Goal: Task Accomplishment & Management: Manage account settings

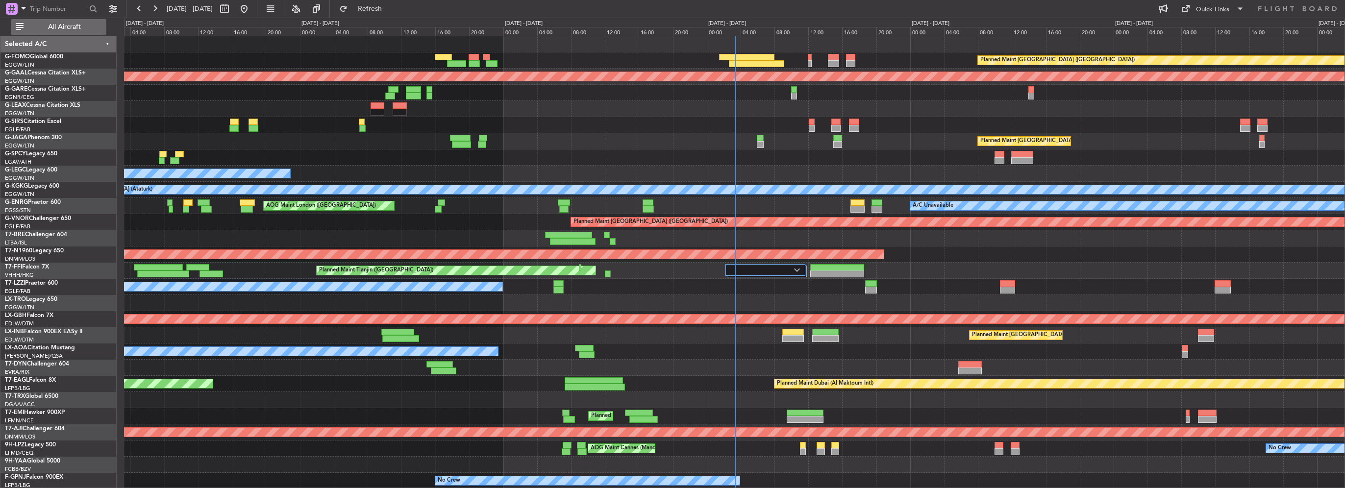
click at [83, 20] on button "All Aircraft" at bounding box center [59, 27] width 96 height 16
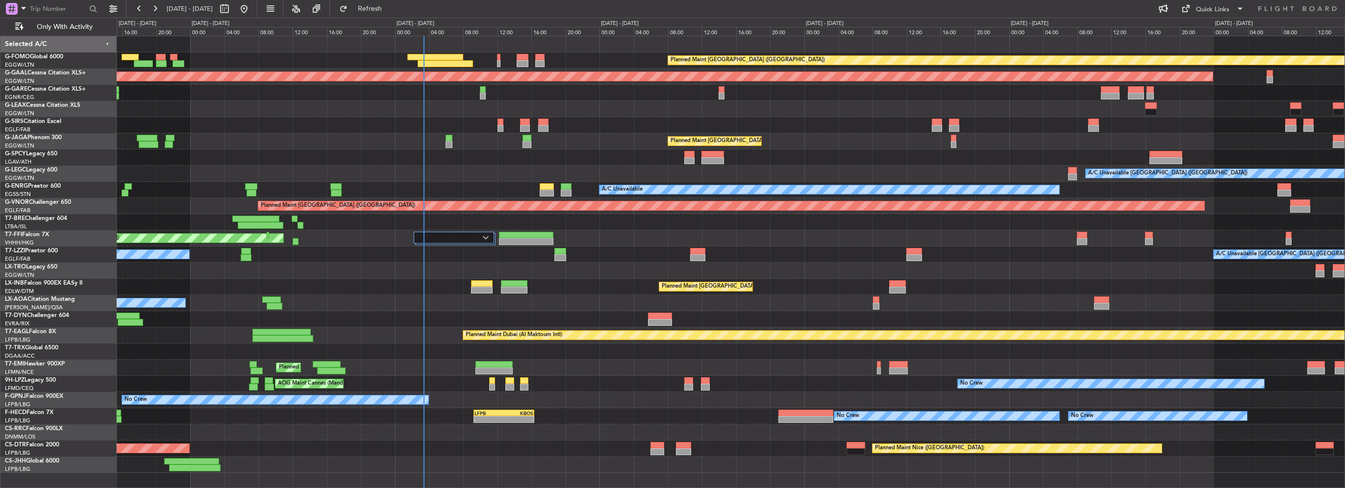
click at [249, 155] on div "Planned Maint London (Luton) - - EGGW 09:00 Z KTEB 16:20 Z Planned Maint Dussel…" at bounding box center [731, 254] width 1228 height 437
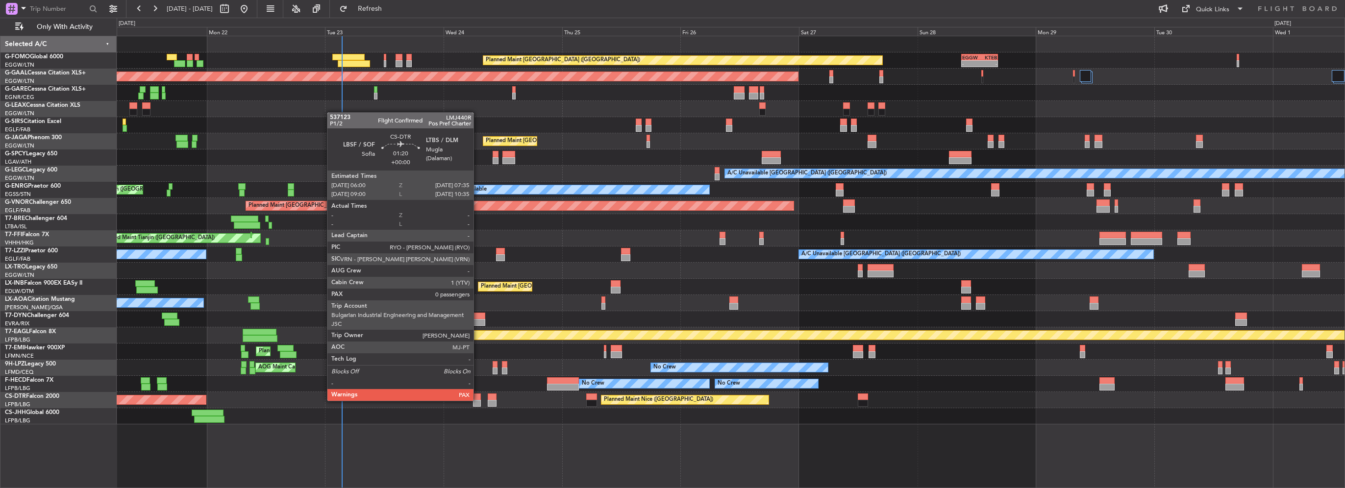
click at [478, 400] on div at bounding box center [477, 403] width 8 height 7
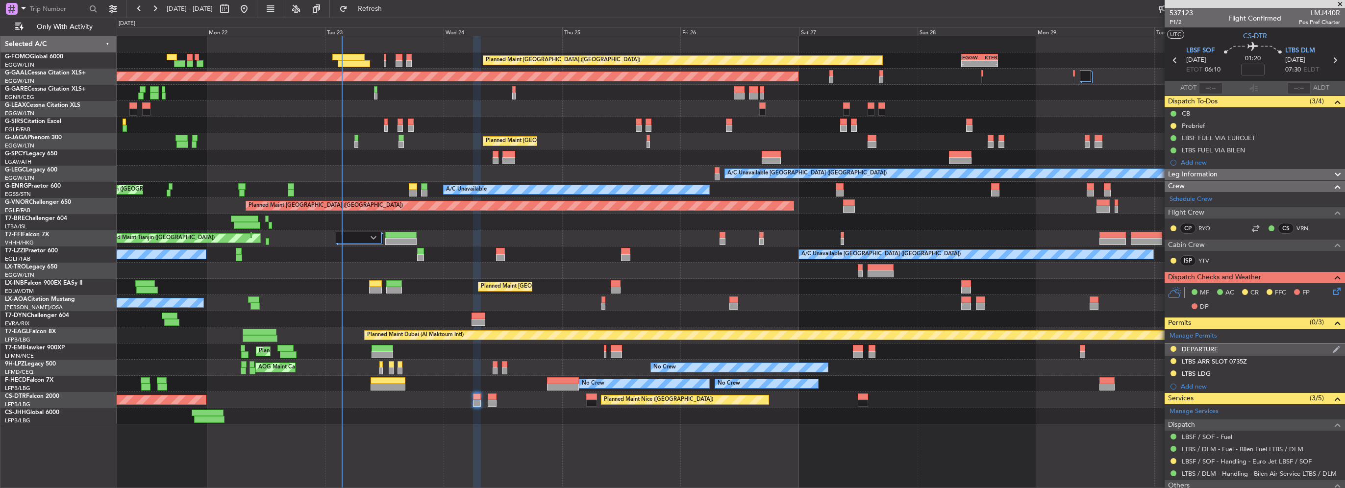
click at [1189, 348] on div "DEPARTURE" at bounding box center [1200, 349] width 36 height 8
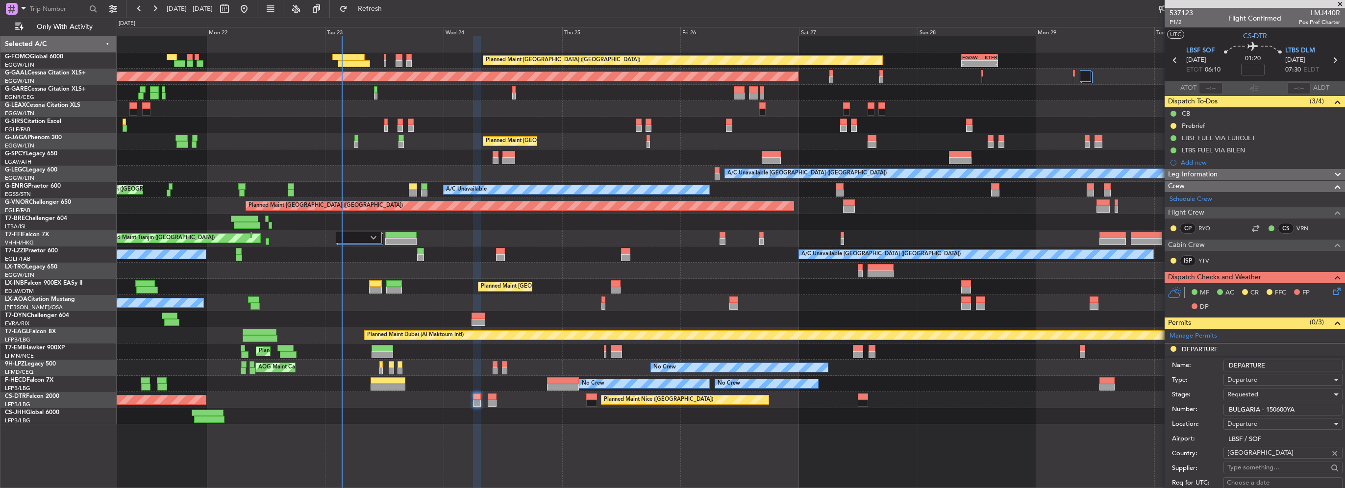
drag, startPoint x: 1324, startPoint y: 407, endPoint x: 1122, endPoint y: 404, distance: 201.5
click at [1122, 404] on fb-app "21 Sep 2025 - 01 Oct 2025 Refresh Quick Links Only With Activity Planned Maint …" at bounding box center [672, 247] width 1345 height 481
paste input "text"
type input "150600YA"
click at [1232, 392] on span "Requested" at bounding box center [1243, 394] width 31 height 9
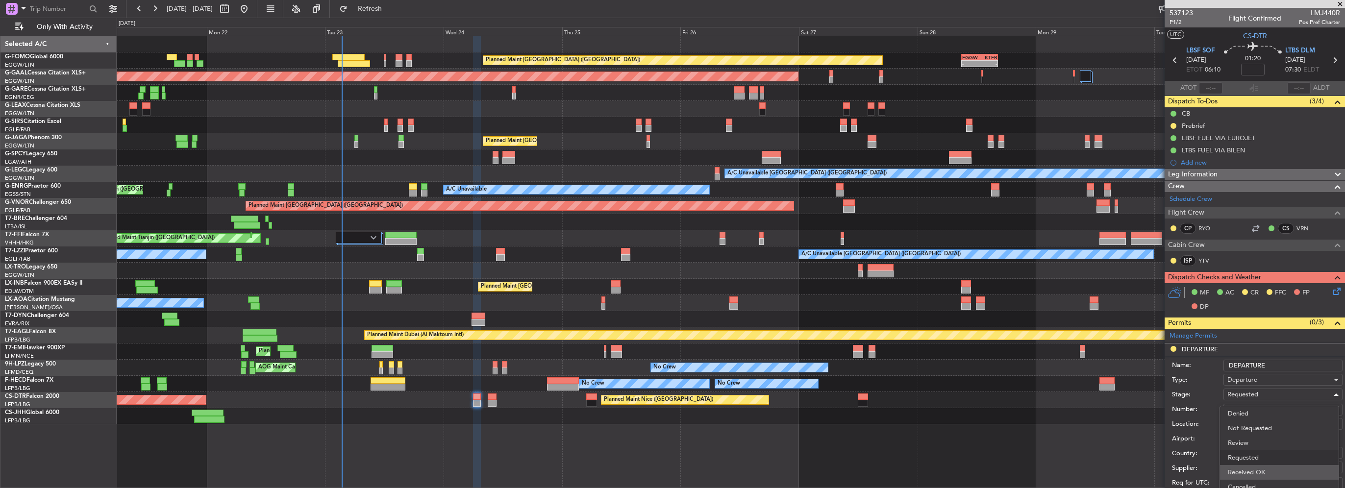
click at [1260, 469] on span "Received OK" at bounding box center [1279, 472] width 103 height 15
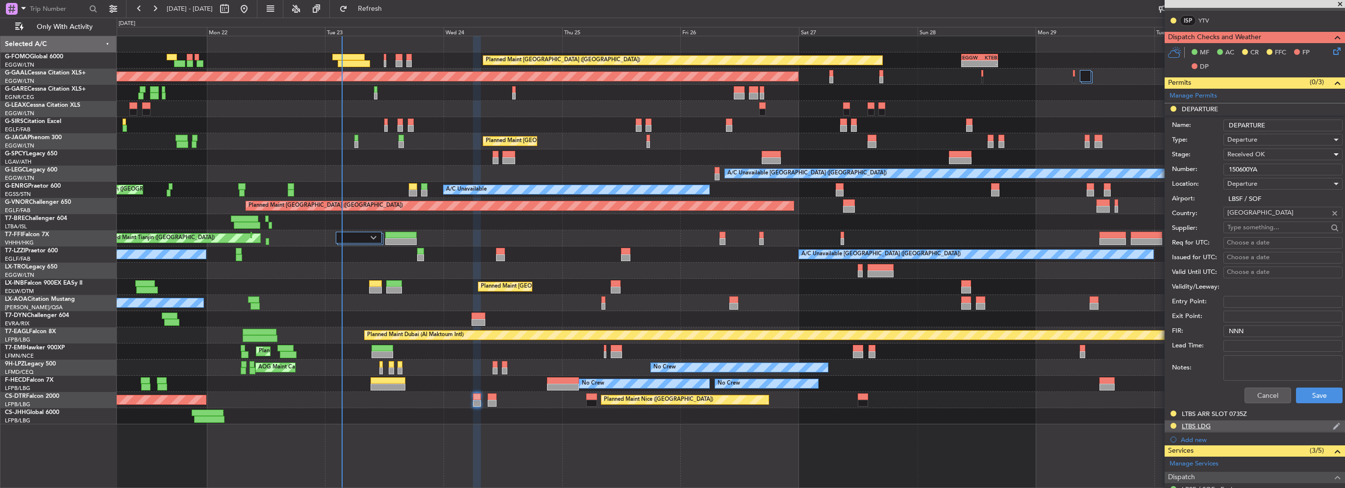
scroll to position [245, 0]
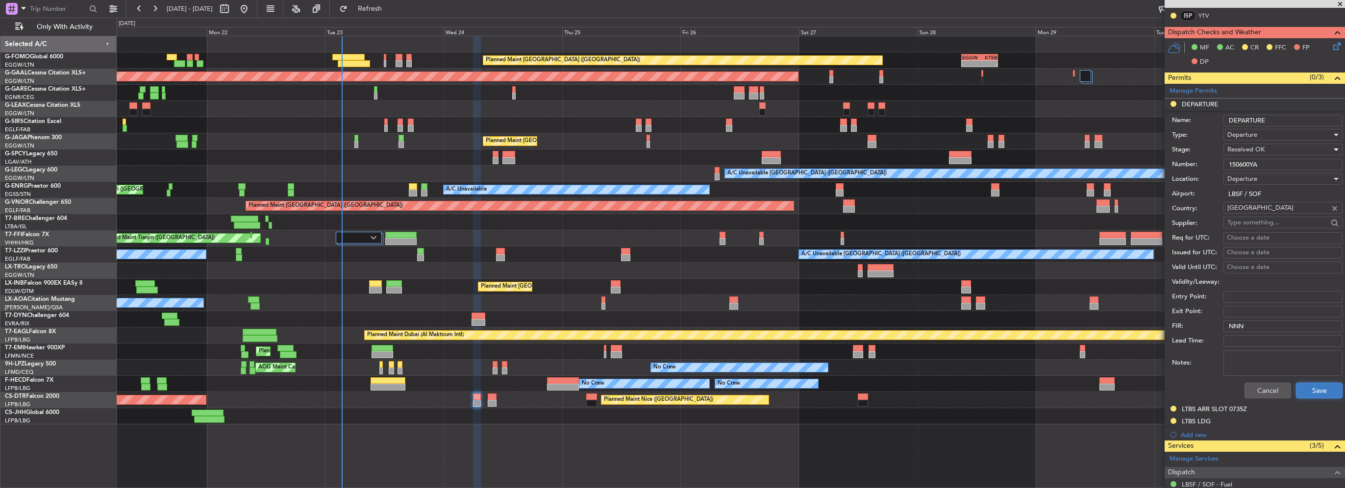
click at [1314, 389] on button "Save" at bounding box center [1319, 391] width 47 height 16
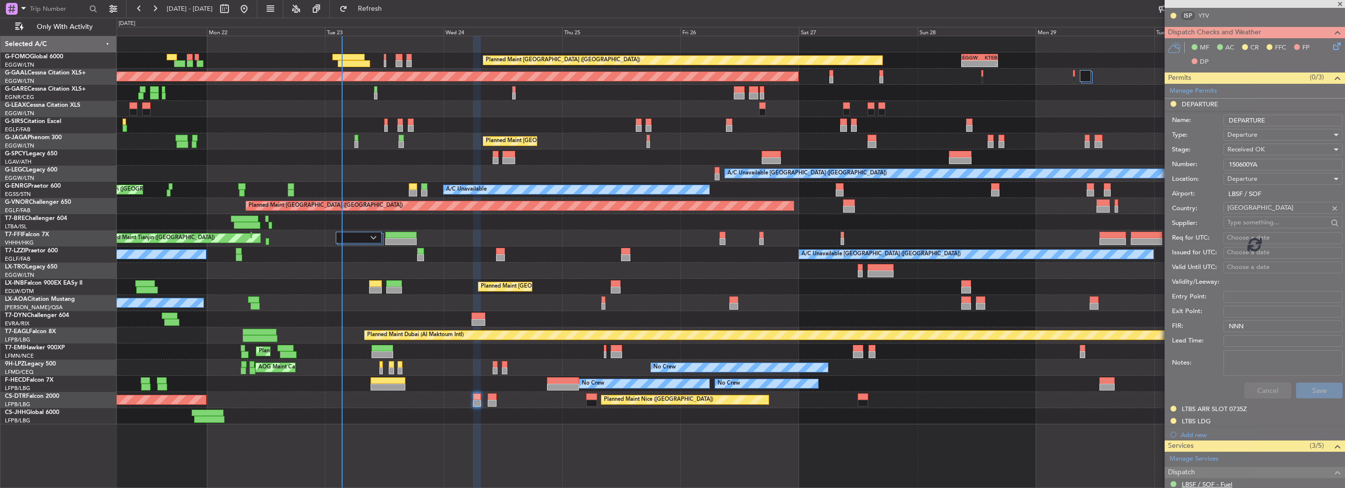
scroll to position [42, 0]
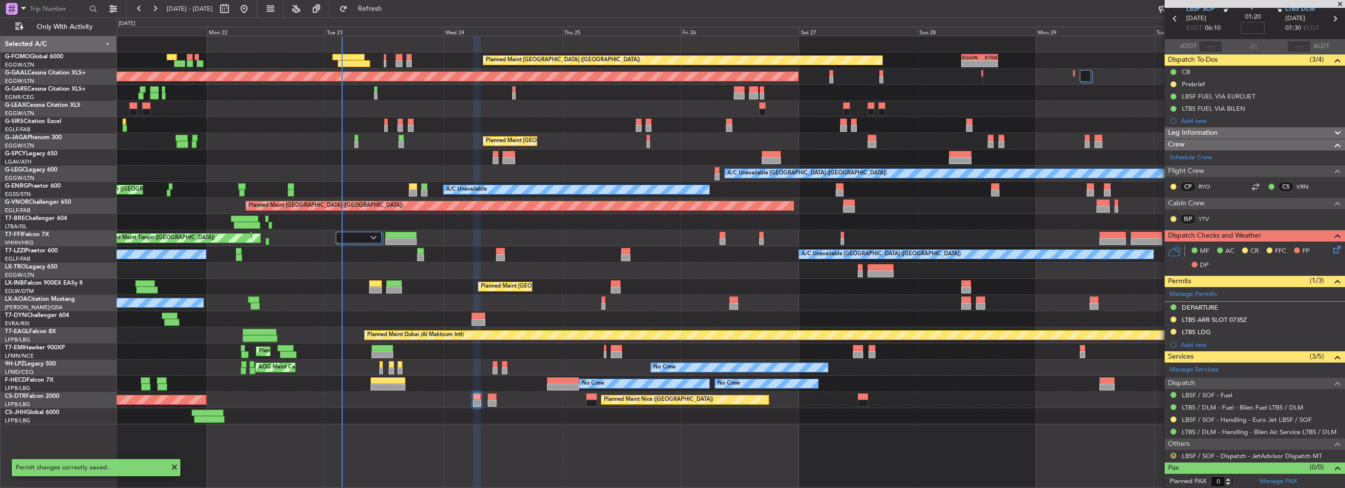
click at [1173, 453] on button "R" at bounding box center [1174, 456] width 6 height 6
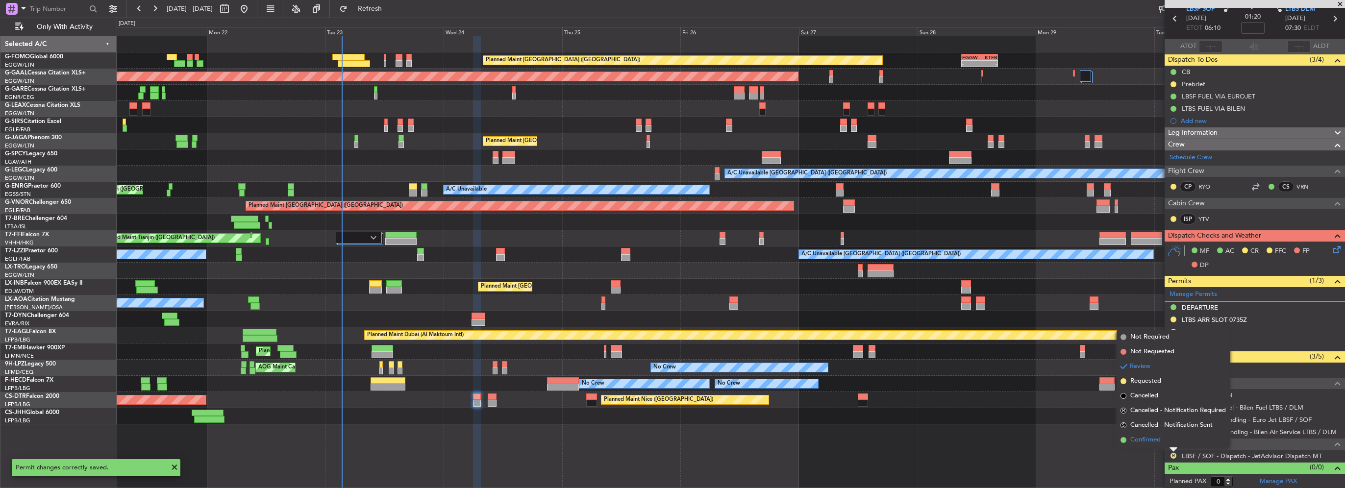
click at [1152, 440] on span "Confirmed" at bounding box center [1146, 440] width 30 height 10
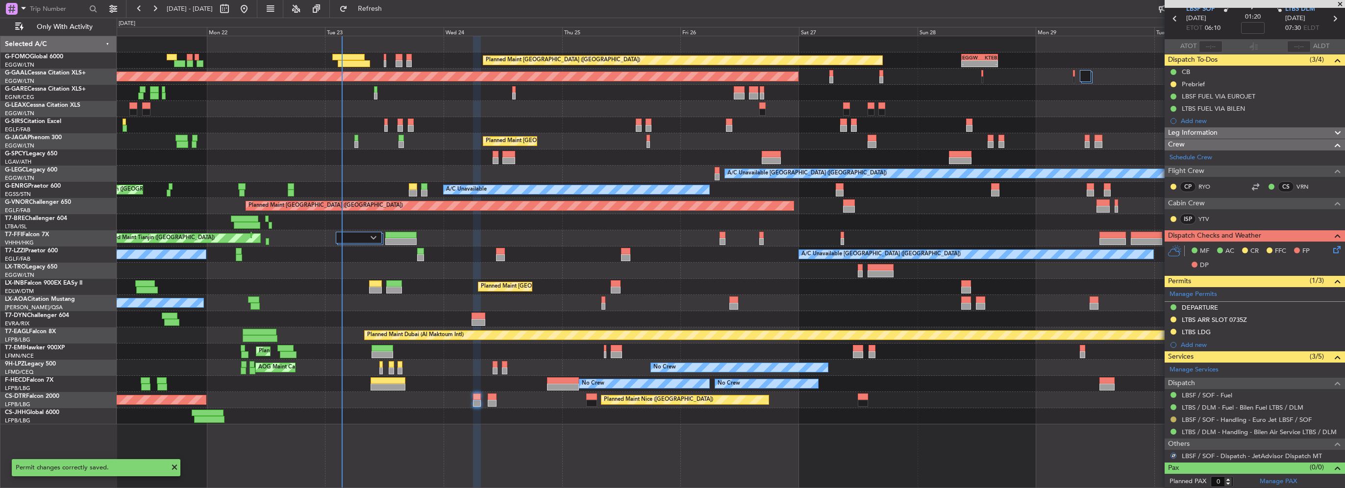
click at [1171, 418] on button at bounding box center [1174, 420] width 6 height 6
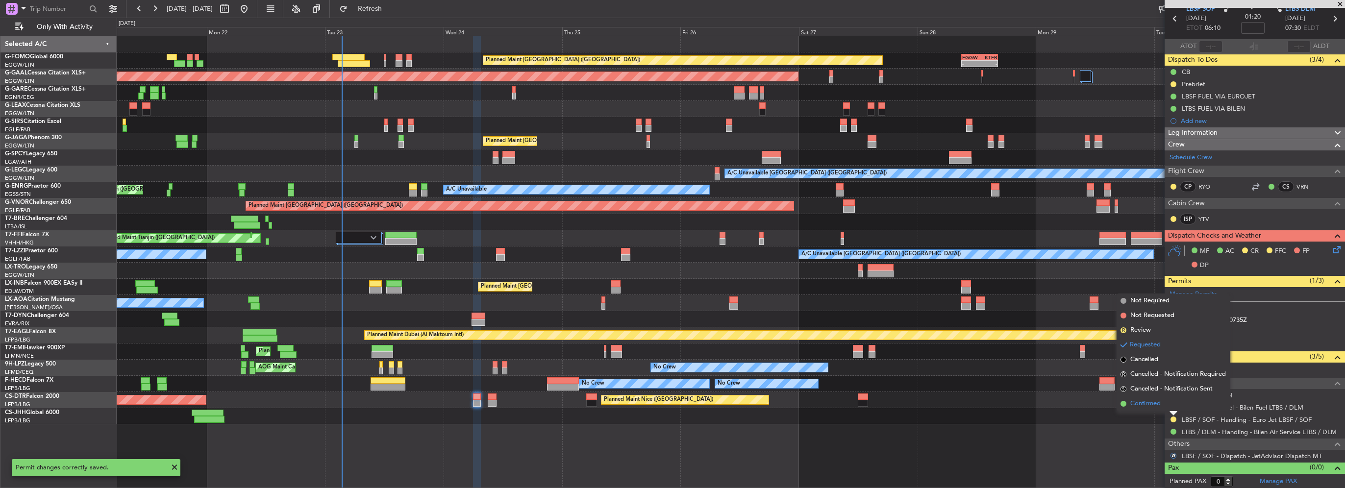
click at [1158, 406] on span "Confirmed" at bounding box center [1146, 404] width 30 height 10
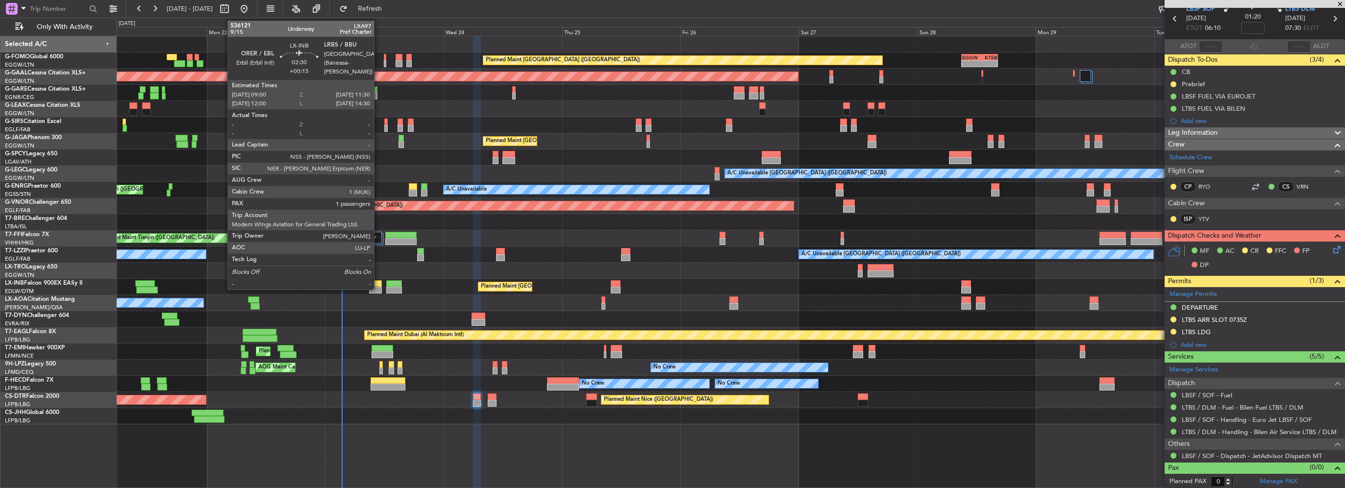
click at [378, 287] on div at bounding box center [375, 290] width 13 height 7
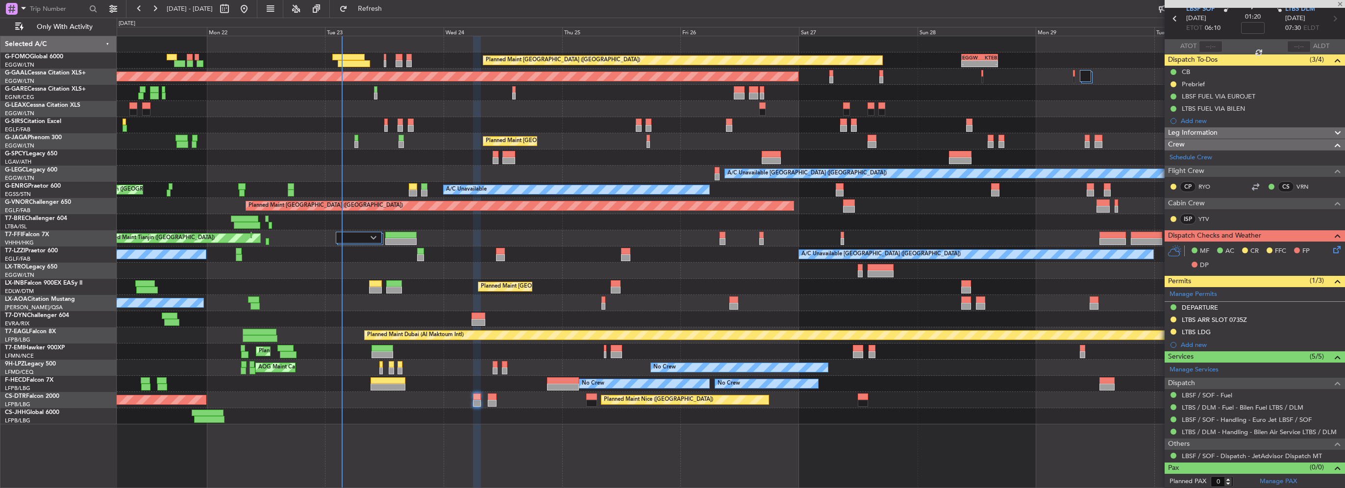
type input "+00:15"
type input "1"
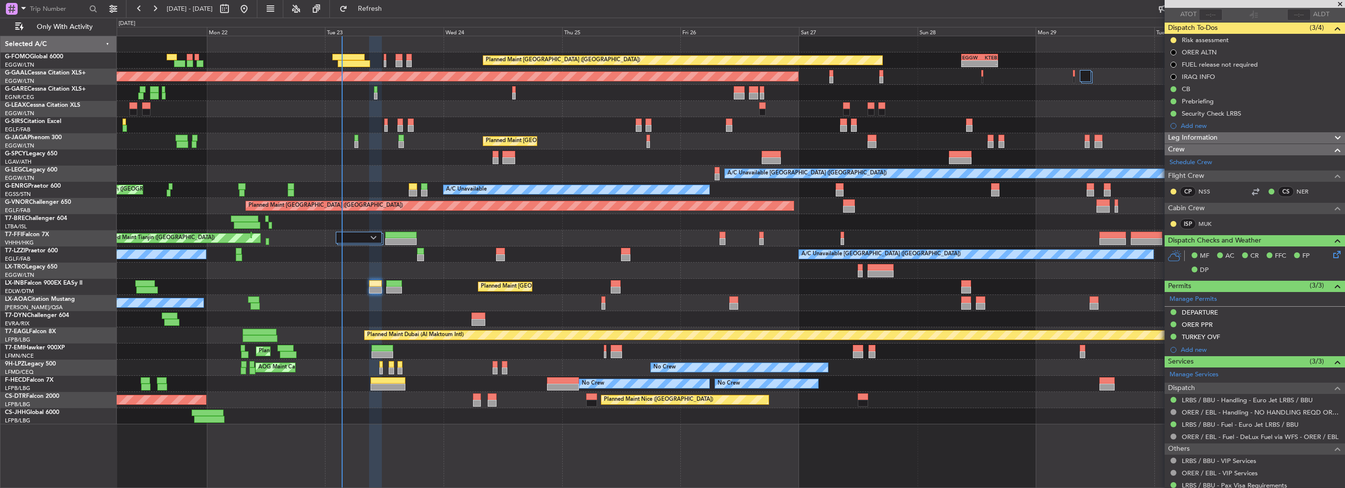
scroll to position [0, 0]
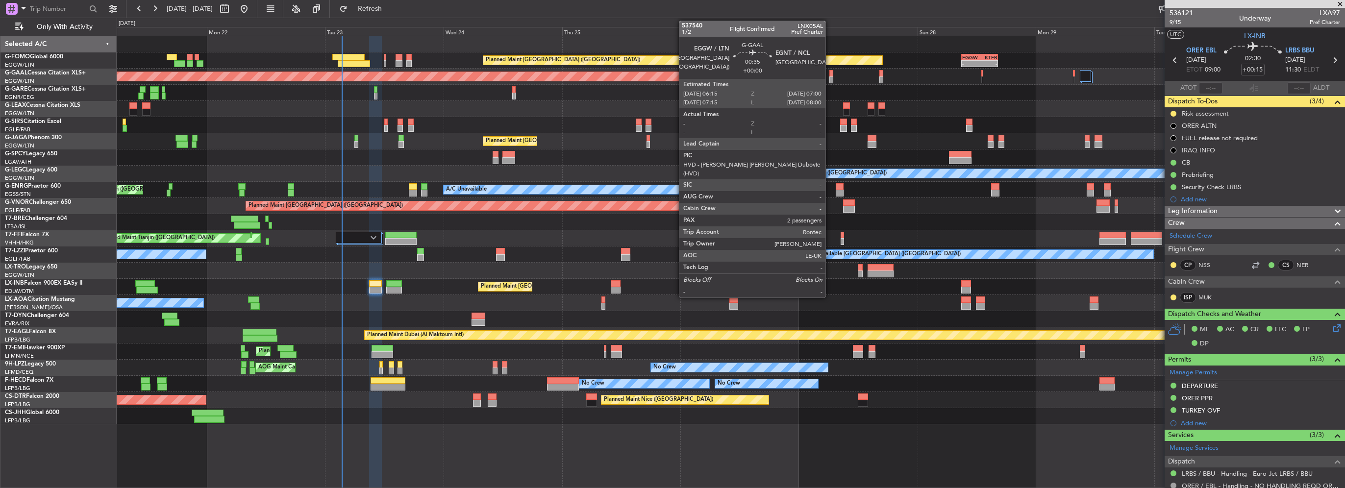
click at [830, 79] on div at bounding box center [832, 79] width 4 height 7
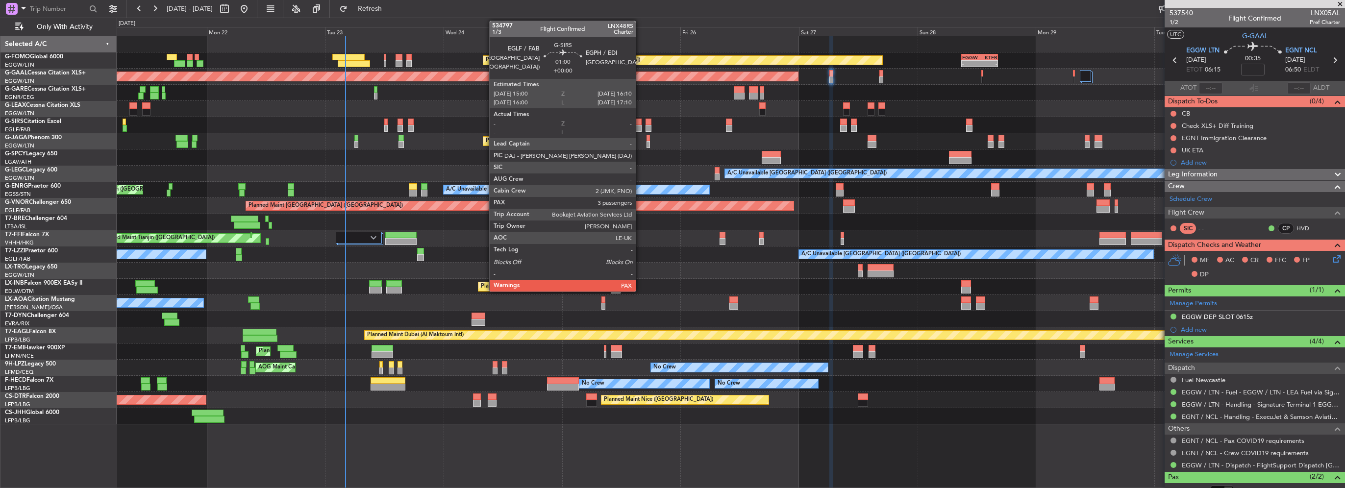
click at [640, 122] on div at bounding box center [639, 122] width 6 height 7
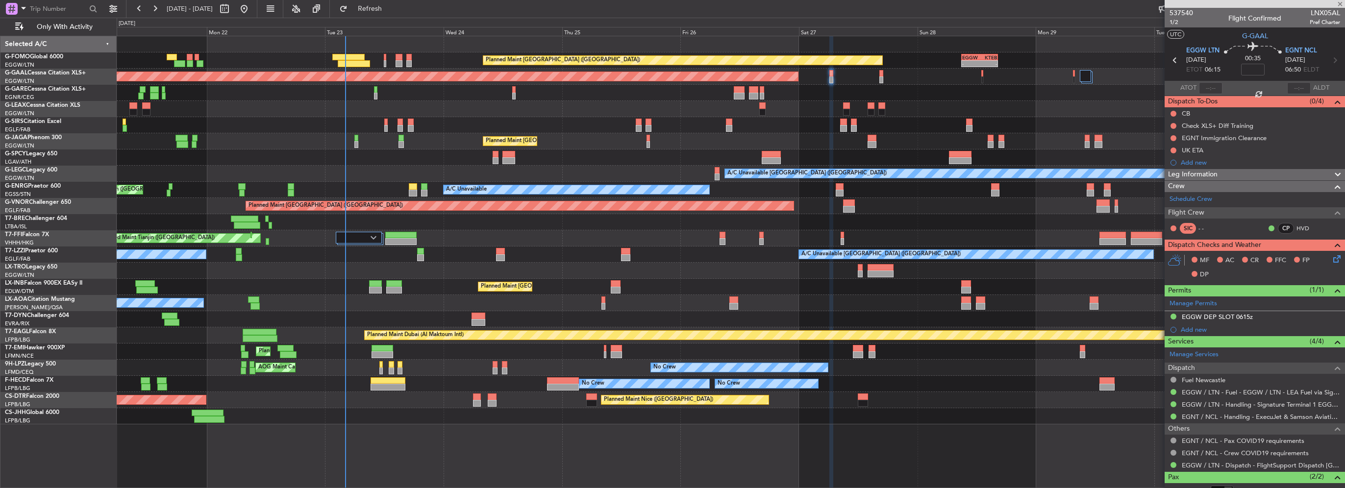
type input "5"
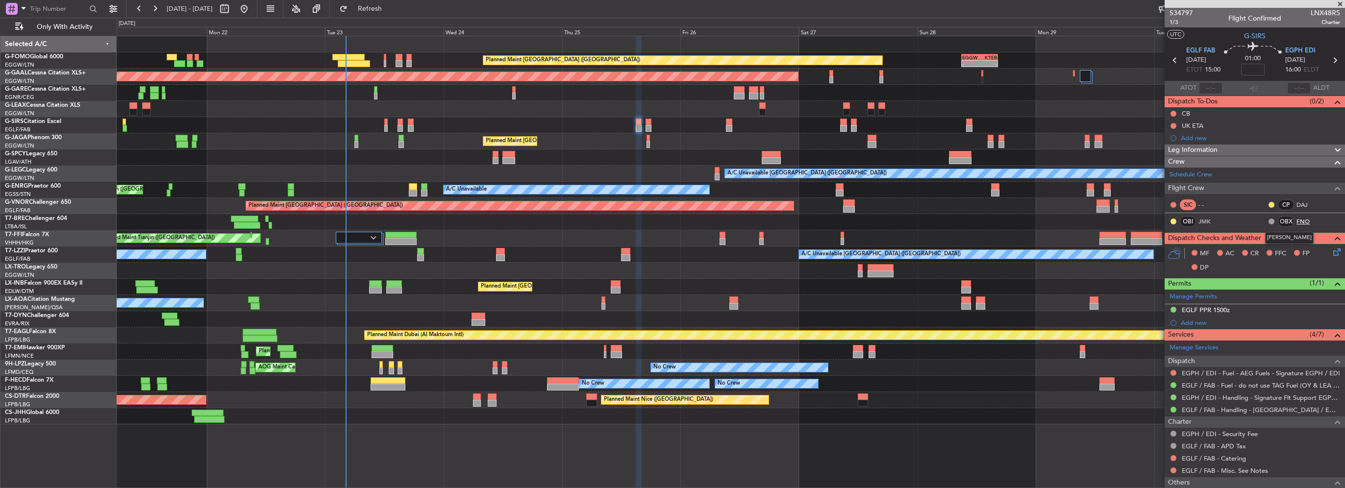
click at [1300, 220] on link "FNO" at bounding box center [1308, 221] width 22 height 9
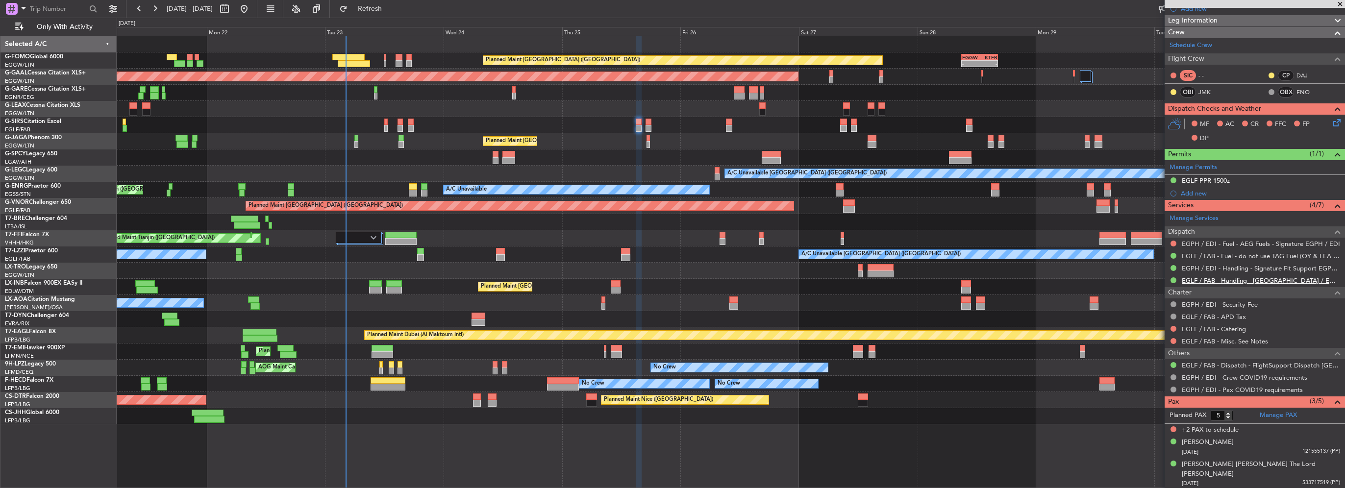
scroll to position [142, 0]
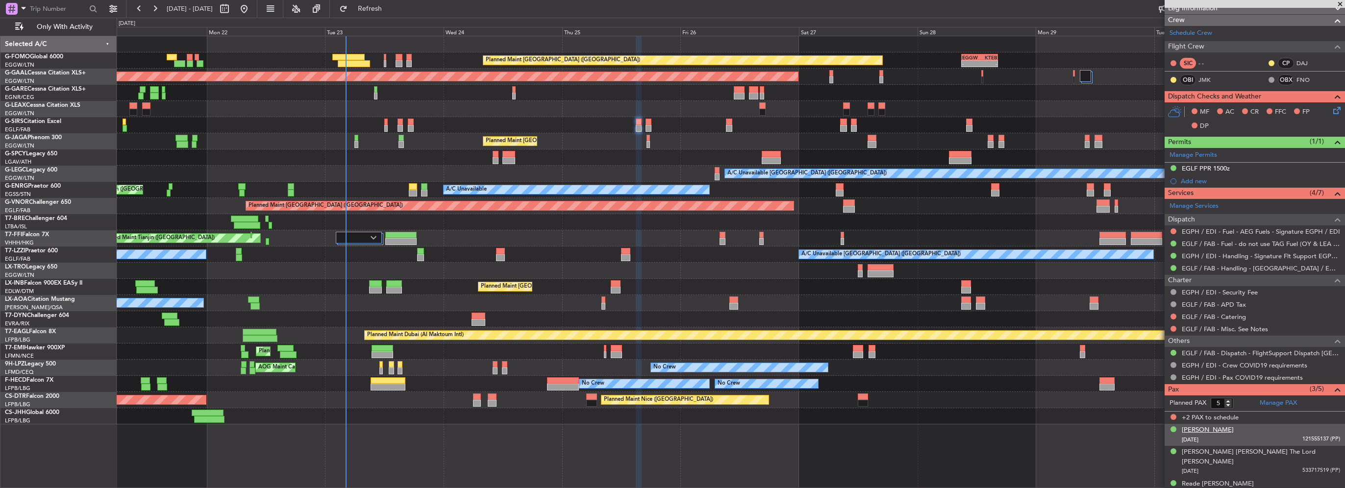
click at [1216, 429] on div "CASPAR ALEXANDER ROCK" at bounding box center [1208, 431] width 52 height 10
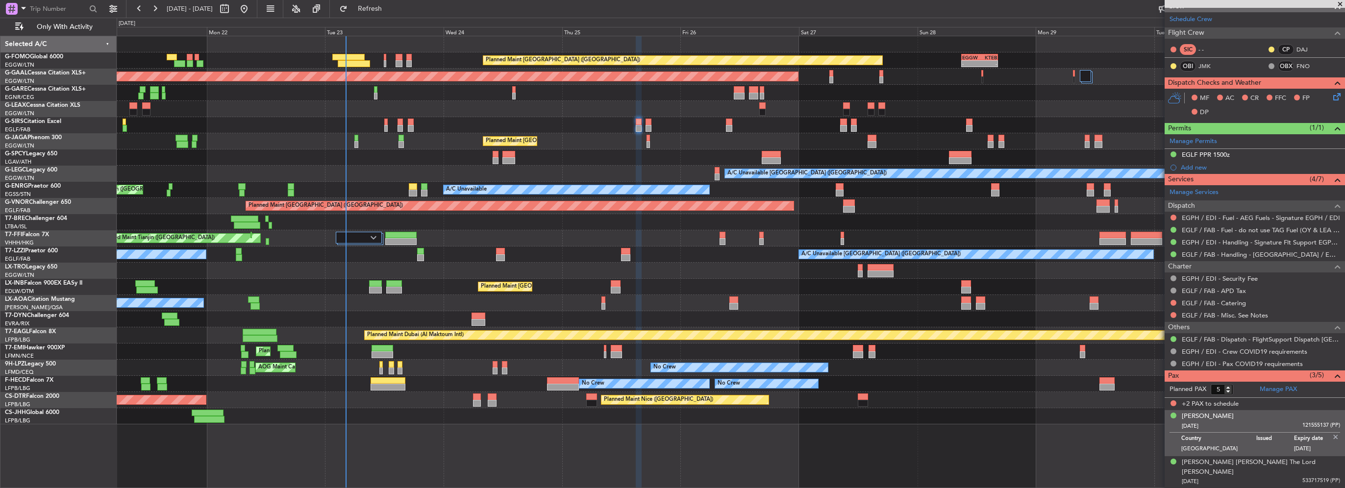
scroll to position [166, 0]
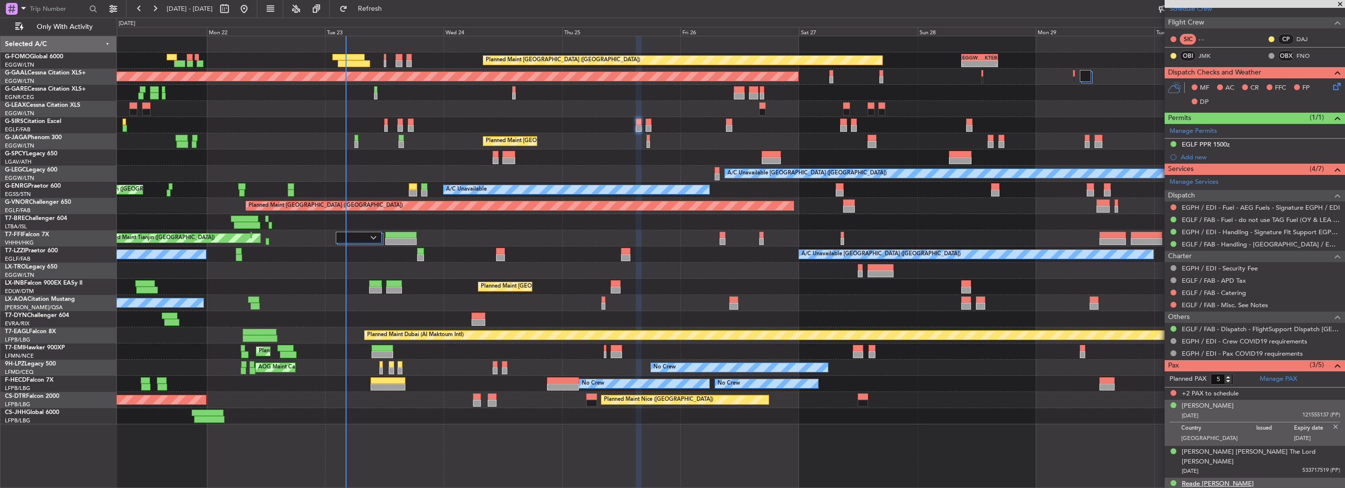
click at [1230, 479] on div "Reade Eugene Griffith" at bounding box center [1218, 484] width 72 height 10
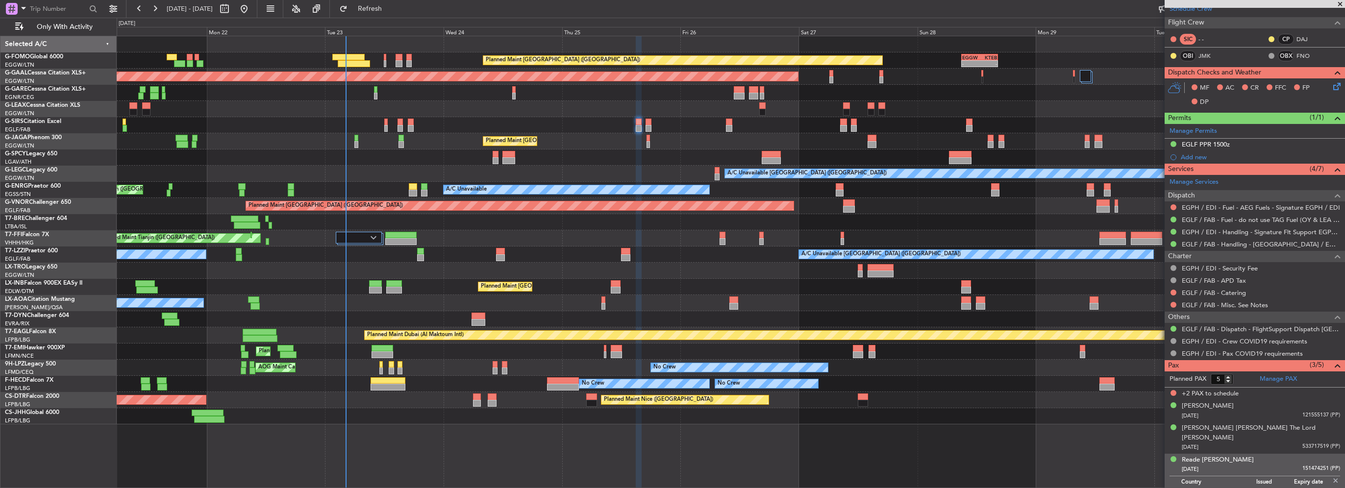
click at [1332, 477] on img at bounding box center [1336, 481] width 9 height 9
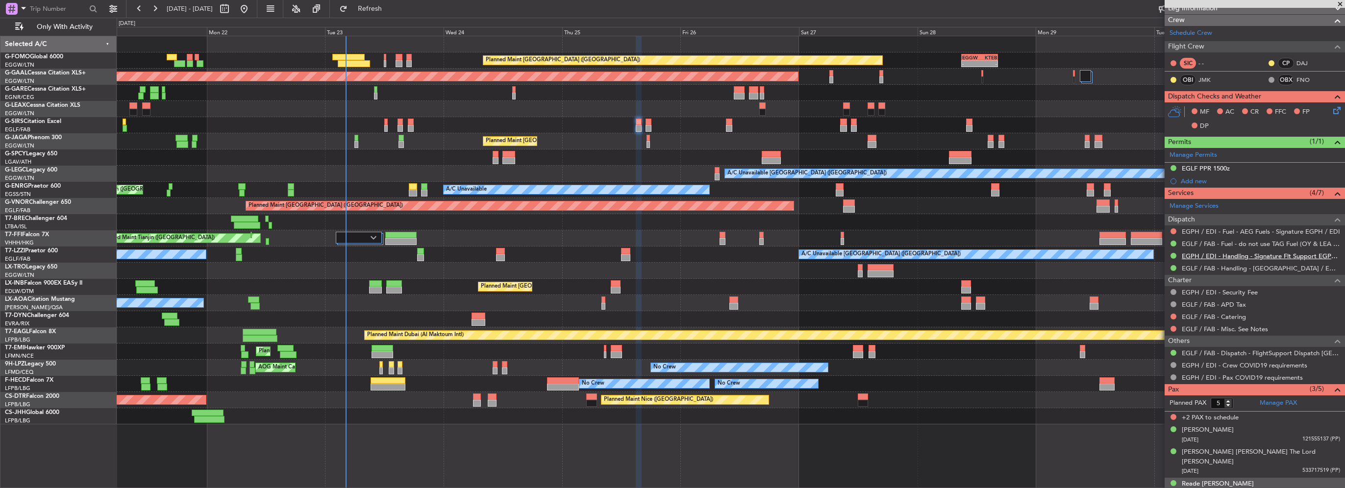
scroll to position [0, 0]
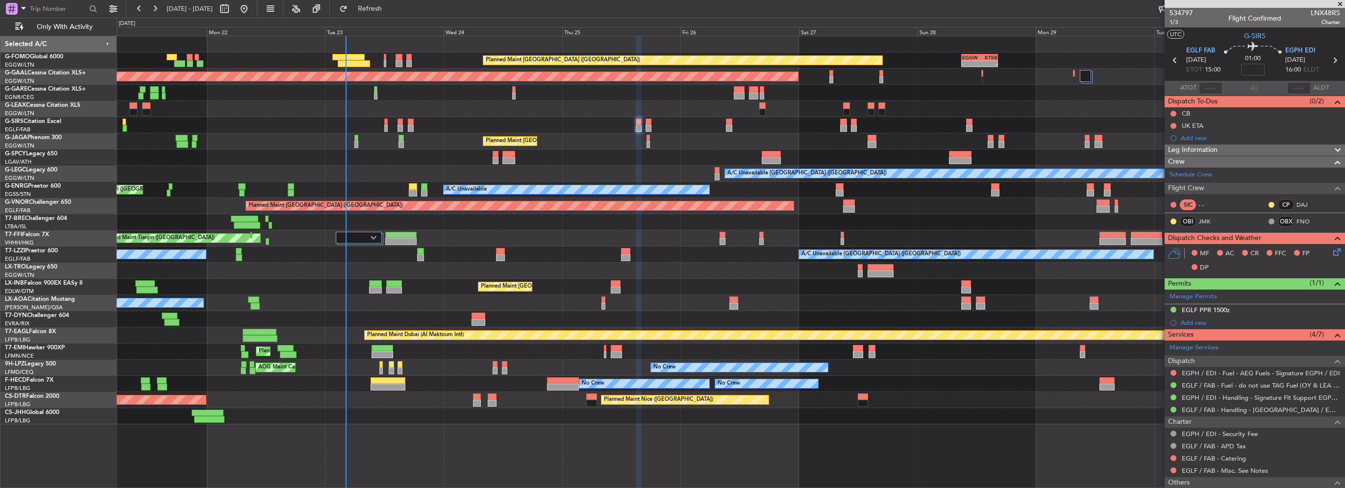
click at [1202, 149] on span "Leg Information" at bounding box center [1193, 150] width 50 height 11
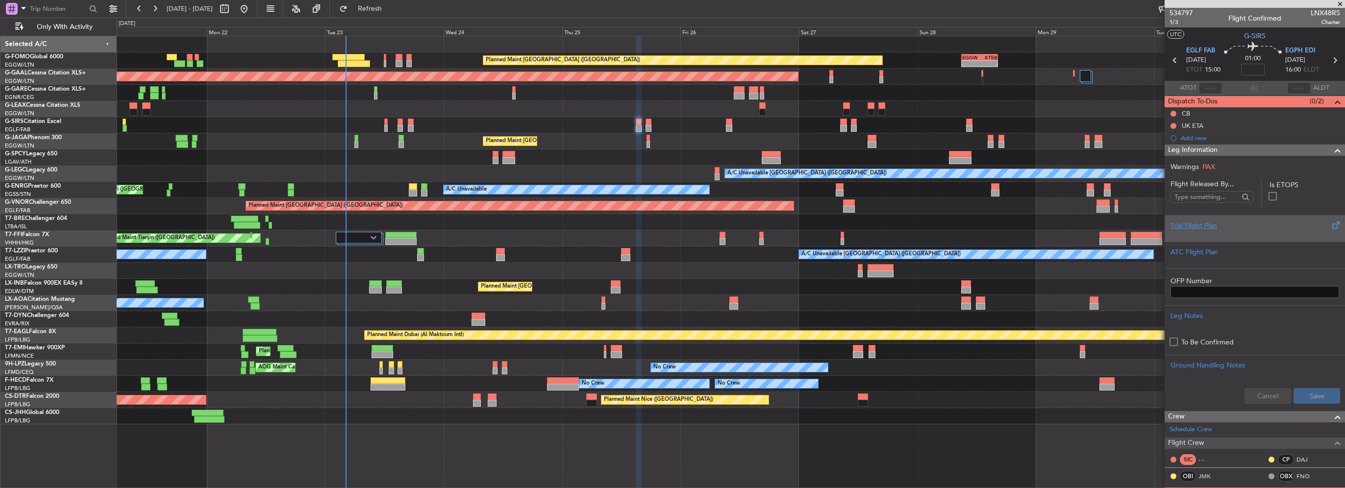
click at [1200, 226] on div "Trial Flight Plan" at bounding box center [1255, 226] width 169 height 10
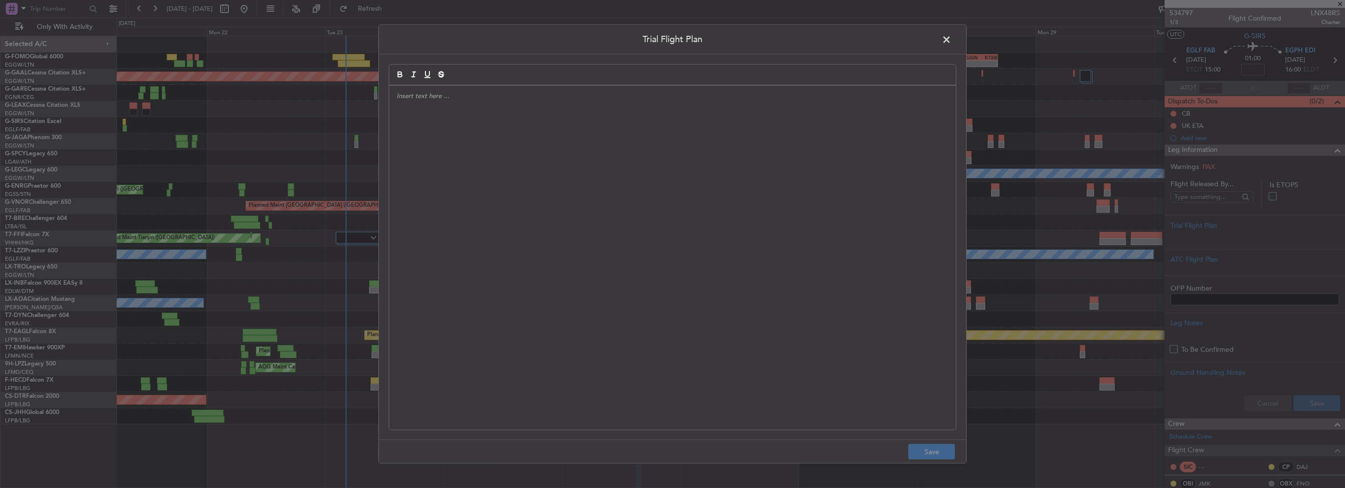
click at [517, 142] on div at bounding box center [672, 258] width 567 height 344
click at [466, 135] on div at bounding box center [672, 258] width 567 height 344
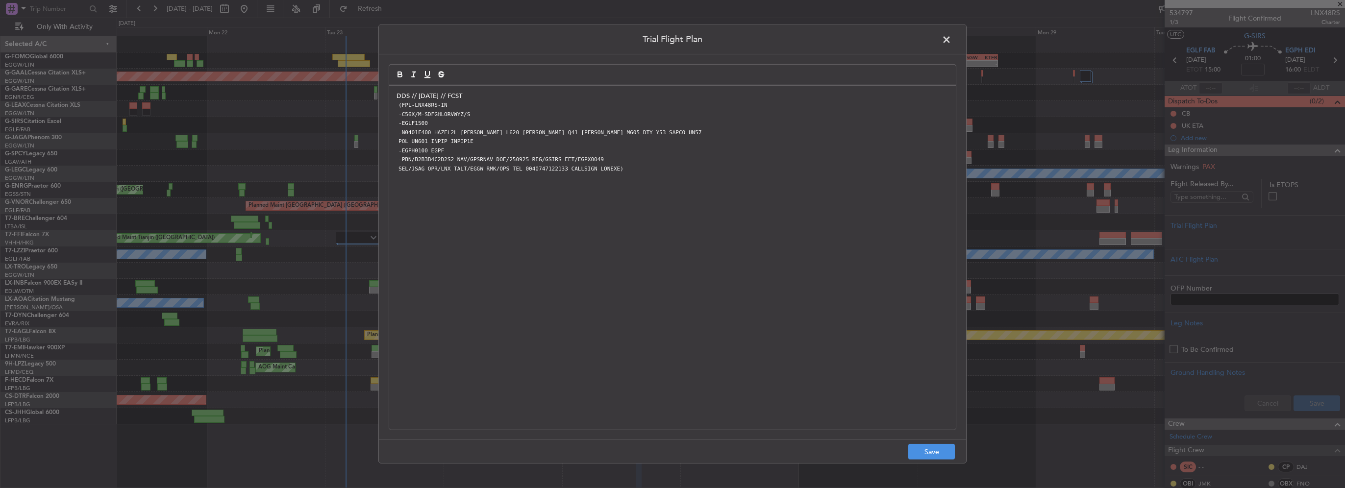
click at [473, 99] on p "DDS // [DATE] // FCST" at bounding box center [673, 96] width 552 height 9
click at [931, 447] on button "Save" at bounding box center [931, 452] width 47 height 16
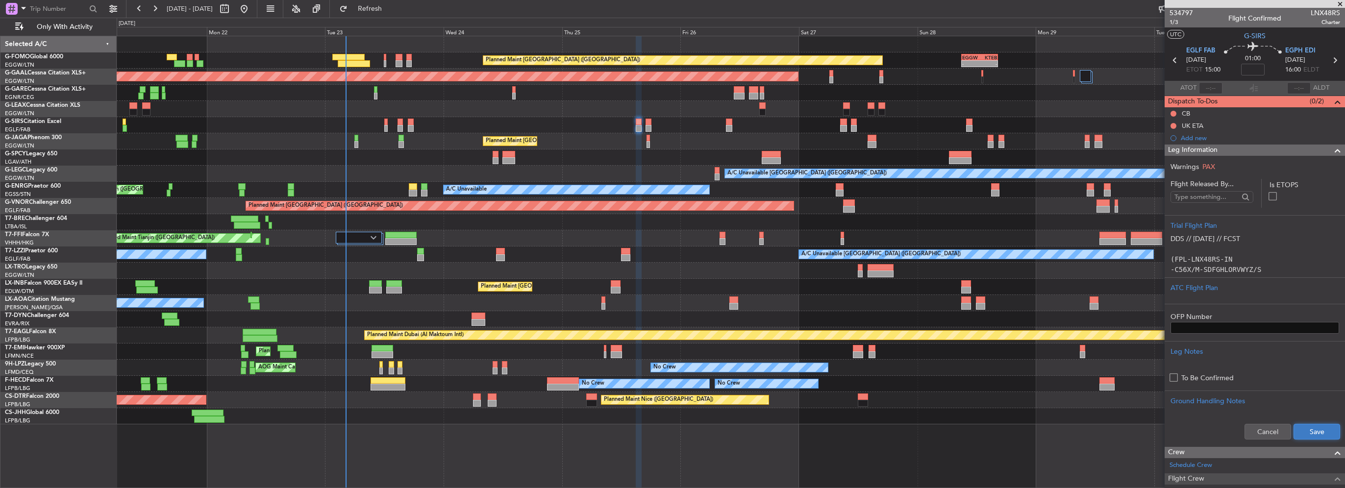
click at [1316, 436] on button "Save" at bounding box center [1317, 432] width 47 height 16
click at [1332, 147] on span at bounding box center [1338, 151] width 12 height 12
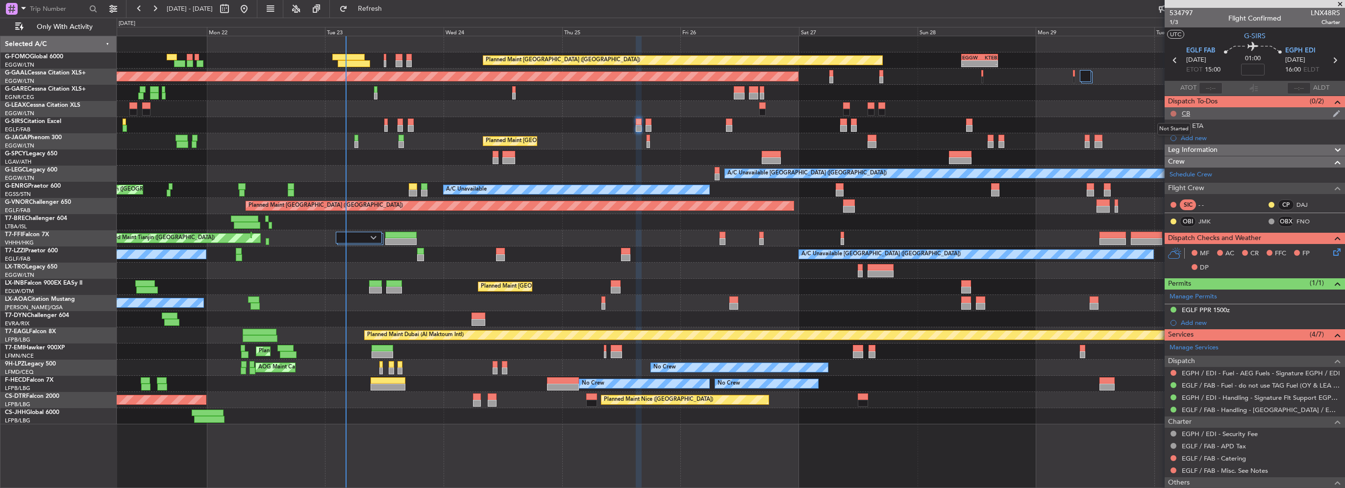
click at [1172, 114] on button at bounding box center [1174, 114] width 6 height 6
click at [1180, 157] on span "Completed" at bounding box center [1178, 157] width 32 height 10
click at [1332, 251] on icon at bounding box center [1336, 251] width 8 height 8
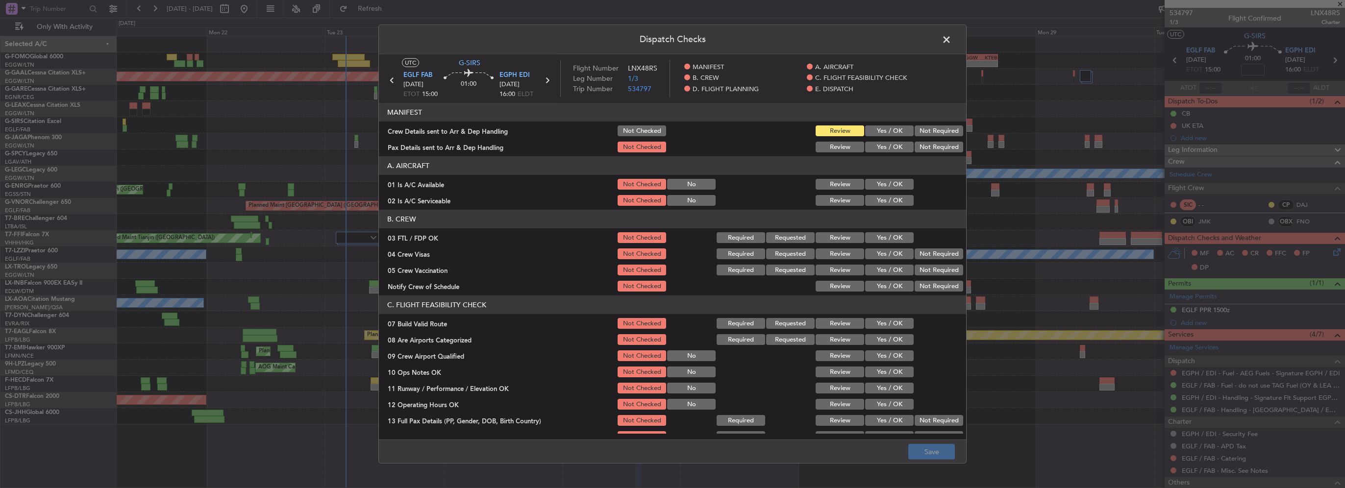
click at [873, 186] on button "Yes / OK" at bounding box center [889, 184] width 49 height 11
click at [879, 204] on button "Yes / OK" at bounding box center [889, 200] width 49 height 11
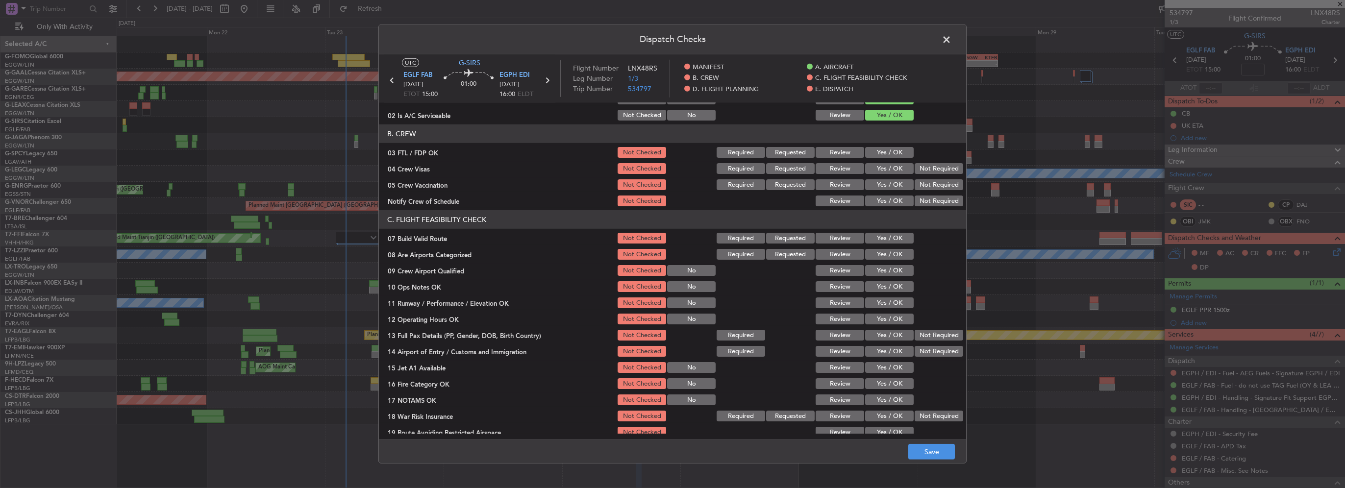
scroll to position [98, 0]
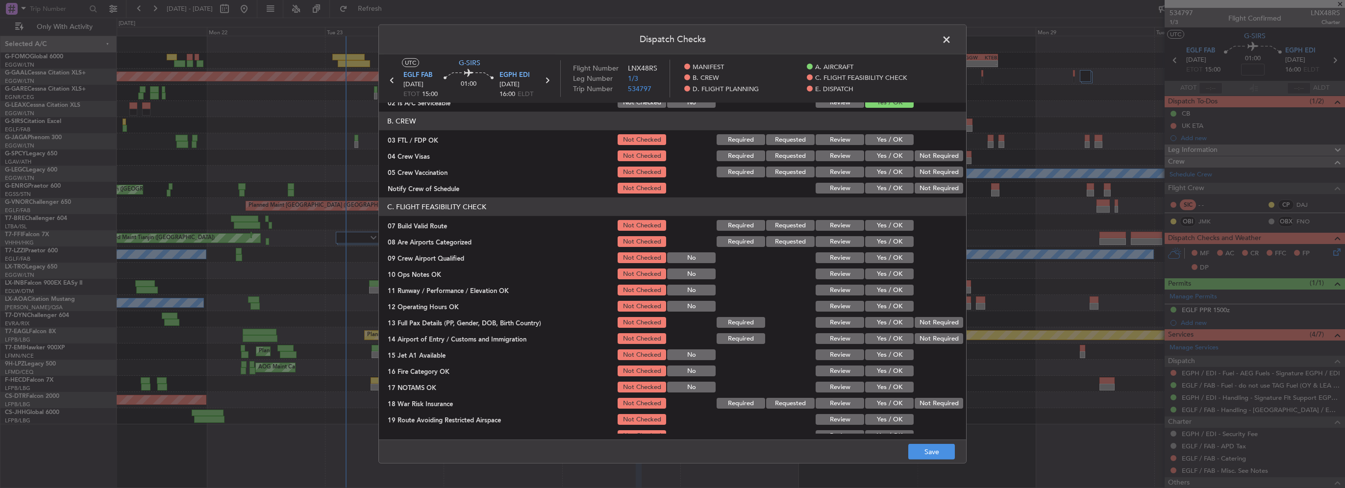
click at [884, 219] on div "Yes / OK" at bounding box center [889, 226] width 50 height 14
click at [886, 223] on button "Yes / OK" at bounding box center [889, 225] width 49 height 11
click at [892, 269] on div "Yes / OK" at bounding box center [889, 274] width 50 height 14
click at [892, 272] on button "Yes / OK" at bounding box center [889, 274] width 49 height 11
drag, startPoint x: 892, startPoint y: 283, endPoint x: 896, endPoint y: 304, distance: 21.4
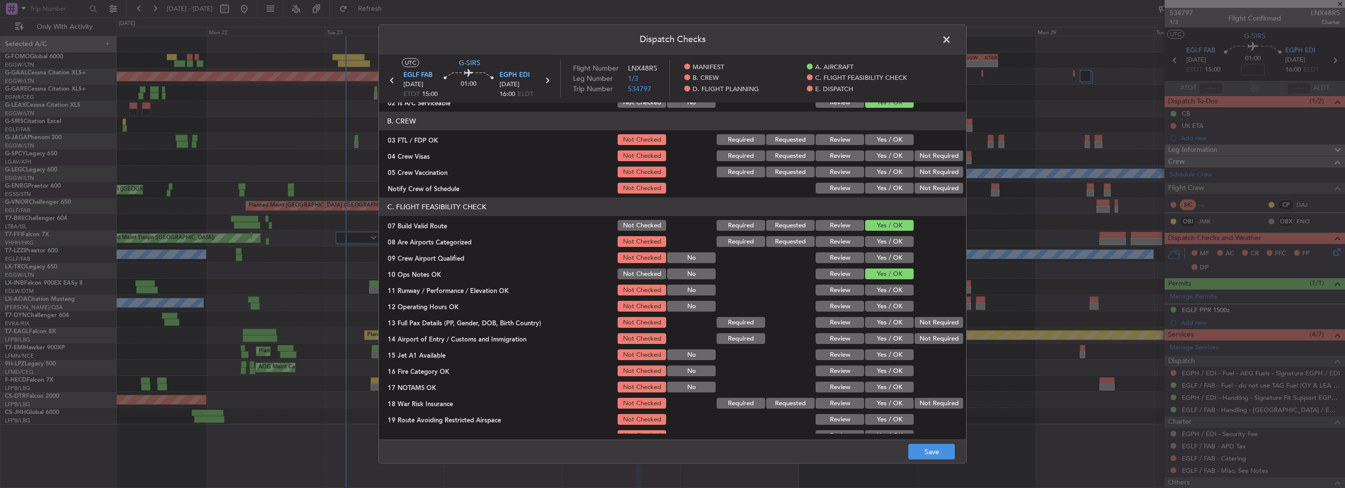
click at [892, 284] on div "Yes / OK" at bounding box center [889, 290] width 50 height 14
click at [896, 305] on button "Yes / OK" at bounding box center [889, 306] width 49 height 11
click at [894, 295] on button "Yes / OK" at bounding box center [889, 290] width 49 height 11
click at [889, 320] on button "Yes / OK" at bounding box center [889, 322] width 49 height 11
click at [891, 340] on button "Yes / OK" at bounding box center [889, 338] width 49 height 11
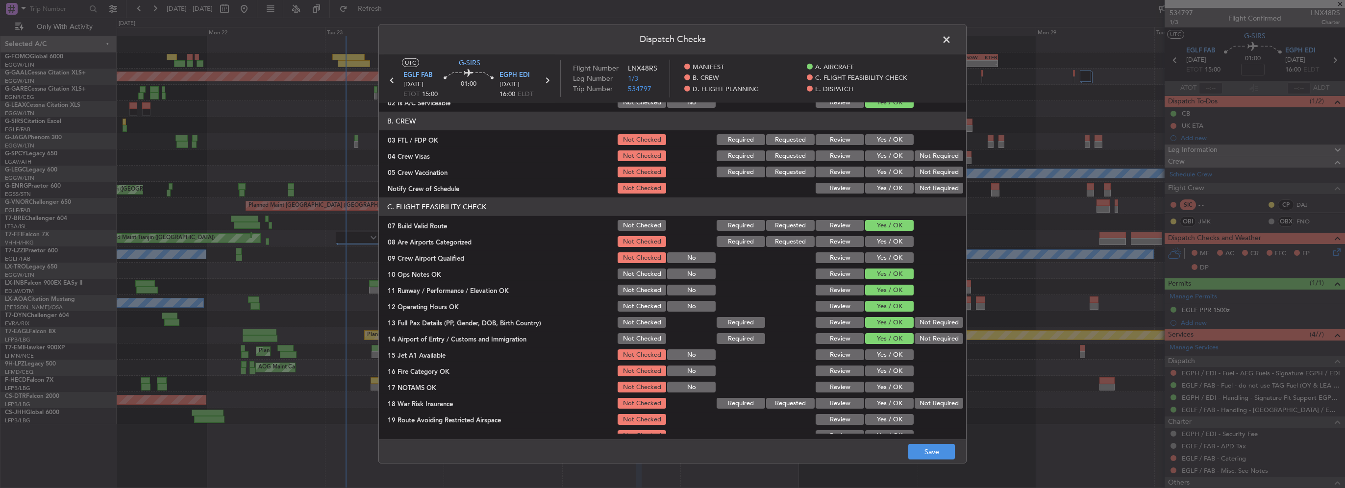
drag, startPoint x: 894, startPoint y: 355, endPoint x: 895, endPoint y: 360, distance: 5.5
click at [894, 357] on button "Yes / OK" at bounding box center [889, 355] width 49 height 11
drag, startPoint x: 896, startPoint y: 373, endPoint x: 896, endPoint y: 378, distance: 5.9
click at [896, 374] on button "Yes / OK" at bounding box center [889, 371] width 49 height 11
drag, startPoint x: 895, startPoint y: 392, endPoint x: 896, endPoint y: 403, distance: 11.3
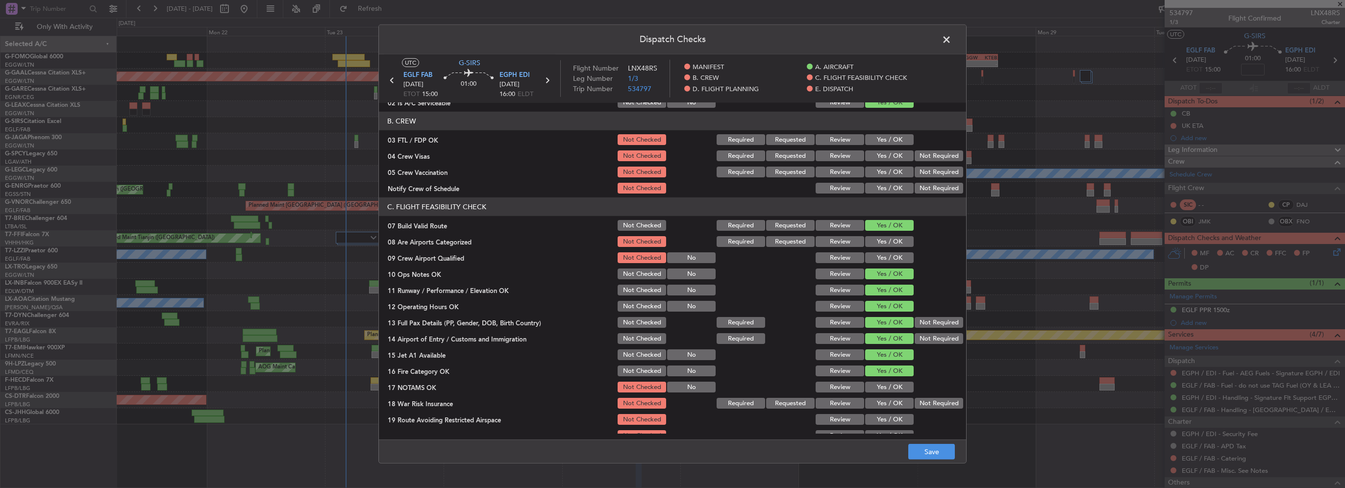
click at [895, 393] on div "Yes / OK" at bounding box center [889, 387] width 50 height 14
click at [896, 403] on button "Yes / OK" at bounding box center [889, 403] width 49 height 11
click at [894, 416] on button "Yes / OK" at bounding box center [889, 419] width 49 height 11
click at [887, 390] on button "Yes / OK" at bounding box center [889, 387] width 49 height 11
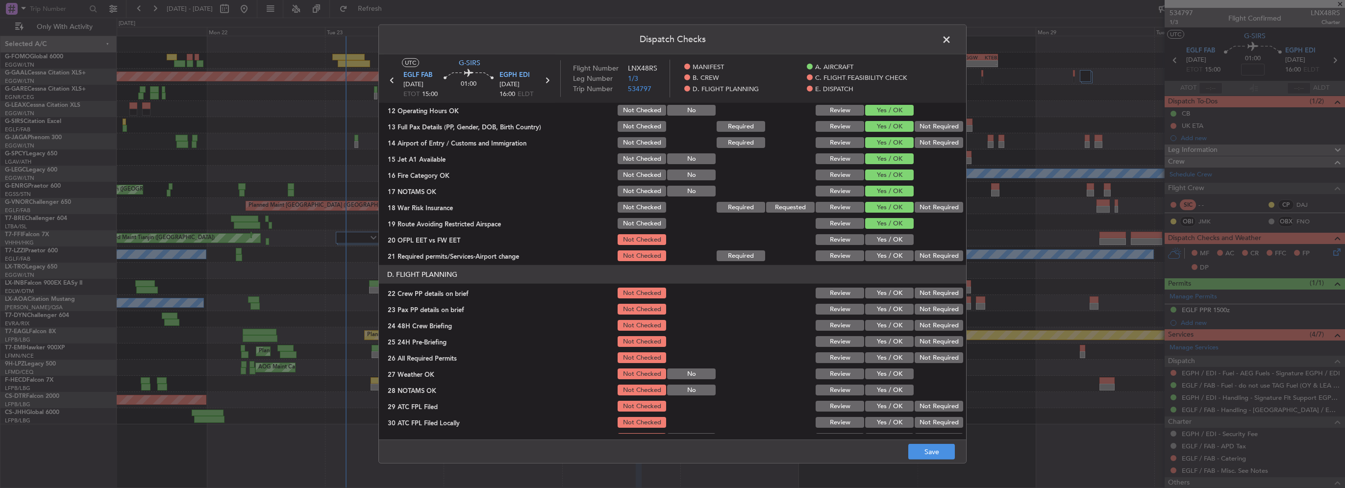
click at [882, 243] on button "Yes / OK" at bounding box center [889, 239] width 49 height 11
click at [894, 260] on button "Yes / OK" at bounding box center [889, 256] width 49 height 11
click at [892, 296] on button "Yes / OK" at bounding box center [889, 293] width 49 height 11
click at [890, 314] on button "Yes / OK" at bounding box center [889, 309] width 49 height 11
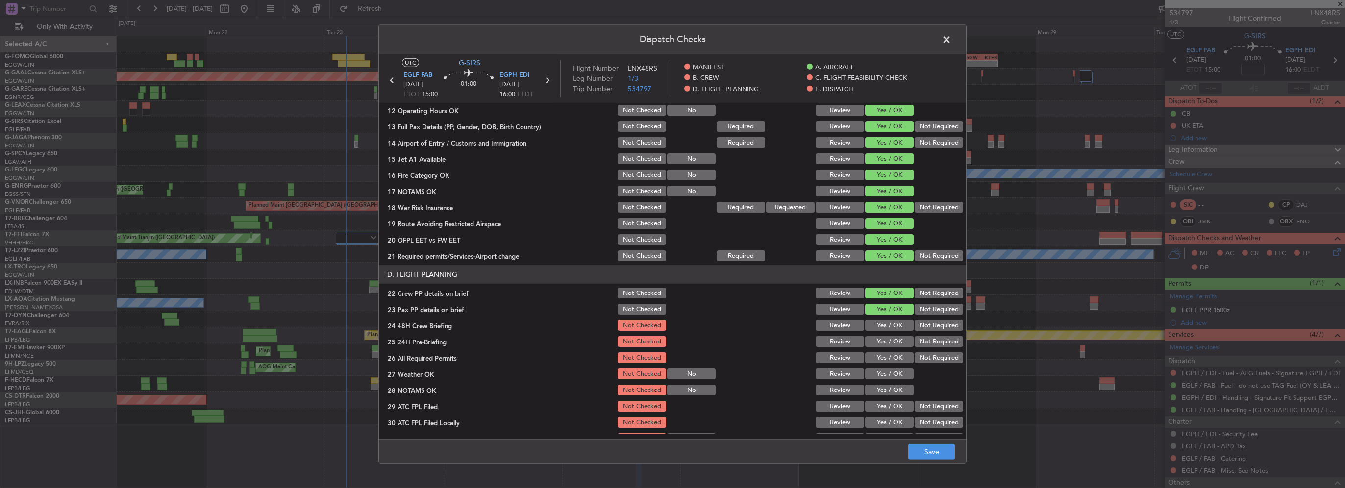
drag, startPoint x: 892, startPoint y: 327, endPoint x: 923, endPoint y: 342, distance: 33.8
click at [893, 327] on button "Yes / OK" at bounding box center [889, 325] width 49 height 11
click at [923, 342] on button "Not Required" at bounding box center [939, 341] width 49 height 11
click at [935, 453] on button "Save" at bounding box center [931, 452] width 47 height 16
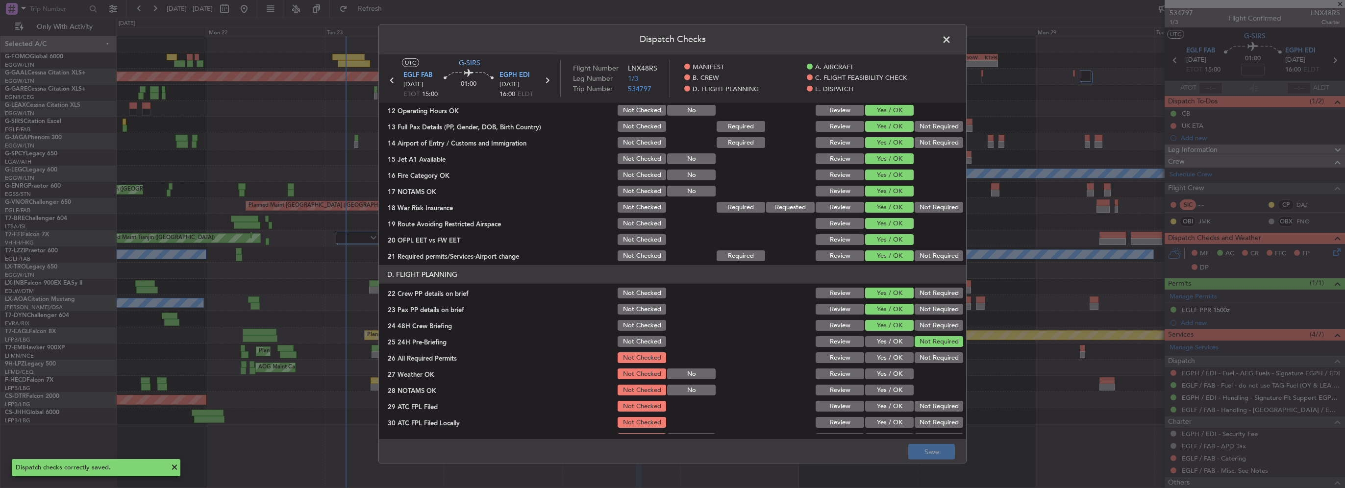
click at [952, 39] on span at bounding box center [952, 42] width 0 height 20
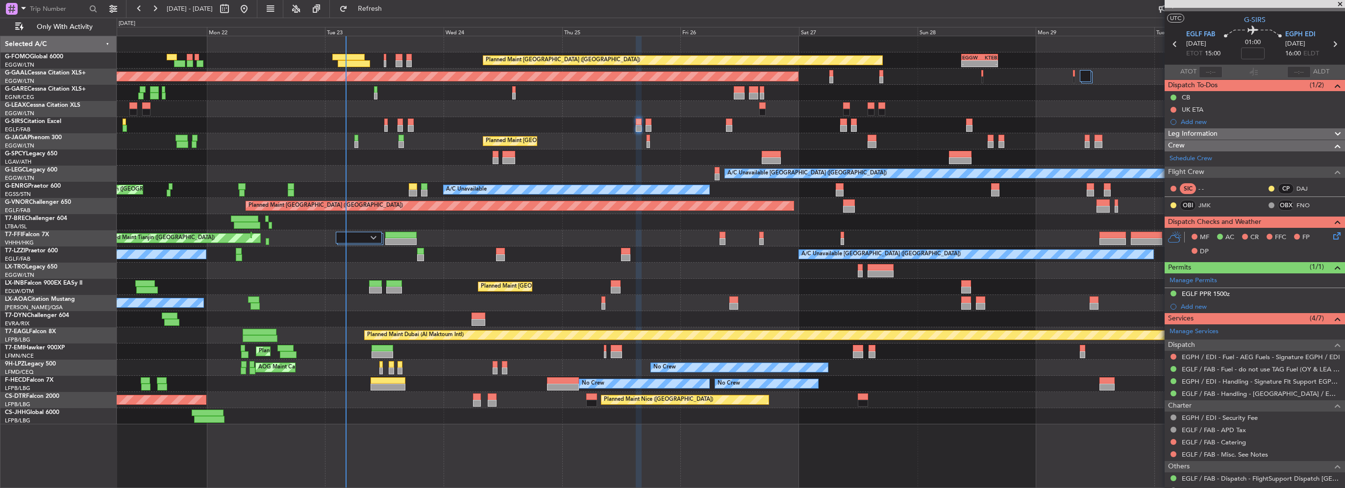
scroll to position [0, 0]
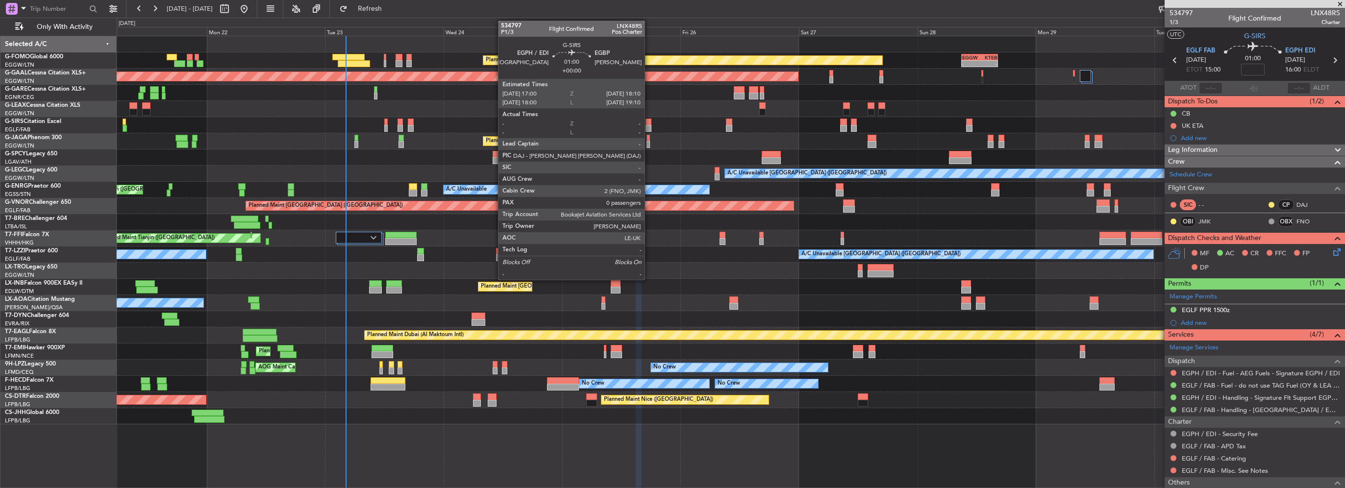
click at [649, 126] on div at bounding box center [649, 128] width 6 height 7
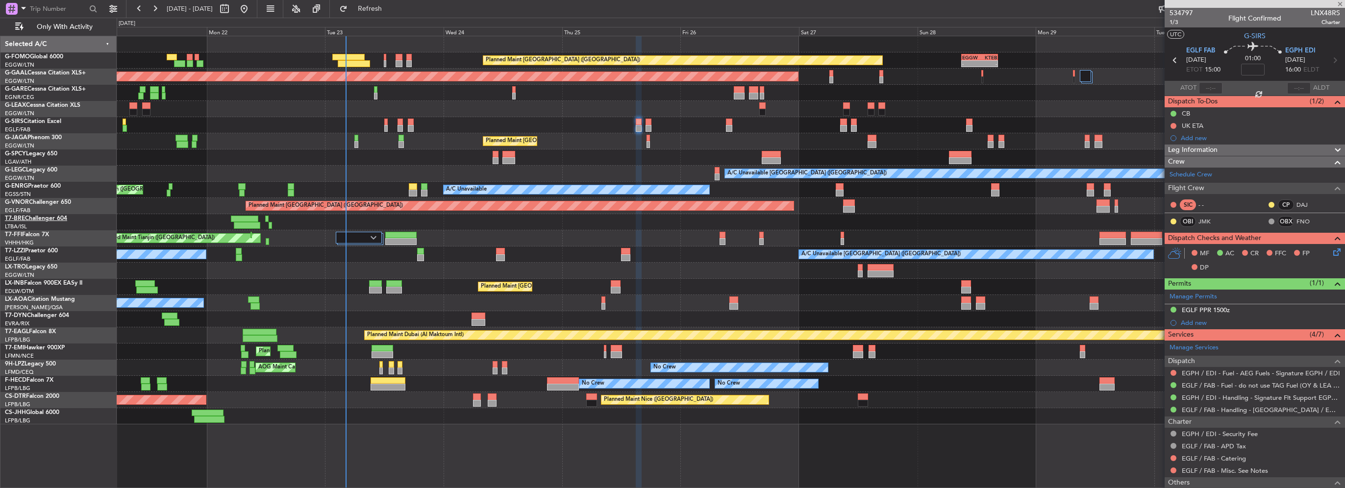
type input "0"
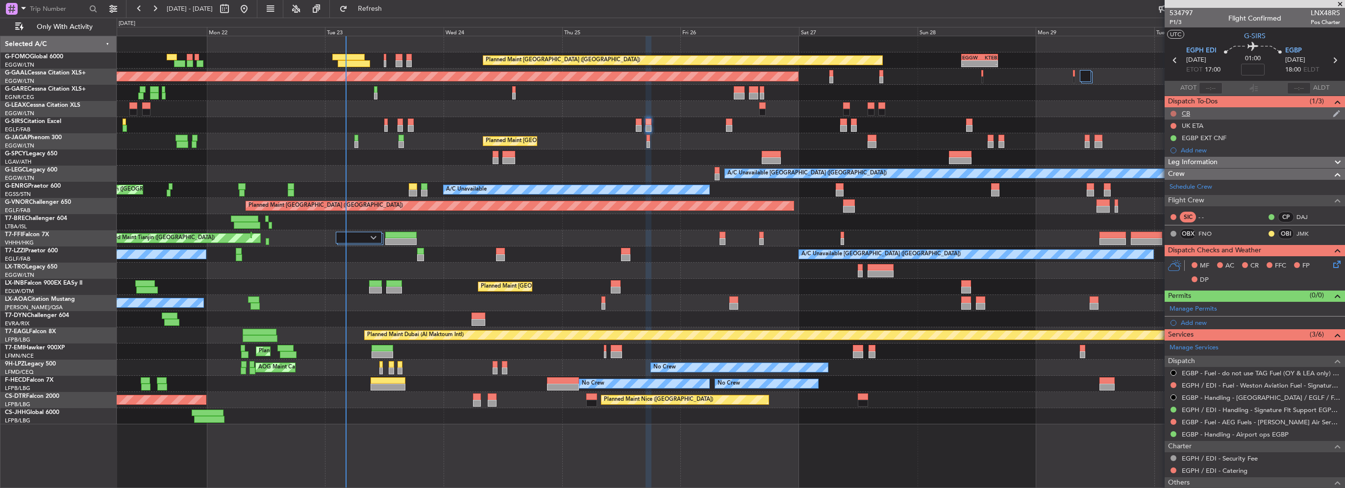
click at [1173, 112] on button at bounding box center [1174, 114] width 6 height 6
click at [1176, 153] on span "Completed" at bounding box center [1178, 157] width 32 height 10
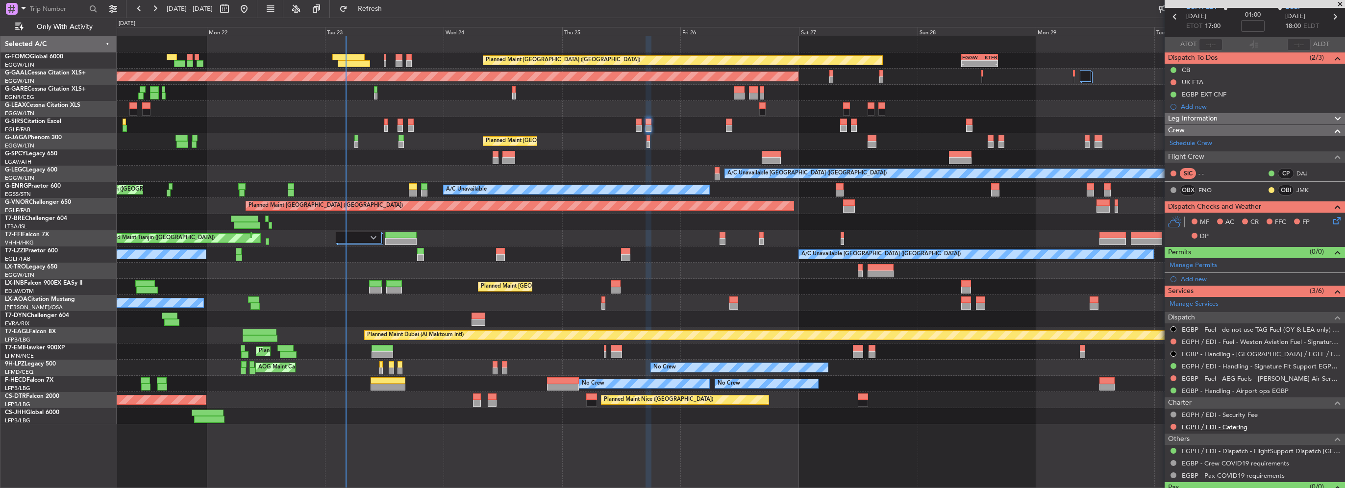
scroll to position [63, 0]
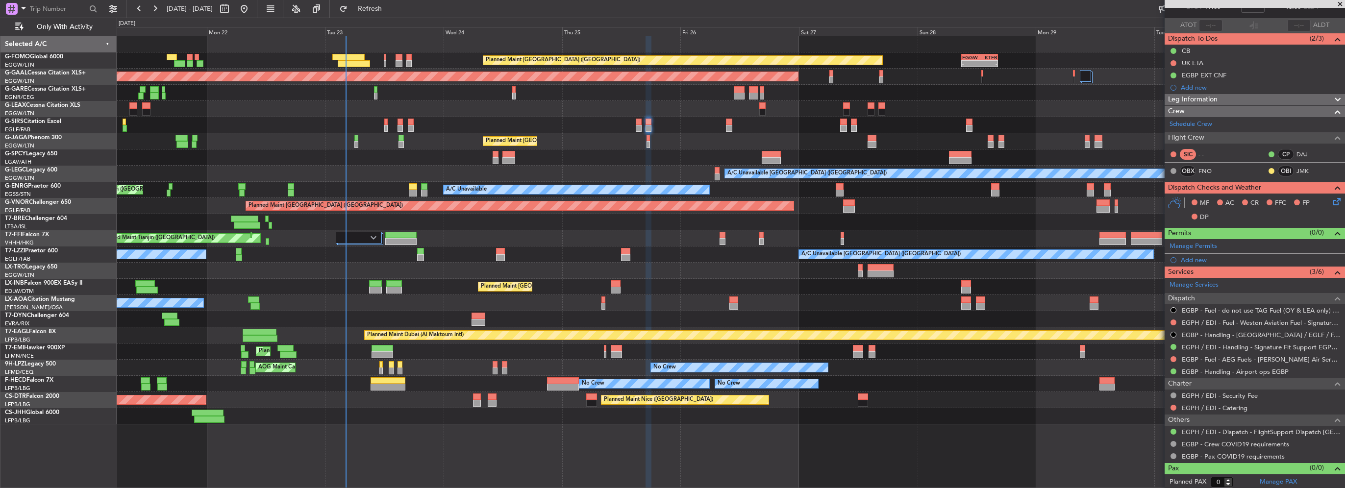
click at [1171, 408] on button at bounding box center [1174, 408] width 6 height 6
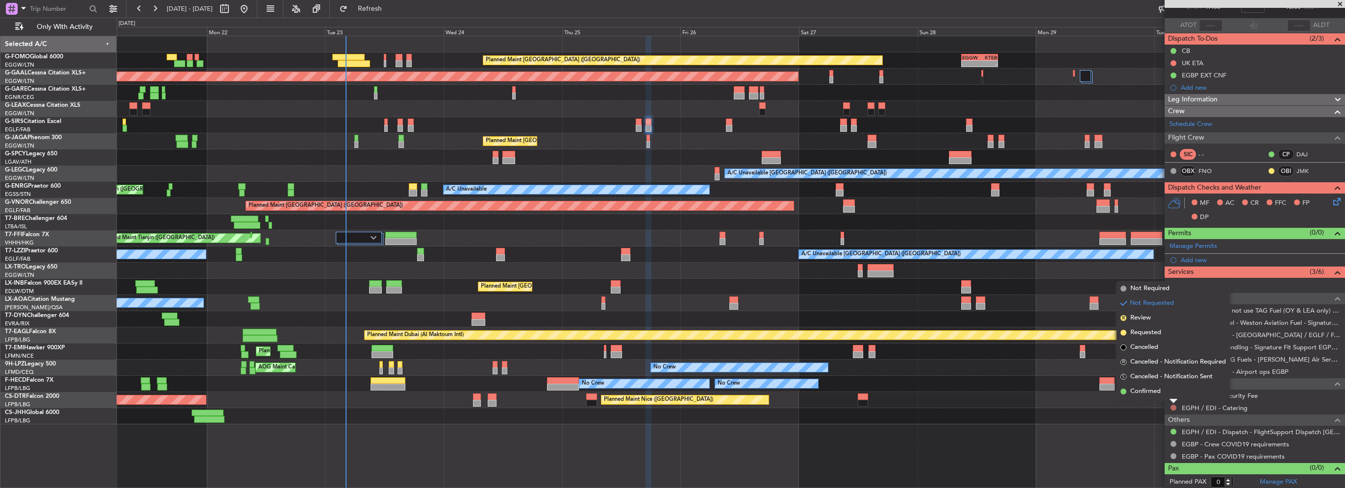
click at [1173, 406] on button at bounding box center [1174, 408] width 6 height 6
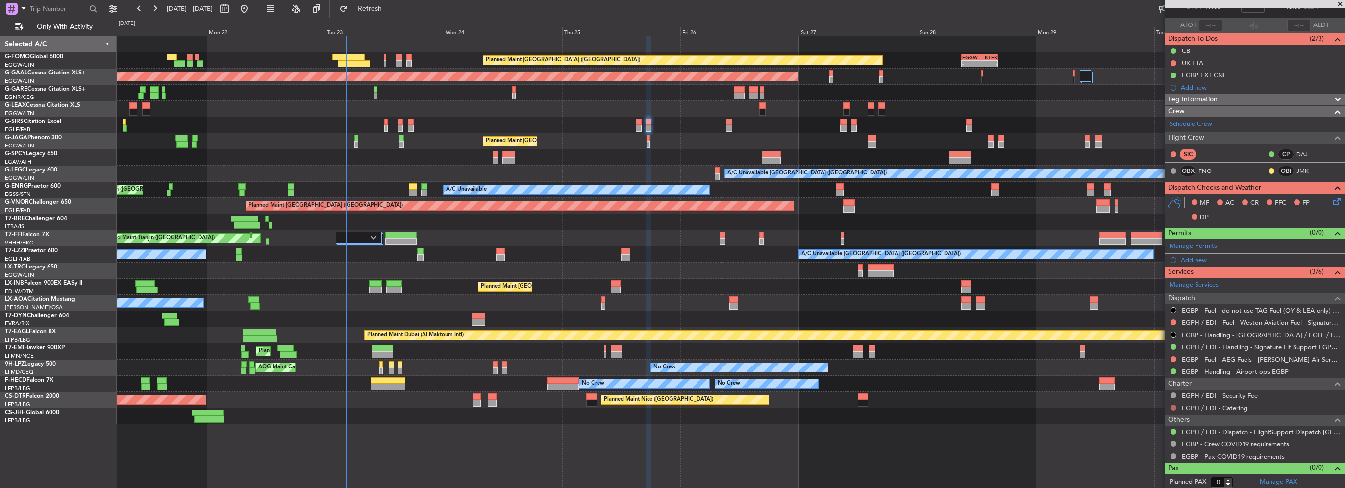
click at [1173, 407] on button at bounding box center [1174, 408] width 6 height 6
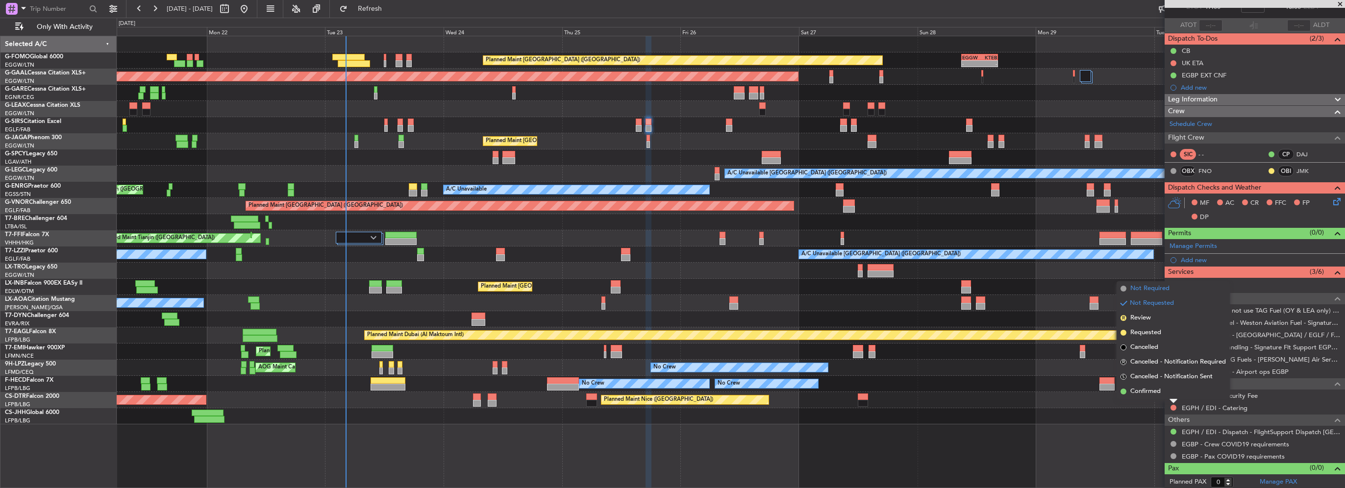
click at [1157, 289] on span "Not Required" at bounding box center [1150, 289] width 39 height 10
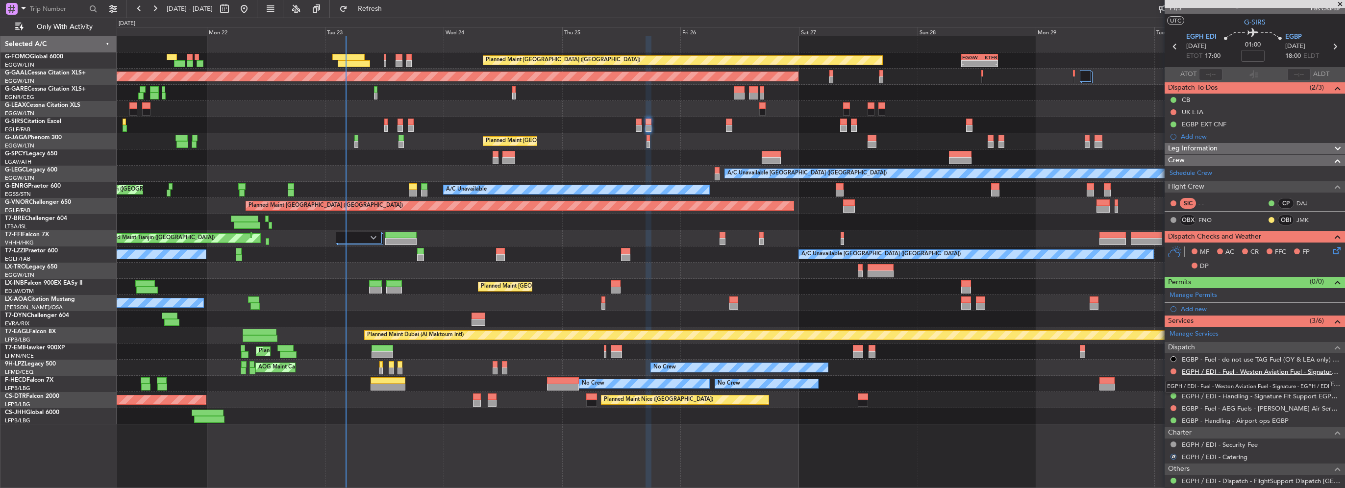
scroll to position [0, 0]
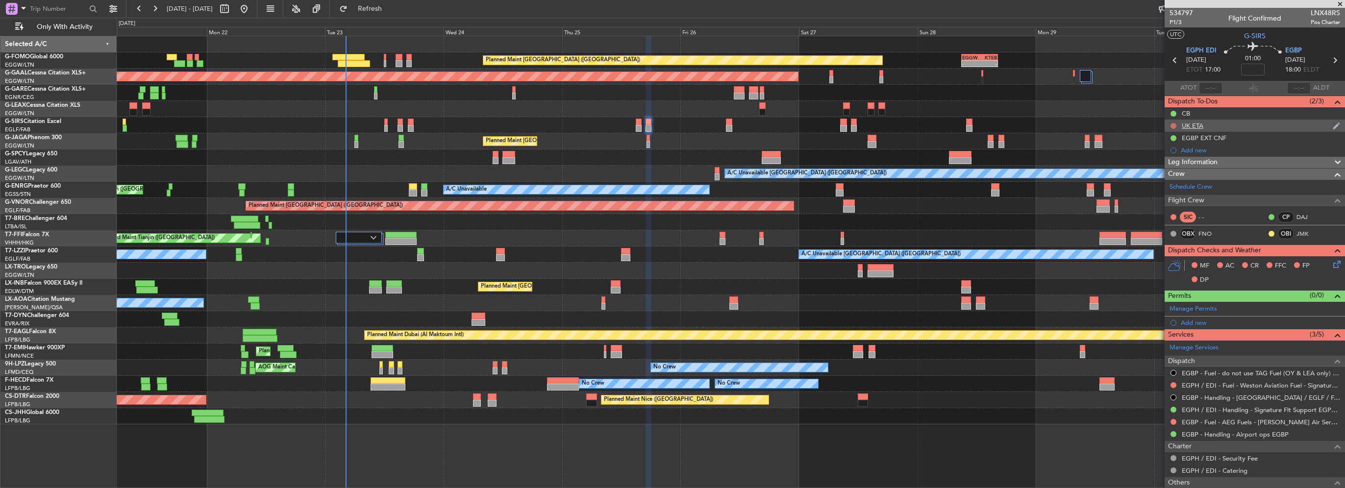
click at [1174, 126] on button at bounding box center [1174, 126] width 6 height 6
click at [1166, 185] on span "Cancelled" at bounding box center [1176, 184] width 28 height 10
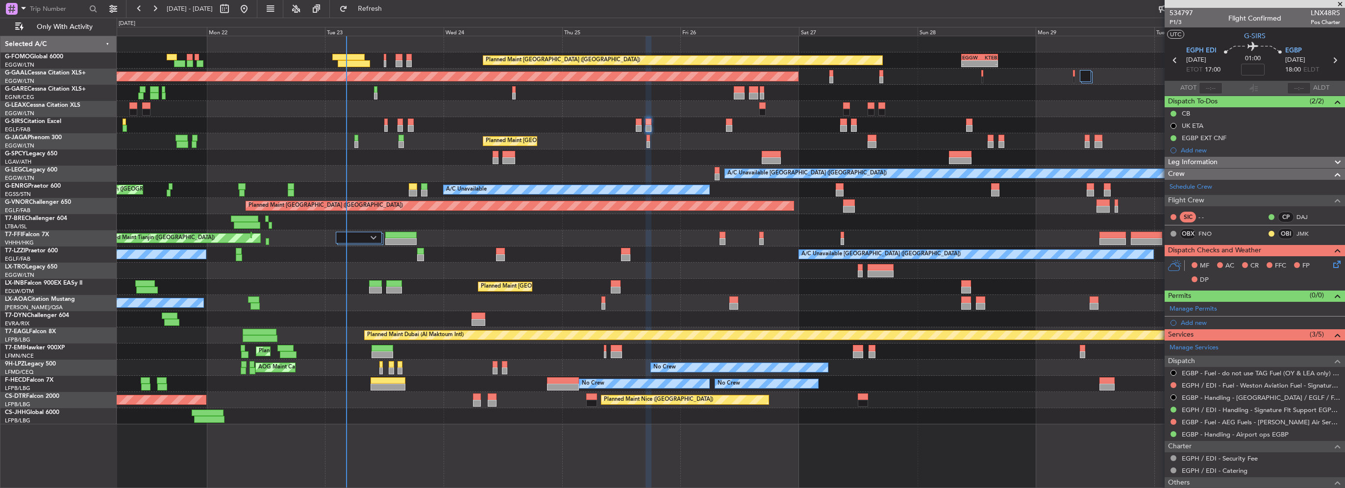
click at [1225, 163] on div "Leg Information" at bounding box center [1255, 162] width 180 height 11
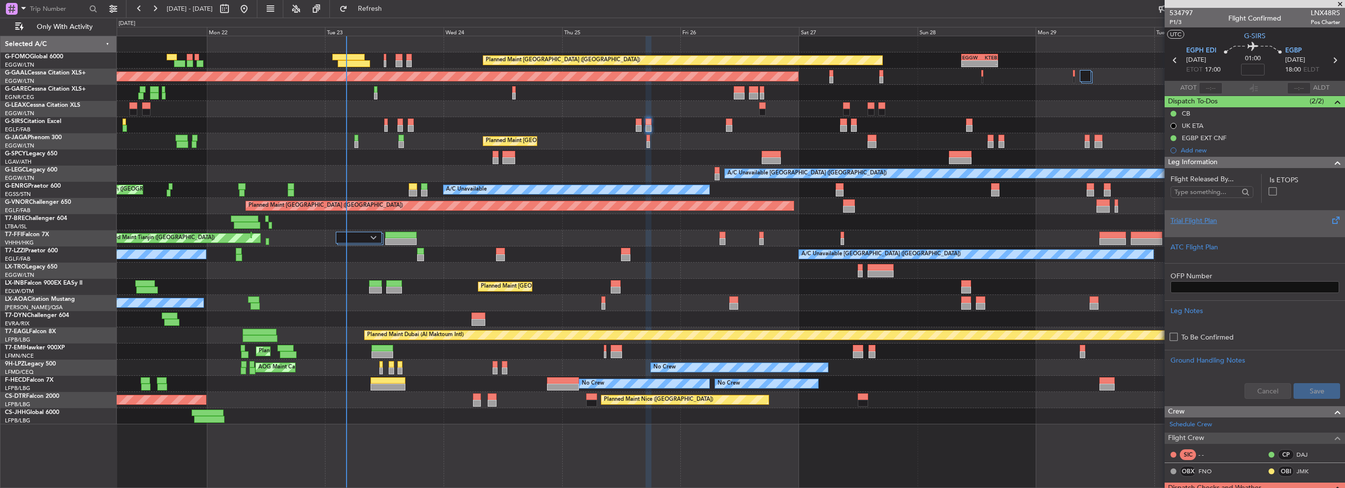
click at [1220, 224] on div "Trial Flight Plan" at bounding box center [1255, 221] width 169 height 10
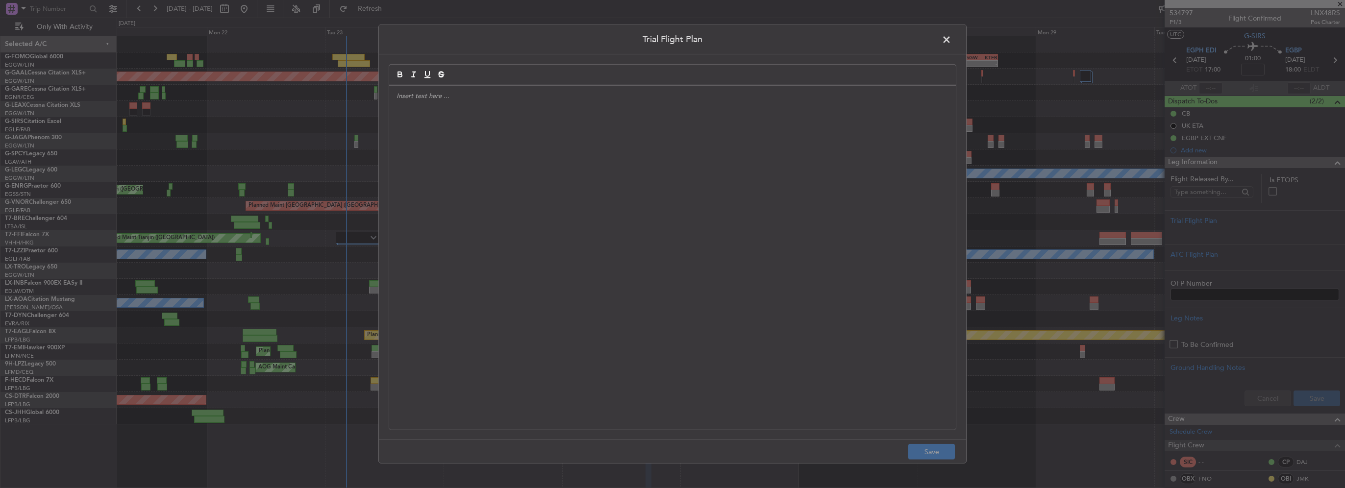
click at [453, 183] on div at bounding box center [672, 258] width 567 height 344
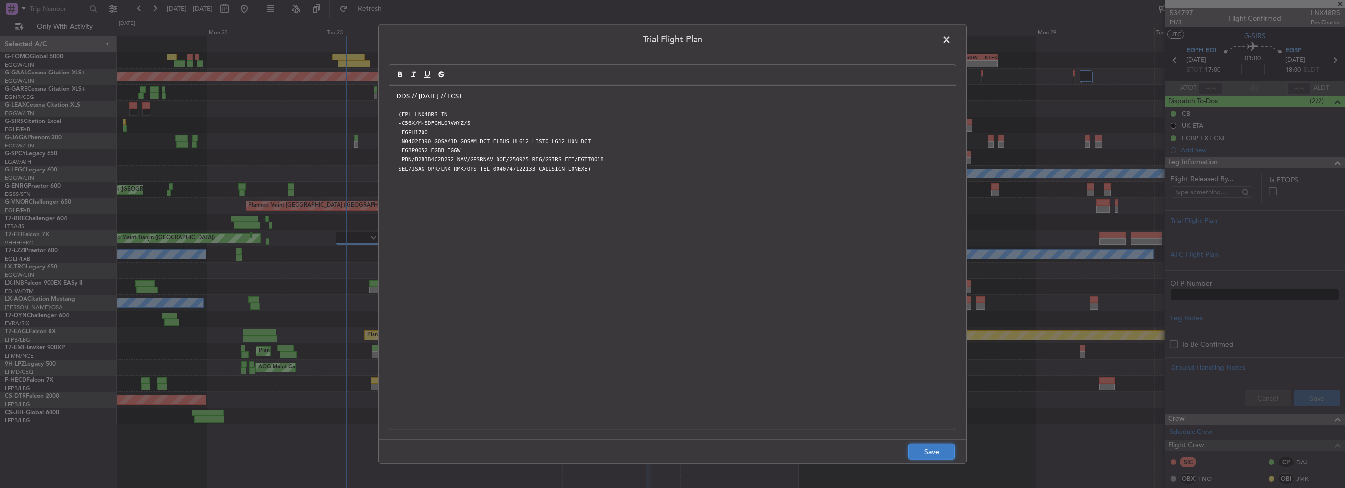
click at [939, 452] on button "Save" at bounding box center [931, 452] width 47 height 16
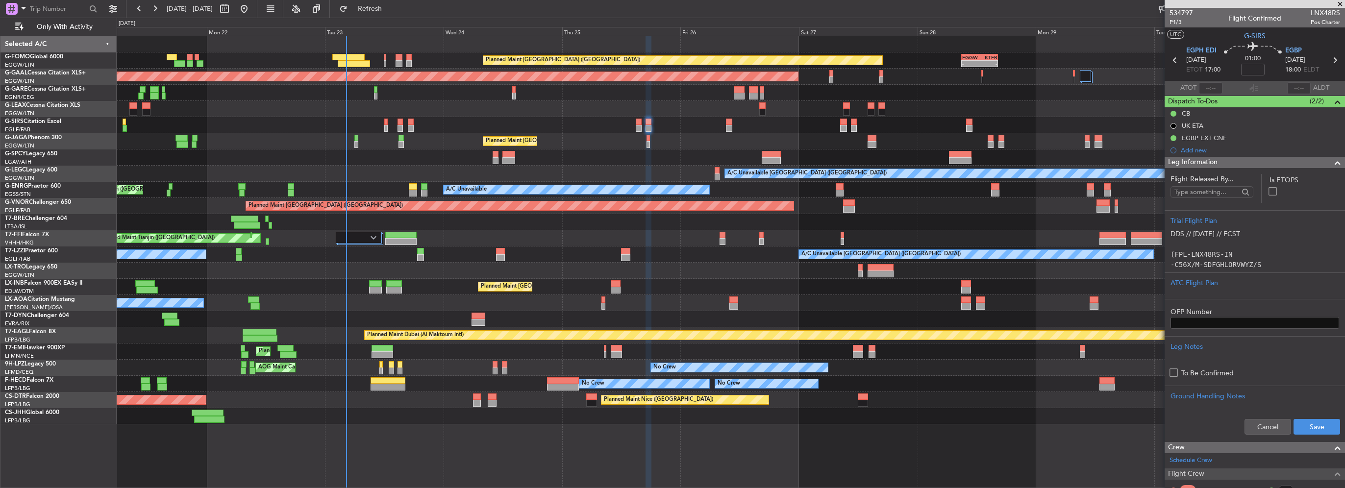
click at [1325, 436] on div "Cancel Save" at bounding box center [1255, 426] width 180 height 29
click at [1319, 429] on button "Save" at bounding box center [1317, 427] width 47 height 16
click at [1251, 72] on input at bounding box center [1253, 70] width 24 height 12
type input "-00:05"
click at [1324, 161] on div at bounding box center [1334, 163] width 20 height 12
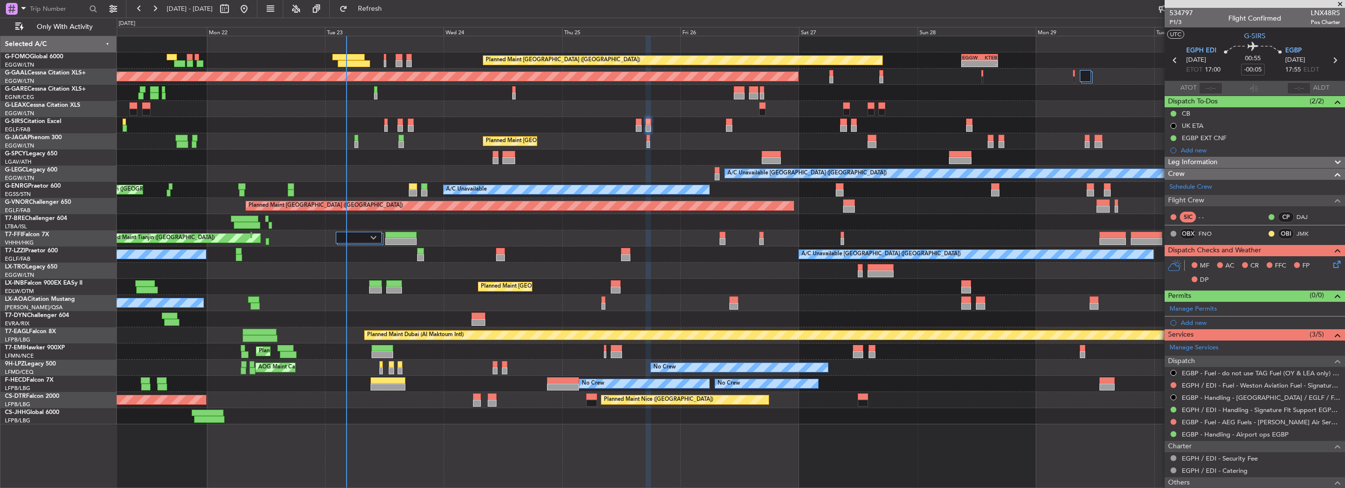
click at [1332, 261] on icon at bounding box center [1336, 263] width 8 height 8
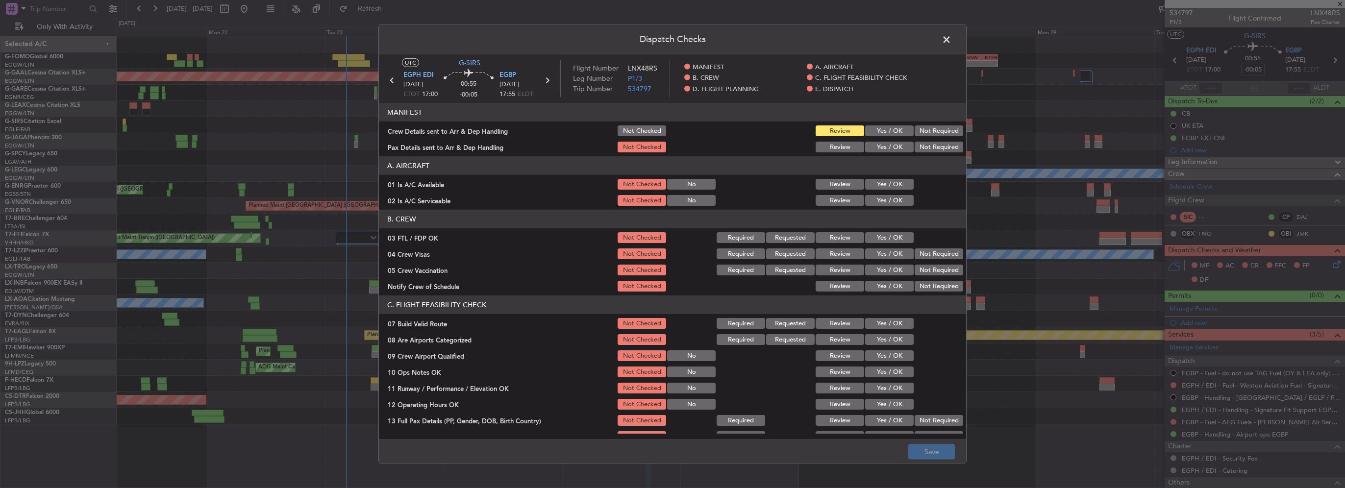
click at [888, 177] on div "Yes / OK" at bounding box center [889, 184] width 50 height 14
click at [887, 186] on button "Yes / OK" at bounding box center [889, 184] width 49 height 11
click at [887, 198] on button "Yes / OK" at bounding box center [889, 200] width 49 height 11
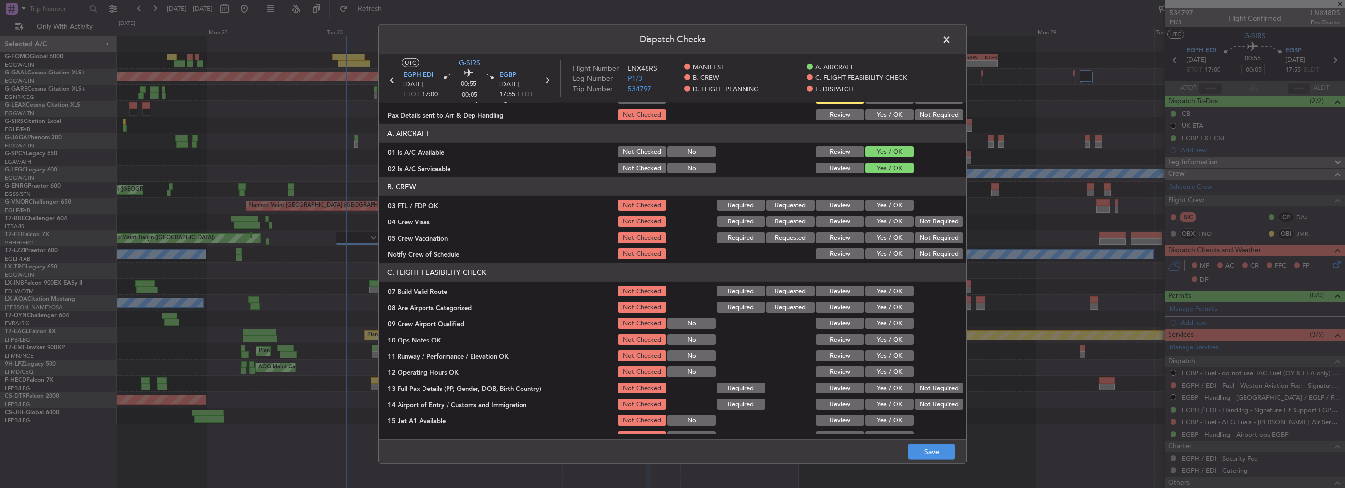
scroll to position [49, 0]
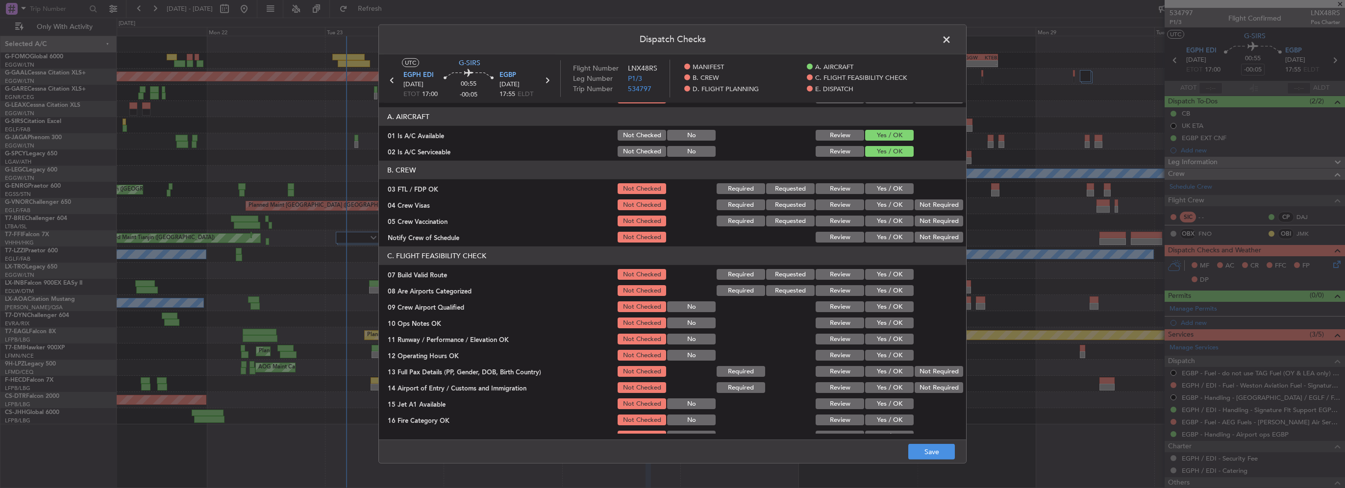
click at [880, 270] on button "Yes / OK" at bounding box center [889, 274] width 49 height 11
click at [886, 320] on button "Yes / OK" at bounding box center [889, 323] width 49 height 11
click at [890, 337] on button "Yes / OK" at bounding box center [889, 339] width 49 height 11
click at [893, 355] on button "Yes / OK" at bounding box center [889, 355] width 49 height 11
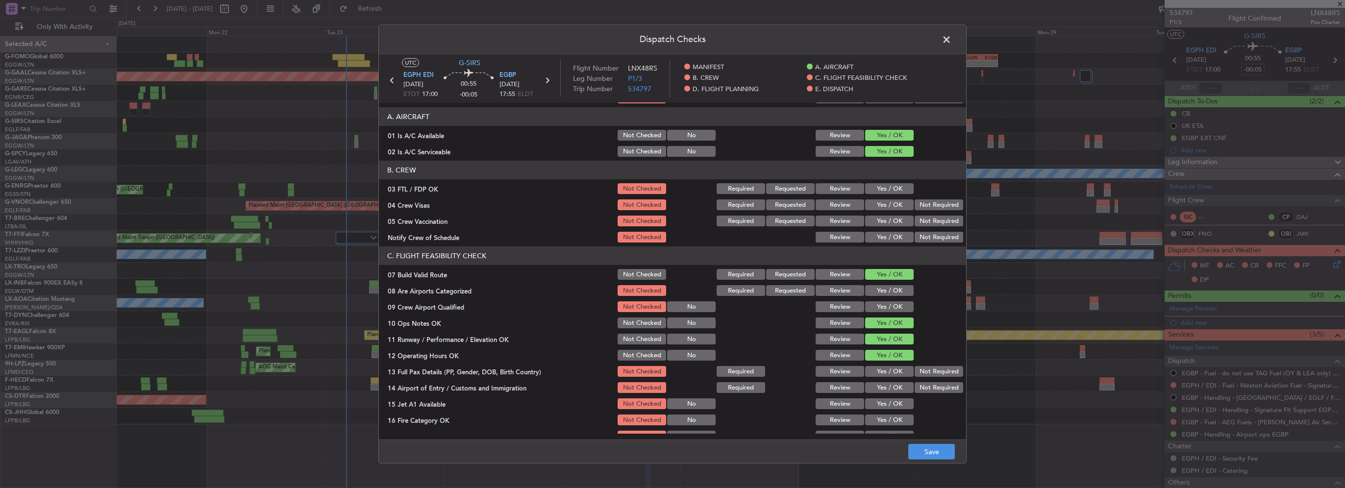
click at [892, 377] on div "Yes / OK" at bounding box center [889, 372] width 50 height 14
click at [892, 391] on button "Yes / OK" at bounding box center [889, 387] width 49 height 11
click at [889, 369] on button "Yes / OK" at bounding box center [889, 371] width 49 height 11
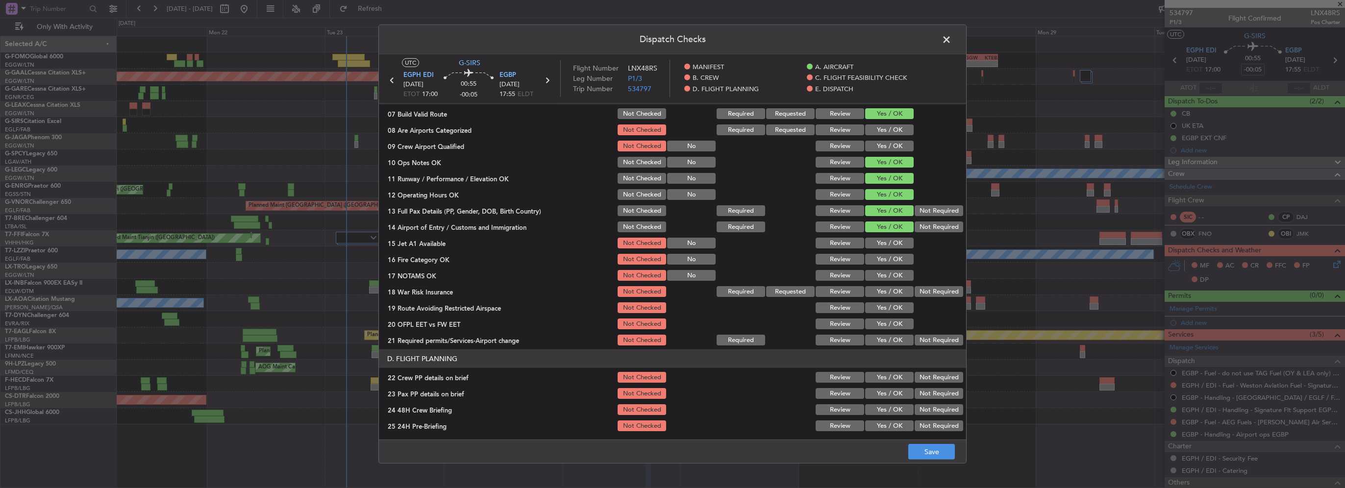
scroll to position [294, 0]
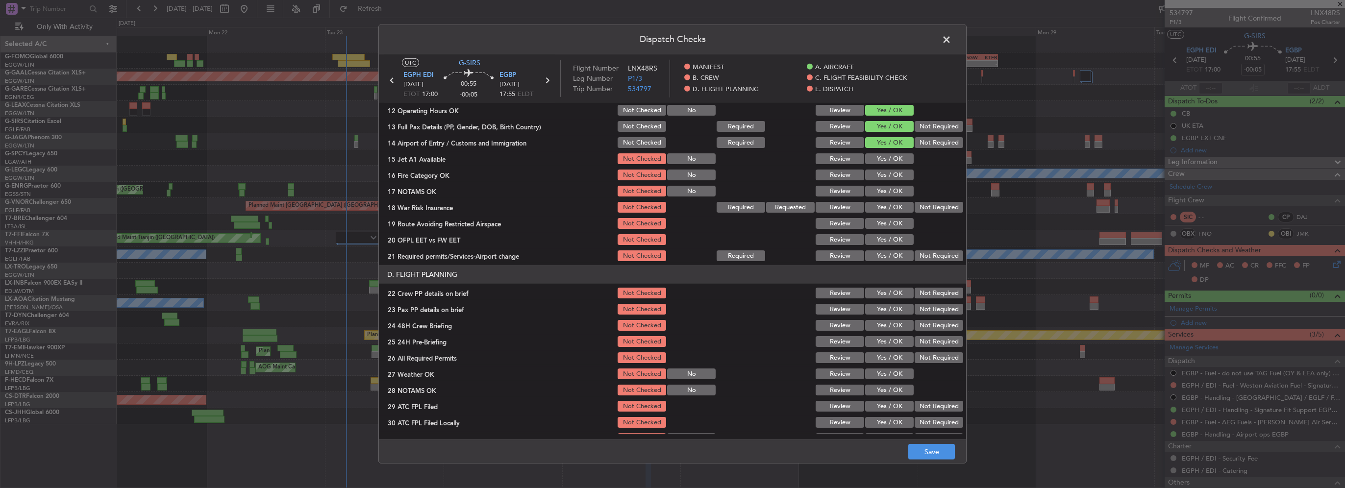
click at [885, 159] on button "Yes / OK" at bounding box center [889, 158] width 49 height 11
click at [890, 177] on button "Yes / OK" at bounding box center [889, 175] width 49 height 11
click at [895, 192] on button "Yes / OK" at bounding box center [889, 191] width 49 height 11
click at [897, 204] on button "Yes / OK" at bounding box center [889, 207] width 49 height 11
click at [897, 228] on button "Yes / OK" at bounding box center [889, 223] width 49 height 11
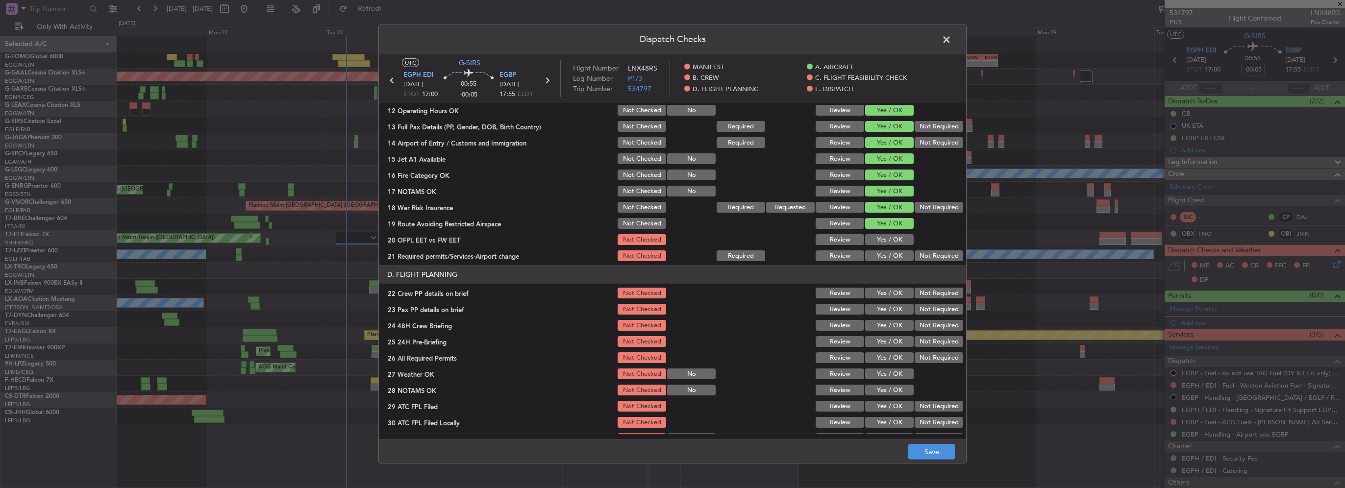
click at [891, 240] on button "Yes / OK" at bounding box center [889, 239] width 49 height 11
click at [890, 256] on button "Yes / OK" at bounding box center [889, 256] width 49 height 11
click at [894, 295] on button "Yes / OK" at bounding box center [889, 293] width 49 height 11
drag, startPoint x: 899, startPoint y: 306, endPoint x: 898, endPoint y: 321, distance: 14.2
click at [899, 307] on button "Yes / OK" at bounding box center [889, 309] width 49 height 11
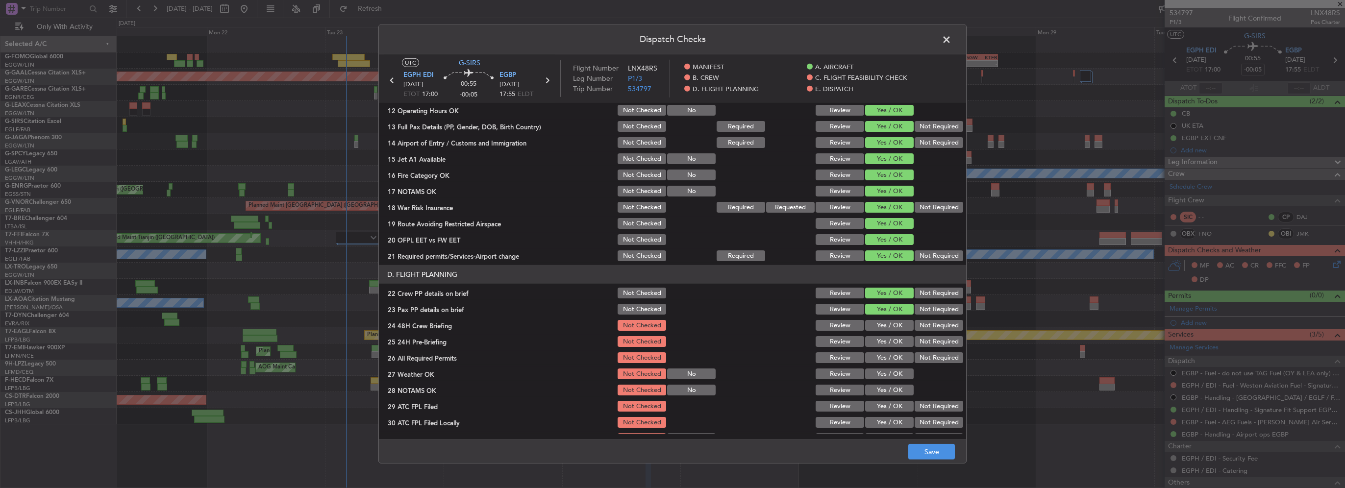
drag, startPoint x: 898, startPoint y: 321, endPoint x: 904, endPoint y: 324, distance: 6.8
click at [898, 322] on button "Yes / OK" at bounding box center [889, 325] width 49 height 11
click at [926, 345] on button "Not Required" at bounding box center [939, 341] width 49 height 11
click at [945, 457] on button "Save" at bounding box center [931, 452] width 47 height 16
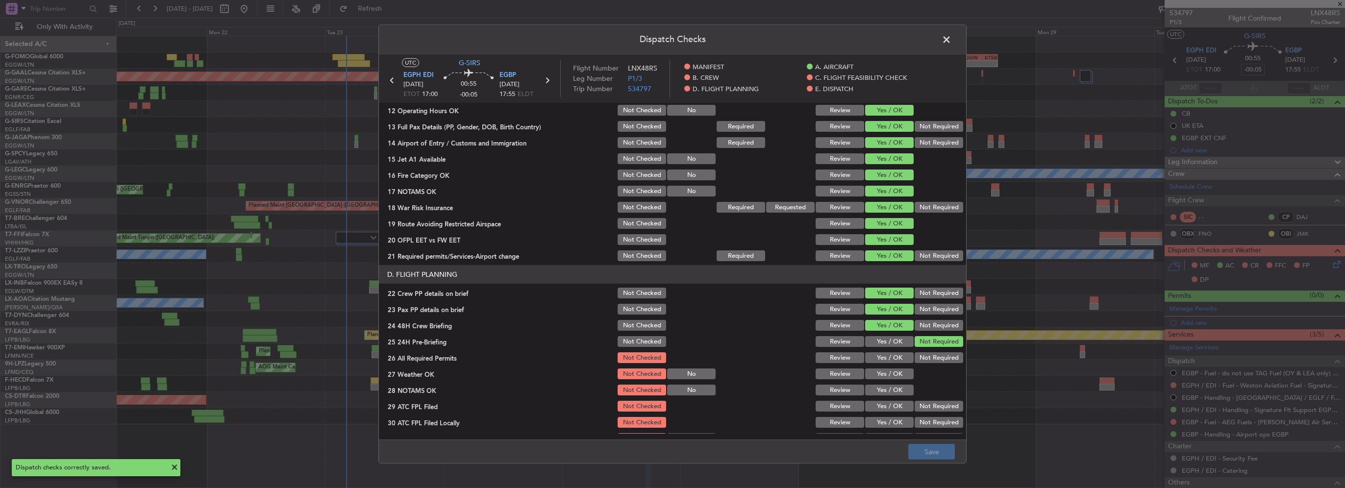
click at [952, 37] on span at bounding box center [952, 42] width 0 height 20
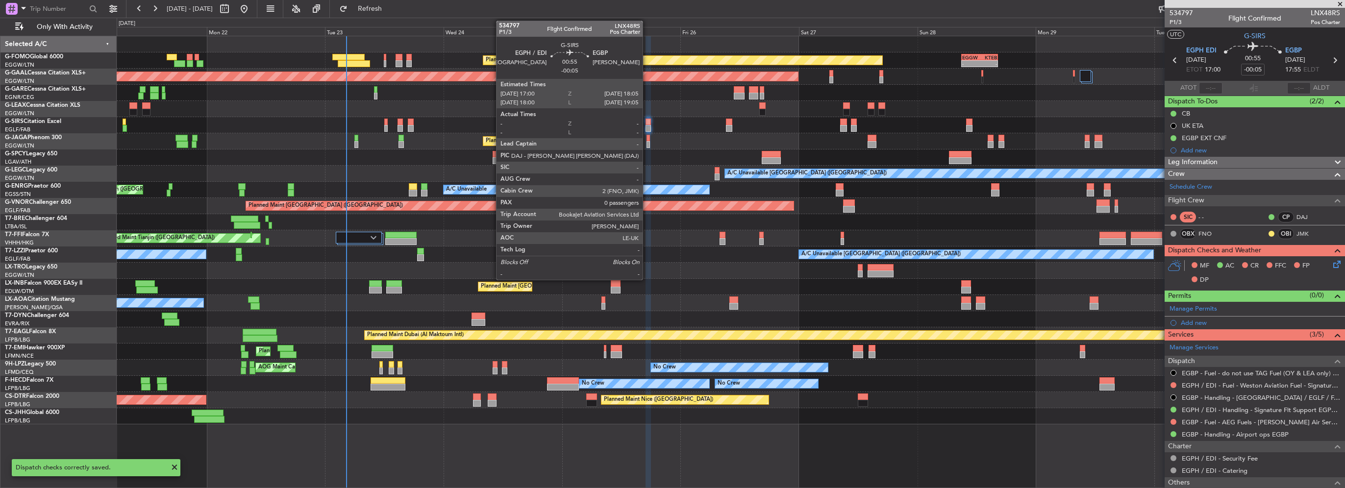
click at [647, 123] on div at bounding box center [648, 122] width 5 height 7
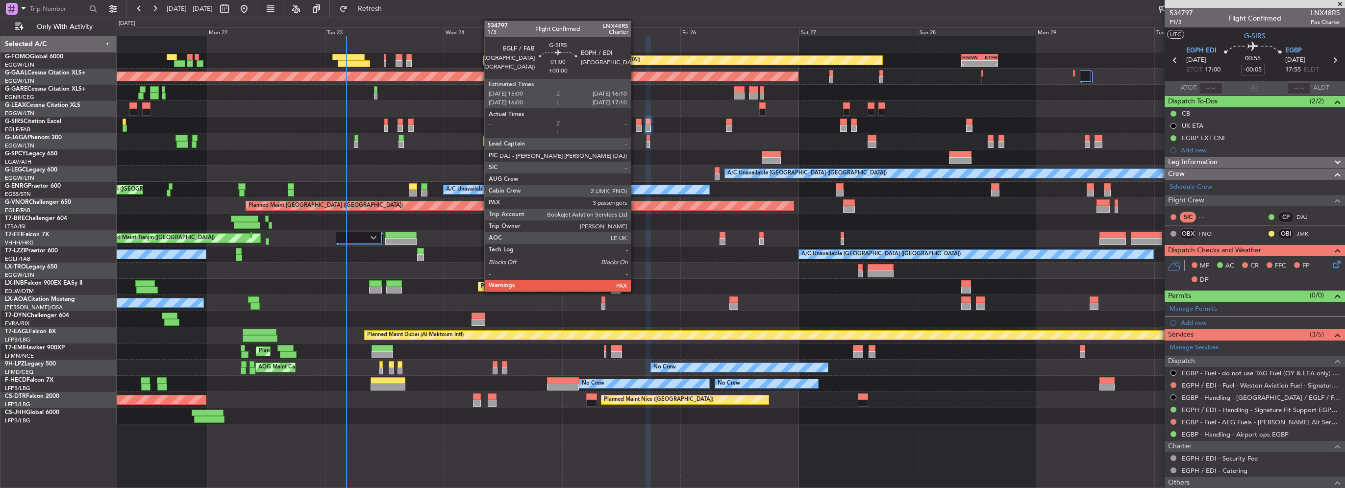
click at [636, 120] on div at bounding box center [639, 122] width 6 height 7
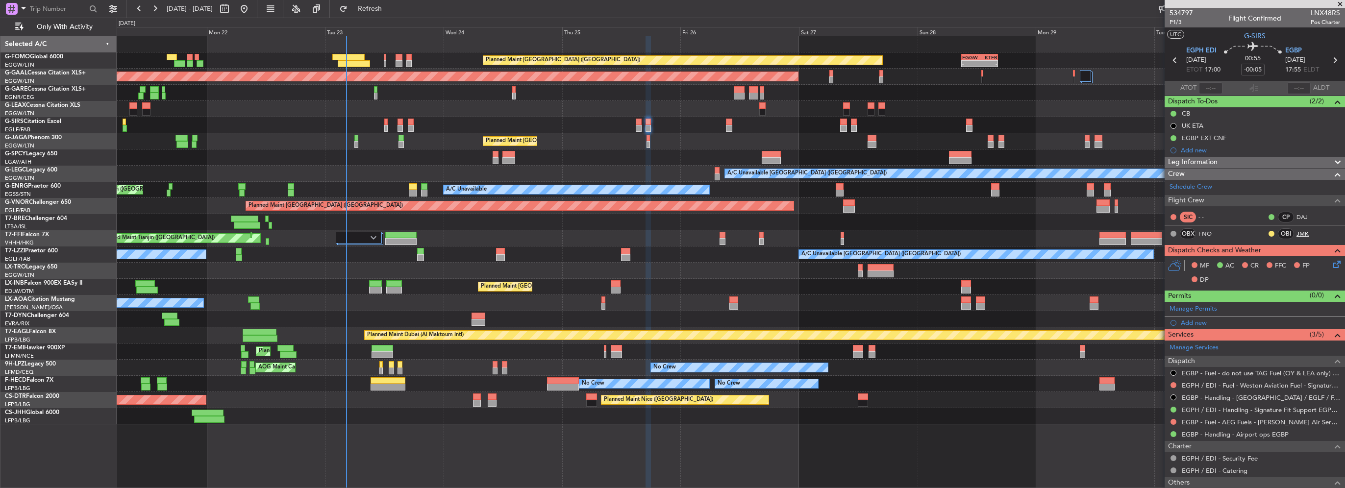
click at [1297, 231] on link "JMK" at bounding box center [1308, 233] width 22 height 9
click at [391, 8] on span "Refresh" at bounding box center [370, 8] width 41 height 7
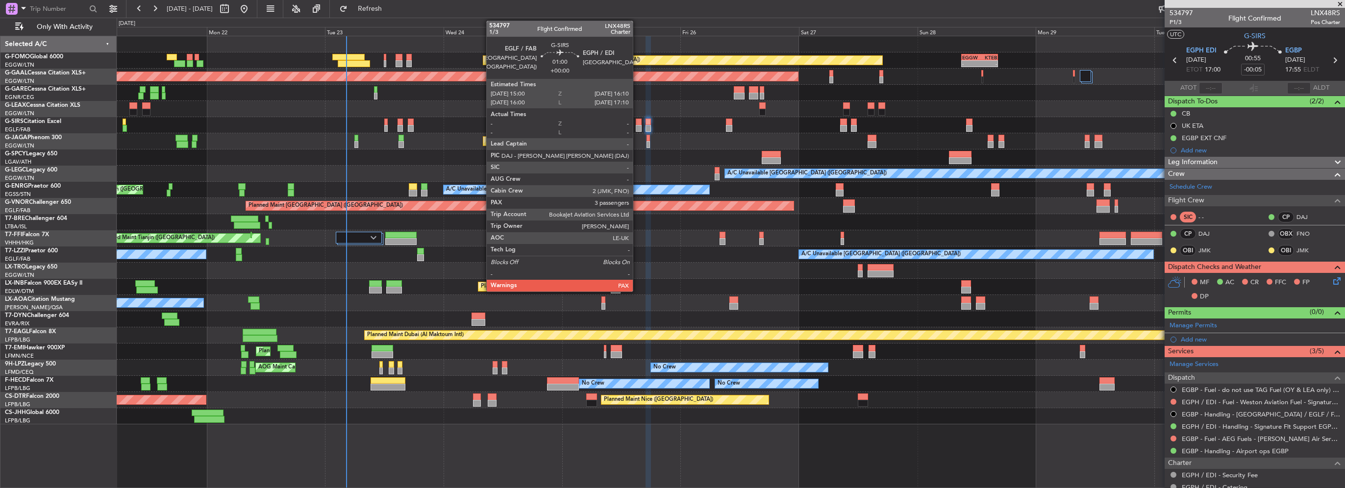
click at [637, 124] on div at bounding box center [639, 122] width 6 height 7
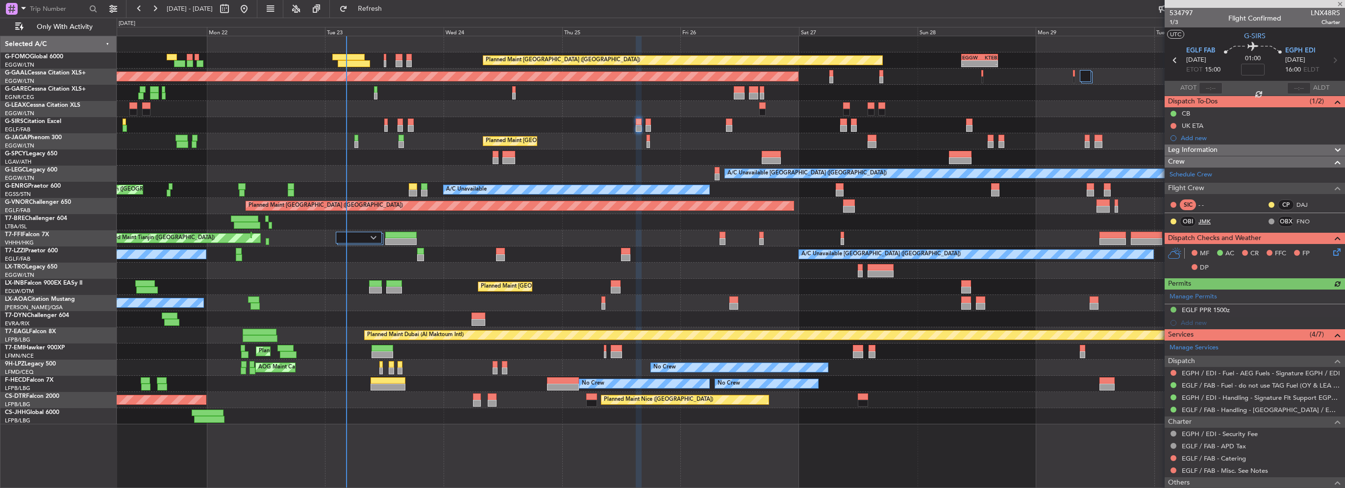
click at [1202, 220] on link "JMK" at bounding box center [1210, 221] width 22 height 9
click at [394, 13] on button "Refresh" at bounding box center [364, 9] width 59 height 16
click at [373, 11] on button "Refresh" at bounding box center [364, 9] width 59 height 16
type input "1"
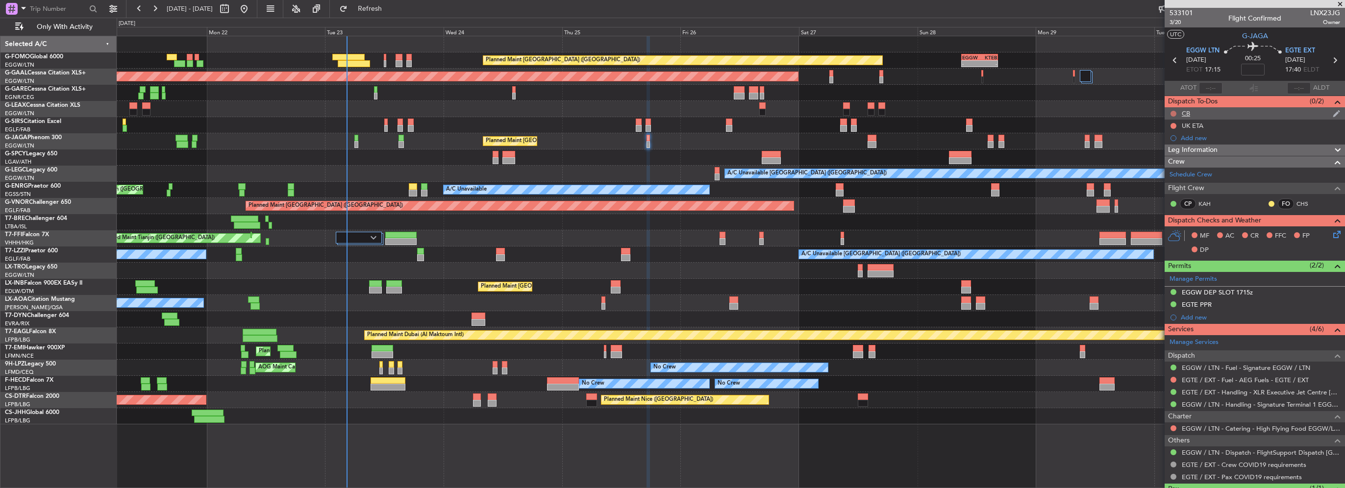
click at [1170, 112] on div at bounding box center [1174, 114] width 8 height 8
click at [1173, 114] on button at bounding box center [1174, 114] width 6 height 6
drag, startPoint x: 1171, startPoint y: 151, endPoint x: 1180, endPoint y: 153, distance: 8.6
click at [1171, 151] on li "Completed" at bounding box center [1174, 157] width 52 height 15
click at [1217, 149] on span "Leg Information" at bounding box center [1193, 150] width 50 height 11
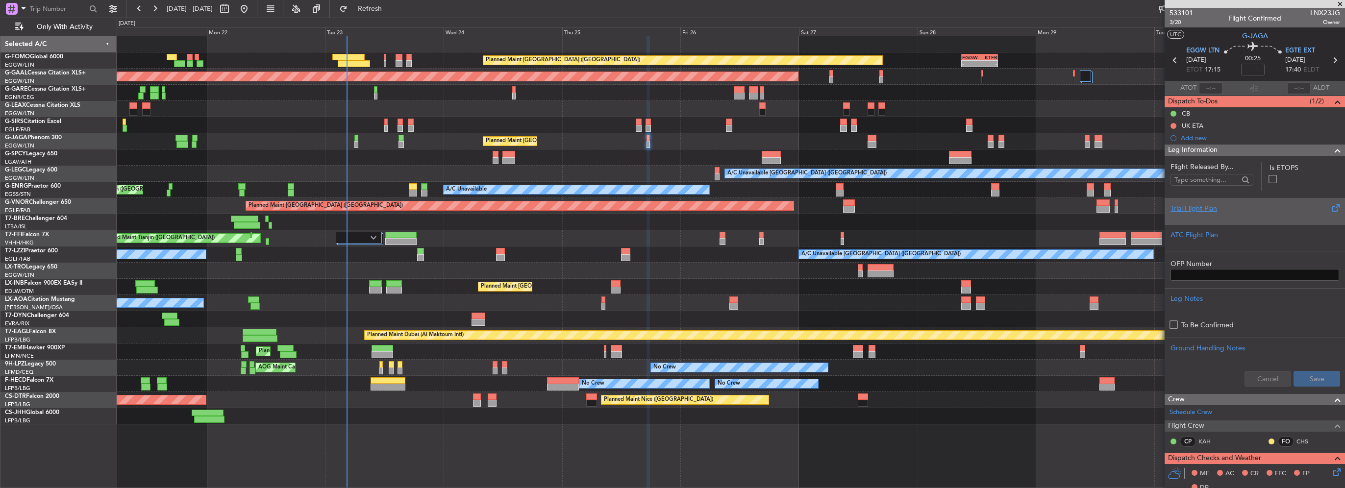
click at [1207, 213] on div "Trial Flight Plan" at bounding box center [1255, 208] width 169 height 10
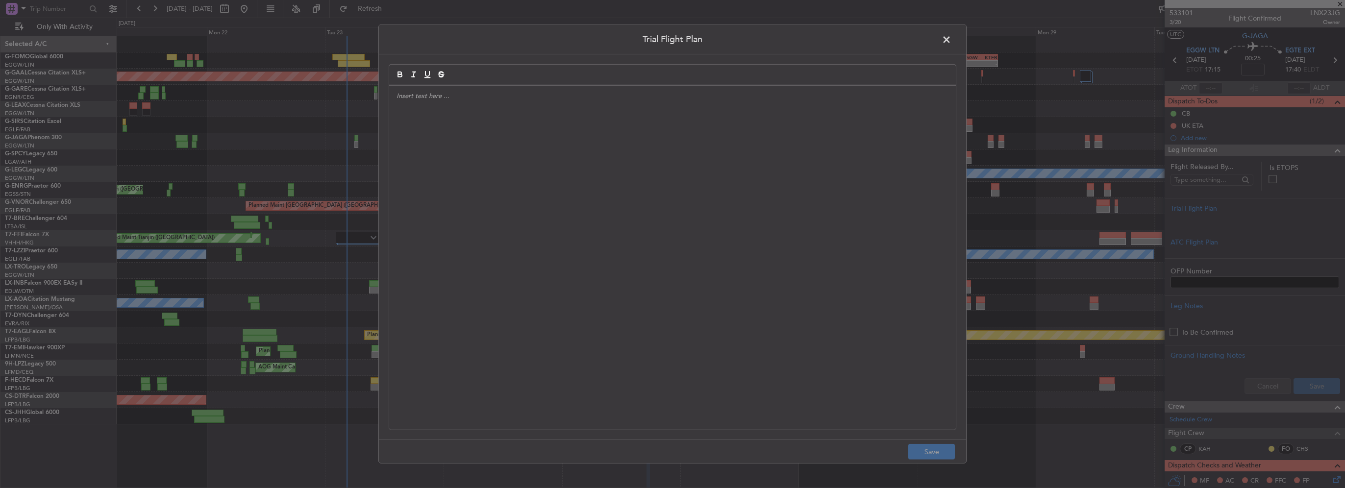
click at [456, 133] on div at bounding box center [672, 258] width 567 height 344
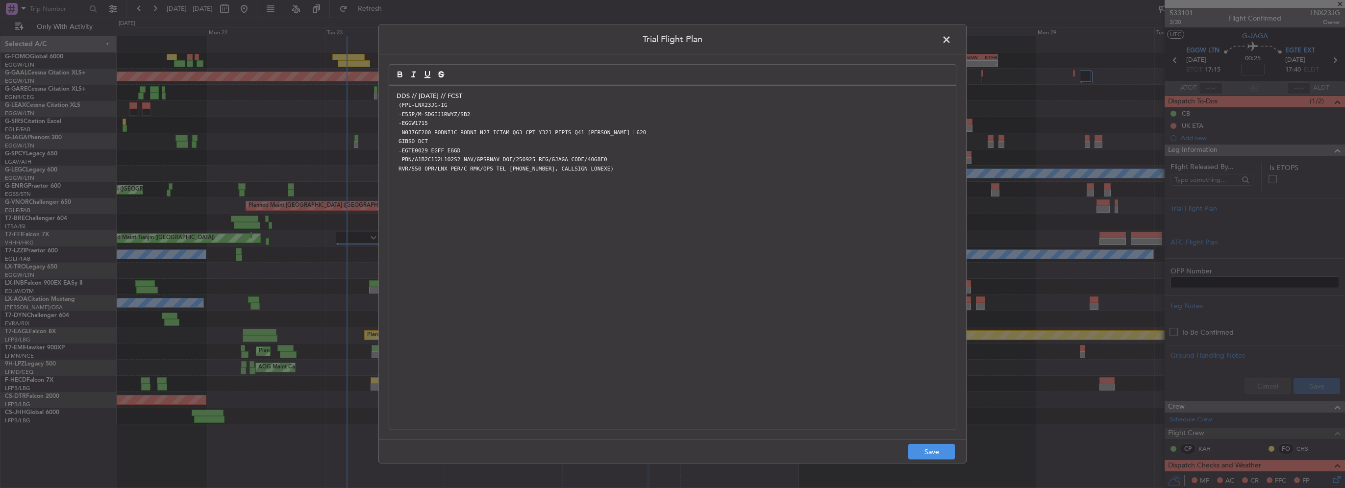
scroll to position [0, 0]
click at [464, 97] on p "DDS // 23SEP // FCST" at bounding box center [673, 96] width 552 height 9
click at [931, 453] on button "Save" at bounding box center [931, 452] width 47 height 16
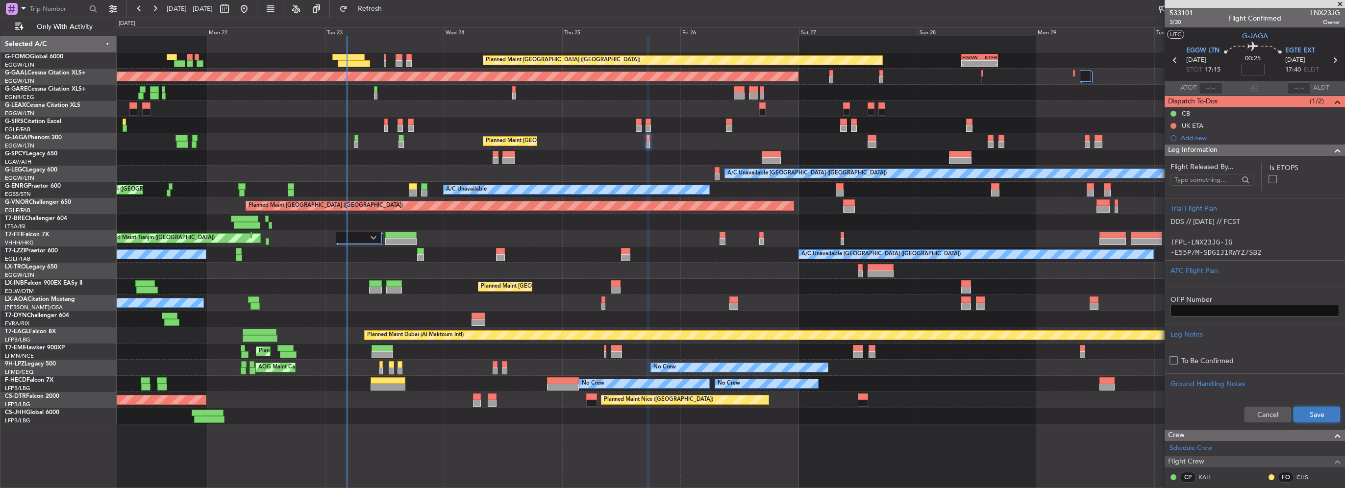
click at [1326, 411] on button "Save" at bounding box center [1317, 415] width 47 height 16
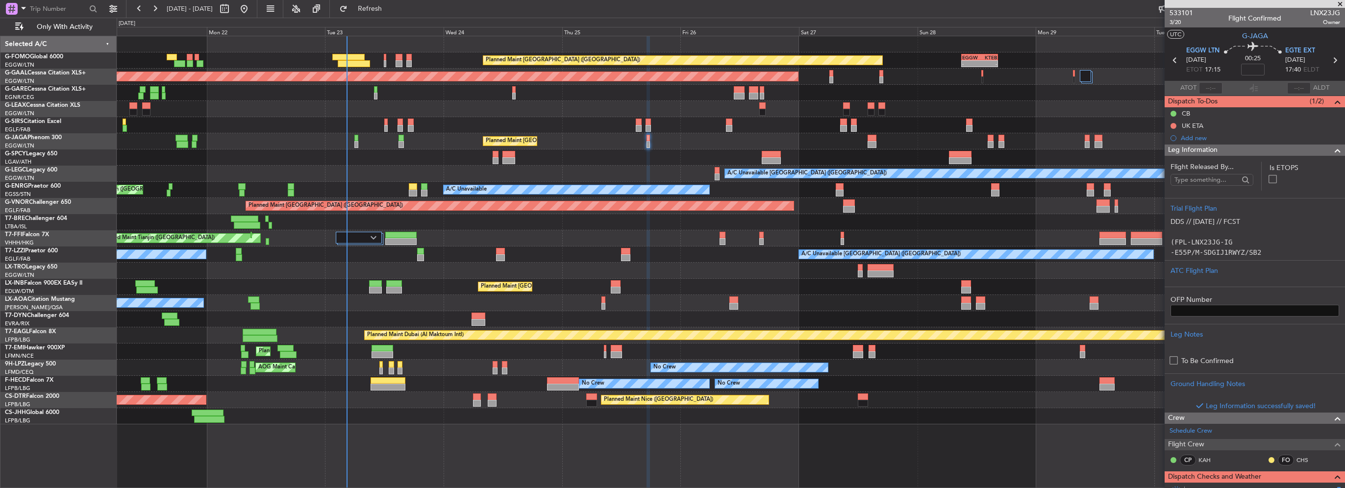
click at [1332, 151] on span at bounding box center [1338, 151] width 12 height 12
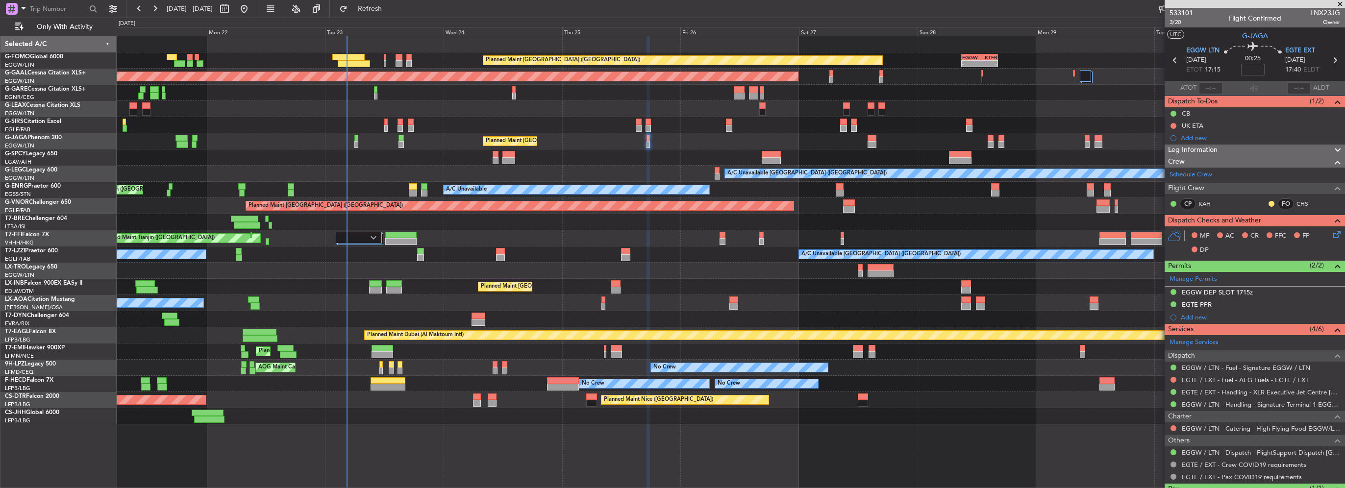
click at [1247, 71] on input at bounding box center [1253, 70] width 24 height 12
type input "+00:05"
click at [1173, 377] on button at bounding box center [1174, 380] width 6 height 6
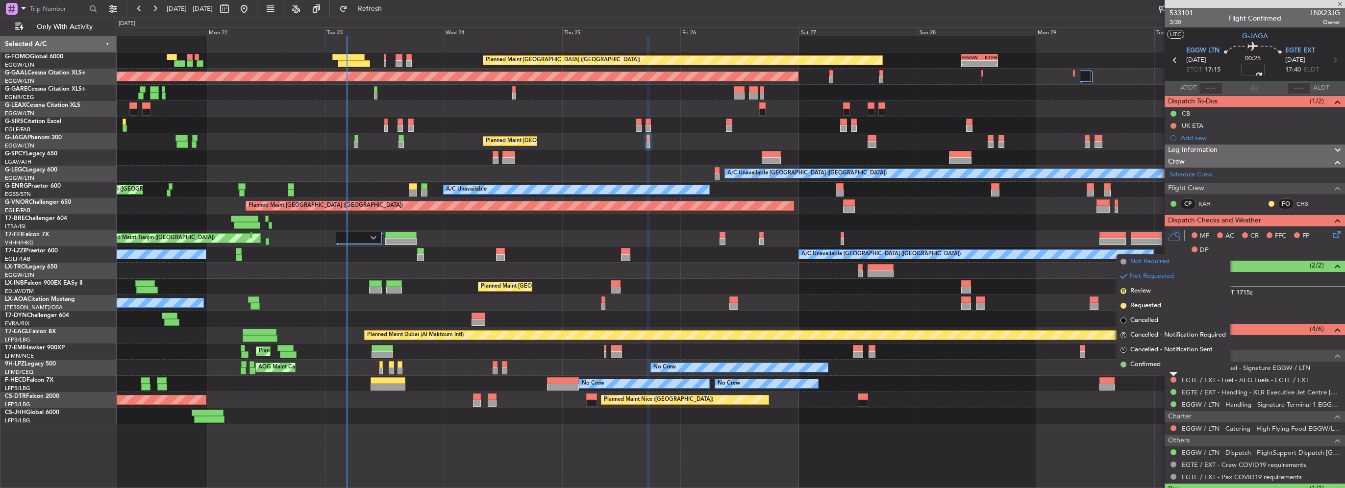
click at [1153, 263] on span "Not Required" at bounding box center [1150, 262] width 39 height 10
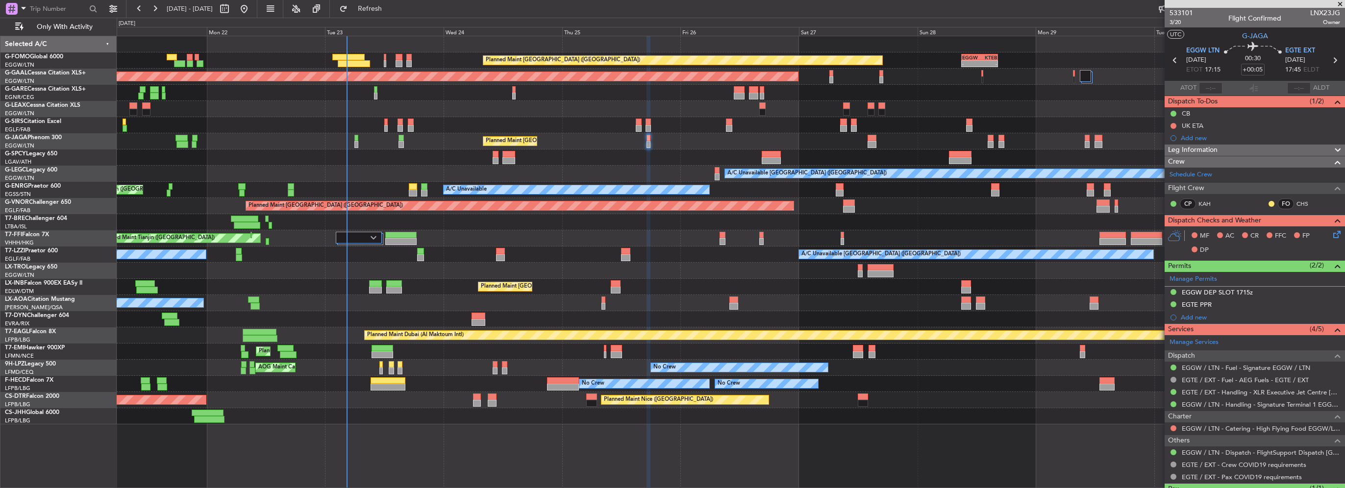
click at [1332, 235] on icon at bounding box center [1336, 233] width 8 height 8
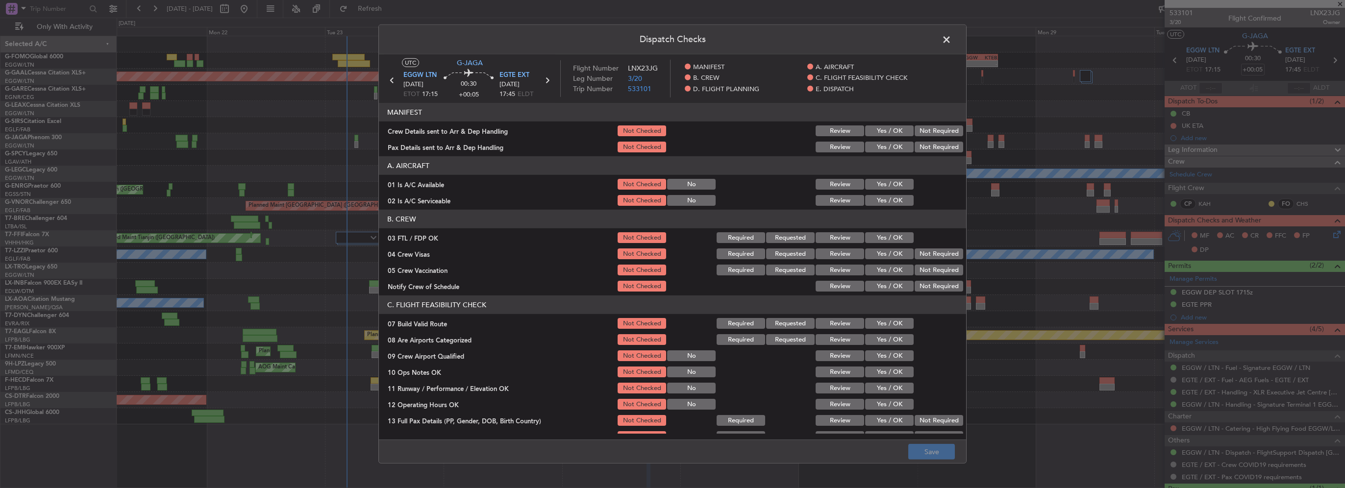
click at [869, 187] on button "Yes / OK" at bounding box center [889, 184] width 49 height 11
click at [870, 196] on button "Yes / OK" at bounding box center [889, 200] width 49 height 11
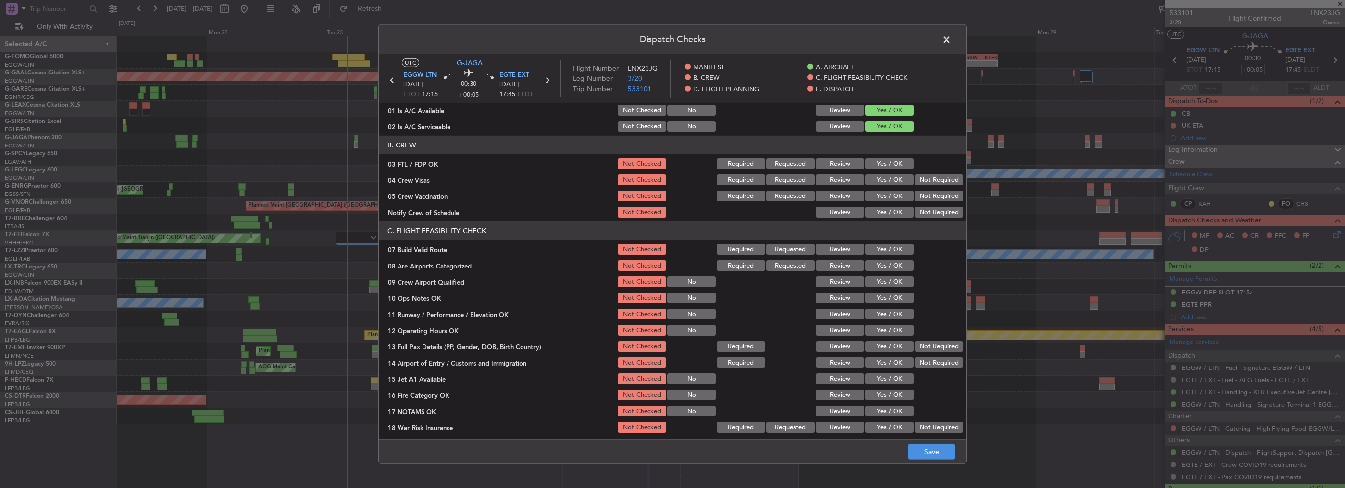
scroll to position [98, 0]
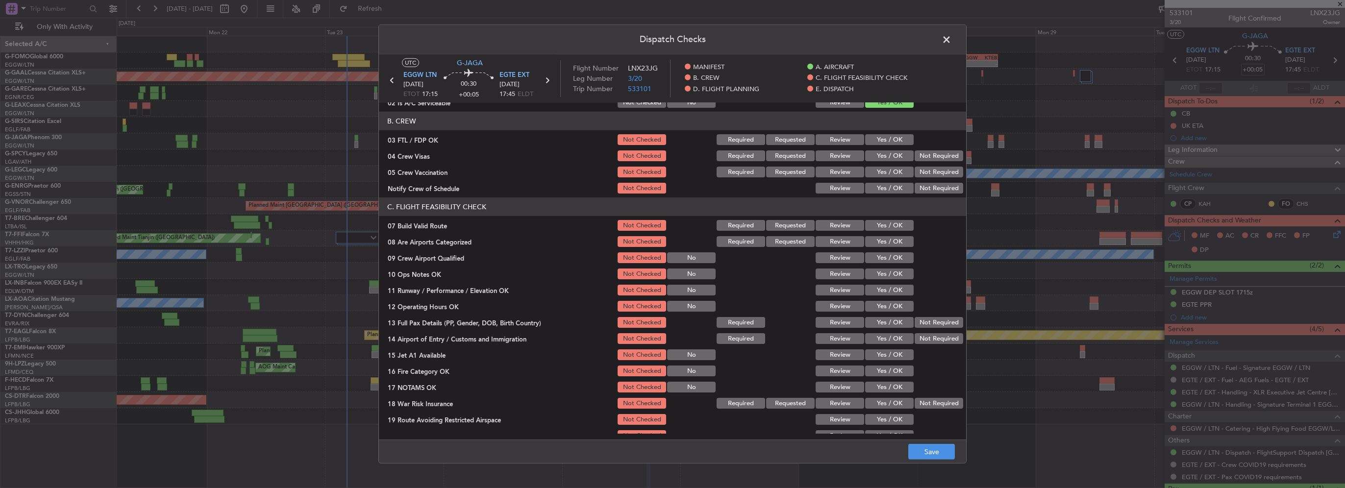
click at [882, 227] on button "Yes / OK" at bounding box center [889, 225] width 49 height 11
drag, startPoint x: 882, startPoint y: 277, endPoint x: 885, endPoint y: 289, distance: 12.0
click at [882, 277] on button "Yes / OK" at bounding box center [889, 274] width 49 height 11
drag, startPoint x: 885, startPoint y: 292, endPoint x: 887, endPoint y: 302, distance: 10.1
click at [885, 293] on button "Yes / OK" at bounding box center [889, 290] width 49 height 11
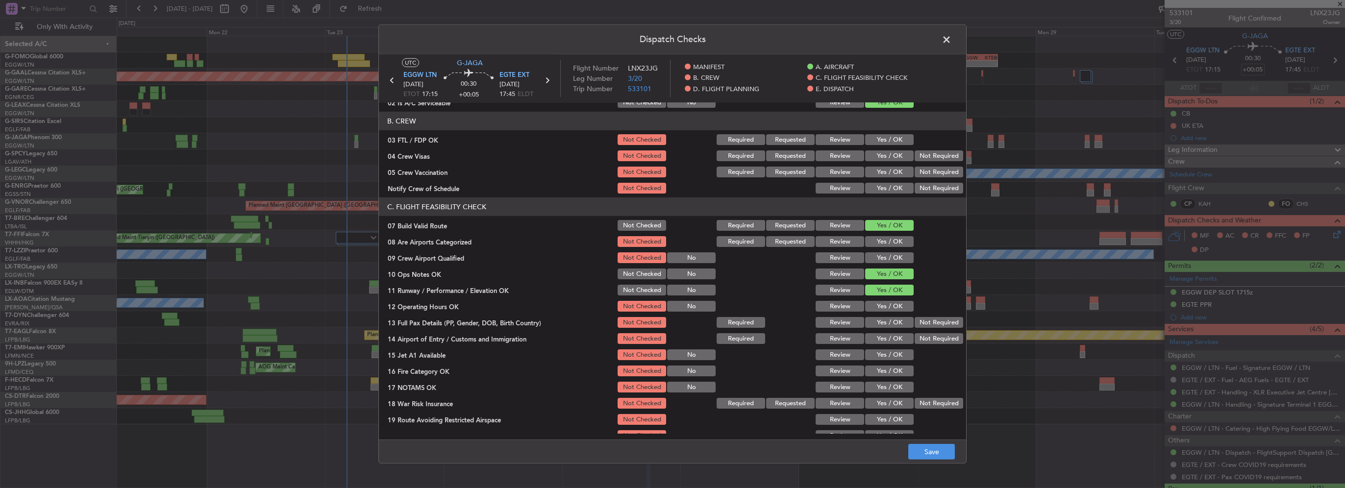
drag, startPoint x: 889, startPoint y: 310, endPoint x: 892, endPoint y: 320, distance: 10.2
click at [889, 310] on button "Yes / OK" at bounding box center [889, 306] width 49 height 11
drag, startPoint x: 894, startPoint y: 326, endPoint x: 897, endPoint y: 338, distance: 13.1
click at [894, 328] on div "Yes / OK" at bounding box center [889, 323] width 50 height 14
click at [896, 347] on section "C. FLIGHT FEASIBILITY CHECK 07 Build Valid Route Not Checked Required Requested…" at bounding box center [672, 328] width 587 height 261
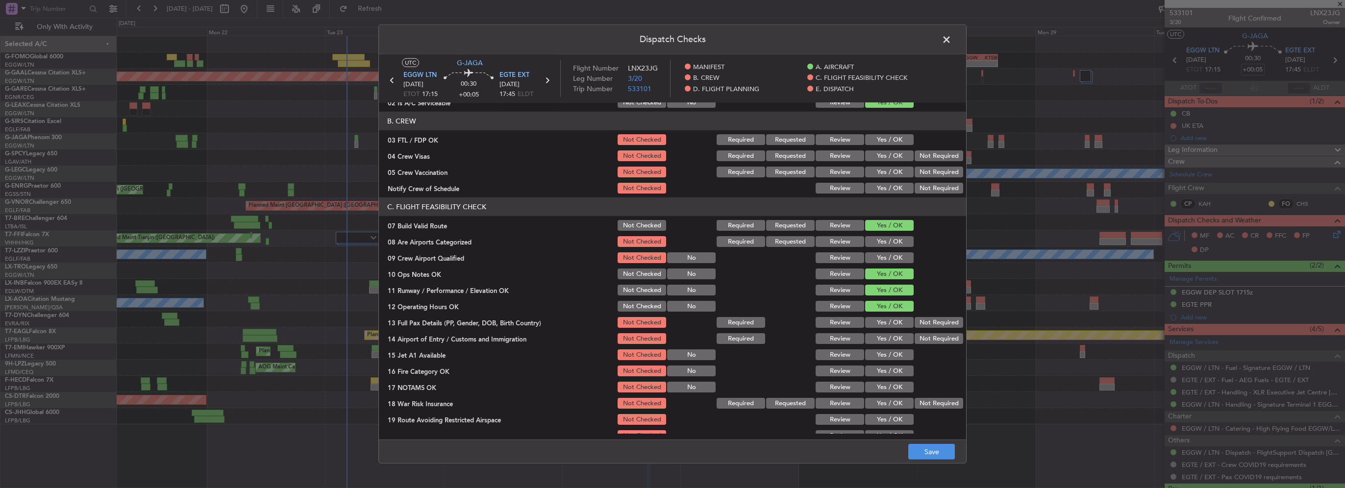
click at [889, 322] on button "Yes / OK" at bounding box center [889, 322] width 49 height 11
click at [889, 341] on button "Yes / OK" at bounding box center [889, 338] width 49 height 11
click at [890, 358] on button "Yes / OK" at bounding box center [889, 355] width 49 height 11
drag, startPoint x: 891, startPoint y: 371, endPoint x: 893, endPoint y: 382, distance: 11.4
click at [891, 372] on button "Yes / OK" at bounding box center [889, 371] width 49 height 11
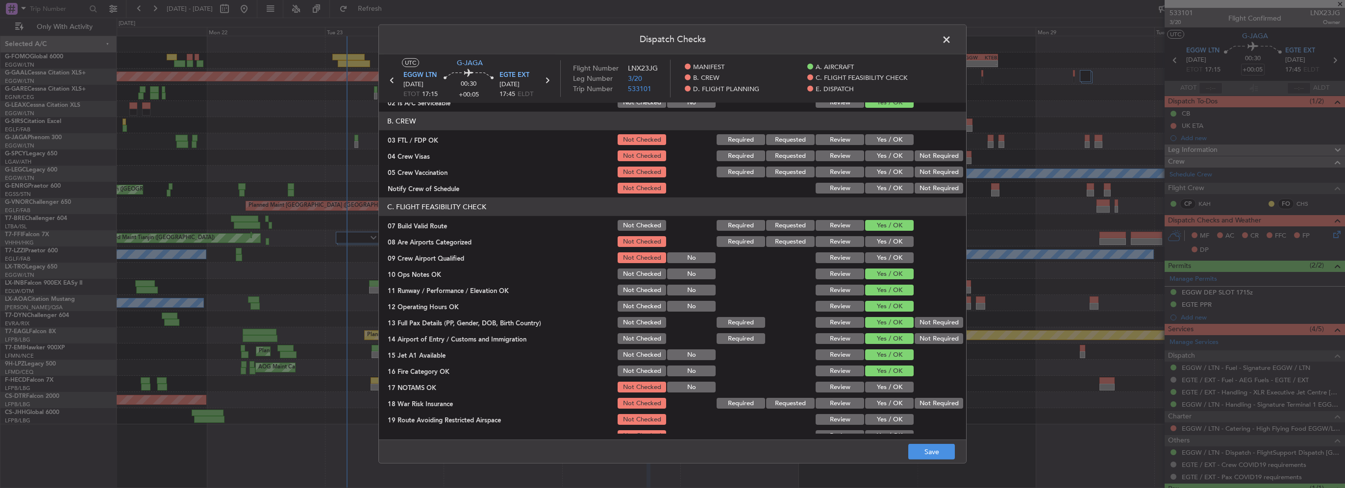
click at [893, 384] on button "Yes / OK" at bounding box center [889, 387] width 49 height 11
click at [886, 402] on button "Yes / OK" at bounding box center [889, 403] width 49 height 11
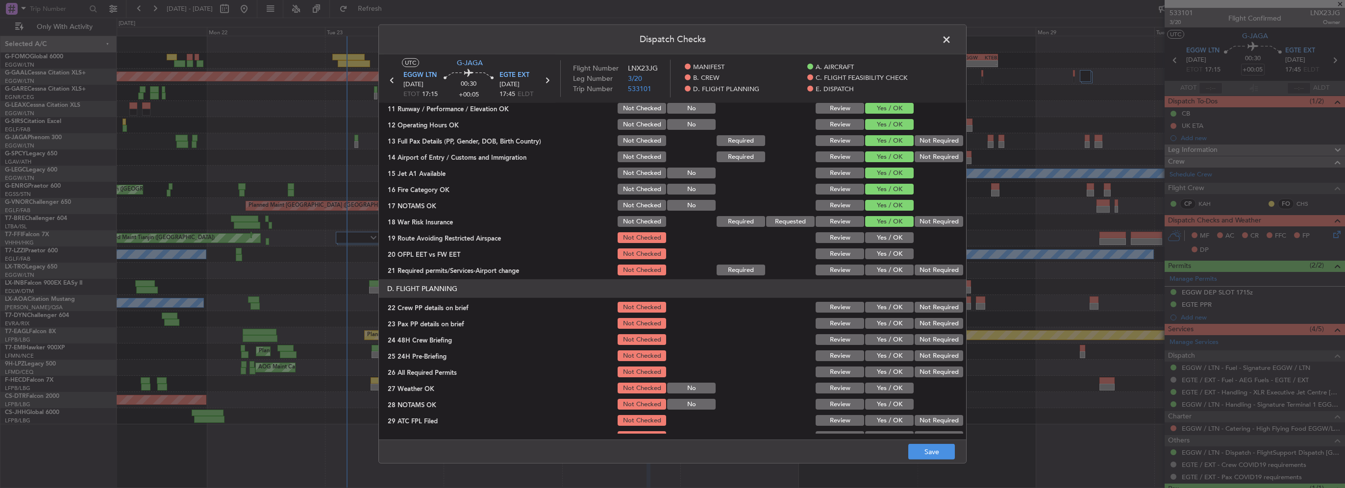
scroll to position [343, 0]
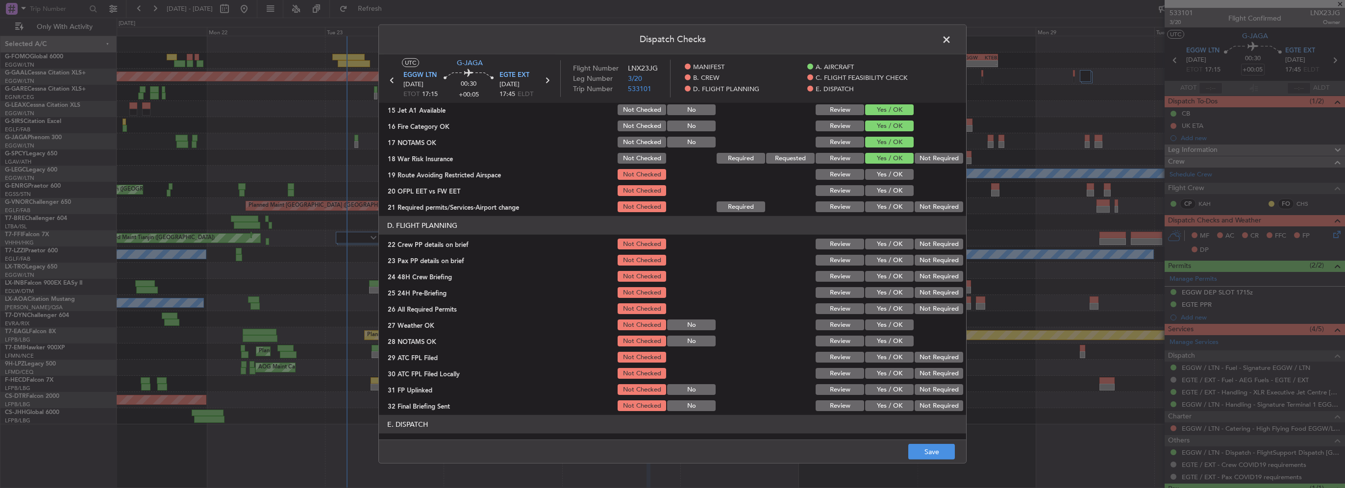
click at [884, 175] on button "Yes / OK" at bounding box center [889, 174] width 49 height 11
click at [887, 188] on button "Yes / OK" at bounding box center [889, 190] width 49 height 11
click at [888, 204] on button "Yes / OK" at bounding box center [889, 206] width 49 height 11
click at [893, 246] on button "Yes / OK" at bounding box center [889, 244] width 49 height 11
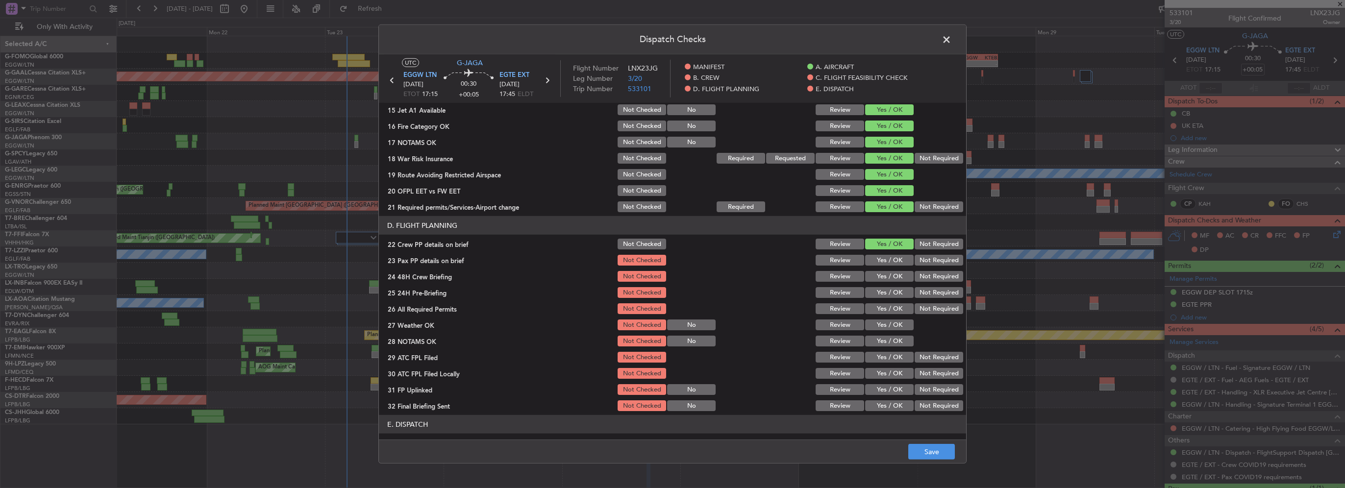
drag, startPoint x: 895, startPoint y: 262, endPoint x: 894, endPoint y: 271, distance: 8.9
click at [894, 262] on button "Yes / OK" at bounding box center [889, 260] width 49 height 11
click at [894, 278] on button "Yes / OK" at bounding box center [889, 276] width 49 height 11
click at [931, 294] on button "Not Required" at bounding box center [939, 292] width 49 height 11
click at [941, 444] on footer "Save" at bounding box center [672, 452] width 587 height 24
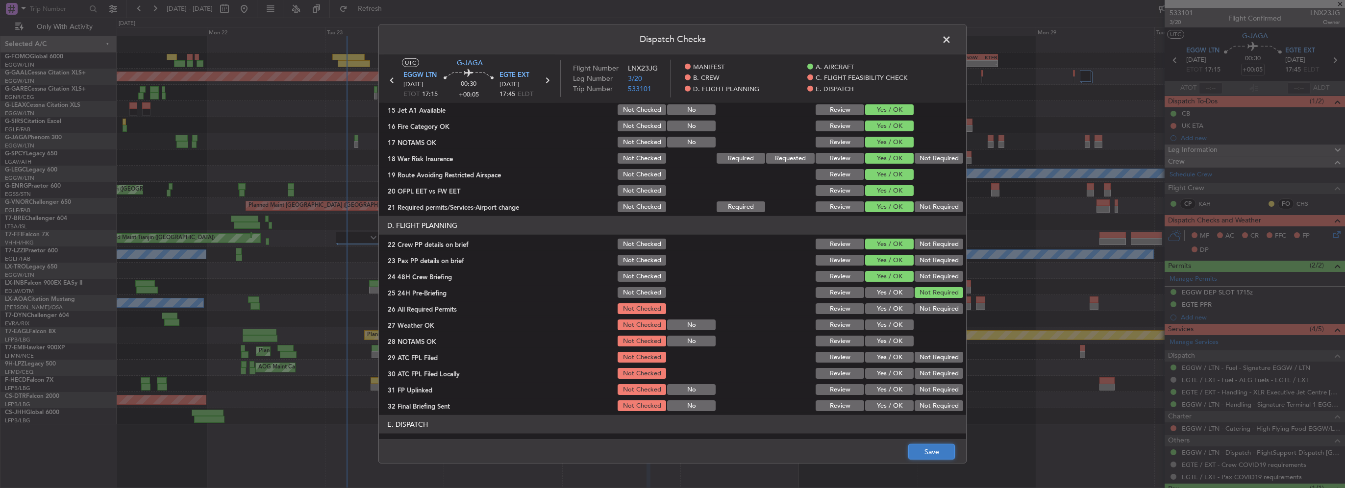
click at [946, 449] on button "Save" at bounding box center [931, 452] width 47 height 16
click at [952, 38] on span at bounding box center [952, 42] width 0 height 20
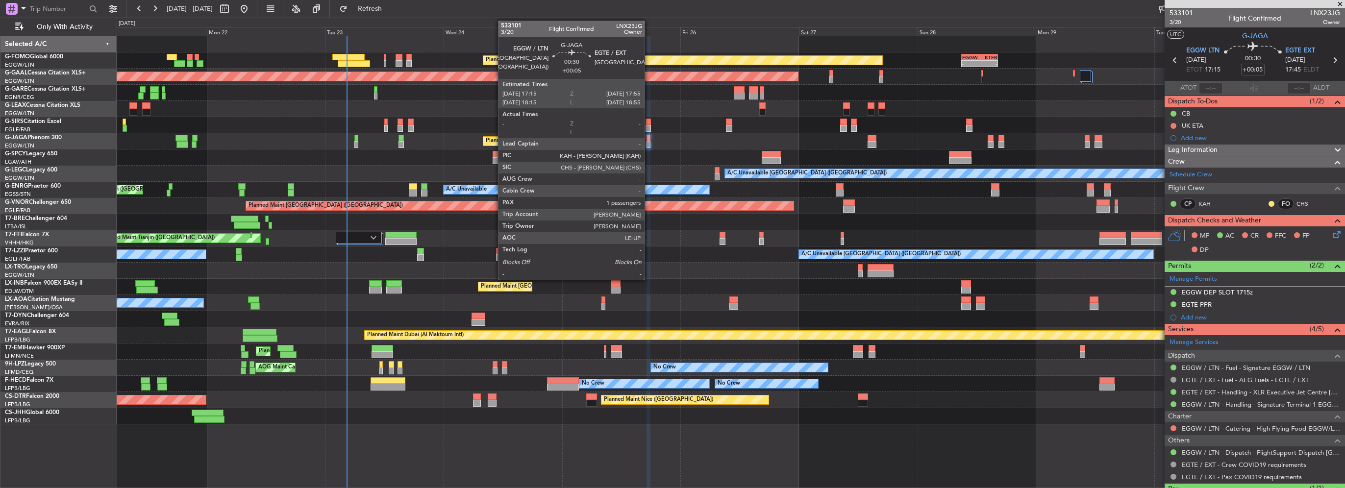
click at [649, 142] on div at bounding box center [648, 144] width 3 height 7
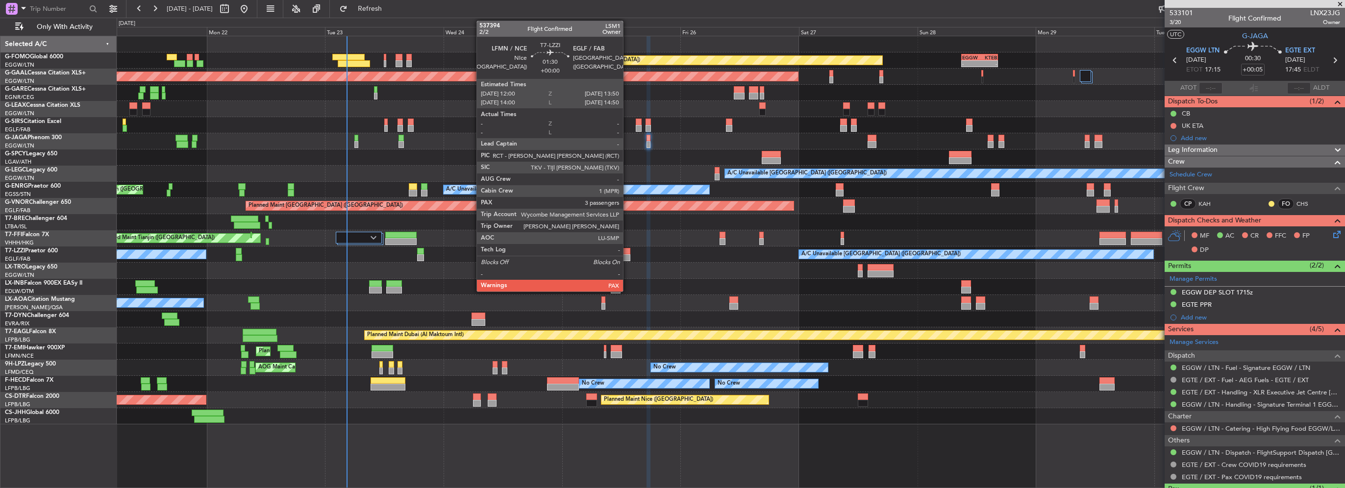
click at [628, 253] on div at bounding box center [625, 251] width 9 height 7
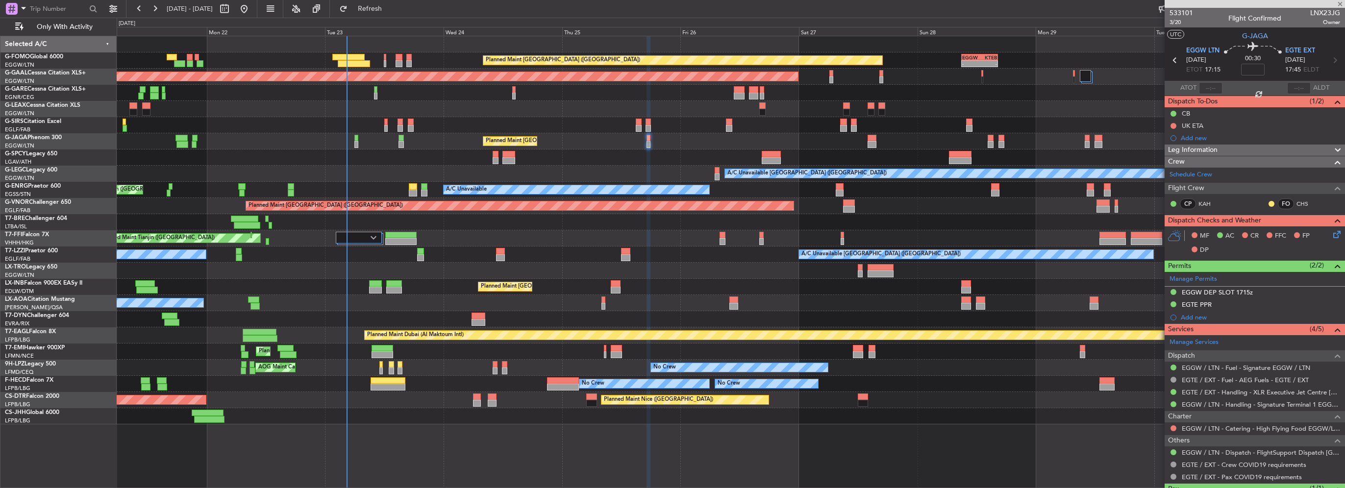
type input "3"
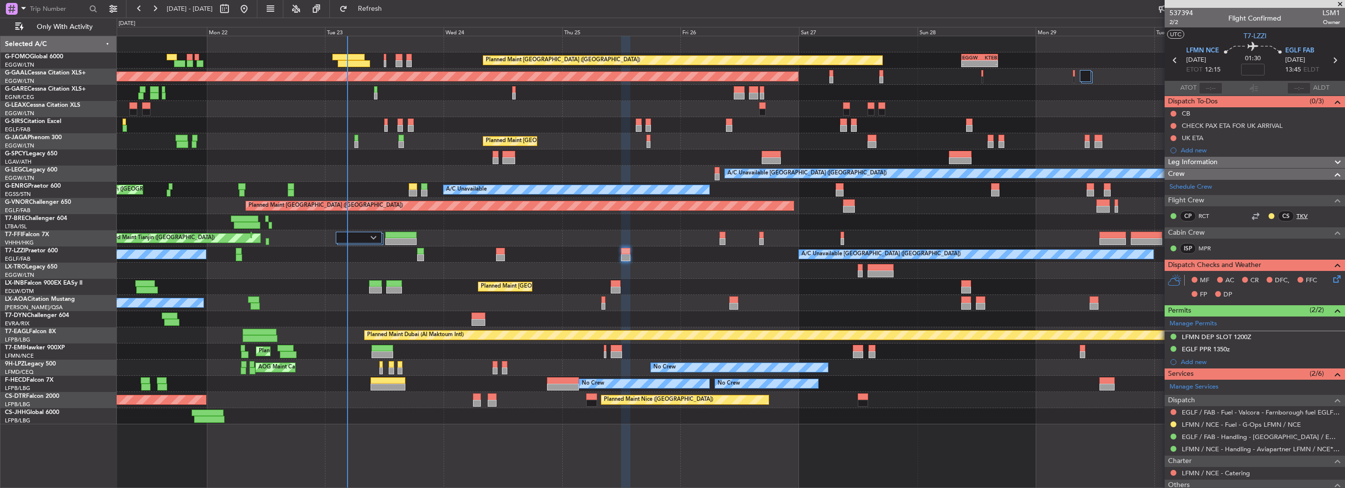
click at [1299, 213] on link "TKV" at bounding box center [1308, 216] width 22 height 9
click at [1210, 250] on link "MPR" at bounding box center [1210, 248] width 22 height 9
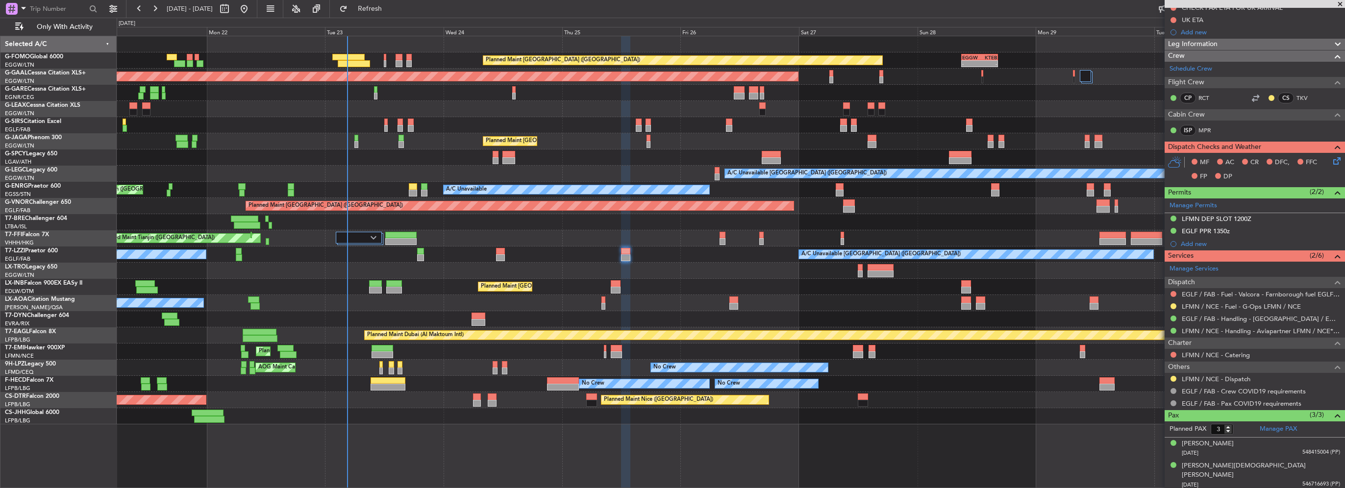
scroll to position [131, 0]
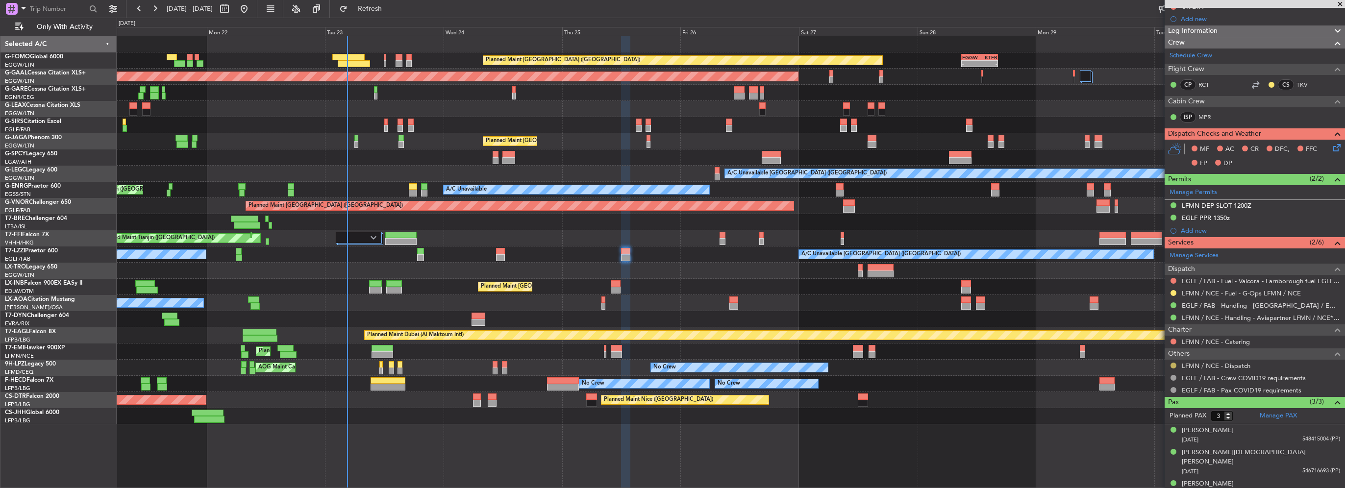
click at [1173, 363] on button at bounding box center [1174, 366] width 6 height 6
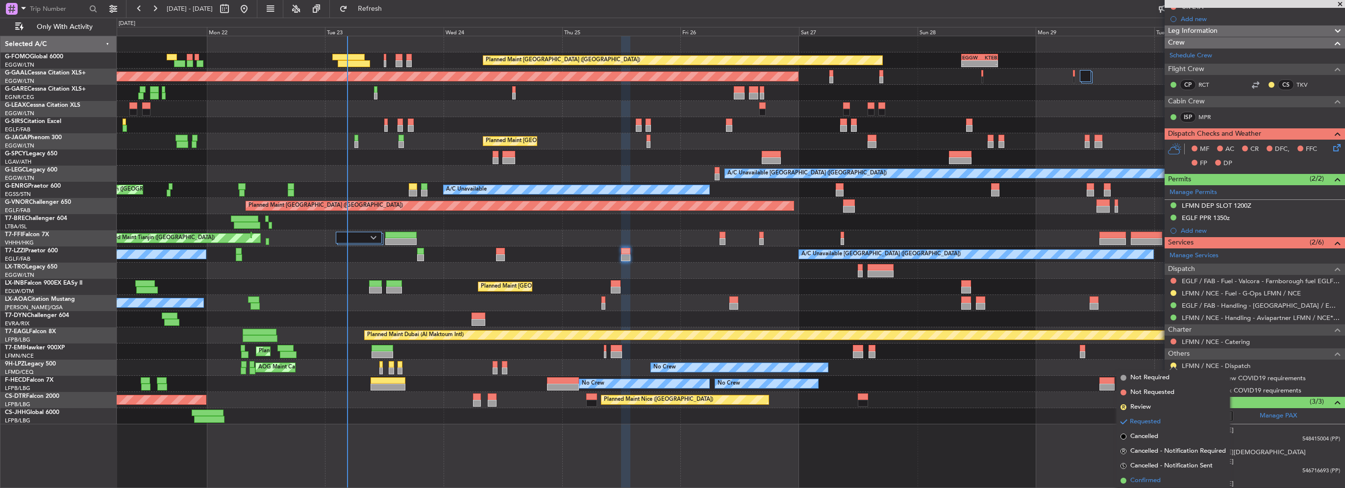
click at [1152, 481] on span "Confirmed" at bounding box center [1146, 481] width 30 height 10
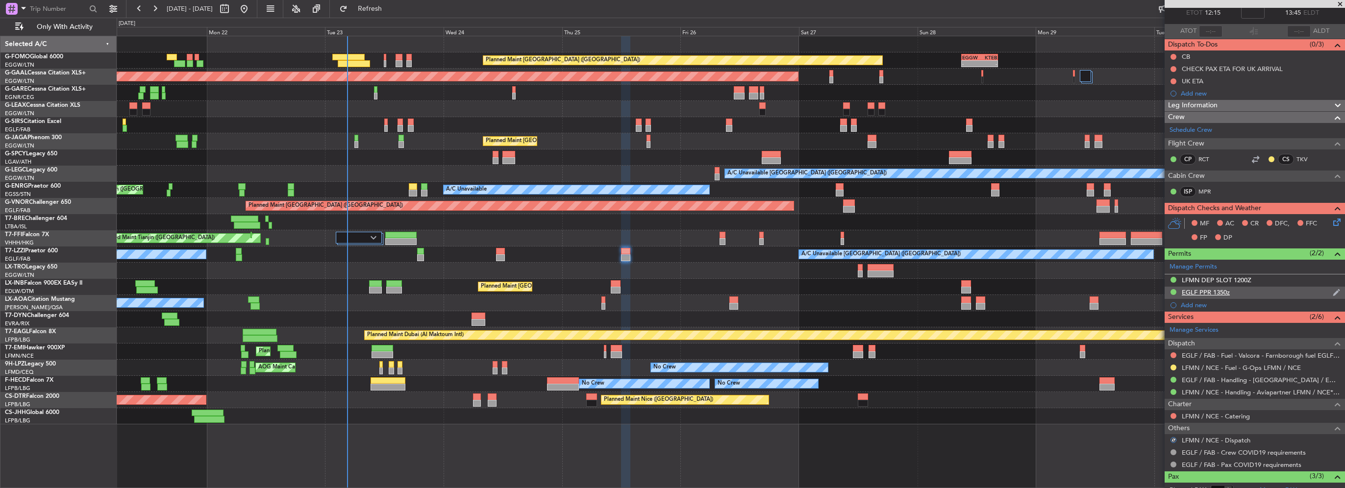
scroll to position [0, 0]
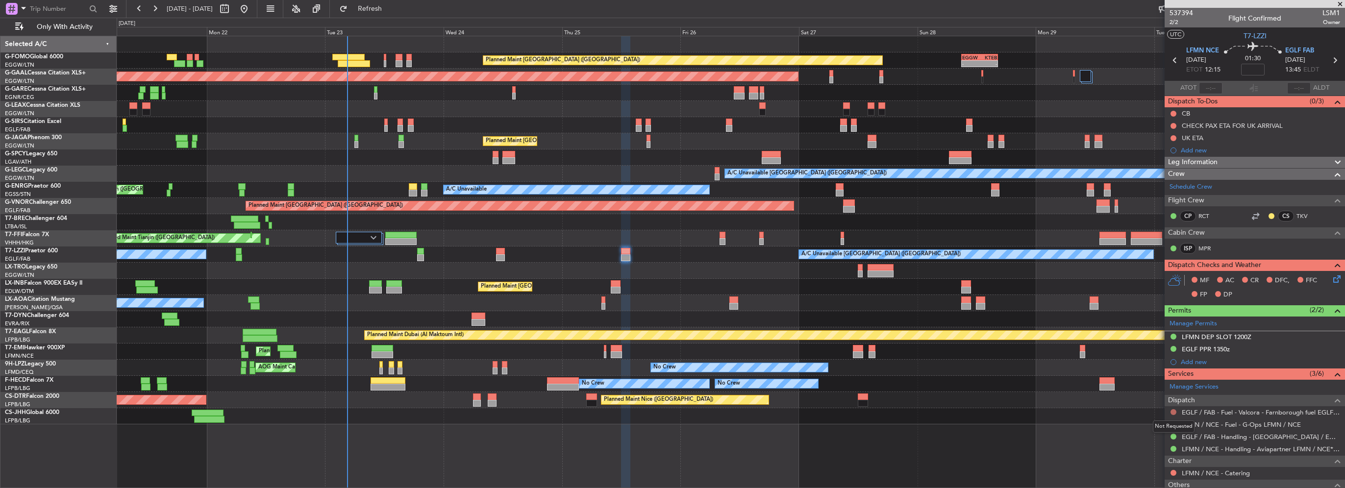
click at [1173, 411] on button at bounding box center [1174, 412] width 6 height 6
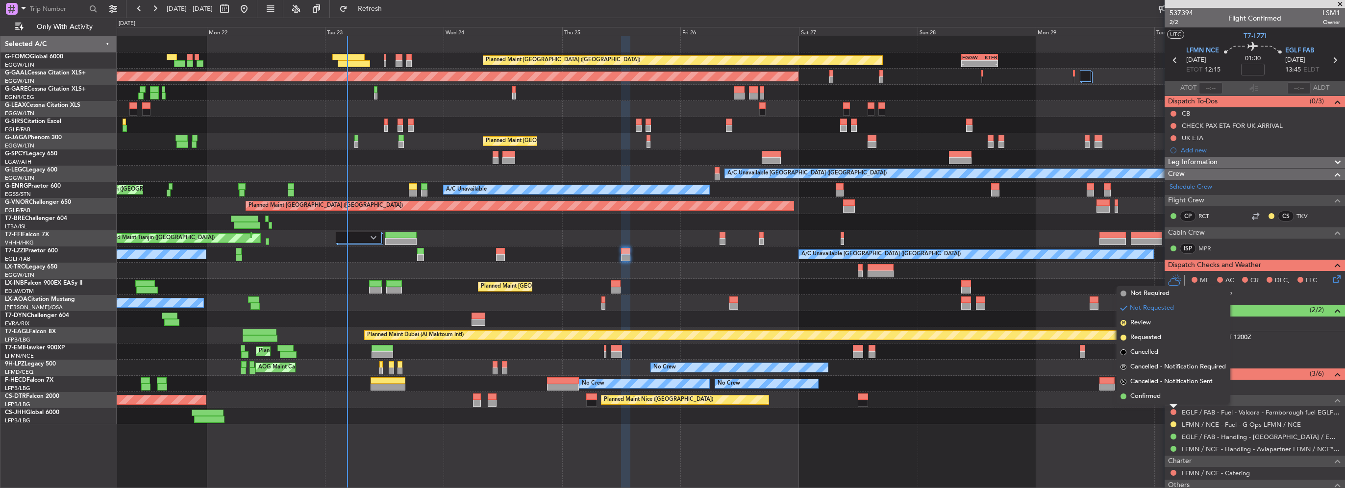
click at [1123, 433] on div "Planned Maint London (Luton) - - EGGW 09:00 Z KTEB 16:20 Z Planned Maint Dussel…" at bounding box center [731, 262] width 1229 height 453
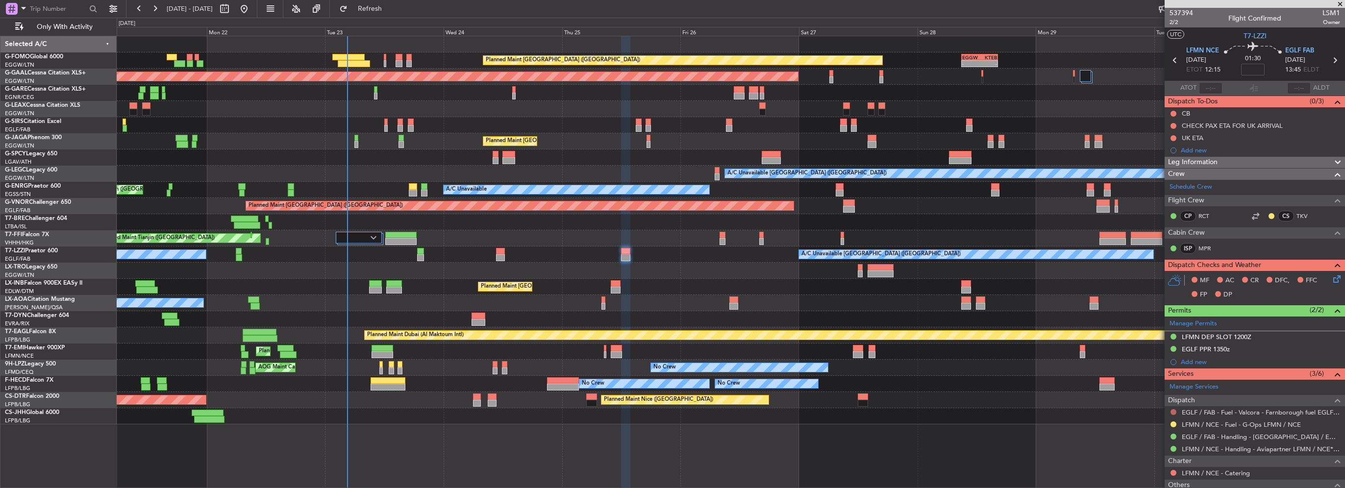
click at [1171, 410] on button at bounding box center [1174, 412] width 6 height 6
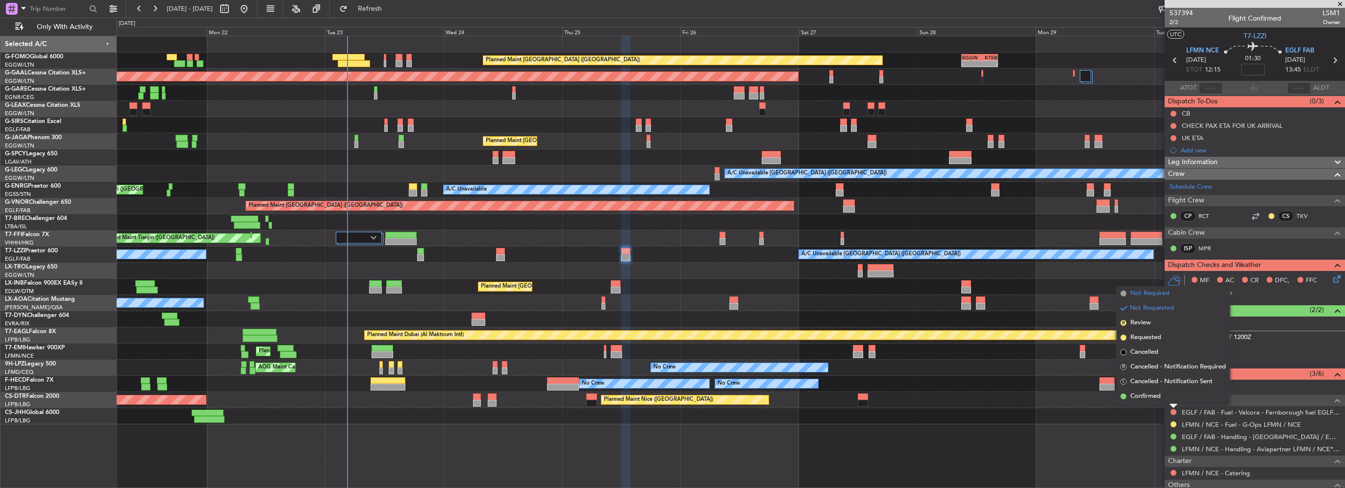
click at [1155, 297] on span "Not Required" at bounding box center [1150, 294] width 39 height 10
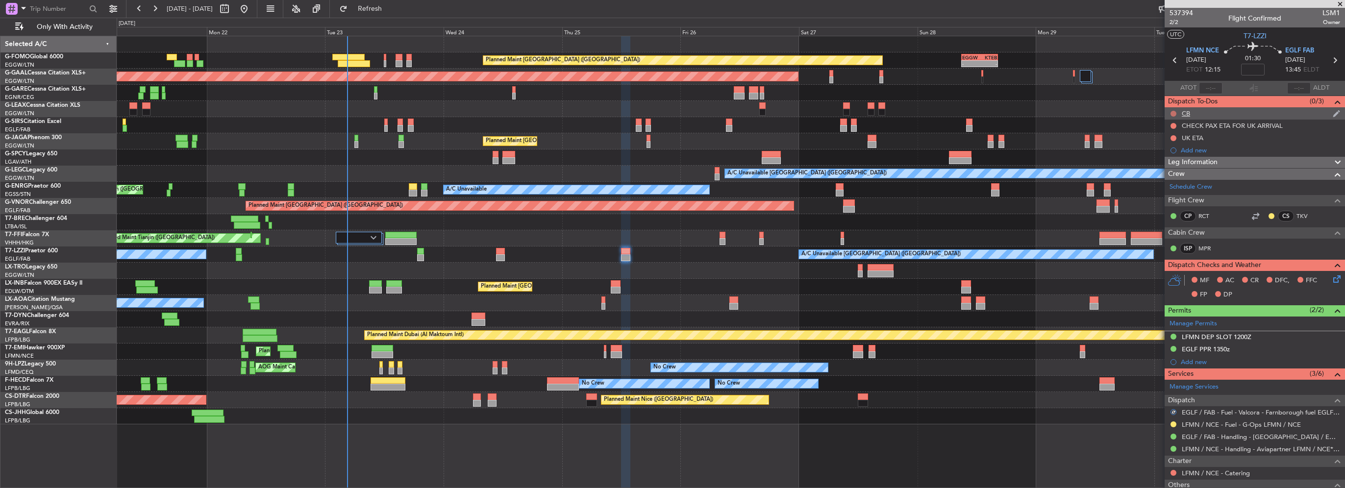
click at [1171, 112] on button at bounding box center [1174, 114] width 6 height 6
click at [1171, 160] on span "Completed" at bounding box center [1178, 157] width 32 height 10
click at [1332, 276] on icon at bounding box center [1336, 278] width 8 height 8
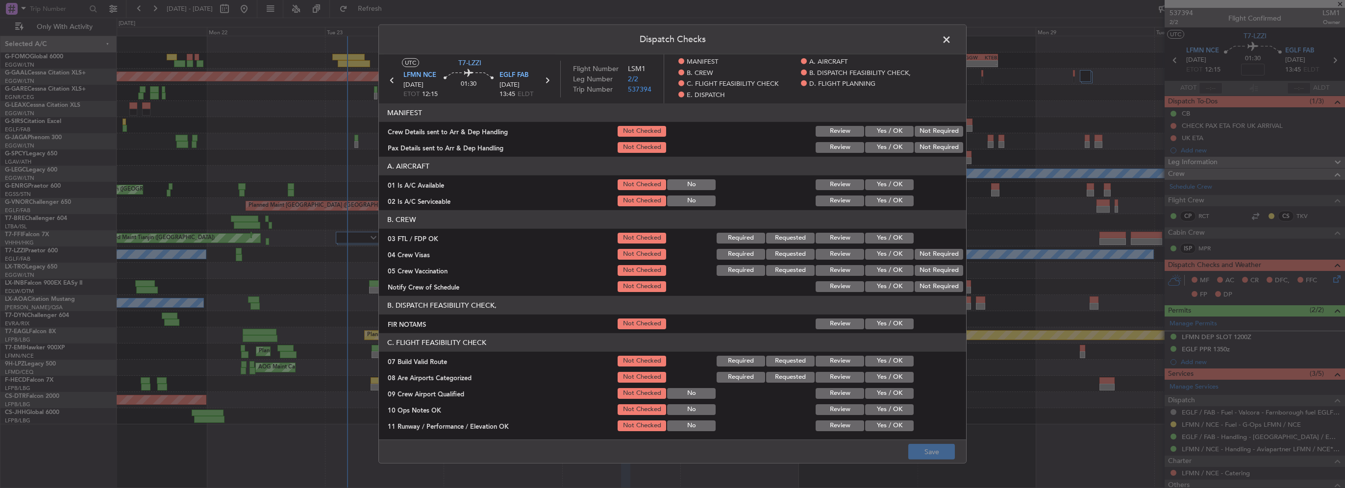
click at [897, 190] on button "Yes / OK" at bounding box center [889, 184] width 49 height 11
click at [891, 205] on button "Yes / OK" at bounding box center [889, 201] width 49 height 11
click at [894, 323] on button "Yes / OK" at bounding box center [889, 324] width 49 height 11
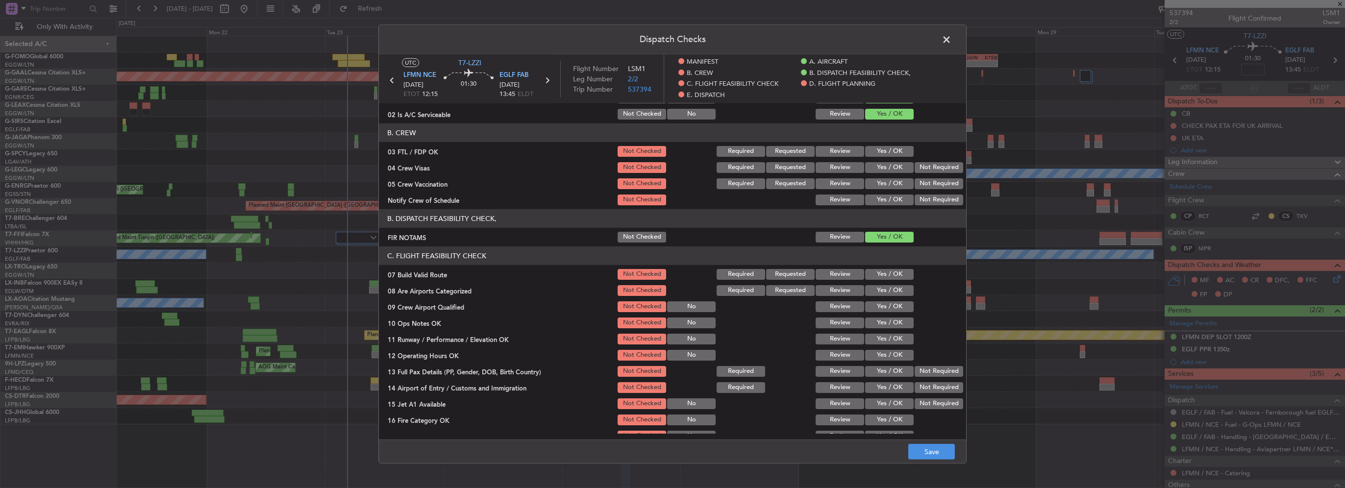
scroll to position [147, 0]
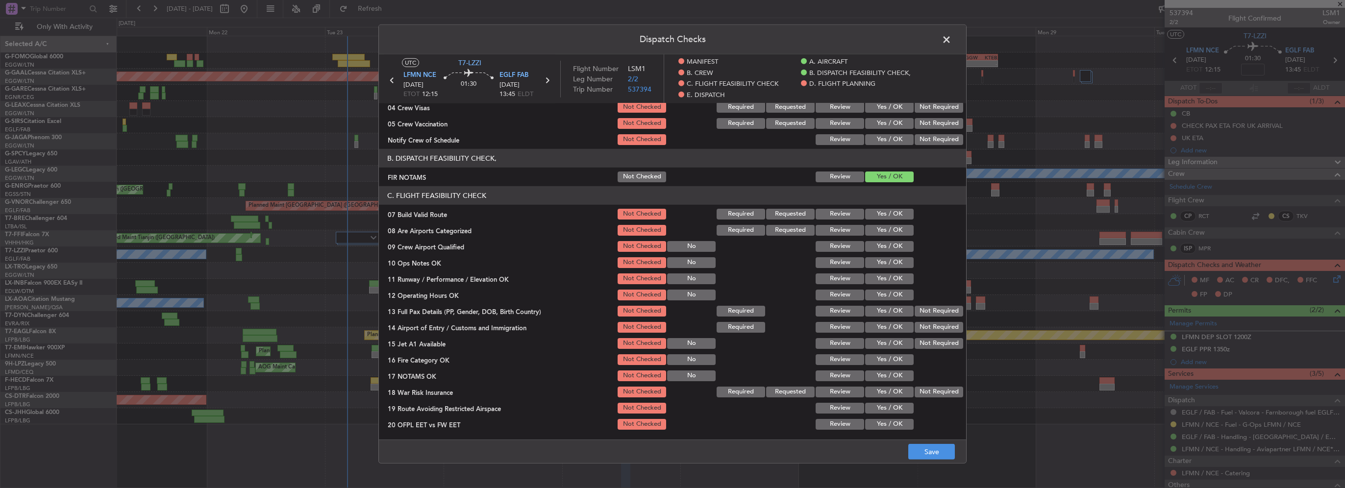
click at [875, 208] on div "Yes / OK" at bounding box center [889, 214] width 50 height 14
click at [877, 212] on button "Yes / OK" at bounding box center [889, 214] width 49 height 11
click at [882, 229] on button "Yes / OK" at bounding box center [889, 230] width 49 height 11
click at [894, 256] on div "Yes / OK" at bounding box center [889, 263] width 50 height 14
click at [894, 259] on button "Yes / OK" at bounding box center [889, 262] width 49 height 11
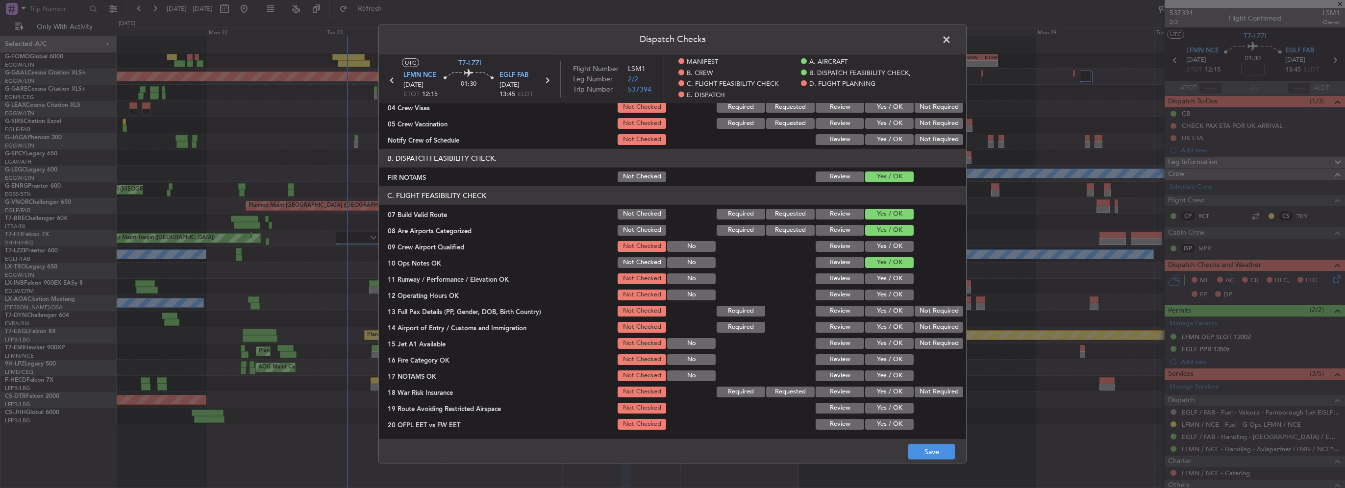
click at [892, 279] on button "Yes / OK" at bounding box center [889, 279] width 49 height 11
drag, startPoint x: 893, startPoint y: 295, endPoint x: 894, endPoint y: 304, distance: 9.9
click at [893, 296] on button "Yes / OK" at bounding box center [889, 295] width 49 height 11
drag, startPoint x: 895, startPoint y: 309, endPoint x: 897, endPoint y: 322, distance: 12.8
click at [895, 310] on button "Yes / OK" at bounding box center [889, 311] width 49 height 11
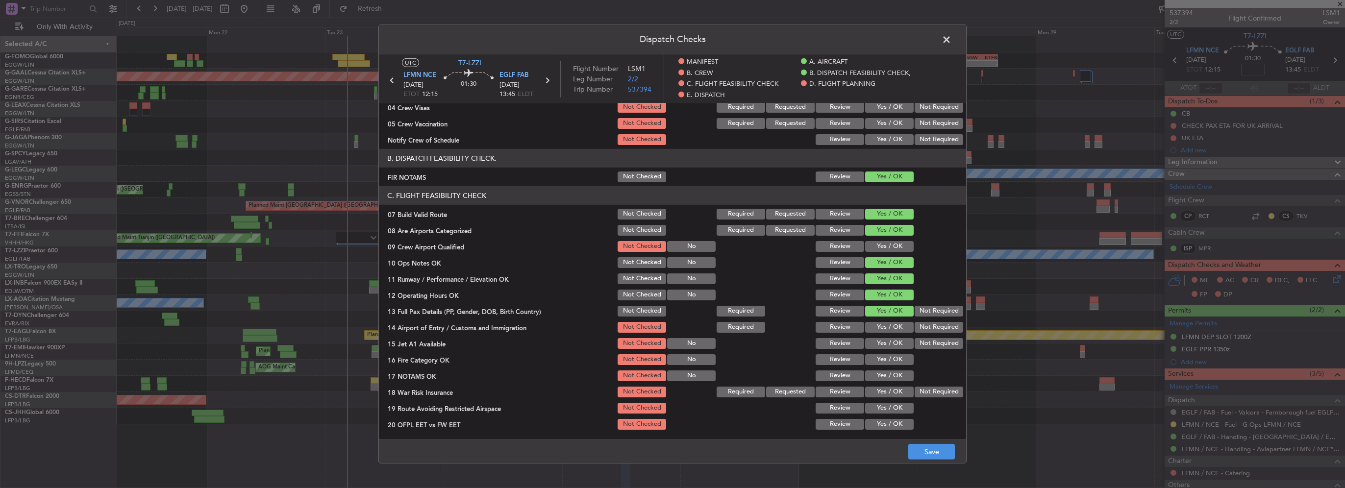
click at [897, 322] on button "Yes / OK" at bounding box center [889, 327] width 49 height 11
drag, startPoint x: 896, startPoint y: 335, endPoint x: 896, endPoint y: 353, distance: 17.6
click at [896, 336] on section "C. FLIGHT FEASIBILITY CHECK 07 Build Valid Route Not Checked Required Requested…" at bounding box center [672, 316] width 587 height 261
click at [896, 353] on div "Yes / OK" at bounding box center [889, 360] width 50 height 14
click at [891, 337] on div "Yes / OK" at bounding box center [889, 344] width 50 height 14
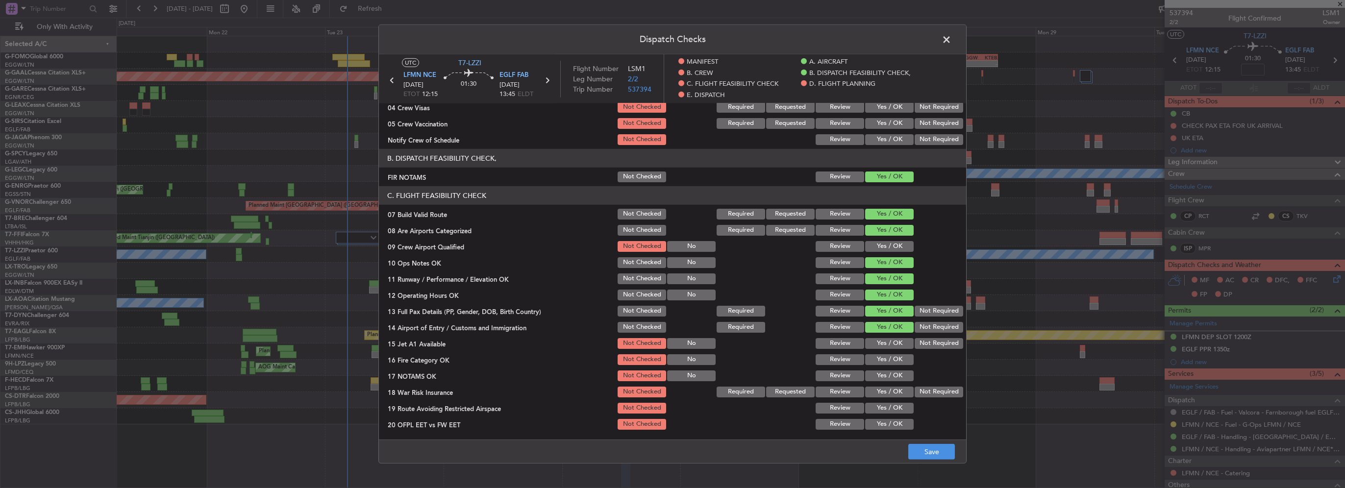
click at [893, 341] on button "Yes / OK" at bounding box center [889, 343] width 49 height 11
drag, startPoint x: 895, startPoint y: 353, endPoint x: 901, endPoint y: 362, distance: 10.6
click at [895, 355] on div "Yes / OK" at bounding box center [889, 360] width 50 height 14
click at [902, 363] on button "Yes / OK" at bounding box center [889, 359] width 49 height 11
drag, startPoint x: 901, startPoint y: 373, endPoint x: 896, endPoint y: 388, distance: 16.4
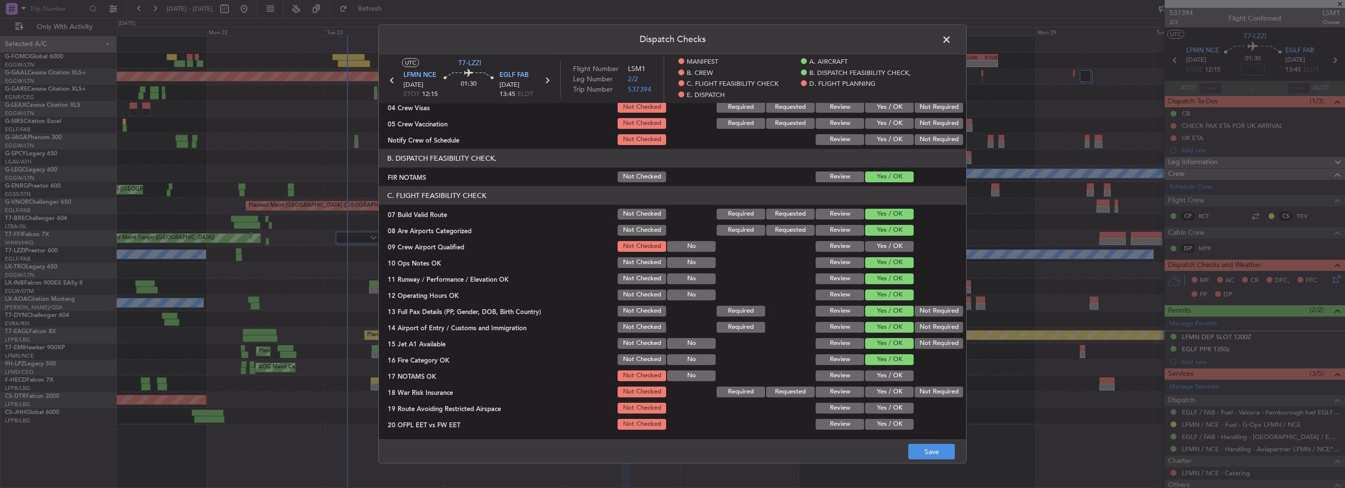
click at [901, 375] on button "Yes / OK" at bounding box center [889, 376] width 49 height 11
click at [895, 395] on button "Yes / OK" at bounding box center [889, 392] width 49 height 11
click at [898, 411] on button "Yes / OK" at bounding box center [889, 408] width 49 height 11
click at [896, 422] on button "Yes / OK" at bounding box center [889, 424] width 49 height 11
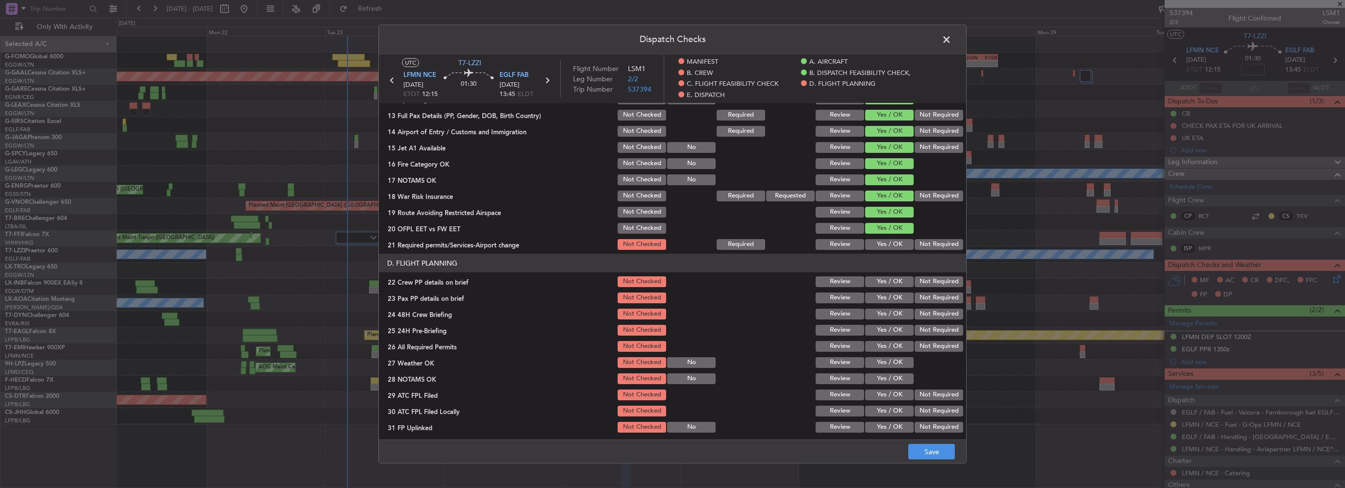
click at [890, 248] on button "Yes / OK" at bounding box center [889, 244] width 49 height 11
click at [898, 285] on button "Yes / OK" at bounding box center [889, 282] width 49 height 11
click at [894, 300] on button "Yes / OK" at bounding box center [889, 298] width 49 height 11
drag, startPoint x: 898, startPoint y: 311, endPoint x: 922, endPoint y: 318, distance: 24.4
click at [898, 312] on button "Yes / OK" at bounding box center [889, 314] width 49 height 11
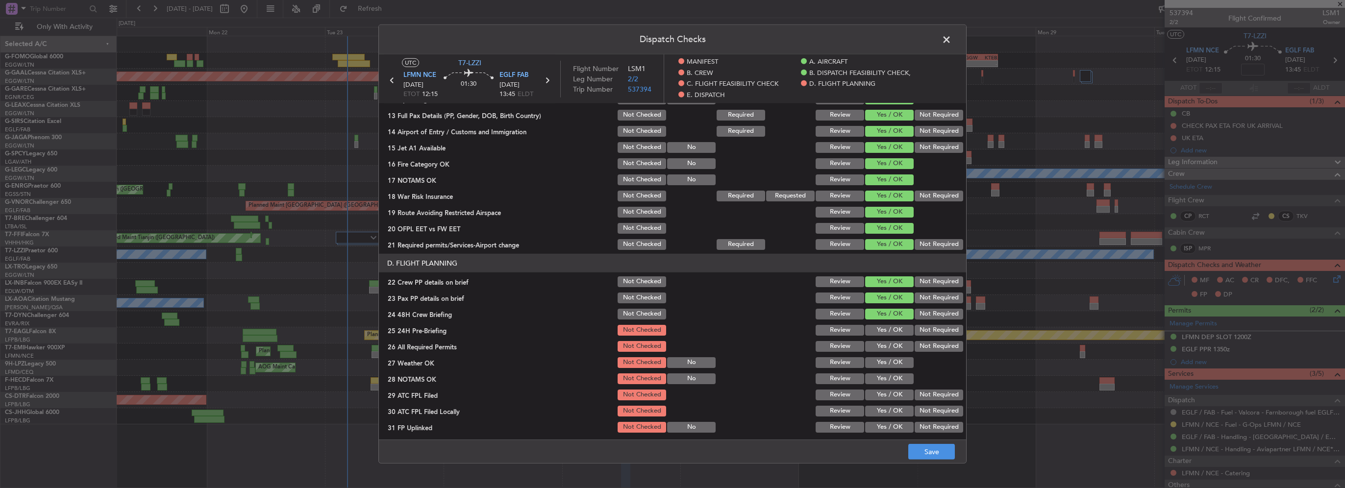
click at [930, 326] on button "Not Required" at bounding box center [939, 330] width 49 height 11
click at [935, 458] on button "Save" at bounding box center [931, 452] width 47 height 16
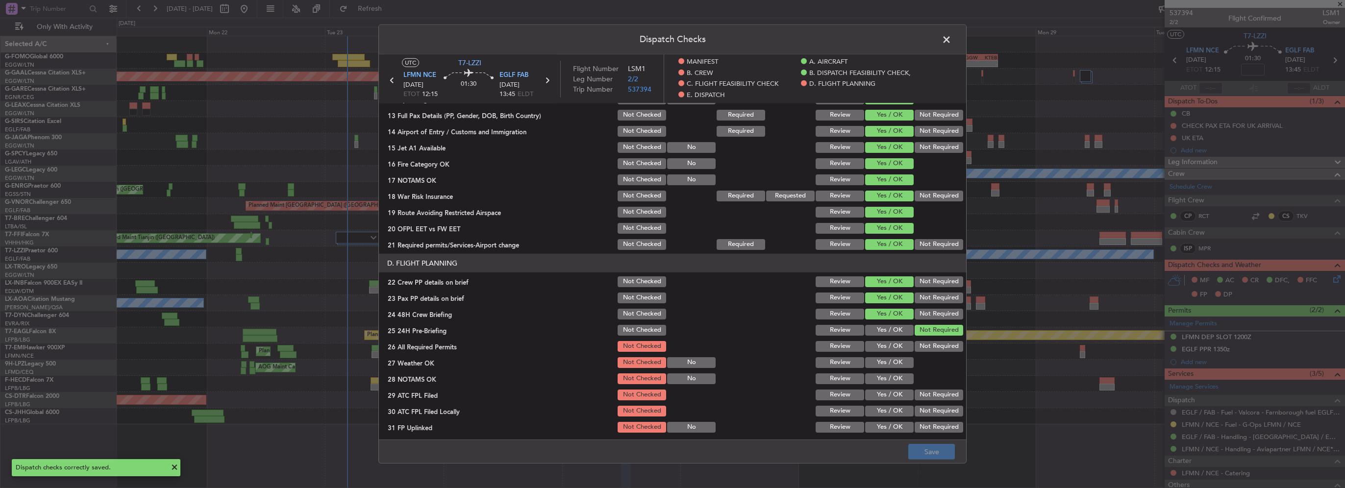
click at [952, 39] on span at bounding box center [952, 42] width 0 height 20
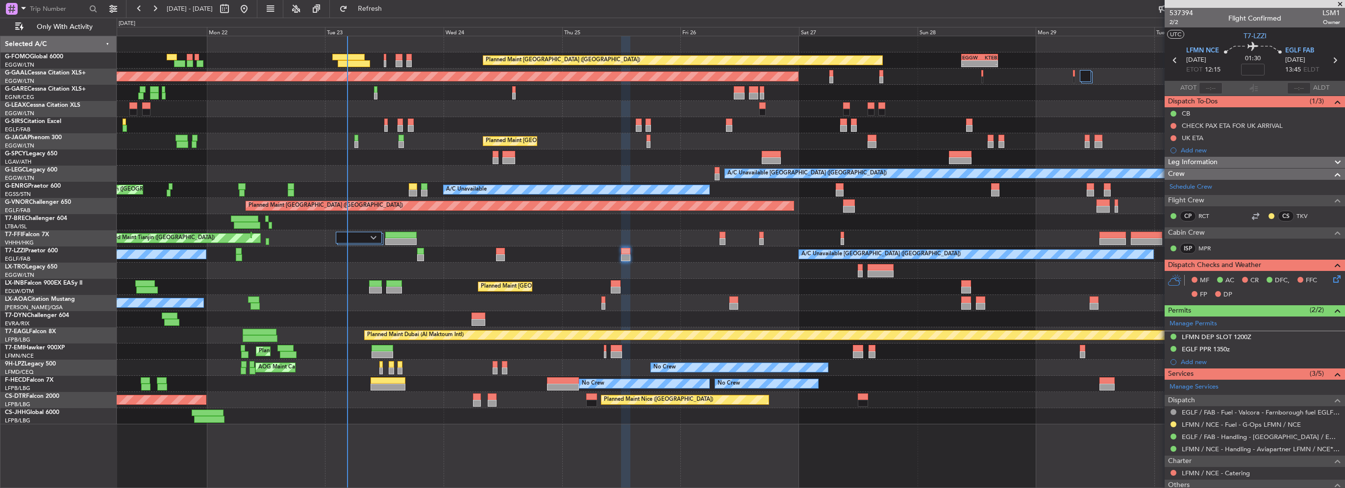
click at [1243, 165] on div "Leg Information" at bounding box center [1255, 162] width 180 height 11
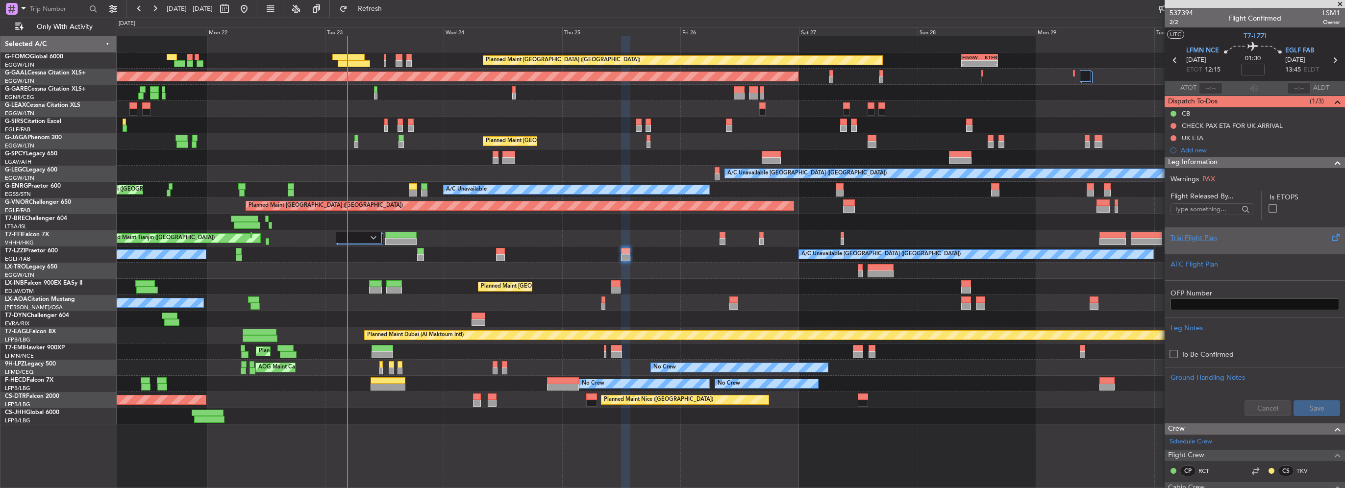
click at [1211, 240] on div "Trial Flight Plan" at bounding box center [1255, 238] width 169 height 10
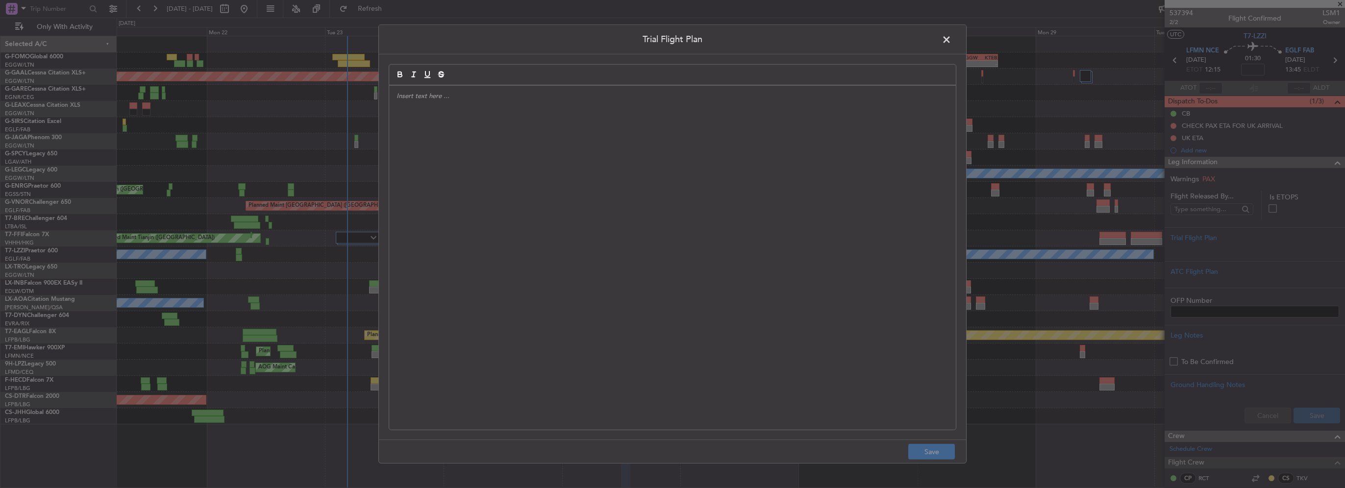
click at [564, 162] on div at bounding box center [672, 258] width 567 height 344
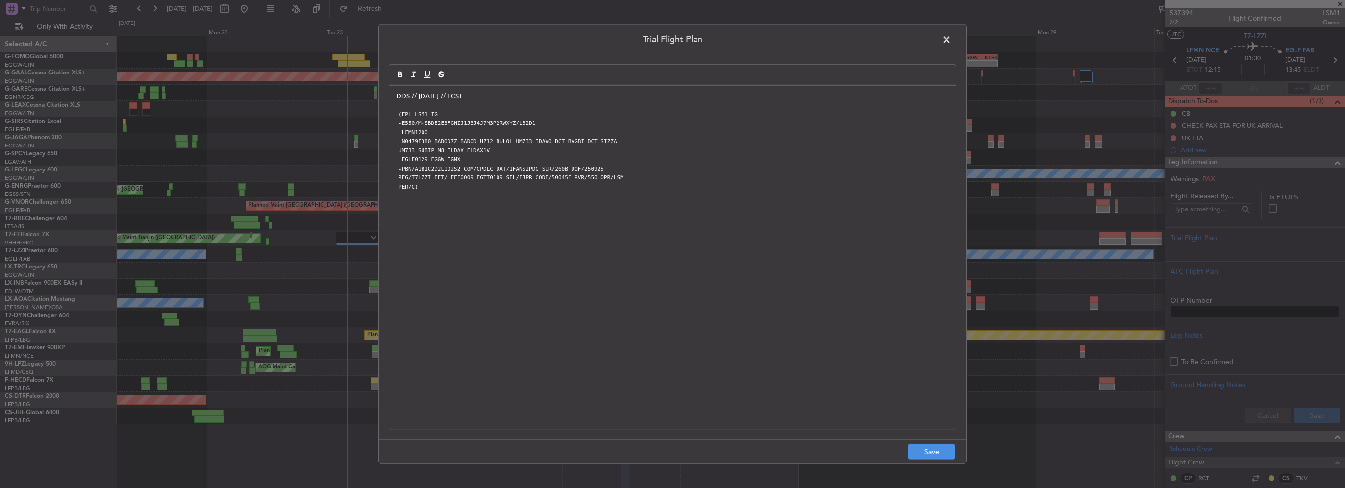
scroll to position [0, 0]
click at [932, 450] on button "Save" at bounding box center [931, 452] width 47 height 16
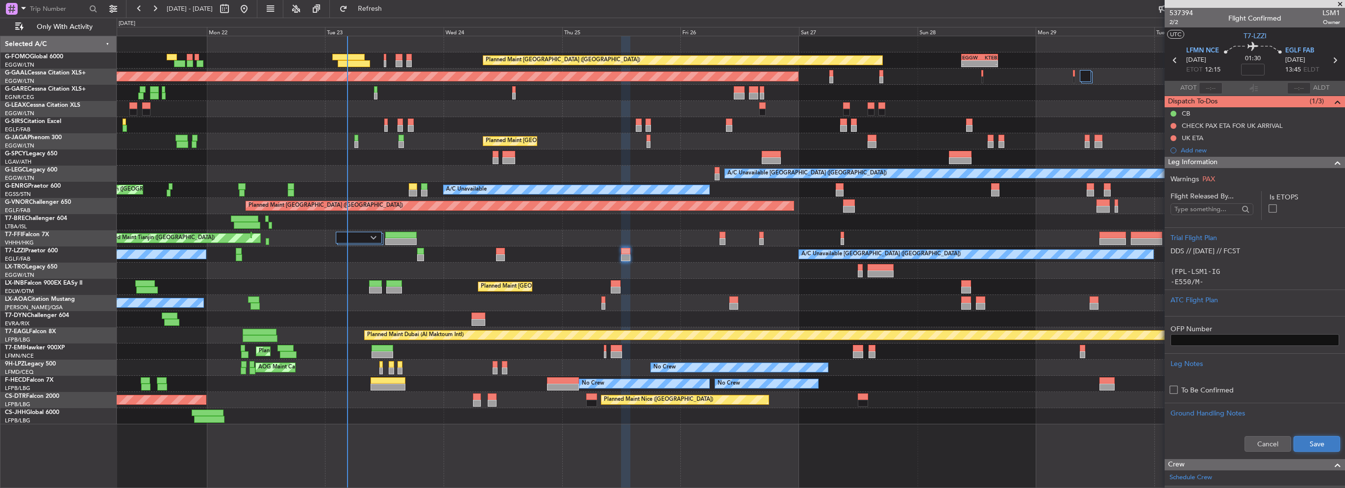
click at [1312, 448] on button "Save" at bounding box center [1317, 444] width 47 height 16
click at [1332, 162] on span at bounding box center [1338, 163] width 12 height 12
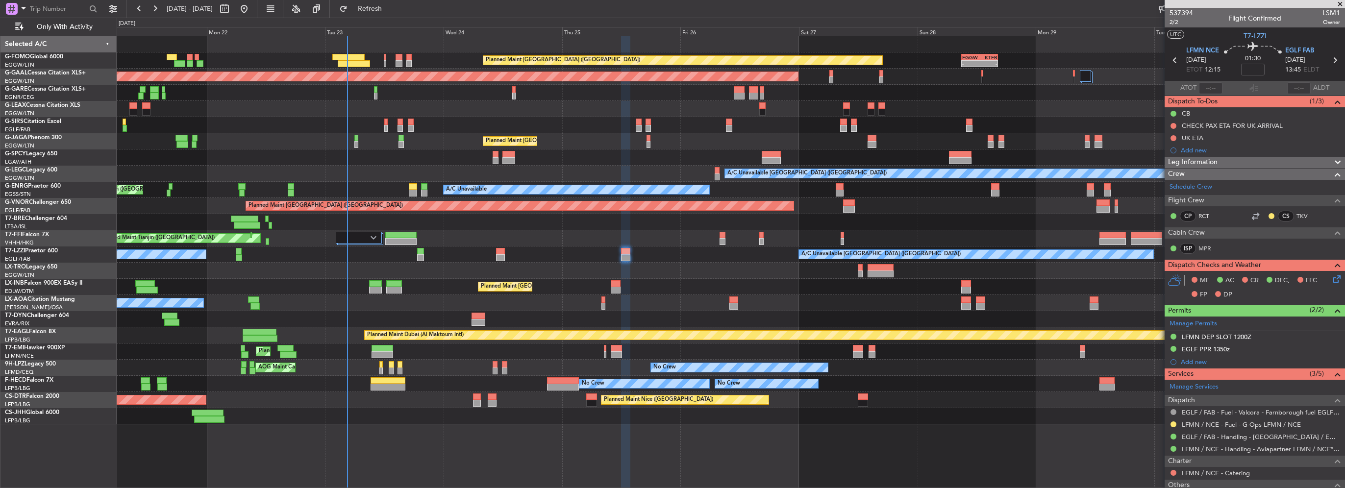
click at [626, 253] on div at bounding box center [625, 251] width 9 height 7
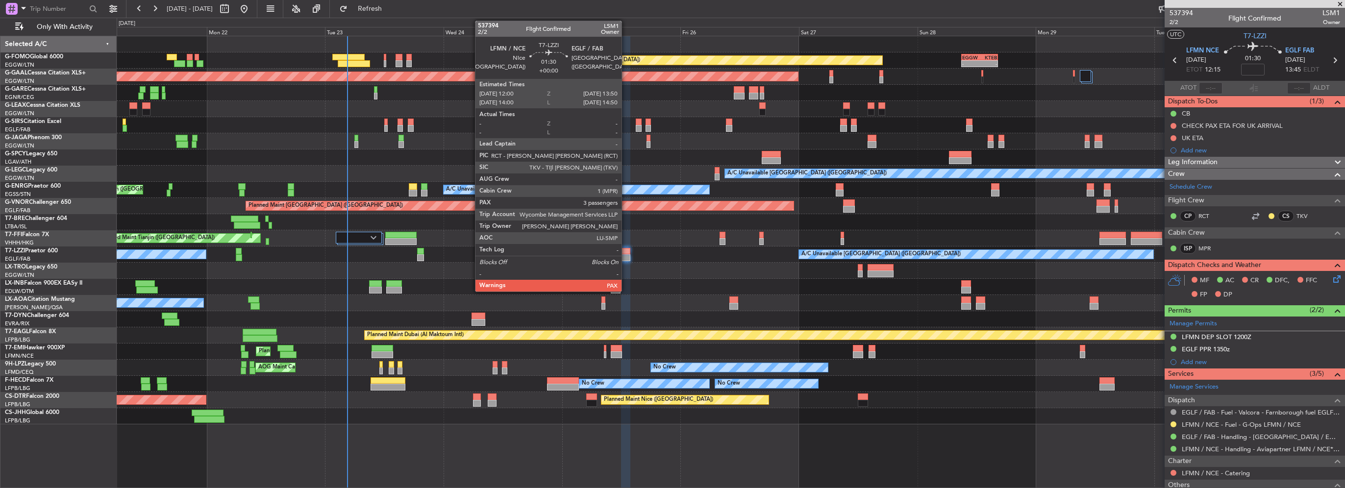
click at [626, 253] on div at bounding box center [625, 251] width 9 height 7
click at [627, 253] on div at bounding box center [625, 251] width 9 height 7
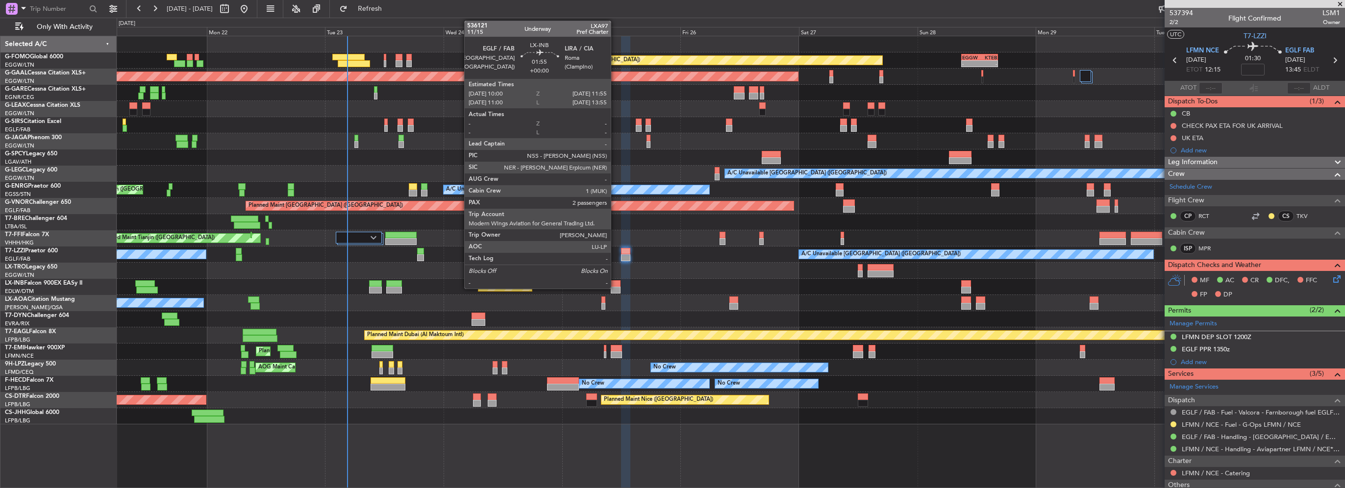
click at [615, 287] on div at bounding box center [616, 290] width 10 height 7
type input "2"
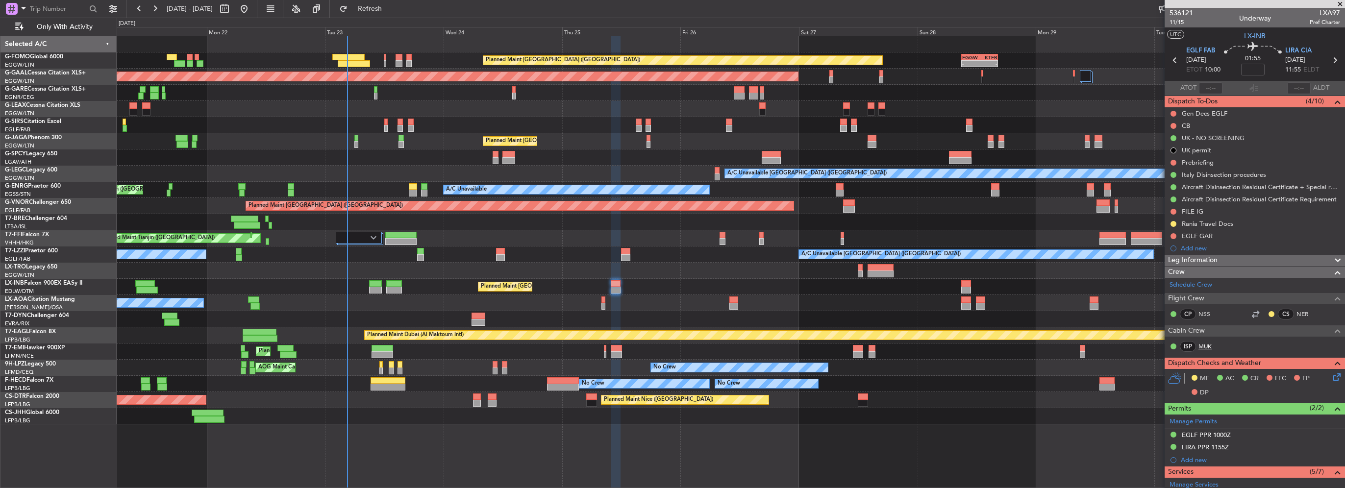
click at [1207, 348] on link "MUK" at bounding box center [1210, 346] width 22 height 9
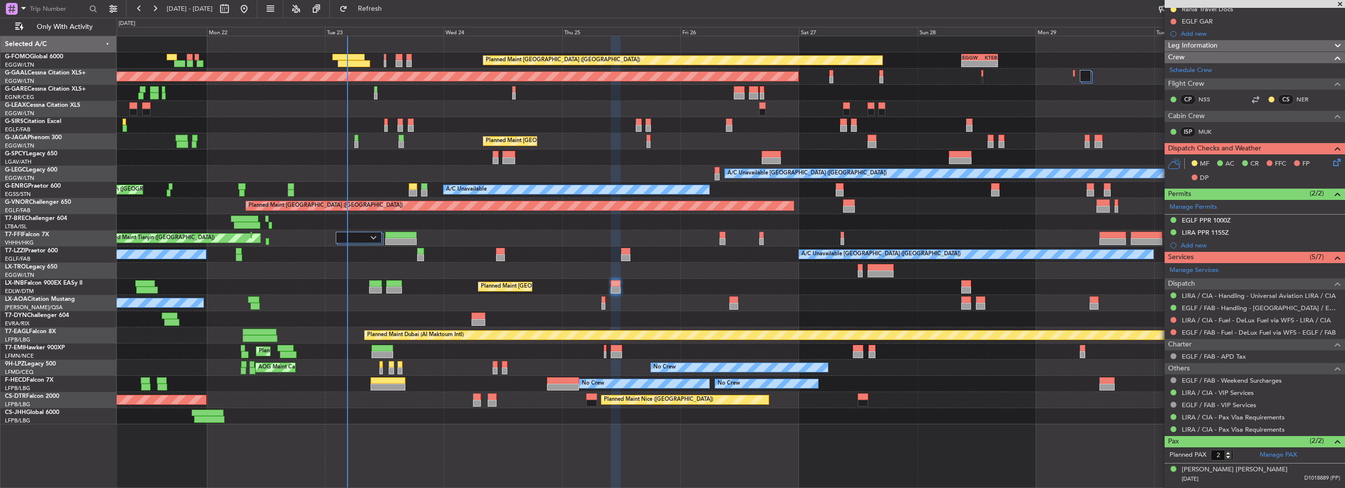
scroll to position [232, 0]
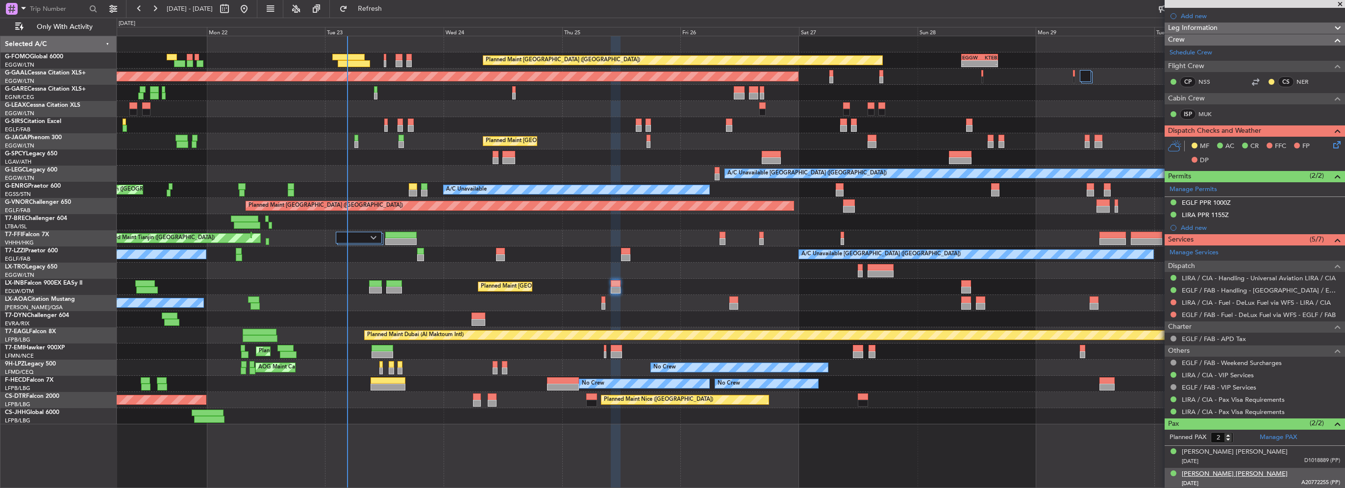
click at [1211, 472] on div "Saeed Hevi Kareem" at bounding box center [1235, 475] width 106 height 10
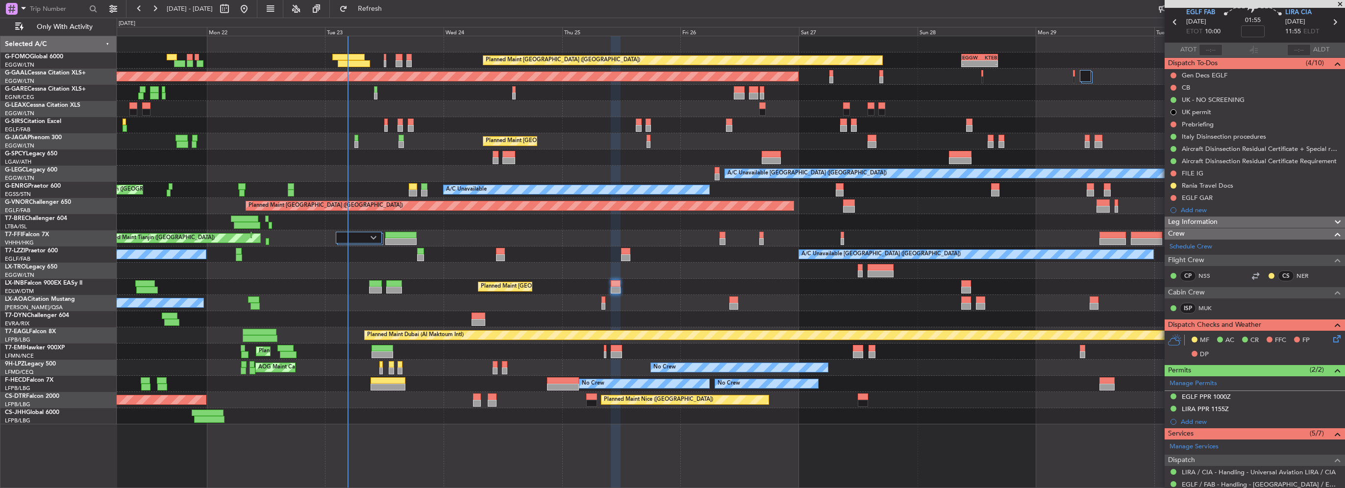
scroll to position [0, 0]
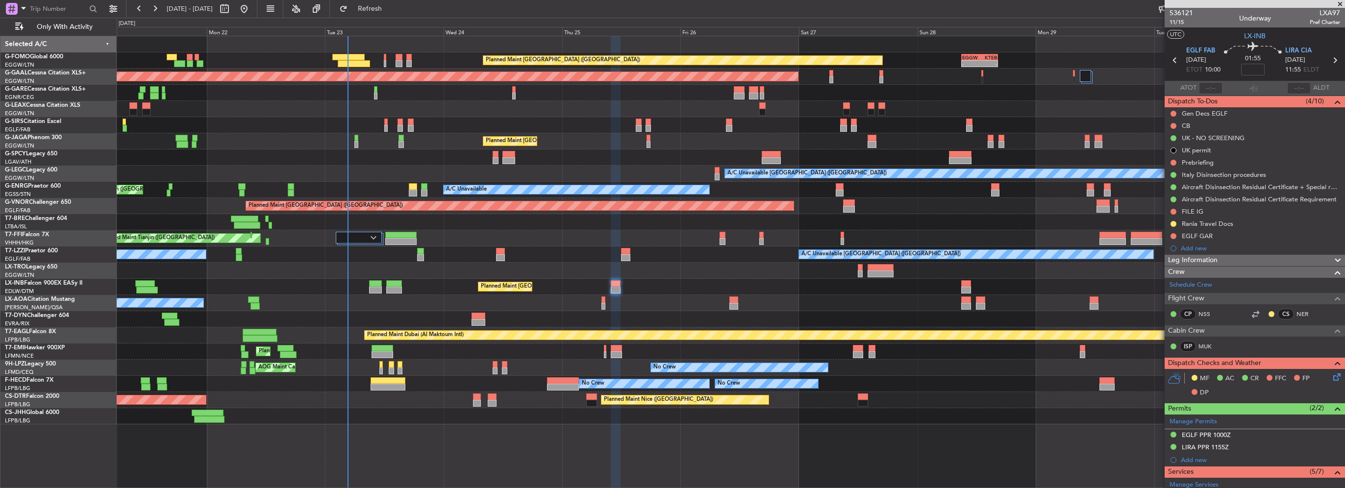
click at [1211, 263] on span "Leg Information" at bounding box center [1193, 260] width 50 height 11
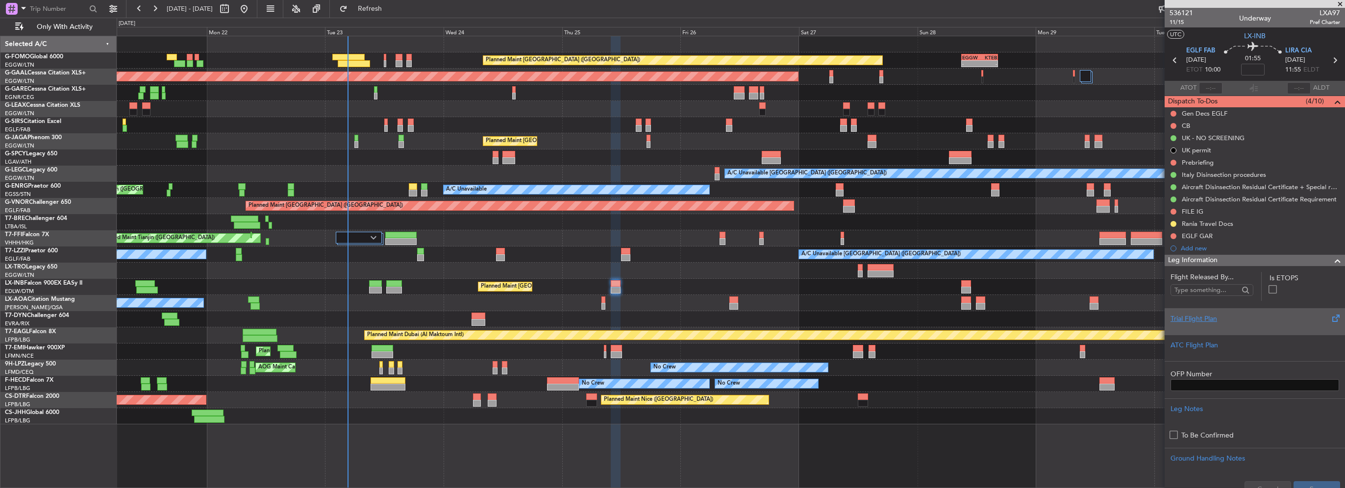
click at [1202, 316] on div "Trial Flight Plan" at bounding box center [1255, 319] width 169 height 10
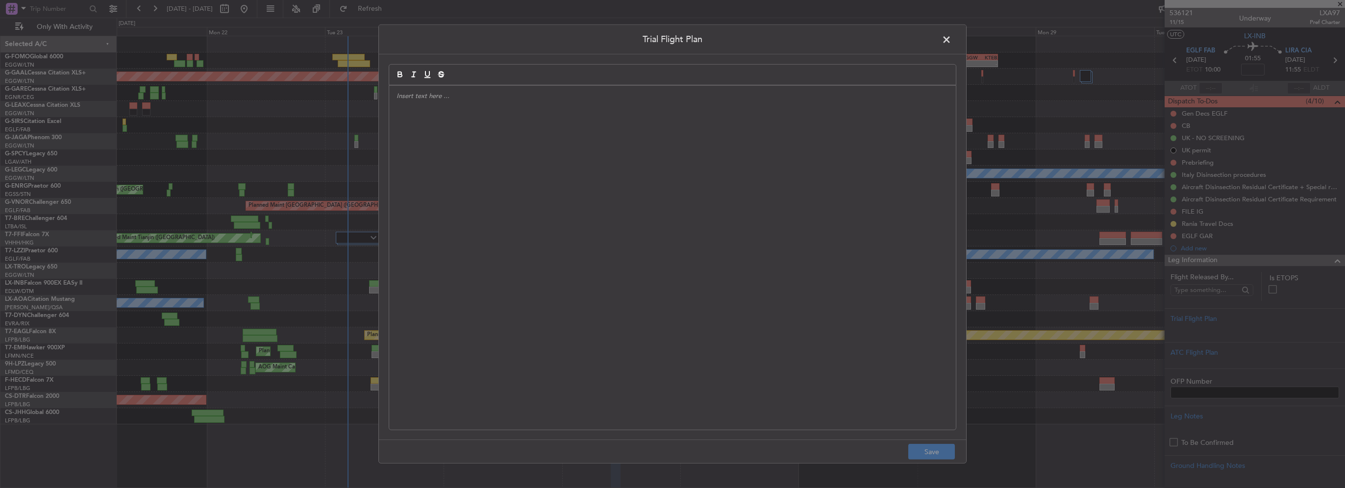
click at [678, 216] on div at bounding box center [672, 258] width 567 height 344
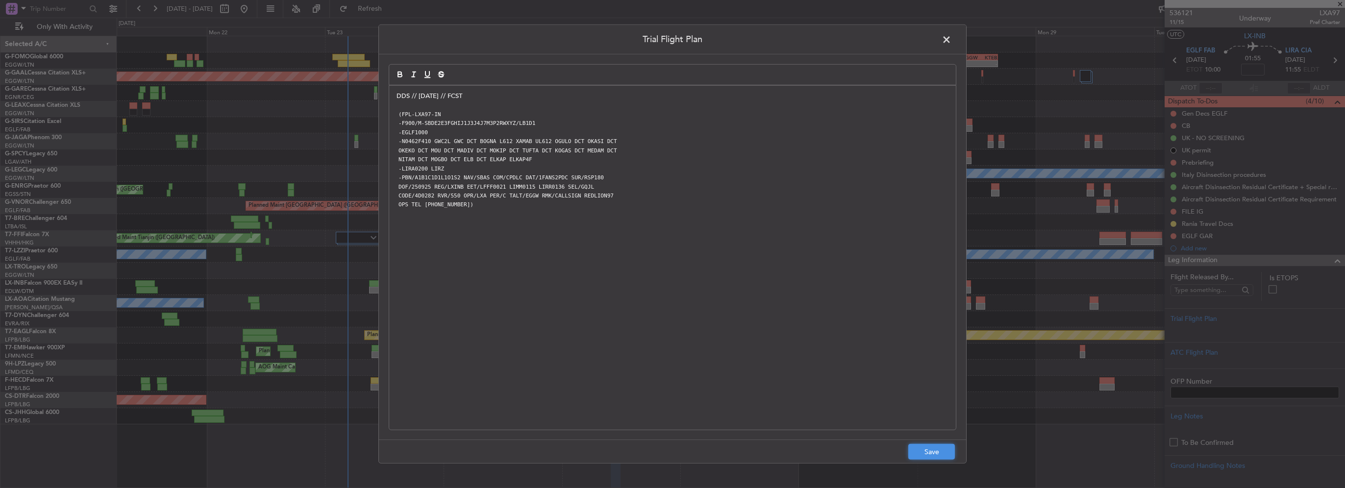
click at [932, 451] on button "Save" at bounding box center [931, 452] width 47 height 16
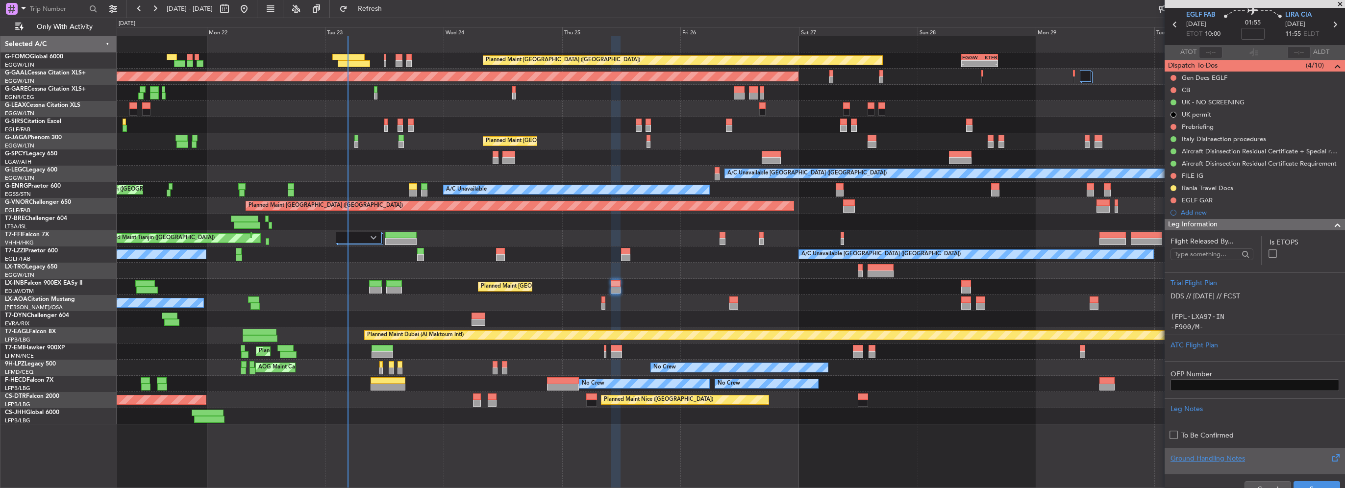
scroll to position [49, 0]
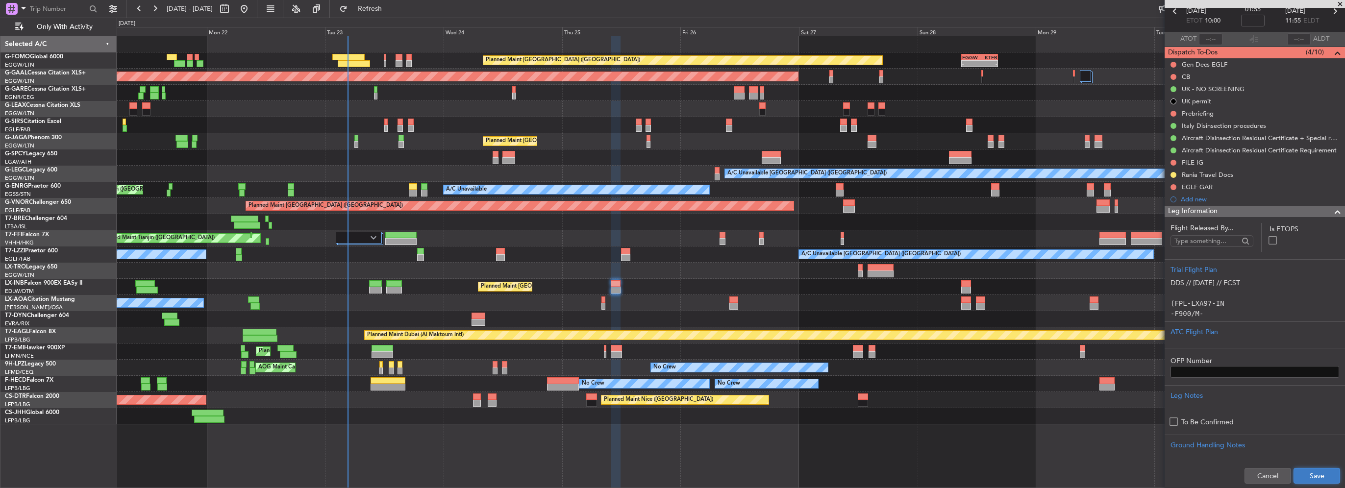
click at [1313, 470] on button "Save" at bounding box center [1317, 476] width 47 height 16
click at [1332, 208] on span at bounding box center [1338, 212] width 12 height 12
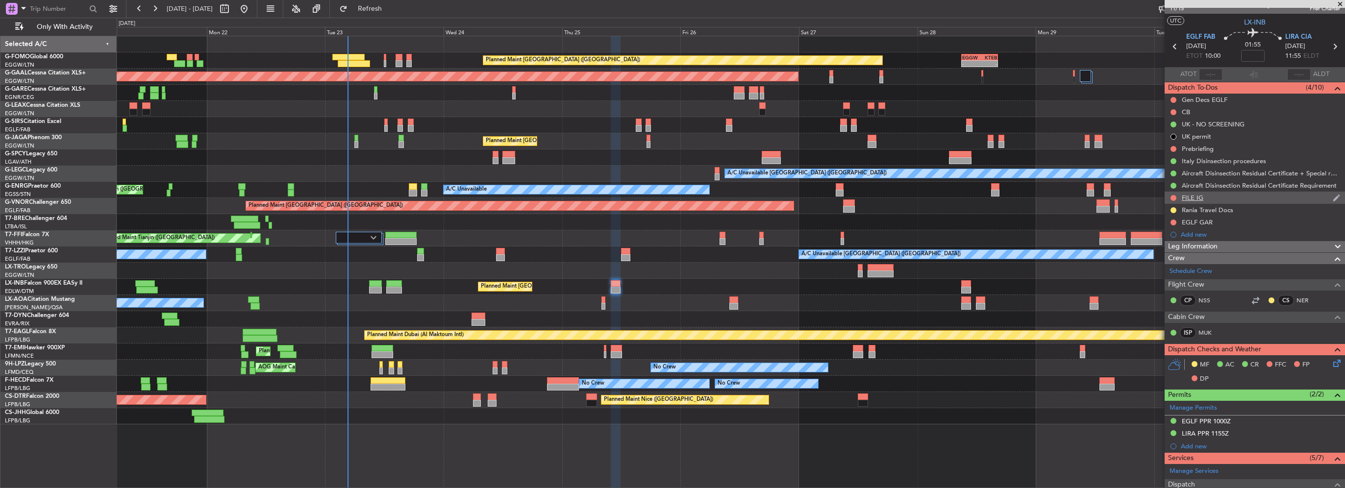
scroll to position [0, 0]
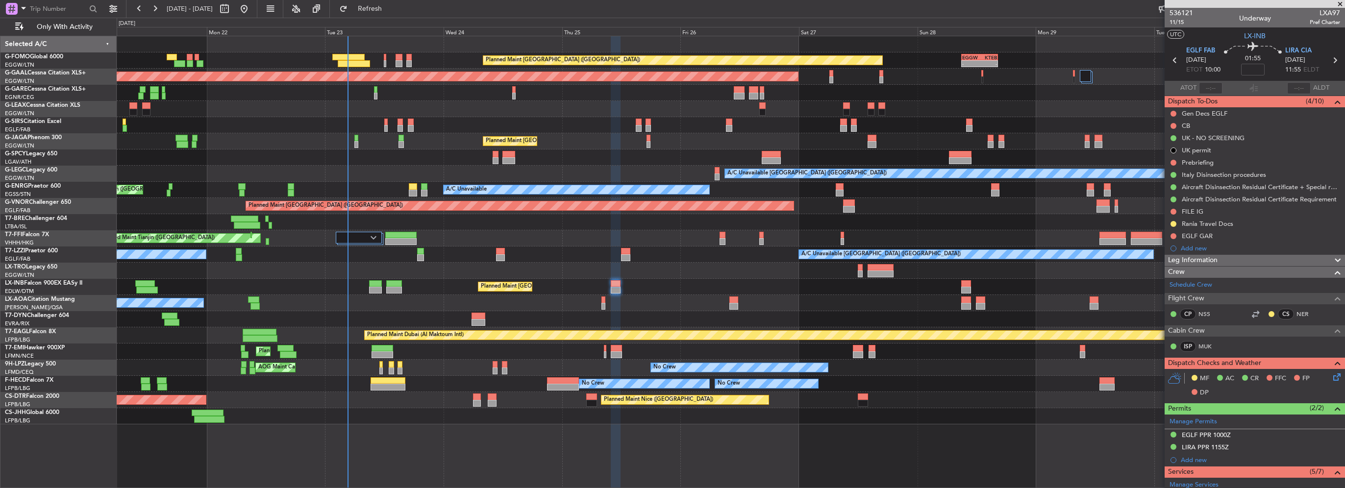
click at [1213, 258] on span "Leg Information" at bounding box center [1193, 260] width 50 height 11
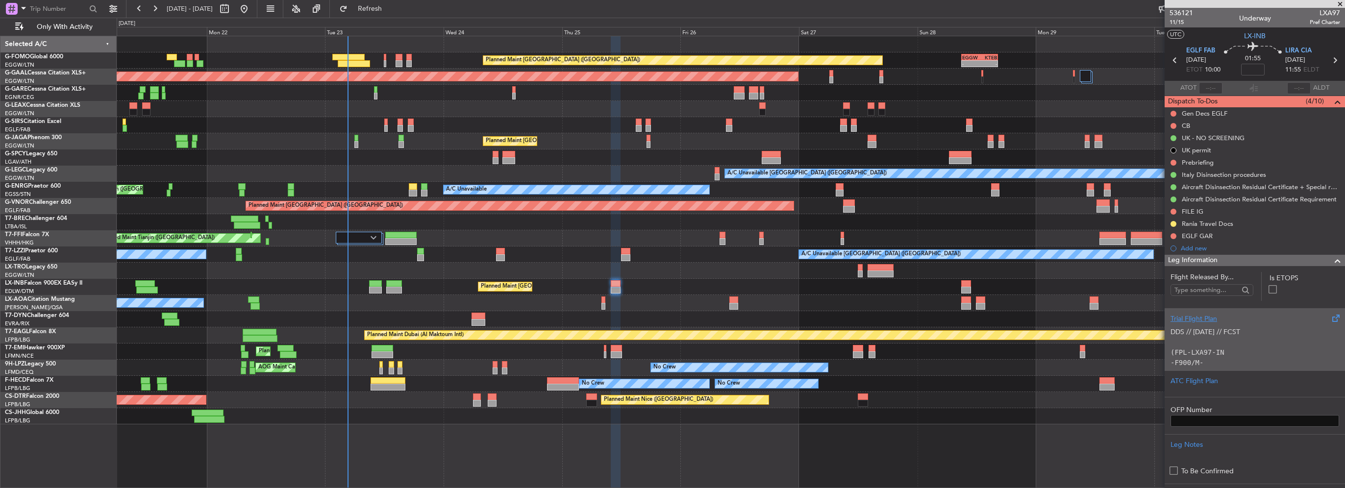
click at [1197, 343] on p at bounding box center [1255, 342] width 169 height 10
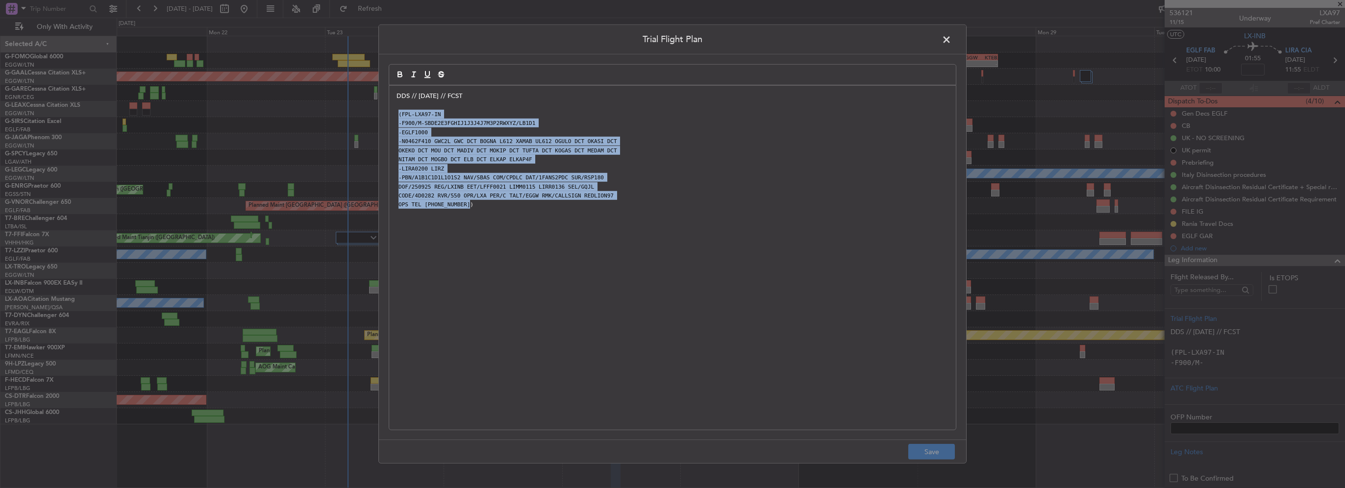
drag, startPoint x: 364, startPoint y: 149, endPoint x: 396, endPoint y: 114, distance: 47.2
click at [395, 114] on div "DDS // 23SEP // FCST (FPL-LXA97-IN -F900/M-SBDE2E3FGHIJ1J3J4J7M3P2RWXYZ/LB1D1 -…" at bounding box center [672, 258] width 567 height 344
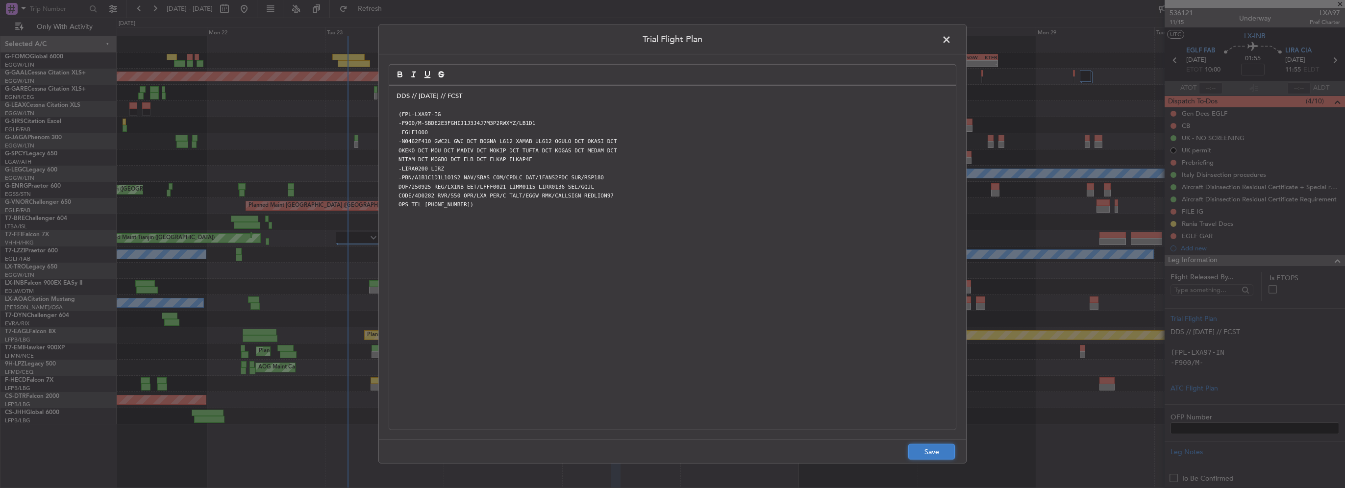
click at [920, 448] on button "Save" at bounding box center [931, 452] width 47 height 16
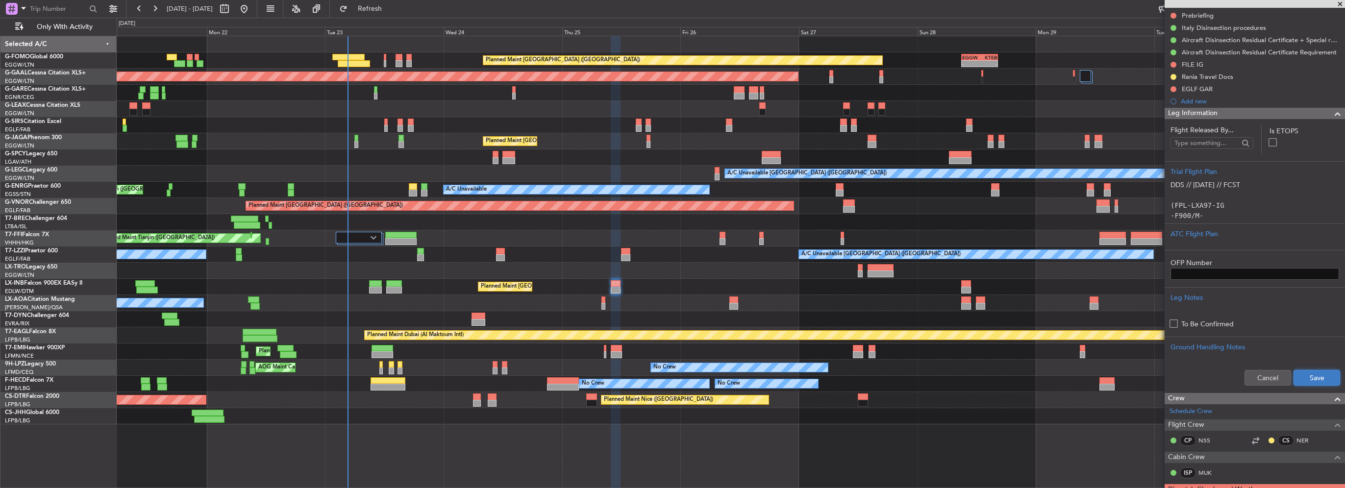
click at [1308, 377] on button "Save" at bounding box center [1317, 378] width 47 height 16
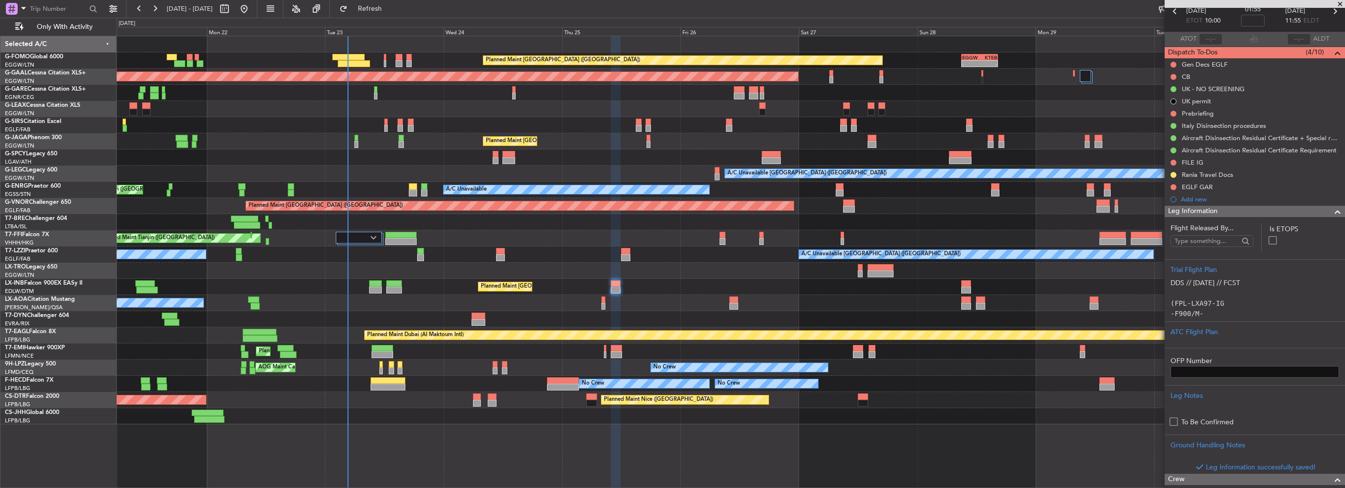
click at [1332, 211] on span at bounding box center [1338, 212] width 12 height 12
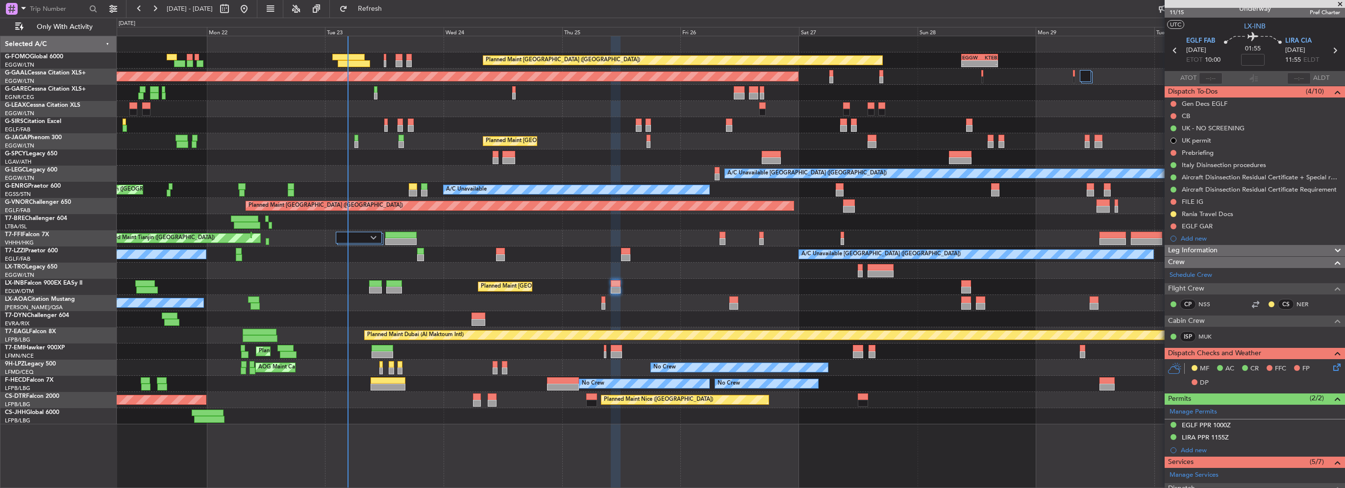
scroll to position [0, 0]
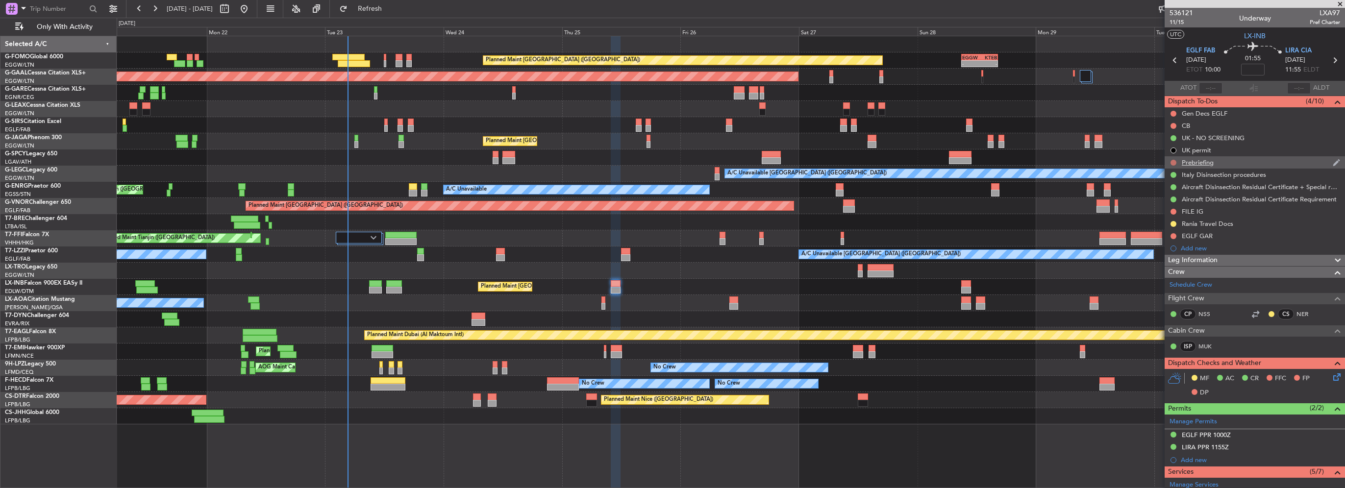
click at [1173, 162] on button at bounding box center [1174, 163] width 6 height 6
click at [1175, 194] on span "In Progress" at bounding box center [1178, 191] width 33 height 10
click at [1174, 124] on button at bounding box center [1174, 126] width 6 height 6
click at [1177, 166] on span "Completed" at bounding box center [1178, 169] width 32 height 10
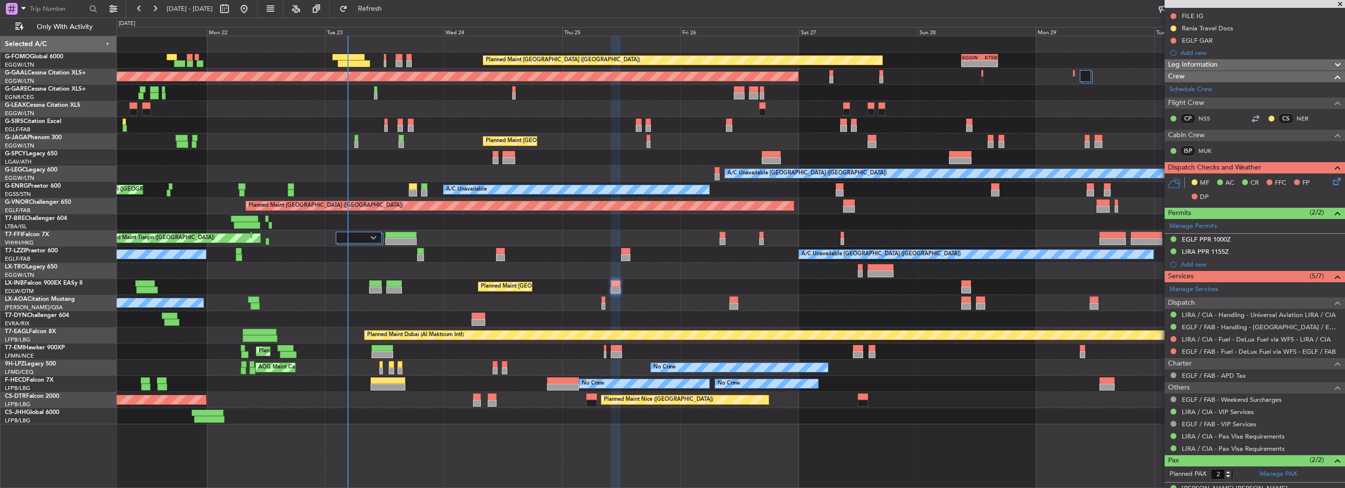
scroll to position [196, 0]
click at [1173, 337] on button at bounding box center [1174, 339] width 6 height 6
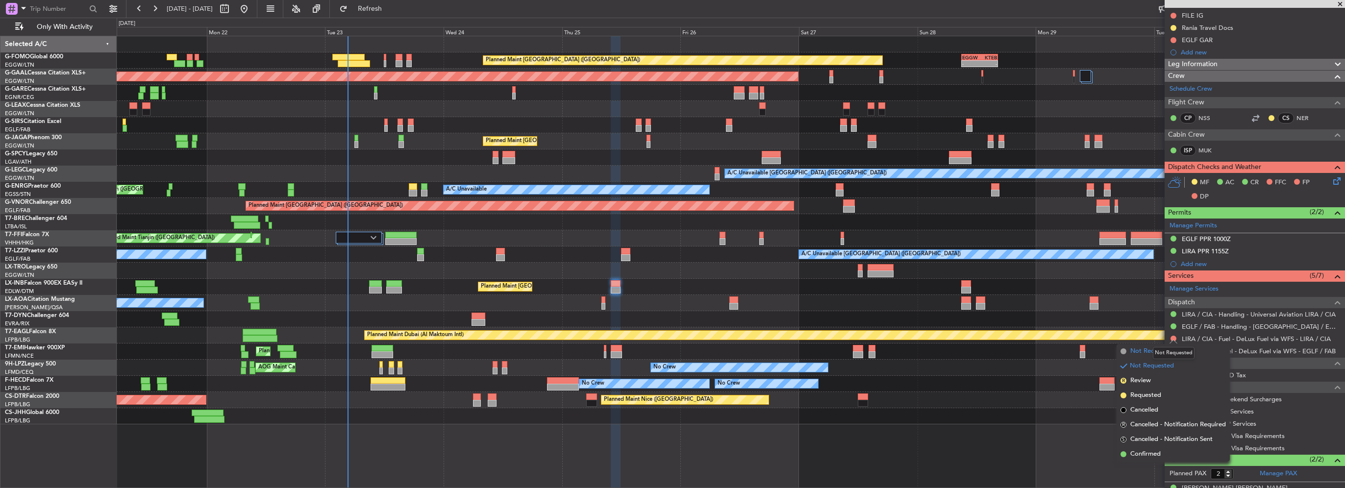
click at [1145, 354] on span "Not Required" at bounding box center [1150, 352] width 39 height 10
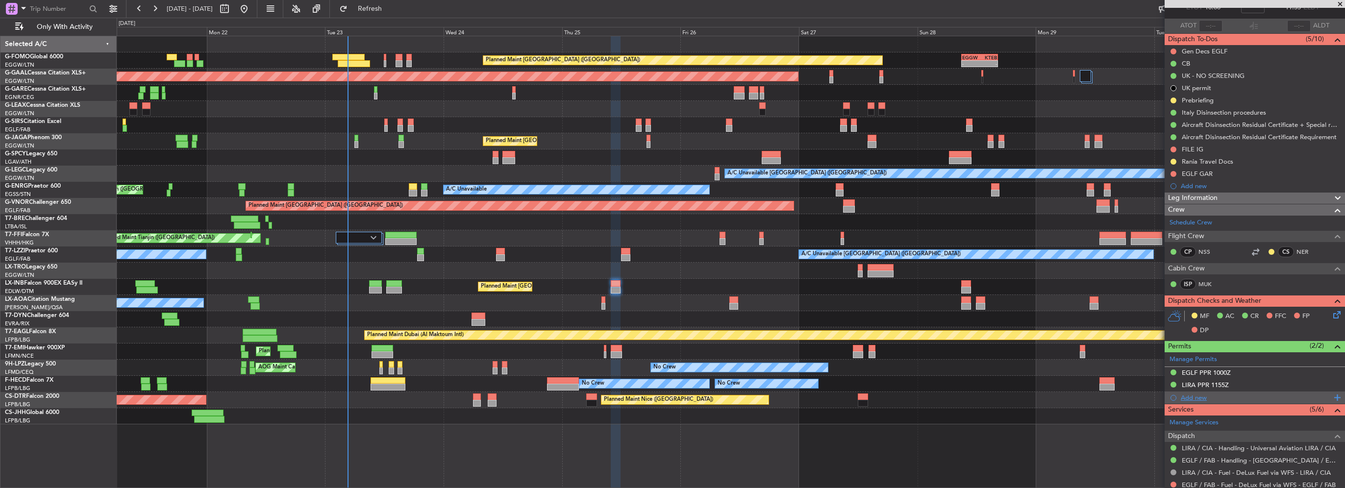
scroll to position [49, 0]
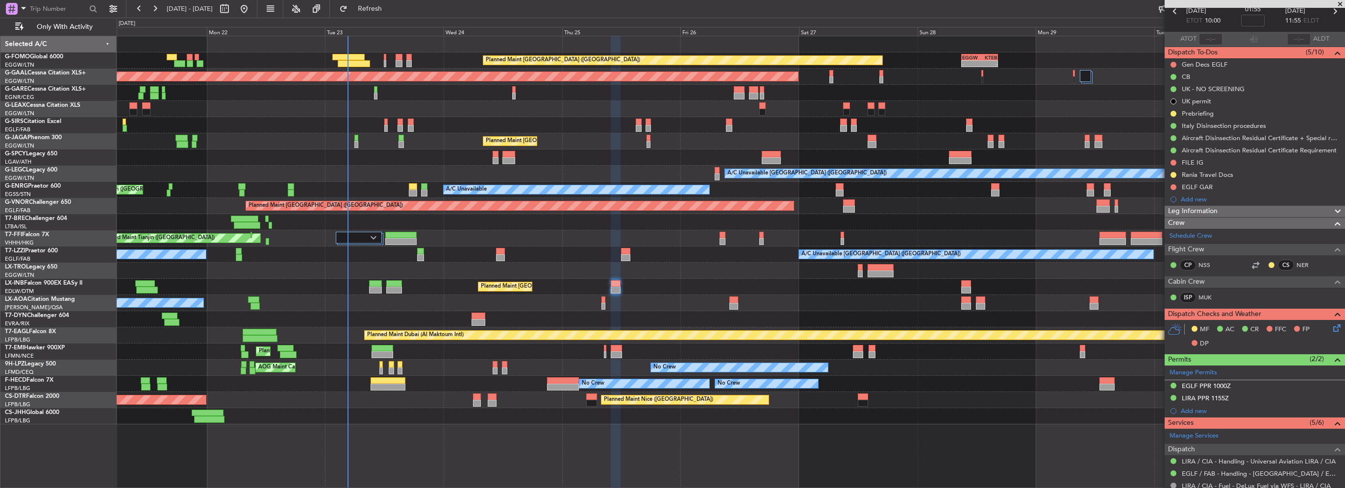
click at [1332, 327] on icon at bounding box center [1336, 327] width 8 height 8
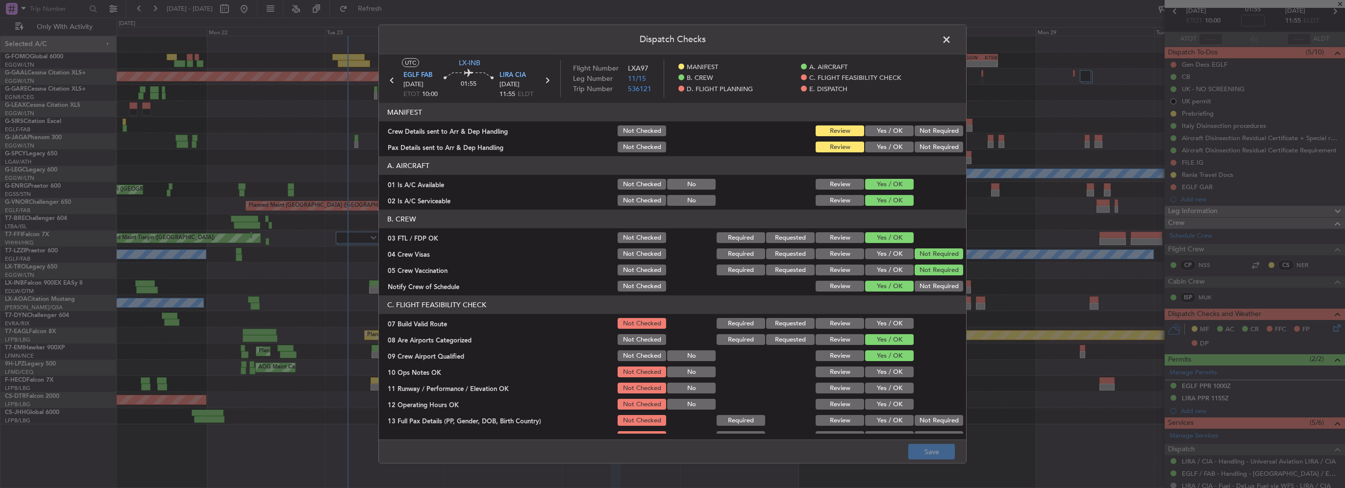
click at [890, 321] on button "Yes / OK" at bounding box center [889, 323] width 49 height 11
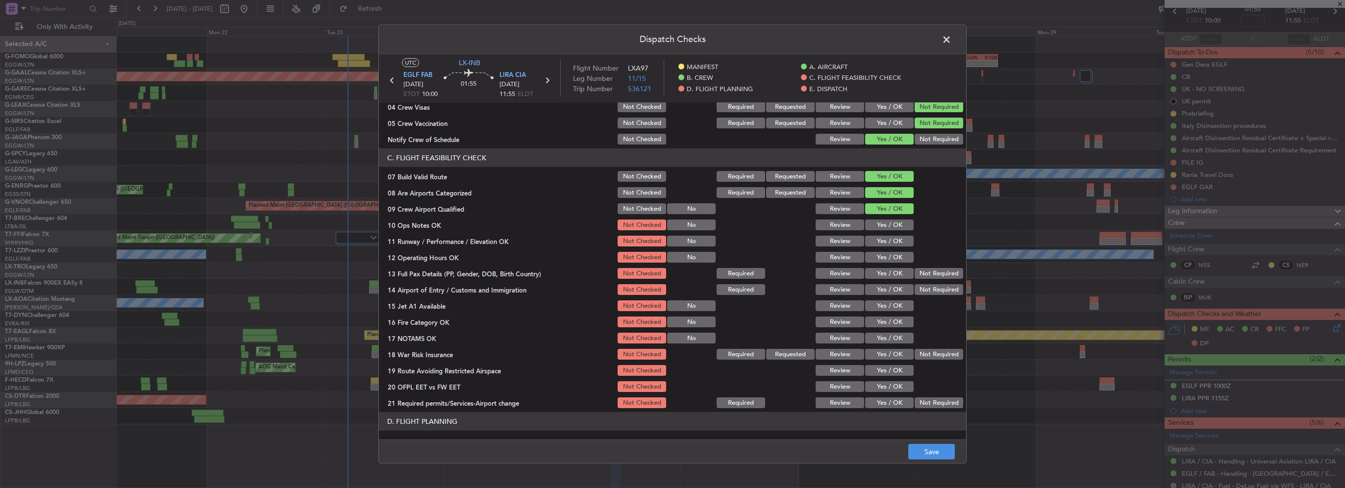
click at [885, 227] on button "Yes / OK" at bounding box center [889, 225] width 49 height 11
drag, startPoint x: 886, startPoint y: 233, endPoint x: 892, endPoint y: 248, distance: 15.7
click at [886, 234] on section "C. FLIGHT FEASIBILITY CHECK 07 Build Valid Route Not Checked Required Requested…" at bounding box center [672, 279] width 587 height 261
click at [892, 251] on div "Yes / OK" at bounding box center [889, 258] width 50 height 14
click at [894, 243] on button "Yes / OK" at bounding box center [889, 241] width 49 height 11
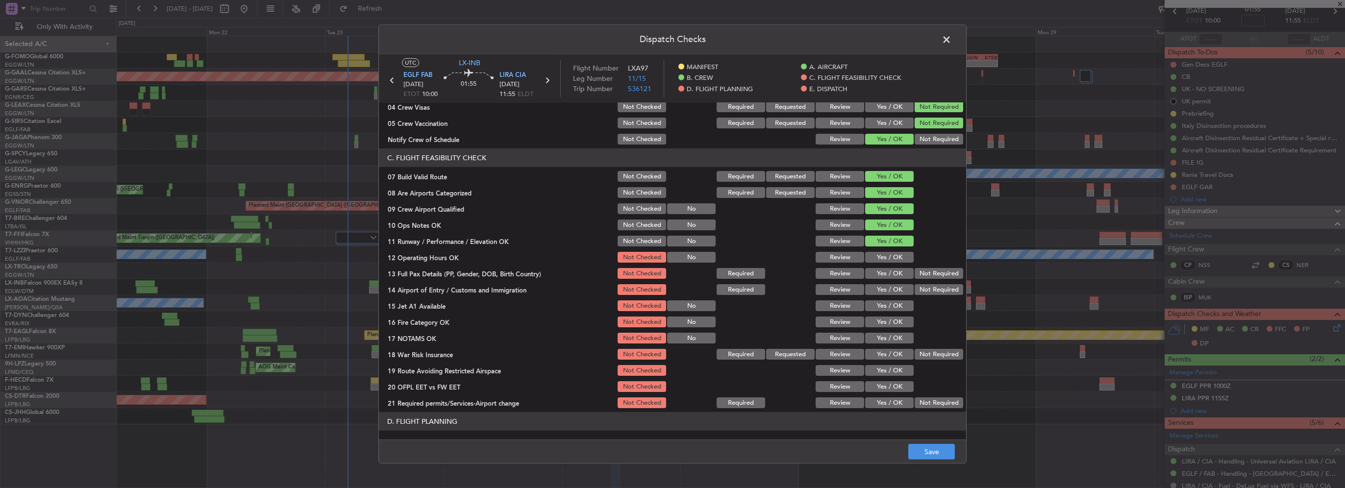
click at [895, 257] on button "Yes / OK" at bounding box center [889, 257] width 49 height 11
drag, startPoint x: 895, startPoint y: 273, endPoint x: 899, endPoint y: 293, distance: 20.9
click at [895, 275] on button "Yes / OK" at bounding box center [889, 273] width 49 height 11
click at [899, 293] on button "Yes / OK" at bounding box center [889, 289] width 49 height 11
drag, startPoint x: 896, startPoint y: 306, endPoint x: 895, endPoint y: 319, distance: 13.3
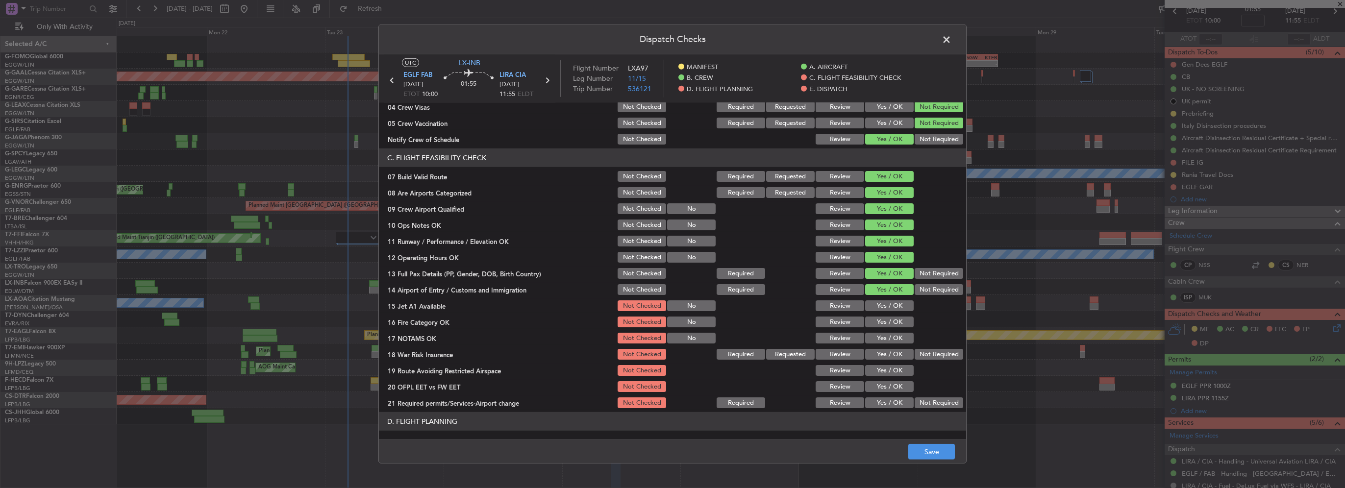
click at [896, 306] on button "Yes / OK" at bounding box center [889, 306] width 49 height 11
click at [895, 319] on button "Yes / OK" at bounding box center [889, 322] width 49 height 11
click at [897, 333] on button "Yes / OK" at bounding box center [889, 338] width 49 height 11
click at [898, 353] on button "Yes / OK" at bounding box center [889, 354] width 49 height 11
click at [899, 365] on button "Yes / OK" at bounding box center [889, 370] width 49 height 11
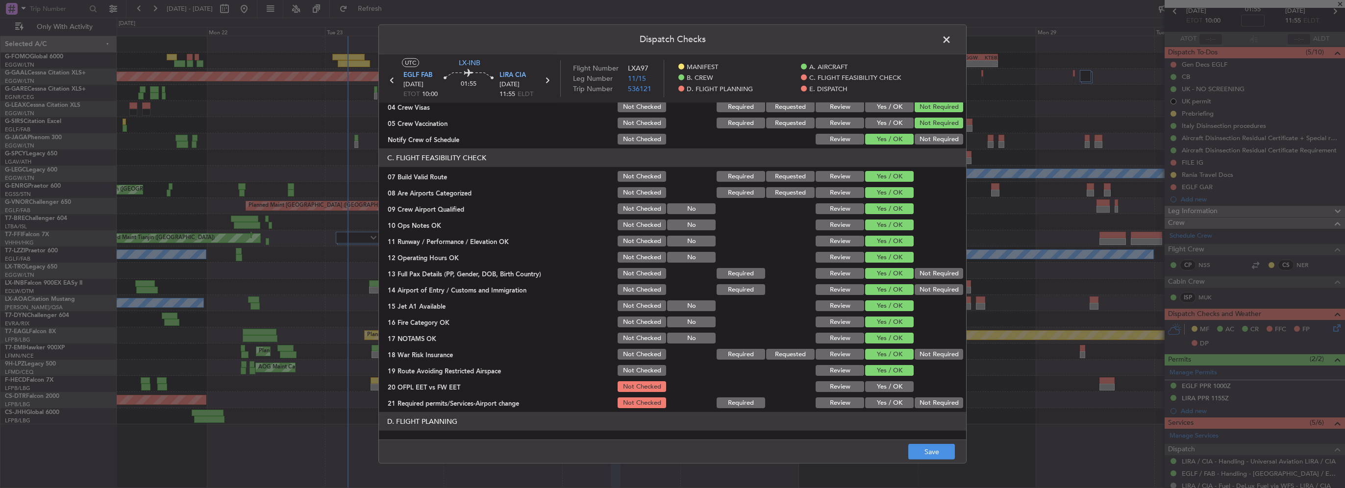
click at [898, 382] on button "Yes / OK" at bounding box center [889, 386] width 49 height 11
click at [896, 397] on section "C. FLIGHT FEASIBILITY CHECK 07 Build Valid Route Not Checked Required Requested…" at bounding box center [672, 279] width 587 height 261
click at [896, 399] on button "Yes / OK" at bounding box center [889, 403] width 49 height 11
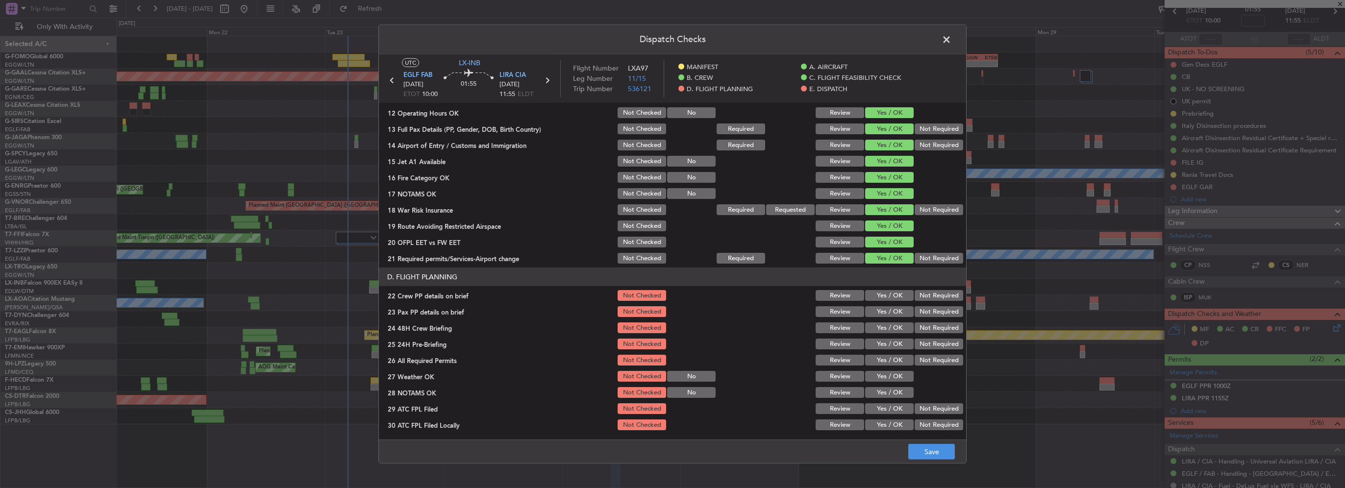
scroll to position [294, 0]
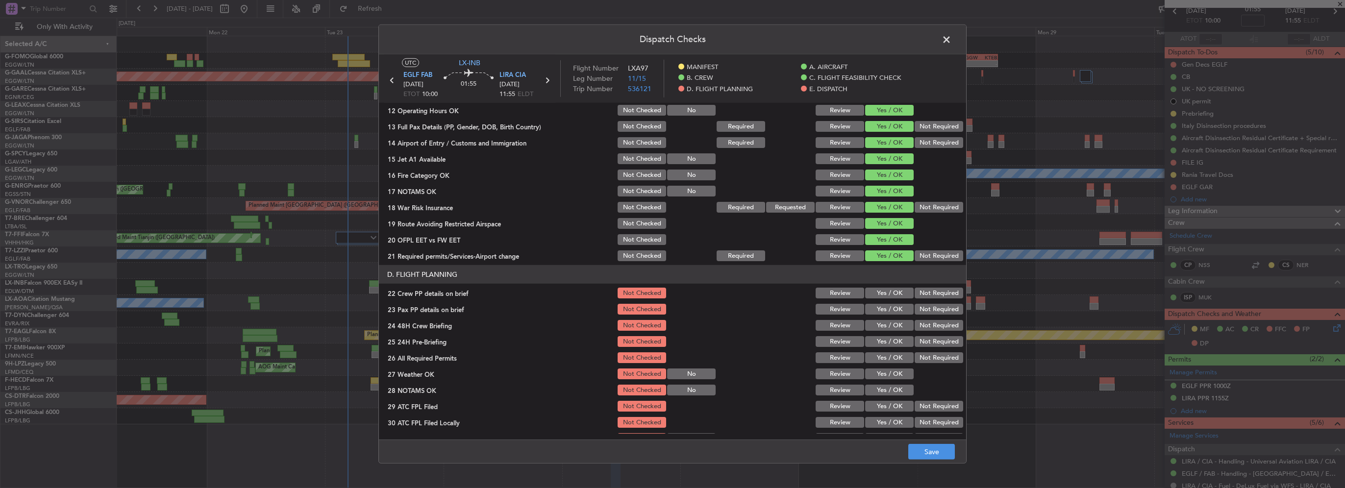
click at [891, 293] on button "Yes / OK" at bounding box center [889, 293] width 49 height 11
drag, startPoint x: 897, startPoint y: 306, endPoint x: 897, endPoint y: 324, distance: 18.1
click at [897, 306] on button "Yes / OK" at bounding box center [889, 309] width 49 height 11
click at [897, 325] on button "Yes / OK" at bounding box center [889, 325] width 49 height 11
click at [947, 343] on button "Not Required" at bounding box center [939, 341] width 49 height 11
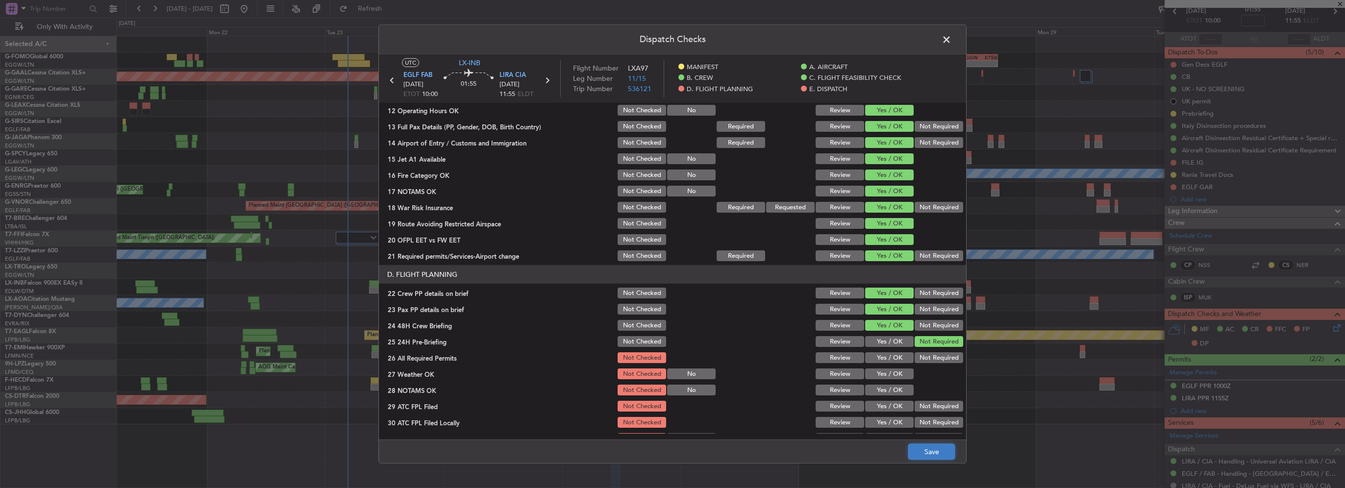
click at [939, 453] on button "Save" at bounding box center [931, 452] width 47 height 16
click at [952, 41] on span at bounding box center [952, 42] width 0 height 20
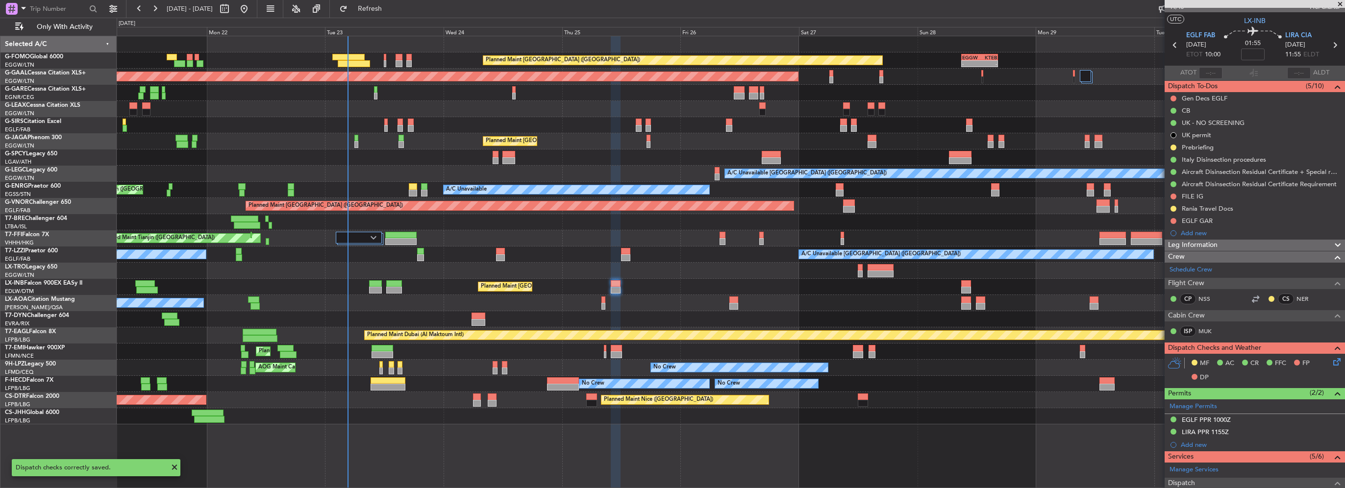
scroll to position [0, 0]
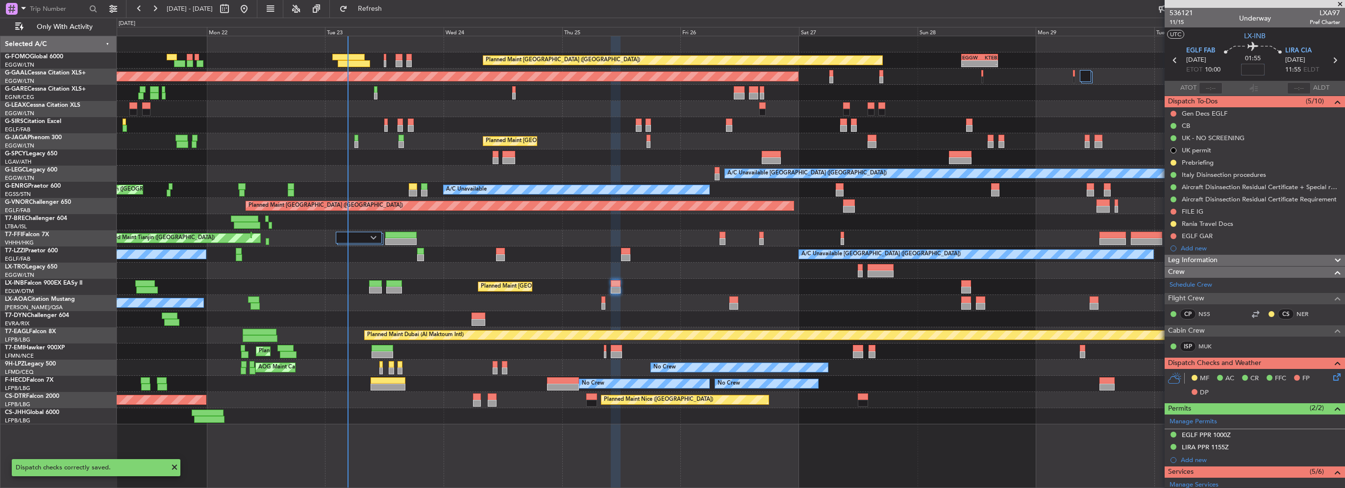
click at [1244, 69] on input at bounding box center [1253, 70] width 24 height 12
type input "+00:05"
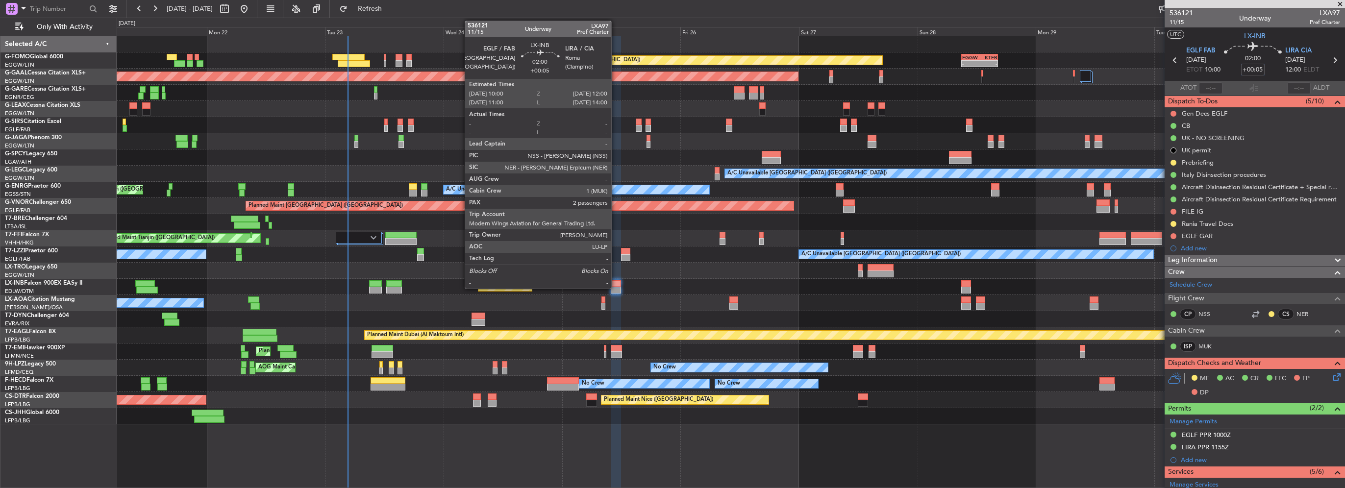
click at [616, 287] on div at bounding box center [616, 290] width 10 height 7
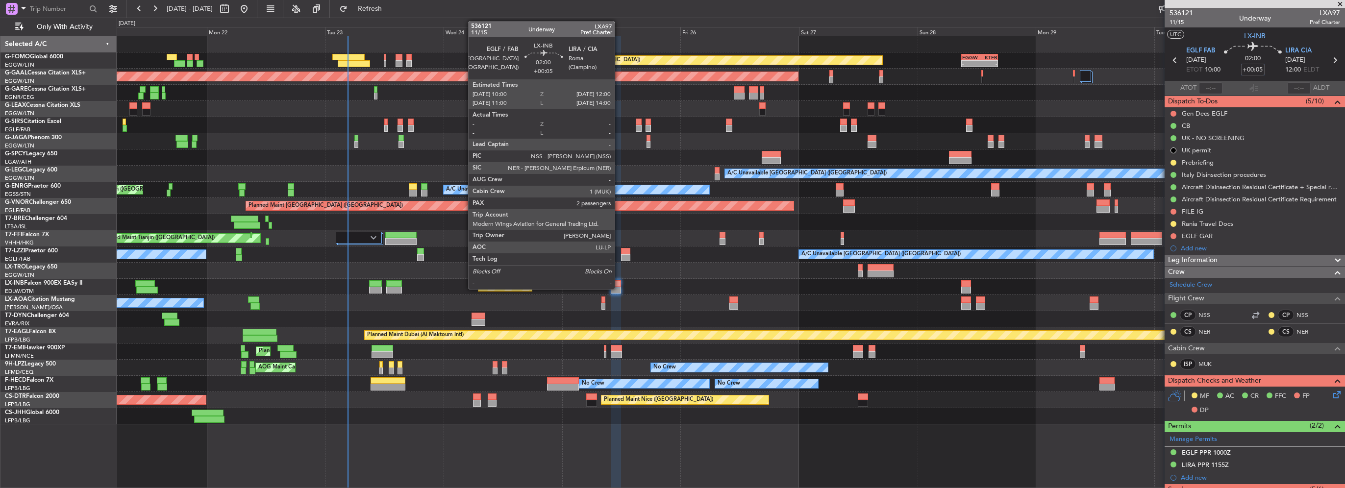
click at [619, 288] on div at bounding box center [616, 290] width 10 height 7
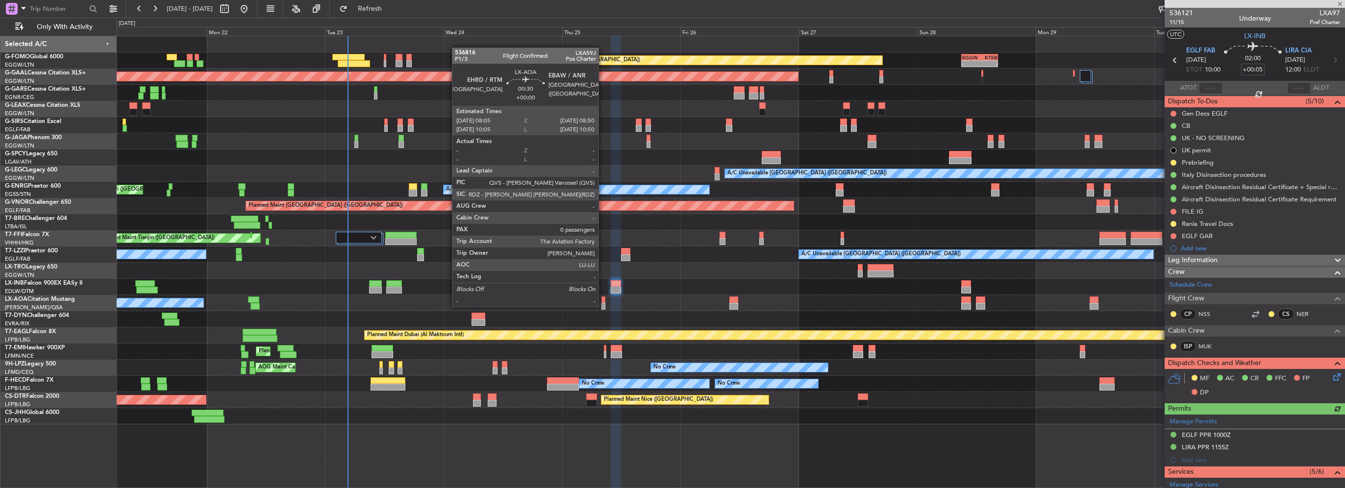
click at [603, 306] on div at bounding box center [604, 306] width 4 height 7
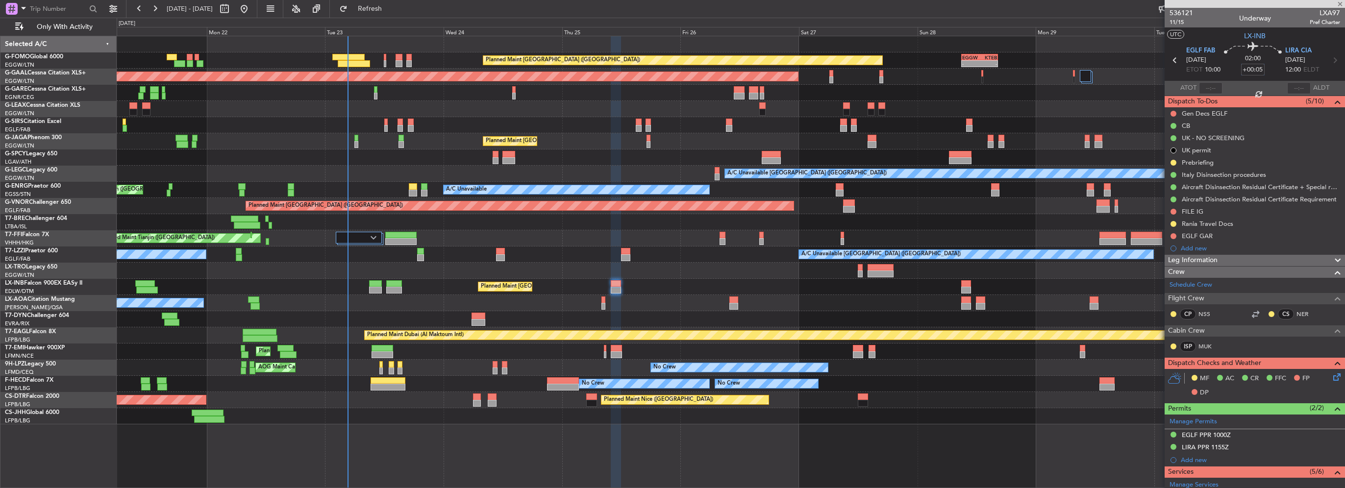
type input "0"
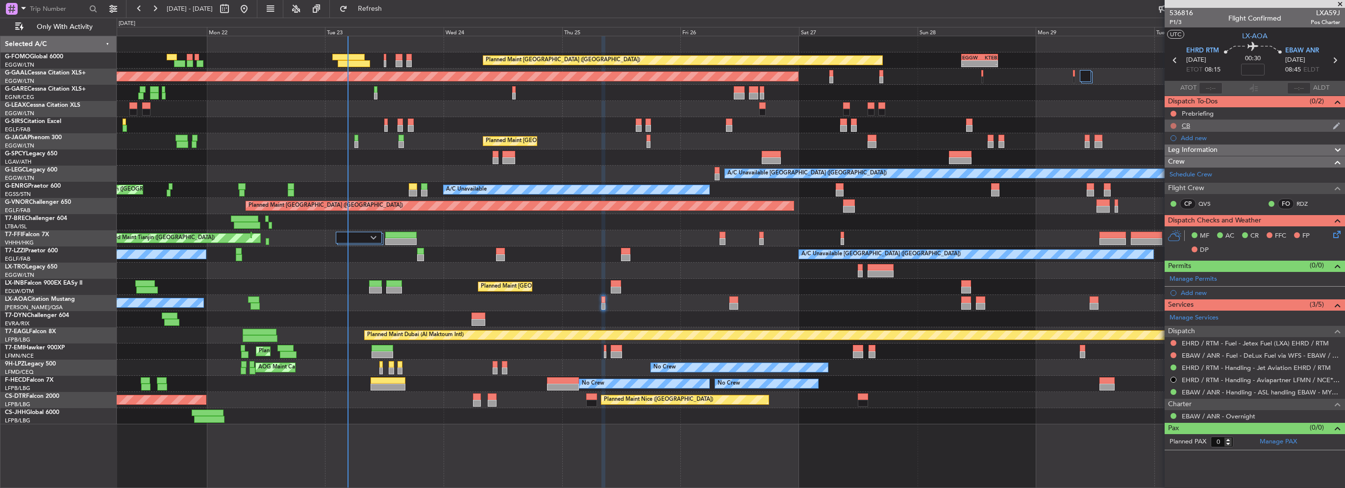
click at [1175, 124] on button at bounding box center [1174, 126] width 6 height 6
click at [1172, 174] on span "Completed" at bounding box center [1178, 169] width 32 height 10
click at [1175, 112] on button at bounding box center [1174, 114] width 6 height 6
click at [1171, 139] on mat-tooltip-component "Not Started" at bounding box center [1174, 129] width 47 height 26
click at [1173, 144] on span "In Progress" at bounding box center [1178, 142] width 33 height 10
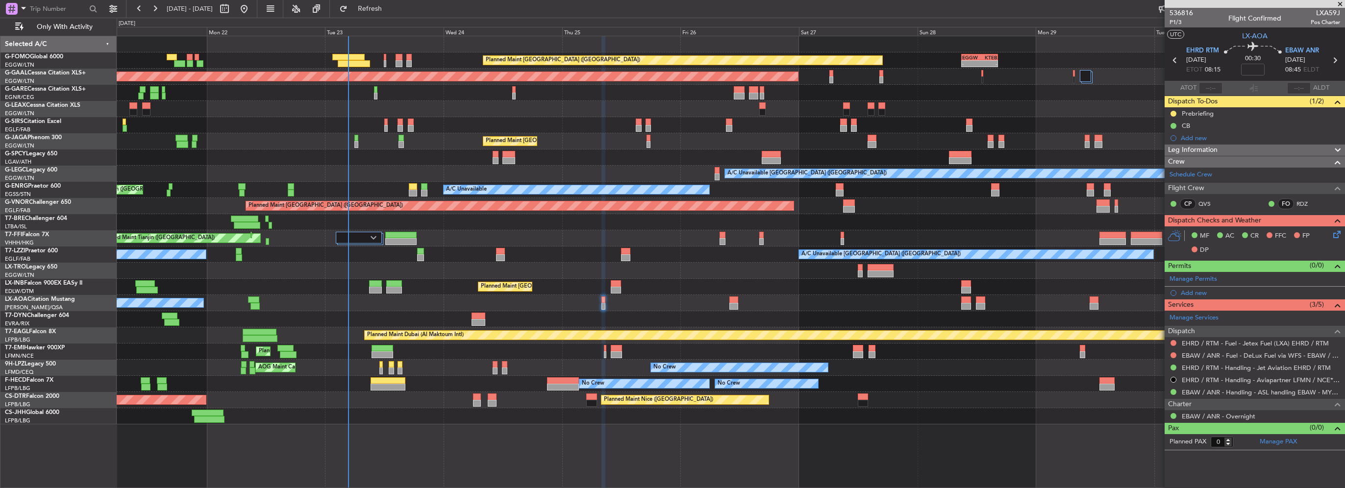
click at [1207, 149] on span "Leg Information" at bounding box center [1193, 150] width 50 height 11
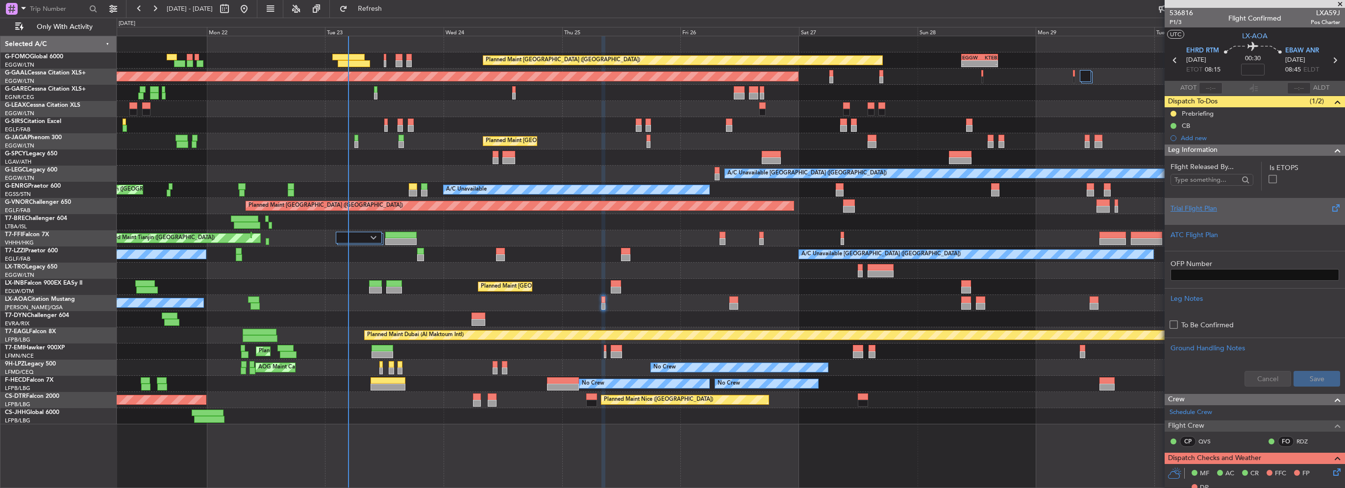
click at [1204, 209] on div "Trial Flight Plan" at bounding box center [1255, 208] width 169 height 10
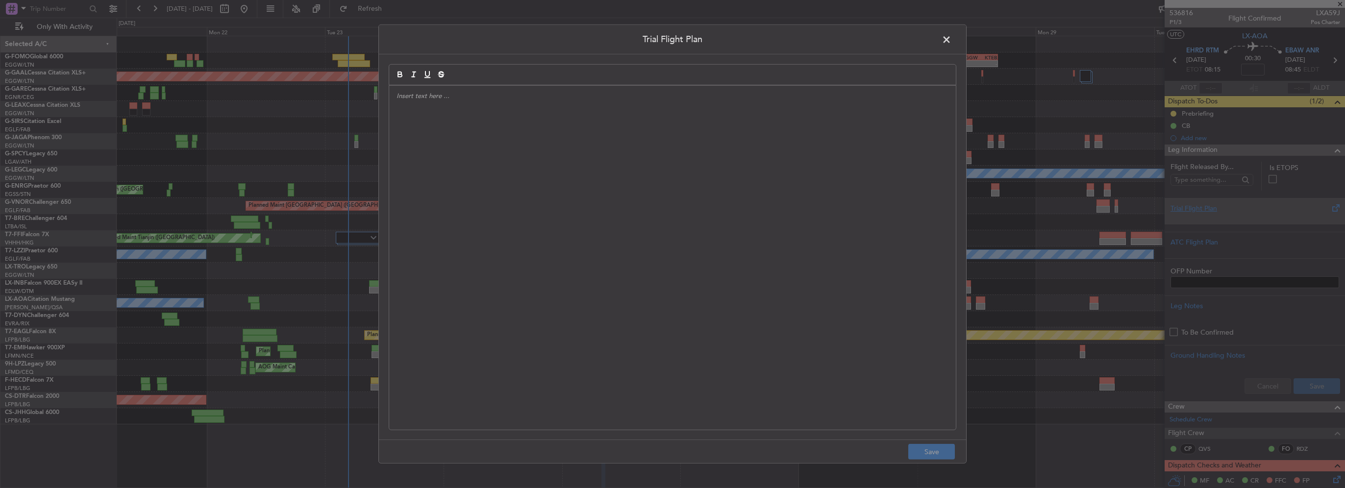
click at [720, 144] on div at bounding box center [672, 258] width 567 height 344
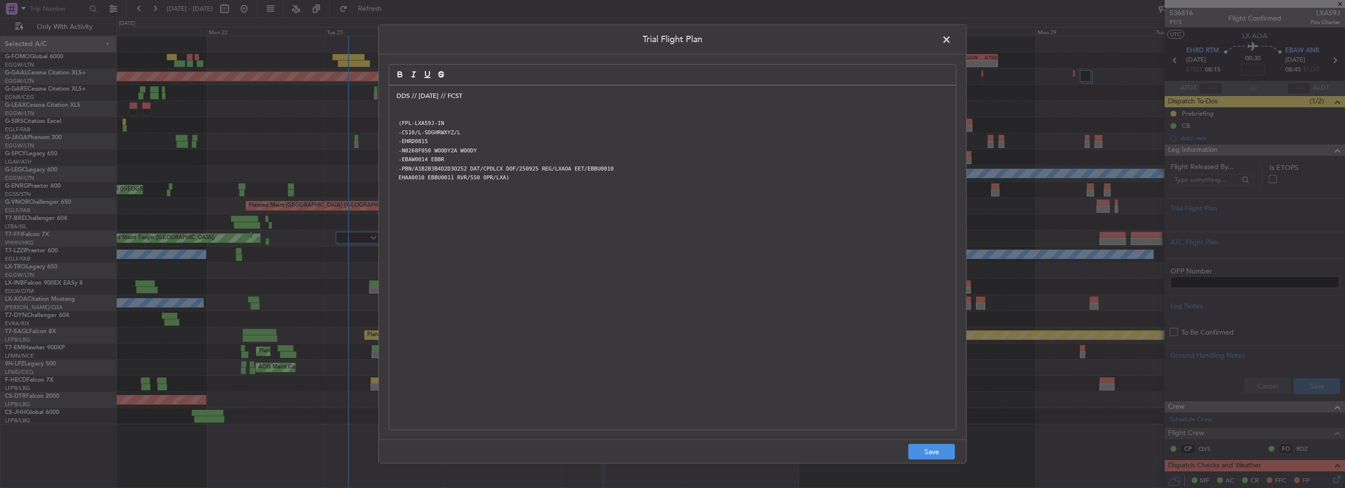
click at [409, 110] on p at bounding box center [673, 114] width 552 height 9
drag, startPoint x: 933, startPoint y: 455, endPoint x: 1162, endPoint y: 455, distance: 228.5
click at [936, 457] on button "Save" at bounding box center [931, 452] width 47 height 16
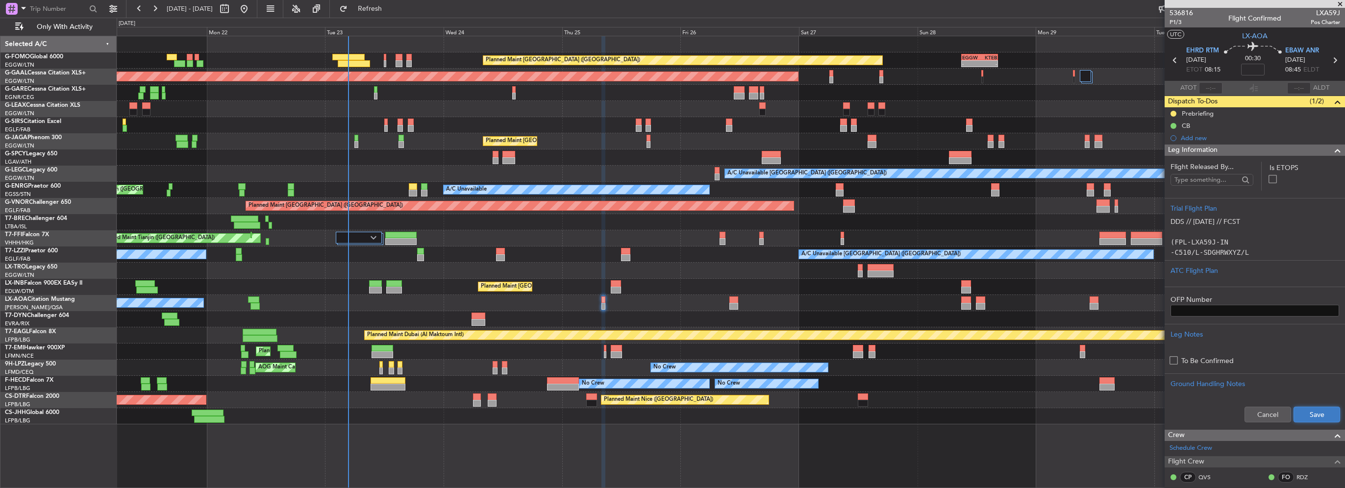
click at [1306, 415] on button "Save" at bounding box center [1317, 415] width 47 height 16
click at [1252, 70] on input at bounding box center [1253, 70] width 24 height 12
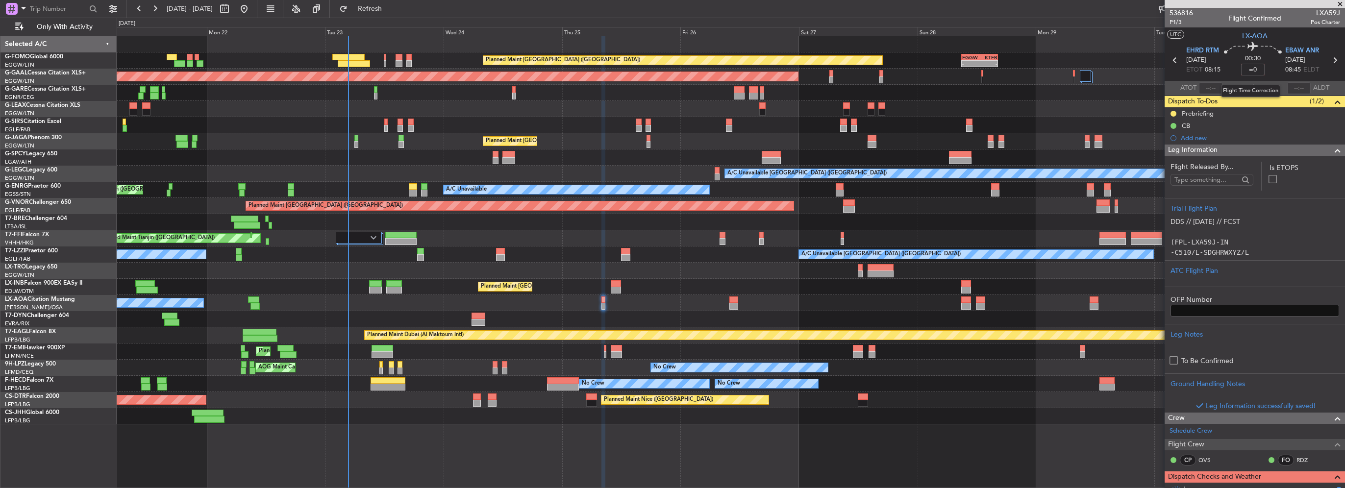
type input "="
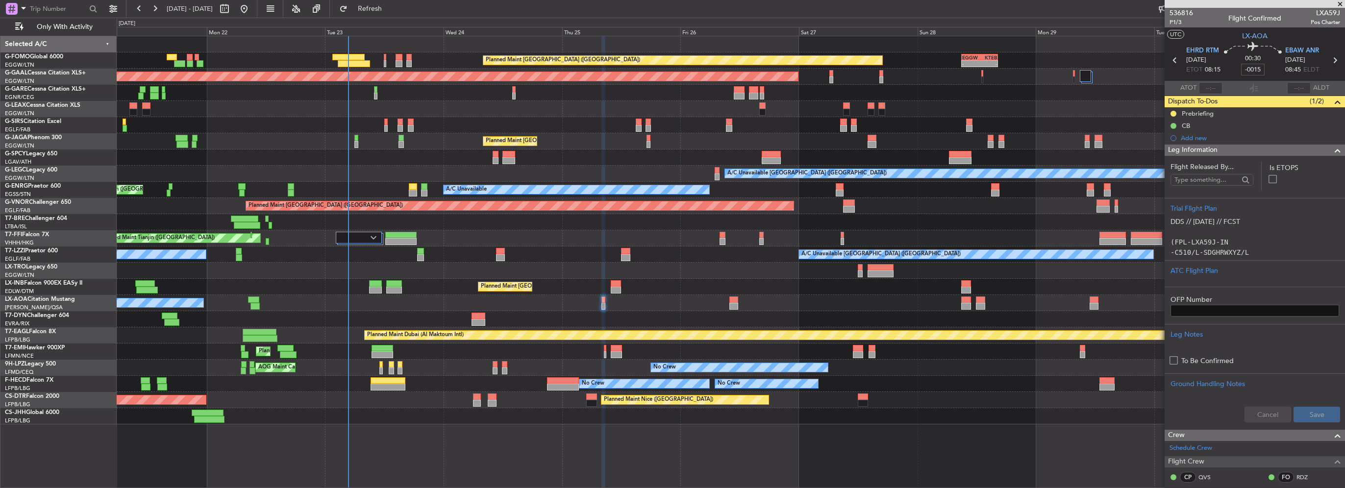
type input "-00:15"
click at [1332, 151] on span at bounding box center [1338, 151] width 12 height 12
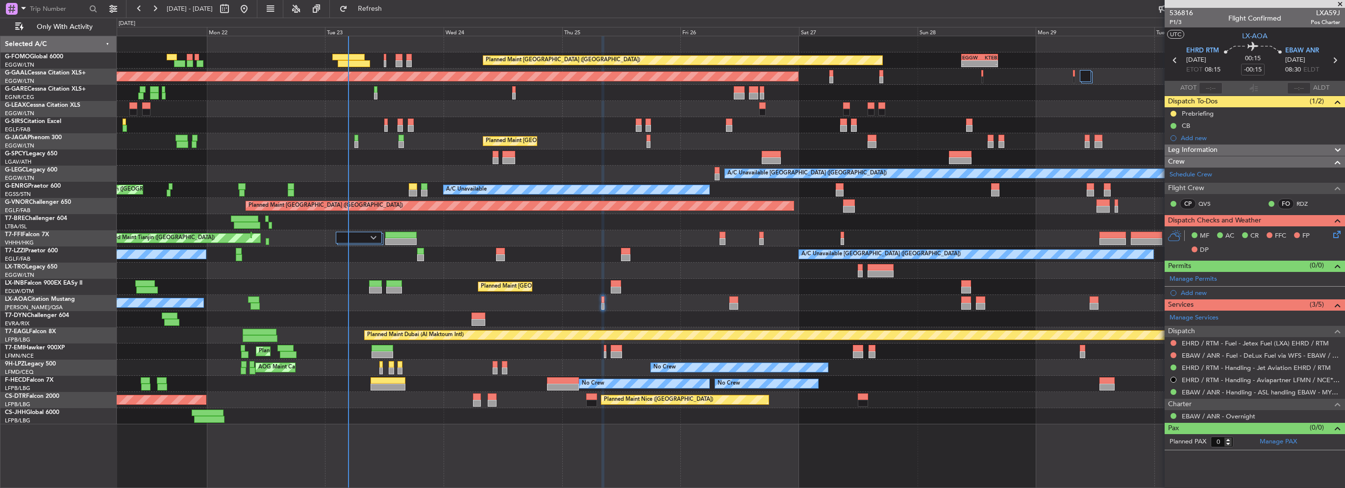
click at [1336, 235] on icon at bounding box center [1336, 233] width 8 height 8
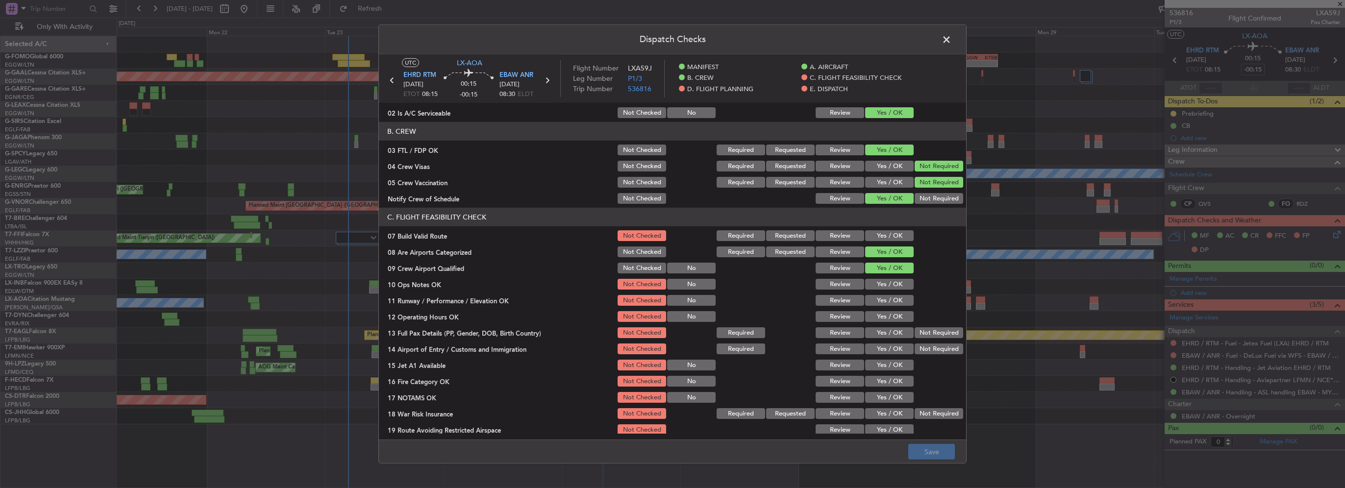
scroll to position [98, 0]
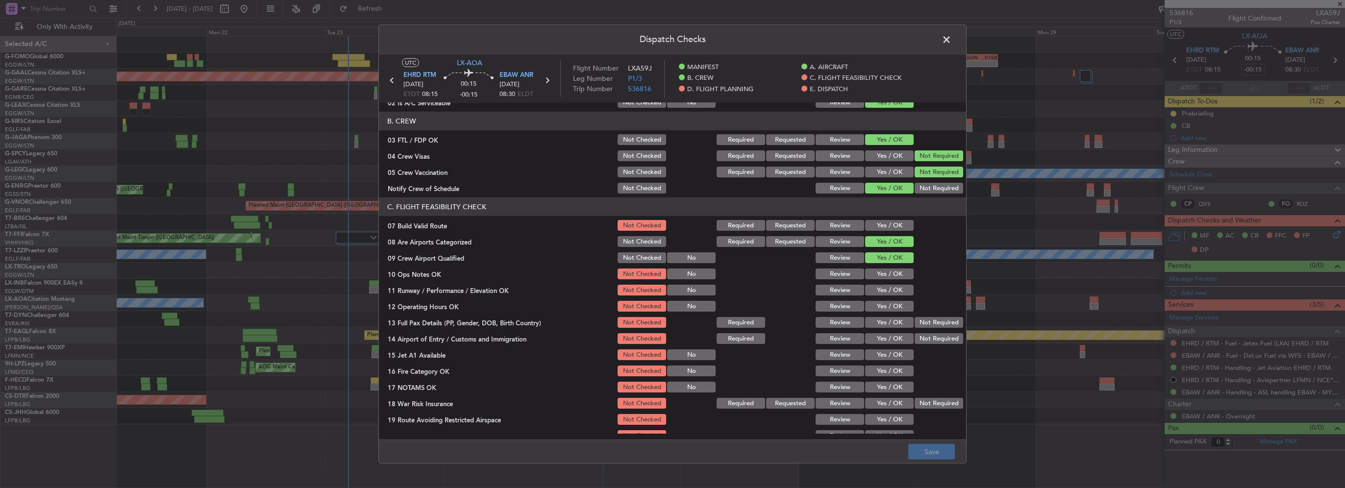
click at [876, 231] on div "Yes / OK" at bounding box center [889, 226] width 50 height 14
click at [886, 227] on button "Yes / OK" at bounding box center [889, 225] width 49 height 11
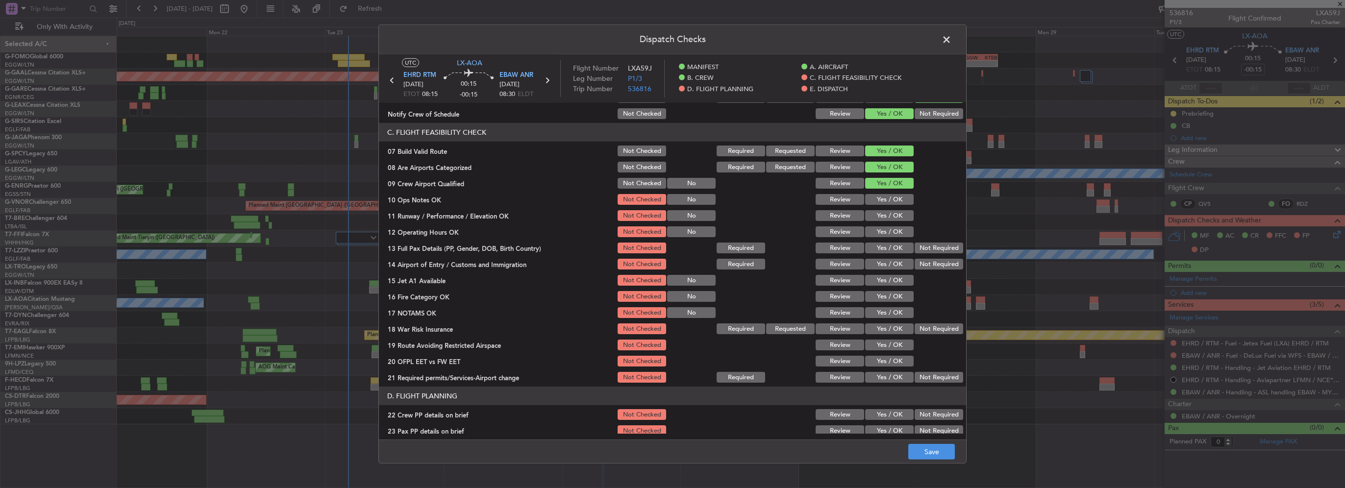
scroll to position [196, 0]
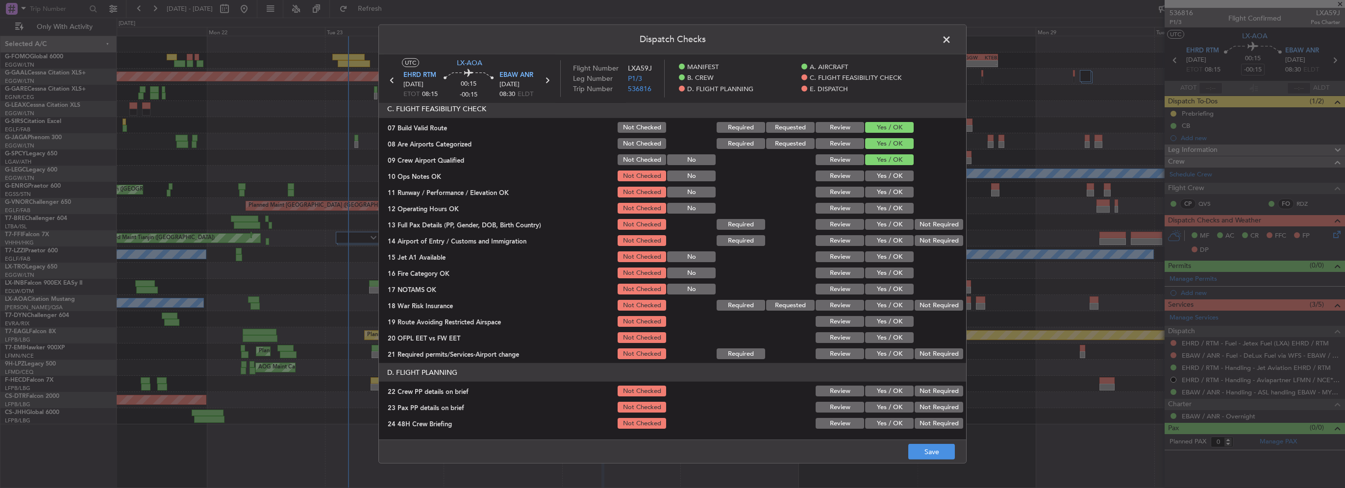
click at [884, 176] on button "Yes / OK" at bounding box center [889, 176] width 49 height 11
click at [890, 192] on button "Yes / OK" at bounding box center [889, 192] width 49 height 11
drag, startPoint x: 893, startPoint y: 203, endPoint x: 898, endPoint y: 214, distance: 11.4
click at [894, 204] on button "Yes / OK" at bounding box center [889, 208] width 49 height 11
drag, startPoint x: 899, startPoint y: 218, endPoint x: 897, endPoint y: 228, distance: 9.9
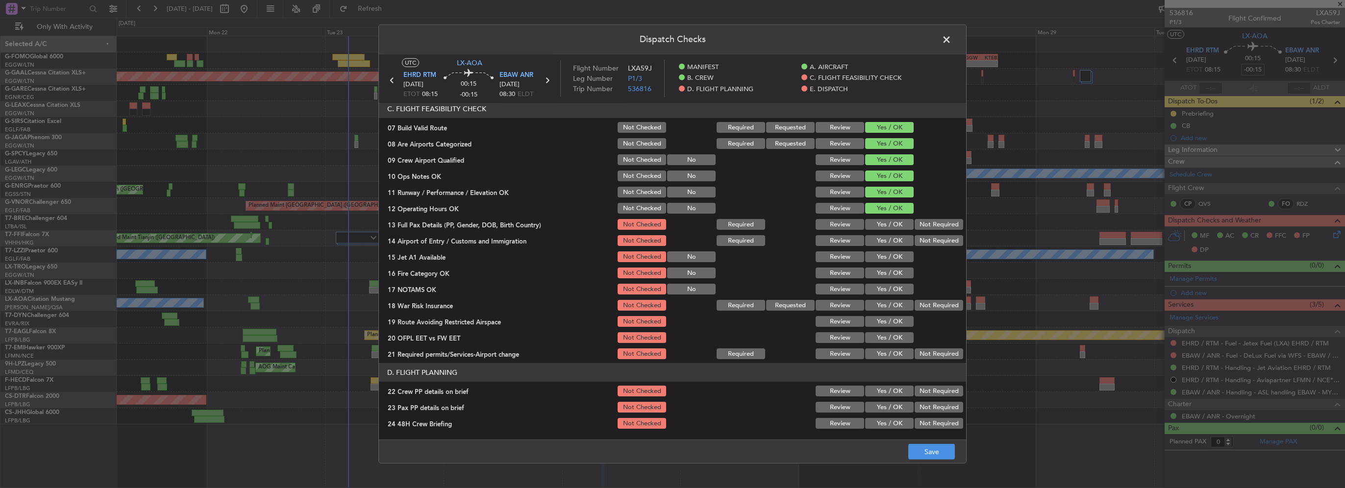
click at [899, 219] on div "Yes / OK" at bounding box center [889, 225] width 50 height 14
click at [897, 227] on div "Yes / OK" at bounding box center [889, 225] width 50 height 14
click at [896, 226] on button "Yes / OK" at bounding box center [889, 224] width 49 height 11
click at [896, 240] on button "Yes / OK" at bounding box center [889, 240] width 49 height 11
drag, startPoint x: 897, startPoint y: 253, endPoint x: 899, endPoint y: 261, distance: 8.1
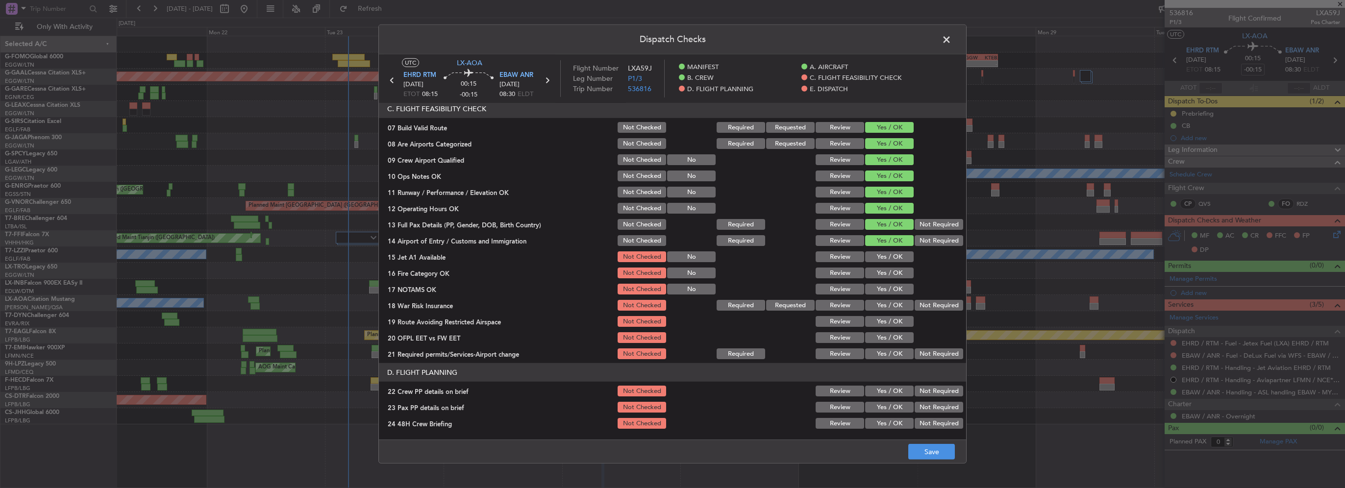
click at [896, 253] on button "Yes / OK" at bounding box center [889, 256] width 49 height 11
click at [900, 275] on button "Yes / OK" at bounding box center [889, 273] width 49 height 11
click at [899, 292] on button "Yes / OK" at bounding box center [889, 289] width 49 height 11
click at [896, 307] on button "Yes / OK" at bounding box center [889, 305] width 49 height 11
drag, startPoint x: 896, startPoint y: 327, endPoint x: 896, endPoint y: 343, distance: 15.7
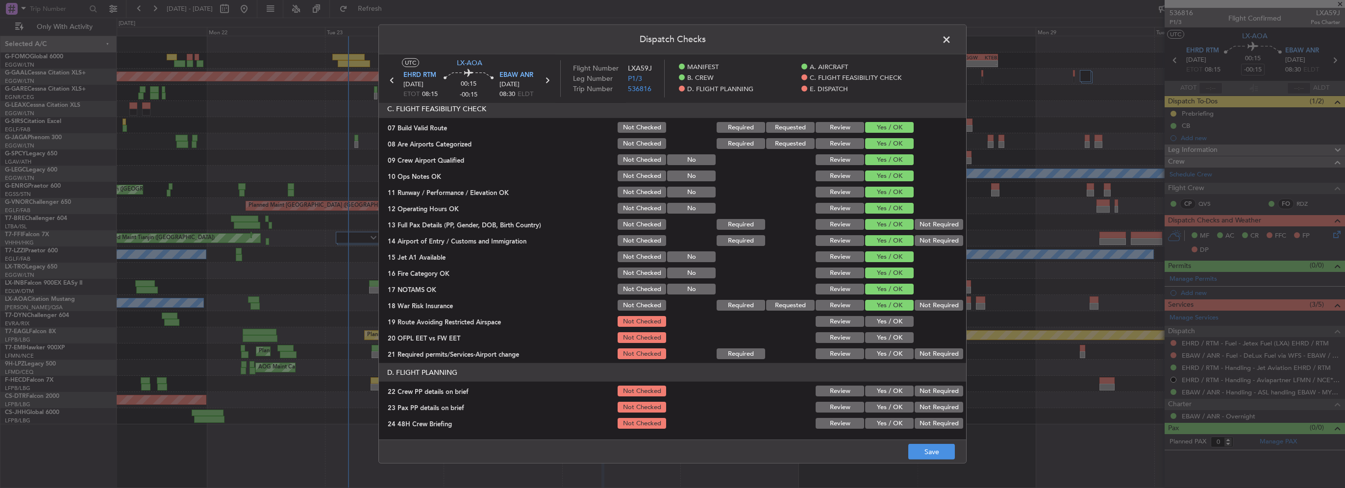
click at [896, 329] on section "C. FLIGHT FEASIBILITY CHECK 07 Build Valid Route Not Checked Required Requested…" at bounding box center [672, 230] width 587 height 261
click at [896, 343] on div "Yes / OK" at bounding box center [889, 338] width 50 height 14
click at [896, 337] on button "Yes / OK" at bounding box center [889, 337] width 49 height 11
click at [894, 324] on button "Yes / OK" at bounding box center [889, 321] width 49 height 11
click at [898, 352] on button "Yes / OK" at bounding box center [889, 354] width 49 height 11
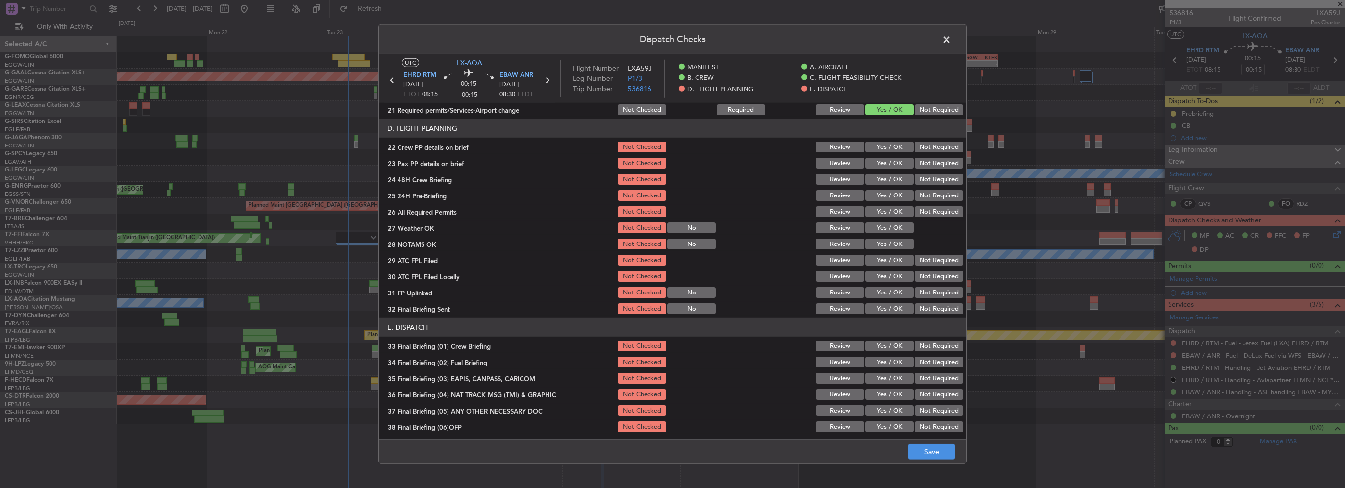
scroll to position [441, 0]
click at [882, 147] on button "Yes / OK" at bounding box center [889, 146] width 49 height 11
click at [893, 167] on button "Yes / OK" at bounding box center [889, 162] width 49 height 11
click at [900, 179] on button "Yes / OK" at bounding box center [889, 178] width 49 height 11
click at [926, 188] on div "Not Required" at bounding box center [938, 195] width 50 height 14
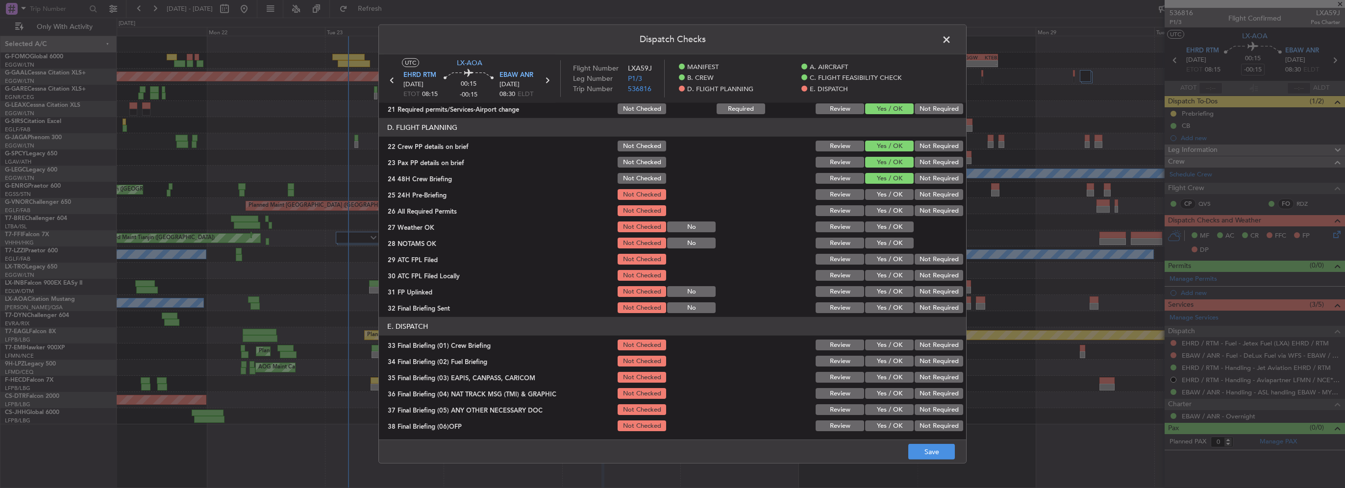
drag, startPoint x: 930, startPoint y: 192, endPoint x: 936, endPoint y: 251, distance: 59.7
click at [930, 192] on button "Not Required" at bounding box center [939, 194] width 49 height 11
drag, startPoint x: 938, startPoint y: 453, endPoint x: 943, endPoint y: 448, distance: 7.3
click at [938, 453] on button "Save" at bounding box center [931, 452] width 47 height 16
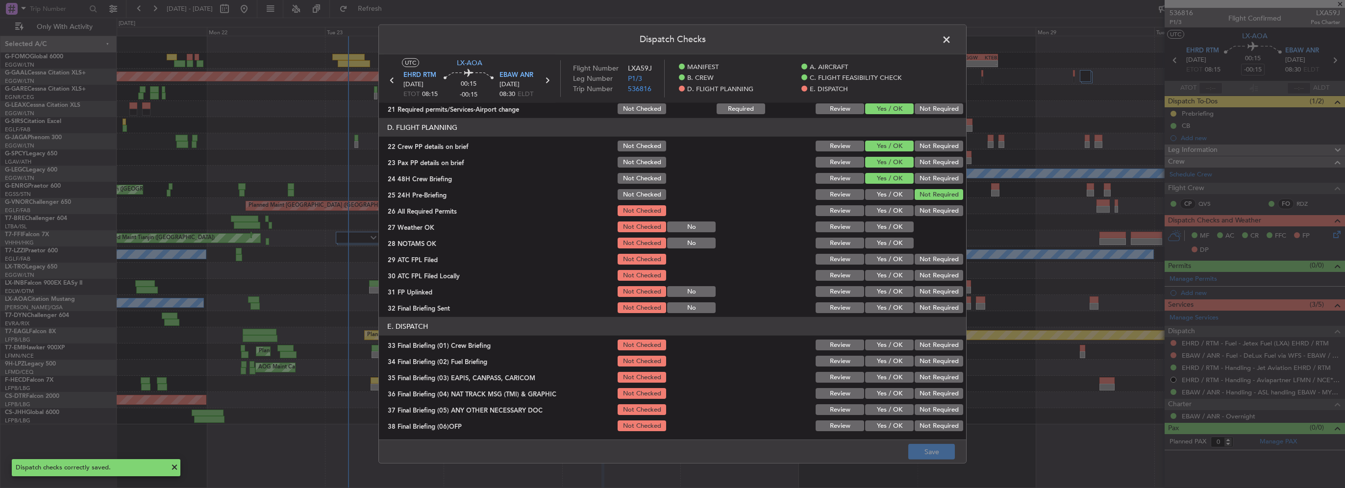
click at [952, 40] on span at bounding box center [952, 42] width 0 height 20
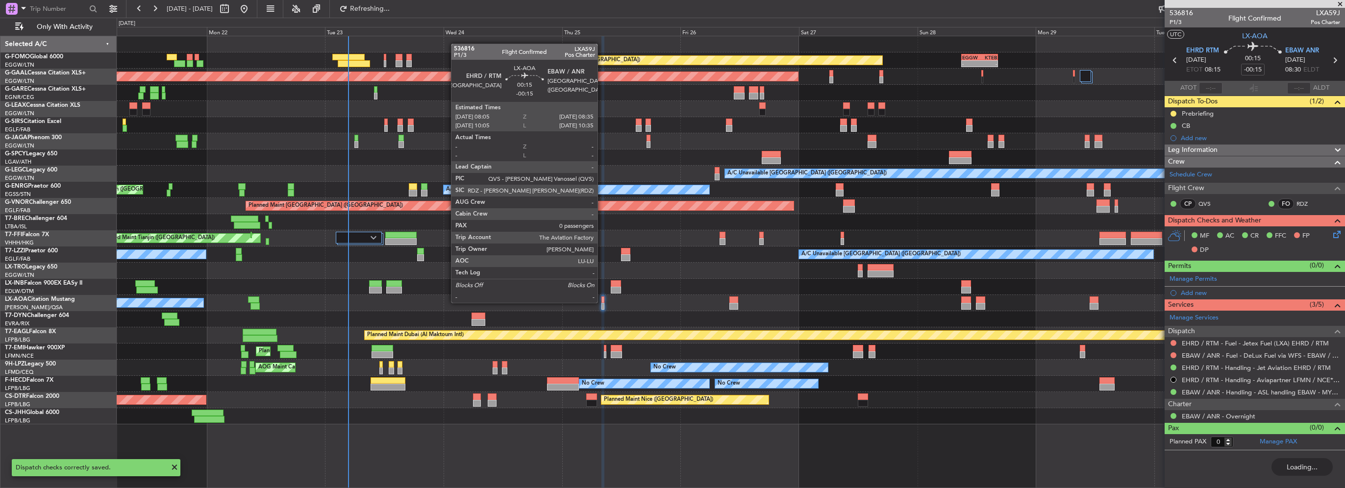
click at [602, 302] on div at bounding box center [603, 300] width 3 height 7
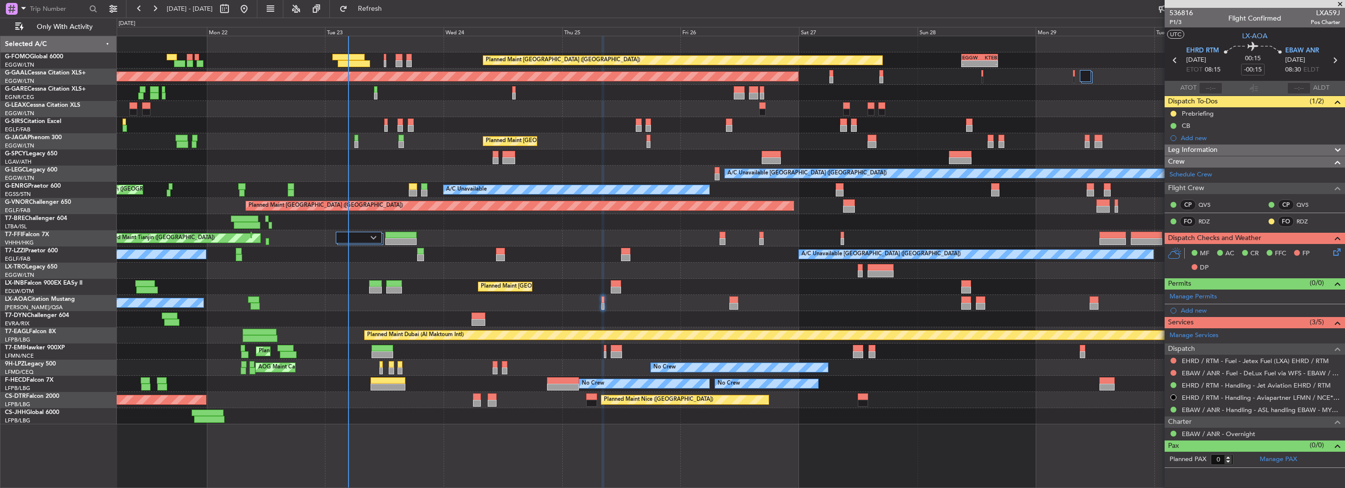
drag, startPoint x: 375, startPoint y: 0, endPoint x: 426, endPoint y: 40, distance: 64.6
click at [374, 0] on fb-refresh-button "Refresh" at bounding box center [364, 9] width 69 height 18
click at [390, 6] on span "Refresh" at bounding box center [370, 8] width 41 height 7
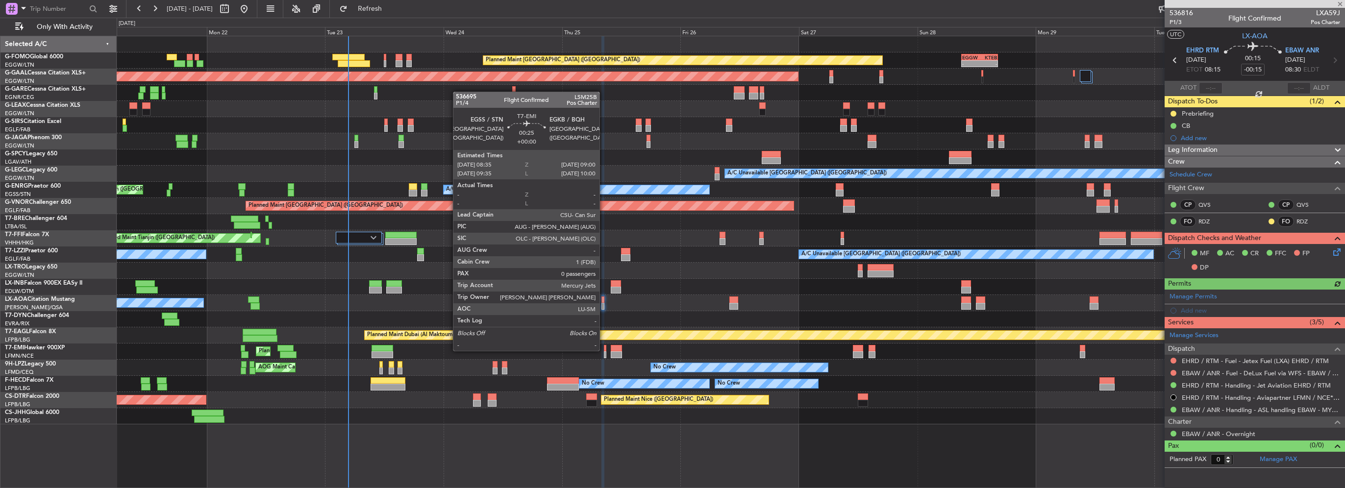
click at [604, 350] on div at bounding box center [605, 348] width 2 height 7
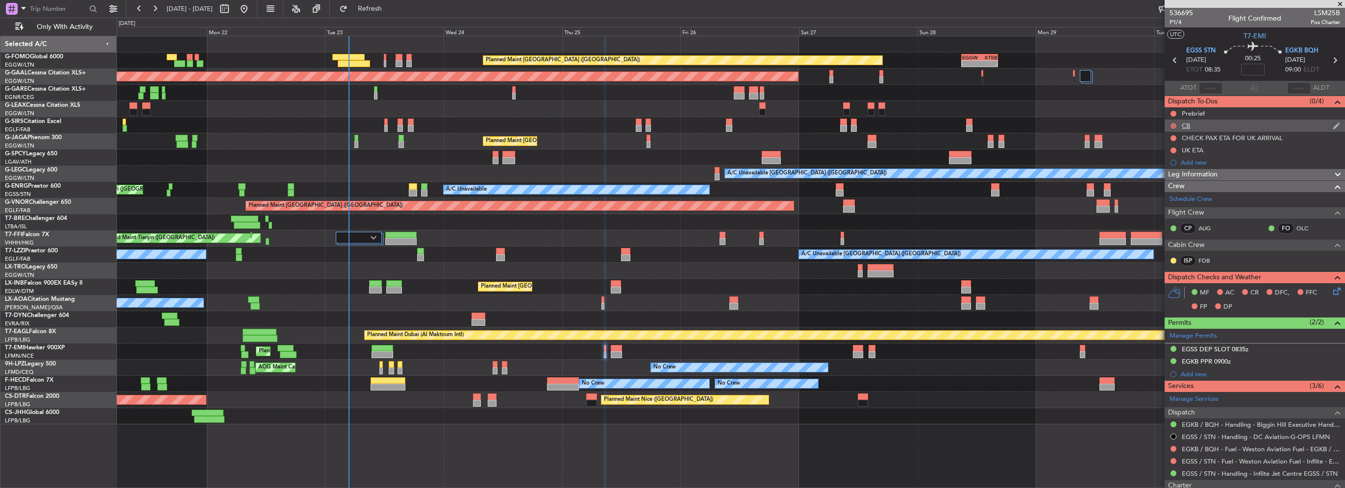
click at [1173, 126] on button at bounding box center [1174, 126] width 6 height 6
click at [1172, 170] on span "Completed" at bounding box center [1178, 169] width 32 height 10
click at [1171, 114] on button at bounding box center [1174, 114] width 6 height 6
click at [1169, 145] on span "In Progress" at bounding box center [1178, 142] width 33 height 10
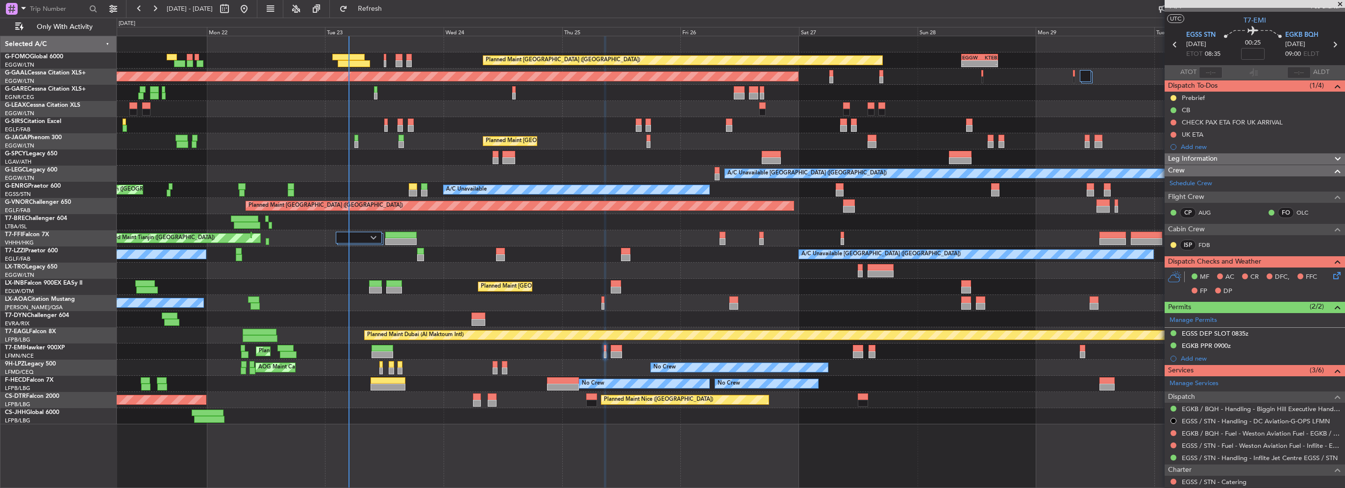
scroll to position [0, 0]
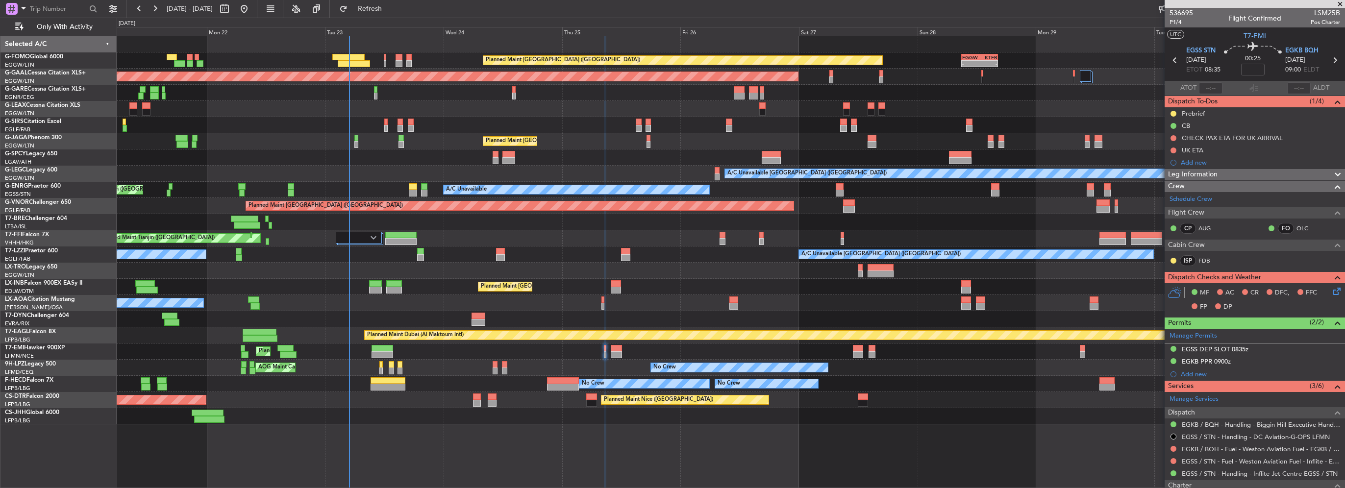
click at [1257, 175] on div "Leg Information" at bounding box center [1255, 174] width 180 height 11
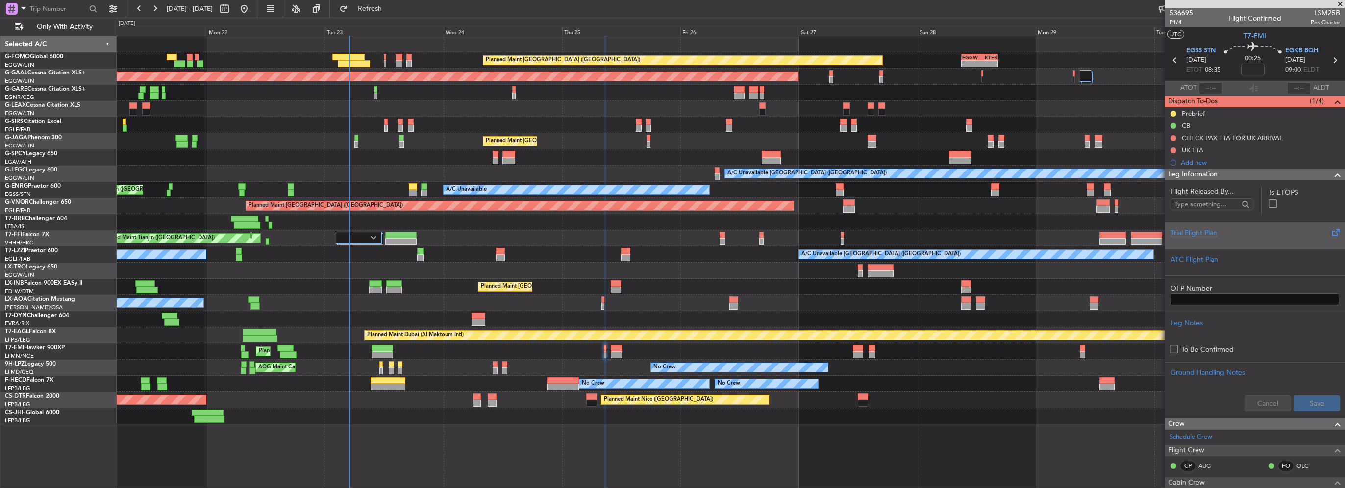
click at [1186, 232] on div "Trial Flight Plan" at bounding box center [1255, 233] width 169 height 10
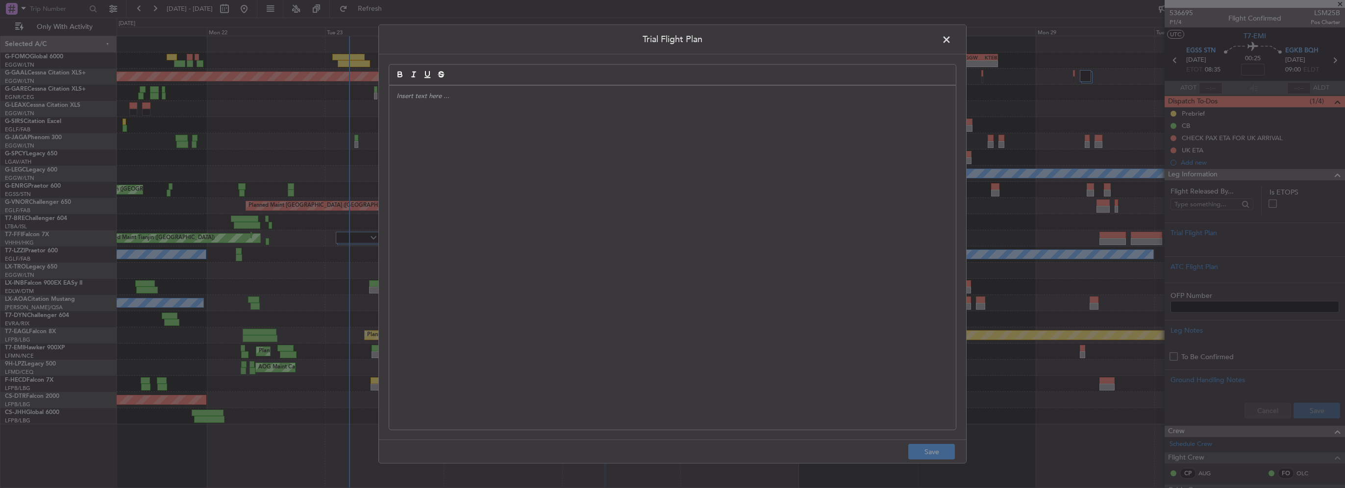
click at [579, 216] on div at bounding box center [672, 258] width 567 height 344
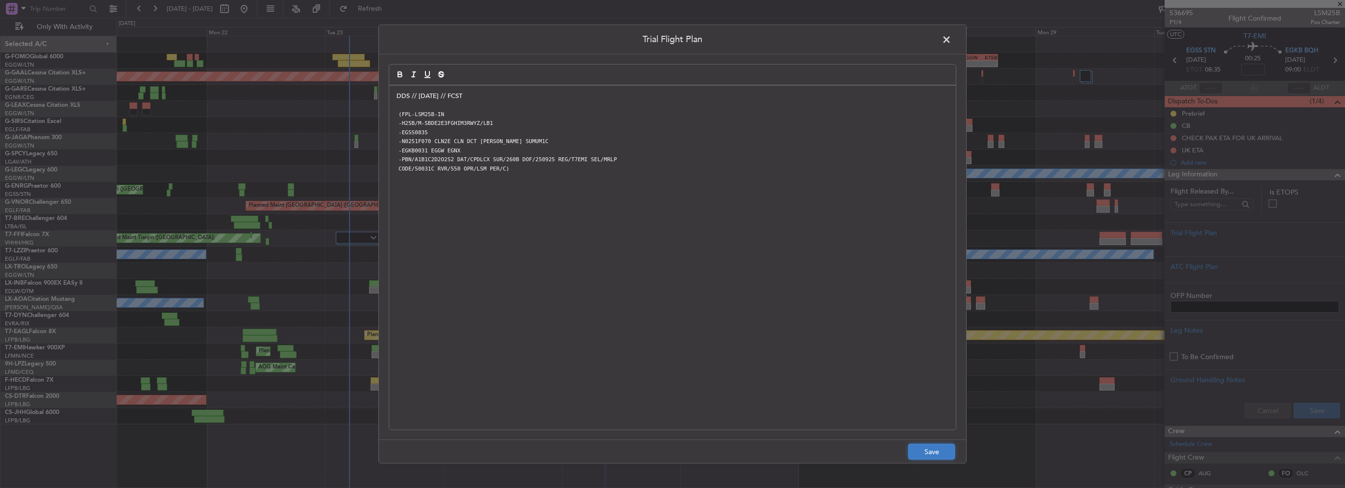
click at [939, 455] on button "Save" at bounding box center [931, 452] width 47 height 16
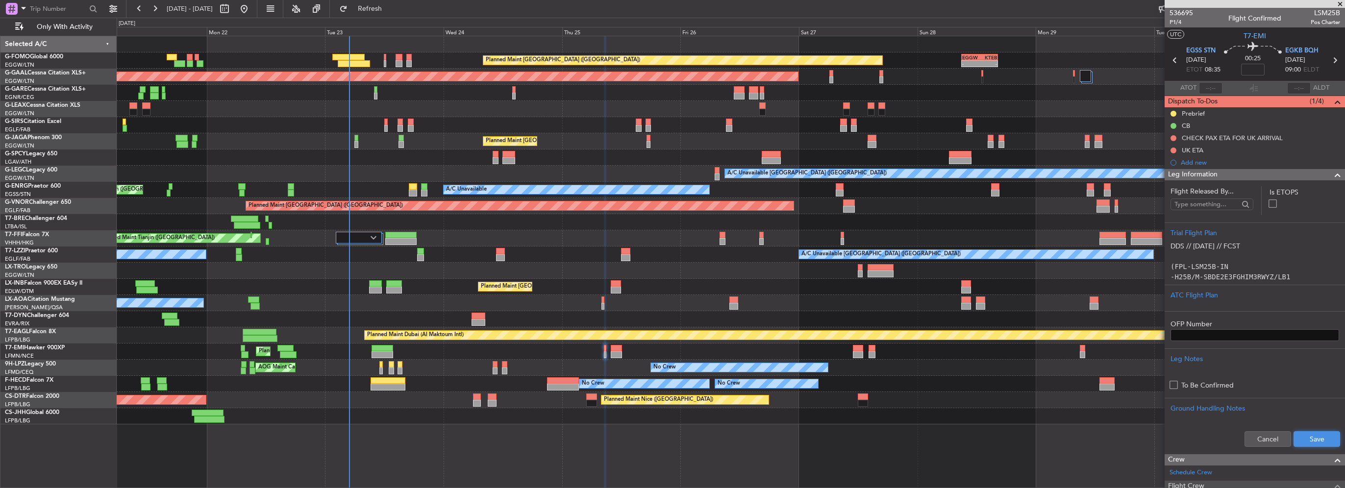
click at [1323, 435] on button "Save" at bounding box center [1317, 439] width 47 height 16
click at [1256, 70] on input at bounding box center [1253, 70] width 24 height 12
type input "+00:05"
click at [1332, 174] on span at bounding box center [1338, 175] width 12 height 12
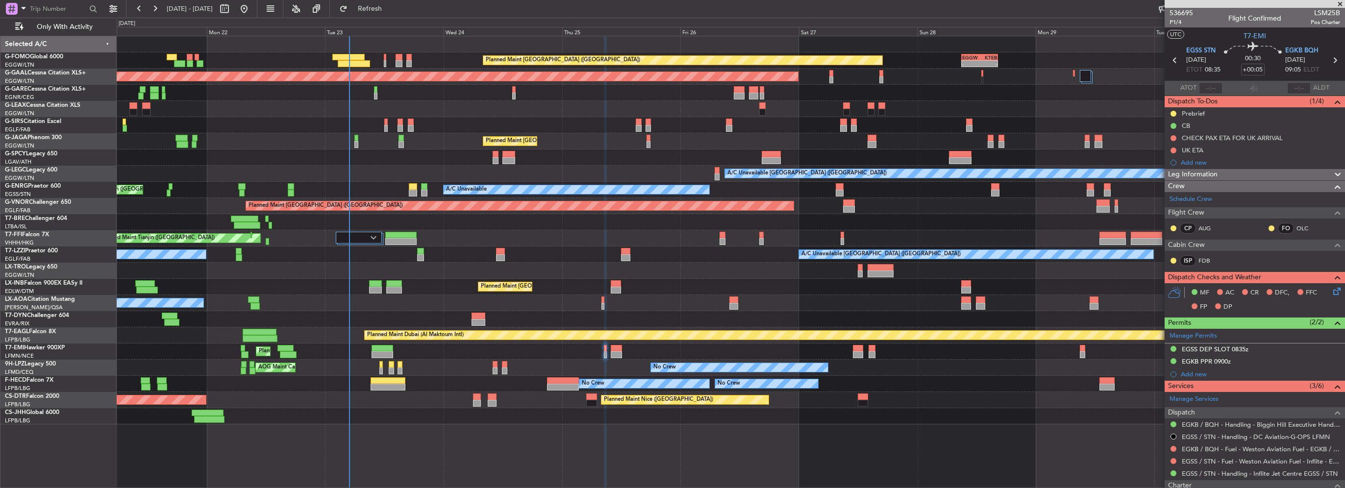
click at [1332, 290] on icon at bounding box center [1336, 290] width 8 height 8
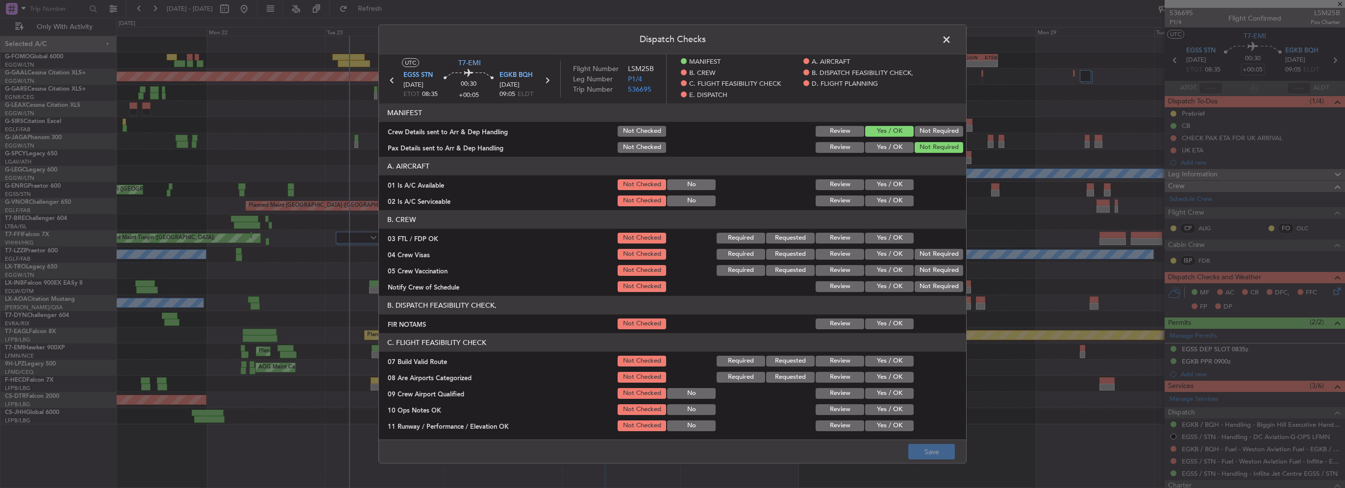
click at [894, 179] on button "Yes / OK" at bounding box center [889, 184] width 49 height 11
click at [893, 195] on div "Yes / OK" at bounding box center [889, 201] width 50 height 14
click at [896, 199] on button "Yes / OK" at bounding box center [889, 201] width 49 height 11
click at [875, 239] on button "Yes / OK" at bounding box center [889, 238] width 49 height 11
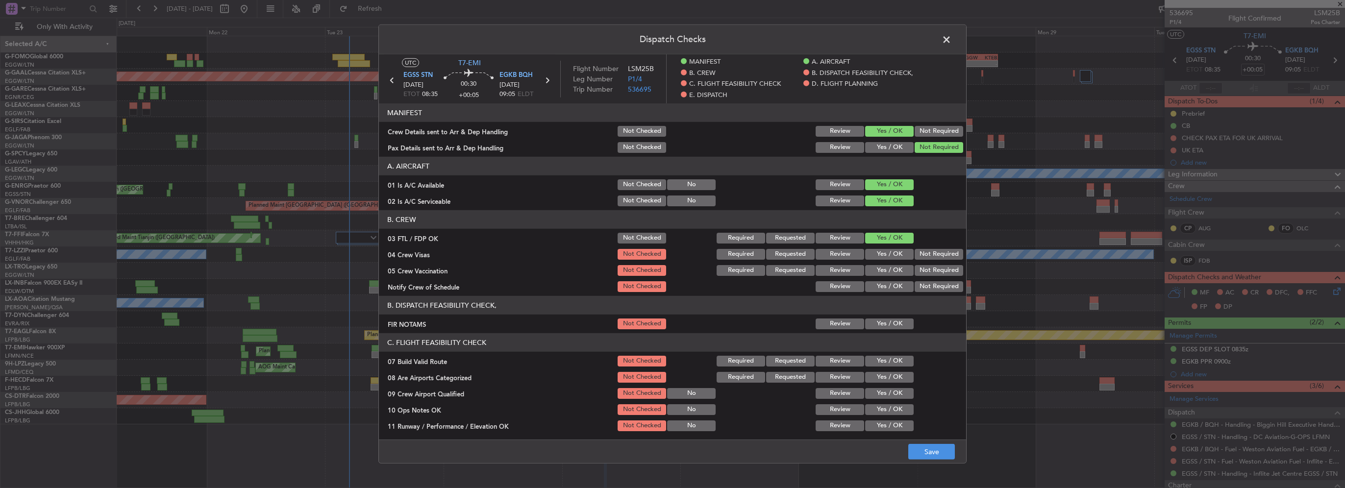
drag, startPoint x: 927, startPoint y: 258, endPoint x: 928, endPoint y: 267, distance: 8.9
click at [927, 259] on button "Not Required" at bounding box center [939, 254] width 49 height 11
click at [928, 267] on button "Not Required" at bounding box center [939, 270] width 49 height 11
click at [879, 287] on button "Yes / OK" at bounding box center [889, 286] width 49 height 11
click at [887, 324] on button "Yes / OK" at bounding box center [889, 324] width 49 height 11
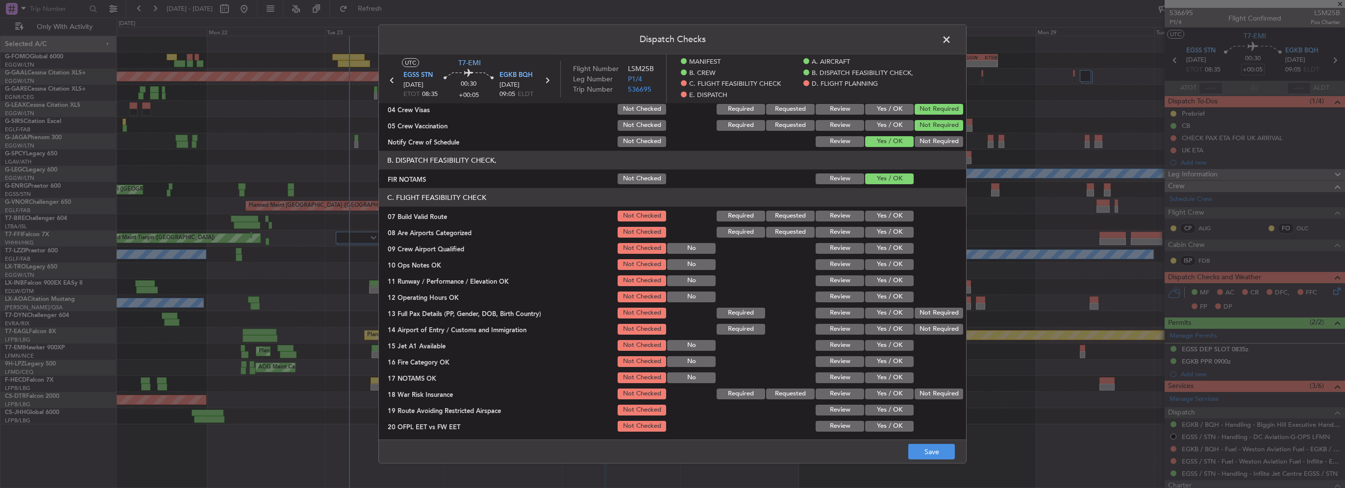
scroll to position [147, 0]
click at [893, 211] on button "Yes / OK" at bounding box center [889, 214] width 49 height 11
click at [893, 239] on section "C. FLIGHT FEASIBILITY CHECK 07 Build Valid Route Not Checked Required Requested…" at bounding box center [672, 316] width 587 height 261
click at [891, 234] on button "Yes / OK" at bounding box center [889, 230] width 49 height 11
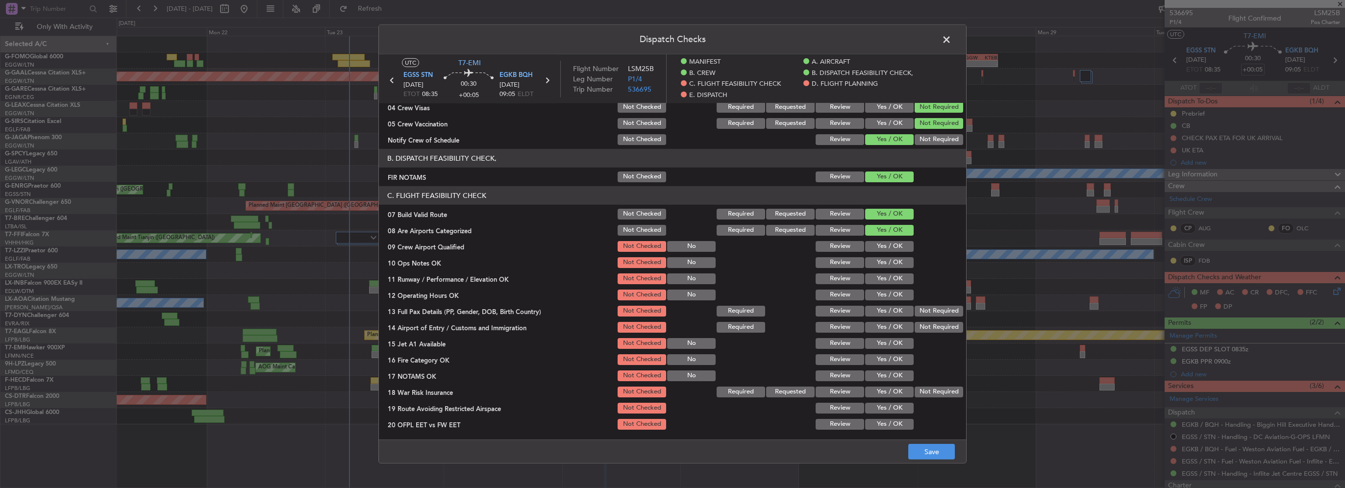
click at [893, 245] on button "Yes / OK" at bounding box center [889, 246] width 49 height 11
click at [892, 267] on button "Yes / OK" at bounding box center [889, 262] width 49 height 11
drag, startPoint x: 894, startPoint y: 278, endPoint x: 894, endPoint y: 290, distance: 11.8
click at [894, 279] on button "Yes / OK" at bounding box center [889, 279] width 49 height 11
drag, startPoint x: 894, startPoint y: 294, endPoint x: 892, endPoint y: 300, distance: 5.6
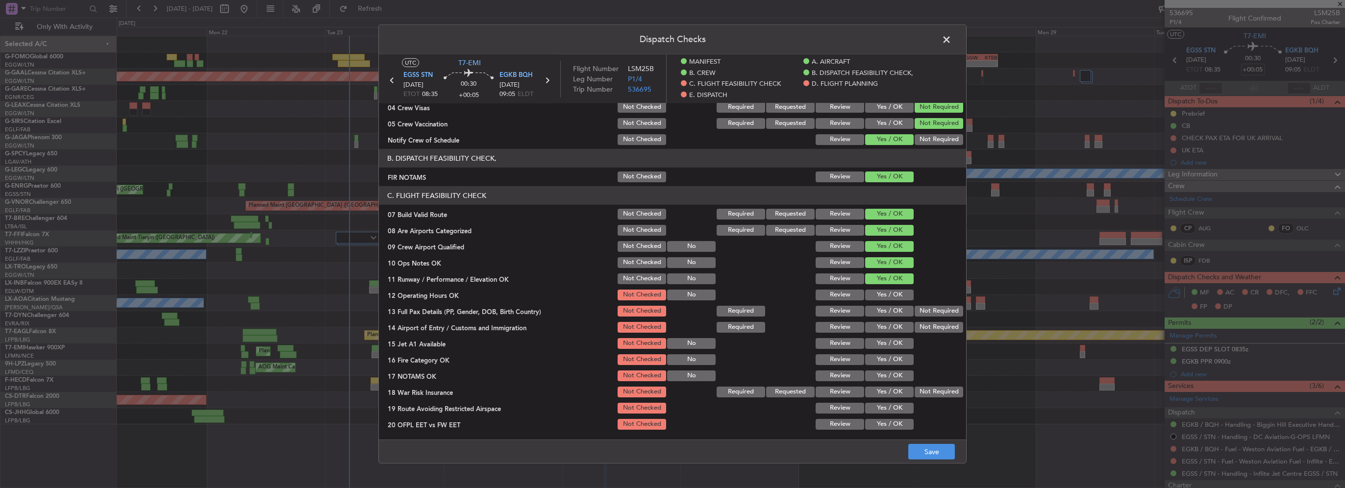
click at [893, 295] on button "Yes / OK" at bounding box center [889, 295] width 49 height 11
click at [891, 316] on button "Yes / OK" at bounding box center [889, 311] width 49 height 11
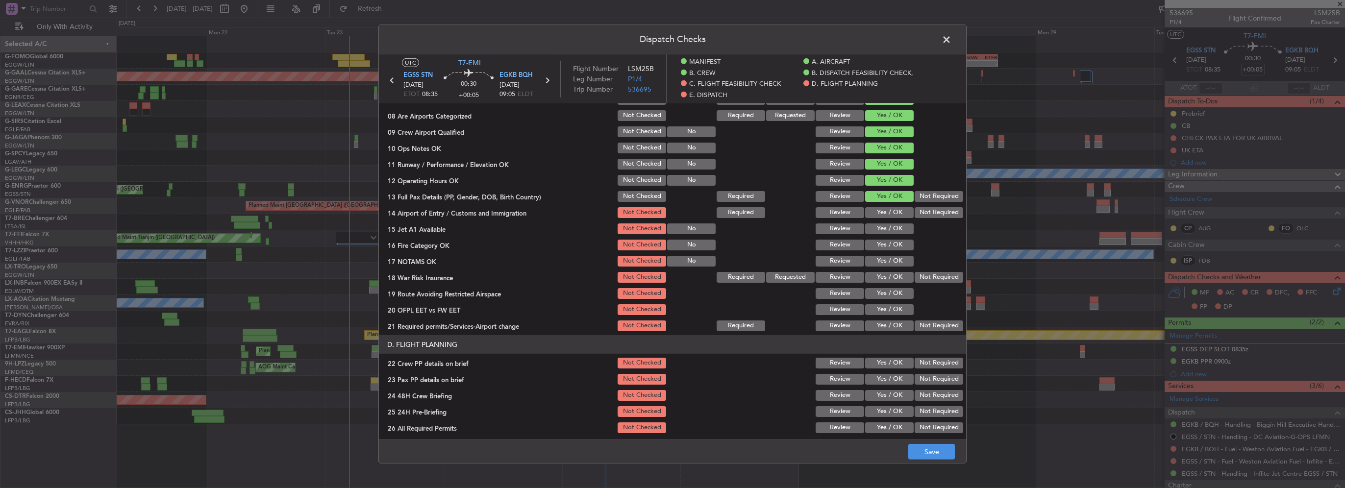
scroll to position [294, 0]
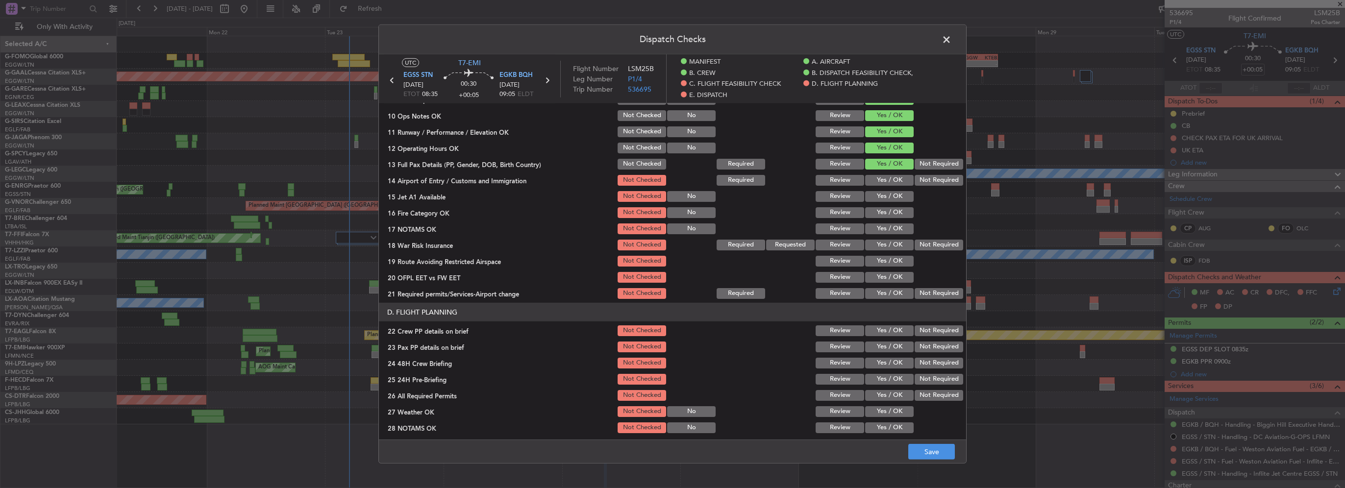
click at [886, 185] on div "Yes / OK" at bounding box center [889, 181] width 50 height 14
click at [891, 178] on button "Yes / OK" at bounding box center [889, 180] width 49 height 11
click at [887, 200] on button "Yes / OK" at bounding box center [889, 196] width 49 height 11
drag, startPoint x: 888, startPoint y: 212, endPoint x: 890, endPoint y: 224, distance: 12.3
click at [888, 212] on button "Yes / OK" at bounding box center [889, 212] width 49 height 11
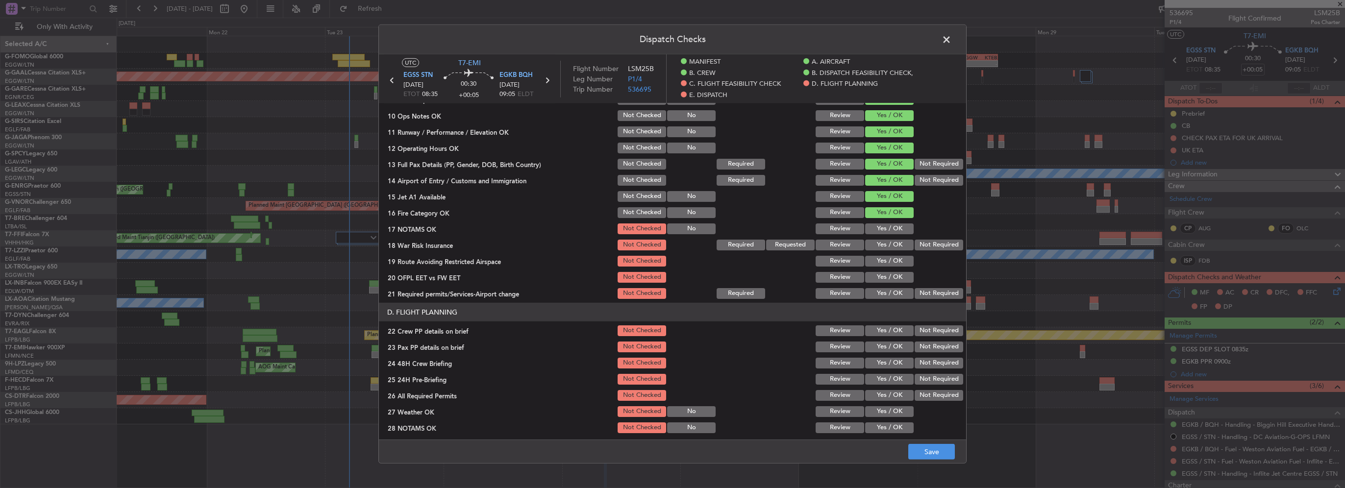
drag, startPoint x: 890, startPoint y: 225, endPoint x: 892, endPoint y: 239, distance: 14.8
click at [890, 226] on button "Yes / OK" at bounding box center [889, 229] width 49 height 11
drag, startPoint x: 893, startPoint y: 247, endPoint x: 894, endPoint y: 259, distance: 11.8
click at [893, 248] on button "Yes / OK" at bounding box center [889, 245] width 49 height 11
click at [894, 259] on button "Yes / OK" at bounding box center [889, 261] width 49 height 11
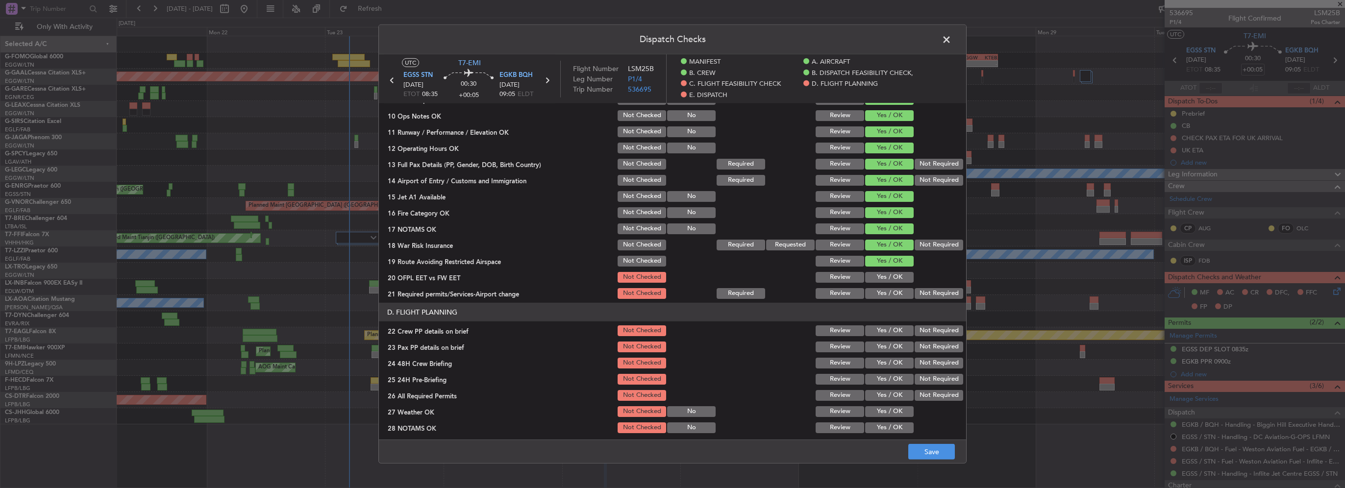
drag, startPoint x: 894, startPoint y: 274, endPoint x: 892, endPoint y: 282, distance: 8.5
click at [893, 276] on button "Yes / OK" at bounding box center [889, 277] width 49 height 11
click at [892, 292] on button "Yes / OK" at bounding box center [889, 293] width 49 height 11
click at [888, 323] on section "D. FLIGHT PLANNING 22 Crew PP details on brief Not Checked Review Yes / OK Not …" at bounding box center [672, 401] width 587 height 197
click at [888, 334] on button "Yes / OK" at bounding box center [889, 331] width 49 height 11
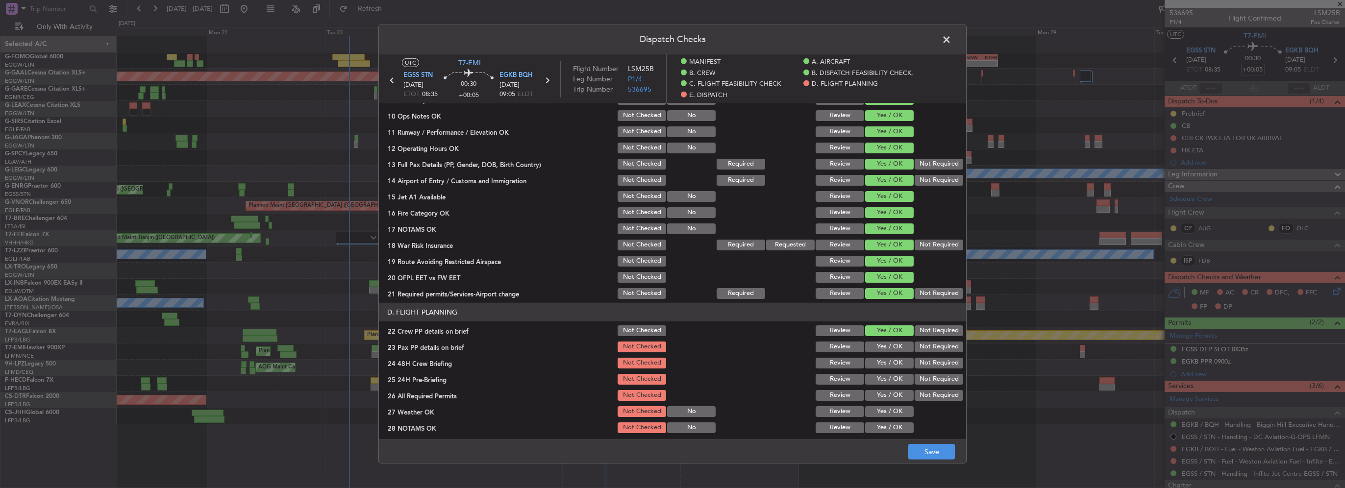
drag, startPoint x: 888, startPoint y: 347, endPoint x: 889, endPoint y: 354, distance: 7.4
click at [888, 351] on button "Yes / OK" at bounding box center [889, 347] width 49 height 11
click at [896, 369] on div "Yes / OK" at bounding box center [889, 363] width 50 height 14
click at [898, 369] on div "Yes / OK" at bounding box center [889, 363] width 50 height 14
drag, startPoint x: 897, startPoint y: 366, endPoint x: 936, endPoint y: 380, distance: 41.9
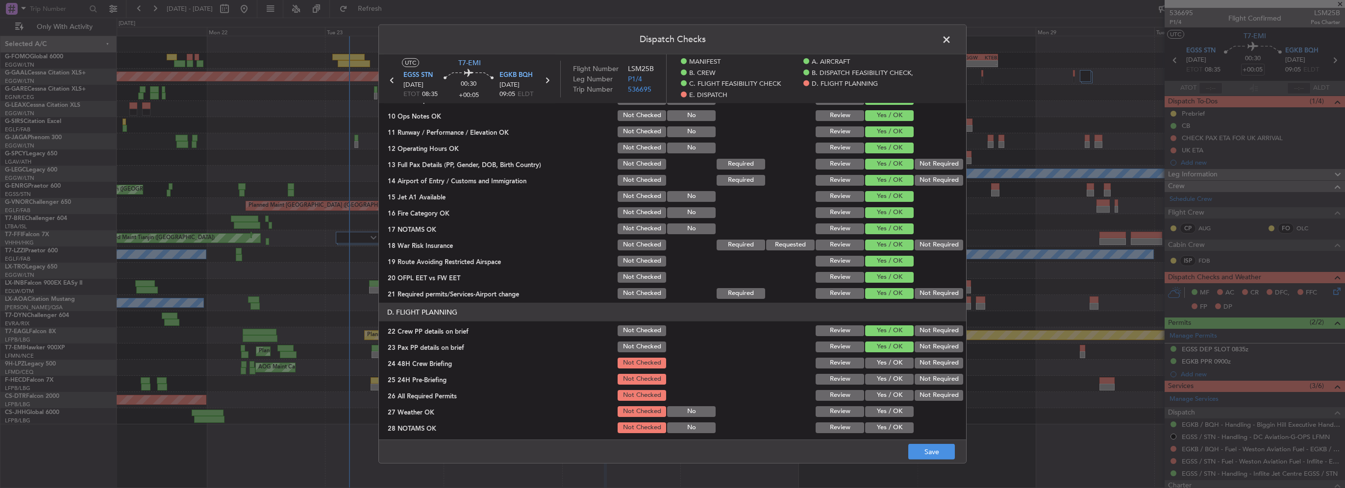
click at [898, 367] on button "Yes / OK" at bounding box center [889, 363] width 49 height 11
click at [936, 380] on button "Not Required" at bounding box center [939, 379] width 49 height 11
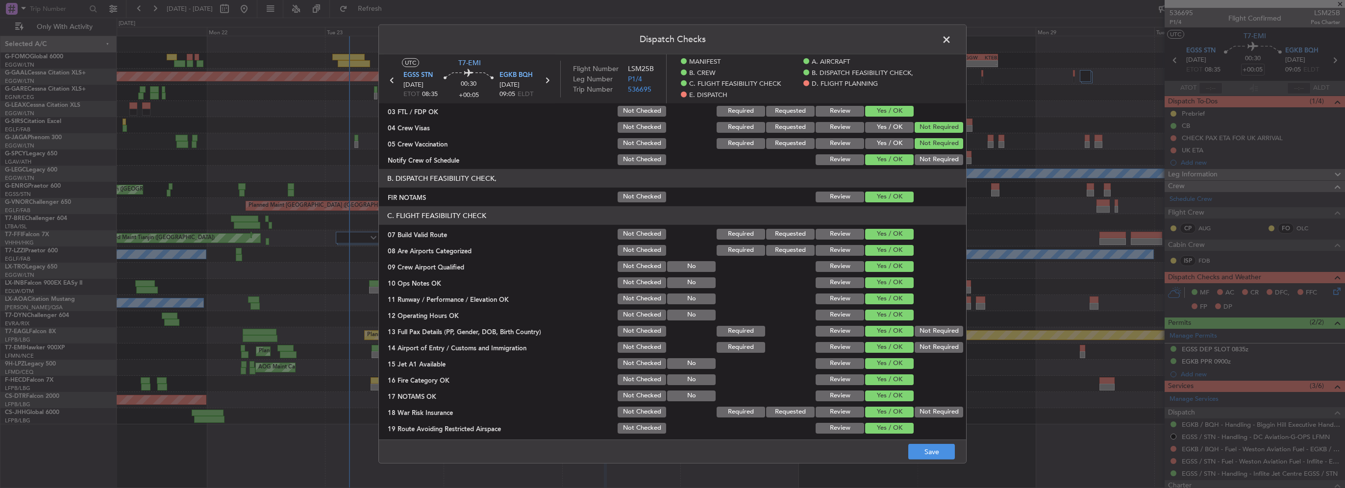
scroll to position [98, 0]
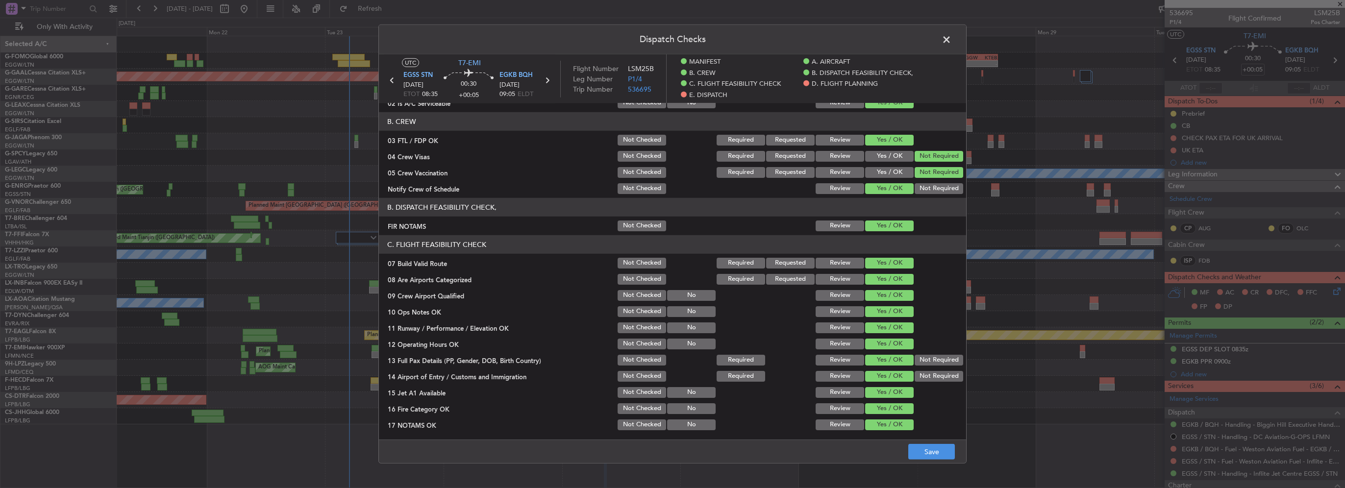
click at [639, 299] on button "Not Checked" at bounding box center [642, 295] width 49 height 11
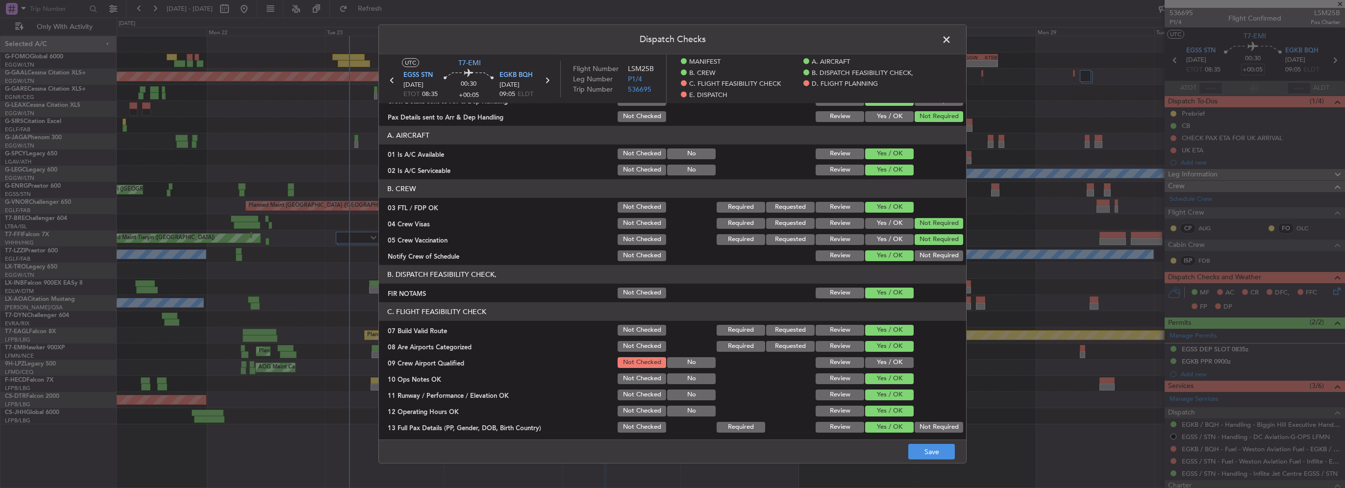
scroll to position [0, 0]
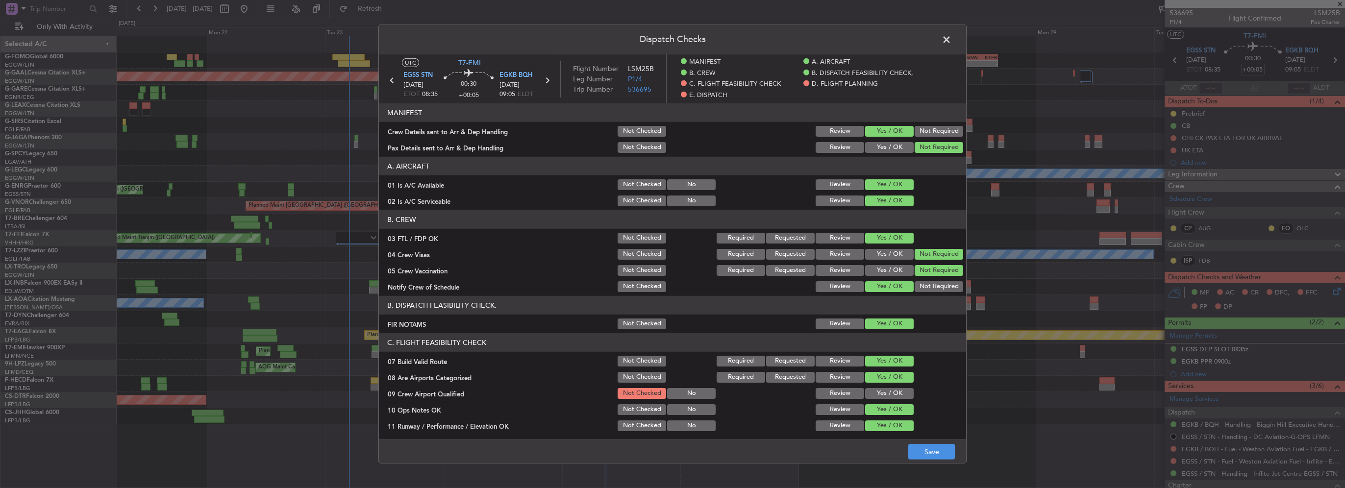
click at [637, 237] on button "Not Checked" at bounding box center [642, 238] width 49 height 11
click at [637, 253] on button "Not Checked" at bounding box center [642, 254] width 49 height 11
click at [637, 272] on button "Not Checked" at bounding box center [642, 270] width 49 height 11
click at [641, 286] on button "Not Checked" at bounding box center [642, 286] width 49 height 11
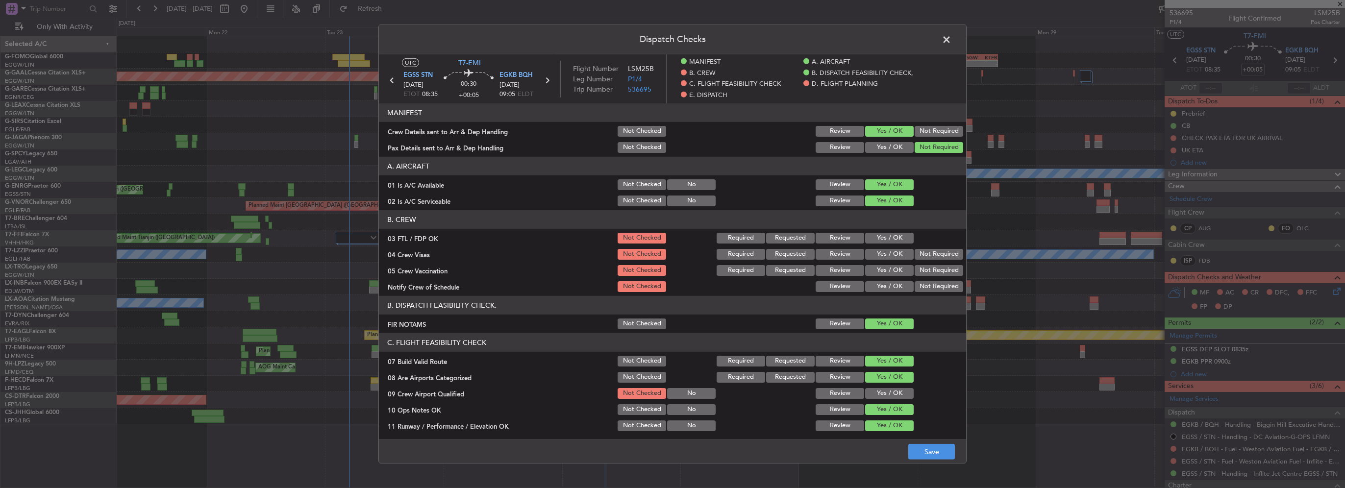
click at [934, 444] on footer "Save" at bounding box center [672, 452] width 587 height 24
click at [937, 452] on button "Save" at bounding box center [931, 452] width 47 height 16
drag, startPoint x: 948, startPoint y: 42, endPoint x: 72, endPoint y: 194, distance: 888.8
click at [952, 42] on span at bounding box center [952, 42] width 0 height 20
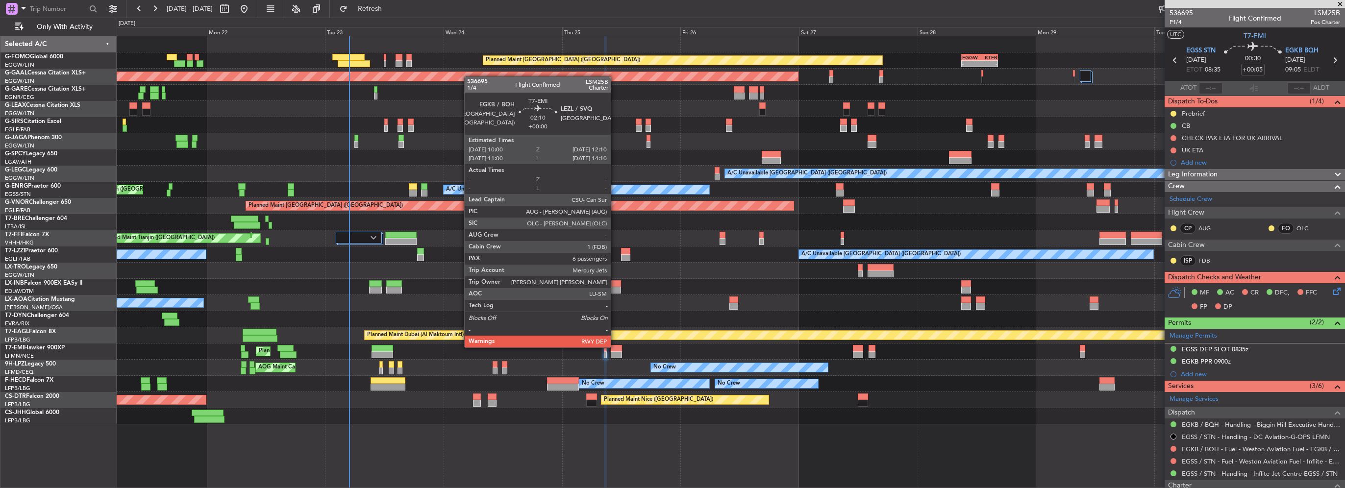
click at [615, 347] on div at bounding box center [616, 348] width 11 height 7
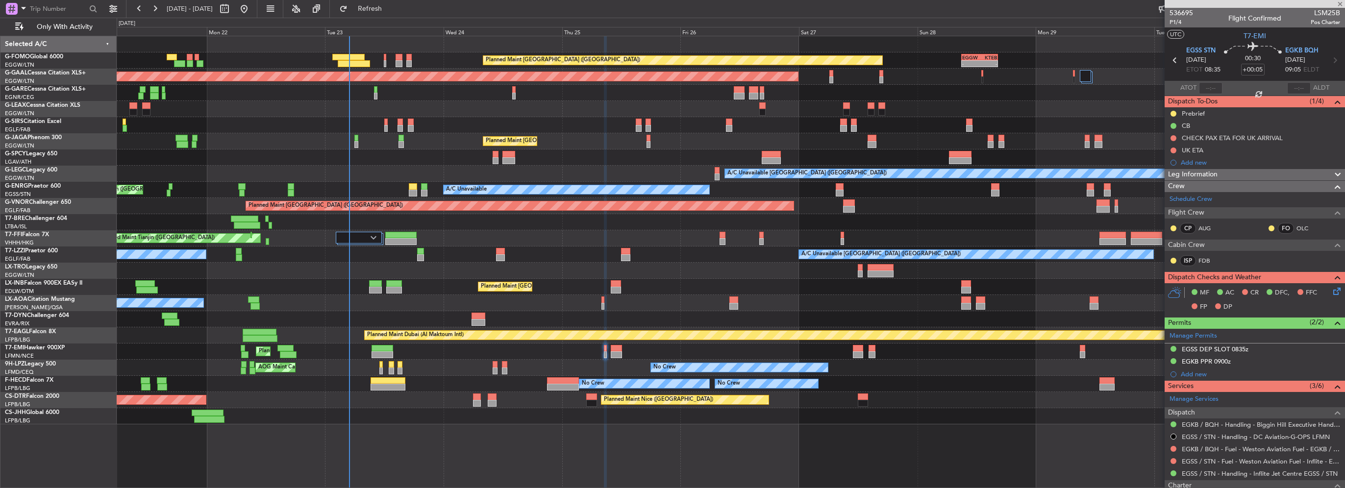
type input "6"
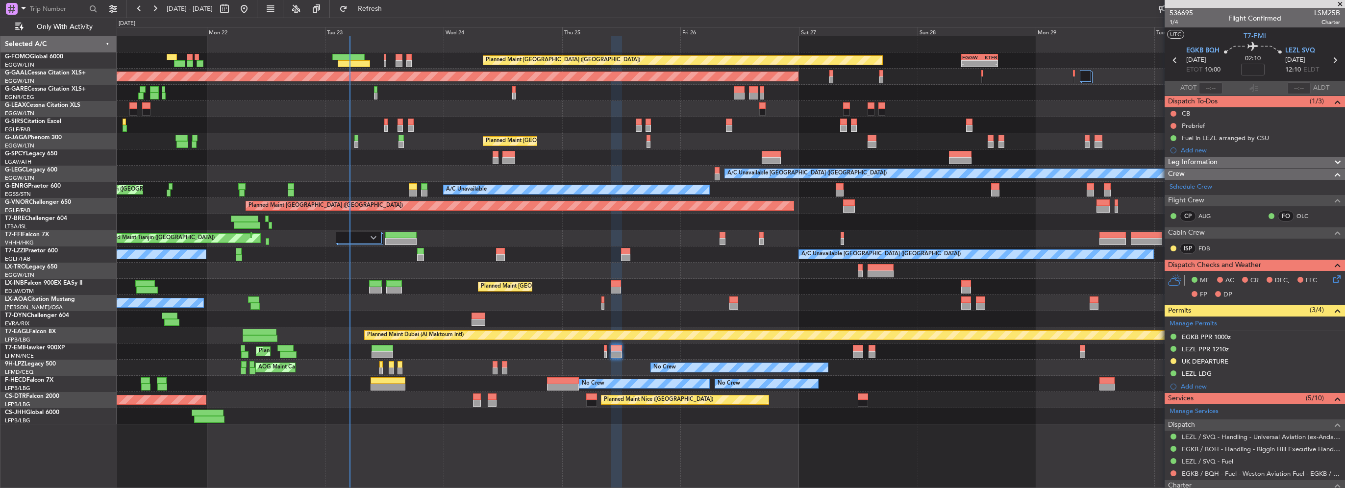
click at [1228, 160] on div "Leg Information" at bounding box center [1255, 162] width 180 height 11
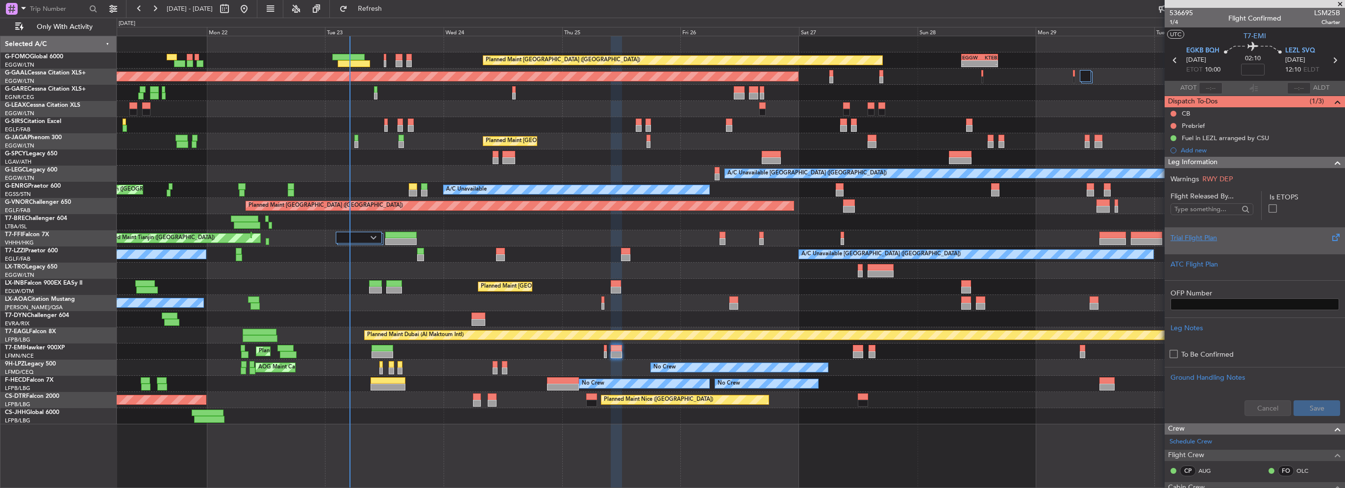
click at [1207, 239] on div "Trial Flight Plan" at bounding box center [1255, 238] width 169 height 10
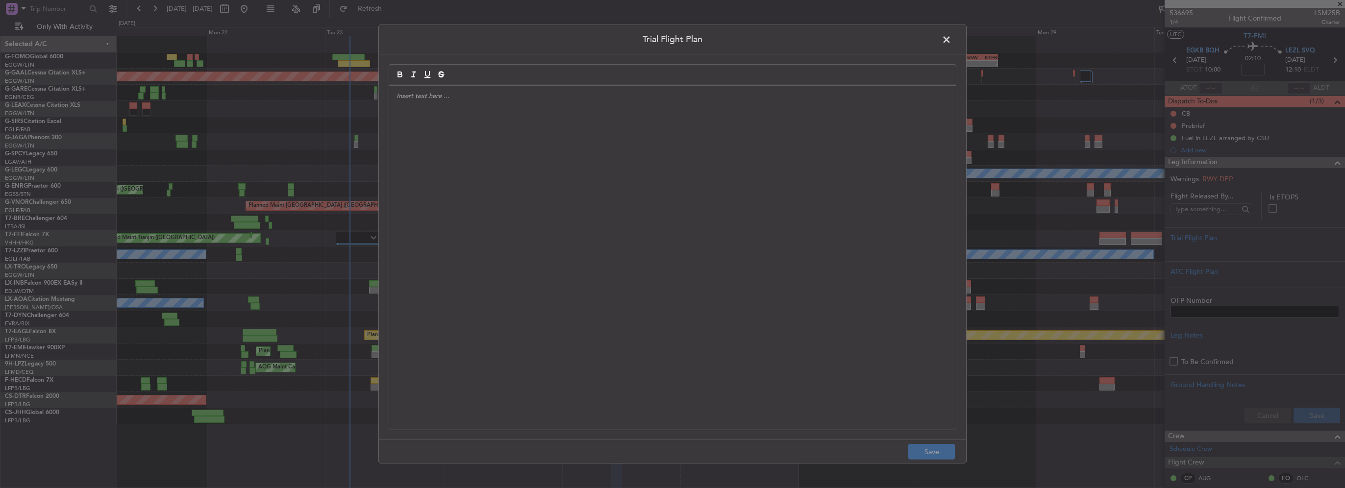
click at [694, 182] on div at bounding box center [672, 258] width 567 height 344
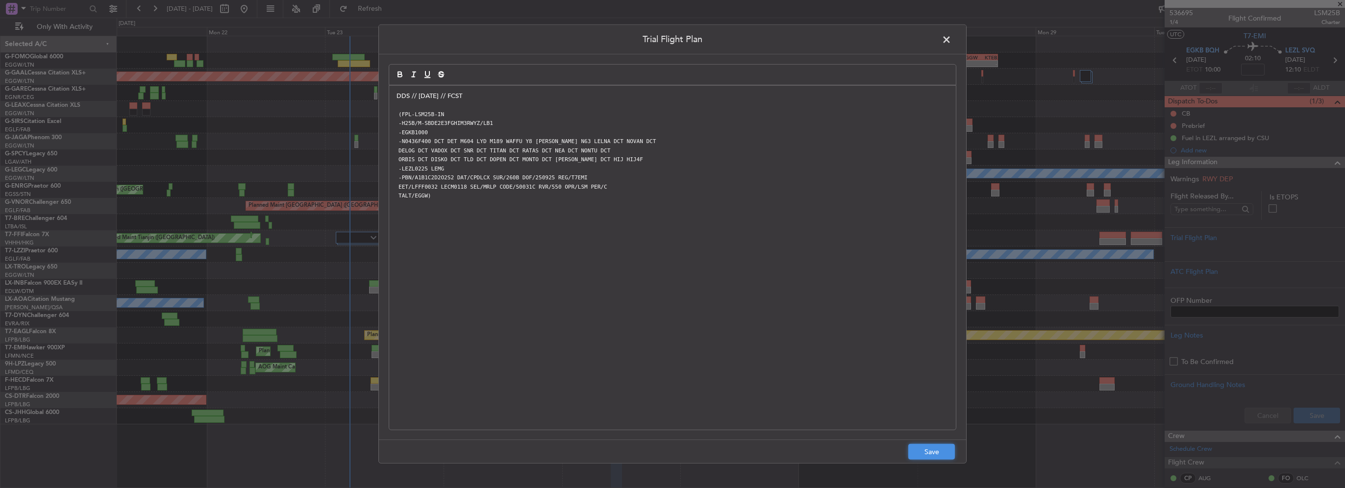
click at [930, 452] on button "Save" at bounding box center [931, 452] width 47 height 16
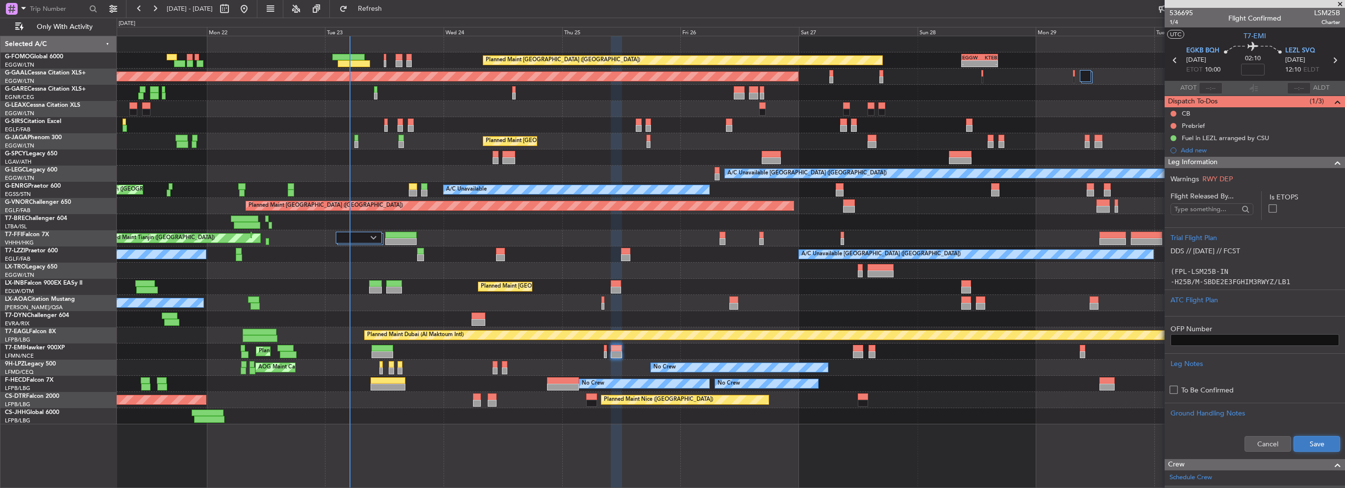
click at [1294, 446] on button "Save" at bounding box center [1317, 444] width 47 height 16
click at [1250, 70] on input at bounding box center [1253, 70] width 24 height 12
type input "+00:15"
click at [1332, 163] on span at bounding box center [1338, 163] width 12 height 12
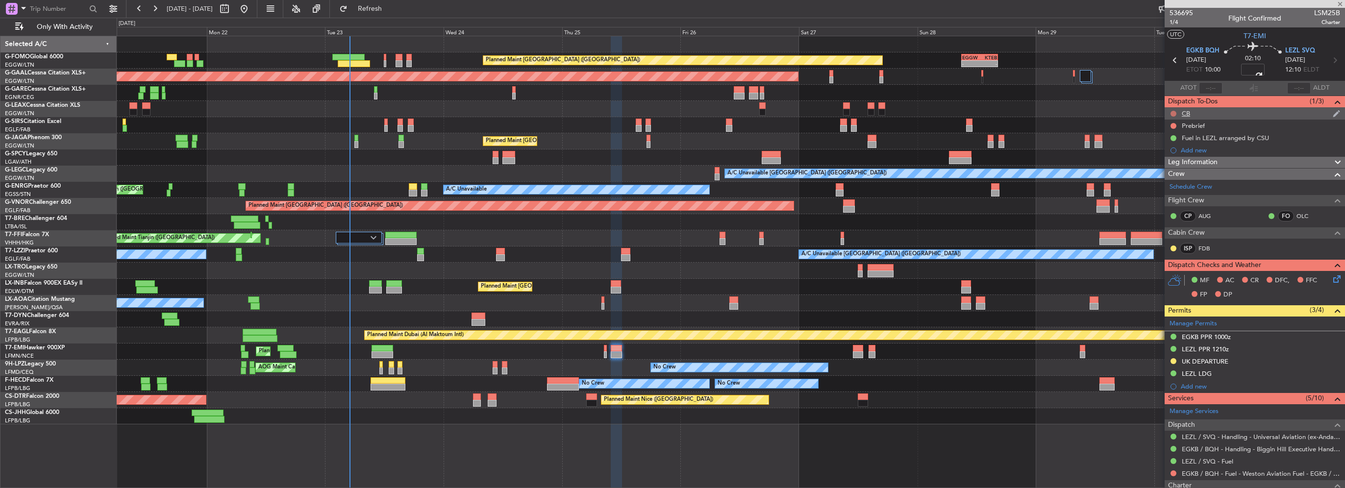
click at [1172, 112] on button at bounding box center [1174, 114] width 6 height 6
click at [1170, 153] on span "Completed" at bounding box center [1178, 157] width 32 height 10
click at [1172, 126] on button at bounding box center [1174, 126] width 6 height 6
click at [1167, 151] on mat-tooltip-component "Not Started" at bounding box center [1174, 141] width 47 height 26
click at [1170, 156] on span "In Progress" at bounding box center [1178, 155] width 33 height 10
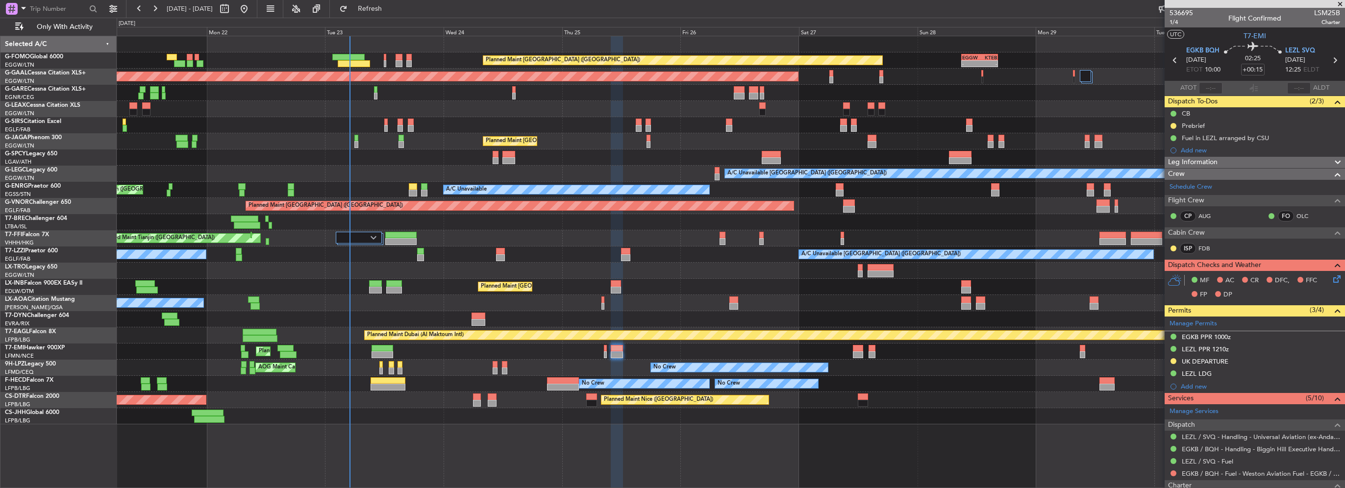
click at [1332, 277] on icon at bounding box center [1336, 278] width 8 height 8
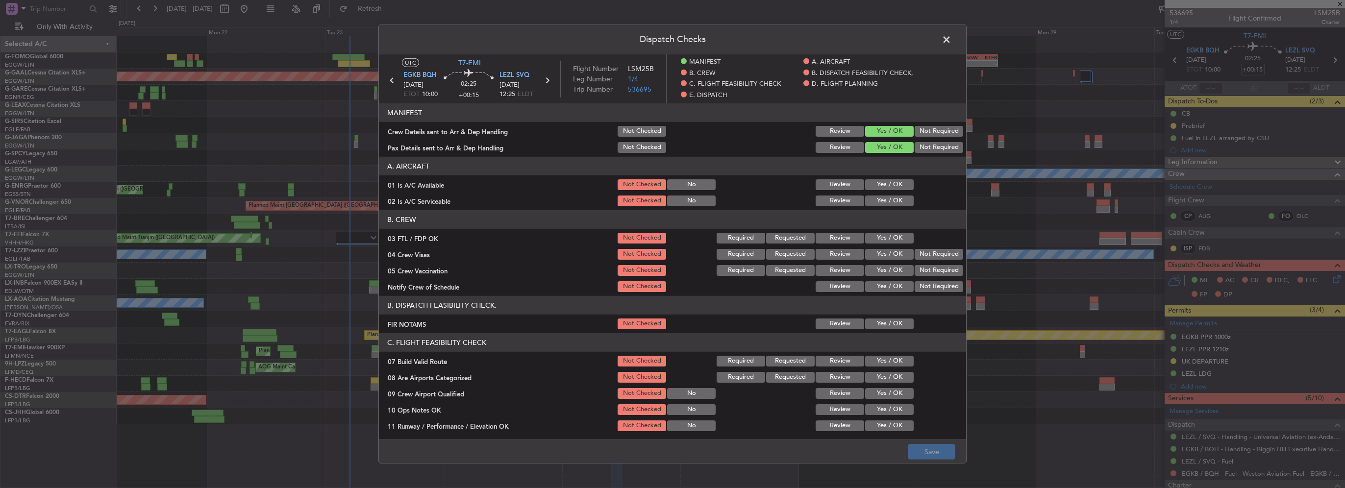
click at [879, 185] on button "Yes / OK" at bounding box center [889, 184] width 49 height 11
click at [884, 200] on button "Yes / OK" at bounding box center [889, 201] width 49 height 11
click at [894, 323] on button "Yes / OK" at bounding box center [889, 324] width 49 height 11
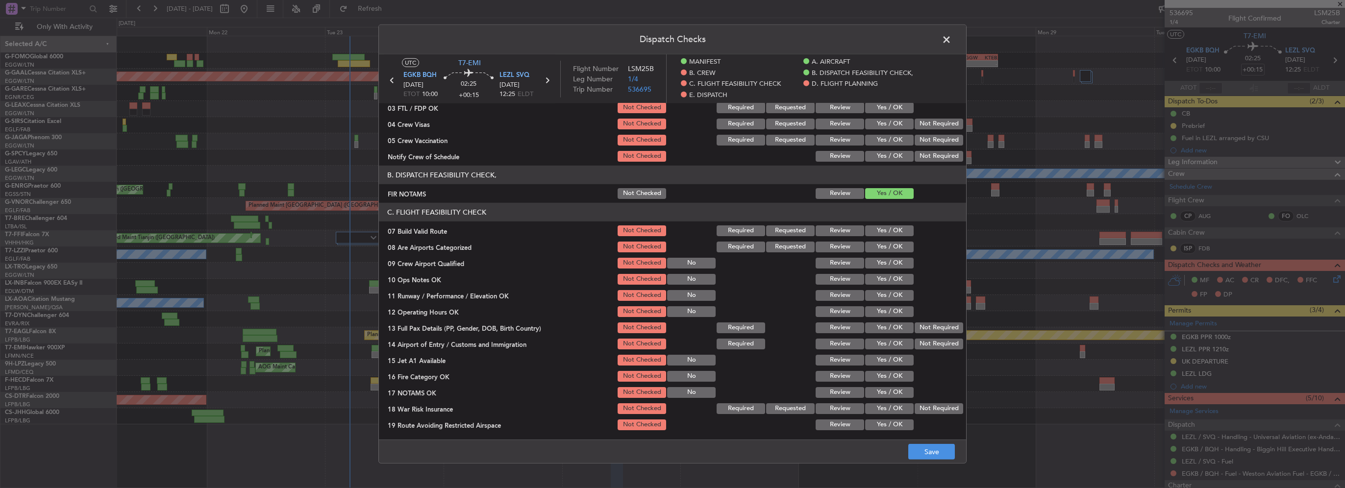
scroll to position [147, 0]
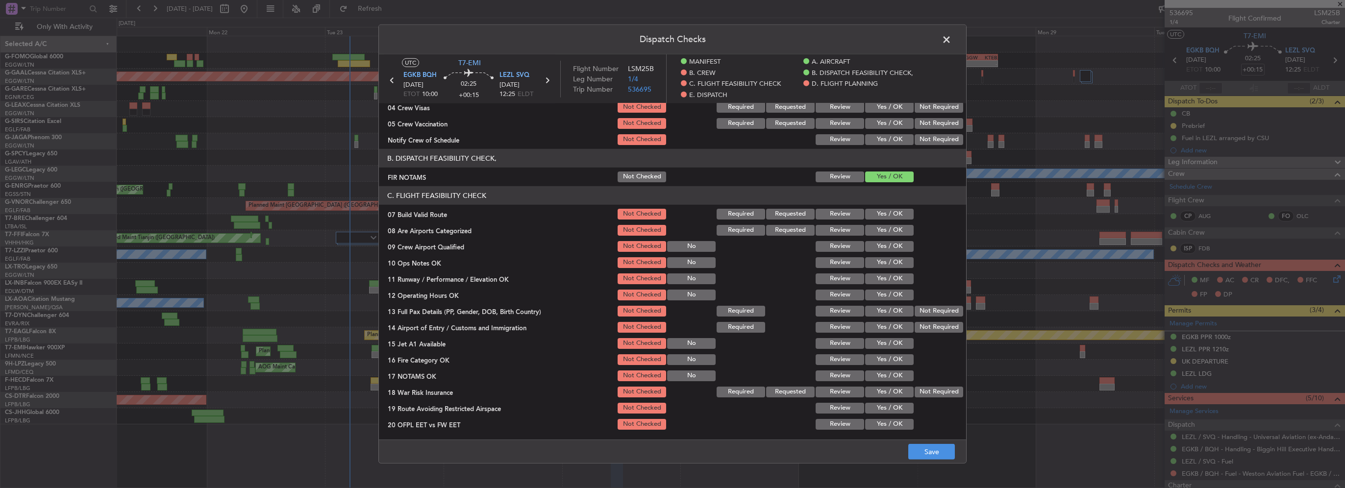
drag, startPoint x: 884, startPoint y: 209, endPoint x: 884, endPoint y: 222, distance: 12.3
click at [883, 209] on button "Yes / OK" at bounding box center [889, 214] width 49 height 11
click at [887, 226] on button "Yes / OK" at bounding box center [889, 230] width 49 height 11
click at [890, 259] on button "Yes / OK" at bounding box center [889, 262] width 49 height 11
drag, startPoint x: 896, startPoint y: 279, endPoint x: 897, endPoint y: 298, distance: 18.2
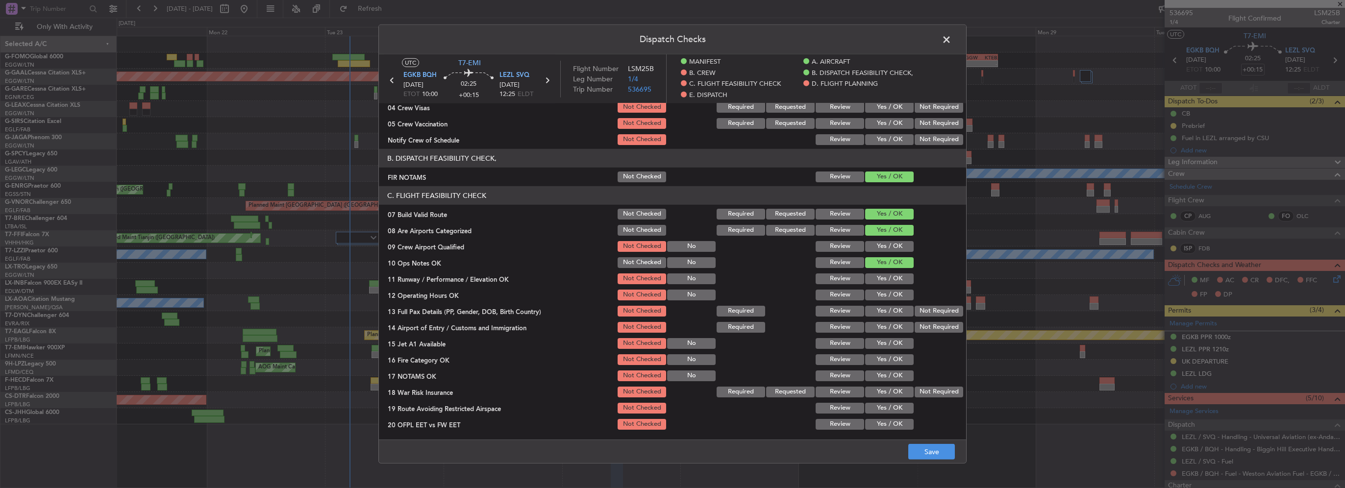
click at [896, 280] on button "Yes / OK" at bounding box center [889, 279] width 49 height 11
click at [897, 298] on button "Yes / OK" at bounding box center [889, 295] width 49 height 11
click at [894, 310] on button "Yes / OK" at bounding box center [889, 311] width 49 height 11
click at [892, 328] on button "Yes / OK" at bounding box center [889, 327] width 49 height 11
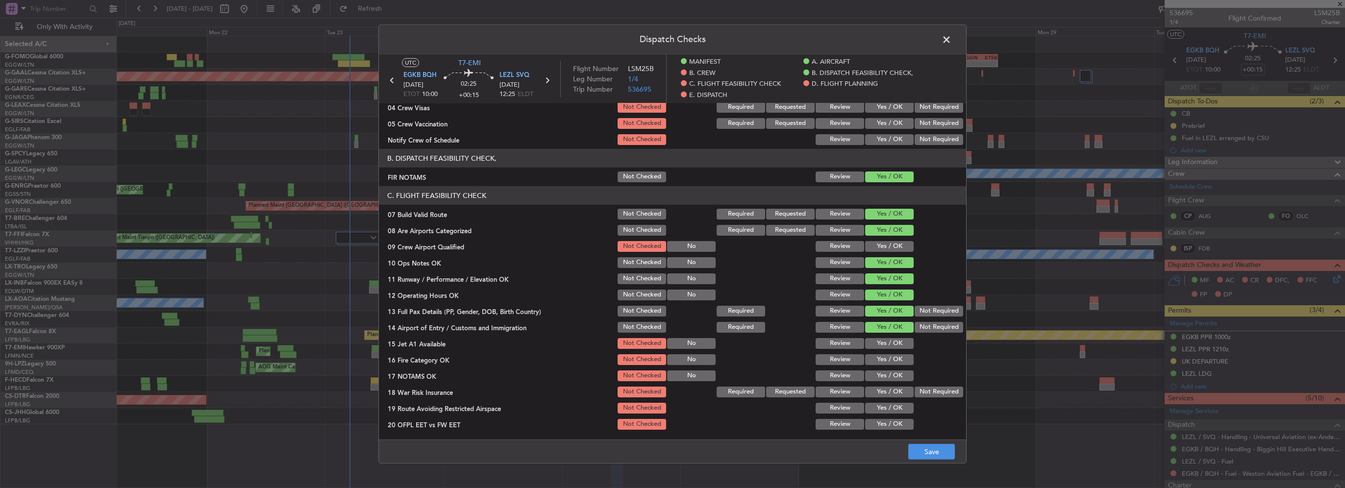
click at [890, 348] on button "Yes / OK" at bounding box center [889, 343] width 49 height 11
click at [890, 364] on button "Yes / OK" at bounding box center [889, 359] width 49 height 11
click at [890, 376] on button "Yes / OK" at bounding box center [889, 376] width 49 height 11
click at [890, 389] on button "Yes / OK" at bounding box center [889, 392] width 49 height 11
drag, startPoint x: 890, startPoint y: 406, endPoint x: 887, endPoint y: 415, distance: 9.3
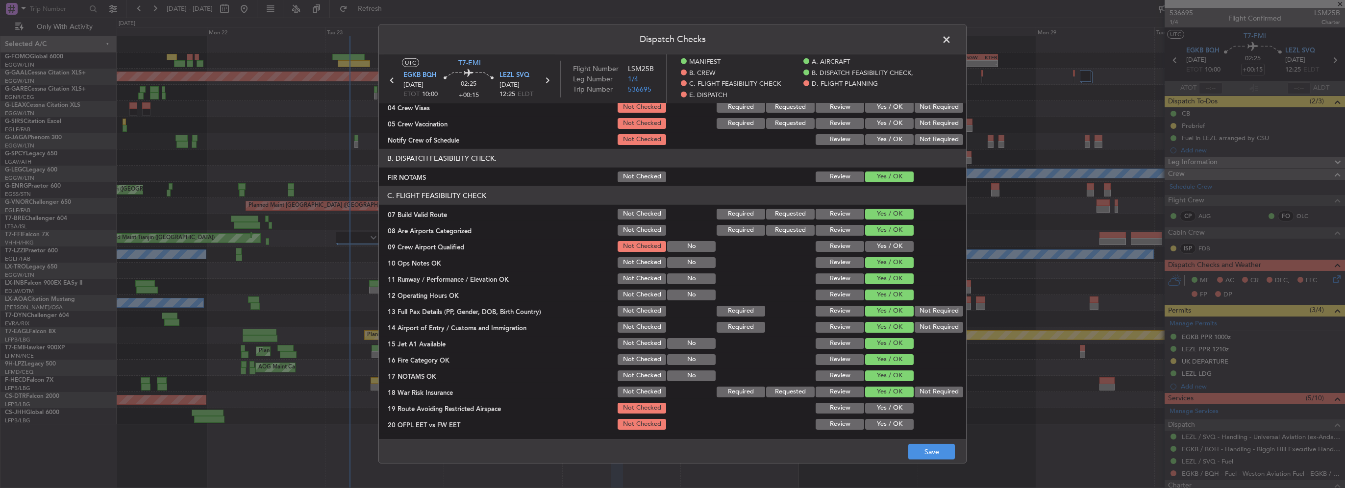
click at [890, 407] on button "Yes / OK" at bounding box center [889, 408] width 49 height 11
click at [887, 425] on button "Yes / OK" at bounding box center [889, 424] width 49 height 11
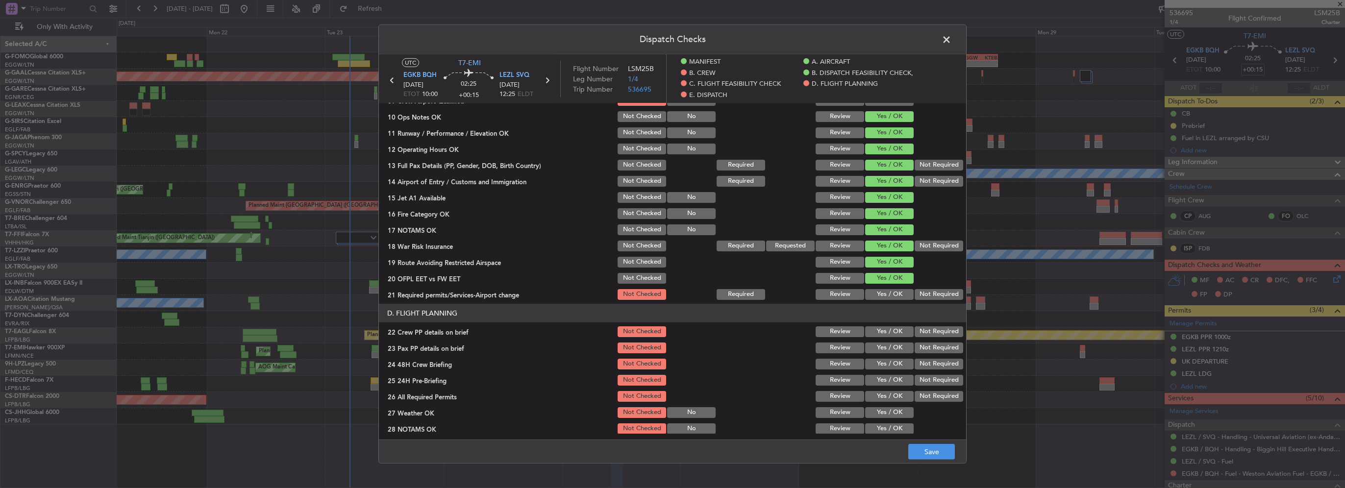
scroll to position [294, 0]
click at [880, 292] on button "Yes / OK" at bounding box center [889, 293] width 49 height 11
click at [886, 326] on button "Yes / OK" at bounding box center [889, 331] width 49 height 11
click at [893, 351] on button "Yes / OK" at bounding box center [889, 347] width 49 height 11
drag, startPoint x: 892, startPoint y: 366, endPoint x: 905, endPoint y: 371, distance: 13.0
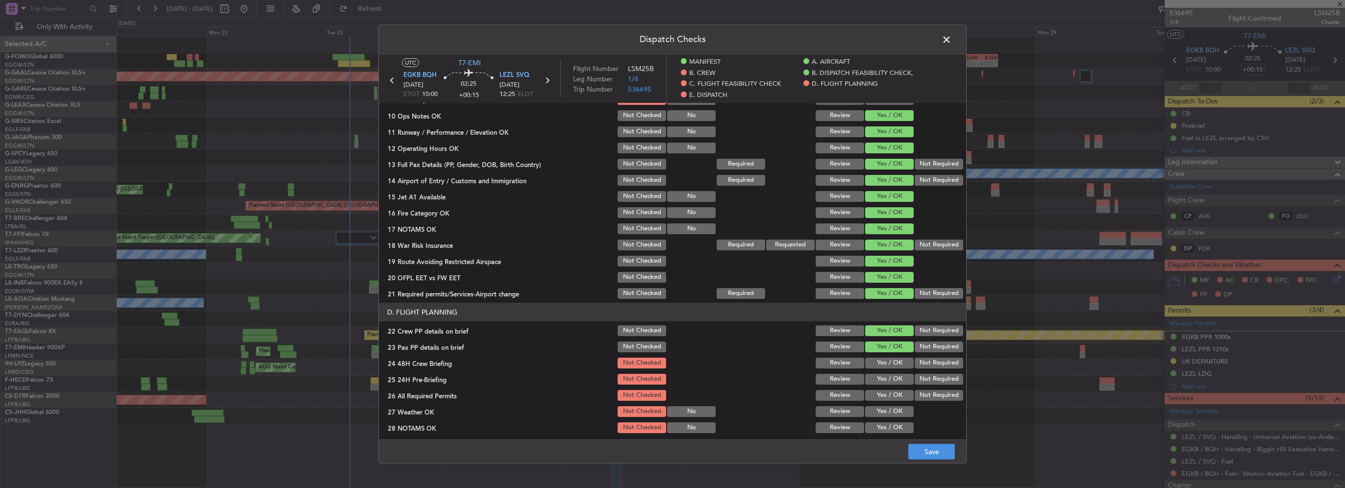
click at [892, 366] on button "Yes / OK" at bounding box center [889, 363] width 49 height 11
click at [921, 380] on button "Not Required" at bounding box center [939, 379] width 49 height 11
click at [940, 452] on button "Save" at bounding box center [931, 452] width 47 height 16
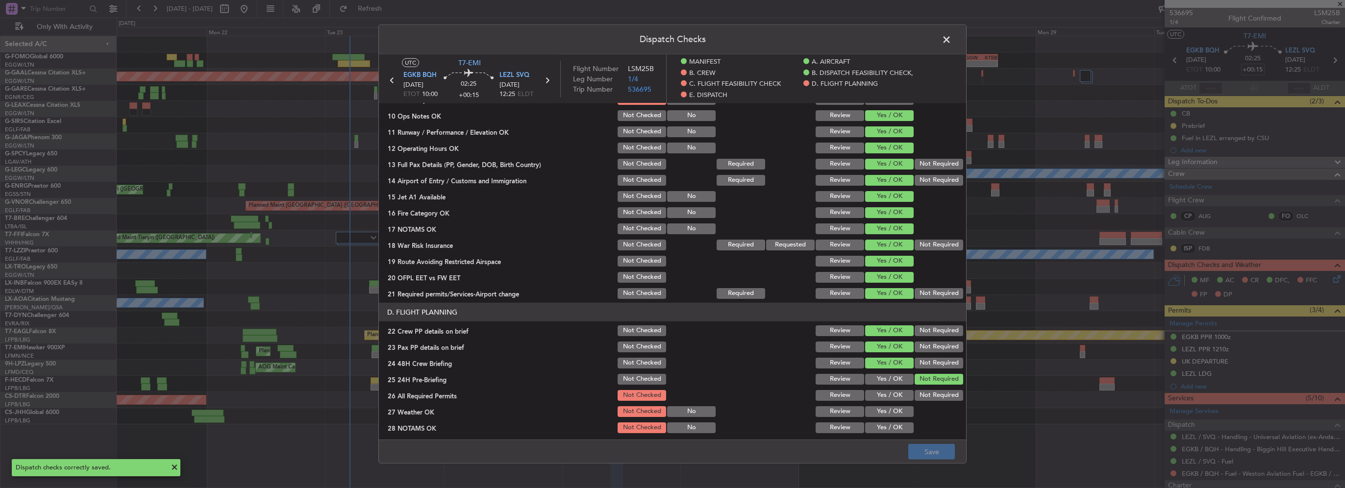
click at [952, 39] on span at bounding box center [952, 42] width 0 height 20
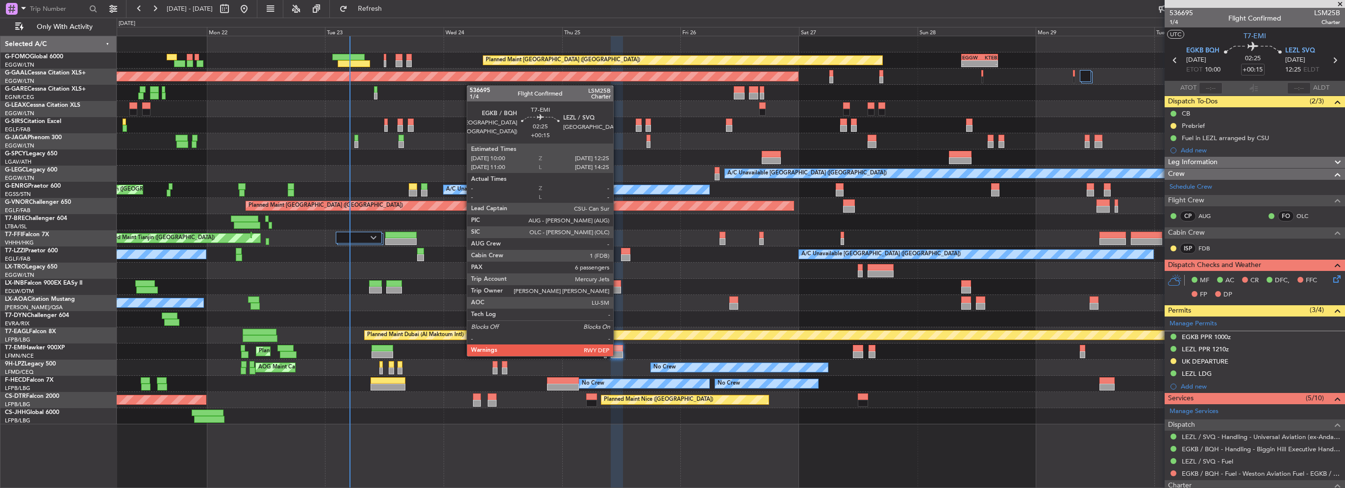
click at [618, 355] on div at bounding box center [617, 355] width 12 height 7
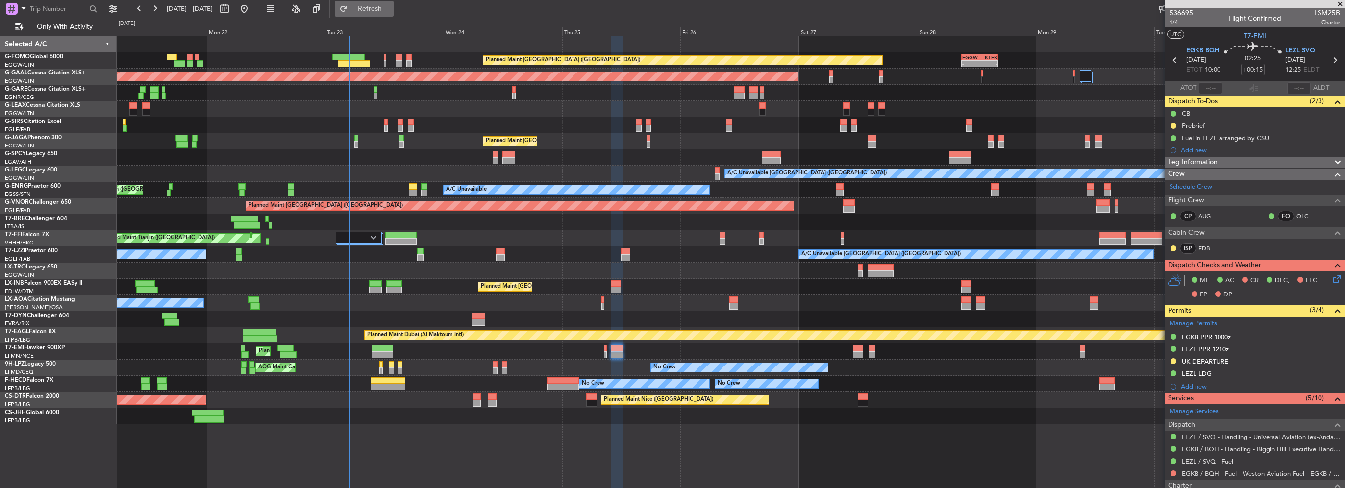
click at [379, 9] on button "Refresh" at bounding box center [364, 9] width 59 height 16
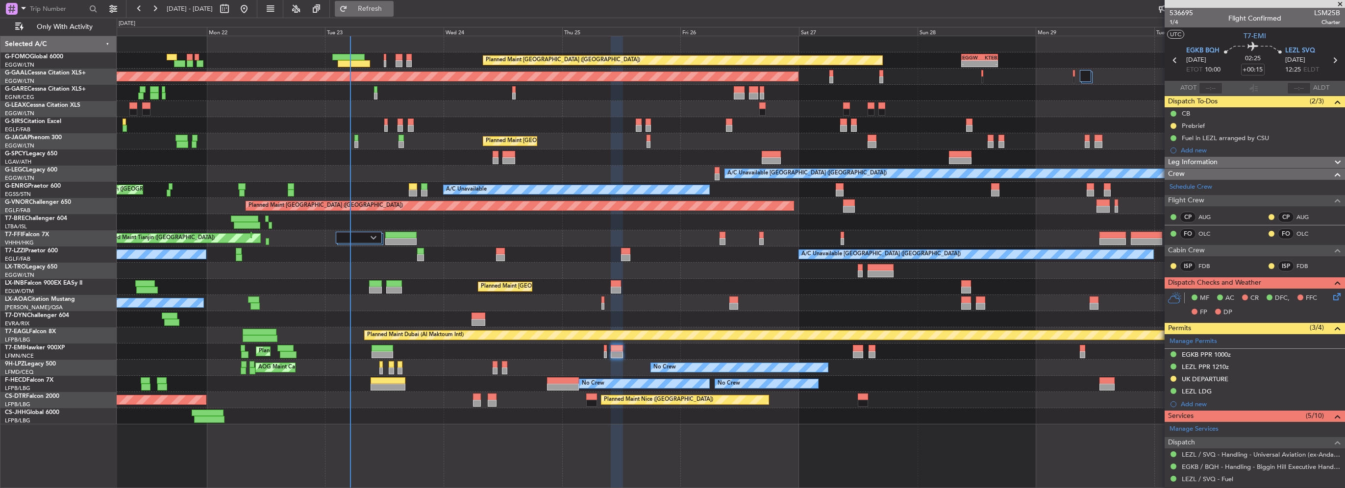
click at [391, 12] on span "Refresh" at bounding box center [370, 8] width 41 height 7
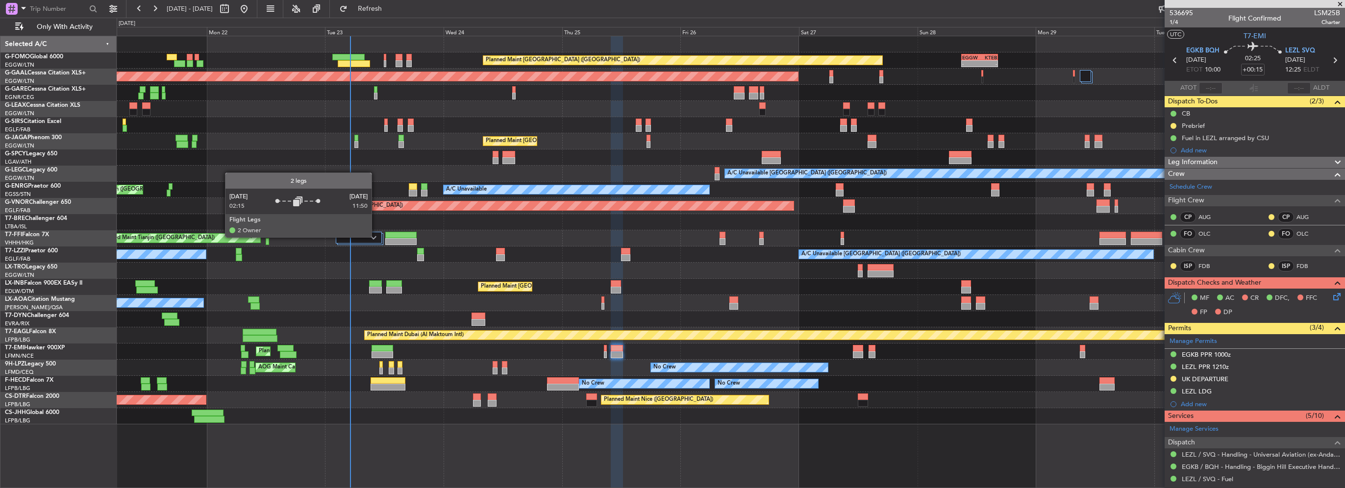
click at [376, 237] on img at bounding box center [374, 238] width 6 height 4
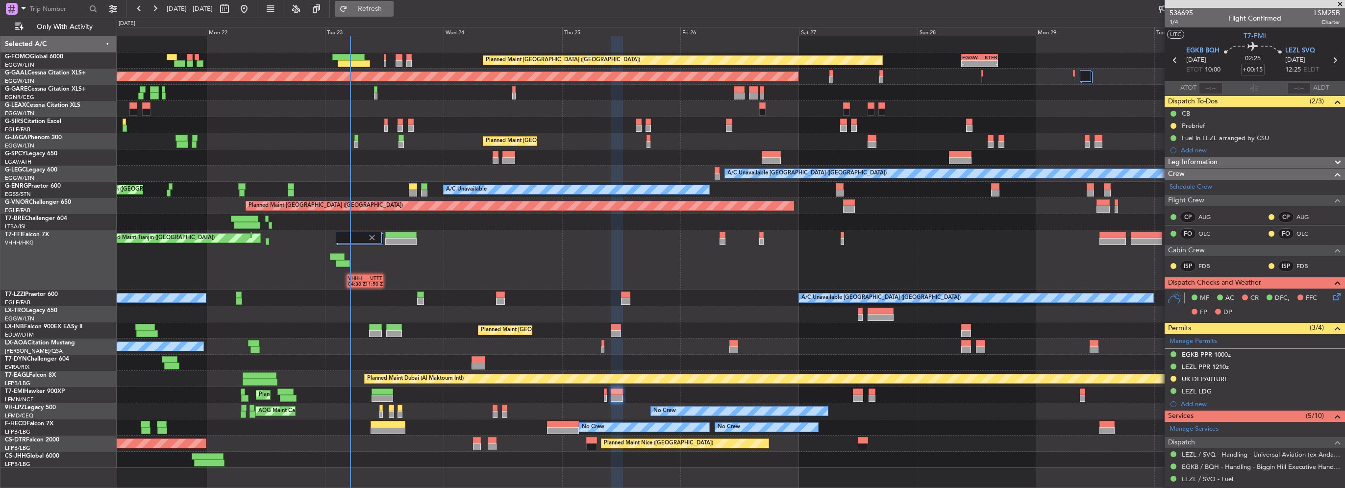
click at [391, 6] on span "Refresh" at bounding box center [370, 8] width 41 height 7
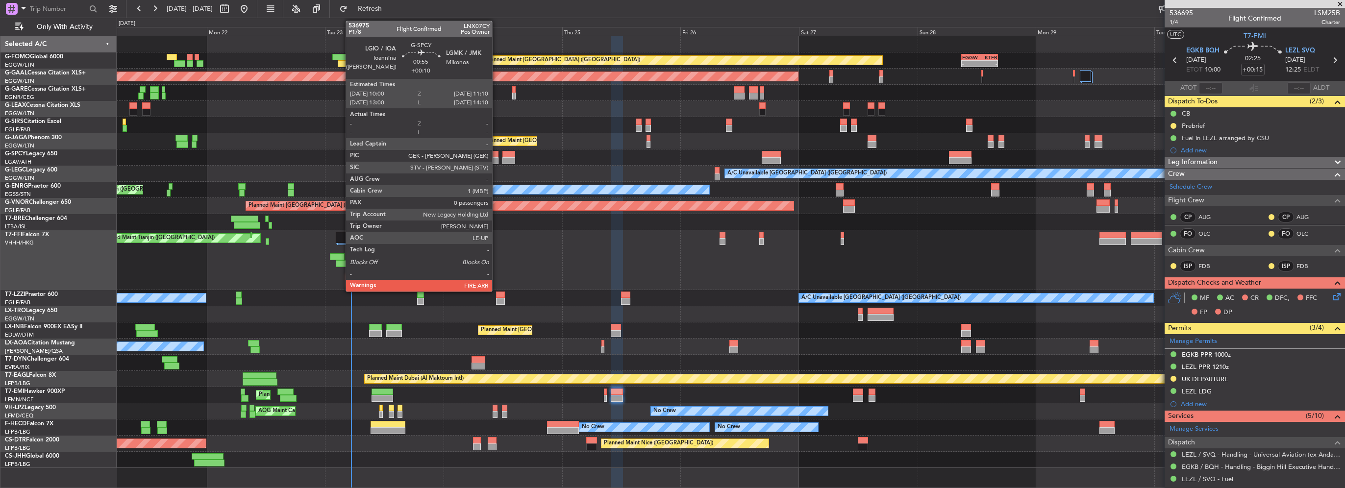
click at [497, 160] on div at bounding box center [496, 160] width 6 height 7
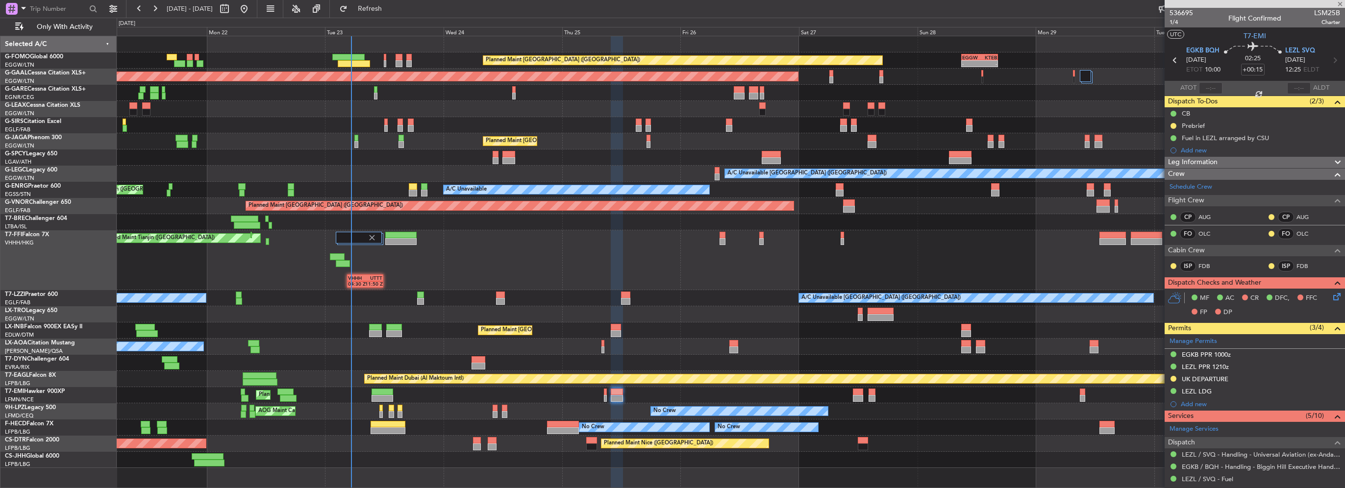
type input "+00:10"
type input "0"
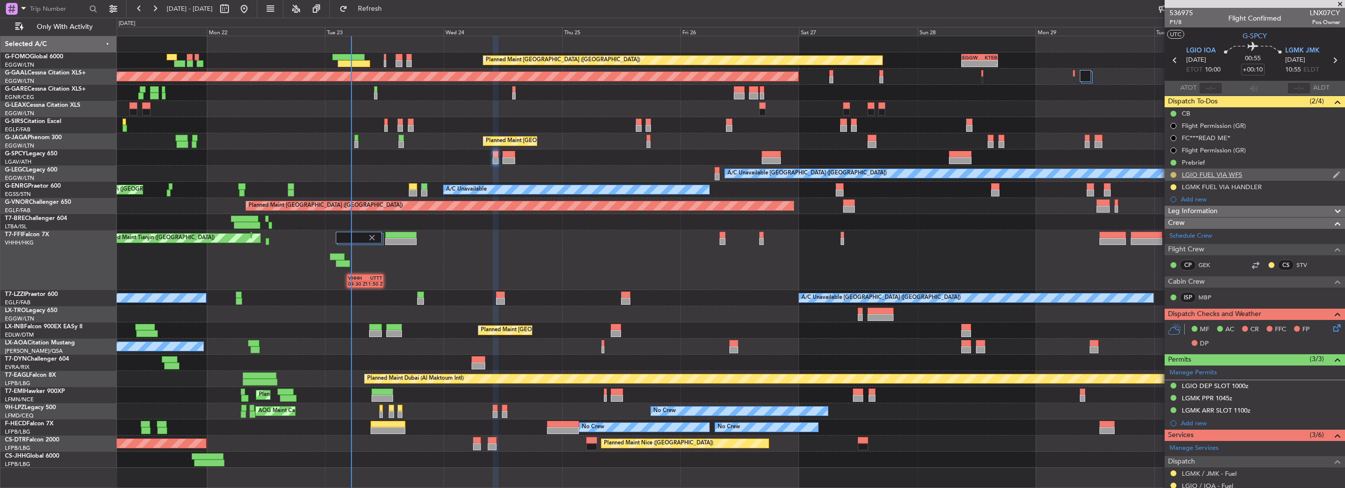
click at [1172, 176] on button at bounding box center [1174, 175] width 6 height 6
click at [1163, 220] on span "Completed" at bounding box center [1177, 218] width 32 height 10
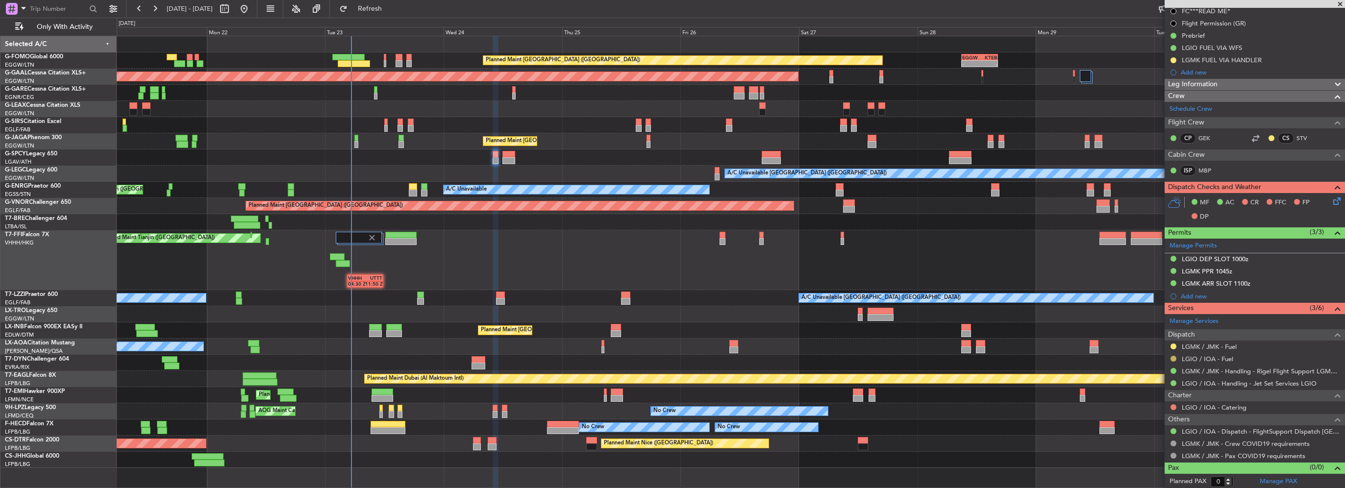
click at [1173, 358] on button at bounding box center [1174, 359] width 6 height 6
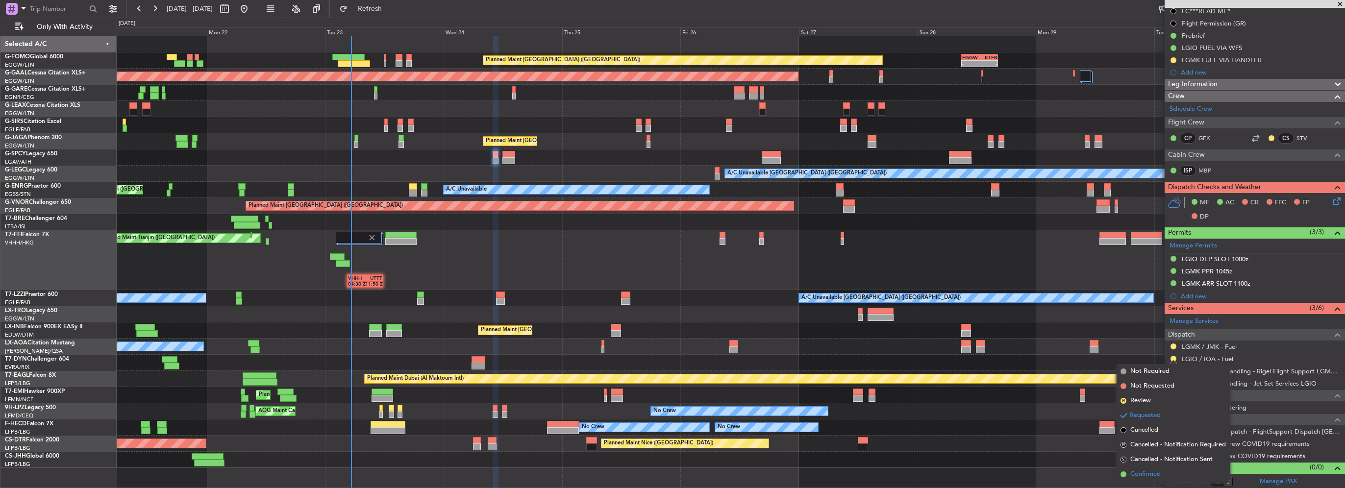
click at [1139, 478] on span "Confirmed" at bounding box center [1146, 475] width 30 height 10
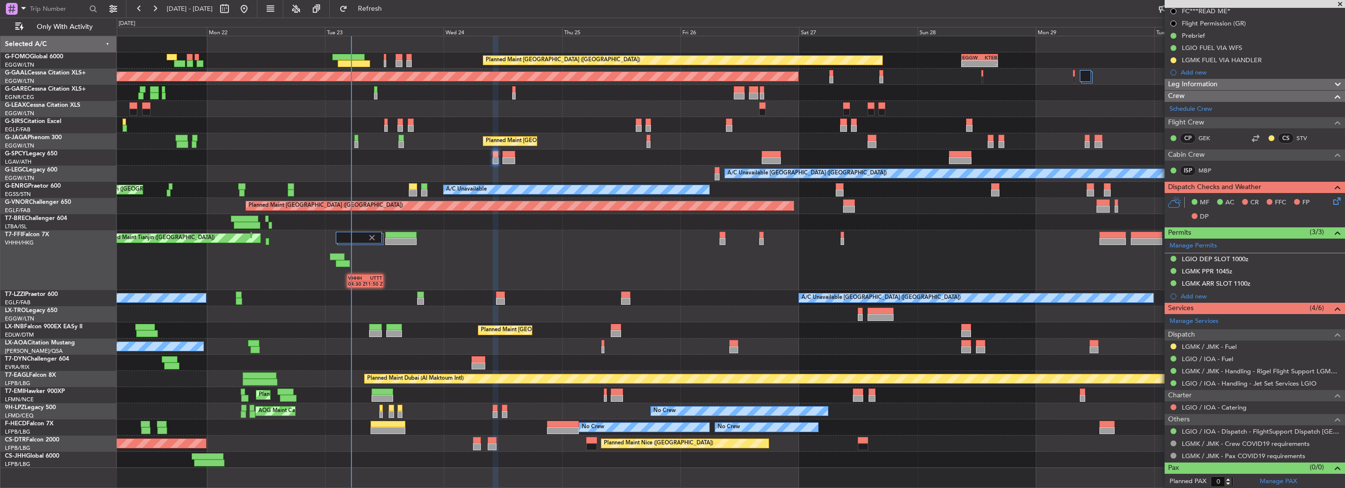
click at [1170, 407] on div at bounding box center [1174, 407] width 8 height 8
click at [1172, 406] on button at bounding box center [1174, 407] width 6 height 6
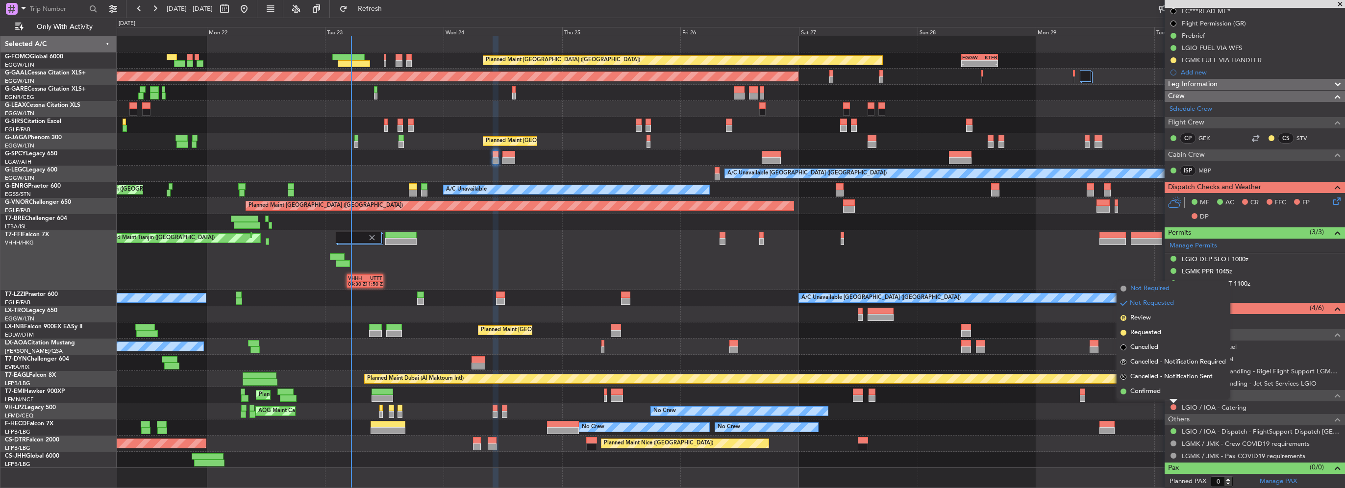
click at [1146, 294] on li "Not Required" at bounding box center [1173, 288] width 113 height 15
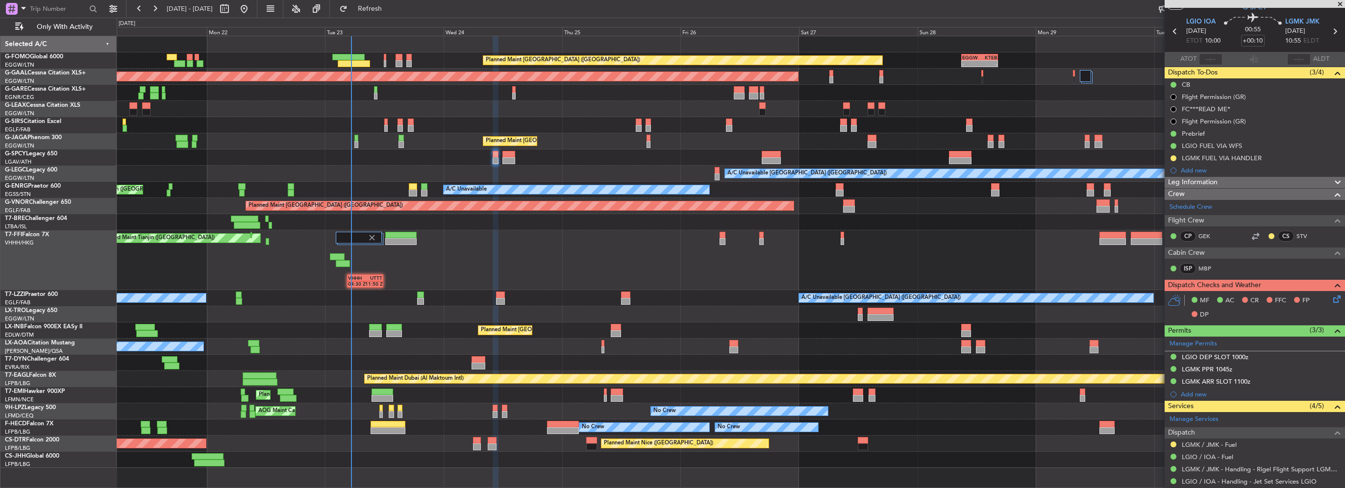
scroll to position [0, 0]
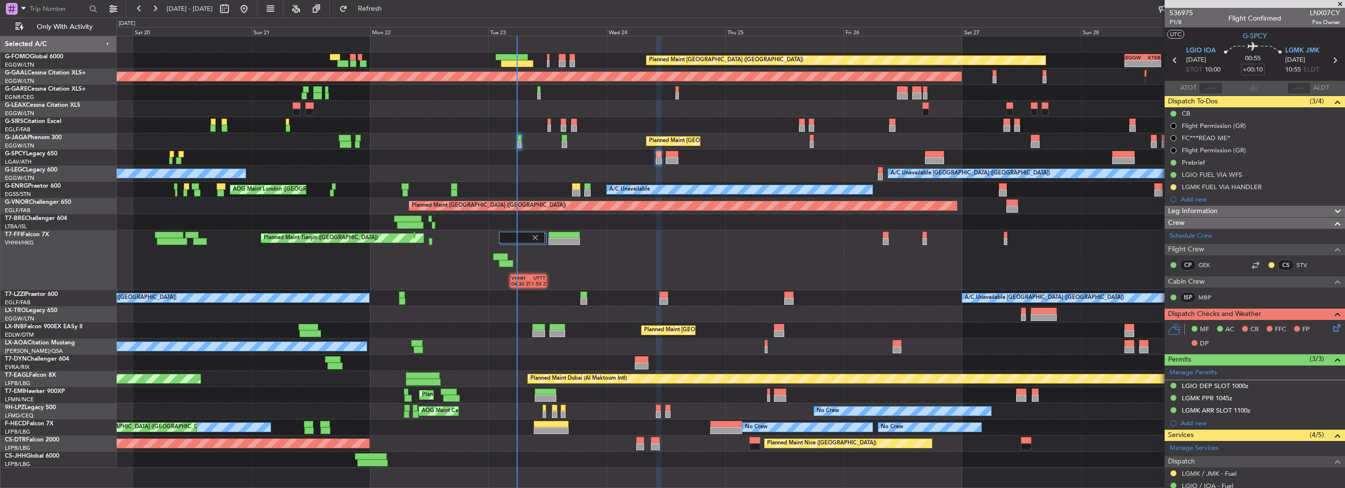
click at [407, 287] on div "Planned Maint Tianjin (Binhai) VHHH 04:30 Z UTTT 11:50 Z - - RJBB 16:00 Z UTTT …" at bounding box center [731, 260] width 1228 height 60
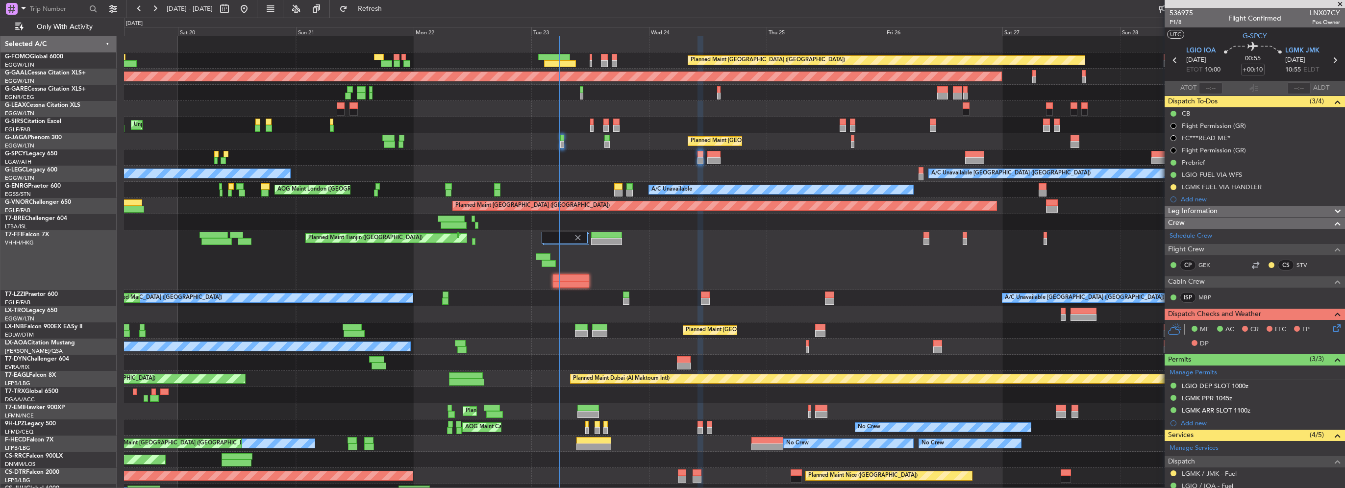
click at [420, 284] on div "Planned Maint Tianjin ([GEOGRAPHIC_DATA])" at bounding box center [734, 260] width 1221 height 60
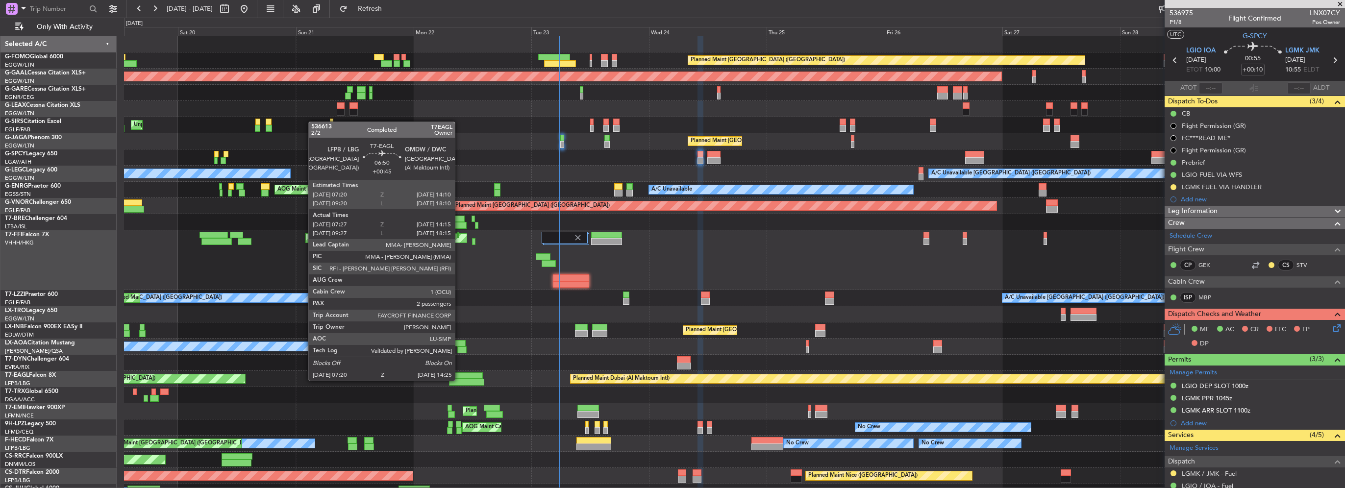
click at [459, 380] on div at bounding box center [466, 382] width 35 height 7
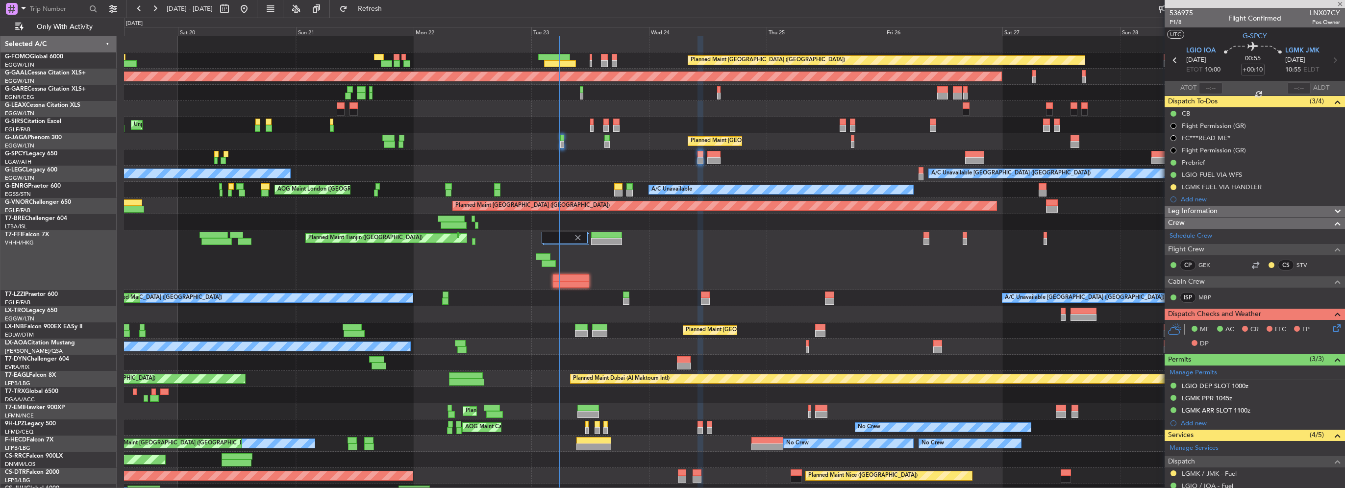
type input "+00:45"
type input "07:27"
type input "14:15"
type input "2"
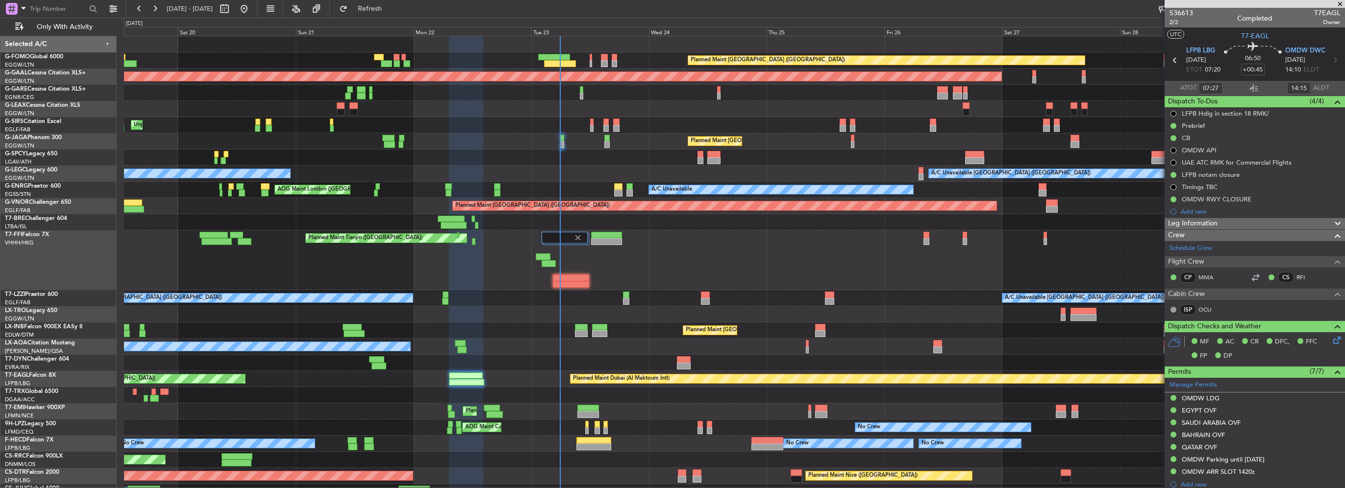
click at [405, 18] on div "0 0 Fri 19 Sat 20 Sun 21 Mon 22 Tue 23 Wed 24 Thu 25 Sep 2025 Fri 26 Sat 27 Sun…" at bounding box center [735, 27] width 1220 height 18
click at [389, 17] on fb-refresh-button "Refresh" at bounding box center [364, 9] width 69 height 18
click at [388, 14] on button "Refresh" at bounding box center [364, 9] width 59 height 16
click at [347, 245] on div "Planned Maint Tianjin ([GEOGRAPHIC_DATA])" at bounding box center [734, 260] width 1221 height 60
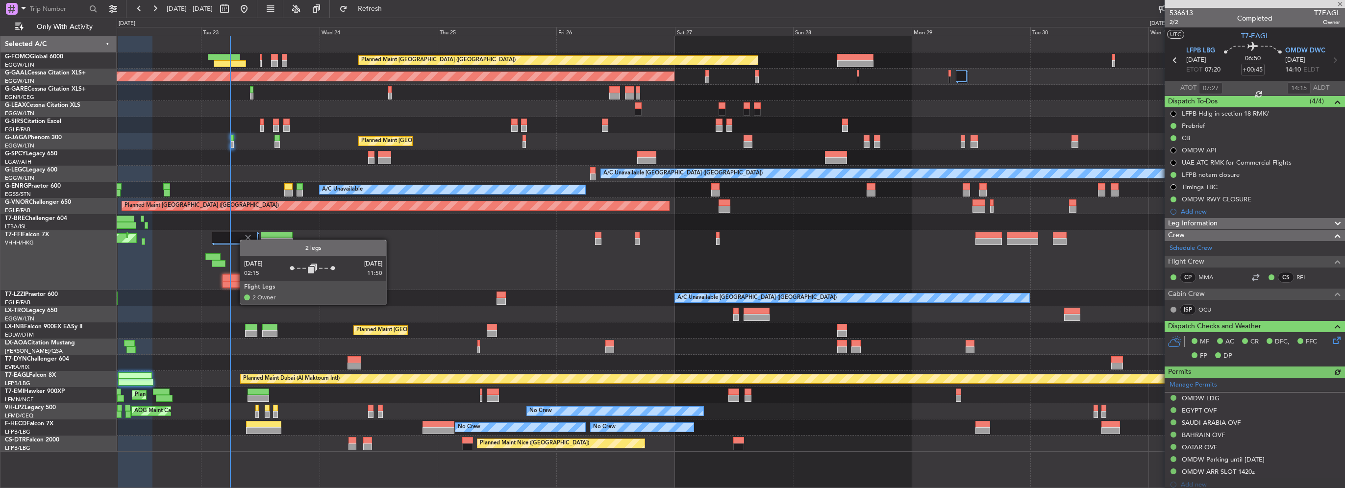
click at [244, 240] on img at bounding box center [248, 237] width 9 height 9
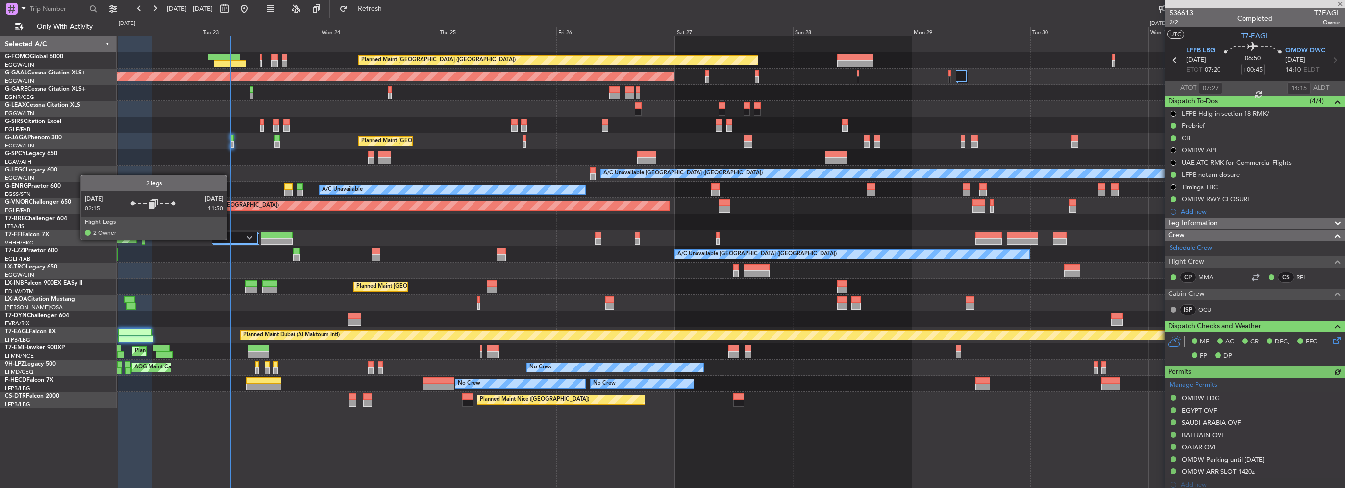
click at [231, 239] on div at bounding box center [235, 238] width 46 height 12
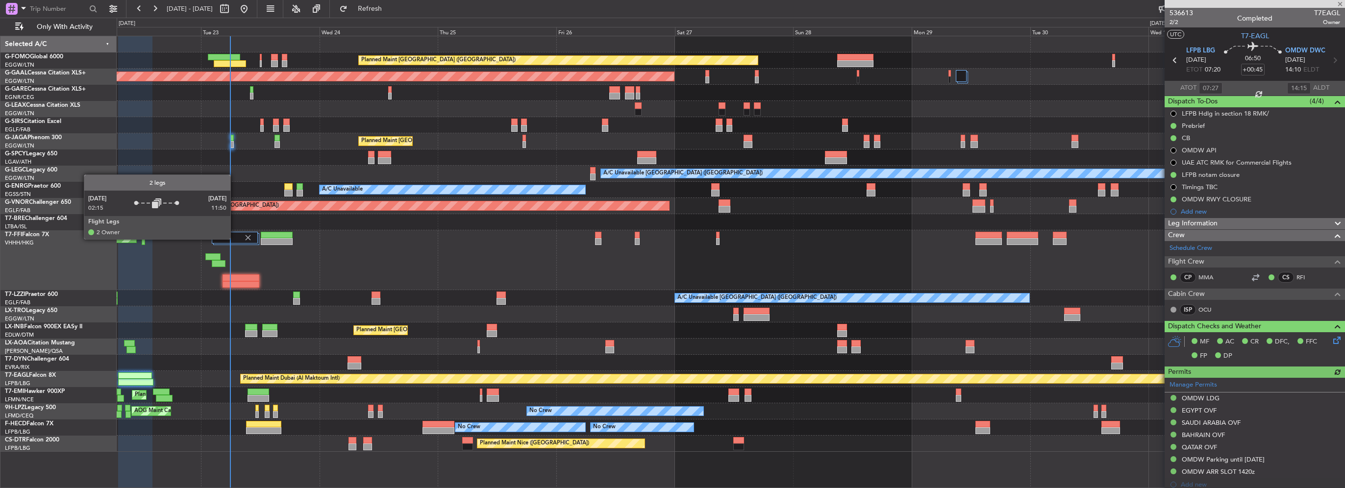
click at [235, 239] on div at bounding box center [235, 238] width 46 height 12
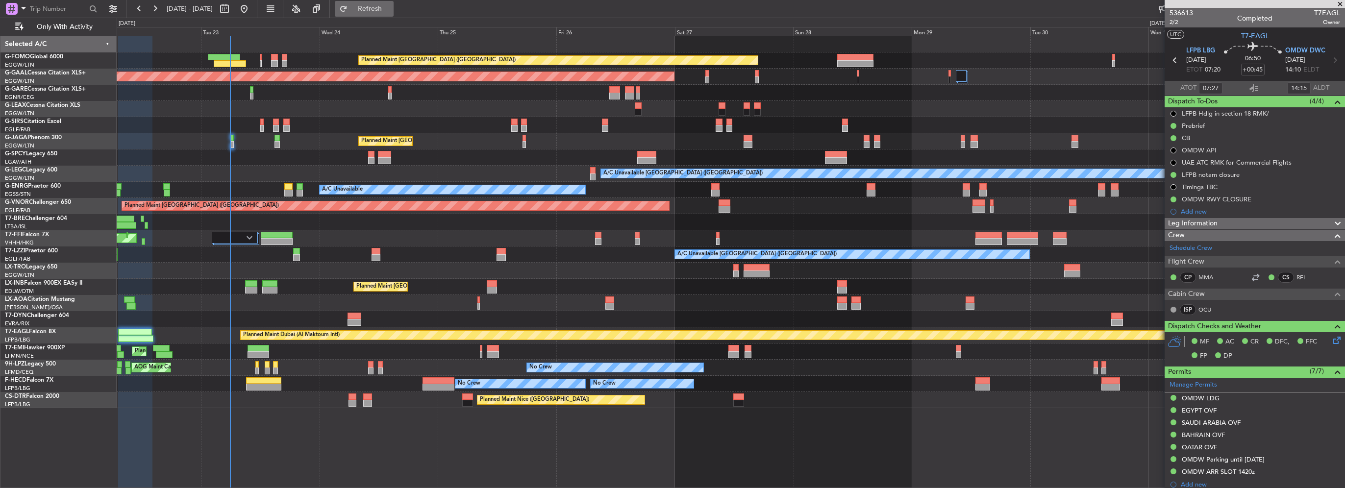
click at [394, 13] on button "Refresh" at bounding box center [364, 9] width 59 height 16
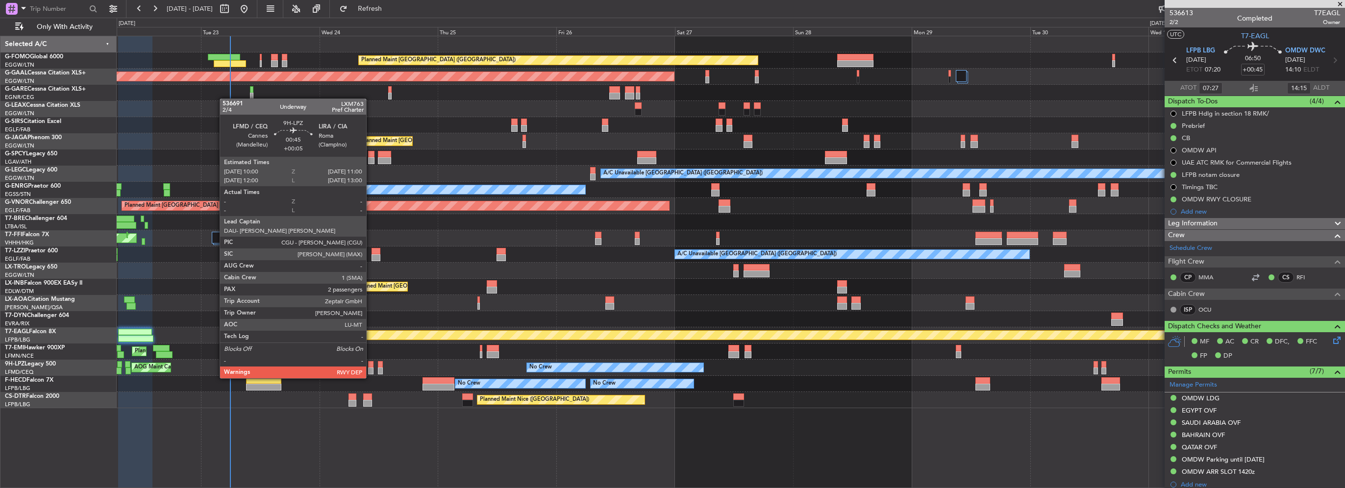
click at [371, 369] on div at bounding box center [370, 371] width 5 height 7
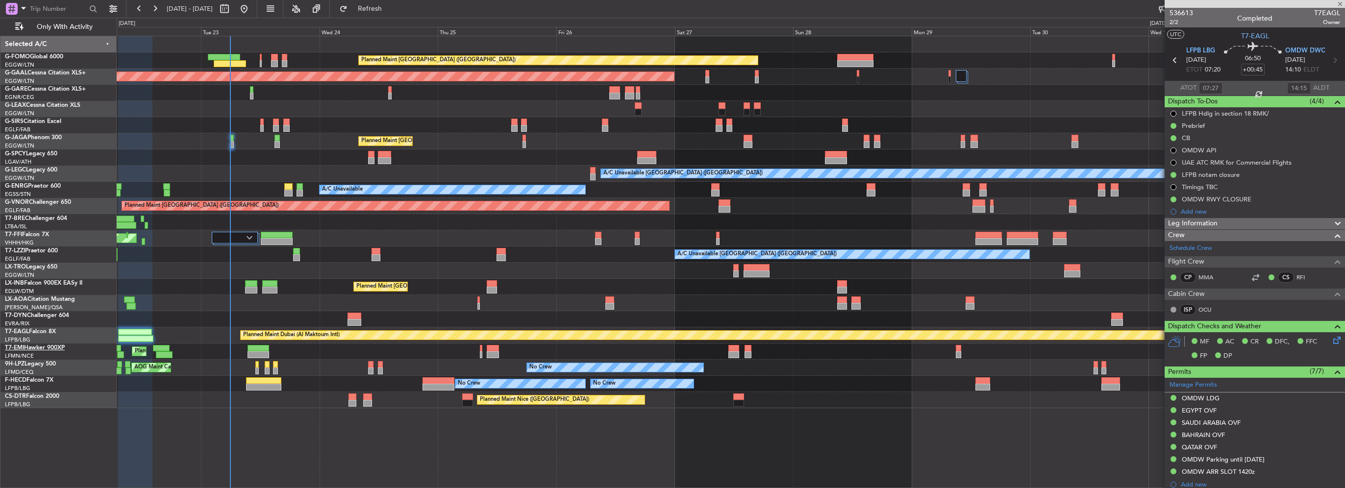
type input "+00:05"
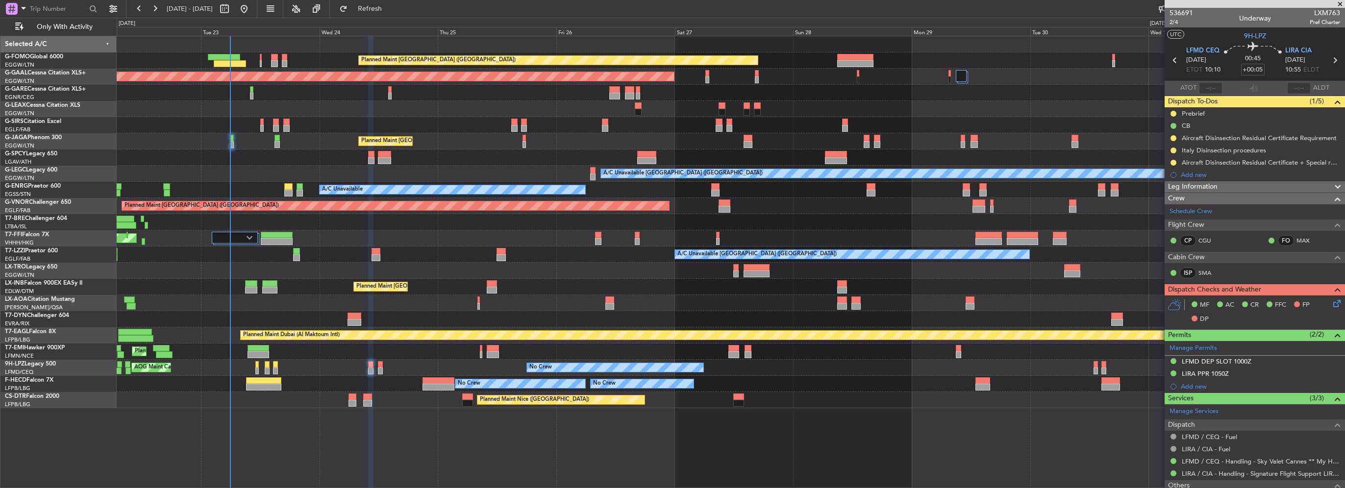
click at [1208, 185] on span "Leg Information" at bounding box center [1193, 186] width 50 height 11
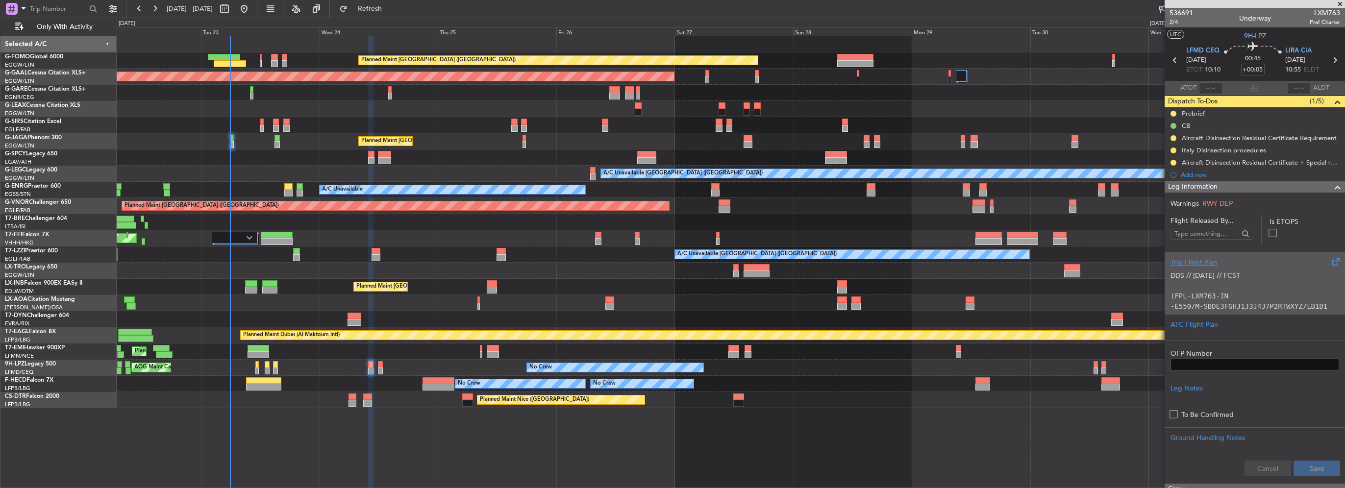
click at [1227, 285] on p at bounding box center [1255, 286] width 169 height 10
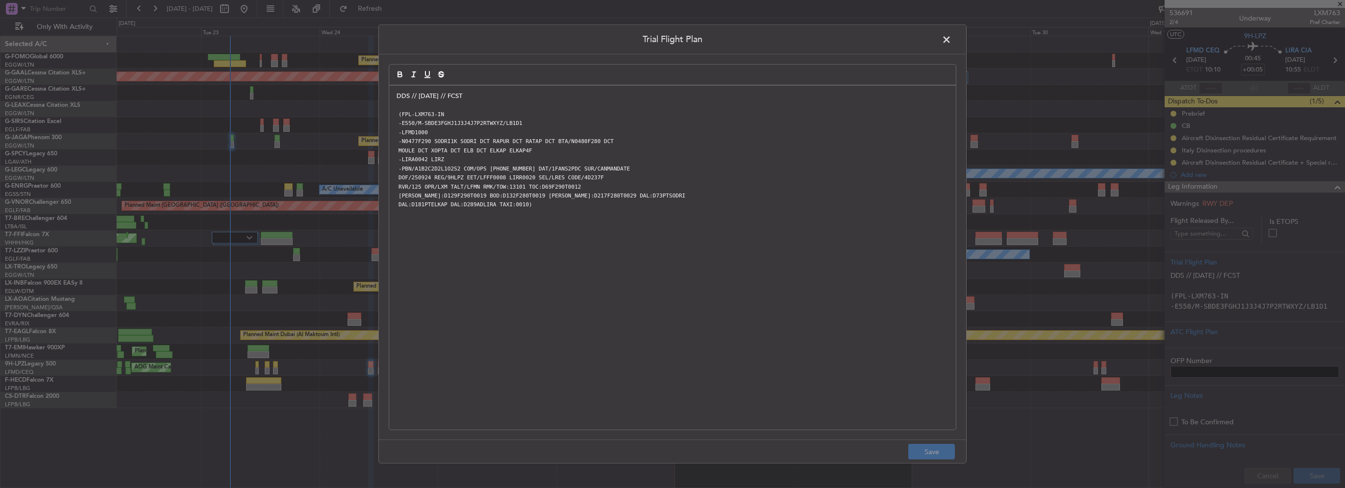
click at [397, 96] on p "DDS // [DATE] // FCST" at bounding box center [673, 96] width 552 height 9
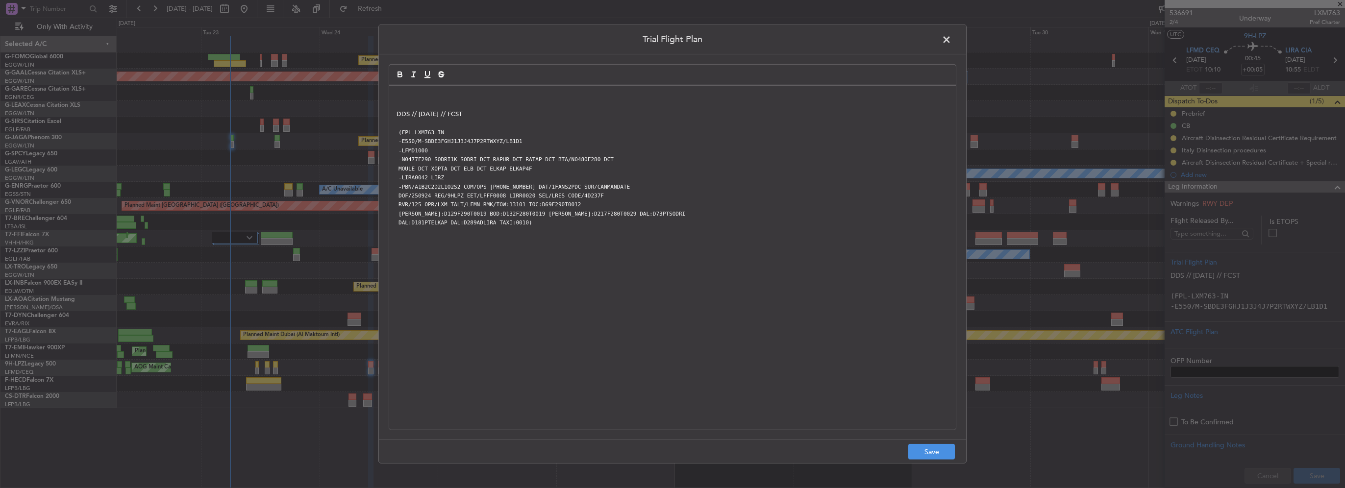
click at [397, 96] on p at bounding box center [673, 96] width 552 height 9
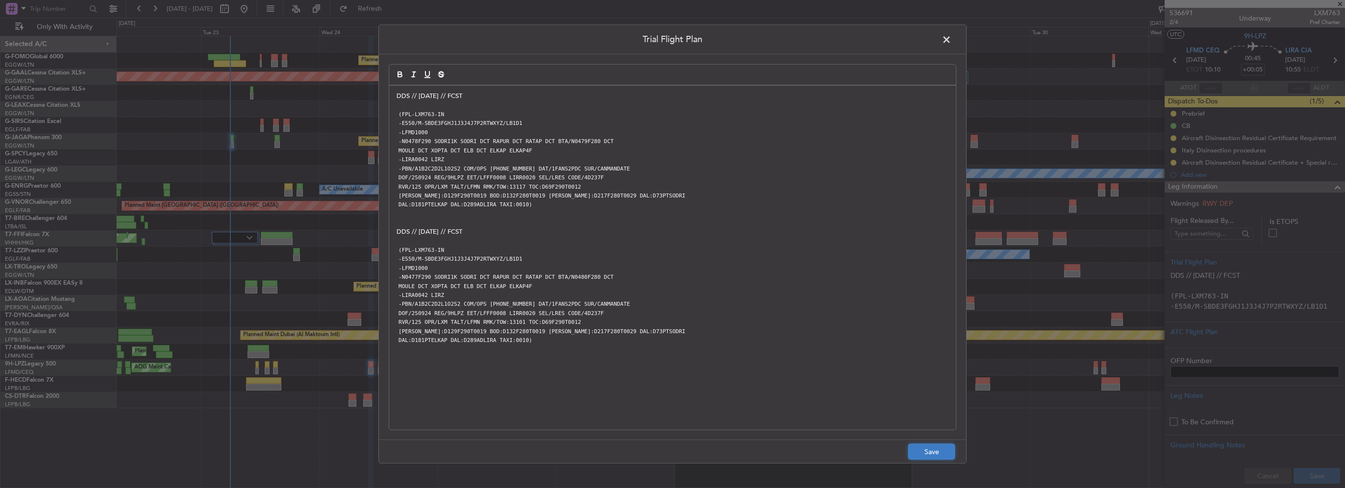
click at [943, 451] on button "Save" at bounding box center [931, 452] width 47 height 16
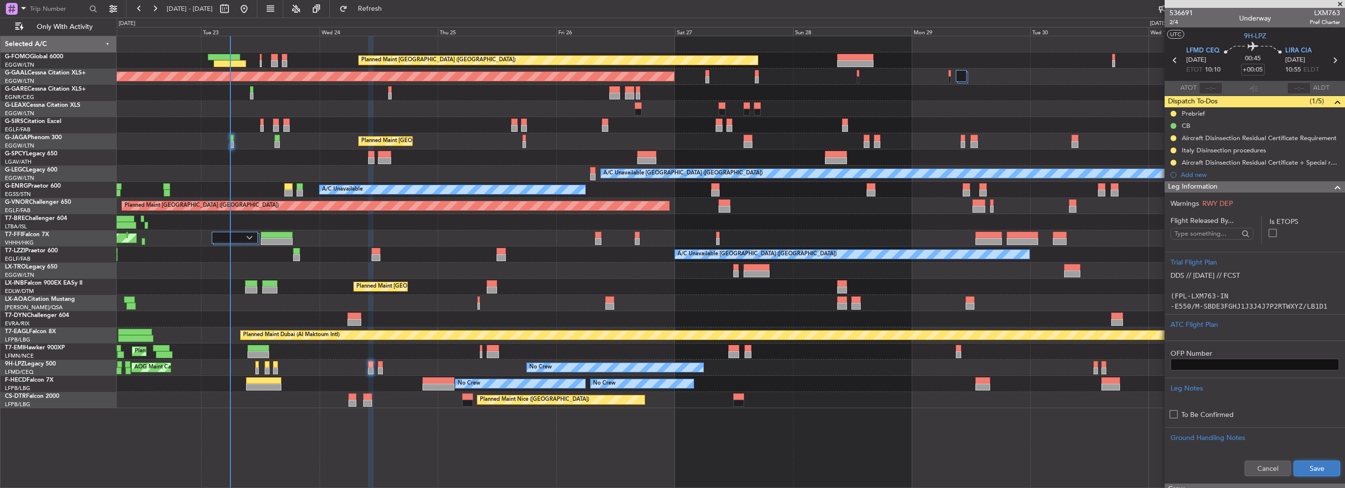
click at [1307, 465] on button "Save" at bounding box center [1317, 469] width 47 height 16
click at [1332, 186] on span at bounding box center [1338, 187] width 12 height 12
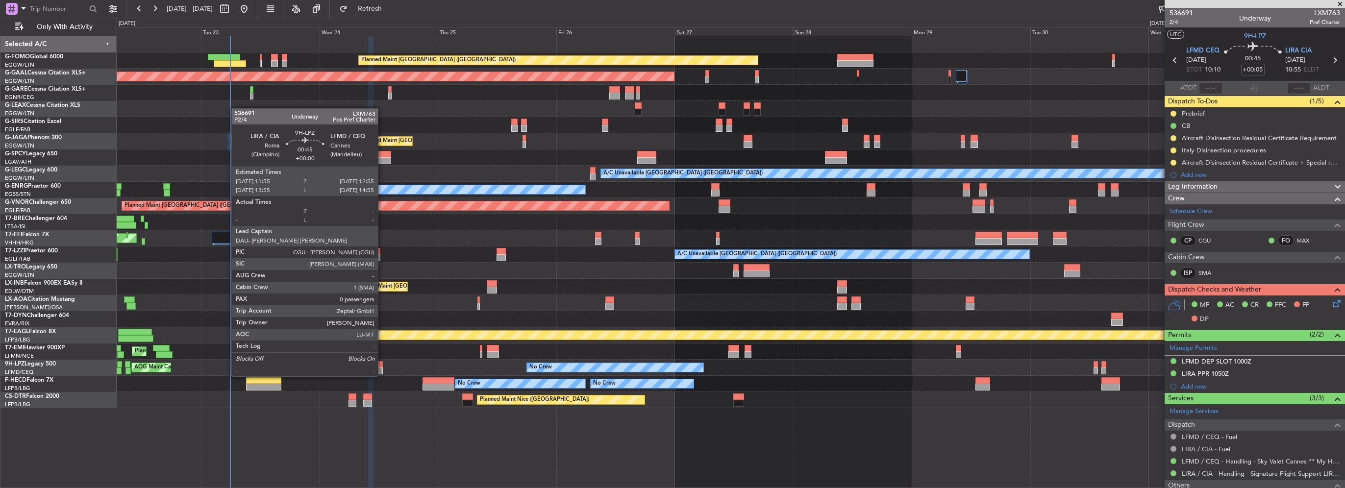
click at [382, 367] on div at bounding box center [380, 364] width 5 height 7
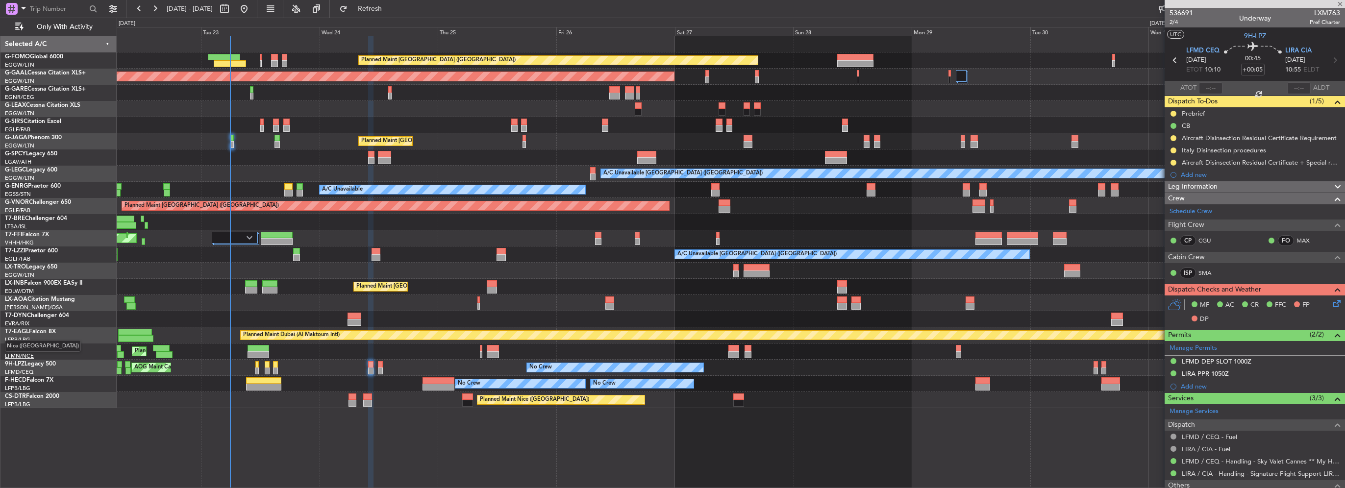
type input "0"
click at [1230, 183] on div "Leg Information" at bounding box center [1255, 186] width 180 height 11
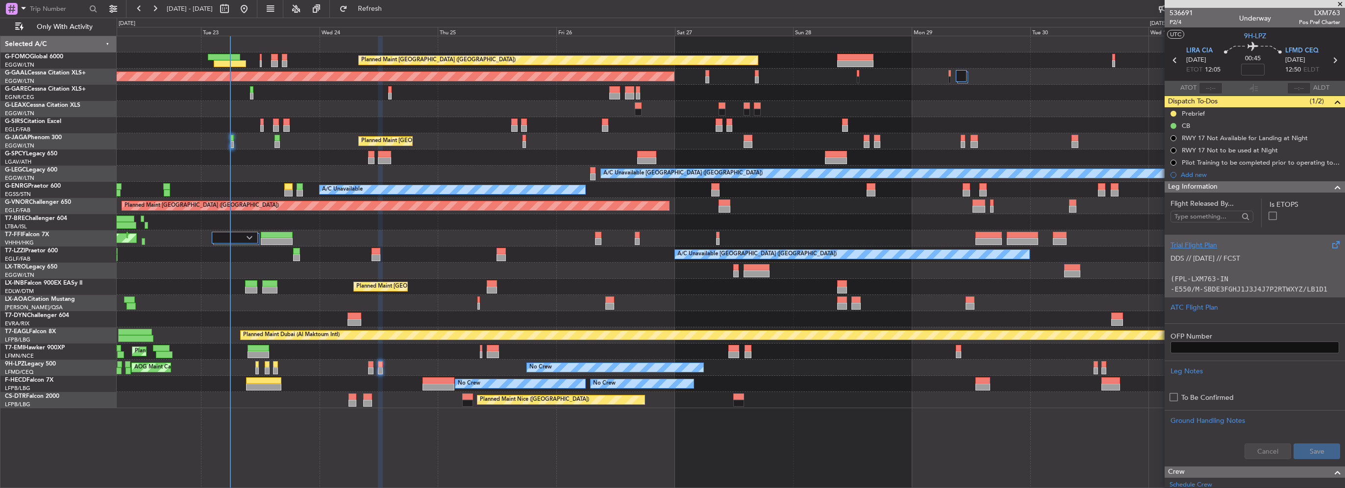
click at [1184, 251] on div "DDS // 22SEP // FCST (FPL-LXM763-IN -E550/M-SBDE3FGHJ1J3J4J7P2RTWXYZ/LB1D1 -LIR…" at bounding box center [1255, 272] width 169 height 42
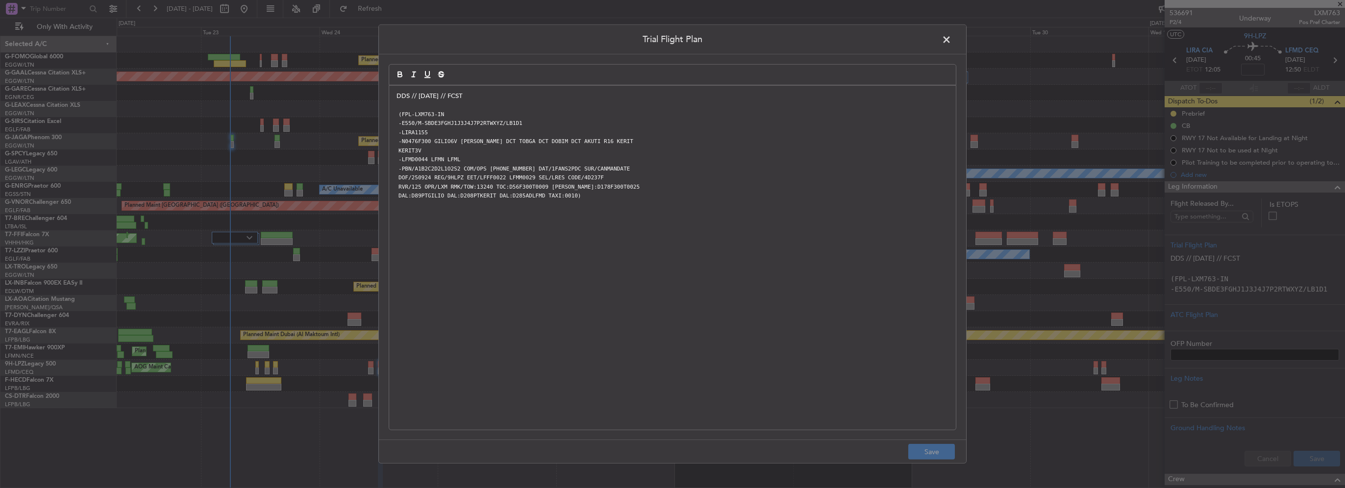
click at [401, 98] on p "DDS // [DATE] // FCST" at bounding box center [673, 96] width 552 height 9
click at [397, 97] on p "DDS // [DATE] // FCST" at bounding box center [673, 96] width 552 height 9
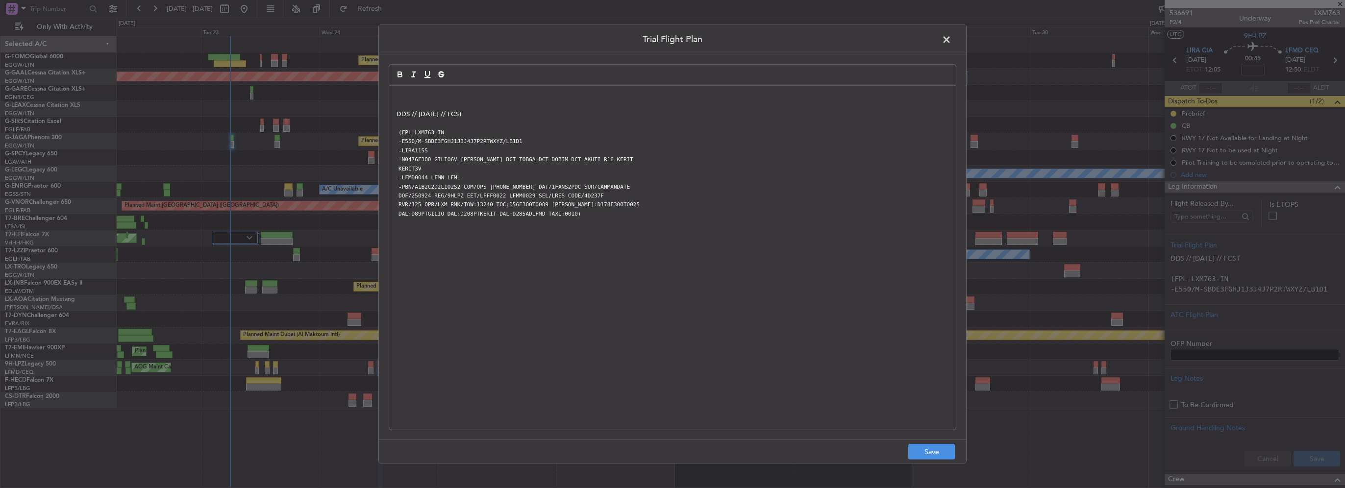
drag, startPoint x: 396, startPoint y: 97, endPoint x: 411, endPoint y: 97, distance: 15.2
click at [410, 98] on p at bounding box center [673, 96] width 552 height 9
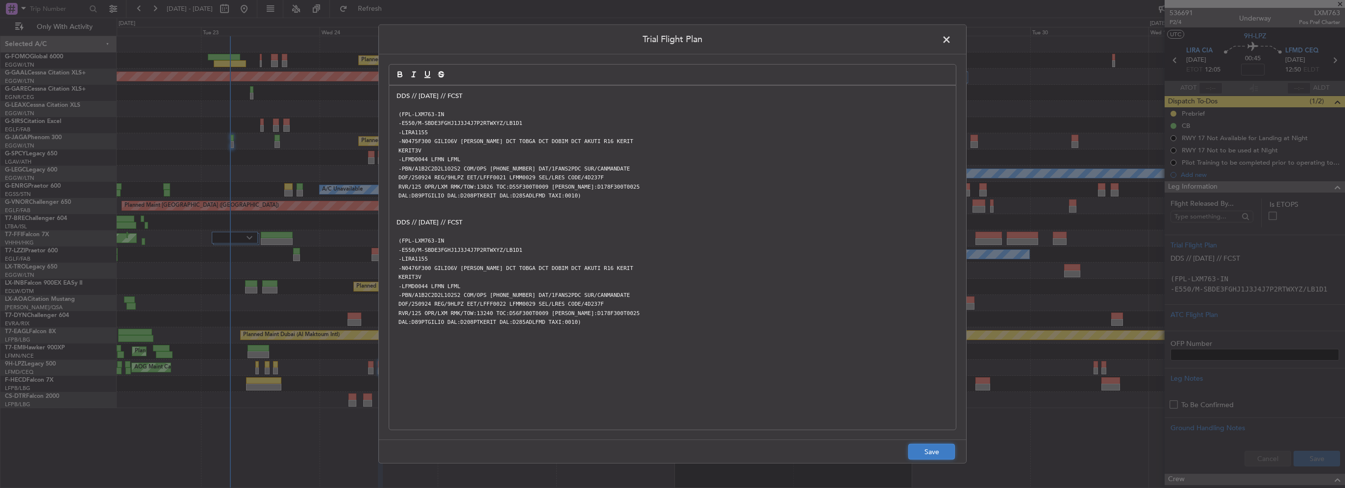
click at [923, 454] on button "Save" at bounding box center [931, 452] width 47 height 16
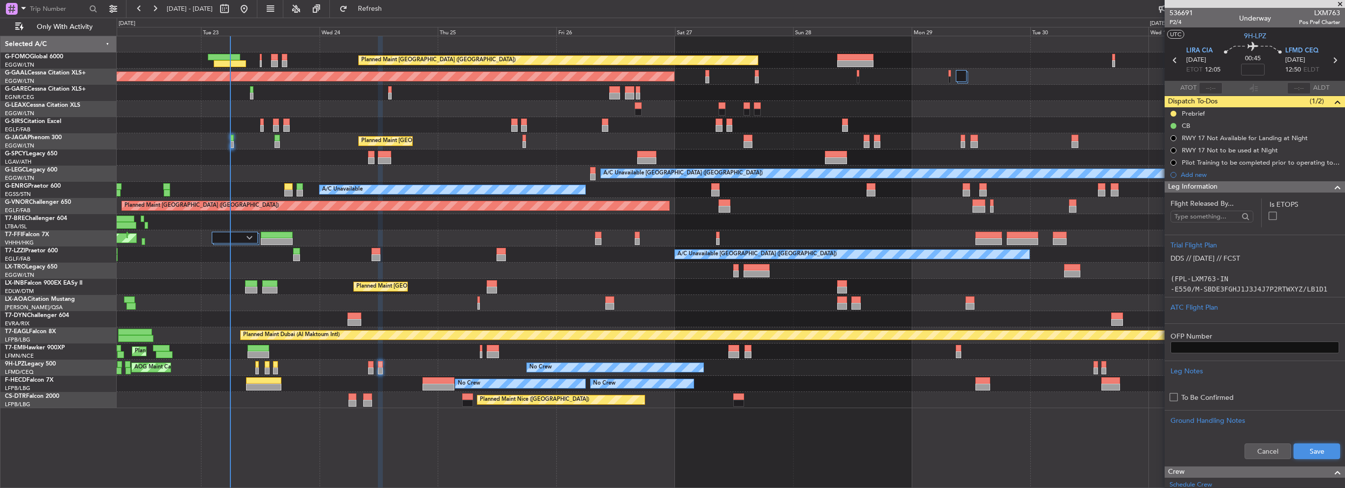
click at [1320, 451] on button "Save" at bounding box center [1317, 452] width 47 height 16
click at [1332, 183] on span at bounding box center [1338, 187] width 12 height 12
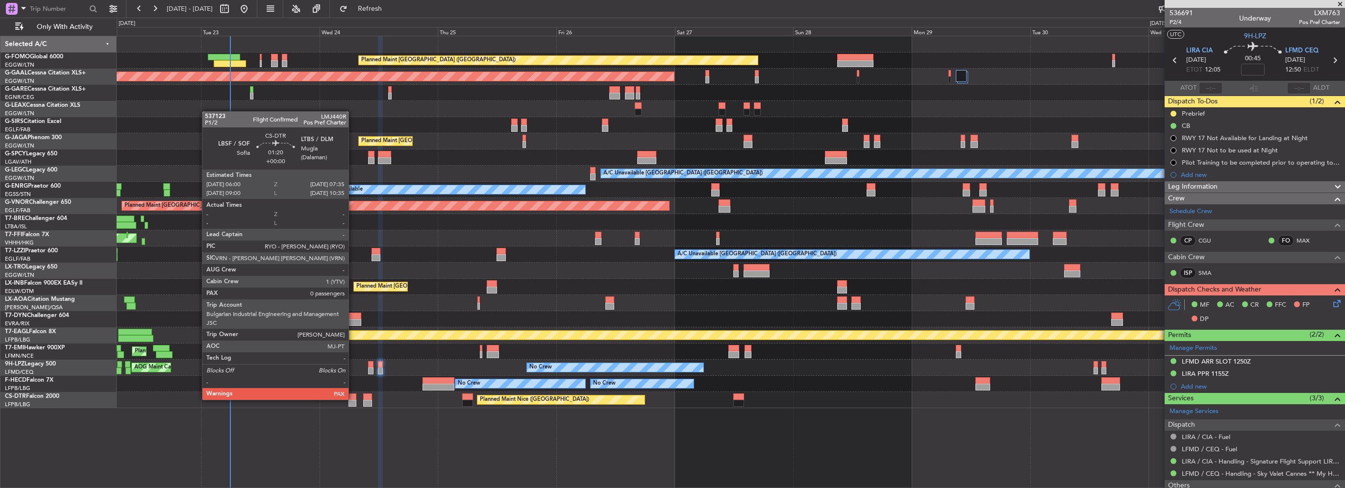
click at [353, 399] on div at bounding box center [353, 397] width 8 height 7
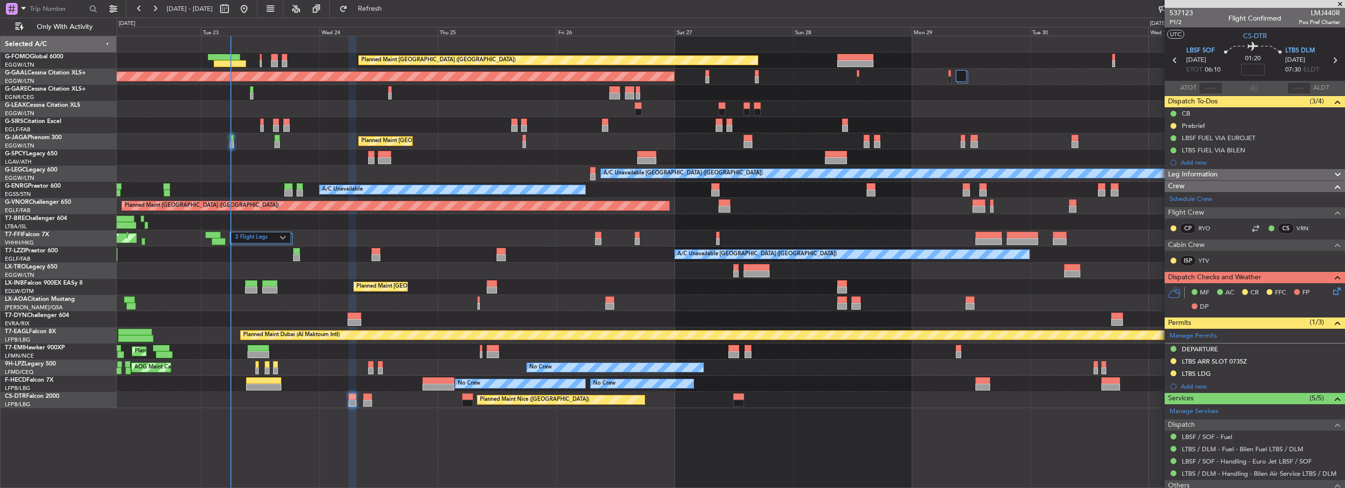
click at [1230, 174] on div "Leg Information" at bounding box center [1255, 174] width 180 height 11
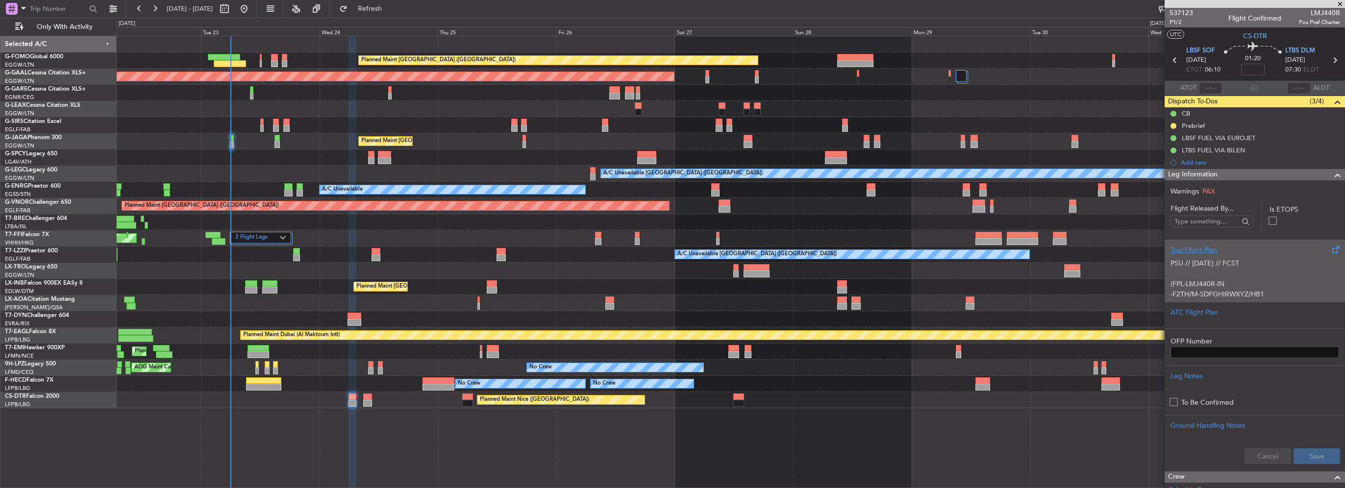
click at [1208, 259] on p "PSU // 23SEP // FCST" at bounding box center [1255, 263] width 169 height 10
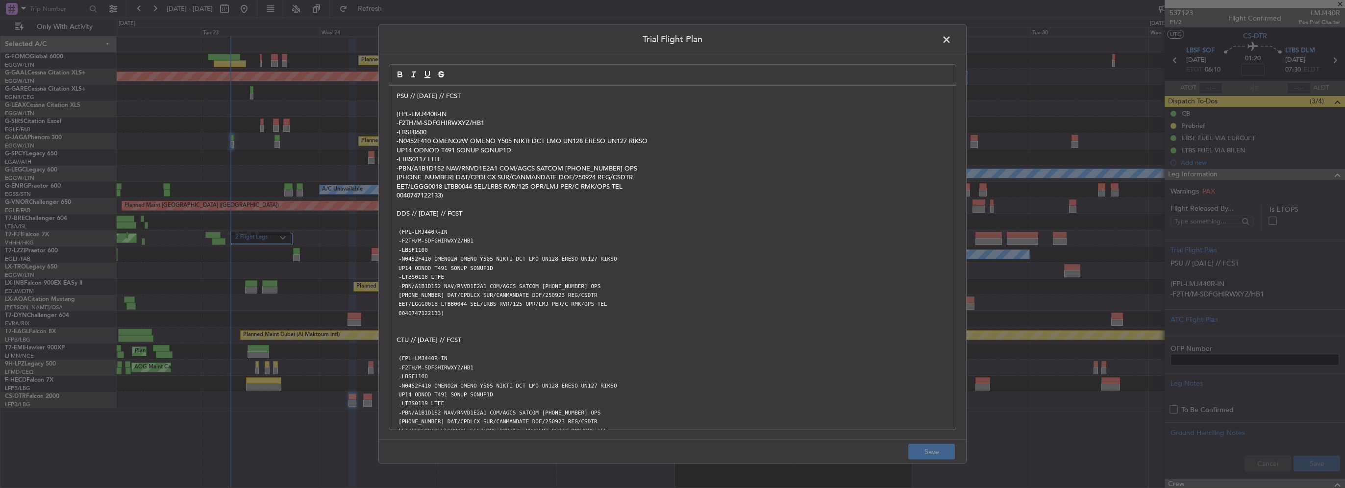
click at [392, 96] on div "PSU // 23SEP // FCST (FPL-LMJ440R-IN -F2TH/M-SDFGHIRWXYZ/HB1 -LBSF0600 -N0452F4…" at bounding box center [672, 258] width 567 height 344
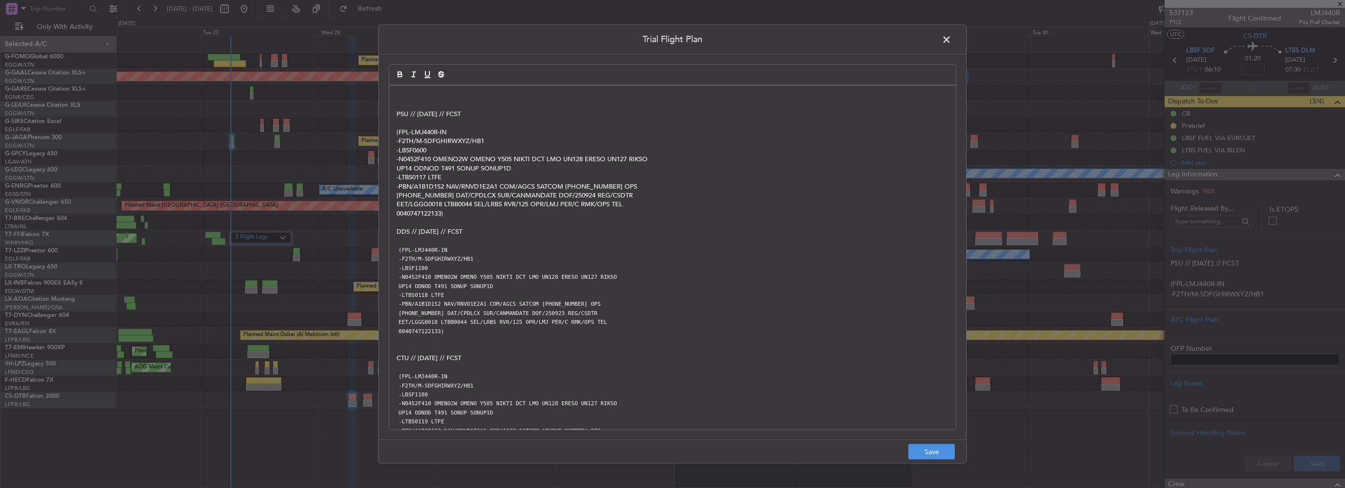
click at [400, 96] on p at bounding box center [673, 96] width 552 height 9
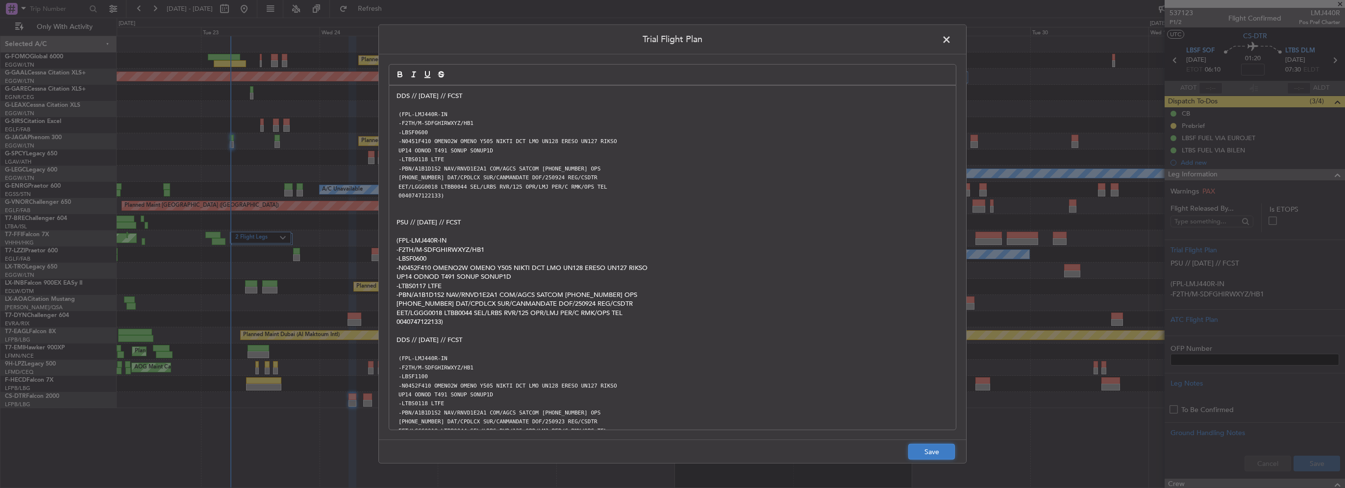
click at [915, 454] on button "Save" at bounding box center [931, 452] width 47 height 16
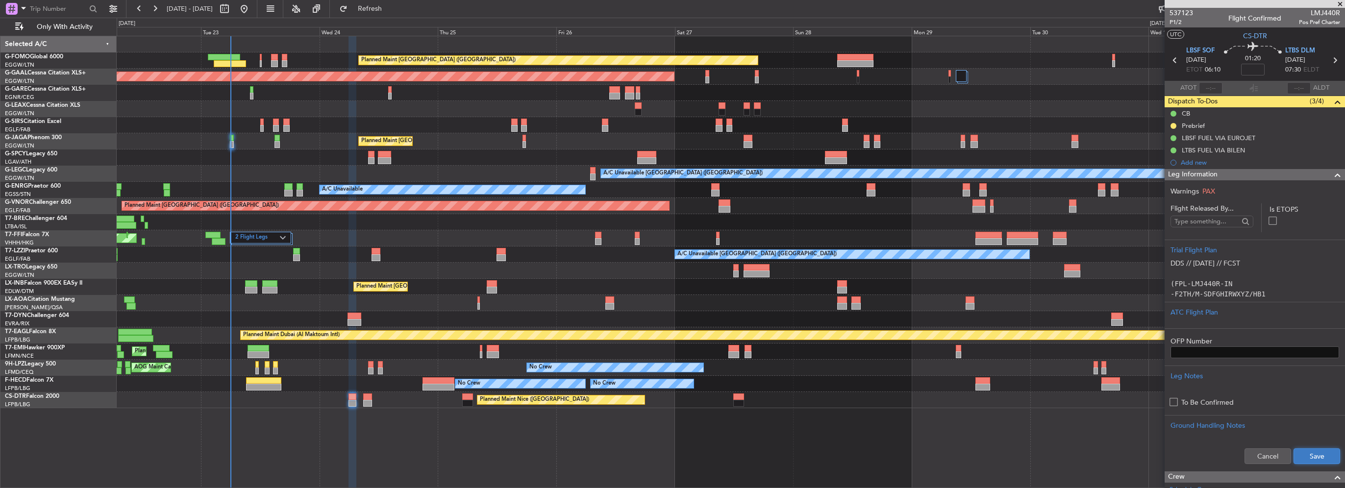
click at [1318, 457] on button "Save" at bounding box center [1317, 457] width 47 height 16
click at [1332, 175] on span at bounding box center [1338, 175] width 12 height 12
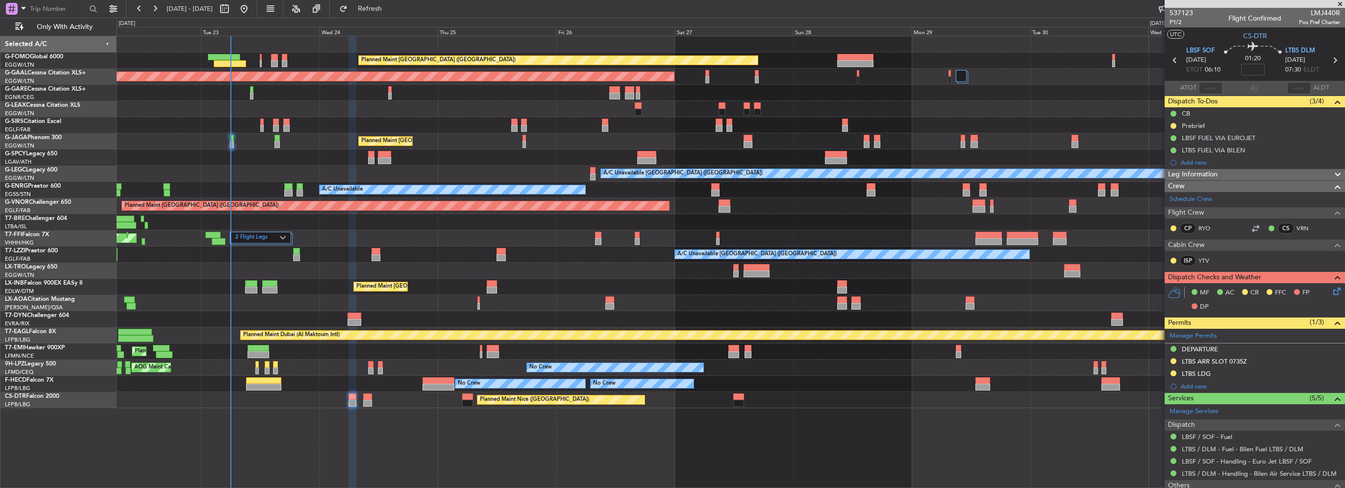
click at [1332, 288] on icon at bounding box center [1336, 290] width 8 height 8
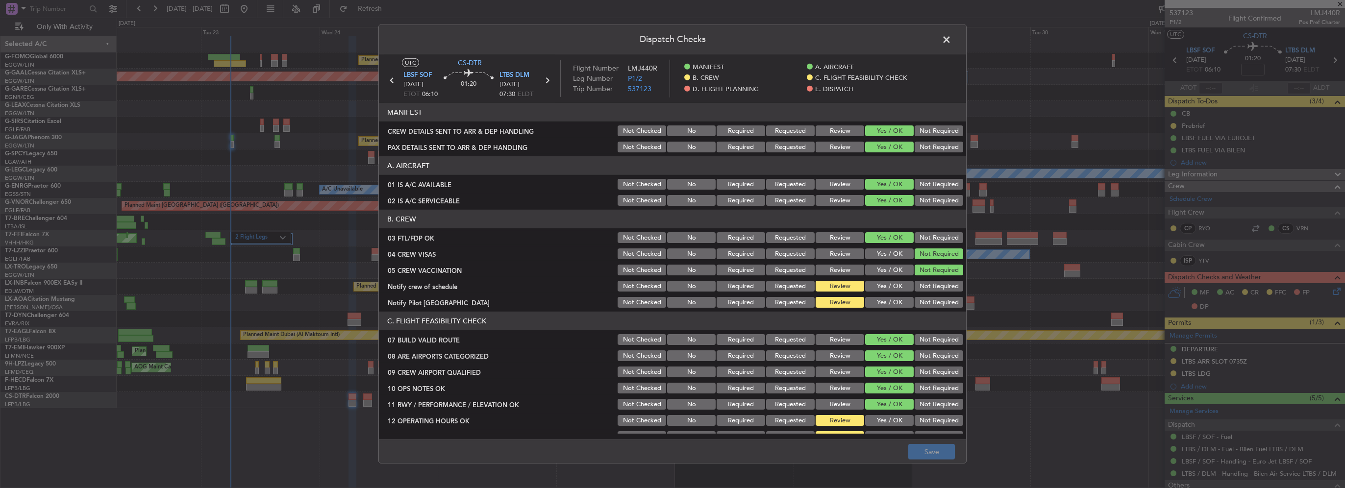
click at [875, 286] on button "Yes / OK" at bounding box center [889, 286] width 49 height 11
click at [882, 301] on button "Yes / OK" at bounding box center [889, 302] width 49 height 11
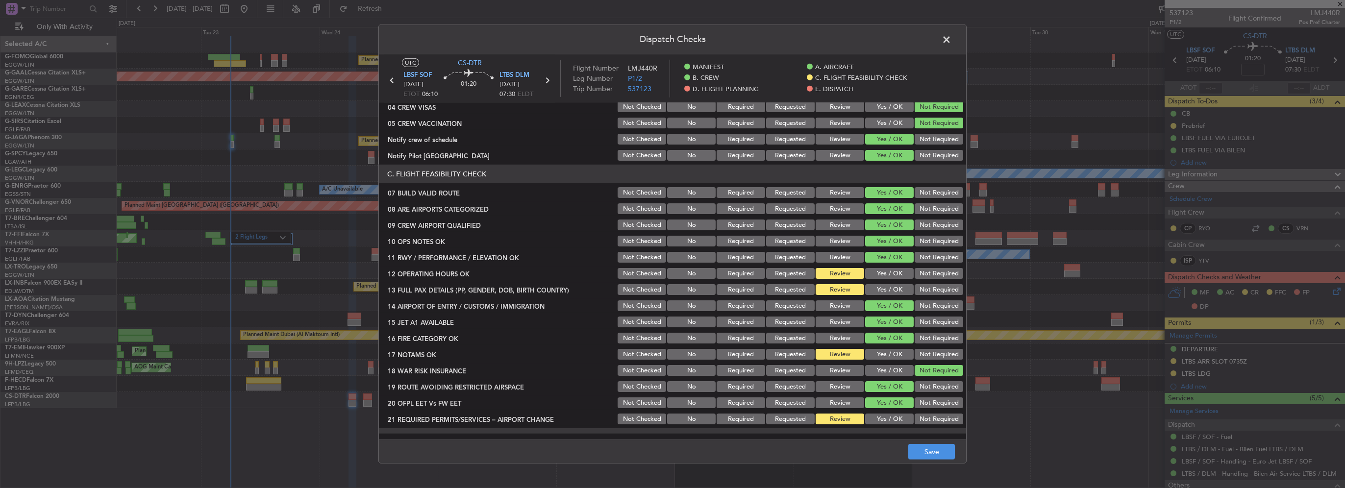
click at [890, 271] on button "Yes / OK" at bounding box center [889, 273] width 49 height 11
click at [890, 286] on button "Yes / OK" at bounding box center [889, 289] width 49 height 11
drag, startPoint x: 892, startPoint y: 345, endPoint x: 895, endPoint y: 353, distance: 8.4
click at [892, 347] on section "C. FLIGHT FEASIBILITY CHECK 07 BUILD VALID ROUTE Not Checked No Required Reques…" at bounding box center [672, 295] width 587 height 261
click at [895, 353] on button "Yes / OK" at bounding box center [889, 354] width 49 height 11
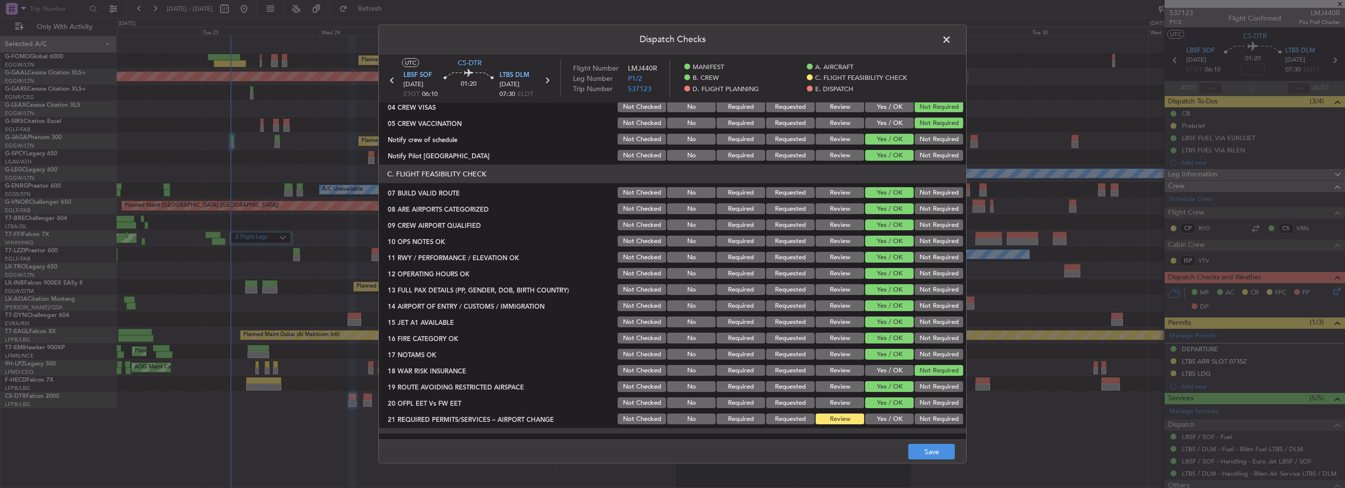
scroll to position [343, 0]
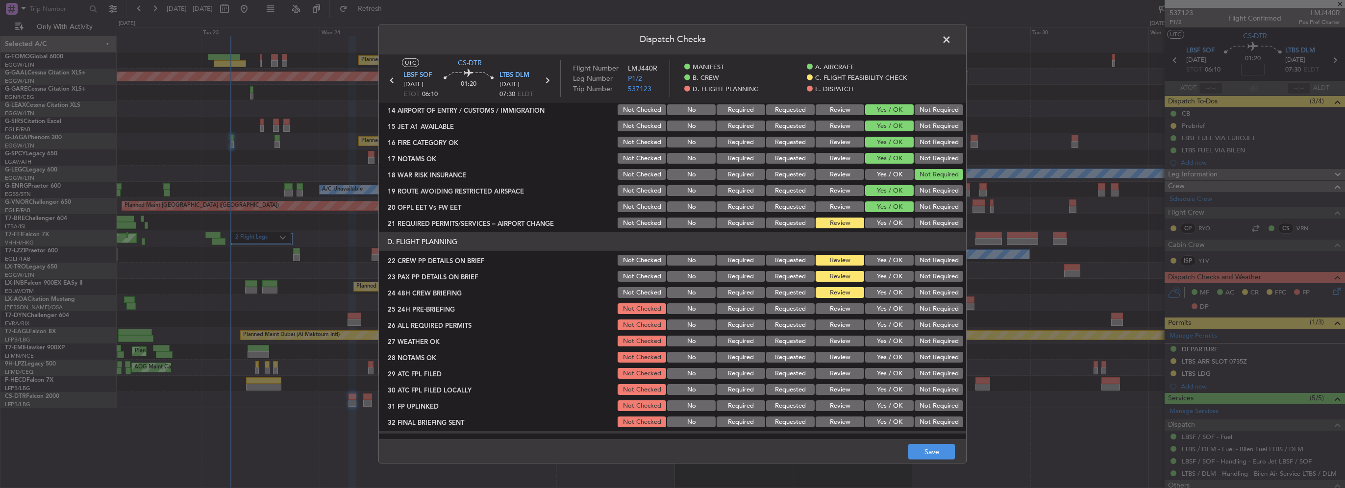
click at [890, 219] on button "Yes / OK" at bounding box center [889, 223] width 49 height 11
click at [894, 261] on button "Yes / OK" at bounding box center [889, 260] width 49 height 11
click at [896, 282] on div "Yes / OK" at bounding box center [889, 277] width 50 height 14
click at [896, 291] on button "Yes / OK" at bounding box center [889, 292] width 49 height 11
click at [894, 278] on button "Yes / OK" at bounding box center [889, 276] width 49 height 11
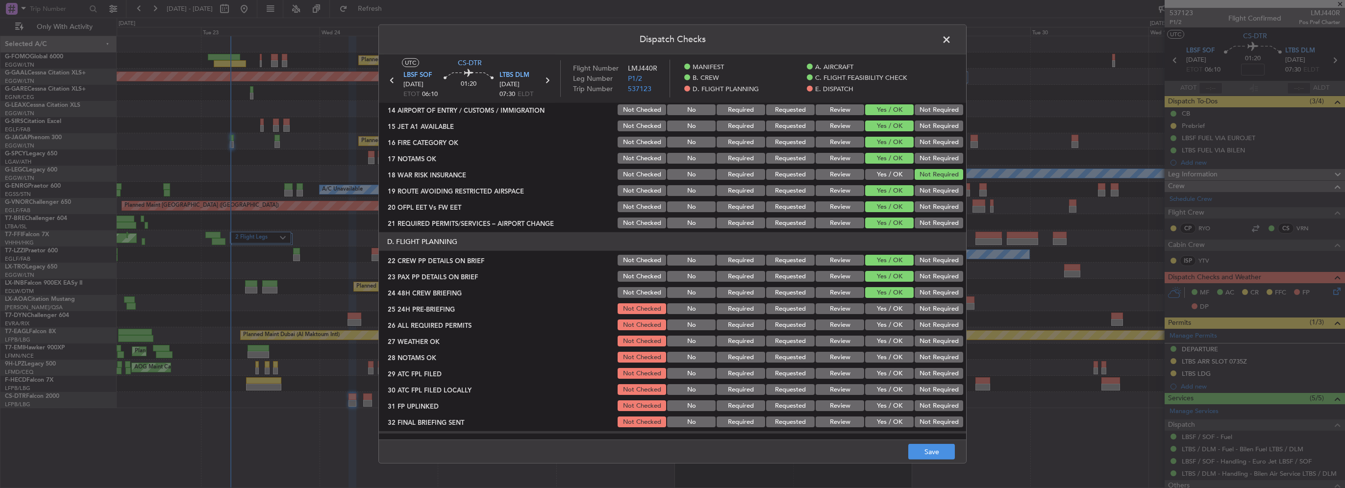
click at [930, 311] on button "Not Required" at bounding box center [939, 308] width 49 height 11
click at [928, 453] on button "Save" at bounding box center [931, 452] width 47 height 16
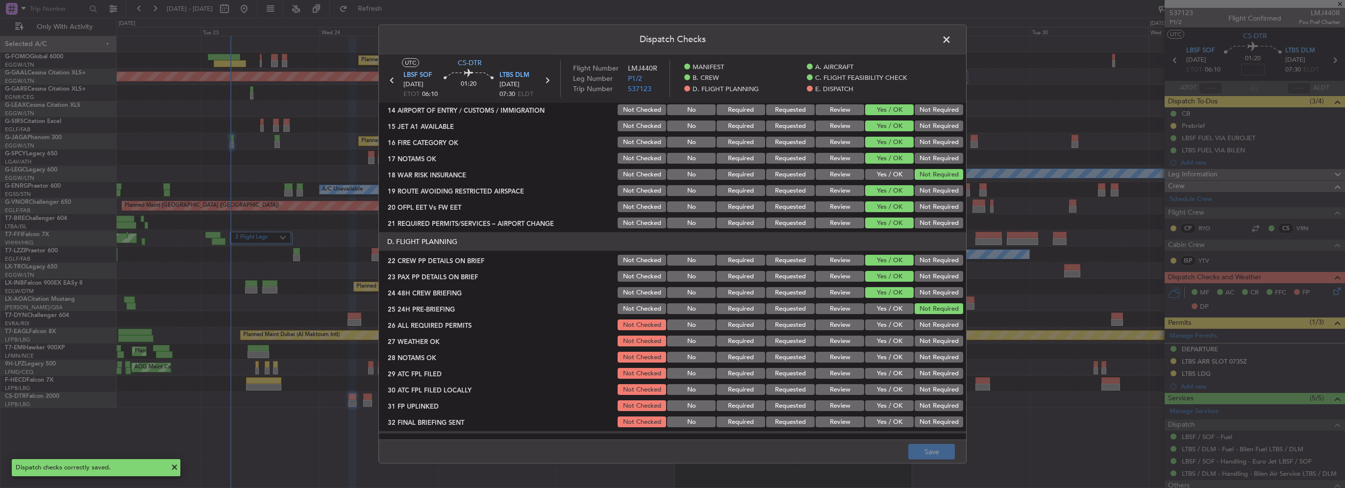
drag, startPoint x: 946, startPoint y: 36, endPoint x: 982, endPoint y: 86, distance: 62.1
click at [952, 37] on span at bounding box center [952, 42] width 0 height 20
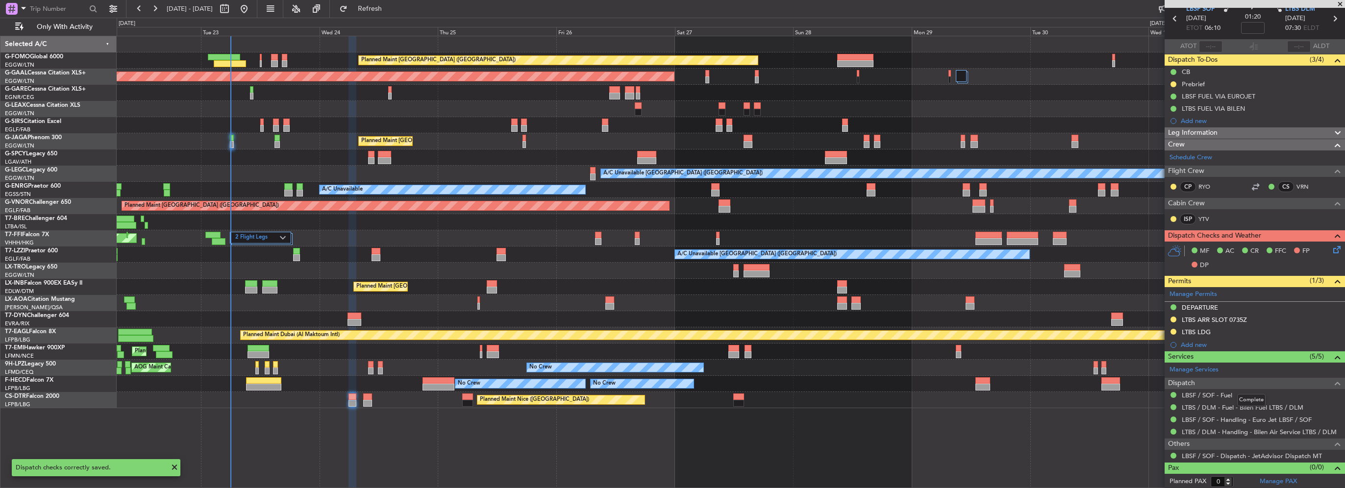
scroll to position [0, 0]
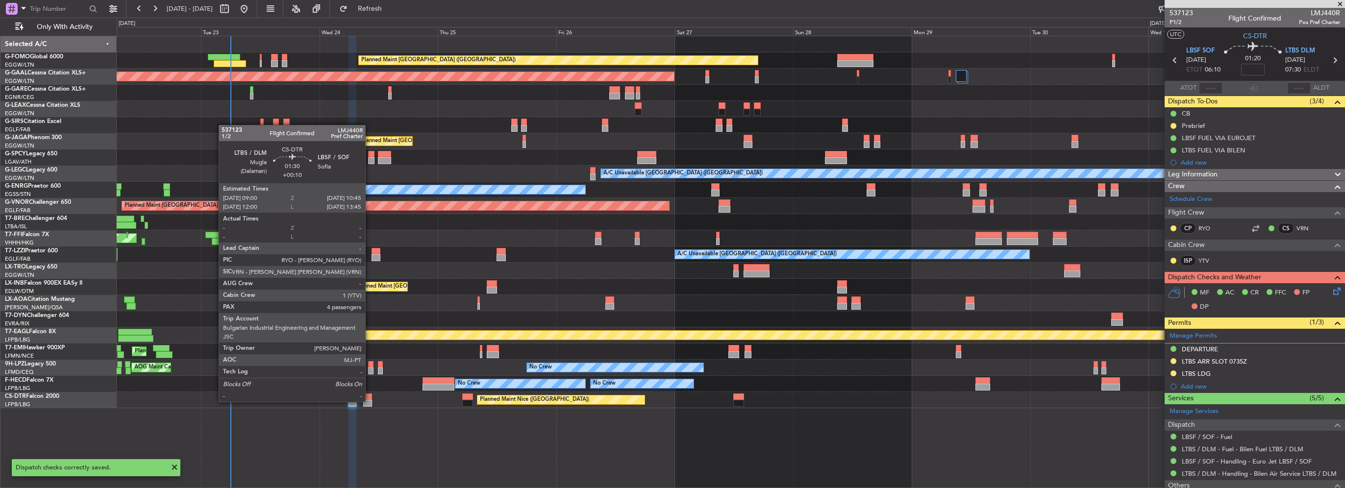
click at [370, 401] on div at bounding box center [367, 403] width 9 height 7
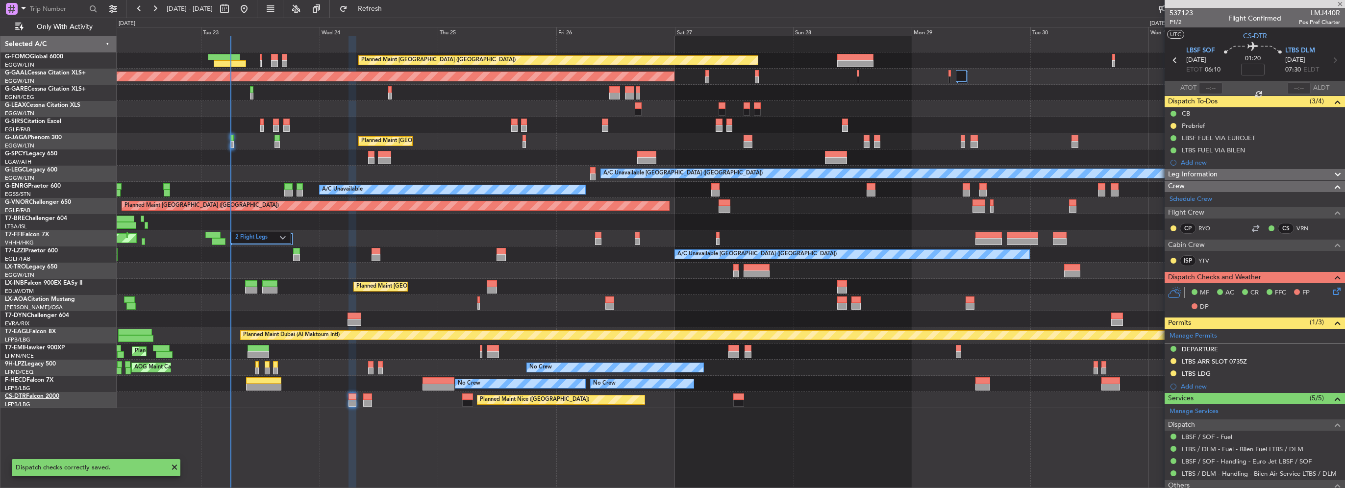
type input "+00:10"
type input "4"
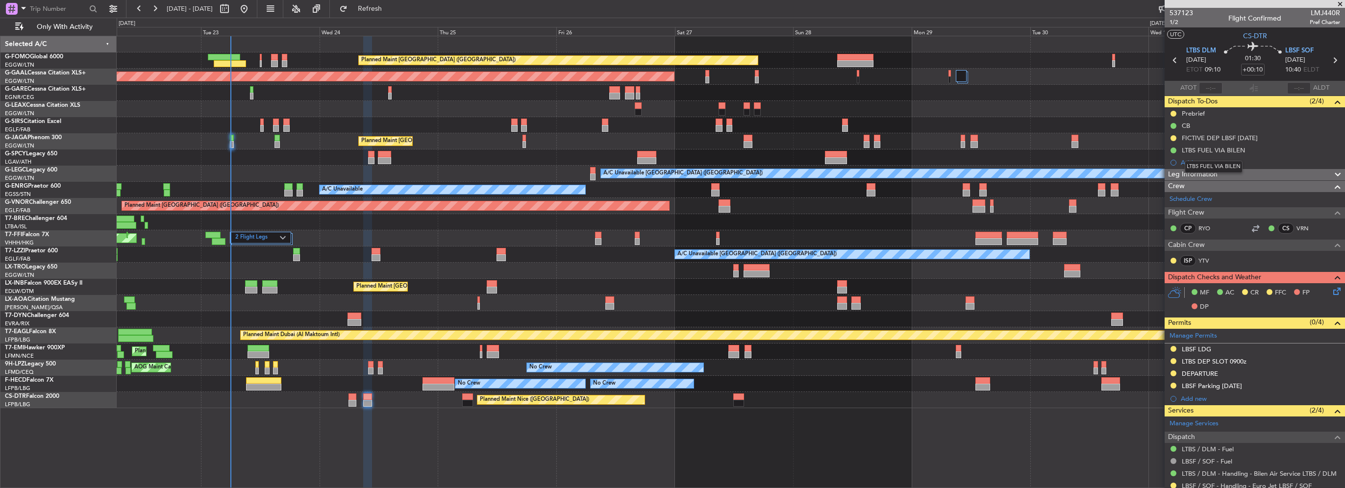
click at [1235, 175] on mat-tooltip-component "LTBS FUEL VIA BILEN" at bounding box center [1214, 167] width 72 height 26
click at [1196, 174] on span "Leg Information" at bounding box center [1193, 174] width 50 height 11
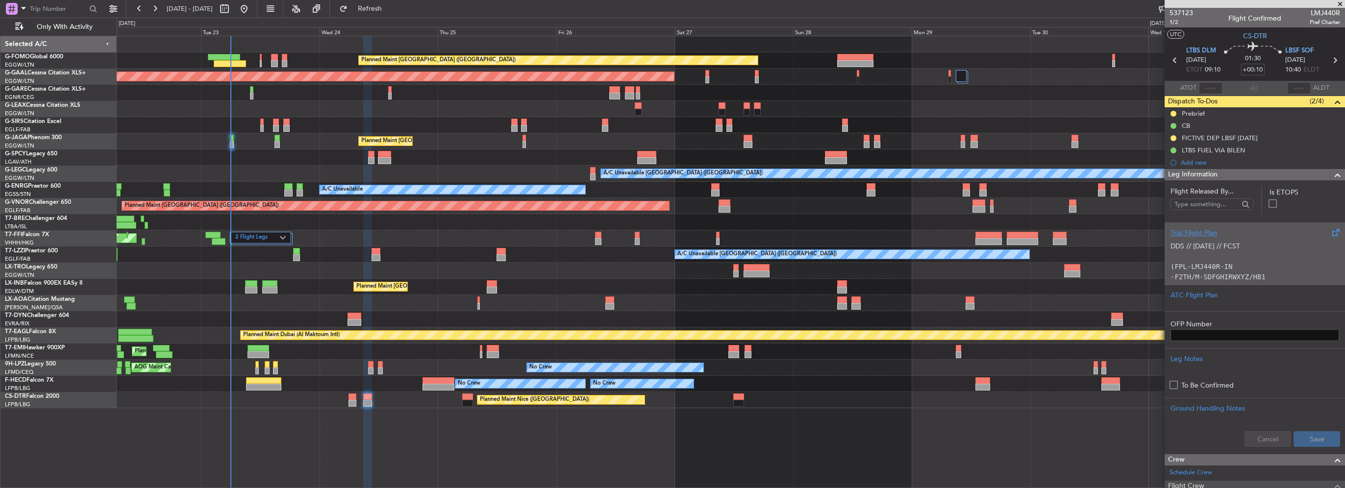
click at [1196, 239] on div "DDS // 22SEP // FCST (FPL-LMJ440R-IN -F2TH/M-SDFGHIRWXYZ/HB1 -LTBS1400 -N0456F4…" at bounding box center [1255, 259] width 169 height 42
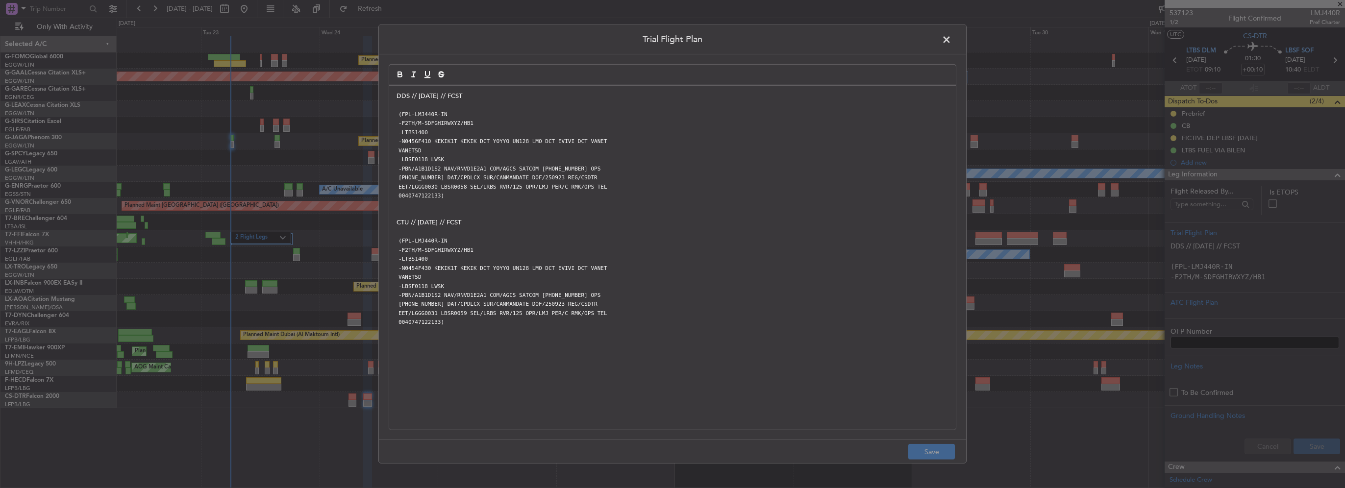
click at [394, 95] on div "DDS // 22SEP // FCST (FPL-LMJ440R-IN -F2TH/M-SDFGHIRWXYZ/HB1 -LTBS1400 -N0456F4…" at bounding box center [672, 258] width 567 height 344
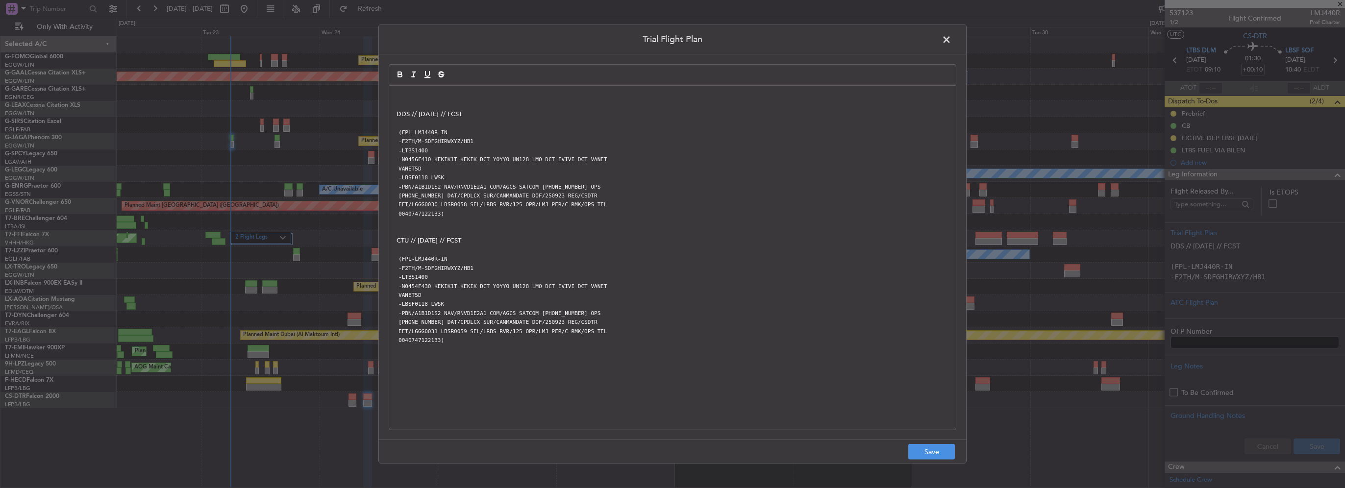
click at [410, 79] on quill-editor "DDS // 22SEP // FCST (FPL-LMJ440R-IN -F2TH/M-SDFGHIRWXYZ/HB1 -LTBS1400 -N0456F4…" at bounding box center [673, 236] width 568 height 345
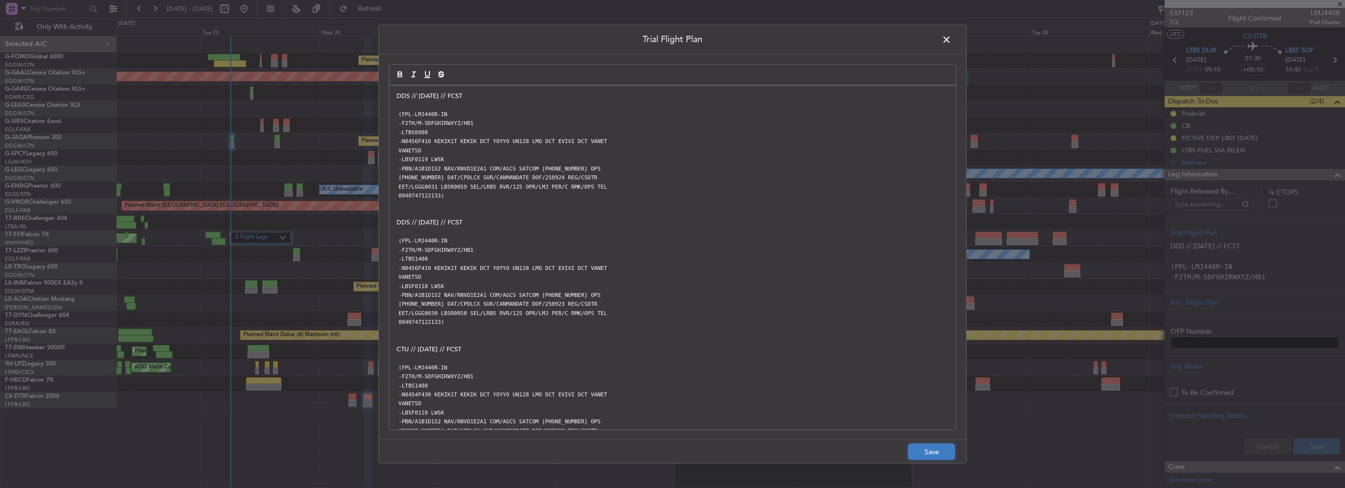
click at [929, 453] on button "Save" at bounding box center [931, 452] width 47 height 16
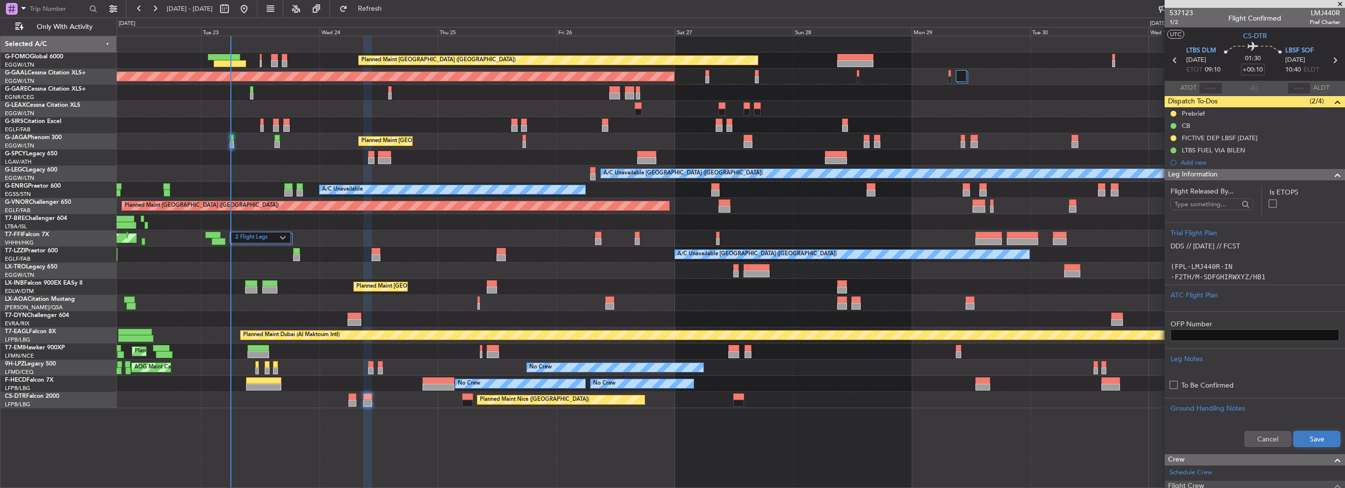
click at [1310, 435] on button "Save" at bounding box center [1317, 439] width 47 height 16
click at [1253, 69] on input "+00:10" at bounding box center [1253, 70] width 24 height 12
type input "+00:00"
click at [1332, 173] on span at bounding box center [1338, 175] width 12 height 12
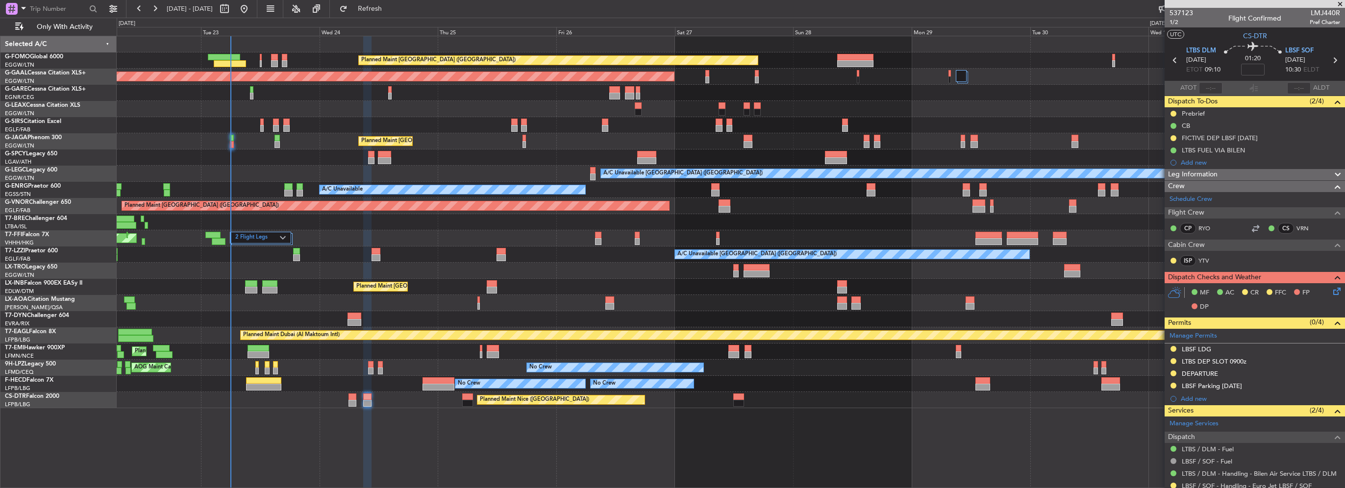
click at [1332, 290] on icon at bounding box center [1336, 290] width 8 height 8
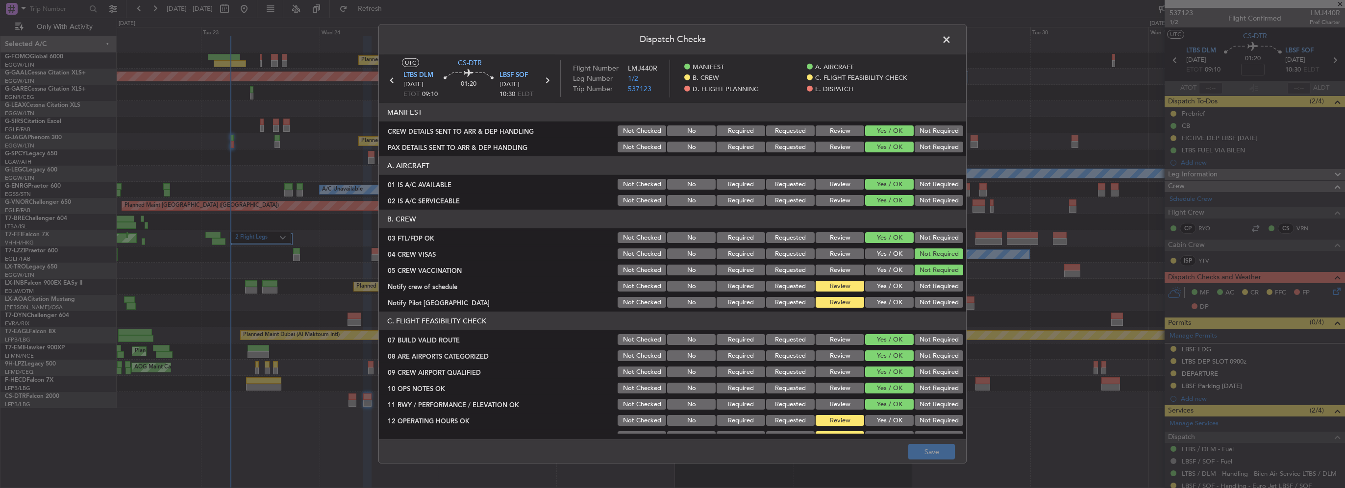
click at [888, 288] on button "Yes / OK" at bounding box center [889, 286] width 49 height 11
click at [890, 297] on button "Yes / OK" at bounding box center [889, 302] width 49 height 11
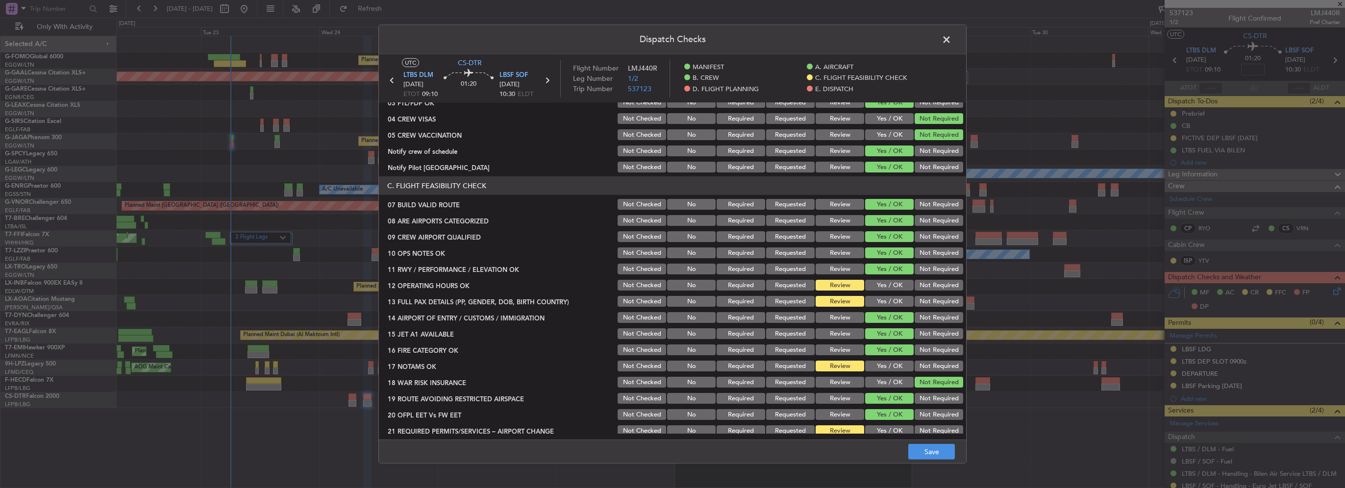
scroll to position [147, 0]
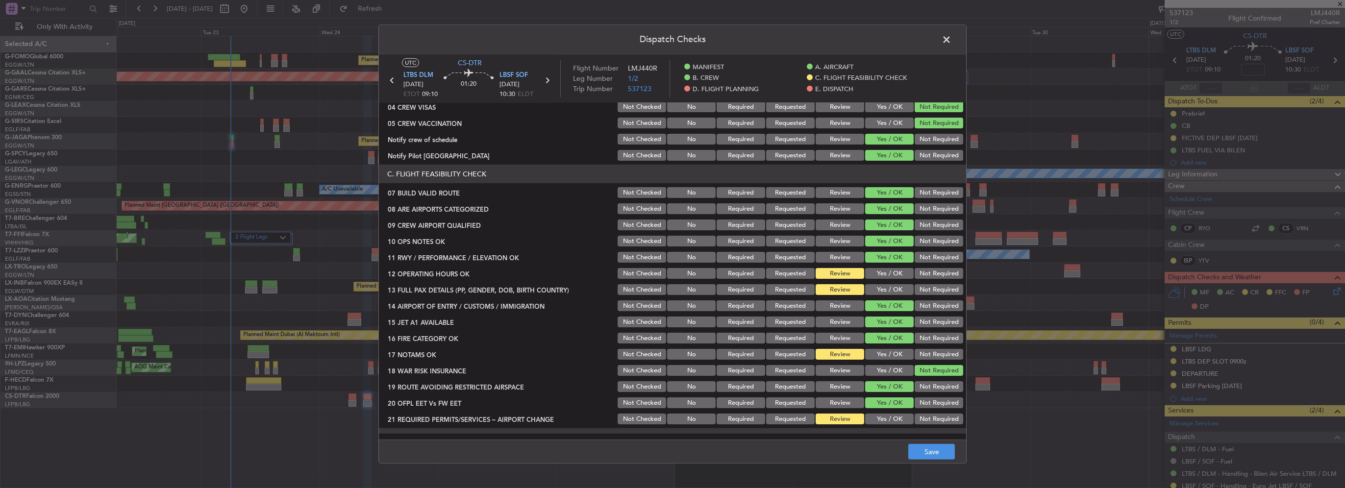
click at [886, 277] on button "Yes / OK" at bounding box center [889, 273] width 49 height 11
click at [885, 286] on button "Yes / OK" at bounding box center [889, 289] width 49 height 11
click at [891, 355] on button "Yes / OK" at bounding box center [889, 354] width 49 height 11
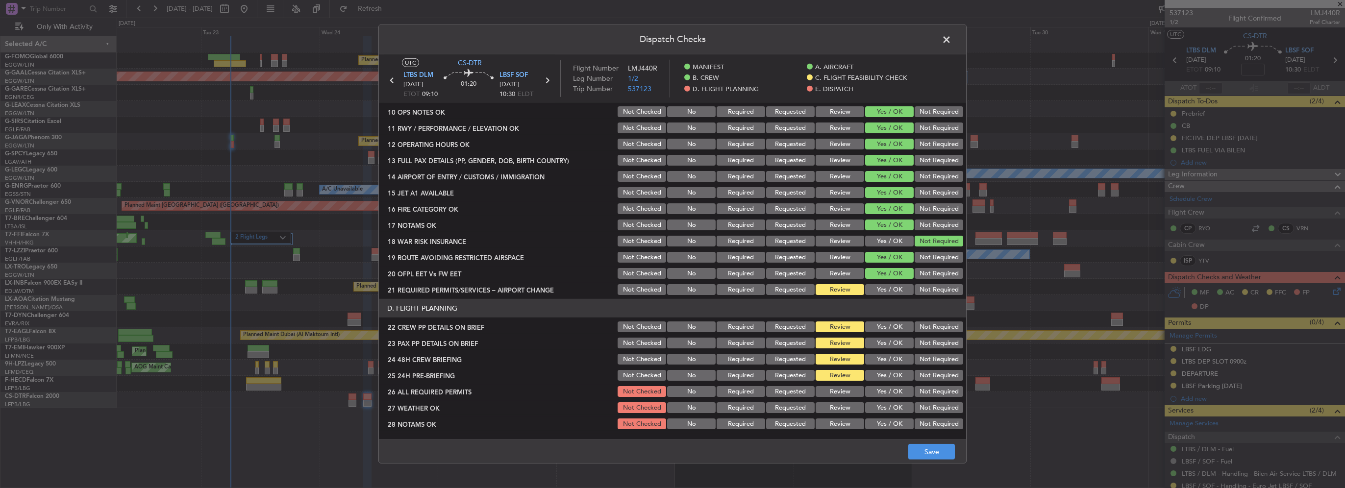
scroll to position [294, 0]
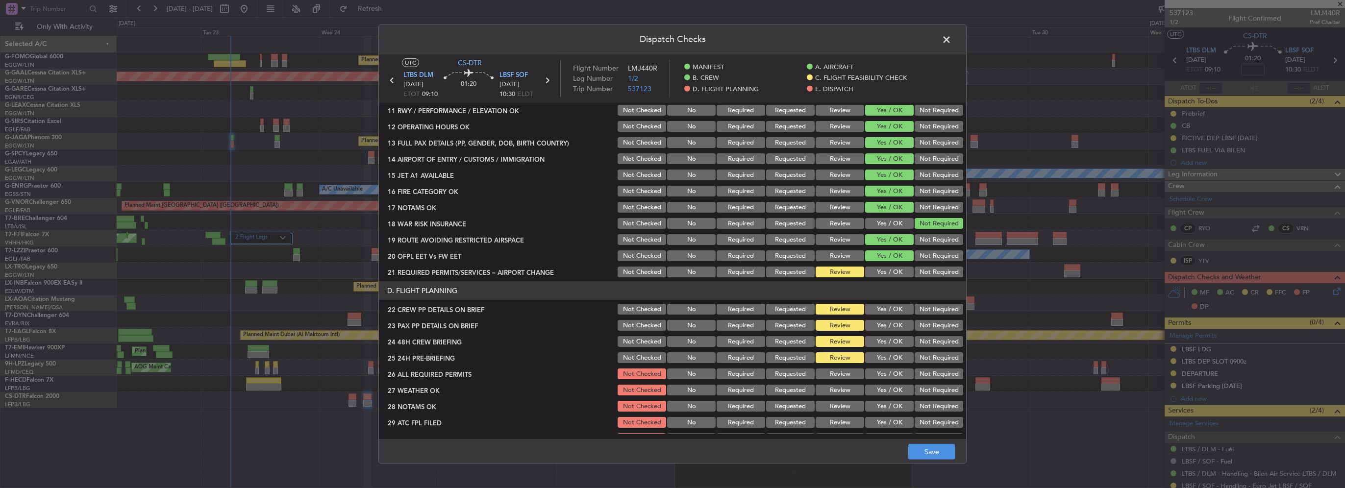
drag, startPoint x: 879, startPoint y: 272, endPoint x: 890, endPoint y: 303, distance: 33.3
click at [879, 272] on button "Yes / OK" at bounding box center [889, 272] width 49 height 11
click at [891, 311] on button "Yes / OK" at bounding box center [889, 309] width 49 height 11
click at [892, 330] on button "Yes / OK" at bounding box center [889, 325] width 49 height 11
click at [893, 343] on button "Yes / OK" at bounding box center [889, 341] width 49 height 11
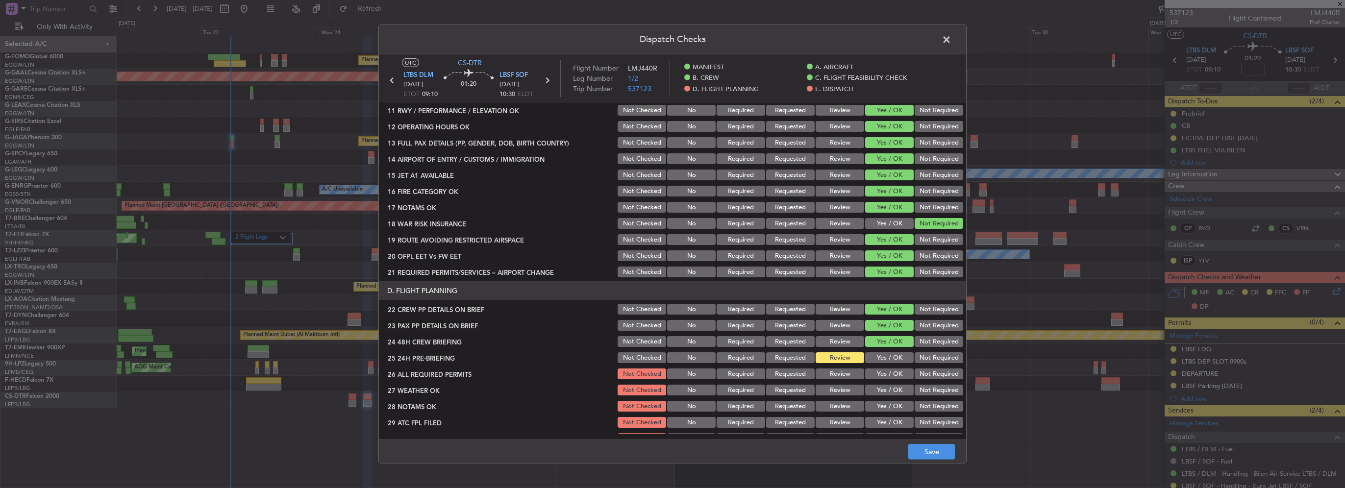
click at [915, 357] on button "Not Required" at bounding box center [939, 357] width 49 height 11
click at [943, 451] on button "Save" at bounding box center [931, 452] width 47 height 16
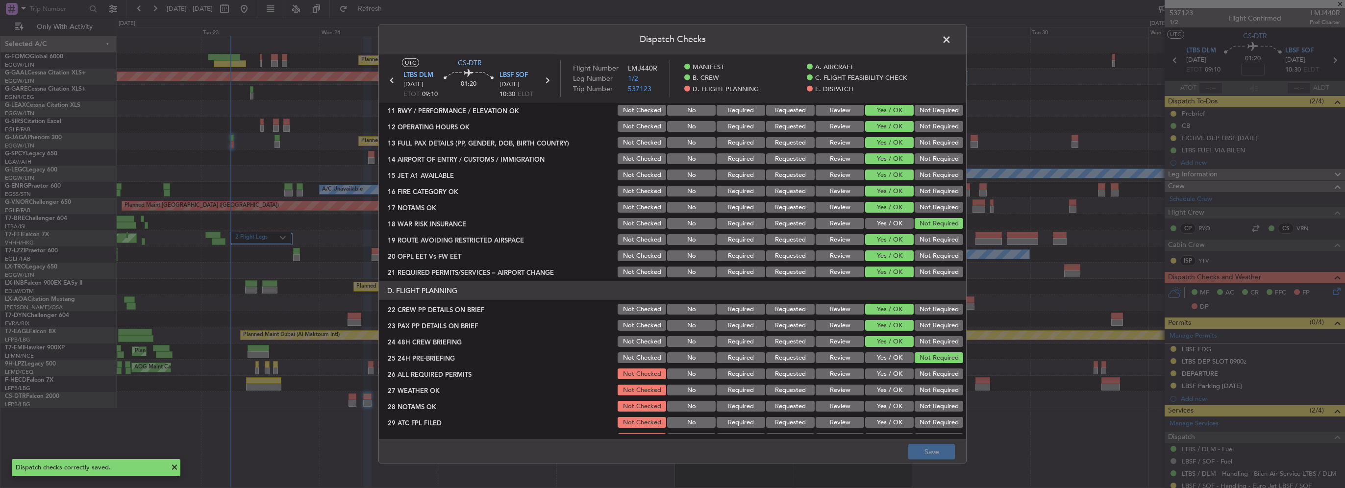
click at [952, 39] on span at bounding box center [952, 42] width 0 height 20
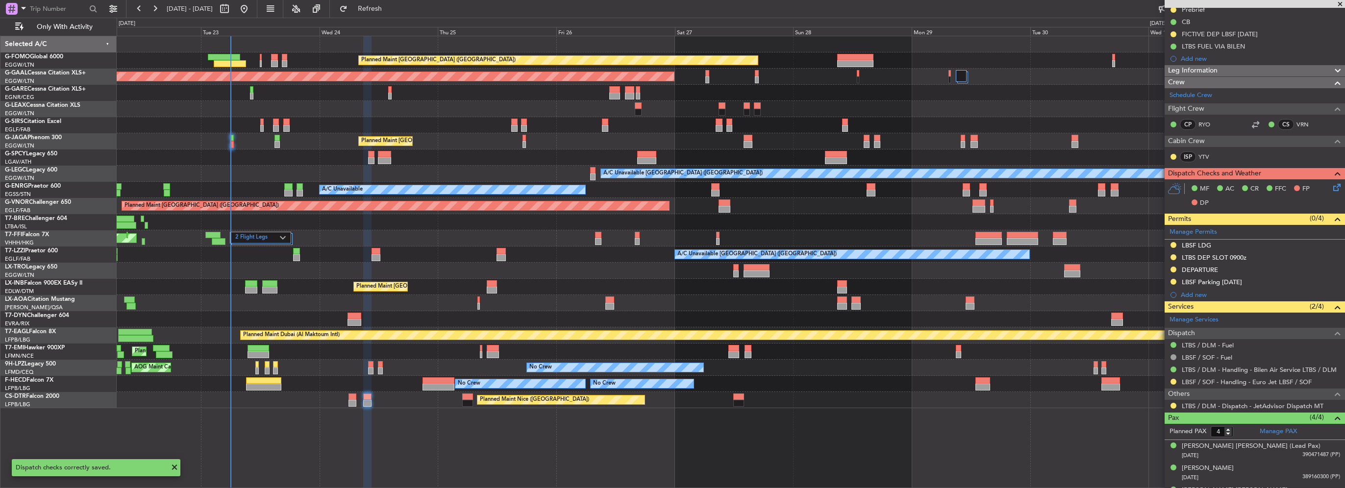
scroll to position [142, 0]
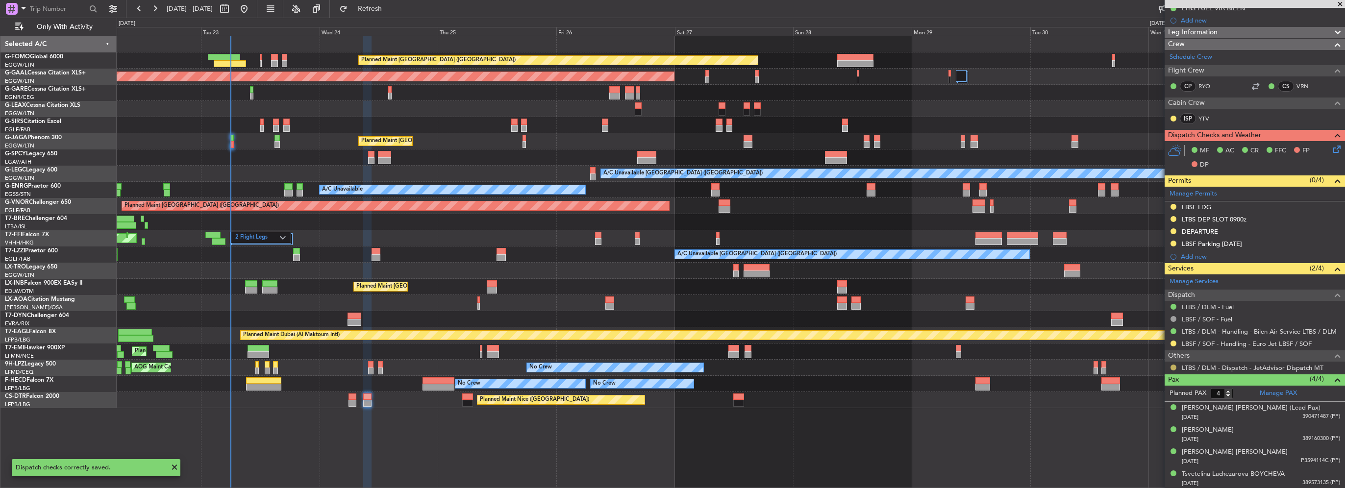
click at [1175, 368] on button at bounding box center [1174, 368] width 6 height 6
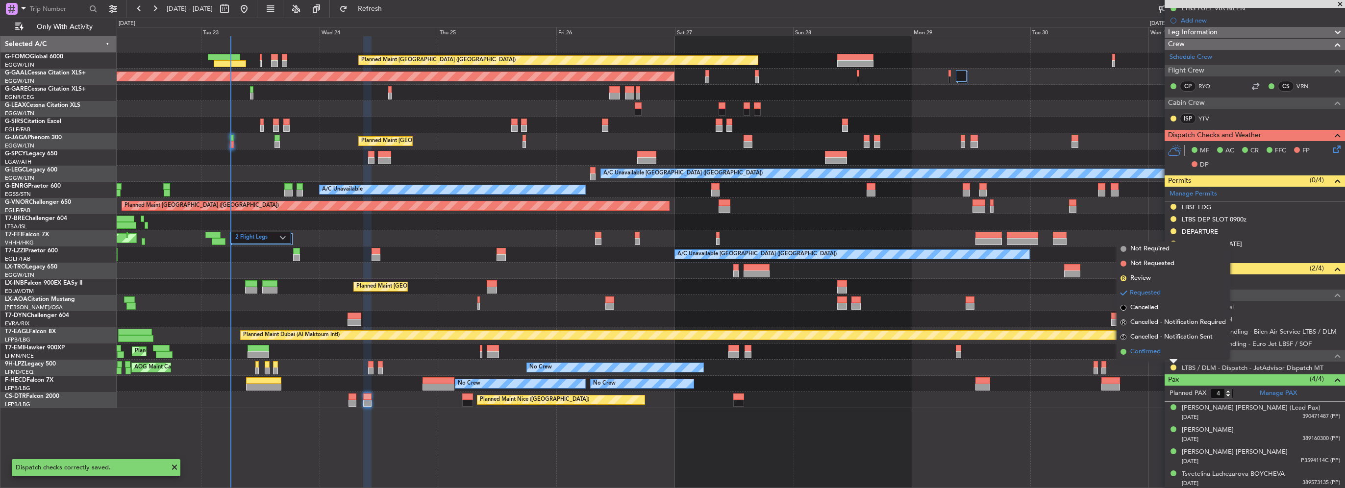
click at [1145, 352] on span "Confirmed" at bounding box center [1146, 352] width 30 height 10
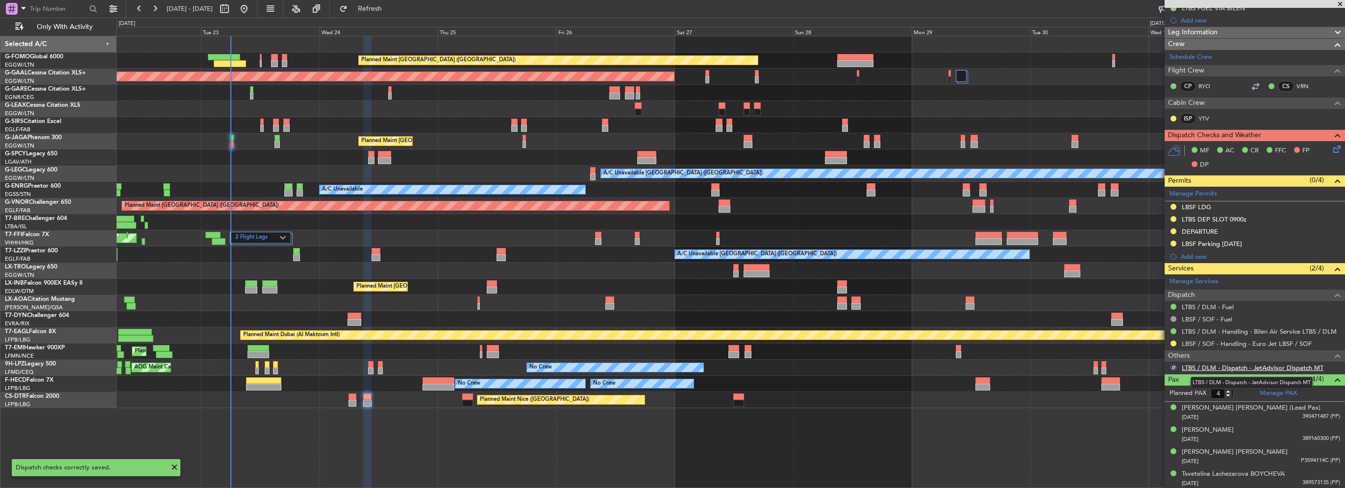
scroll to position [0, 0]
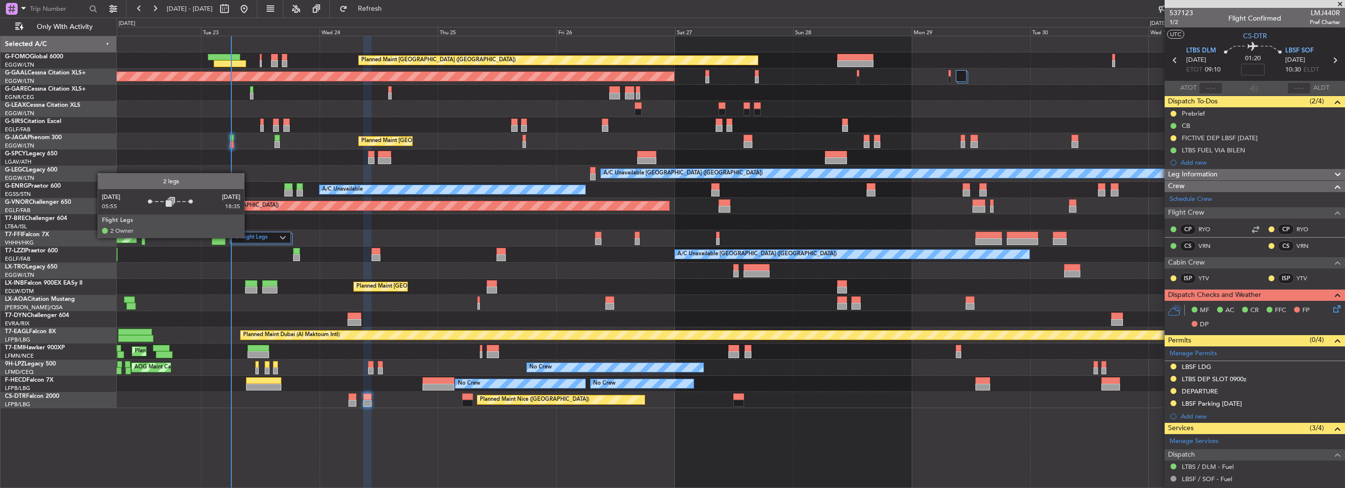
click at [249, 237] on label "2 Flight Legs" at bounding box center [257, 238] width 45 height 8
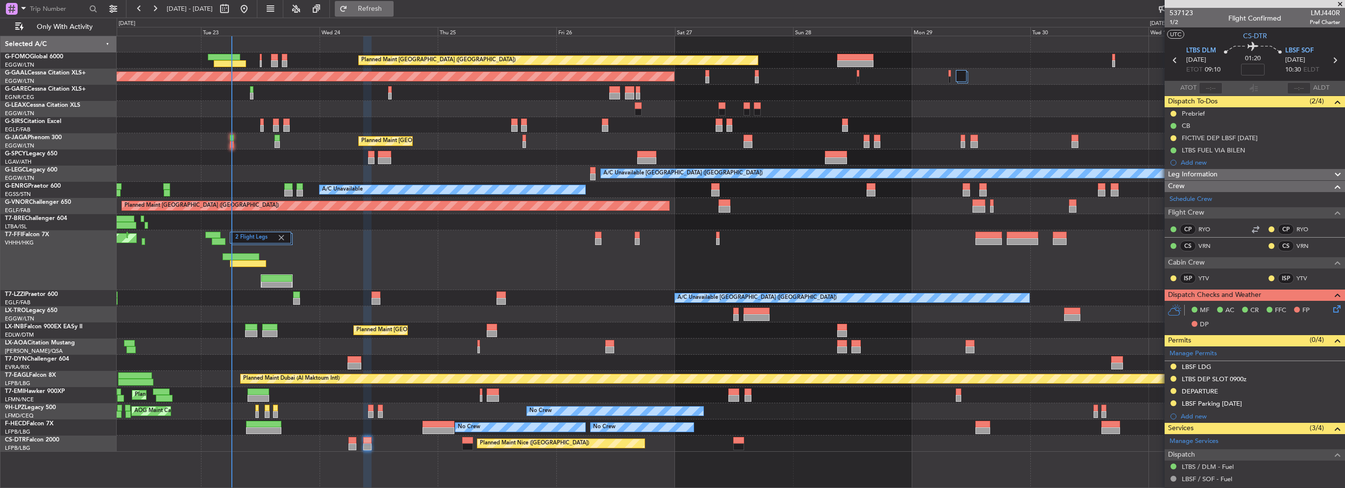
click at [382, 10] on span "Refresh" at bounding box center [370, 8] width 41 height 7
click at [378, 9] on button "Refresh" at bounding box center [364, 9] width 59 height 16
click at [391, 11] on span "Refresh" at bounding box center [370, 8] width 41 height 7
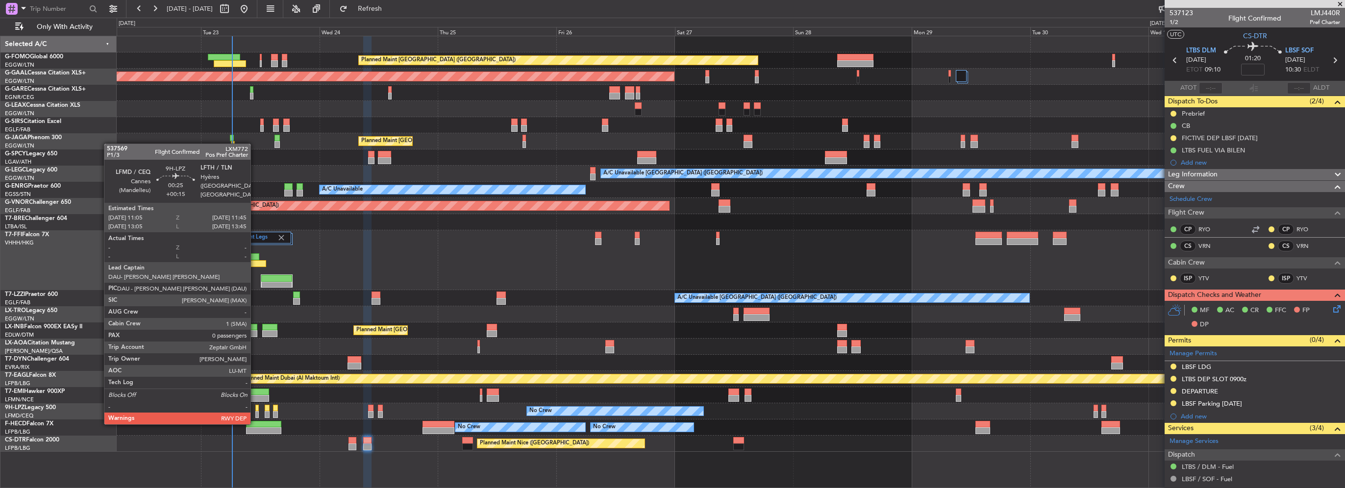
click at [255, 414] on div at bounding box center [256, 414] width 3 height 7
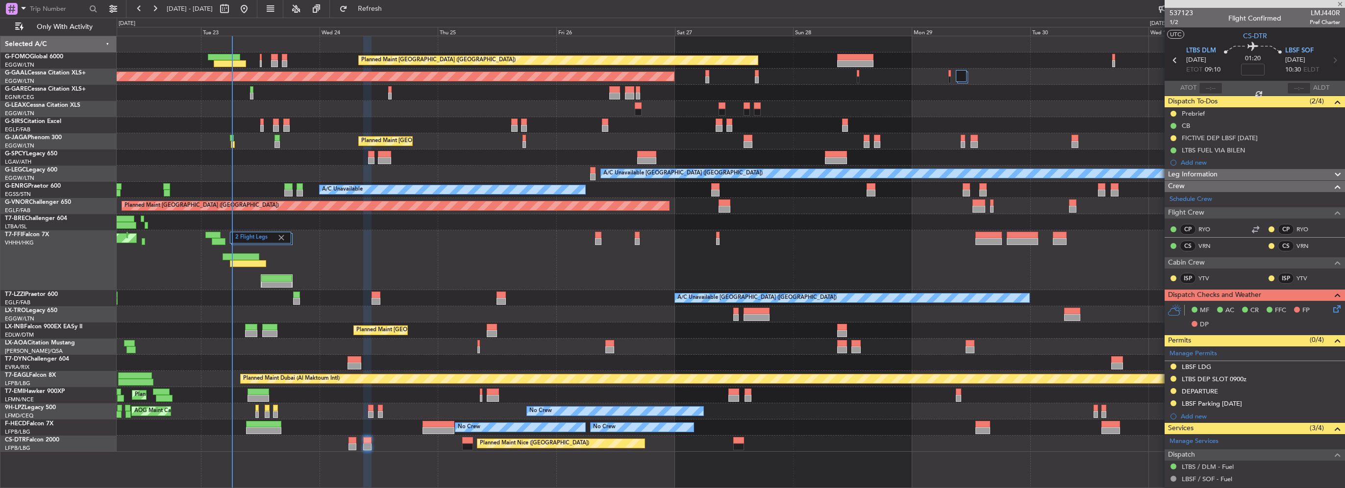
type input "+00:15"
type input "0"
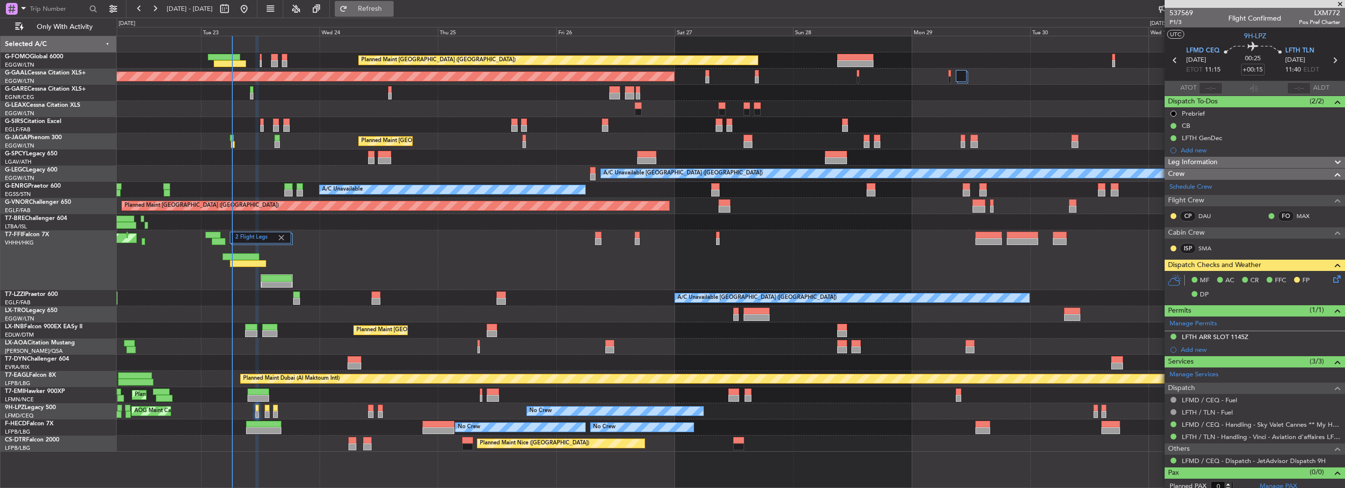
click at [378, 10] on button "Refresh" at bounding box center [364, 9] width 59 height 16
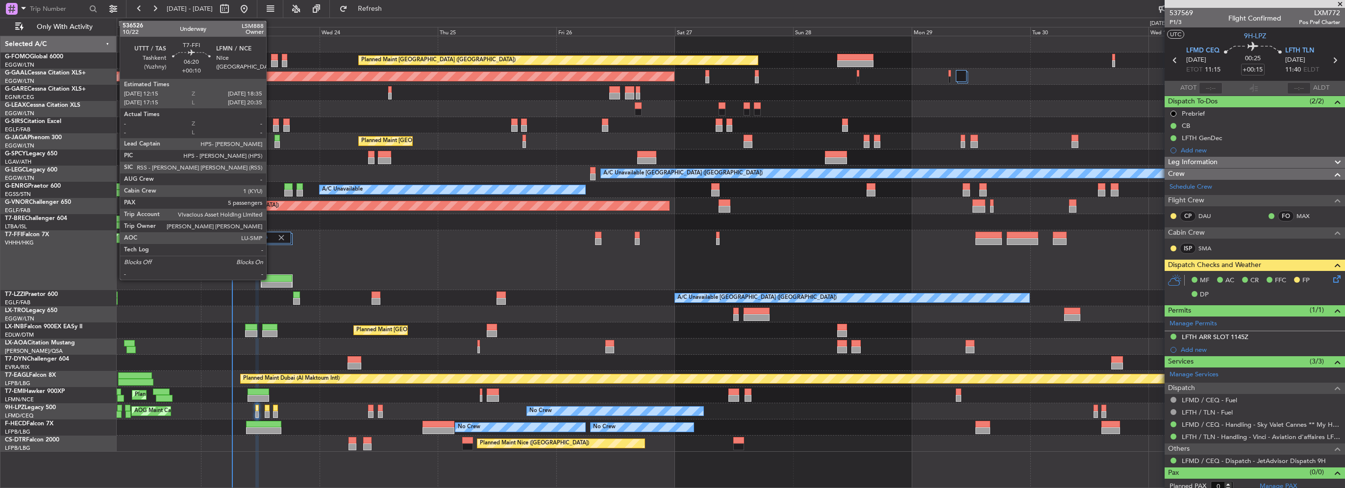
click at [271, 277] on div at bounding box center [276, 278] width 30 height 7
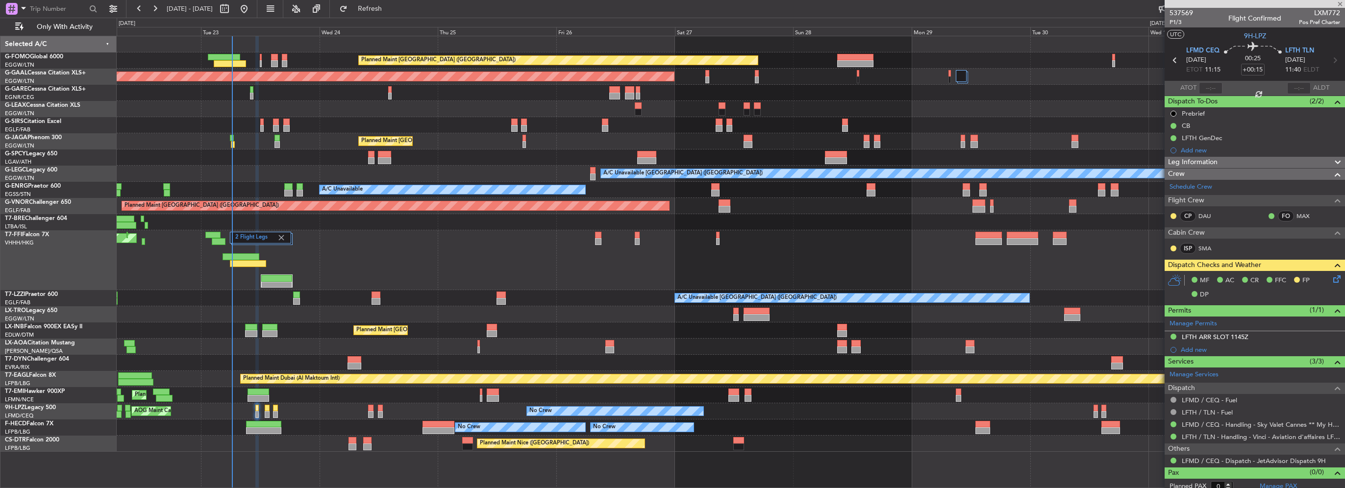
type input "+00:10"
type input "5"
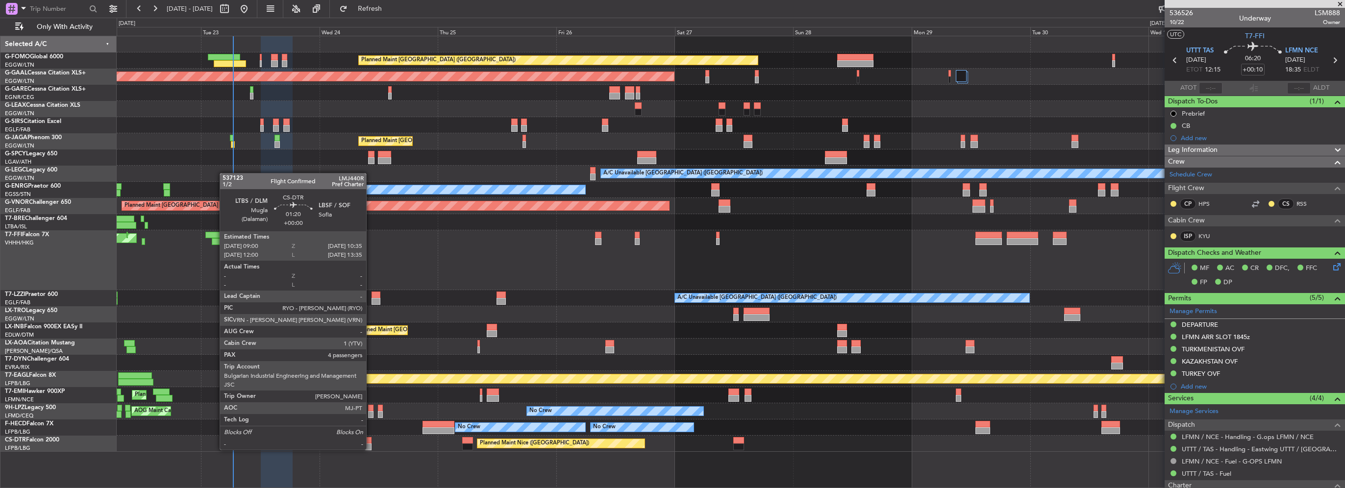
click at [371, 449] on div at bounding box center [367, 447] width 8 height 7
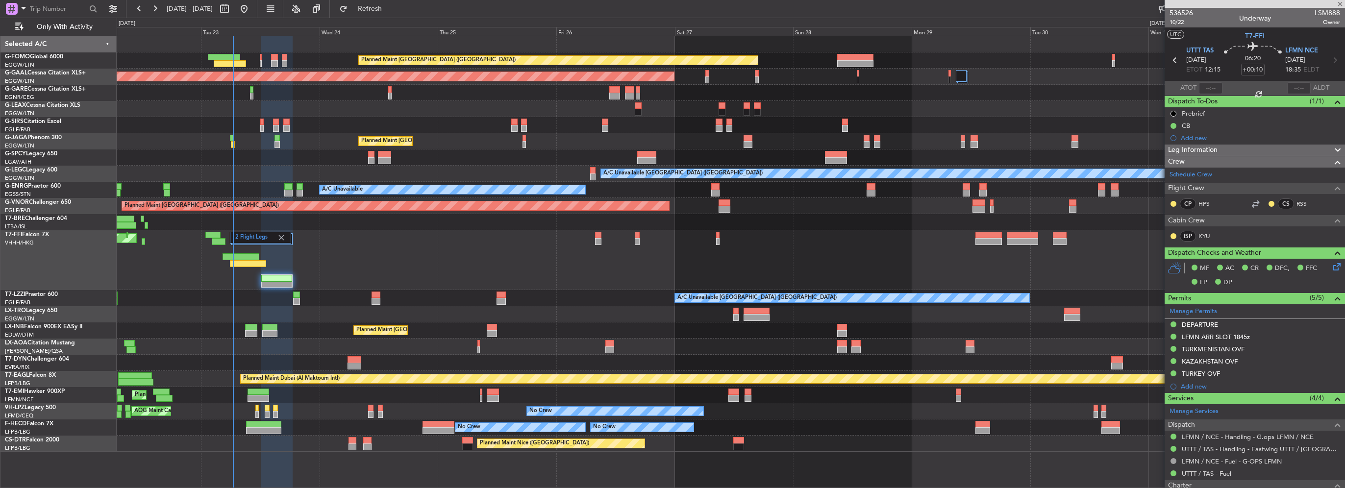
type input "4"
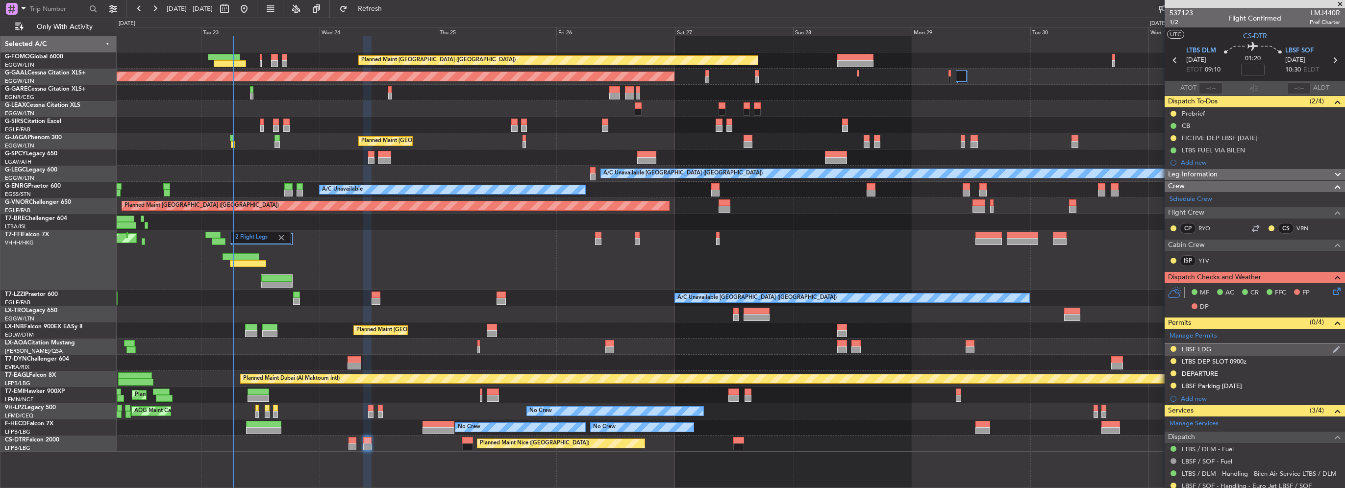
click at [1207, 350] on div "LBSF LDG" at bounding box center [1196, 349] width 29 height 8
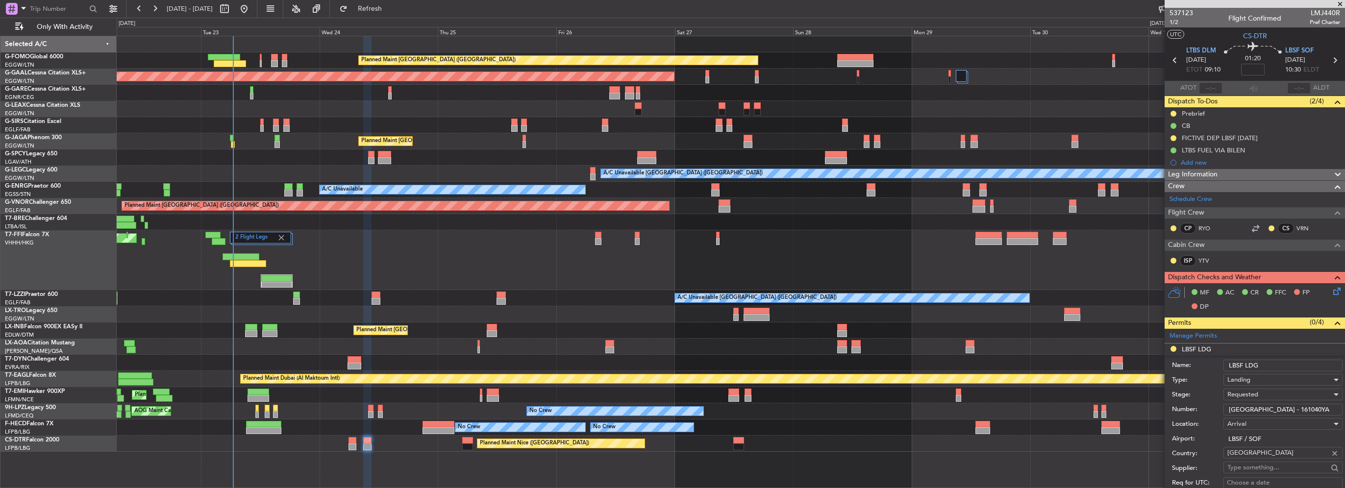
drag, startPoint x: 1304, startPoint y: 408, endPoint x: 1081, endPoint y: 400, distance: 223.2
click at [1116, 401] on fb-app "[DATE] - [DATE] Refresh Quick Links Only With Activity Planned Maint [GEOGRAPHI…" at bounding box center [672, 247] width 1345 height 481
paste input "text"
type input "161040YA"
click at [1253, 394] on span "Requested" at bounding box center [1243, 394] width 31 height 9
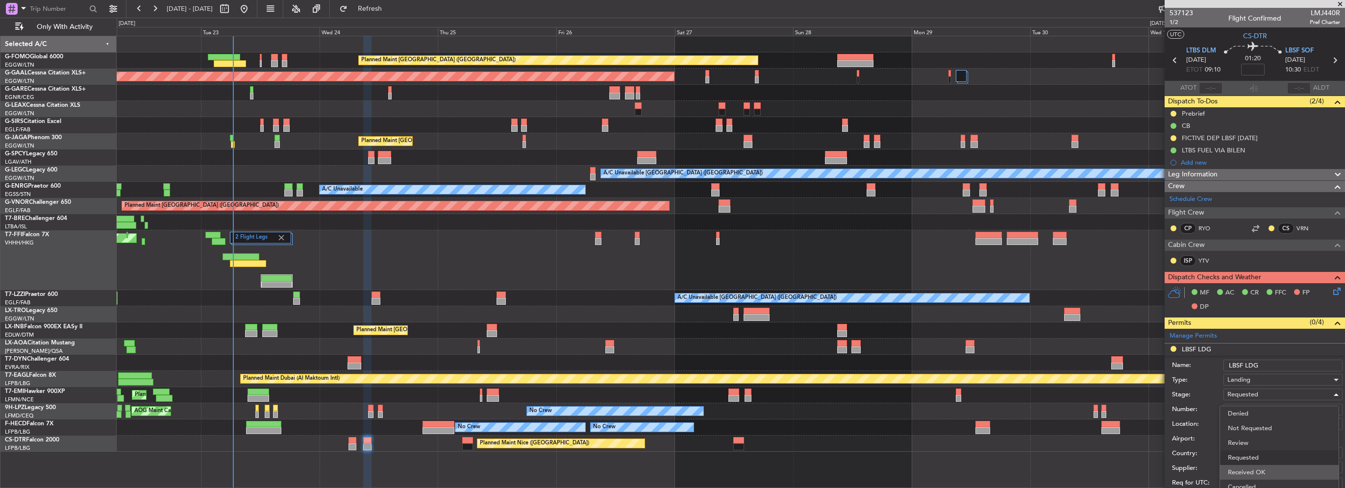
click at [1268, 472] on span "Received OK" at bounding box center [1279, 472] width 103 height 15
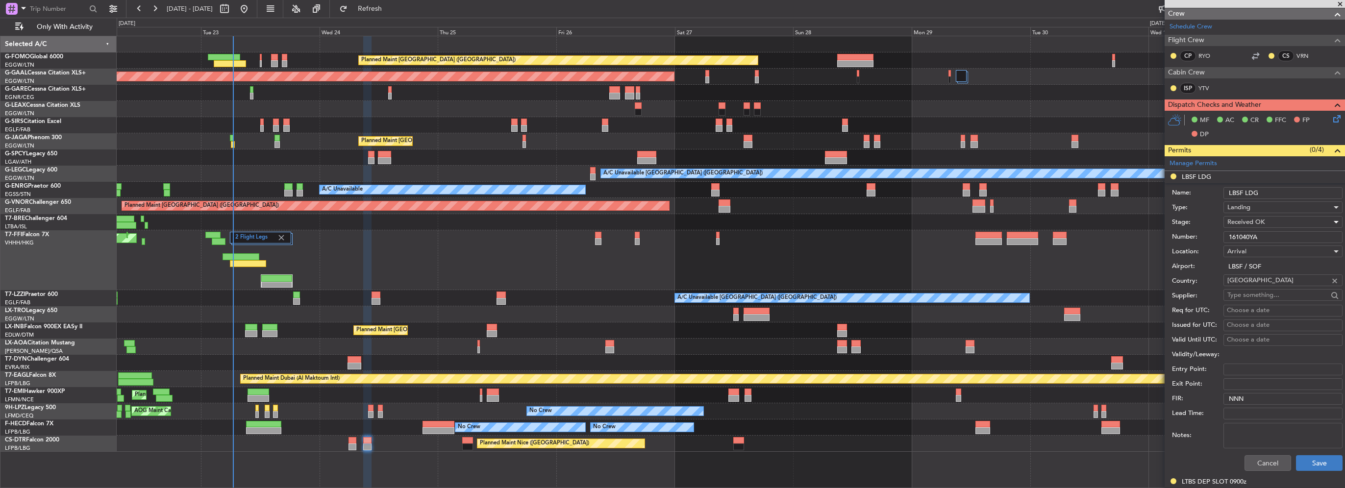
scroll to position [196, 0]
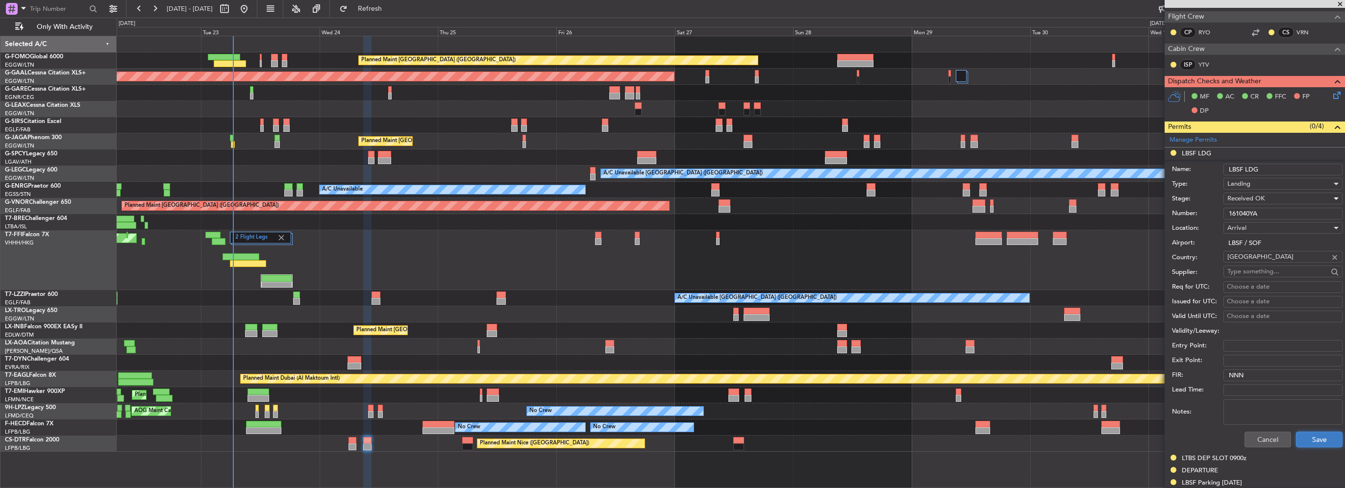
click at [1314, 436] on button "Save" at bounding box center [1319, 440] width 47 height 16
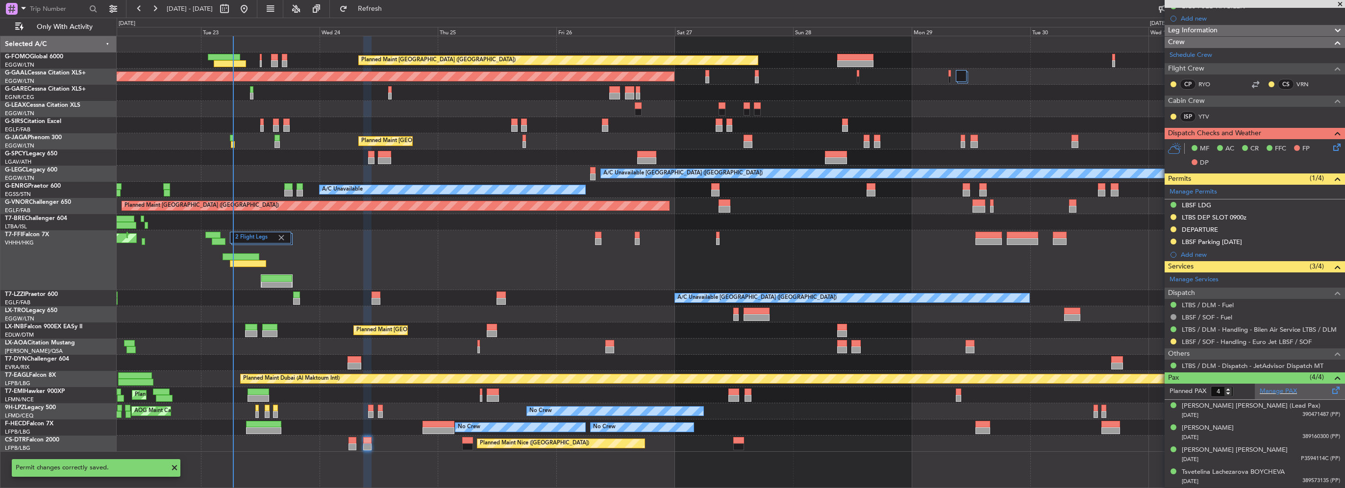
scroll to position [142, 0]
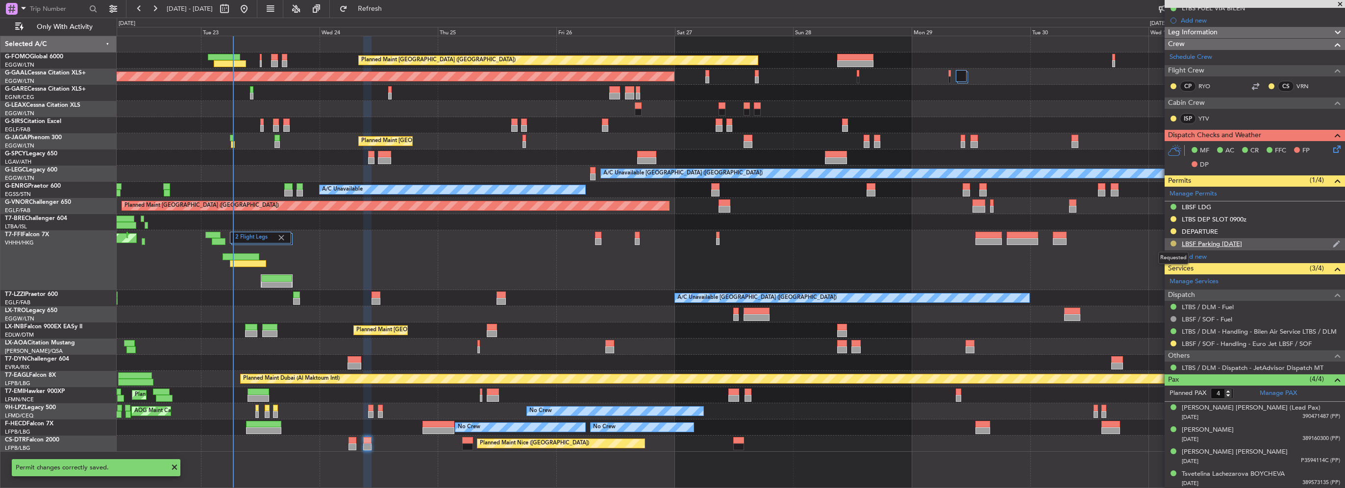
click at [1173, 241] on button at bounding box center [1174, 244] width 6 height 6
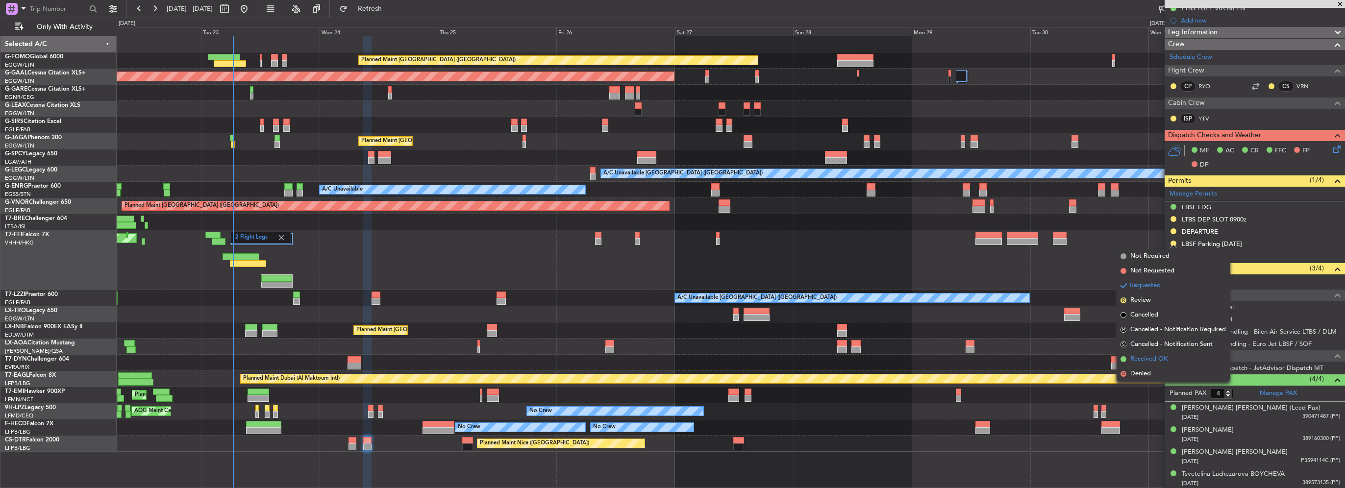
click at [1151, 362] on span "Received OK" at bounding box center [1149, 359] width 37 height 10
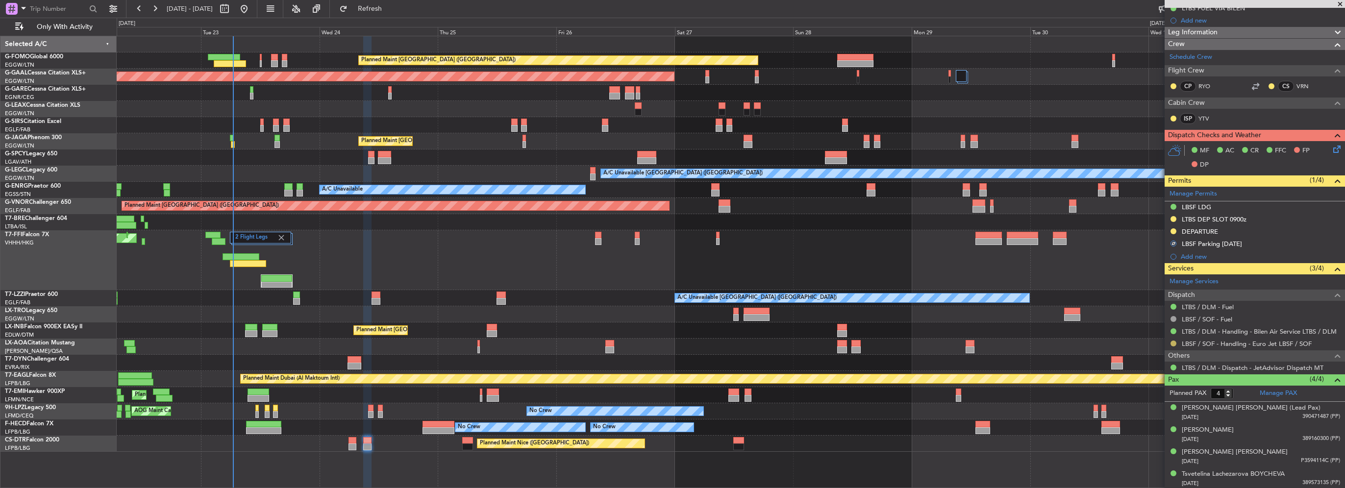
click at [1173, 343] on button at bounding box center [1174, 344] width 6 height 6
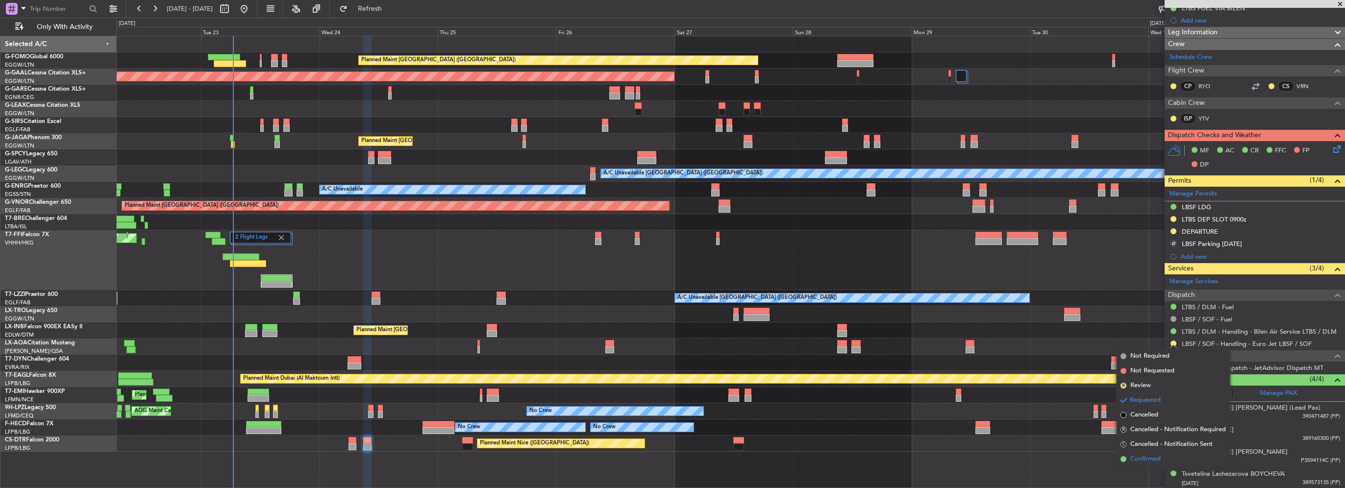
click at [1132, 454] on li "Confirmed" at bounding box center [1173, 459] width 113 height 15
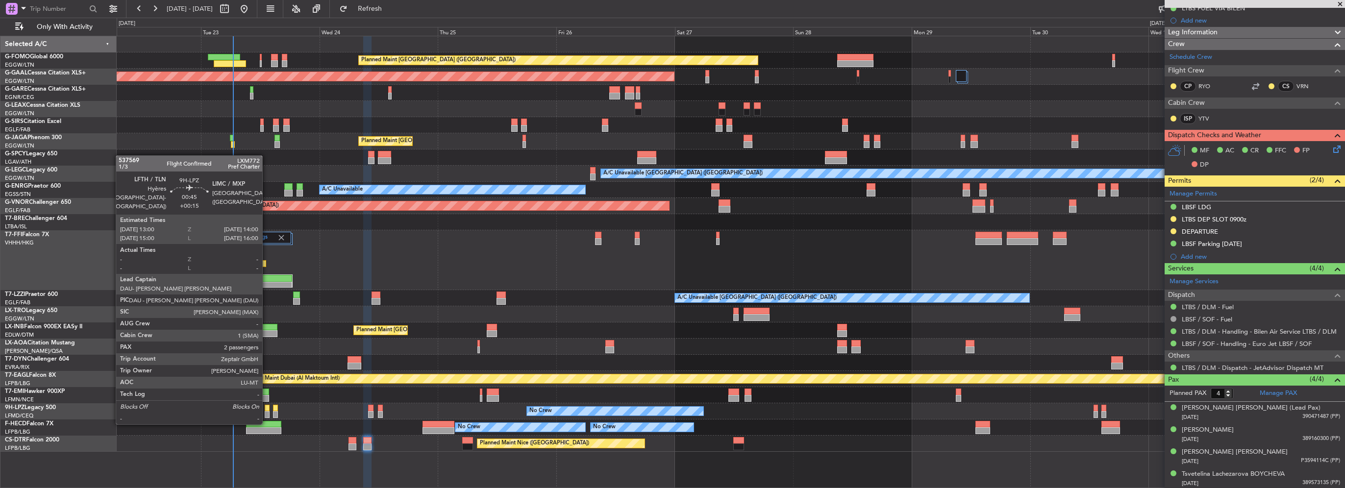
click at [267, 414] on div at bounding box center [267, 414] width 5 height 7
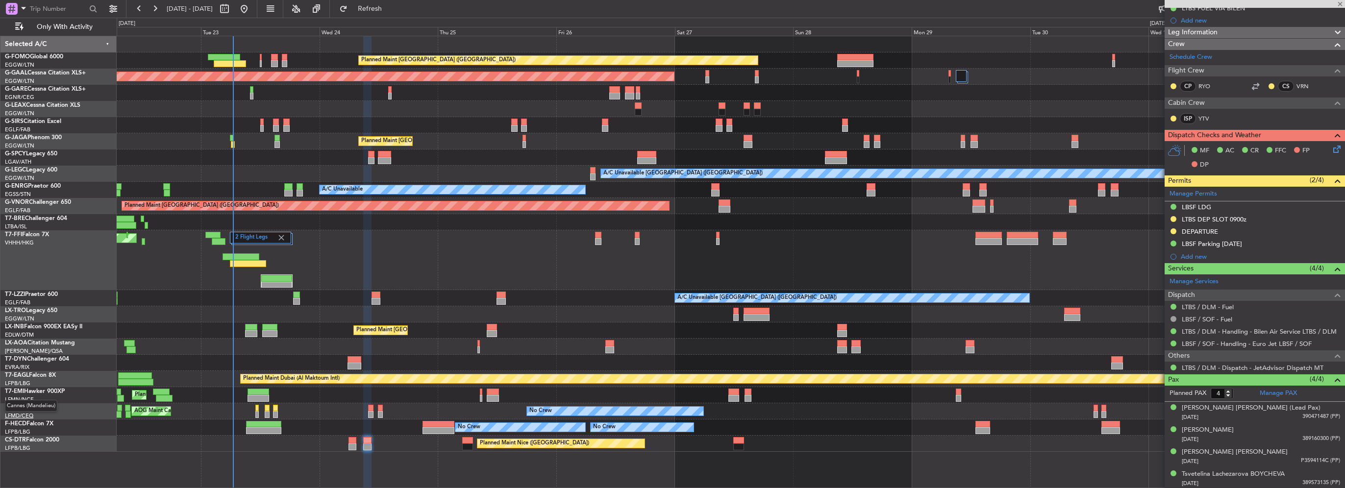
type input "+00:15"
type input "2"
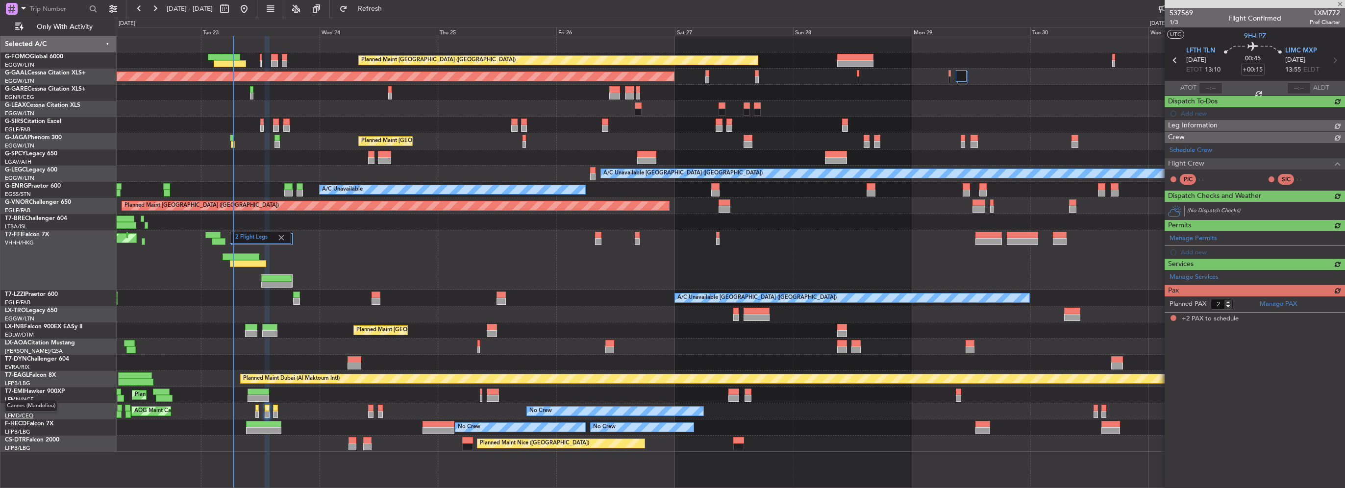
scroll to position [0, 0]
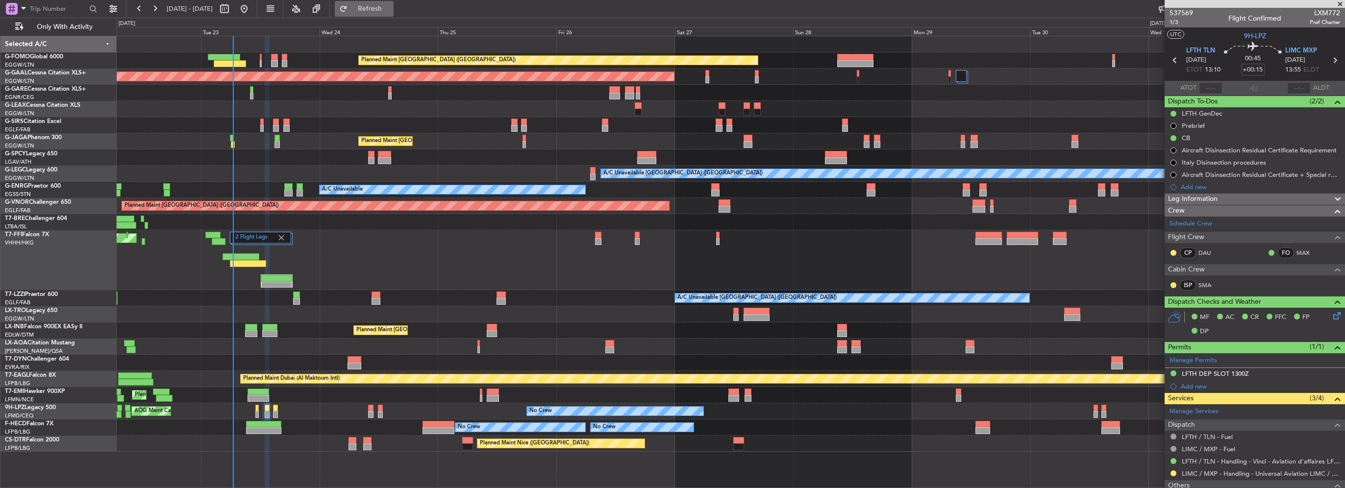
click at [391, 5] on span "Refresh" at bounding box center [370, 8] width 41 height 7
drag, startPoint x: 394, startPoint y: 10, endPoint x: 392, endPoint y: 15, distance: 5.5
click at [391, 10] on span "Refresh" at bounding box center [370, 8] width 41 height 7
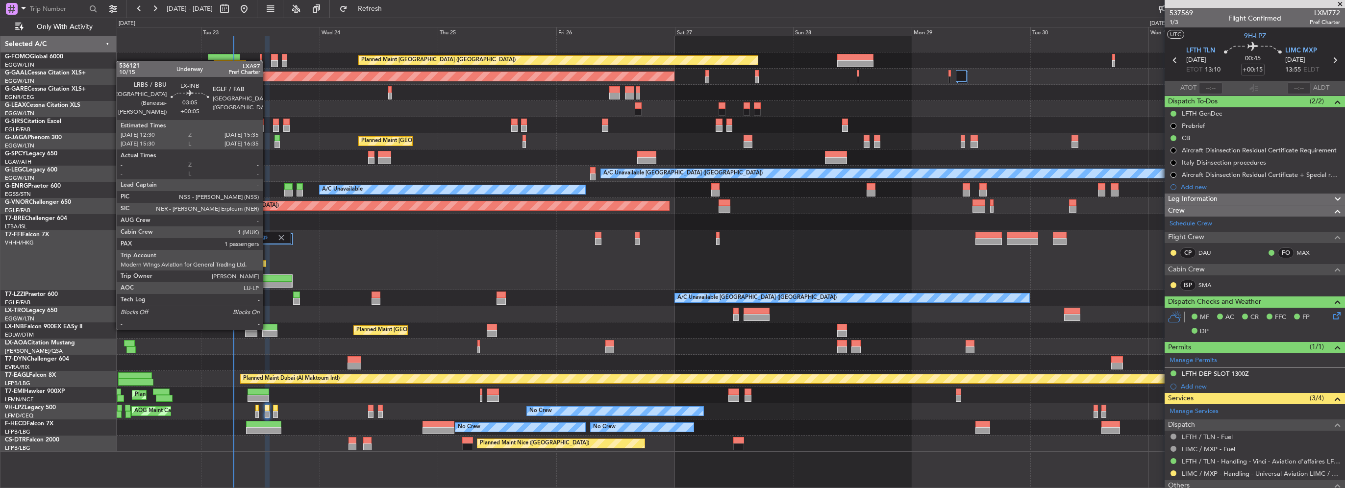
click at [267, 329] on div at bounding box center [270, 327] width 16 height 7
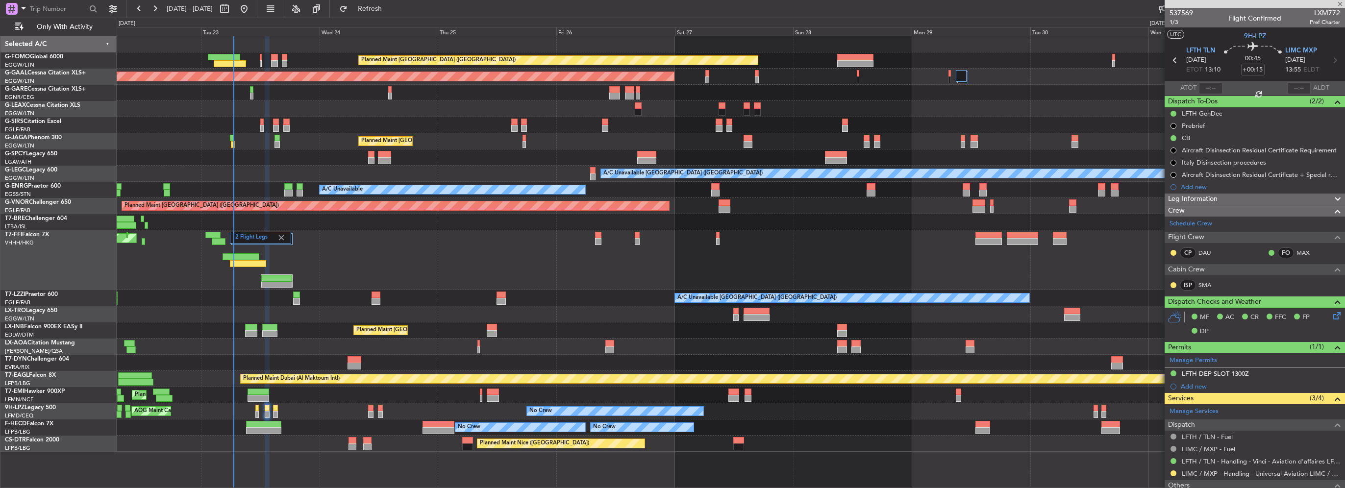
type input "+00:05"
type input "1"
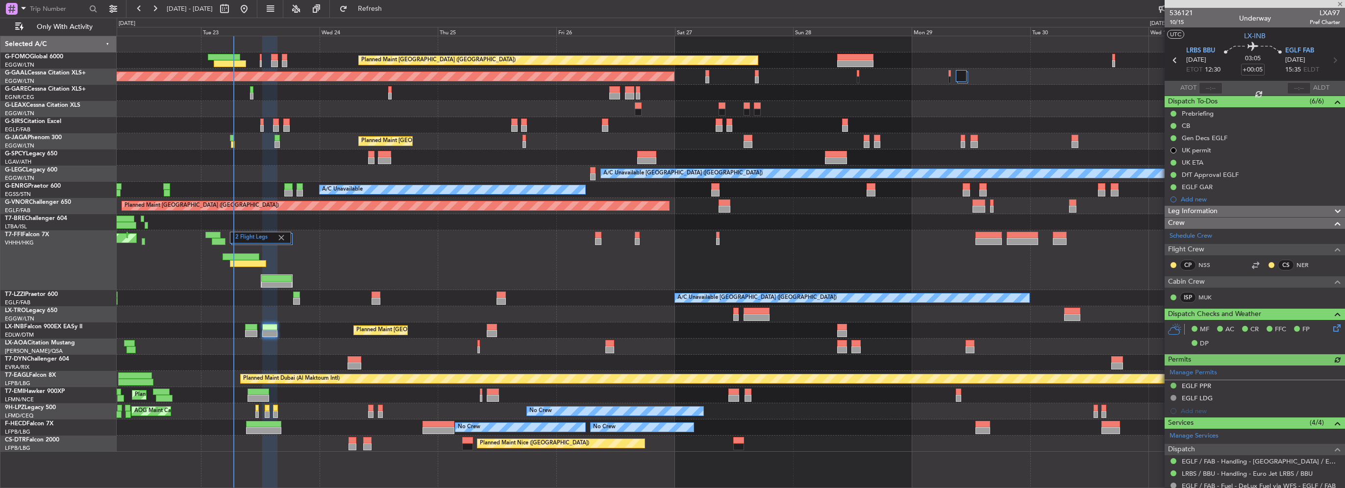
click at [1215, 215] on span "Leg Information" at bounding box center [1193, 211] width 50 height 11
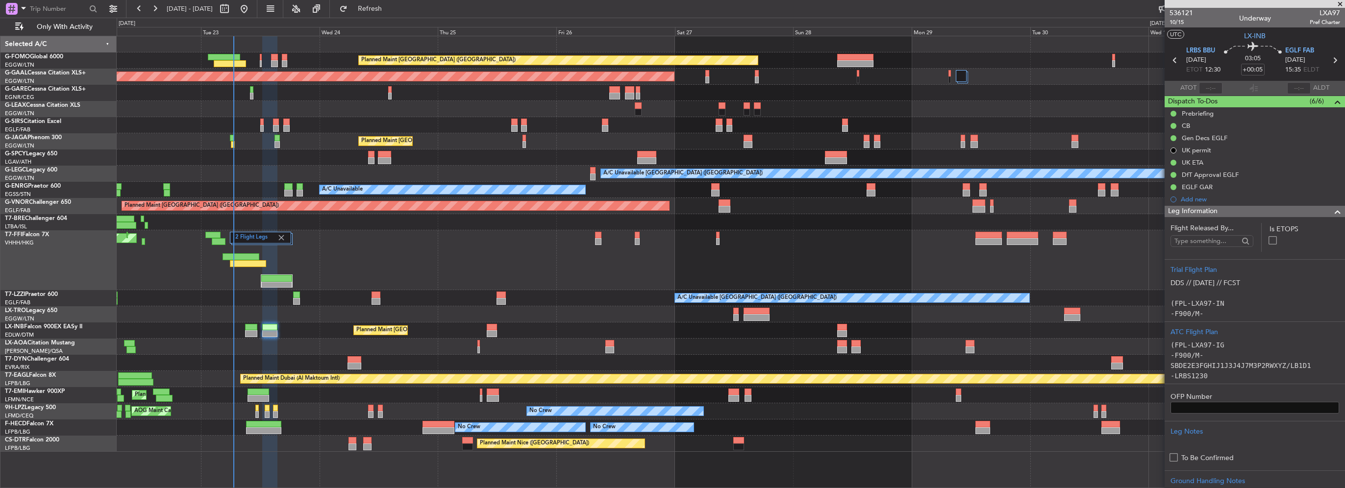
click at [1332, 211] on span at bounding box center [1338, 212] width 12 height 12
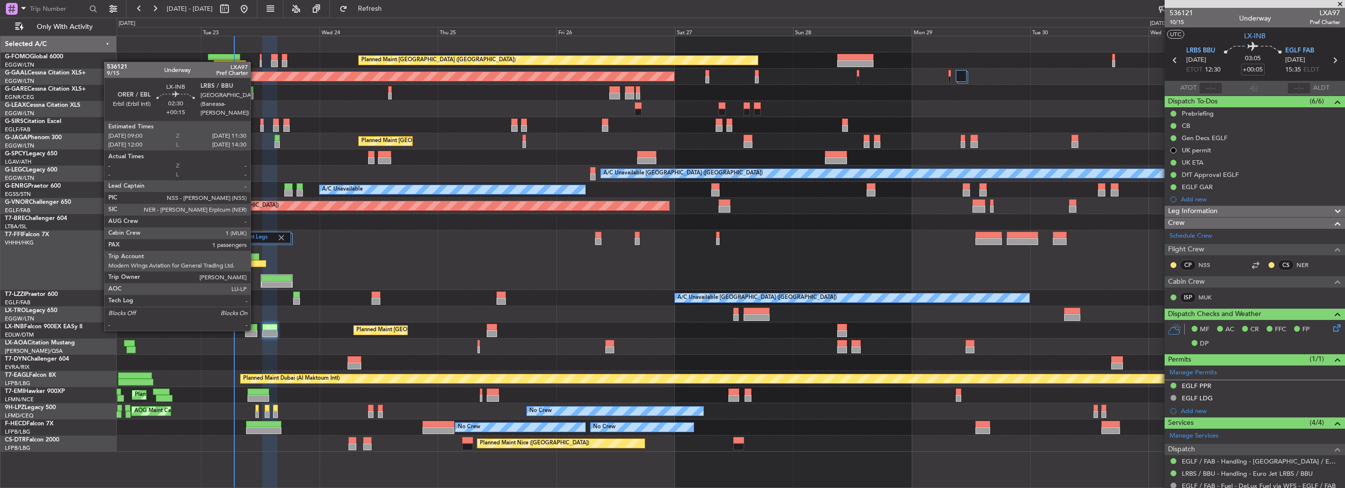
click at [254, 331] on div at bounding box center [251, 333] width 13 height 7
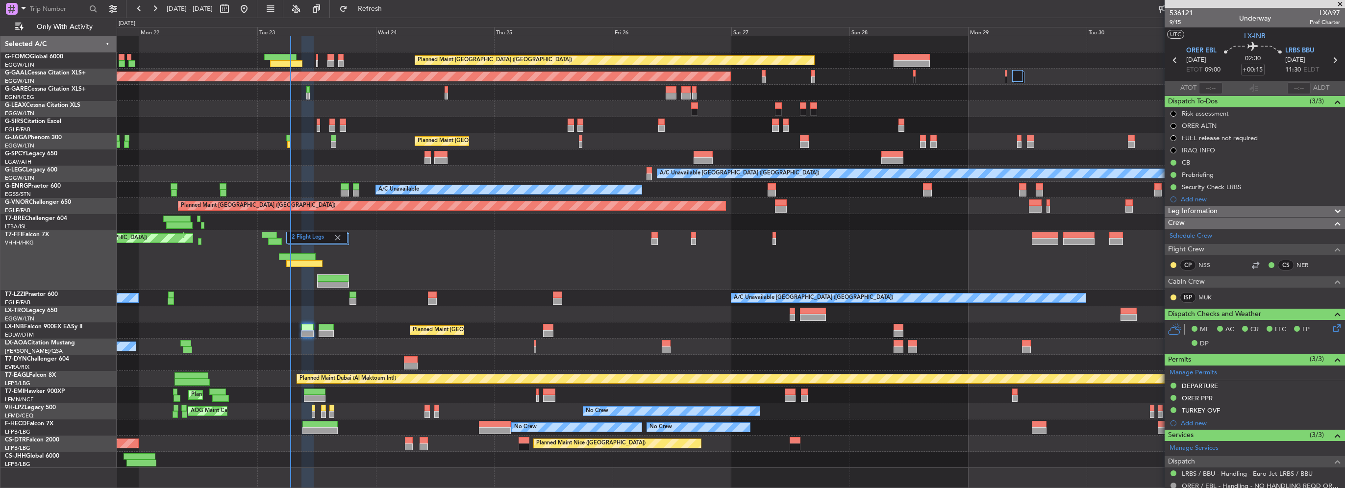
click at [1194, 207] on span "Leg Information" at bounding box center [1193, 211] width 50 height 11
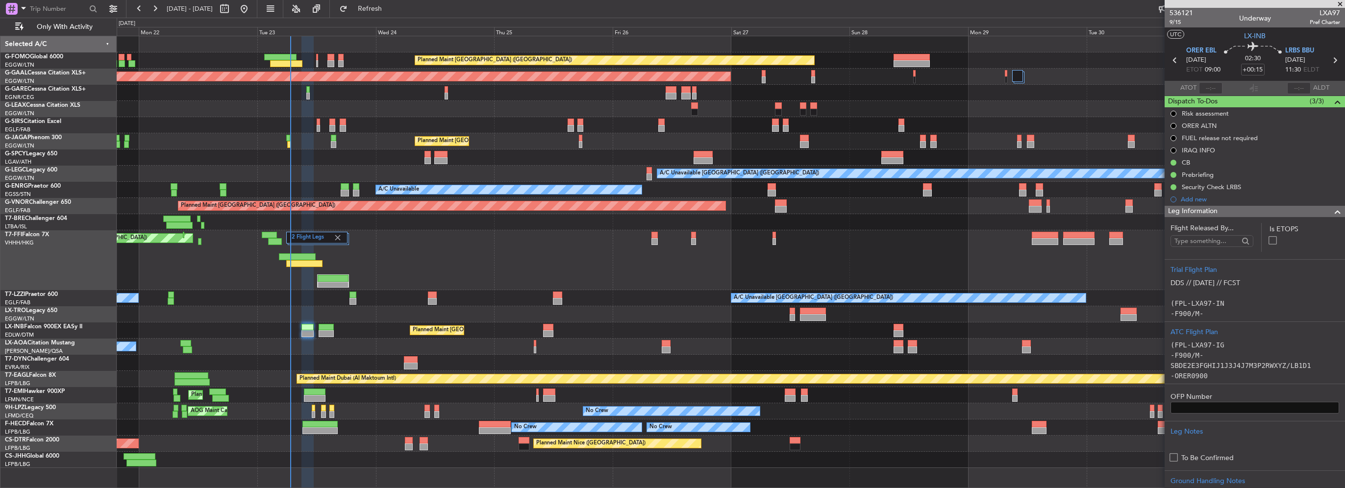
click at [1194, 207] on span "Leg Information" at bounding box center [1193, 211] width 50 height 11
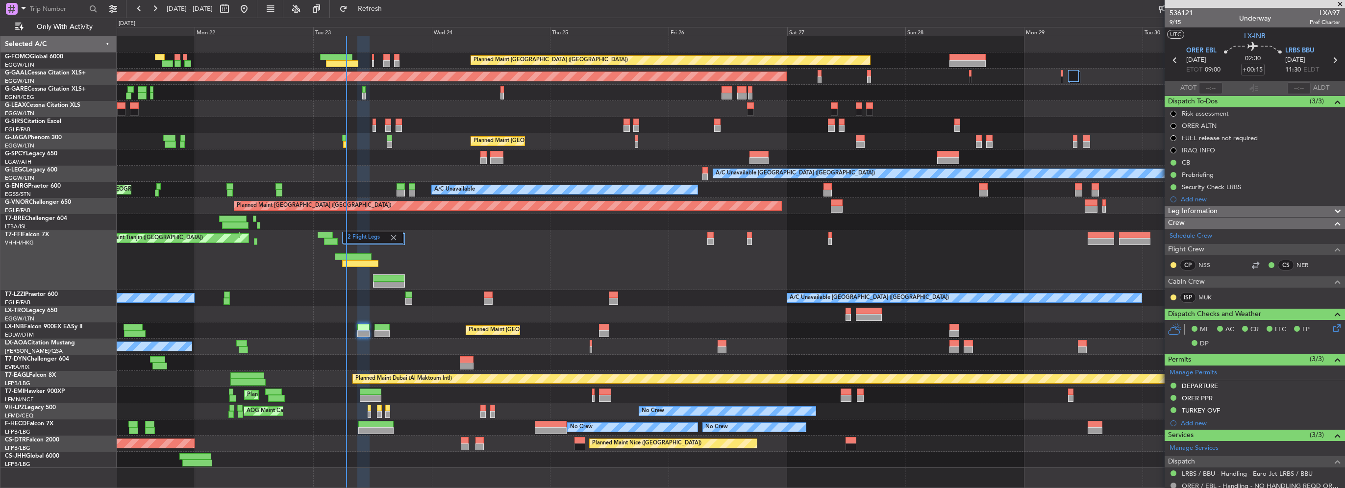
click at [296, 236] on div "2 Flight Legs Planned Maint Tianjin ([GEOGRAPHIC_DATA]) - - RJBB 16:00 Z UTTT 0…" at bounding box center [731, 260] width 1228 height 60
click at [377, 9] on button "Refresh" at bounding box center [364, 9] width 59 height 16
click at [391, 9] on span "Refresh" at bounding box center [370, 8] width 41 height 7
click at [391, 14] on button "Refresh" at bounding box center [364, 9] width 59 height 16
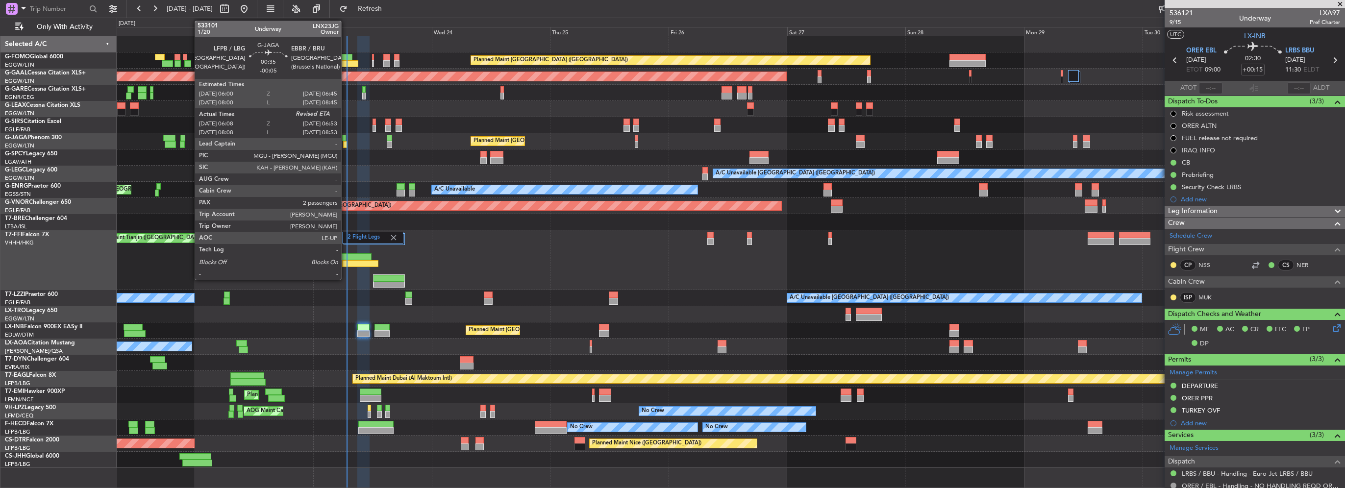
click at [346, 141] on div at bounding box center [345, 144] width 4 height 7
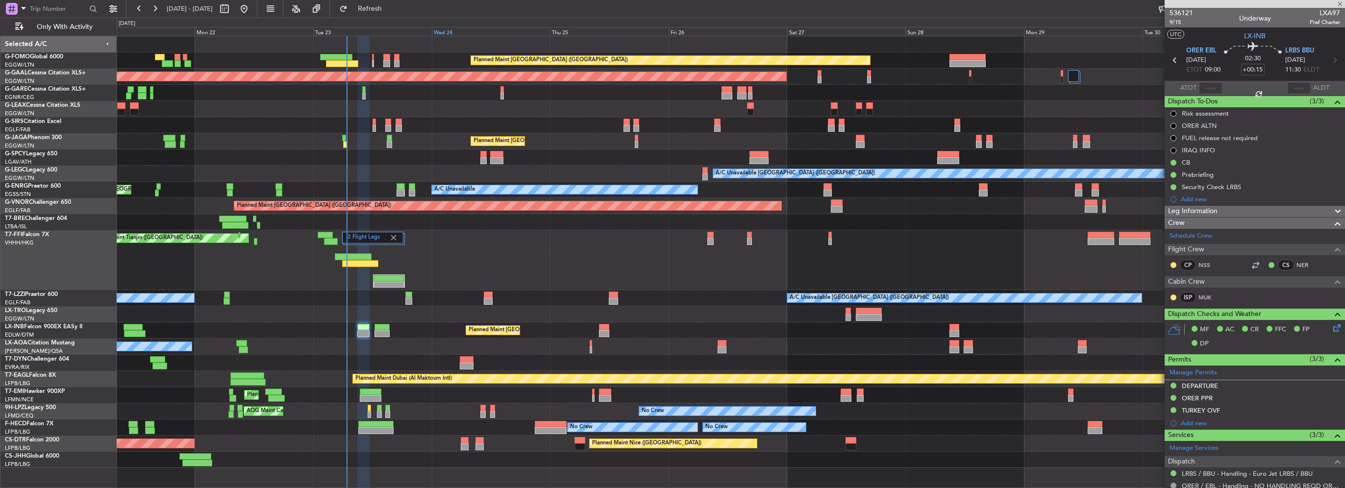
type input "-00:05"
type input "06:08"
type input "2"
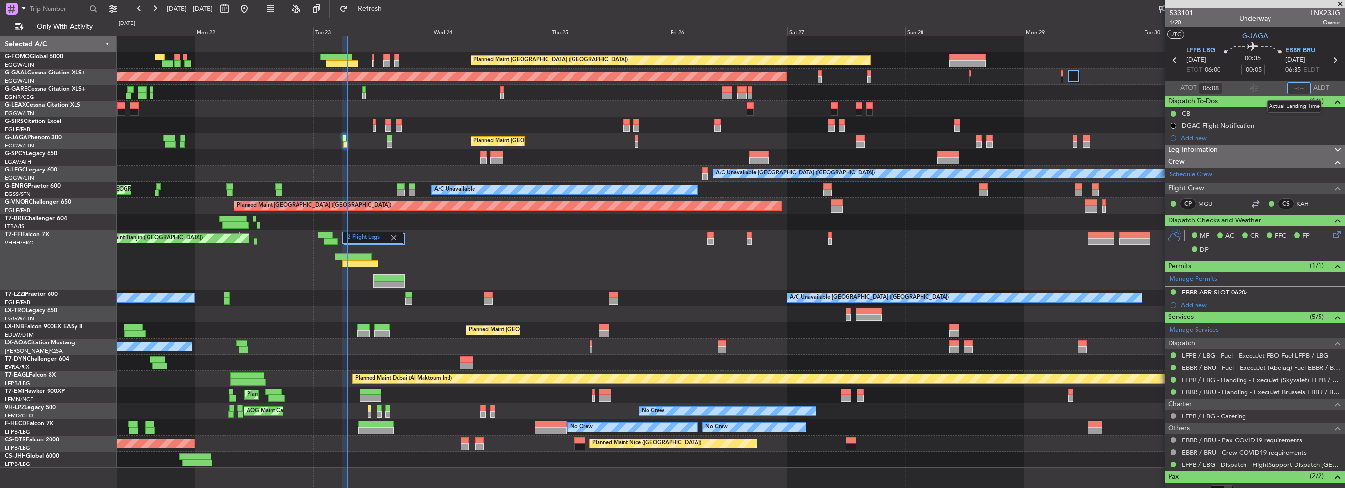
click at [1295, 87] on input "text" at bounding box center [1299, 88] width 24 height 12
type input "06:48"
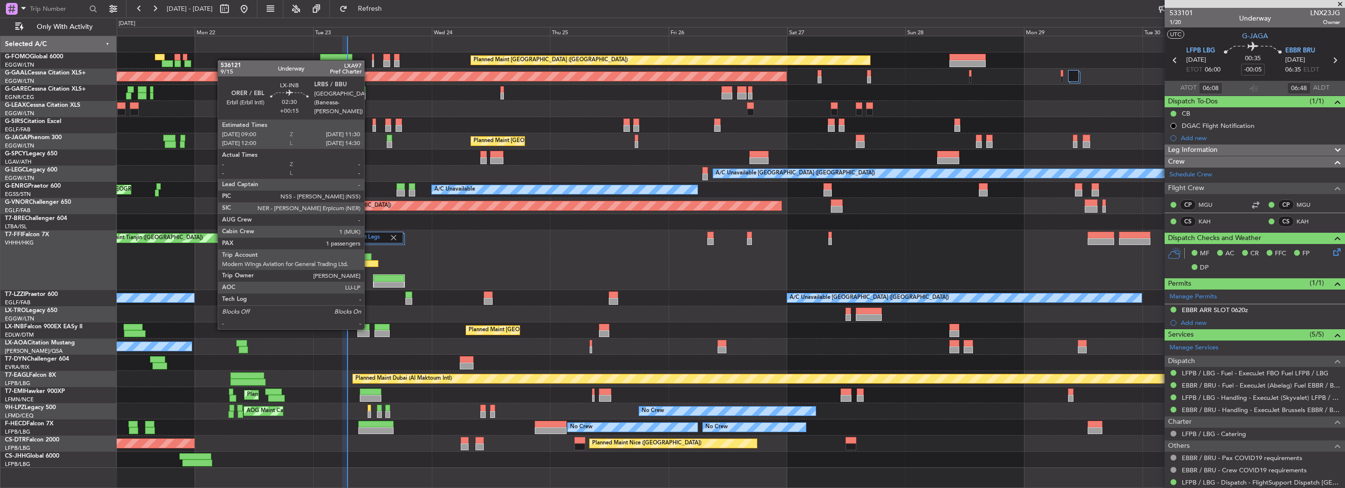
click at [369, 328] on div at bounding box center [363, 327] width 13 height 7
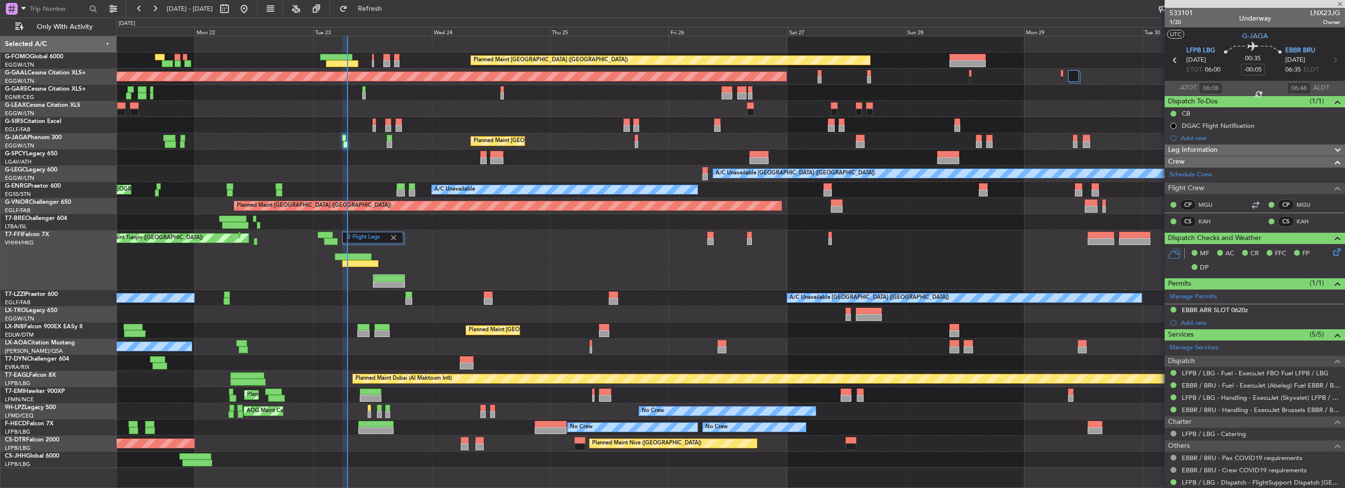
type input "+00:15"
type input "1"
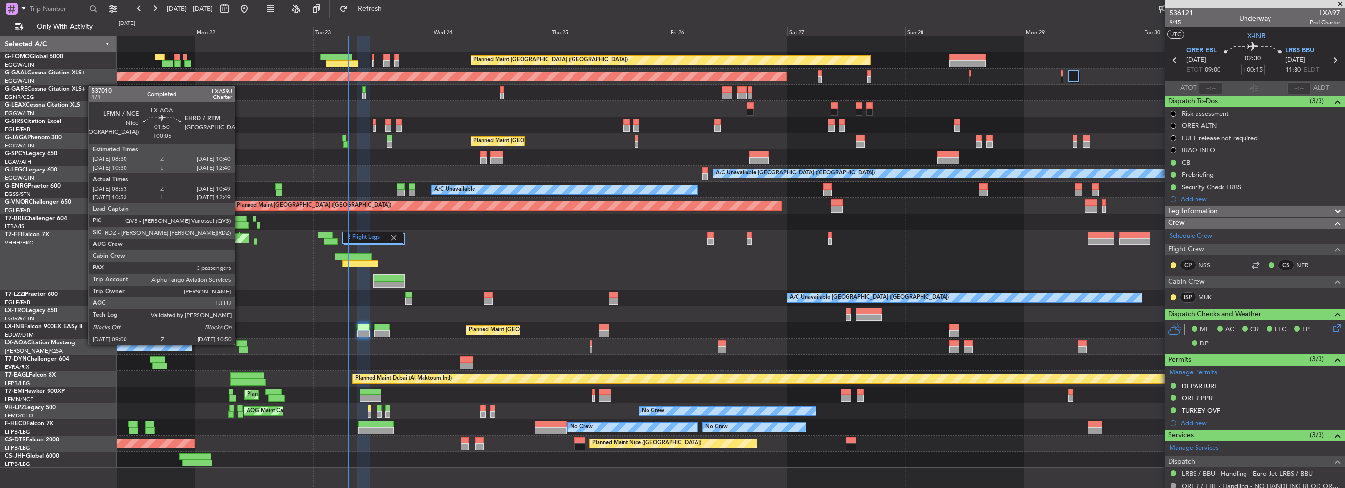
click at [239, 344] on div at bounding box center [241, 343] width 11 height 7
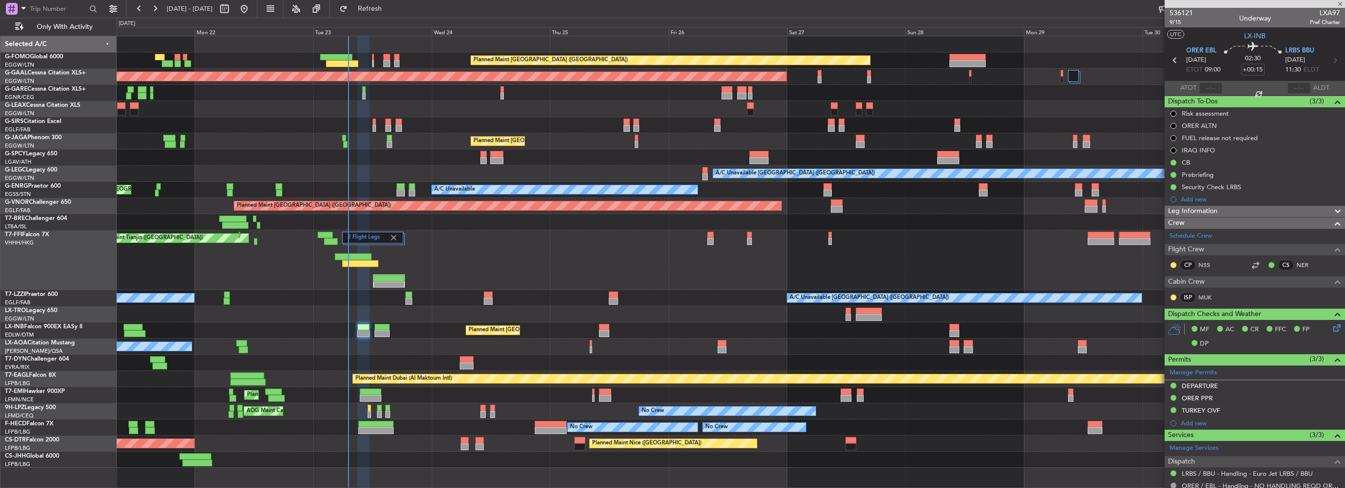
type input "+00:05"
type input "09:08"
type input "10:44"
type input "3"
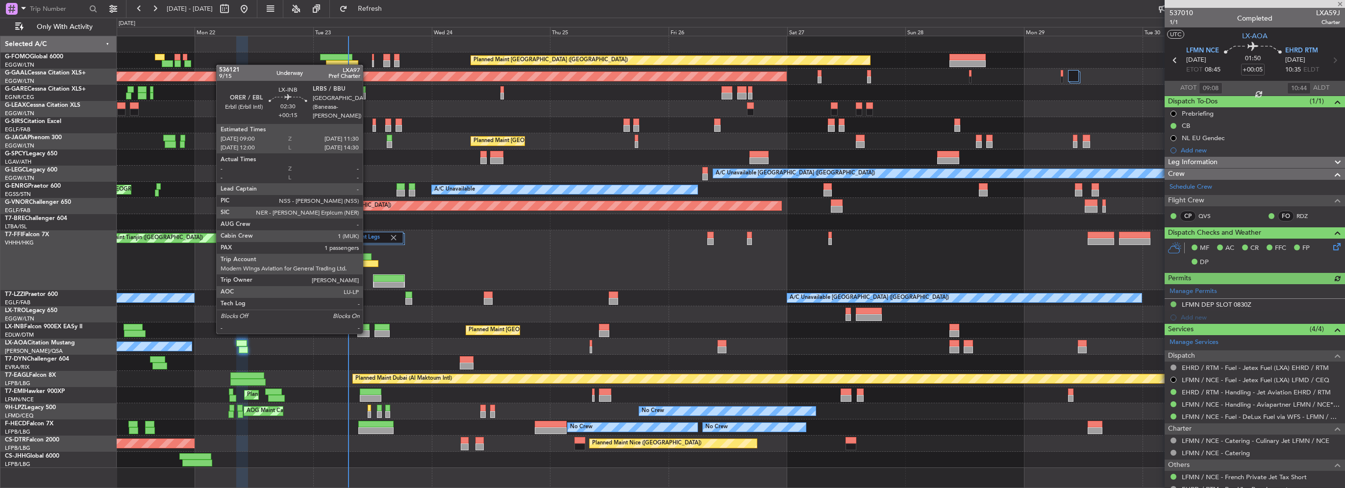
click at [367, 333] on div at bounding box center [363, 333] width 13 height 7
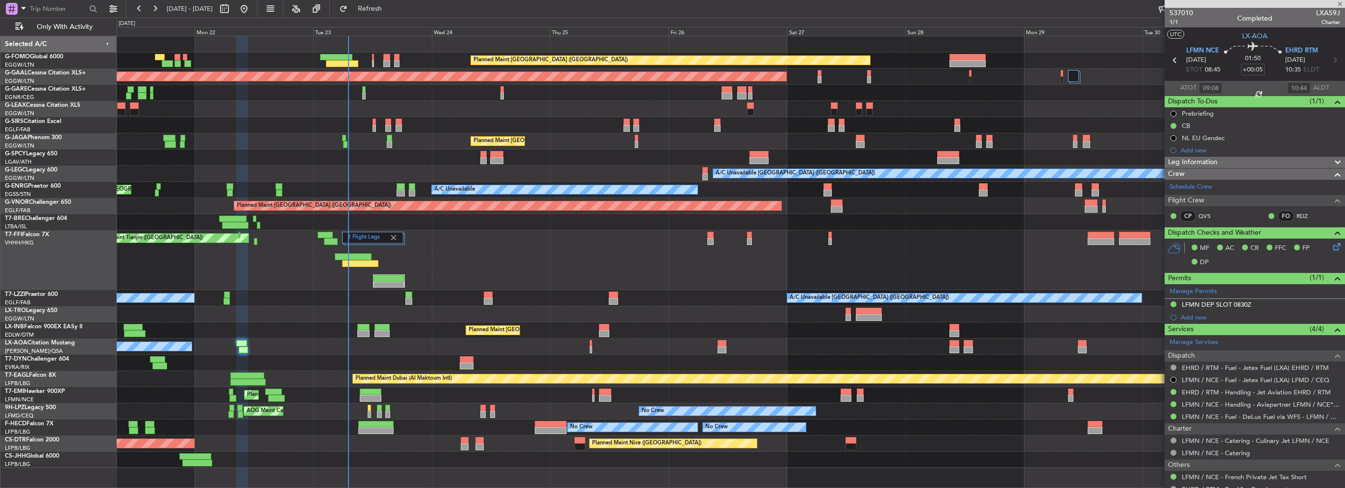
type input "+00:15"
type input "1"
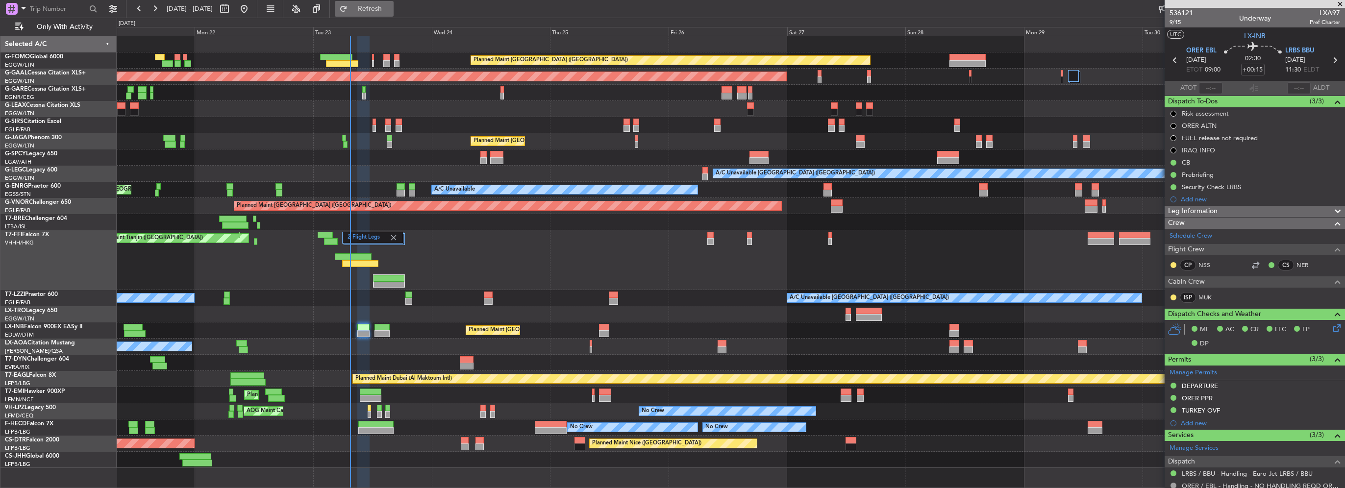
click at [391, 8] on span "Refresh" at bounding box center [370, 8] width 41 height 7
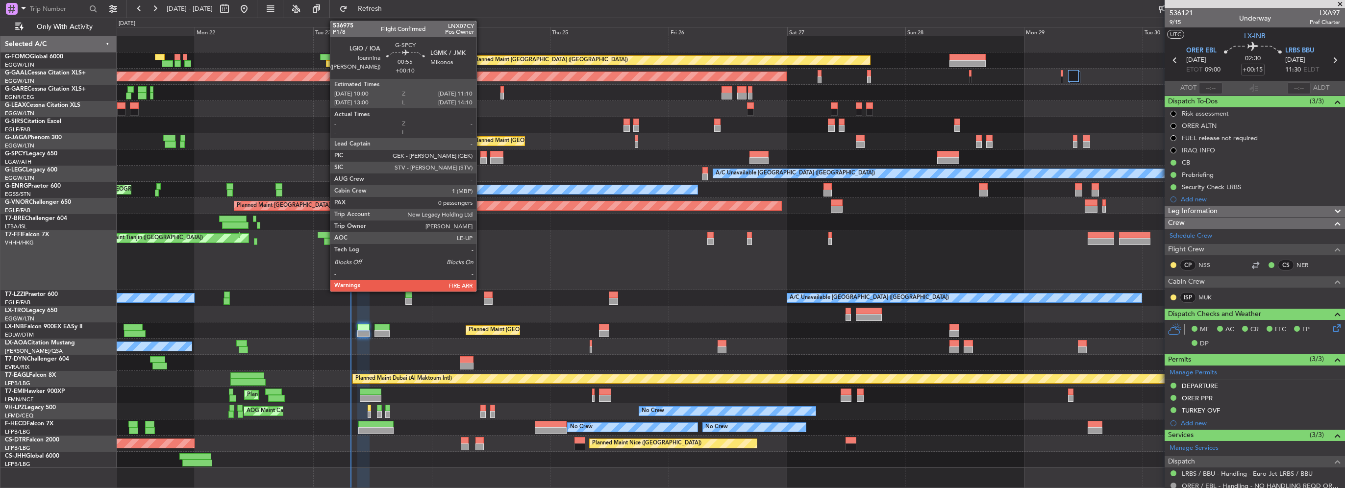
click at [481, 163] on div at bounding box center [483, 160] width 6 height 7
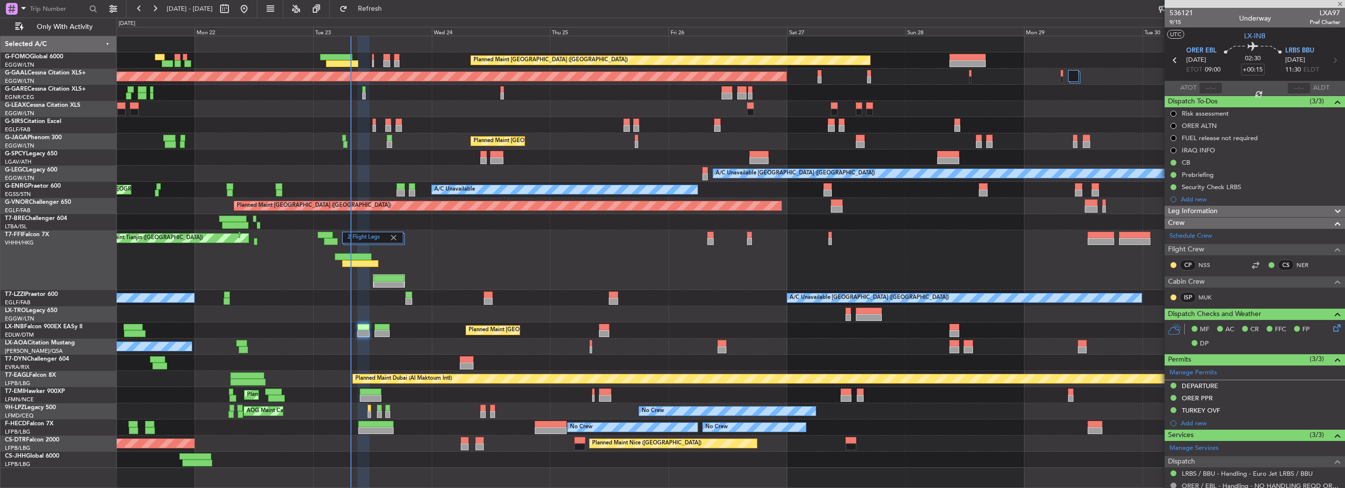
type input "+00:10"
type input "0"
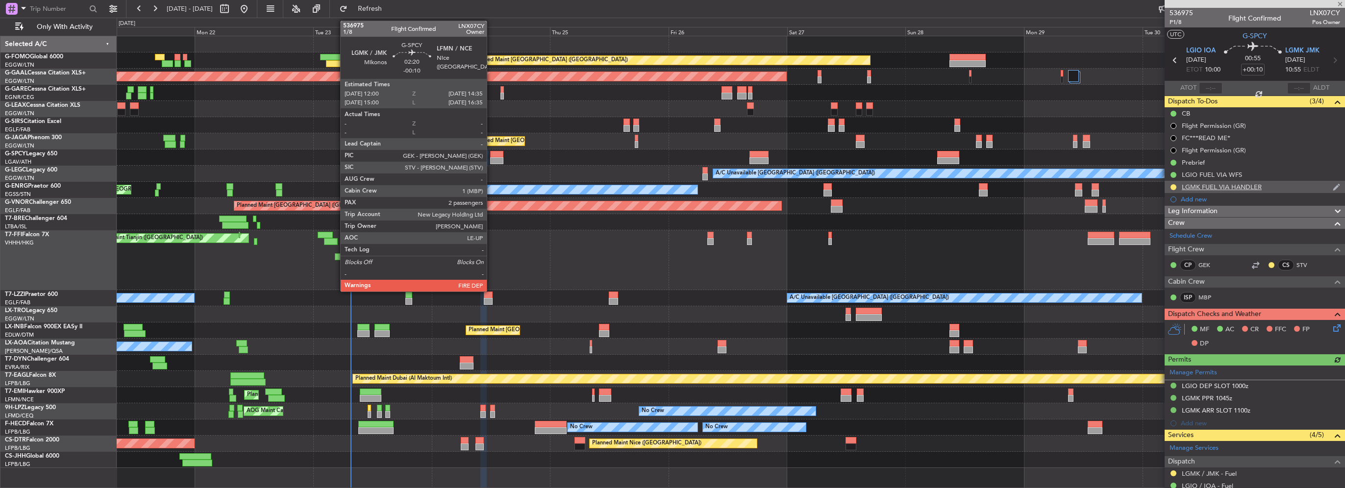
click at [1247, 186] on div "LGMK FUEL VIA HANDLER" at bounding box center [1222, 187] width 80 height 8
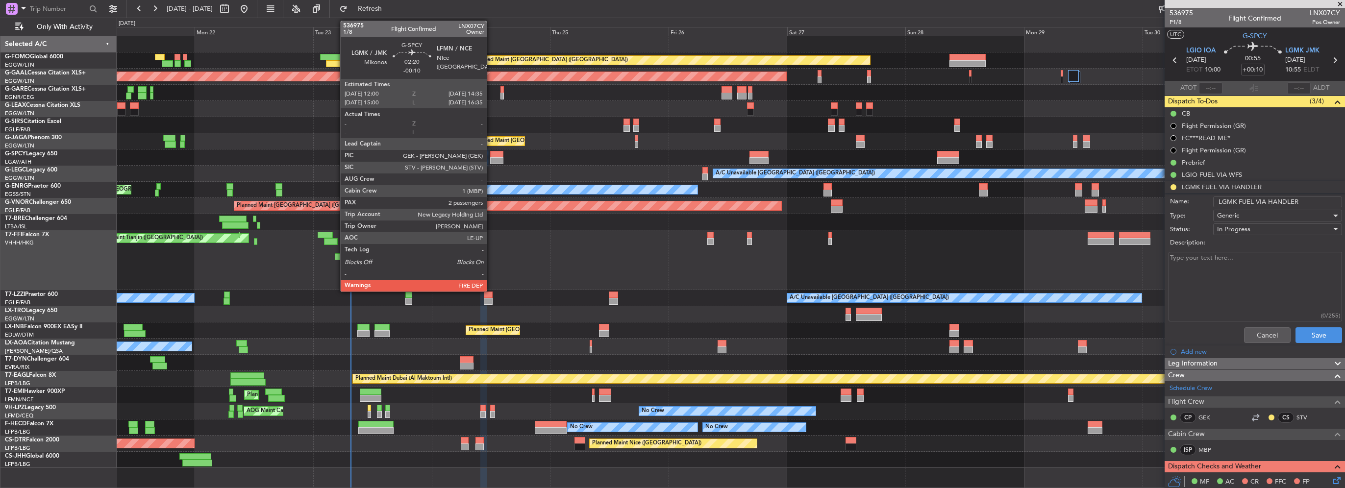
drag, startPoint x: 1265, startPoint y: 201, endPoint x: 1309, endPoint y: 203, distance: 44.2
click at [1309, 203] on input "LGMK FUEL VIA HANDLER" at bounding box center [1277, 202] width 129 height 11
type input "LGMK FUEL VIA WFS"
click at [1300, 332] on button "Save" at bounding box center [1319, 335] width 47 height 16
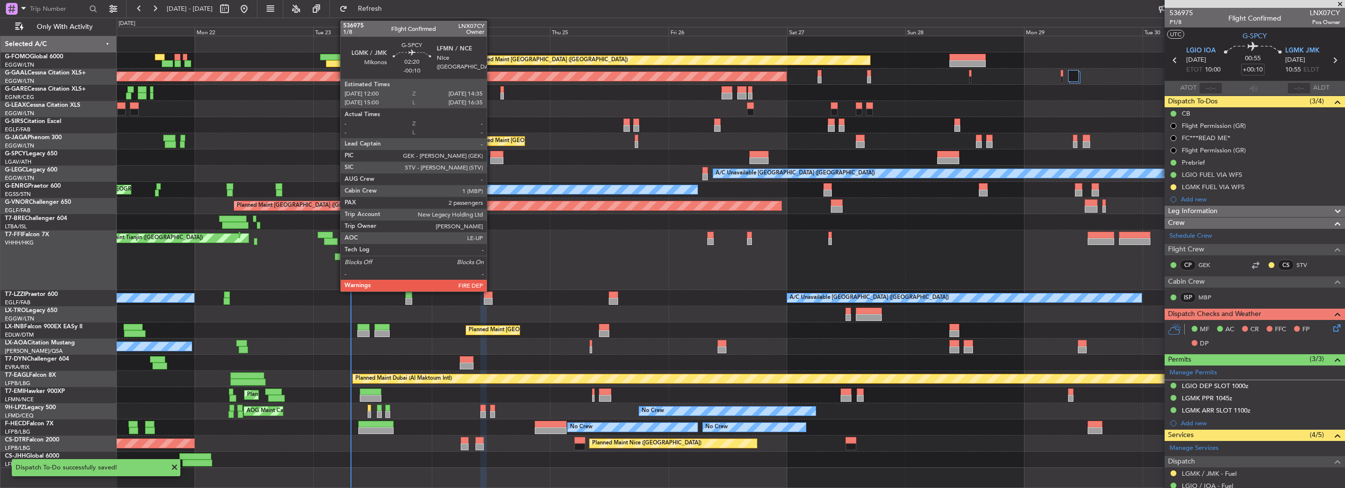
scroll to position [127, 0]
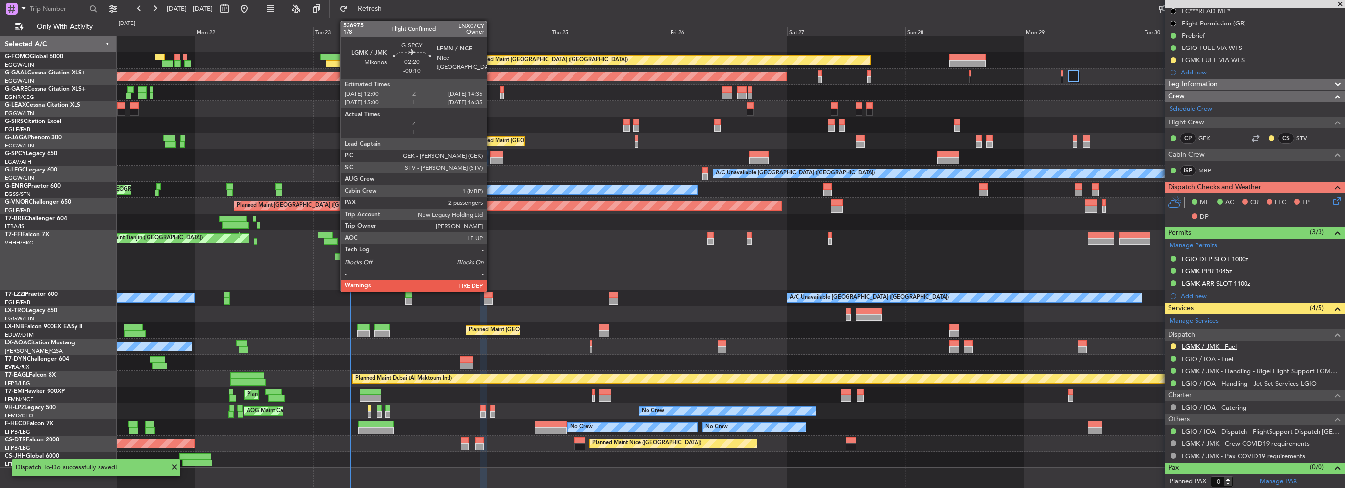
click at [1204, 347] on link "LGMK / JMK - Fuel" at bounding box center [1209, 347] width 55 height 8
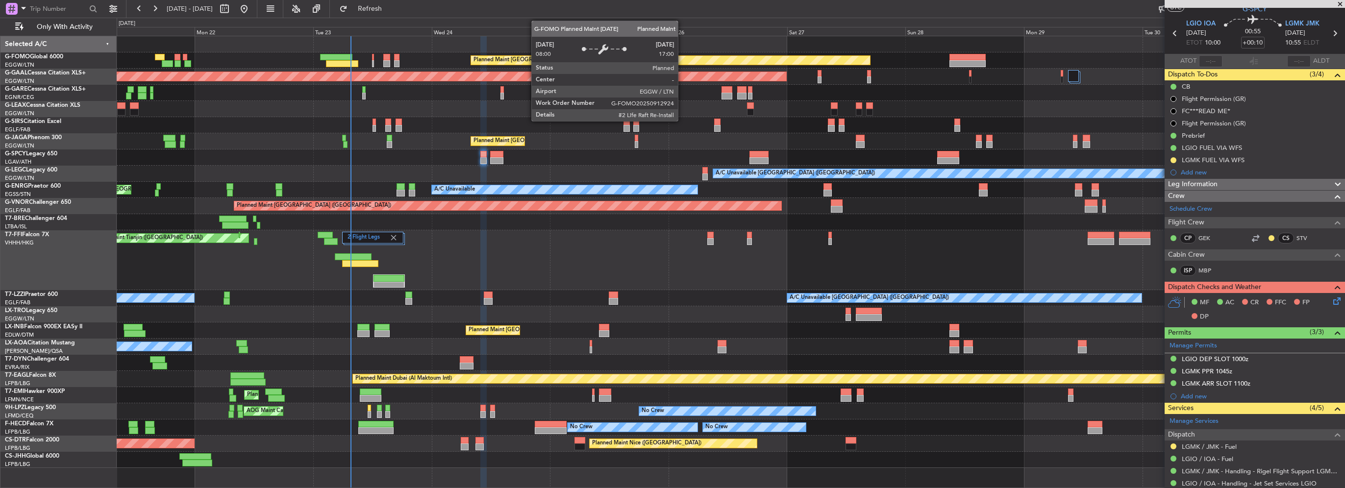
scroll to position [0, 0]
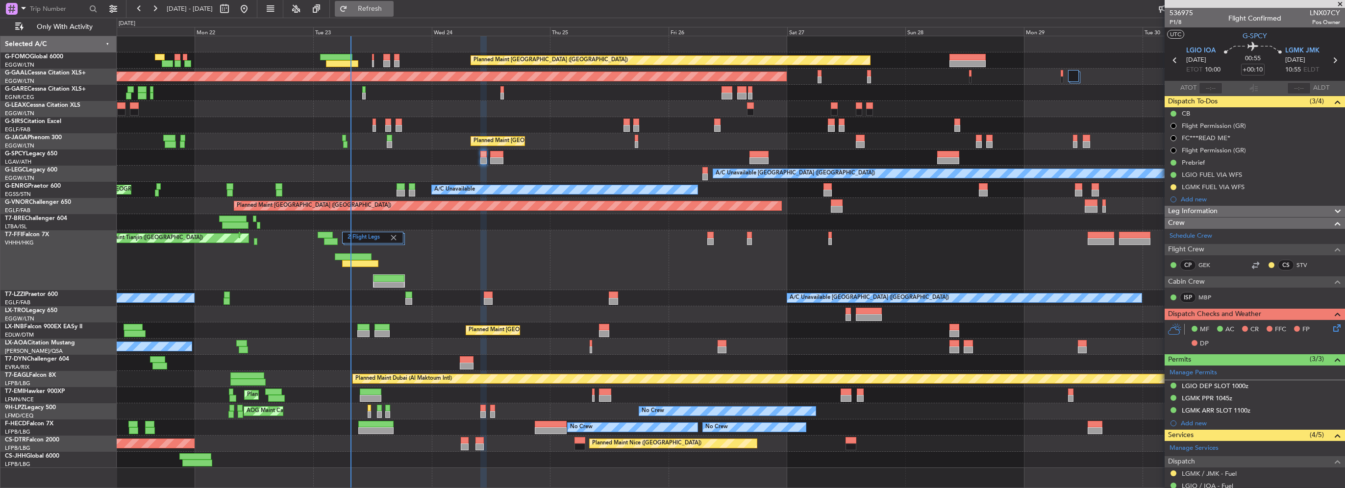
click at [391, 7] on span "Refresh" at bounding box center [370, 8] width 41 height 7
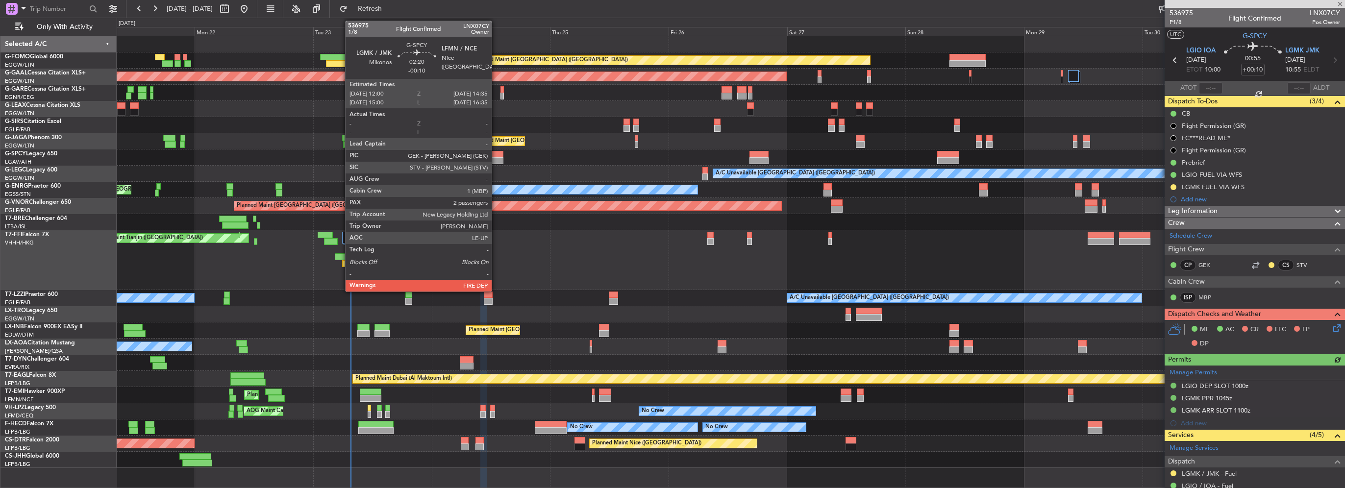
click at [496, 155] on div at bounding box center [496, 154] width 13 height 7
type input "-00:10"
type input "2"
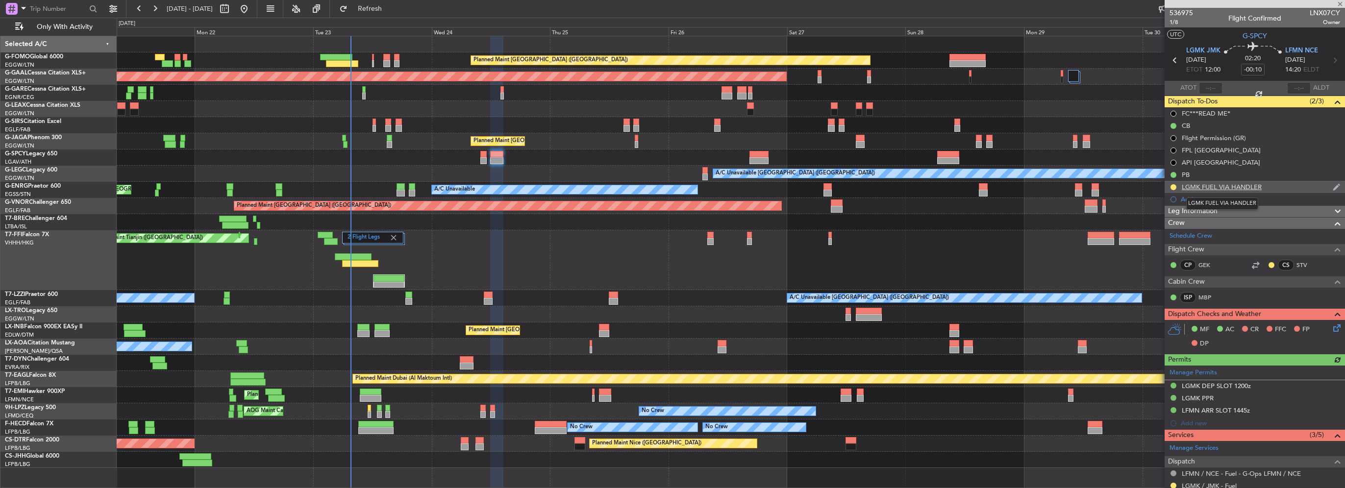
click at [1255, 188] on div "LGMK FUEL VIA HANDLER" at bounding box center [1222, 187] width 80 height 8
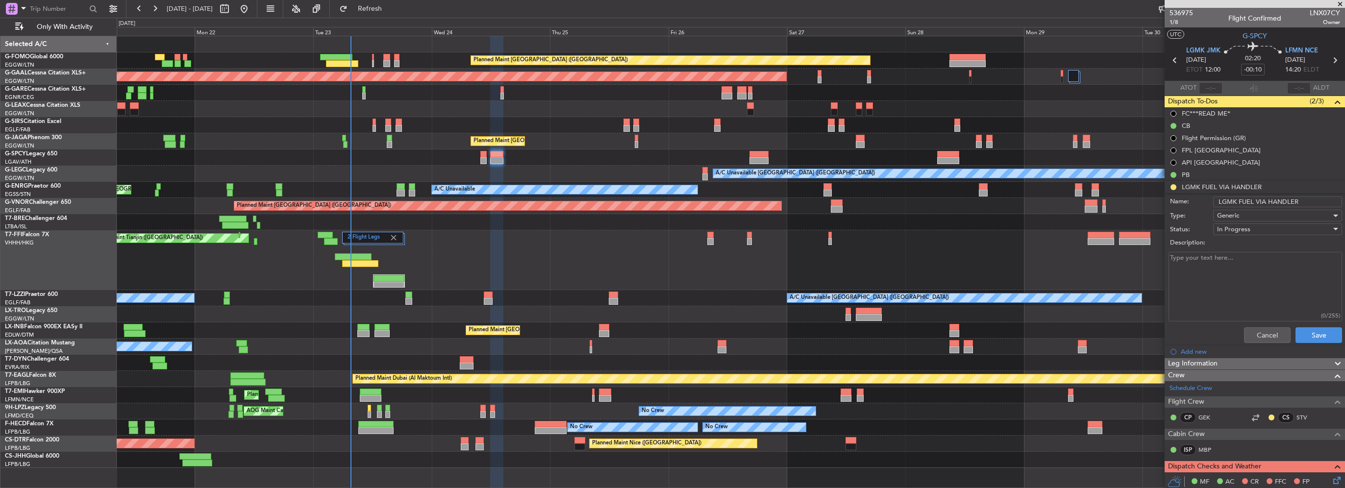
drag, startPoint x: 1267, startPoint y: 202, endPoint x: 1344, endPoint y: 203, distance: 77.5
click at [1344, 203] on article "536975 1/8 Flight Confirmed LNX07CY Owner UTC G-SPCY LGMK JMK [DATE] ETOT 12:00…" at bounding box center [1255, 248] width 180 height 480
type input "LGMK FUEL VIA WFS"
click at [1302, 336] on button "Save" at bounding box center [1319, 335] width 47 height 16
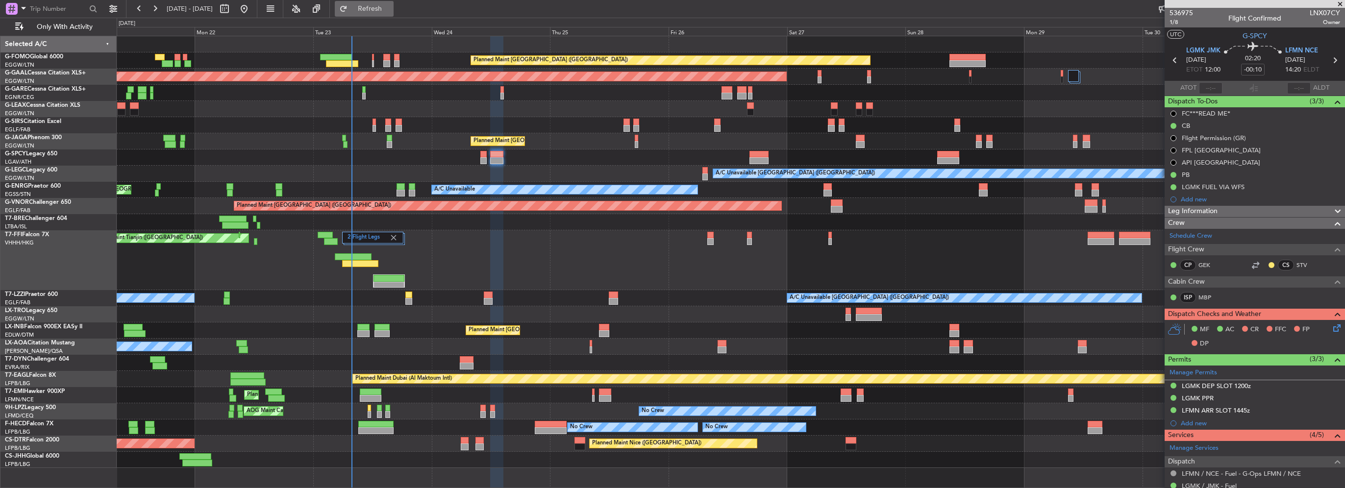
click at [391, 10] on span "Refresh" at bounding box center [370, 8] width 41 height 7
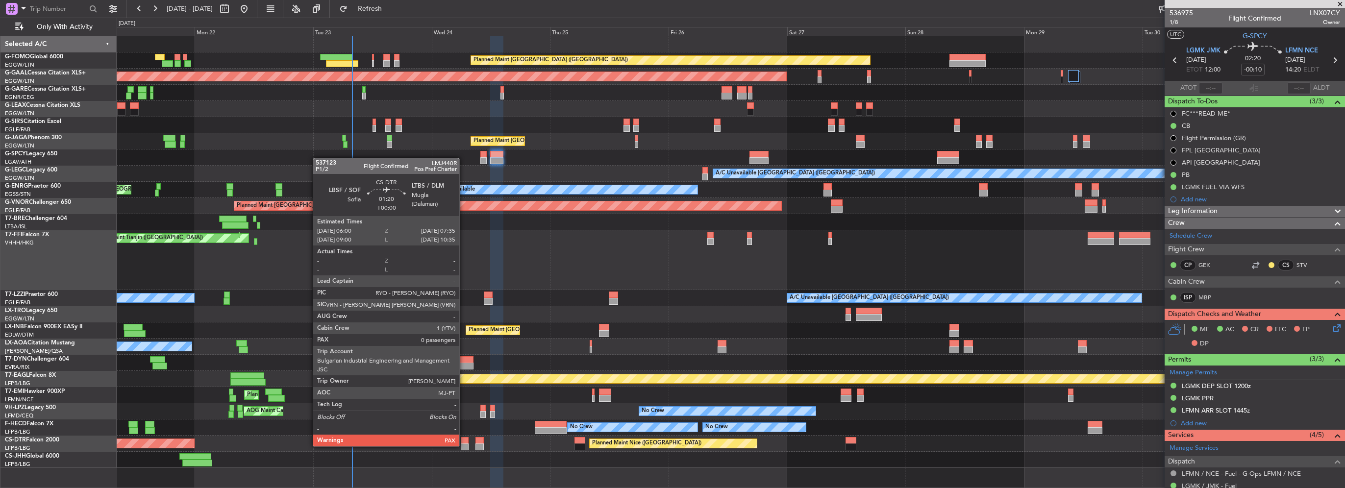
click at [464, 446] on div at bounding box center [465, 447] width 8 height 7
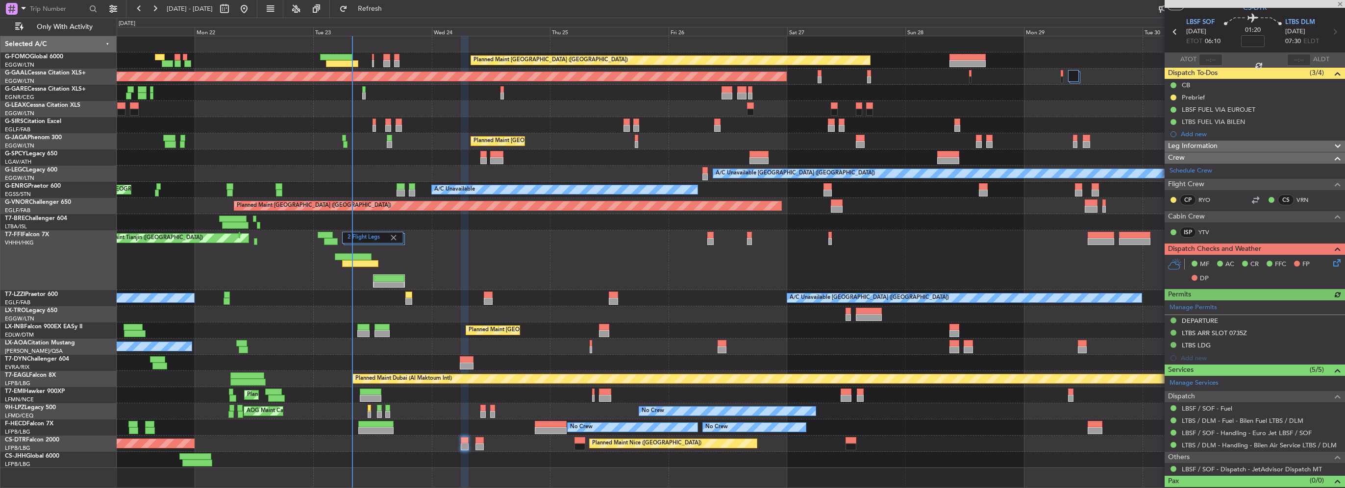
scroll to position [42, 0]
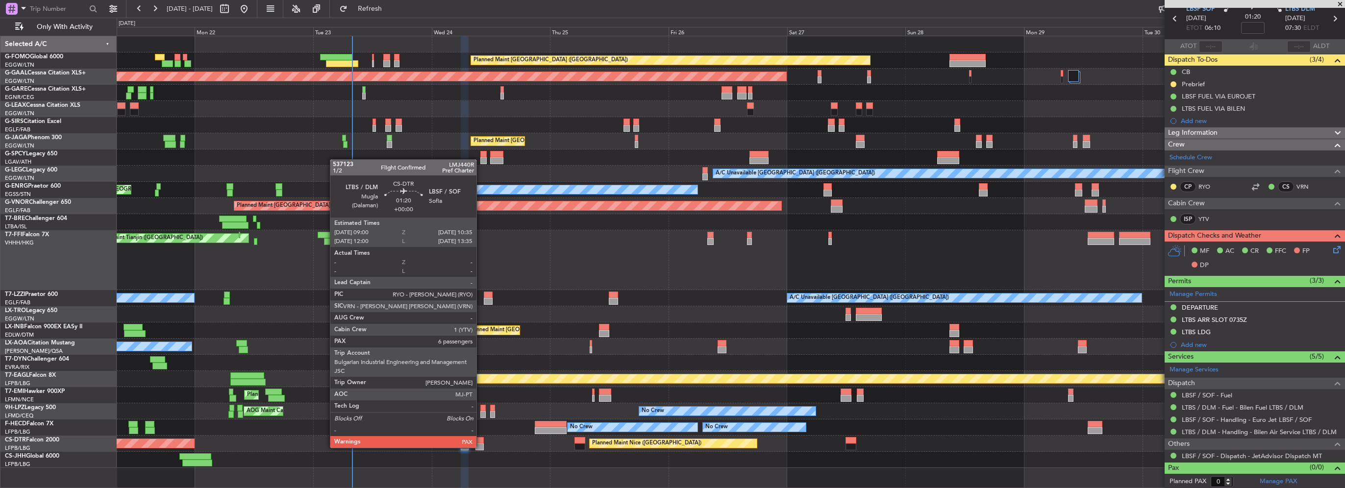
click at [481, 447] on div at bounding box center [480, 447] width 8 height 7
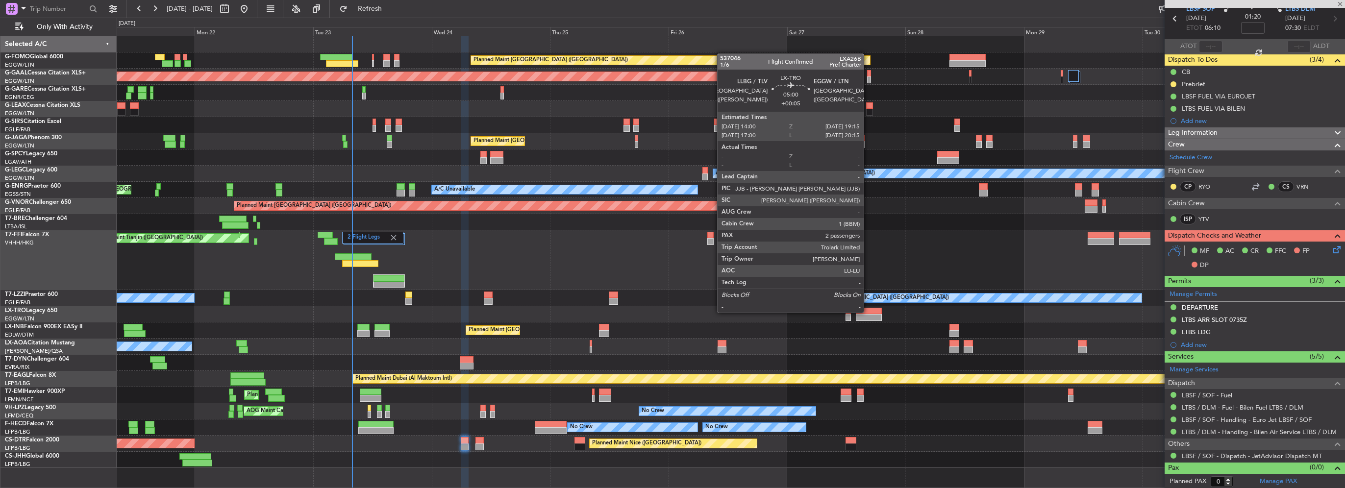
type input "6"
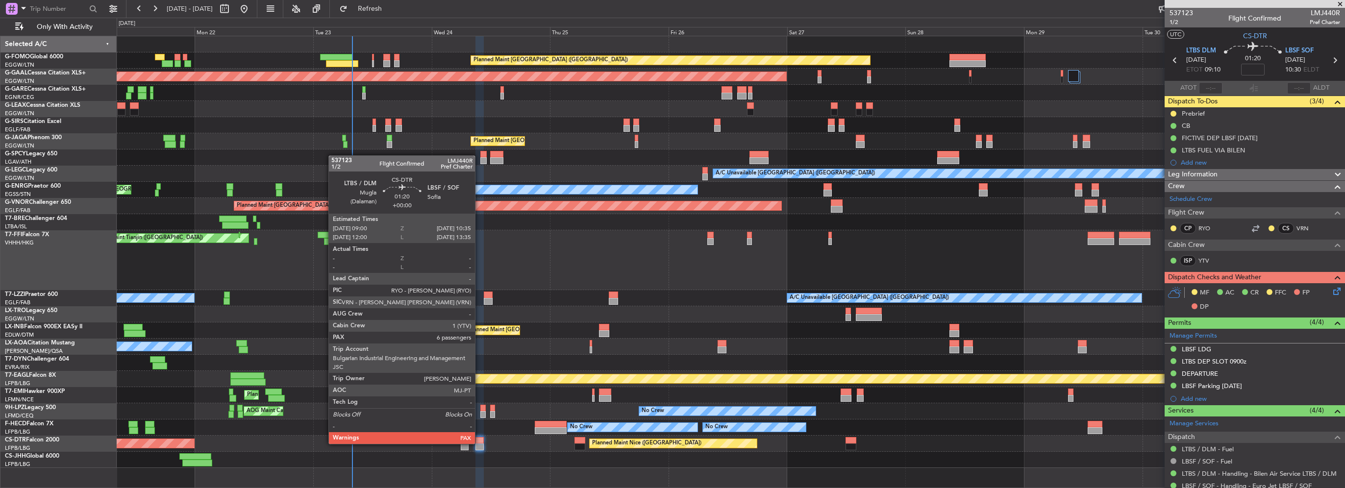
click at [479, 444] on div at bounding box center [480, 447] width 8 height 7
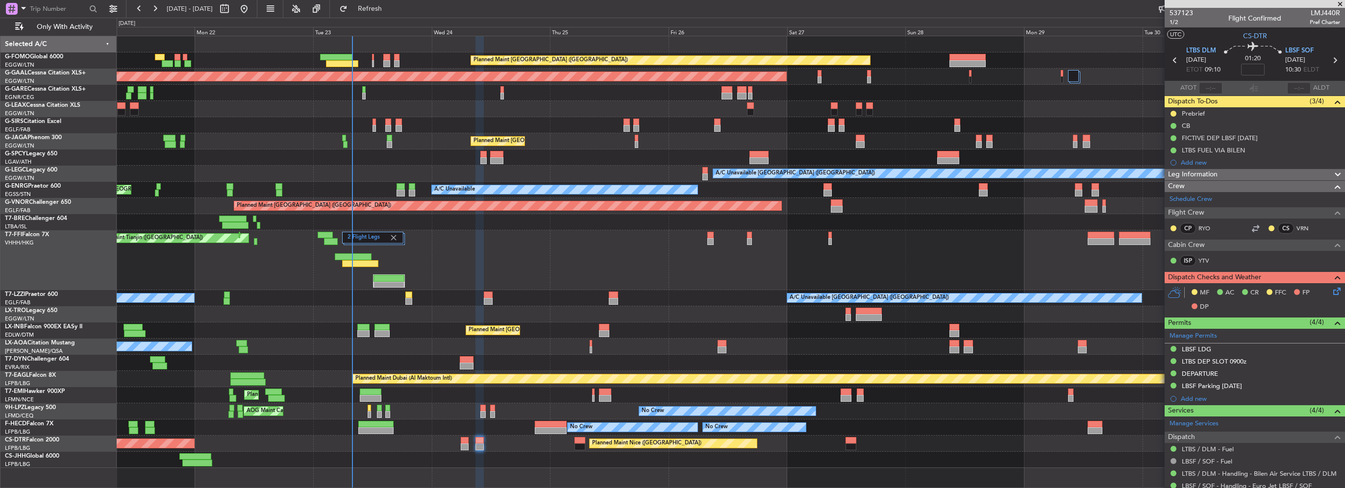
click at [1332, 293] on icon at bounding box center [1336, 290] width 8 height 8
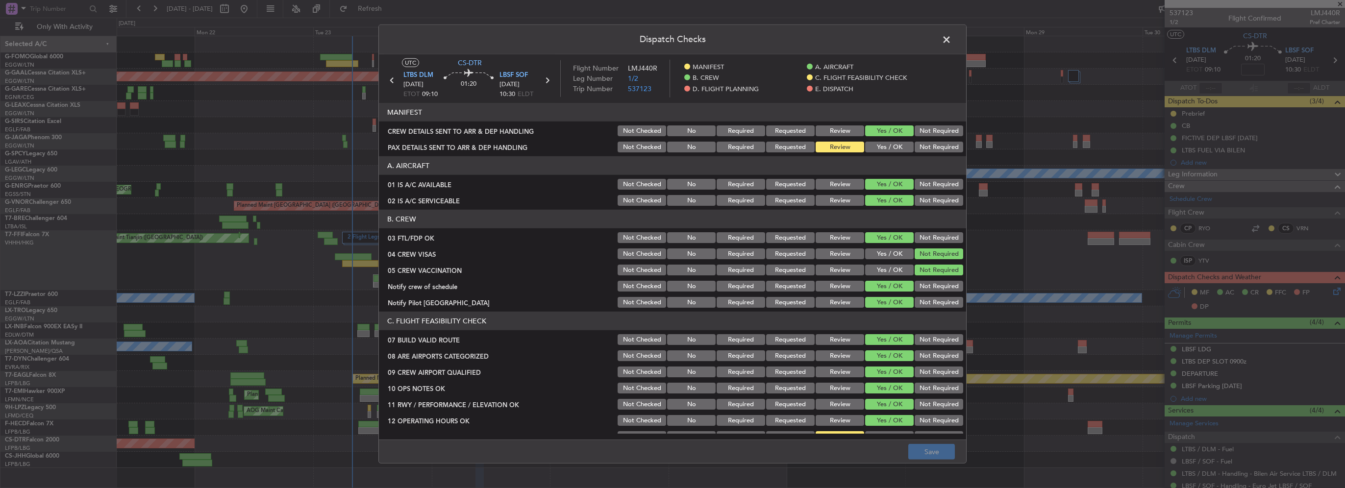
click at [874, 145] on button "Yes / OK" at bounding box center [889, 147] width 49 height 11
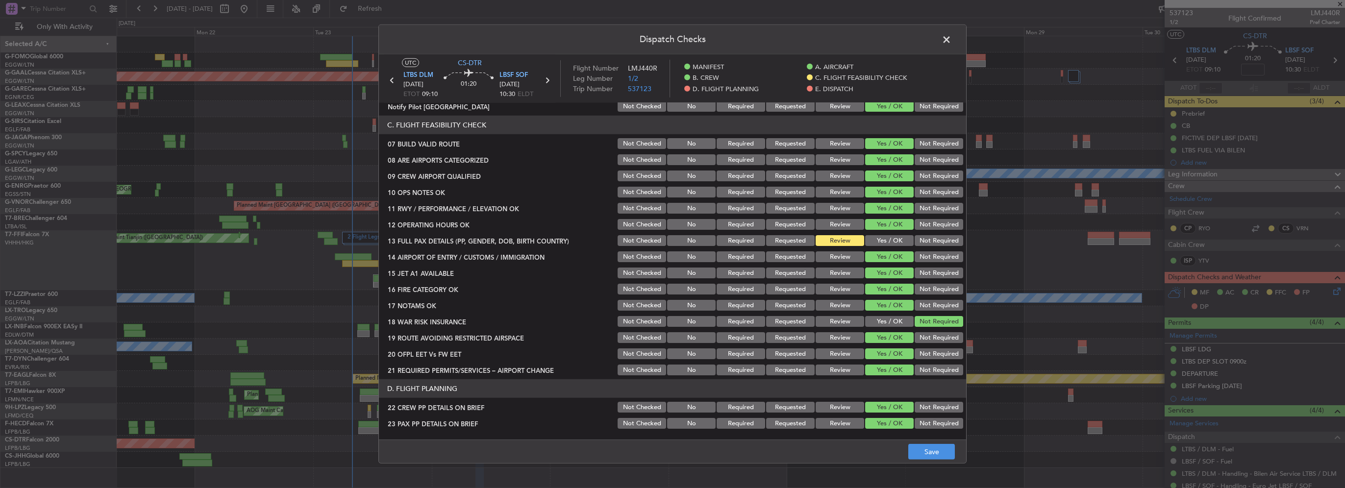
click at [882, 240] on button "Yes / OK" at bounding box center [889, 240] width 49 height 11
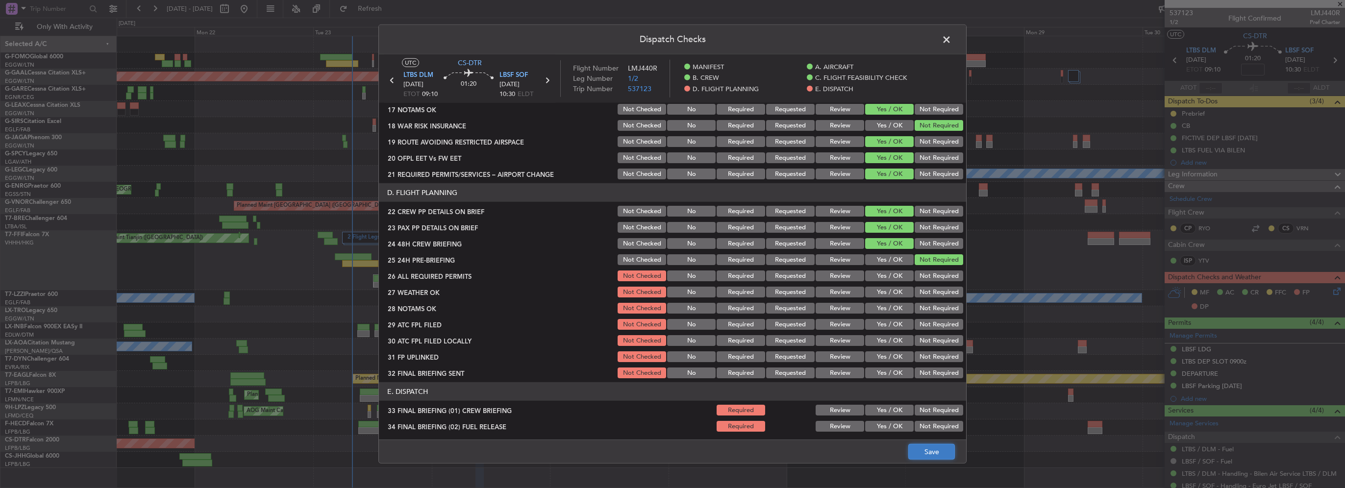
click at [922, 447] on button "Save" at bounding box center [931, 452] width 47 height 16
click at [952, 38] on span at bounding box center [952, 42] width 0 height 20
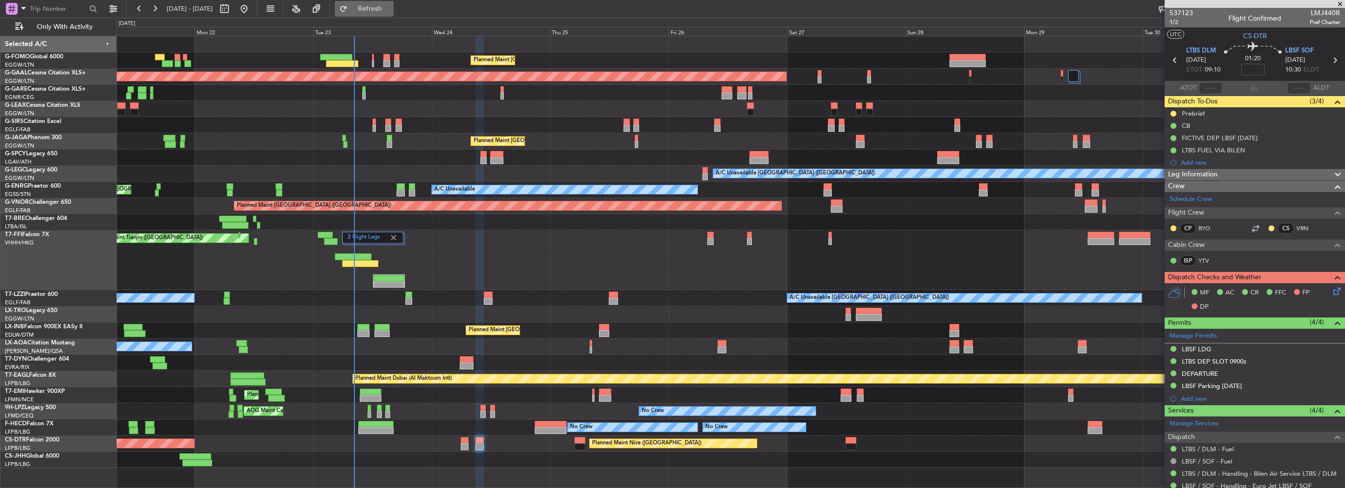
click at [391, 11] on span "Refresh" at bounding box center [370, 8] width 41 height 7
click at [393, 14] on button "Refresh" at bounding box center [364, 9] width 59 height 16
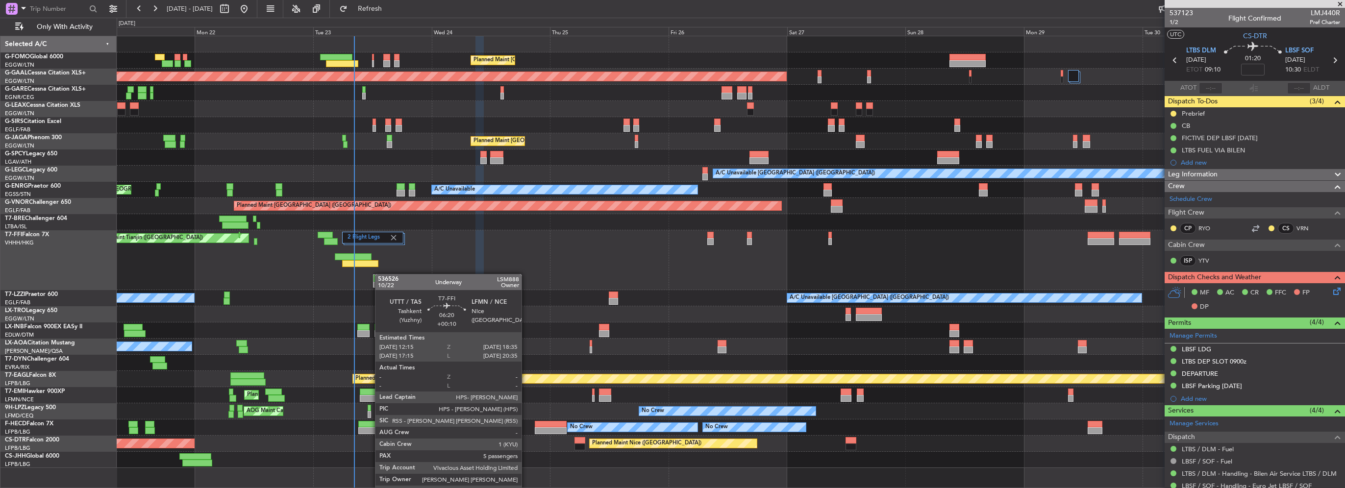
click at [378, 275] on div "2 Flight Legs Planned Maint Tianjin ([GEOGRAPHIC_DATA]) - - RJBB 16:00 Z UTTT 0…" at bounding box center [731, 260] width 1228 height 60
click at [381, 278] on div at bounding box center [389, 278] width 30 height 7
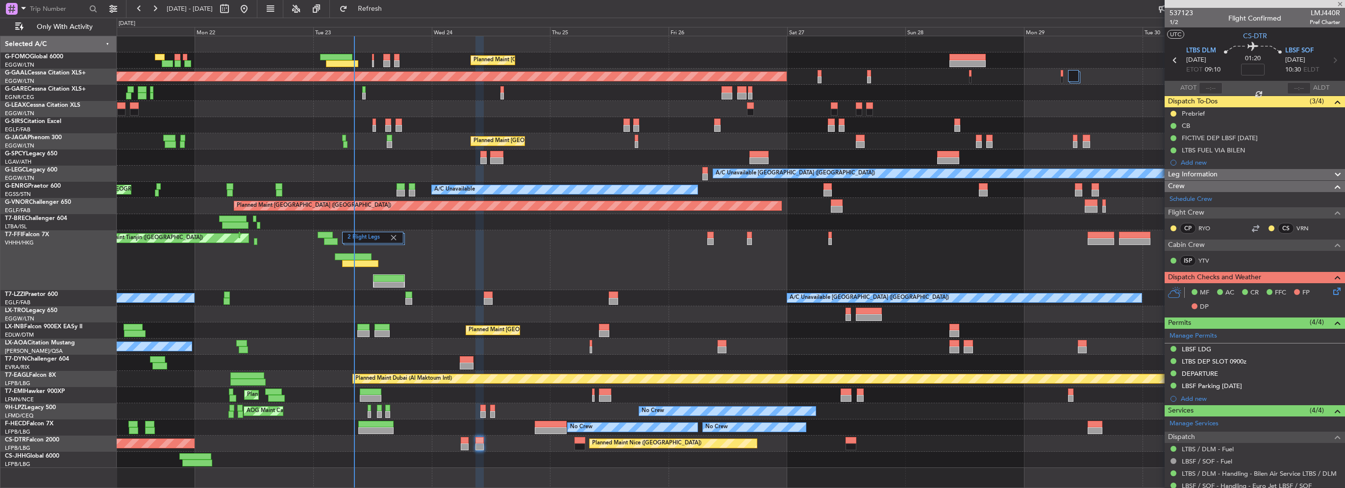
type input "+00:10"
type input "5"
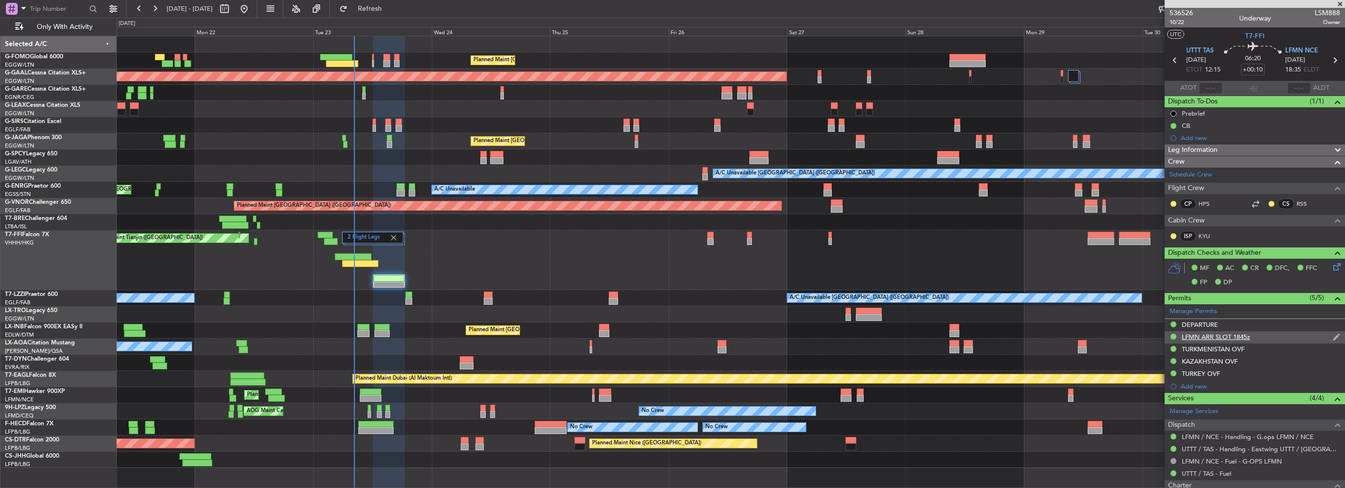
click at [1251, 339] on div "LFMN ARR SLOT 1845z" at bounding box center [1255, 337] width 180 height 12
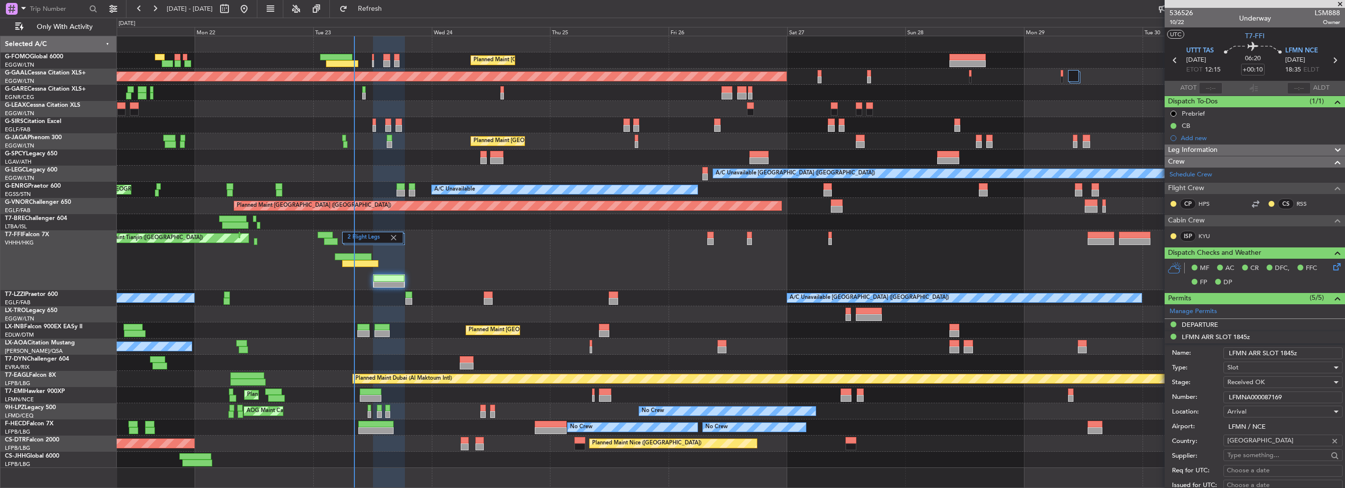
drag, startPoint x: 1281, startPoint y: 352, endPoint x: 1321, endPoint y: 350, distance: 40.8
click at [1281, 352] on input "LFMN ARR SLOT 1845z" at bounding box center [1283, 354] width 119 height 12
click at [1306, 352] on input "LFMN ARR SLOT 20" at bounding box center [1283, 354] width 119 height 12
type input "LFMN ARR SLOT 2015z"
click at [1261, 383] on span "Received OK" at bounding box center [1246, 382] width 37 height 9
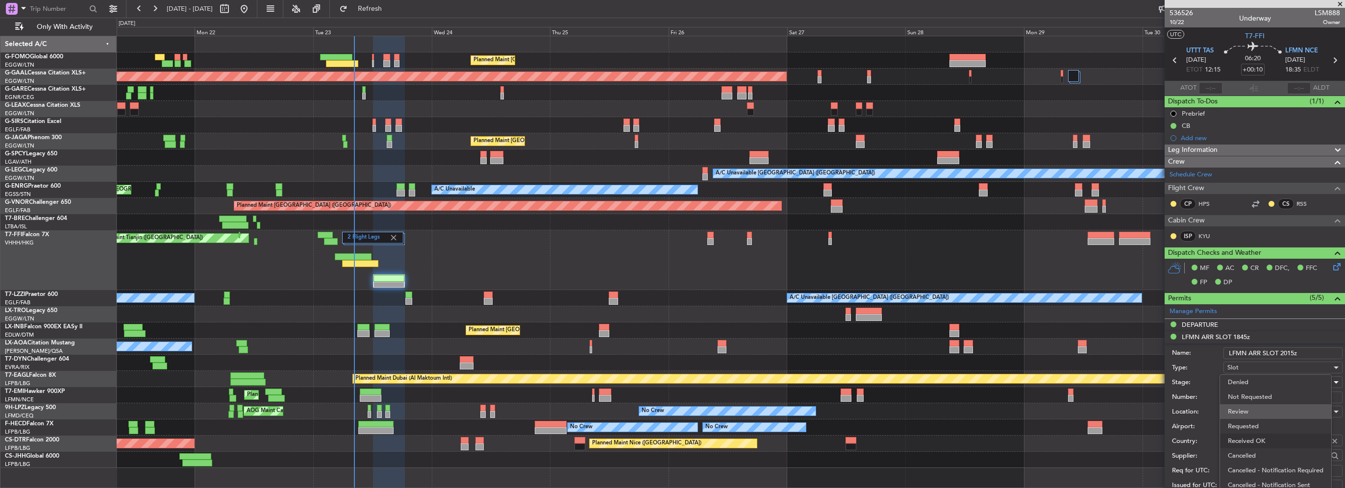
scroll to position [4, 0]
click at [1260, 420] on span "Requested" at bounding box center [1279, 422] width 103 height 15
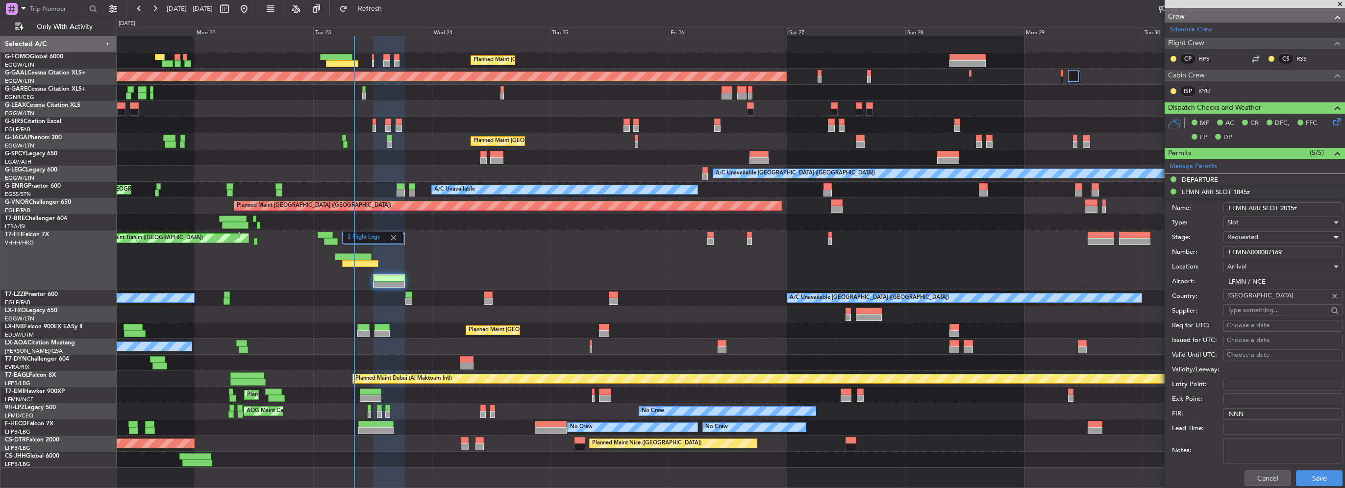
scroll to position [147, 0]
click at [1313, 471] on button "Save" at bounding box center [1319, 477] width 47 height 16
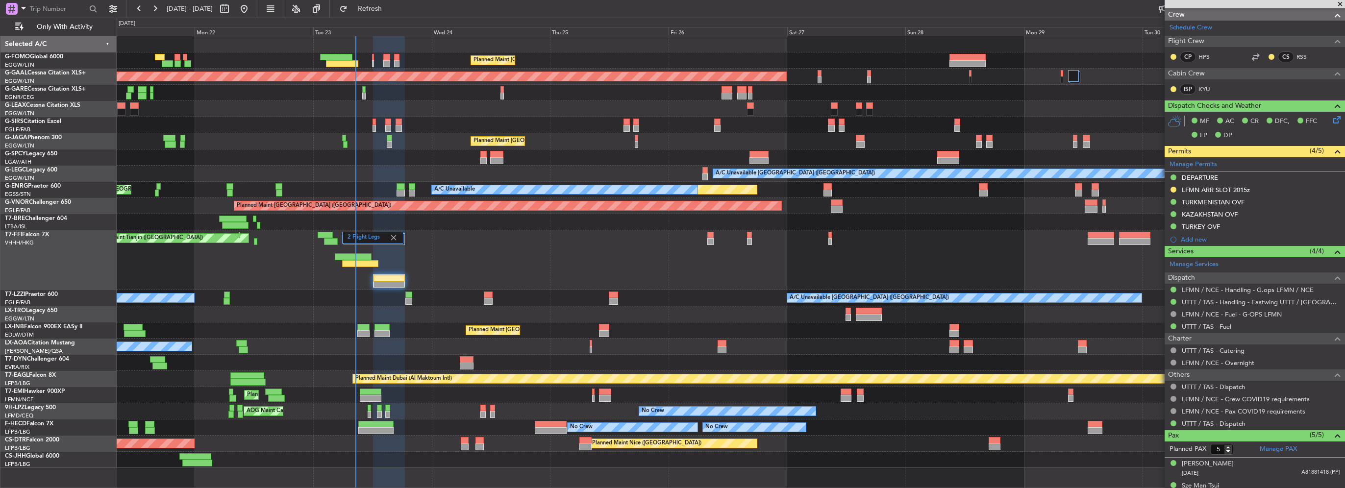
click at [394, 18] on div "0 0 Sun 21 Mon 22 Tue 23 Wed 24 Thu 25 Fri 26 [DATE] Sun 28 Mon 29 Tue 30 [DATE]" at bounding box center [731, 27] width 1228 height 18
click at [391, 10] on span "Refresh" at bounding box center [370, 8] width 41 height 7
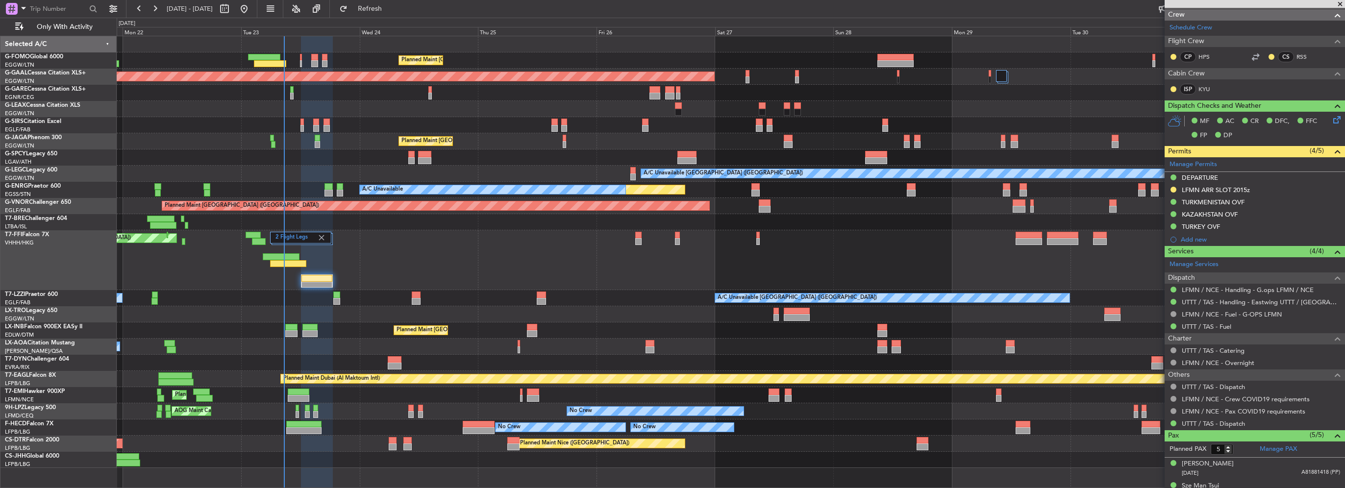
click at [380, 360] on div at bounding box center [731, 363] width 1228 height 16
click at [647, 456] on div "Planned Maint [GEOGRAPHIC_DATA] ([GEOGRAPHIC_DATA]) Planned [GEOGRAPHIC_DATA] O…" at bounding box center [731, 262] width 1229 height 453
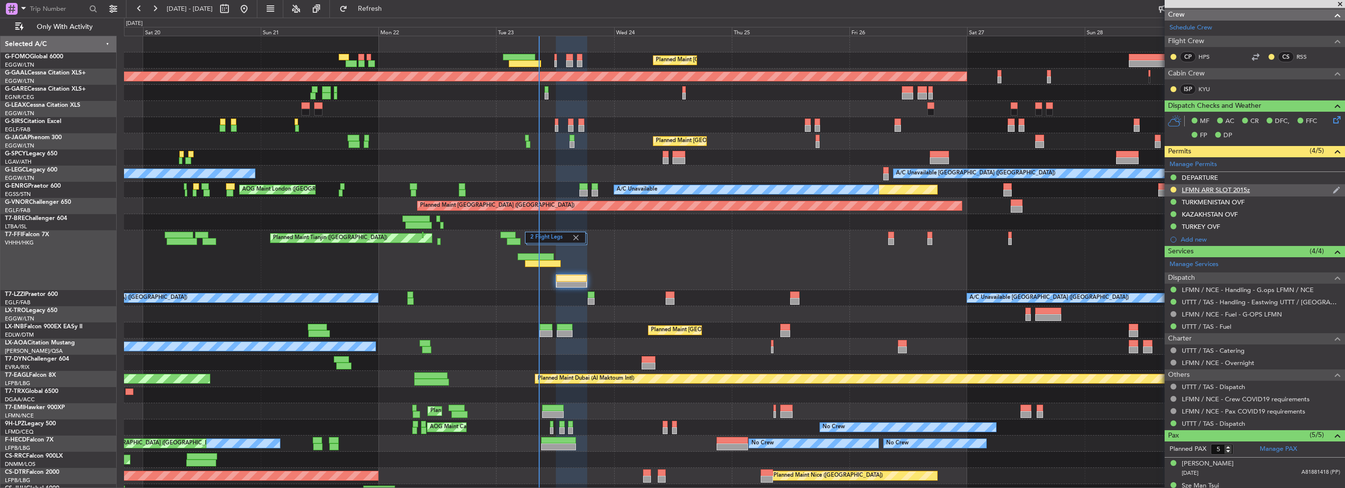
click at [1237, 188] on div "LFMN ARR SLOT 2015z" at bounding box center [1216, 190] width 68 height 8
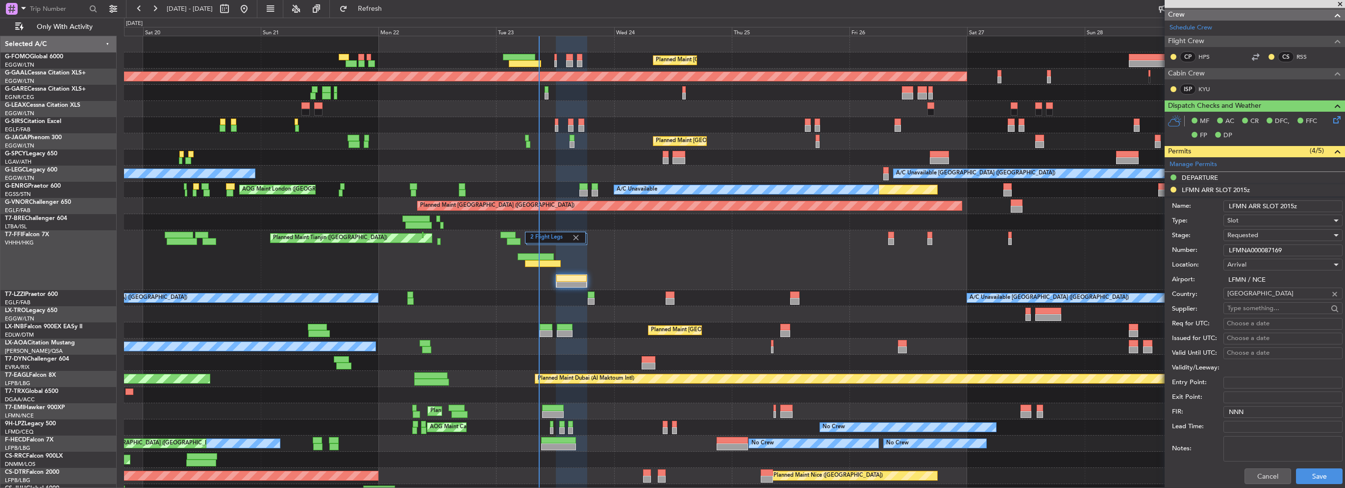
drag, startPoint x: 1295, startPoint y: 247, endPoint x: 1098, endPoint y: 246, distance: 197.1
click at [1112, 246] on fb-app "[DATE] - [DATE] Refresh Quick Links Only With Activity Planned Maint [GEOGRAPHI…" at bounding box center [672, 247] width 1345 height 481
click at [1237, 231] on span "Requested" at bounding box center [1243, 235] width 31 height 9
click at [1269, 306] on span "Received OK" at bounding box center [1279, 309] width 103 height 15
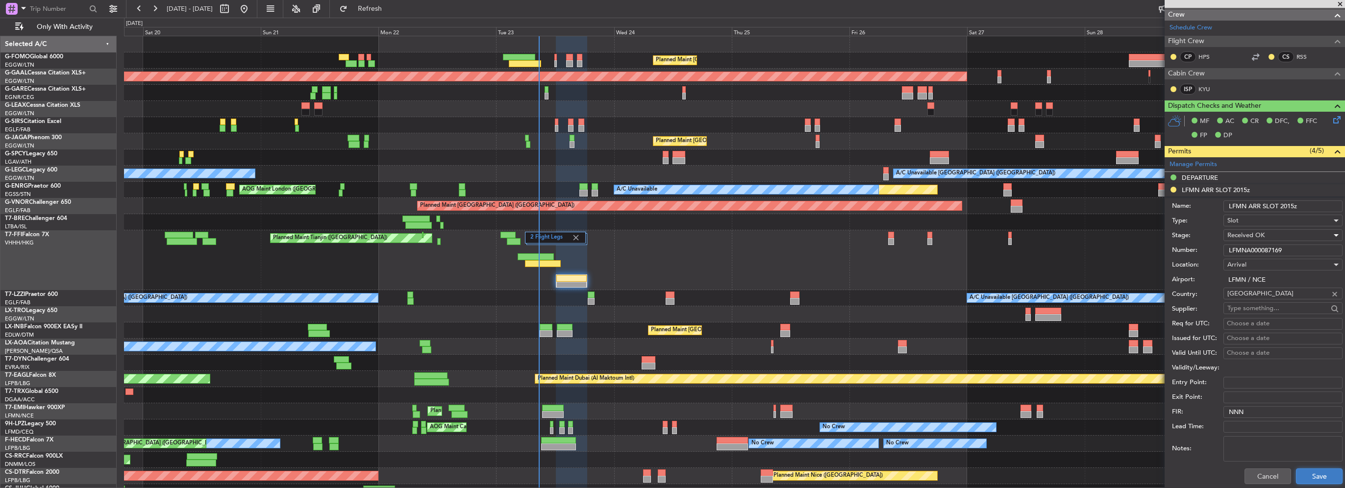
click at [1312, 473] on button "Save" at bounding box center [1319, 477] width 47 height 16
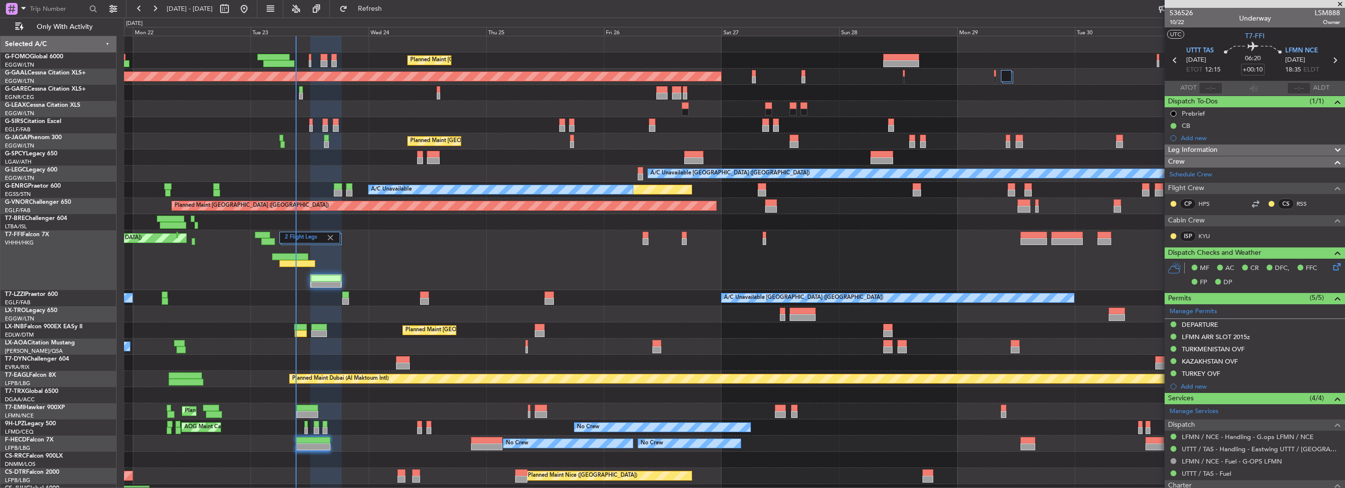
click at [370, 335] on div "Planned Maint [GEOGRAPHIC_DATA] ([GEOGRAPHIC_DATA]) Planned [GEOGRAPHIC_DATA] O…" at bounding box center [734, 268] width 1221 height 464
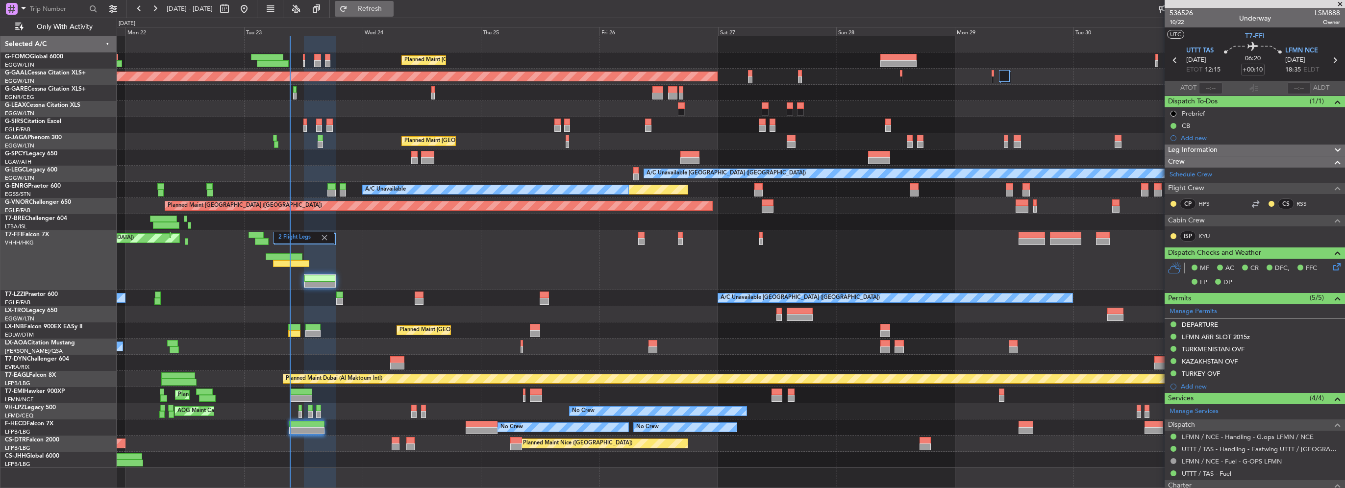
click at [376, 8] on button "Refresh" at bounding box center [364, 9] width 59 height 16
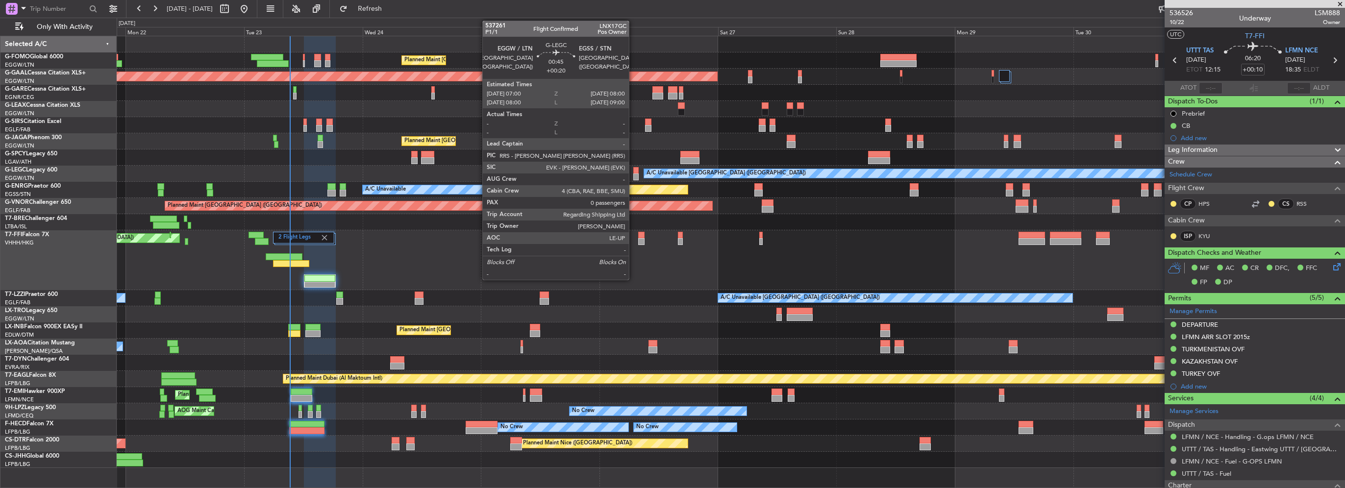
click at [633, 174] on div at bounding box center [635, 177] width 5 height 7
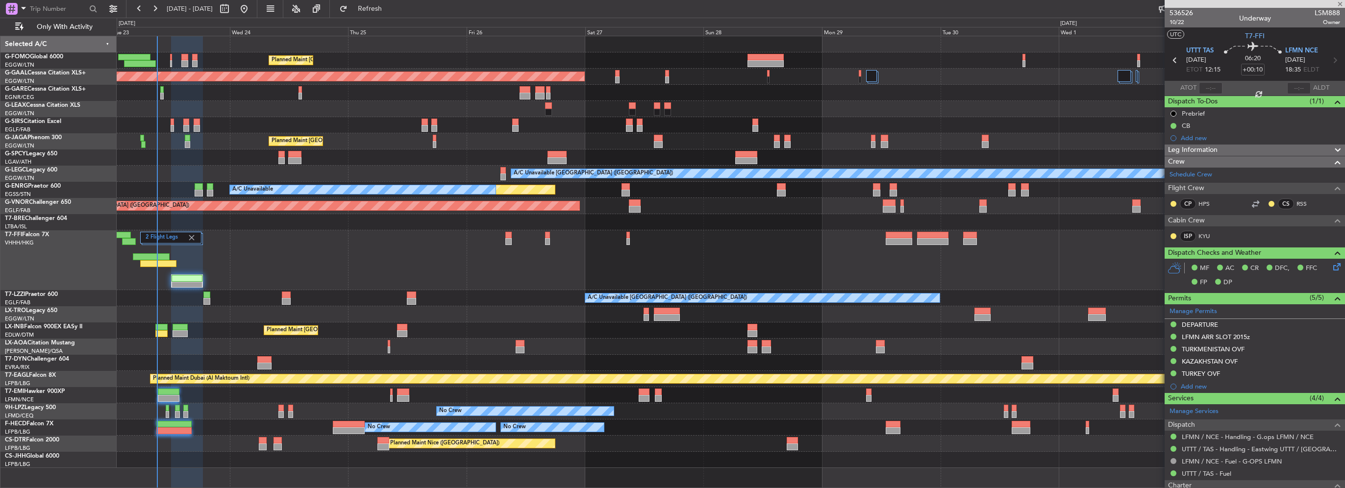
click at [489, 169] on div "A/C Unavailable [GEOGRAPHIC_DATA] ([GEOGRAPHIC_DATA]) A/C Unavailable" at bounding box center [731, 174] width 1228 height 16
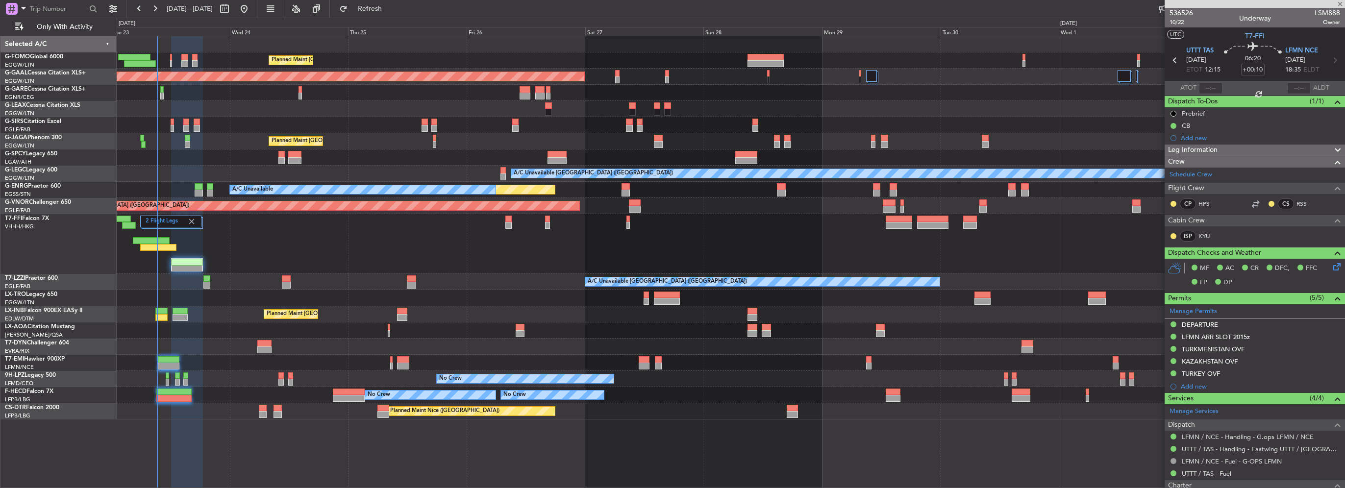
type input "+00:20"
type input "0"
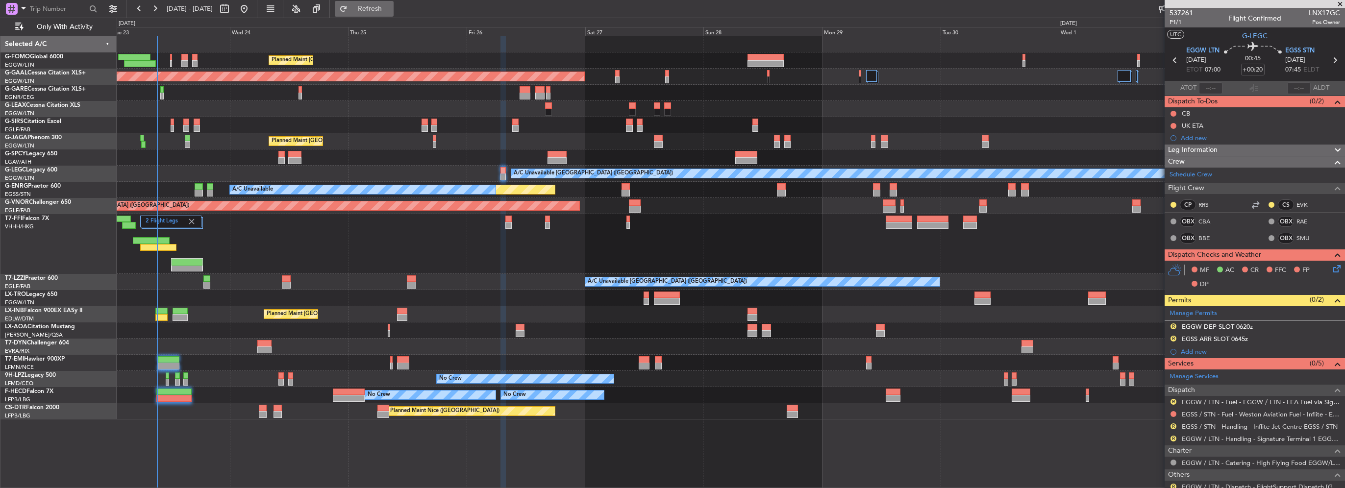
click at [391, 10] on span "Refresh" at bounding box center [370, 8] width 41 height 7
click at [272, 313] on div "Planned Maint [GEOGRAPHIC_DATA] ([GEOGRAPHIC_DATA])" at bounding box center [731, 314] width 1228 height 16
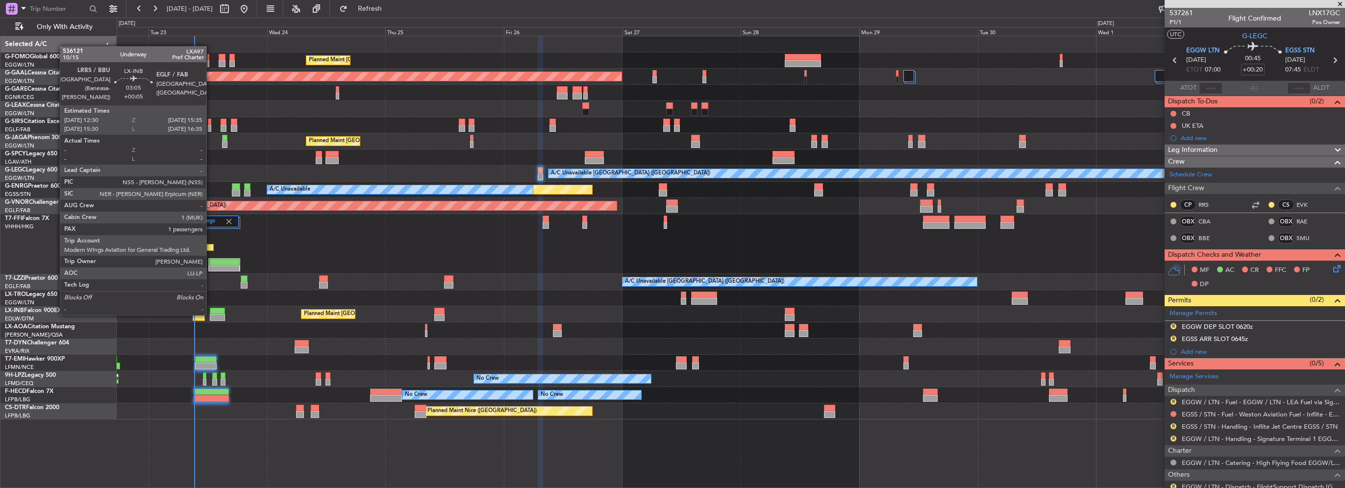
click at [211, 314] on div at bounding box center [218, 317] width 16 height 7
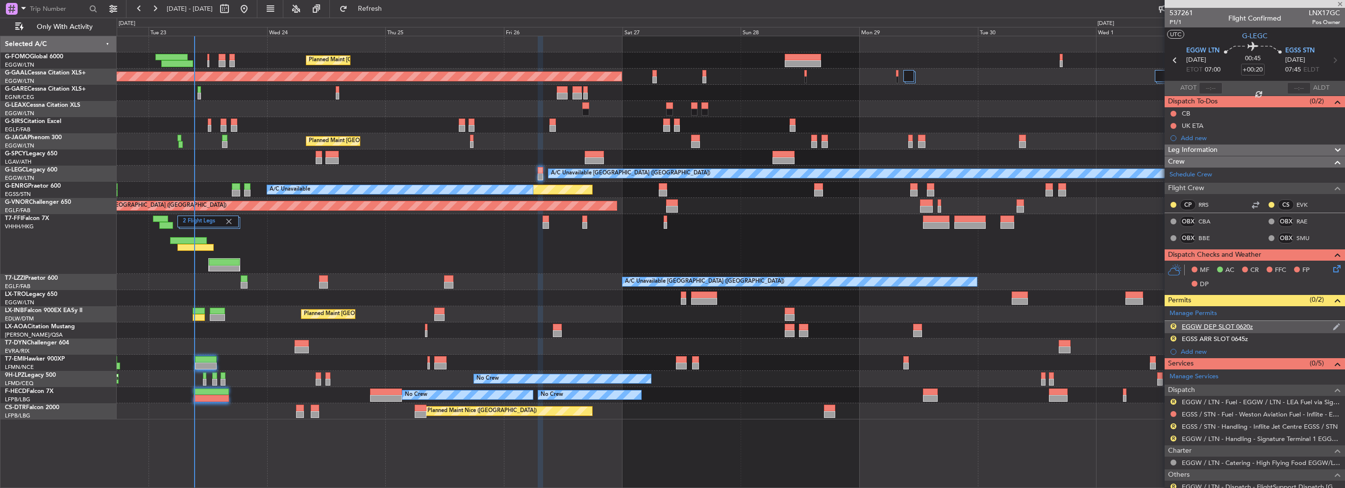
type input "+00:05"
type input "1"
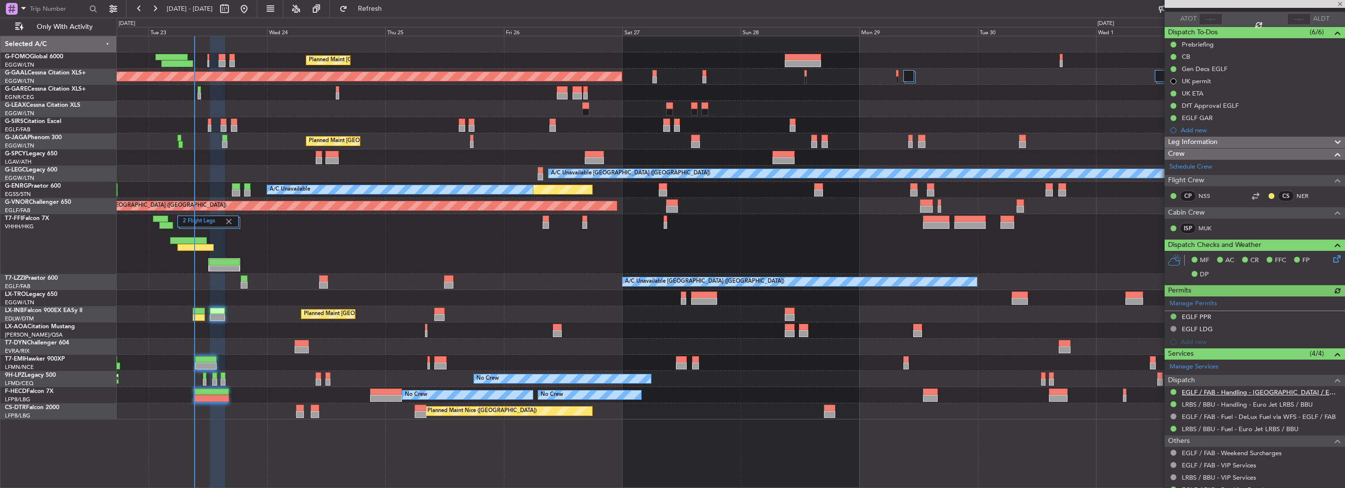
scroll to position [125, 0]
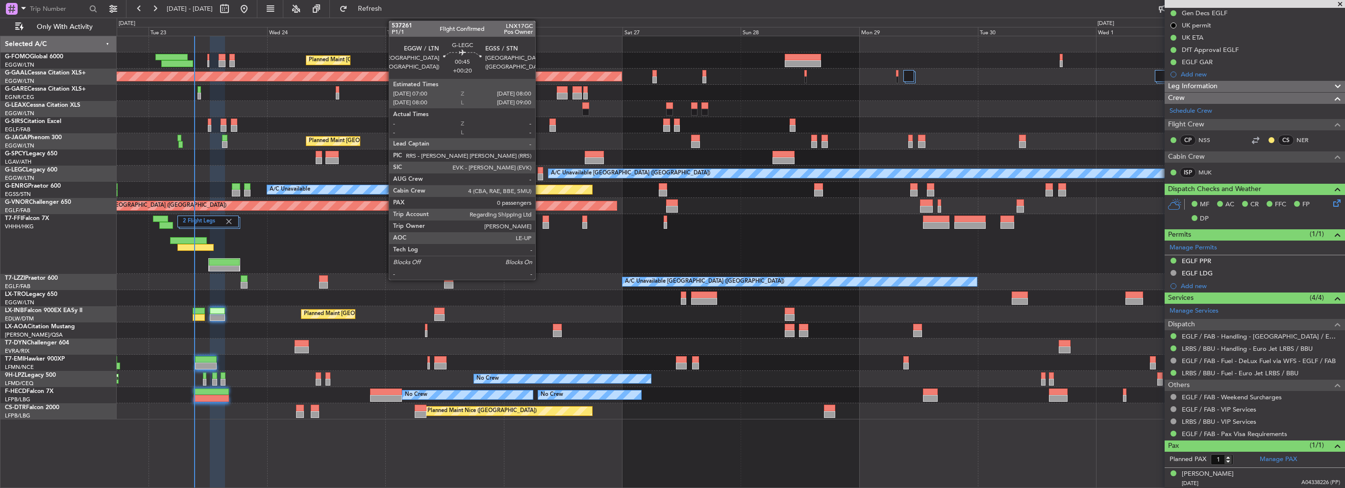
click at [540, 174] on div at bounding box center [540, 177] width 5 height 7
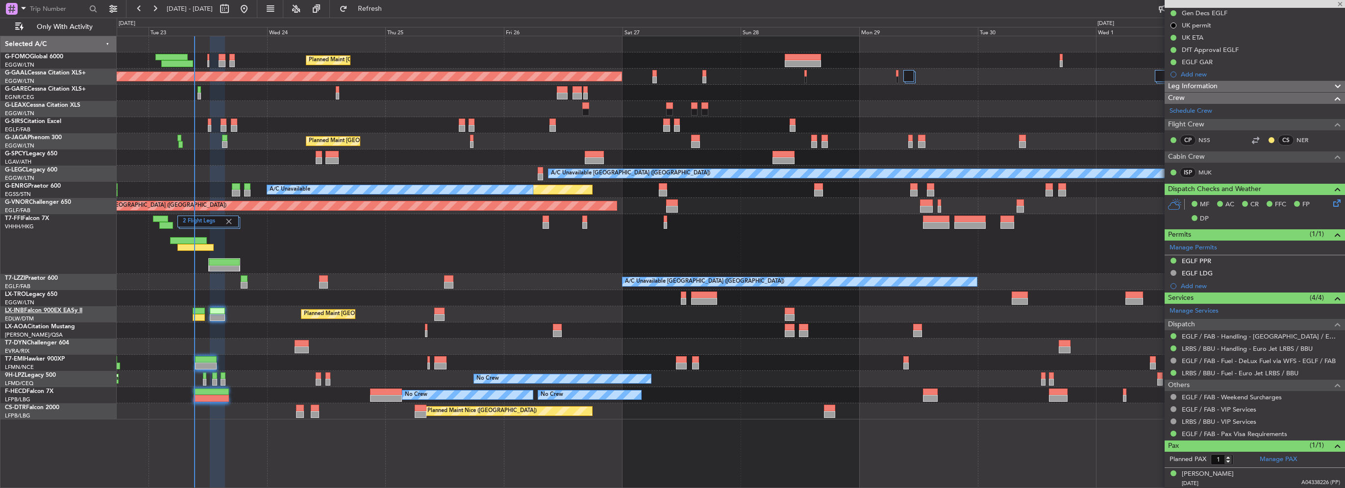
type input "+00:20"
type input "0"
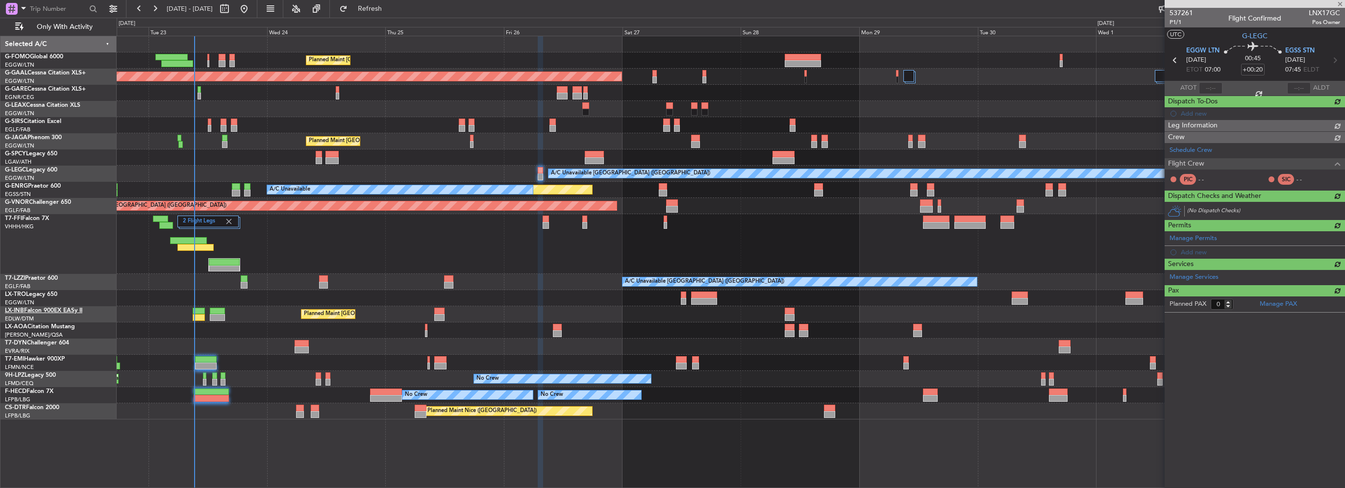
scroll to position [0, 0]
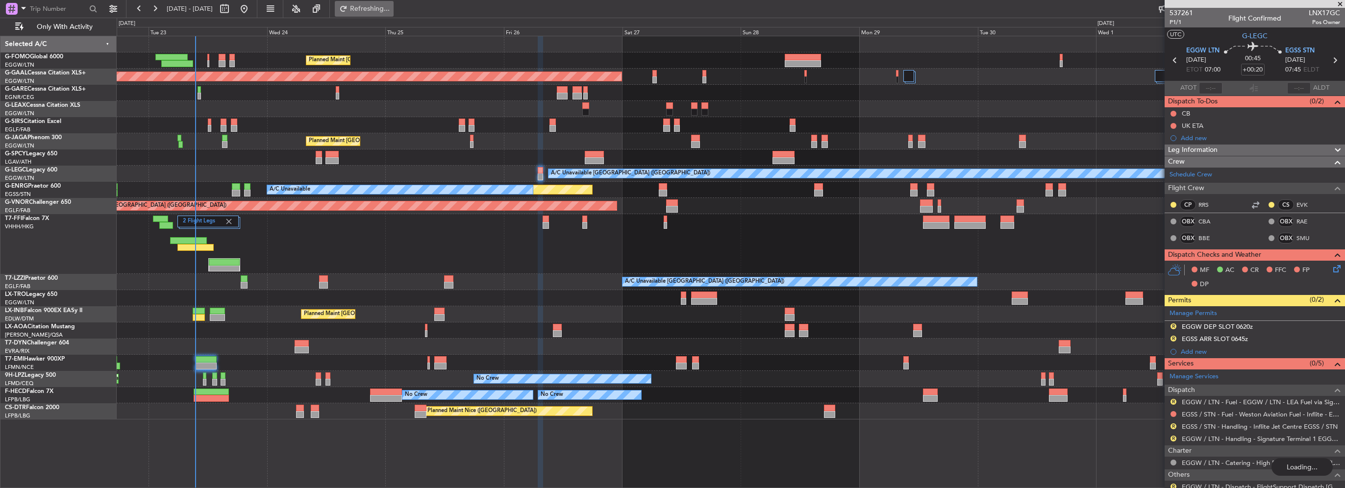
click at [391, 9] on span "Refreshing..." at bounding box center [370, 8] width 41 height 7
click at [391, 10] on span "Refresh" at bounding box center [370, 8] width 41 height 7
click at [822, 404] on div "AOG Maint Sofia [GEOGRAPHIC_DATA] ([GEOGRAPHIC_DATA])" at bounding box center [731, 411] width 1228 height 16
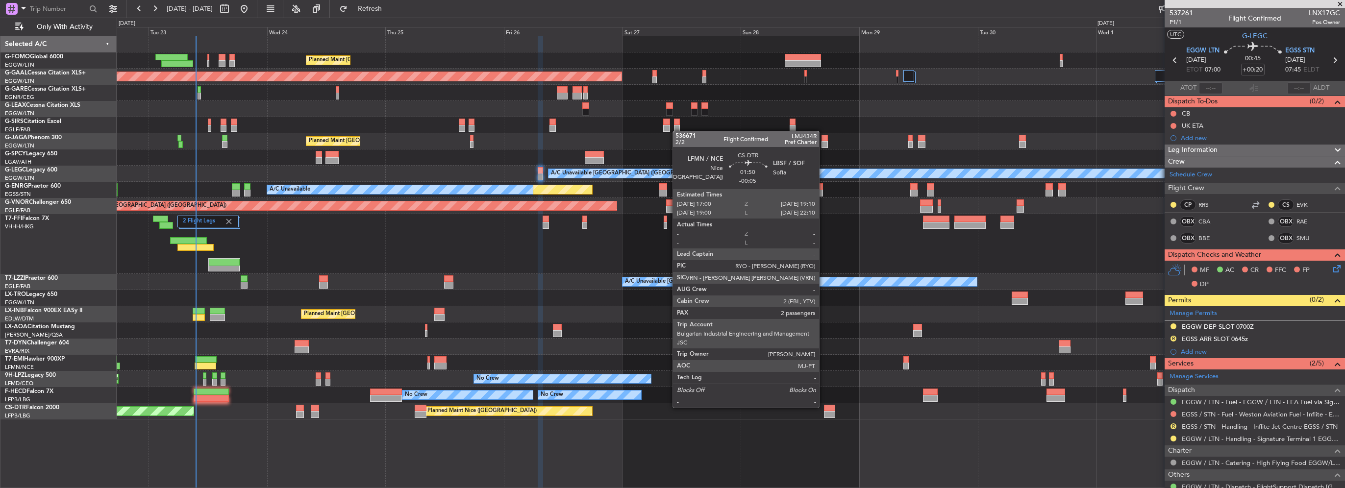
click at [824, 407] on div at bounding box center [829, 408] width 11 height 7
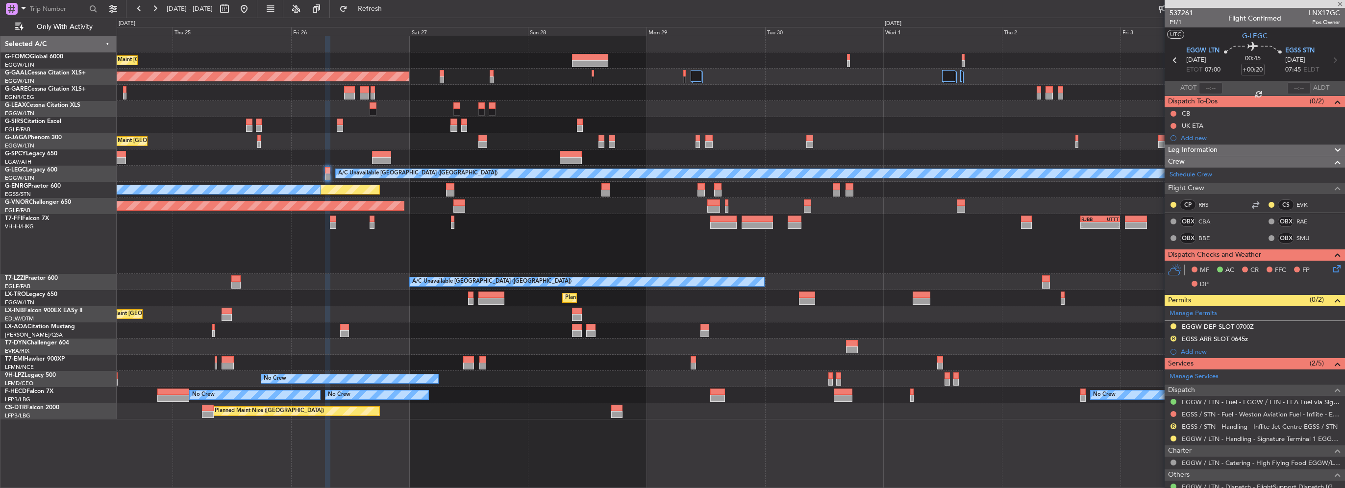
click at [561, 392] on div "No Crew Planned Maint [GEOGRAPHIC_DATA] ([GEOGRAPHIC_DATA]) No Crew No Crew - -…" at bounding box center [731, 395] width 1228 height 16
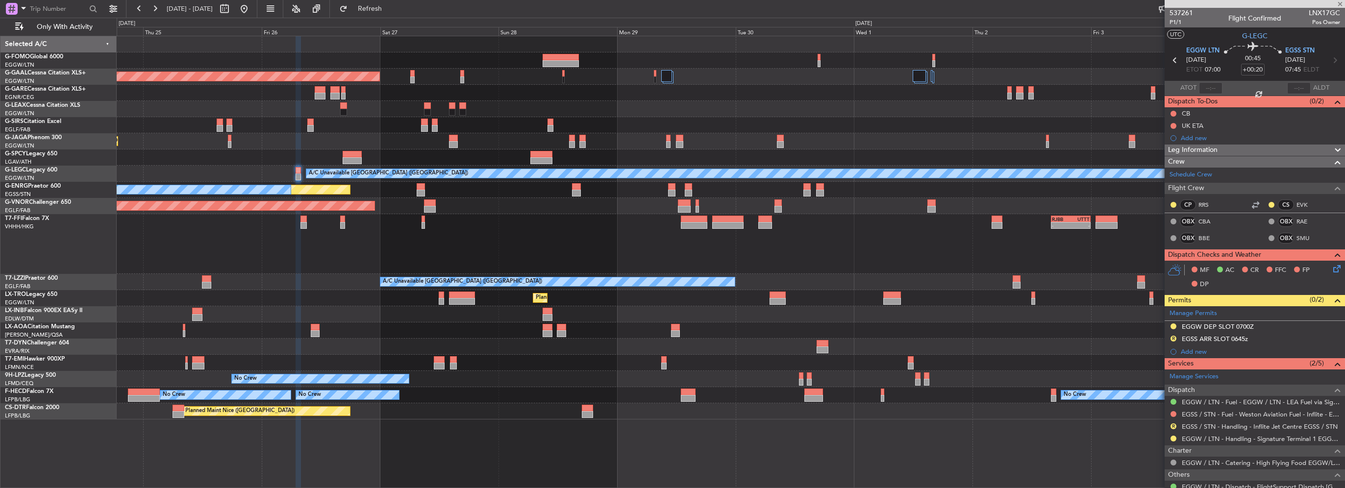
type input "-00:05"
type input "2"
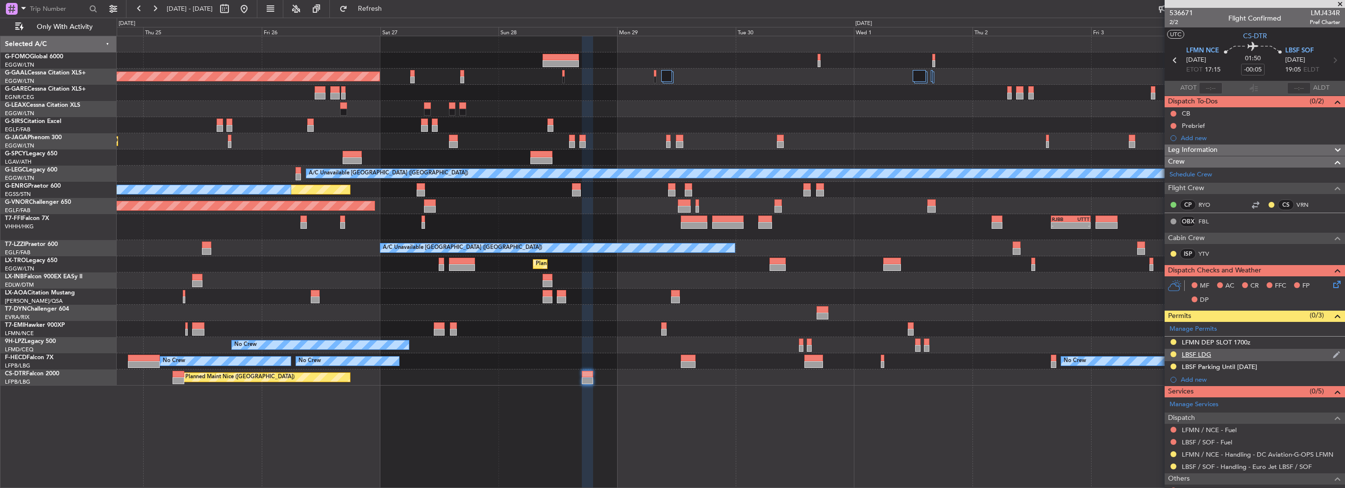
click at [1220, 354] on div "LBSF LDG" at bounding box center [1255, 355] width 180 height 12
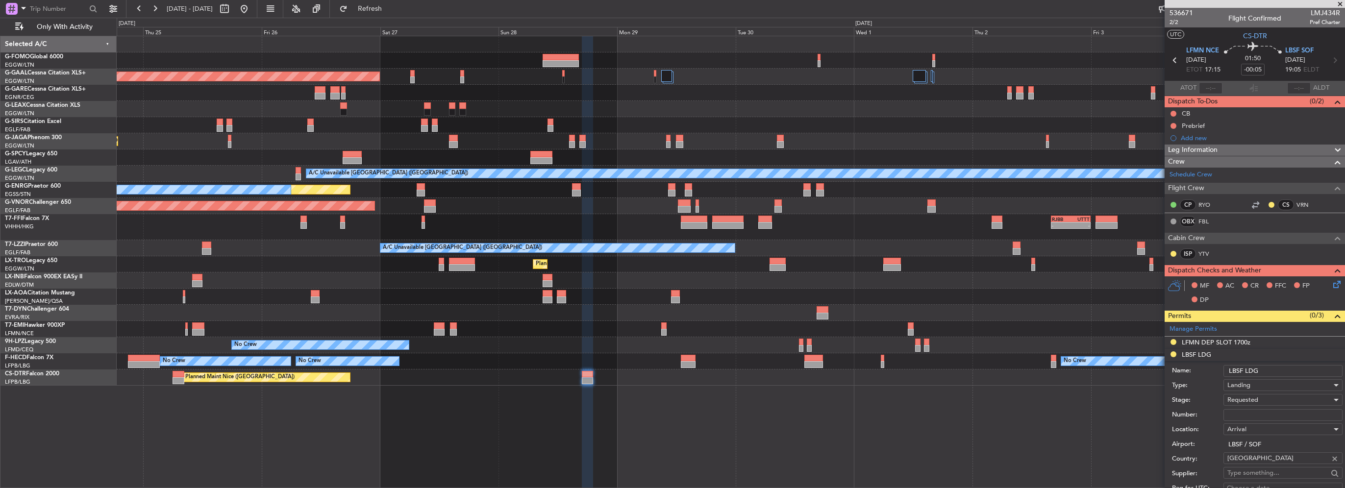
click at [1258, 413] on input "Number:" at bounding box center [1283, 415] width 119 height 12
paste input "230925YA"
type input "230925YA"
click at [1247, 396] on span "Requested" at bounding box center [1243, 400] width 31 height 9
click at [1266, 472] on span "Received OK" at bounding box center [1279, 478] width 103 height 15
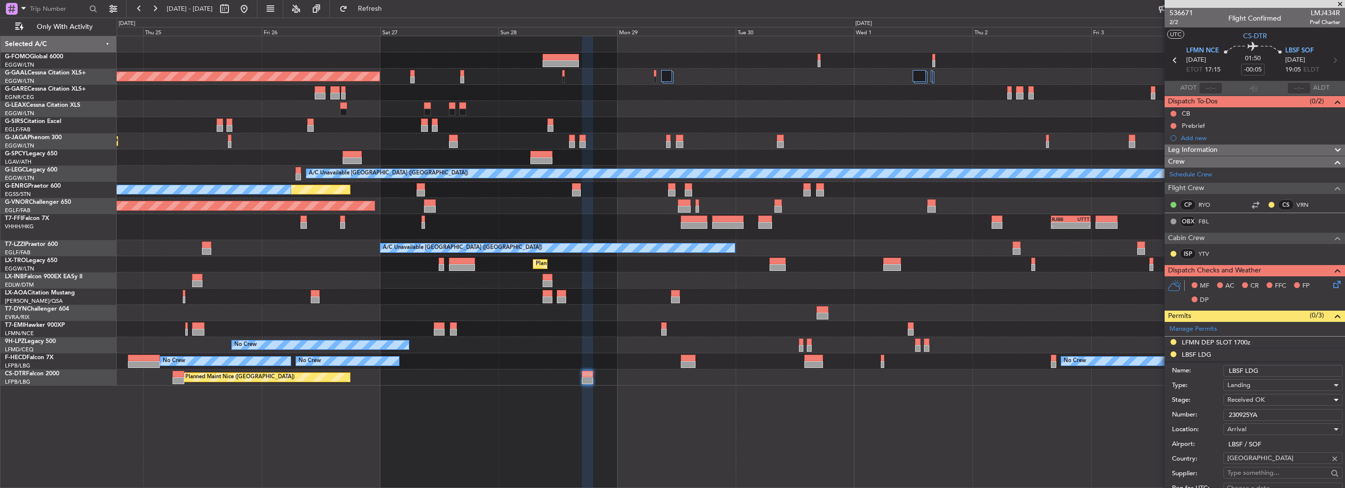
scroll to position [196, 0]
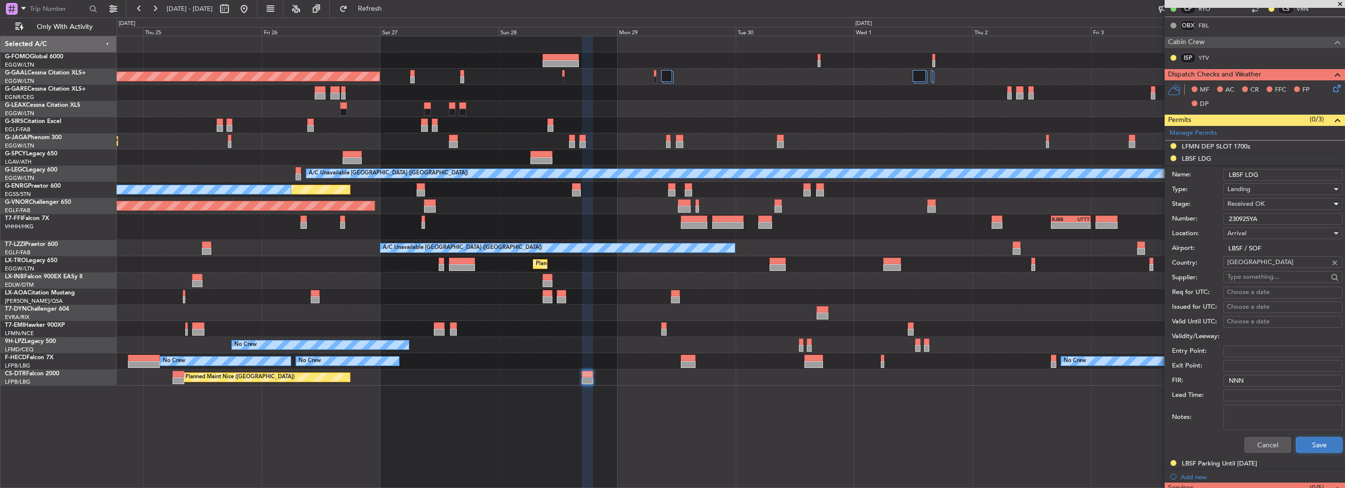
click at [1313, 442] on button "Save" at bounding box center [1319, 445] width 47 height 16
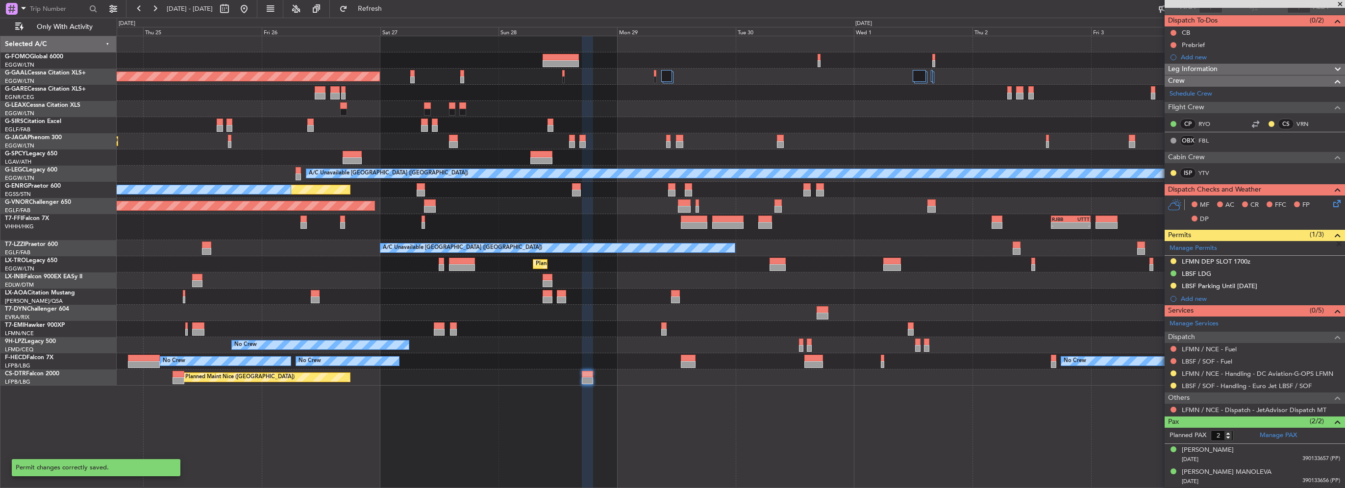
scroll to position [78, 0]
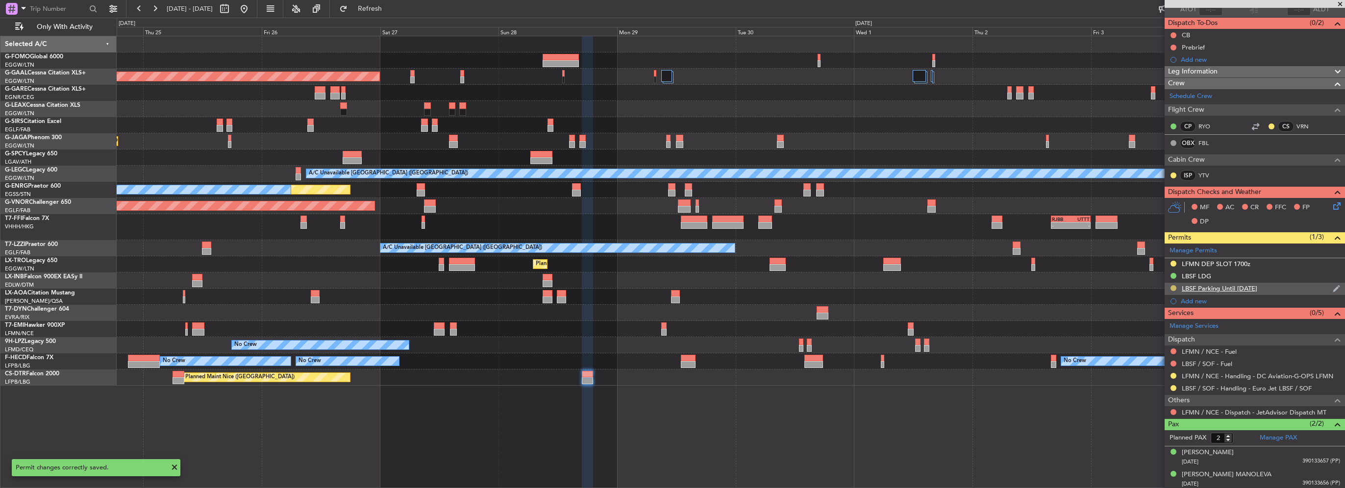
click at [1173, 286] on button at bounding box center [1174, 288] width 6 height 6
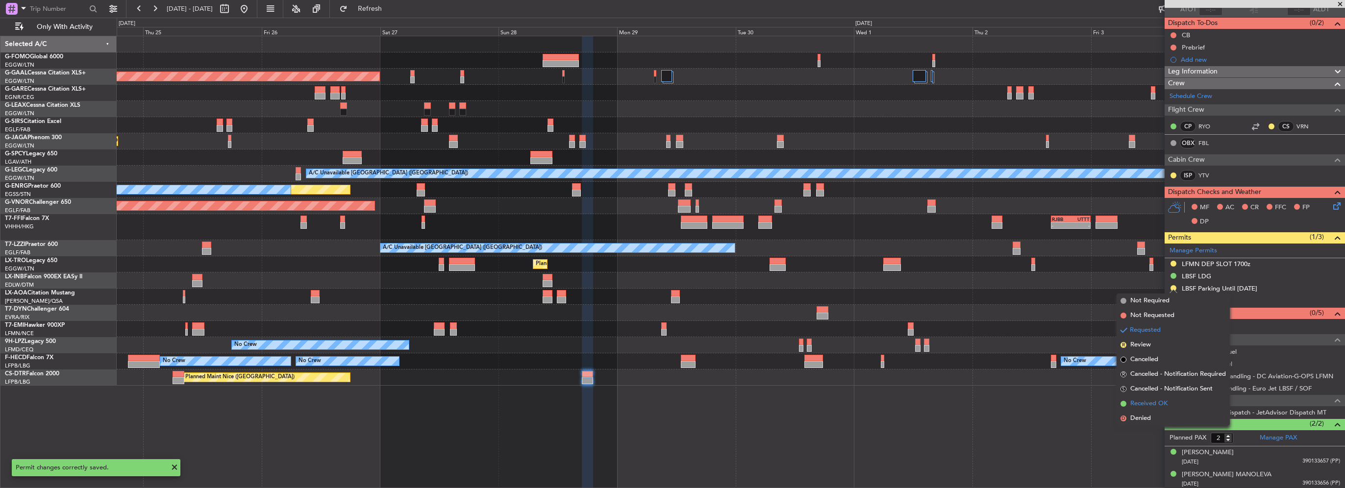
click at [1148, 402] on span "Received OK" at bounding box center [1149, 404] width 37 height 10
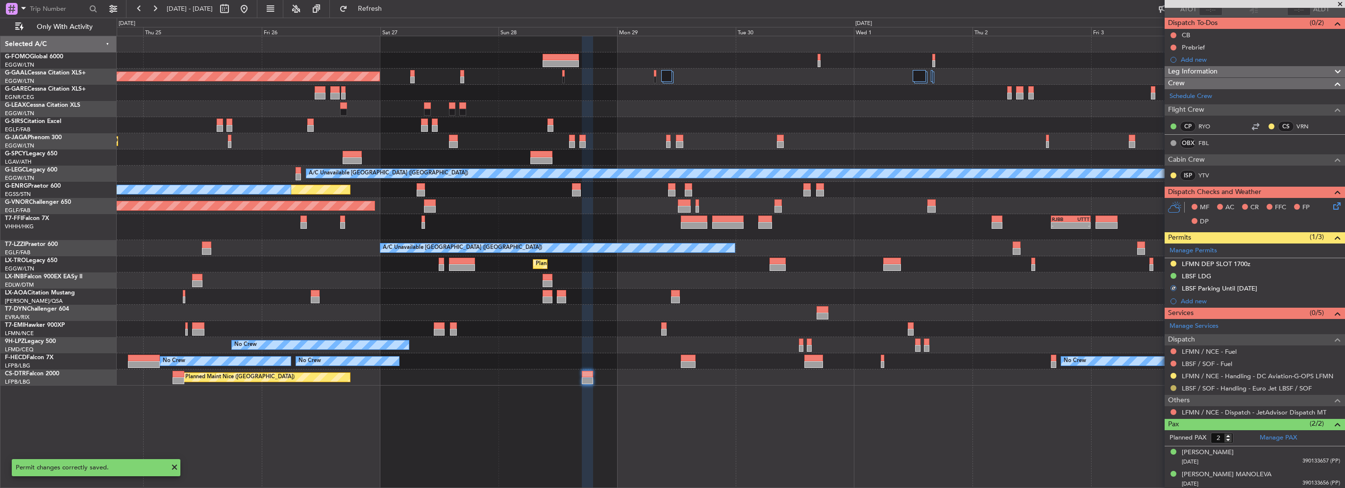
click at [1174, 385] on button at bounding box center [1174, 388] width 6 height 6
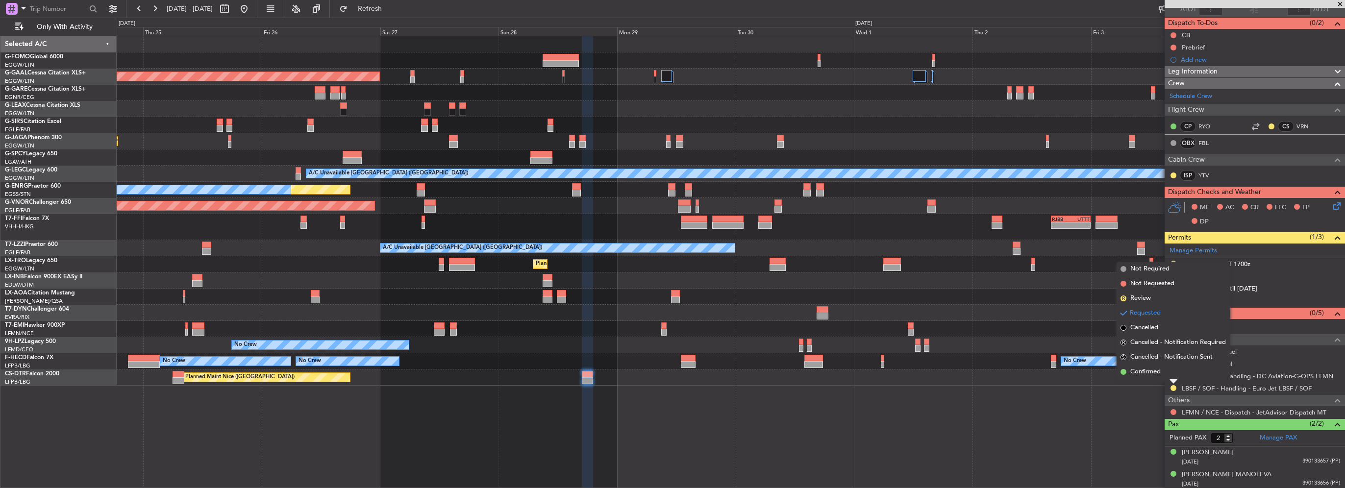
drag, startPoint x: 1136, startPoint y: 372, endPoint x: 982, endPoint y: 380, distance: 153.7
click at [1135, 373] on span "Confirmed" at bounding box center [1146, 372] width 30 height 10
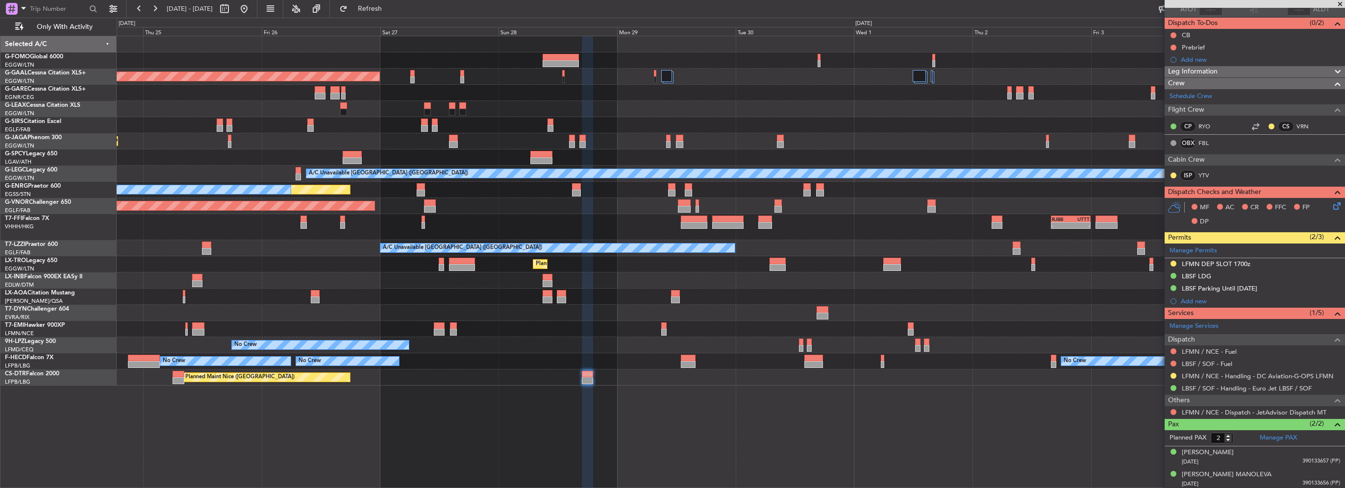
click at [880, 345] on div "Planned Maint [GEOGRAPHIC_DATA] ([GEOGRAPHIC_DATA]) Planned [GEOGRAPHIC_DATA] O…" at bounding box center [731, 211] width 1228 height 350
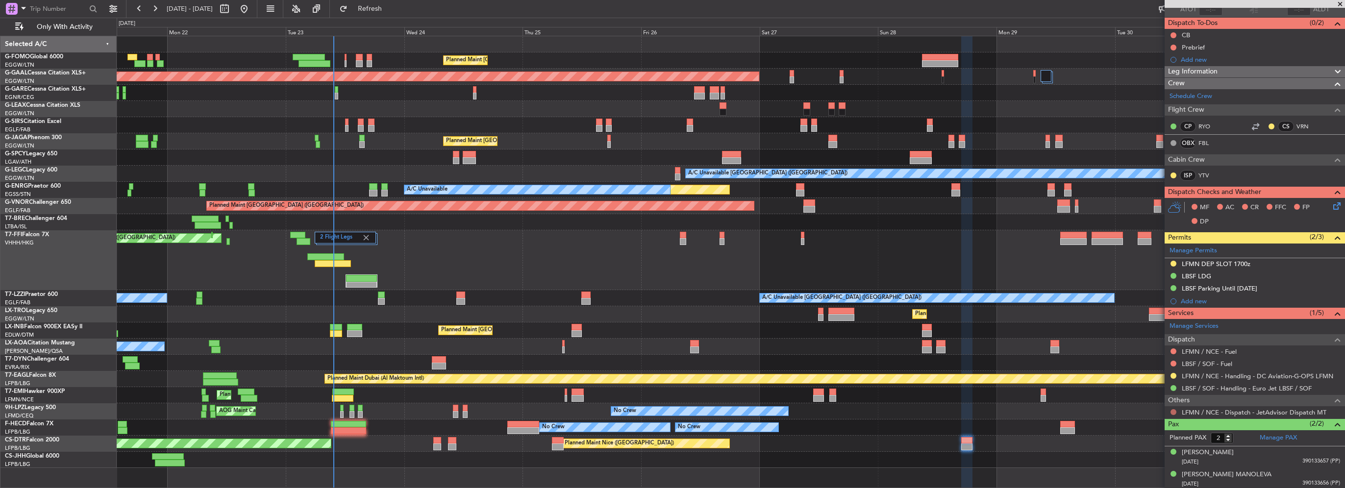
click at [1177, 409] on div "LFMN / NCE - Dispatch - JetAdvisor Dispatch MT" at bounding box center [1255, 412] width 180 height 12
click at [1173, 411] on button at bounding box center [1174, 412] width 6 height 6
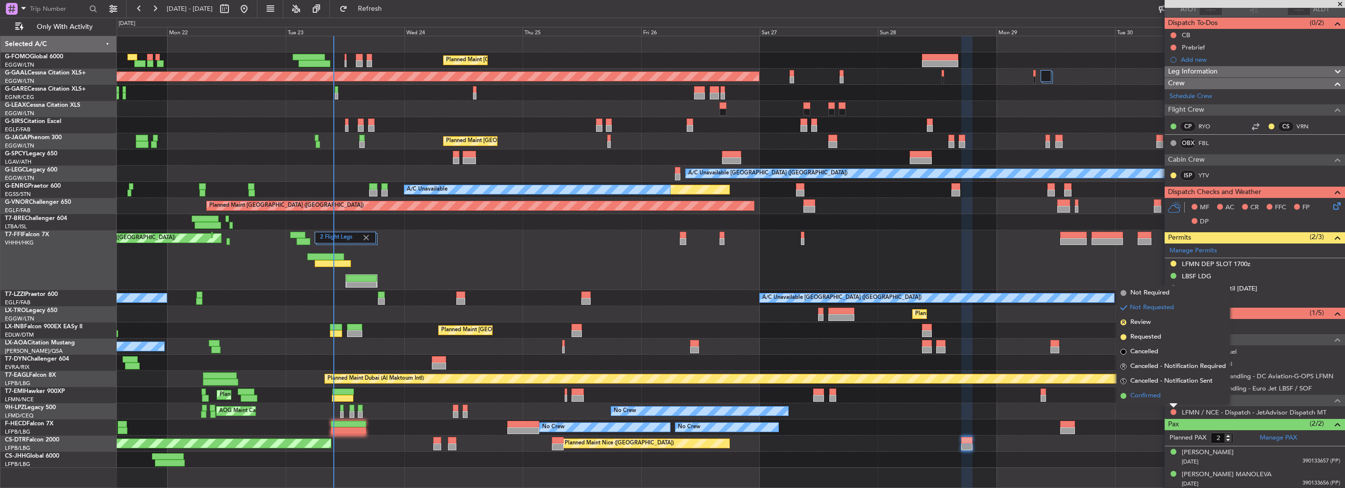
click at [1159, 396] on span "Confirmed" at bounding box center [1146, 396] width 30 height 10
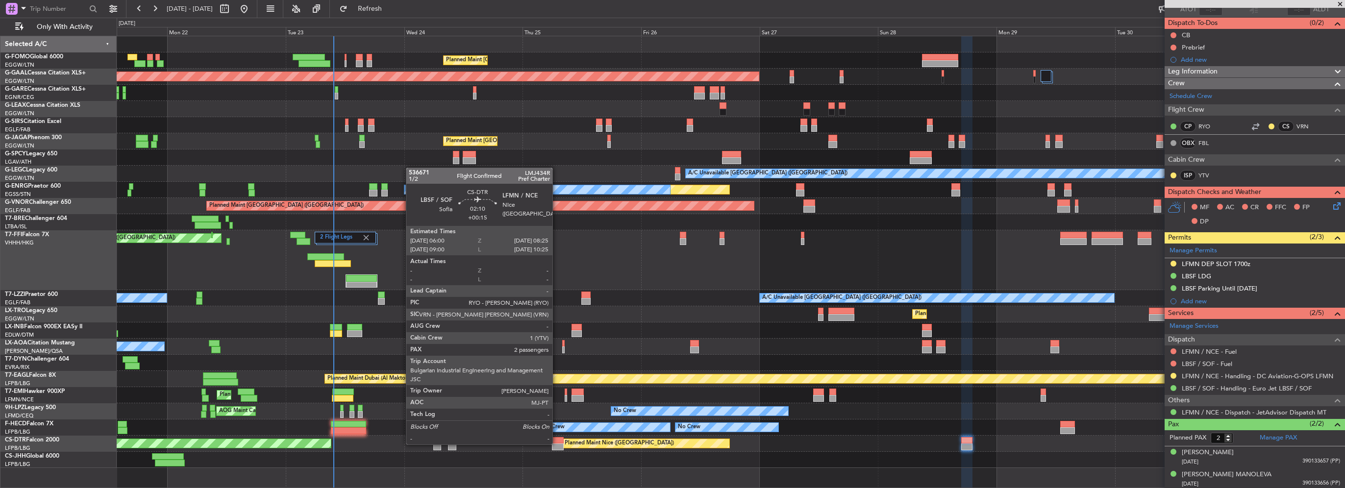
click at [557, 444] on div at bounding box center [558, 447] width 12 height 7
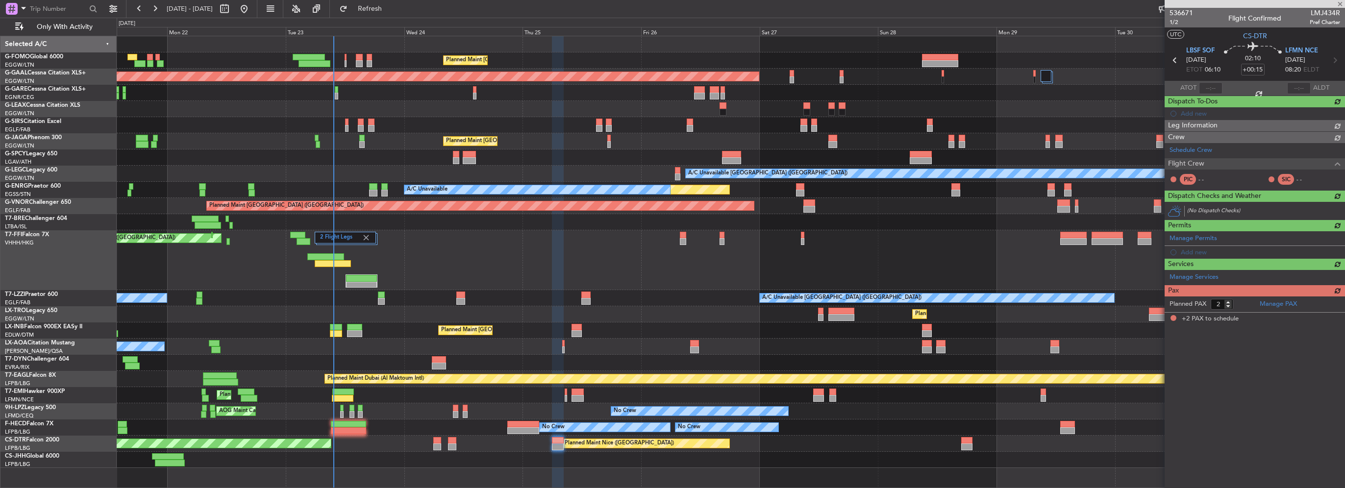
scroll to position [0, 0]
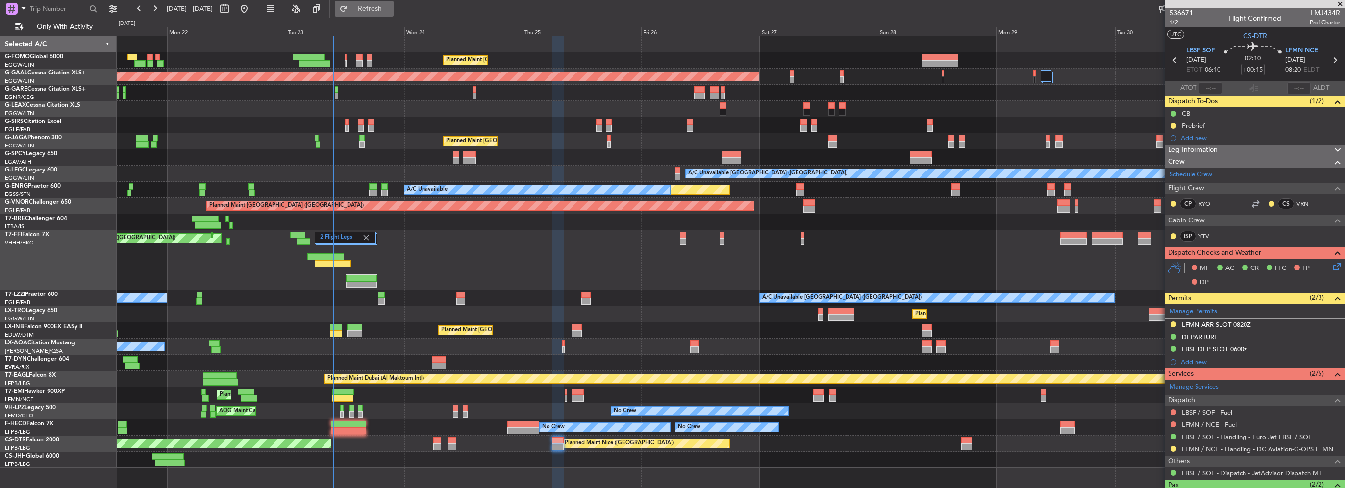
click at [394, 4] on button "Refresh" at bounding box center [364, 9] width 59 height 16
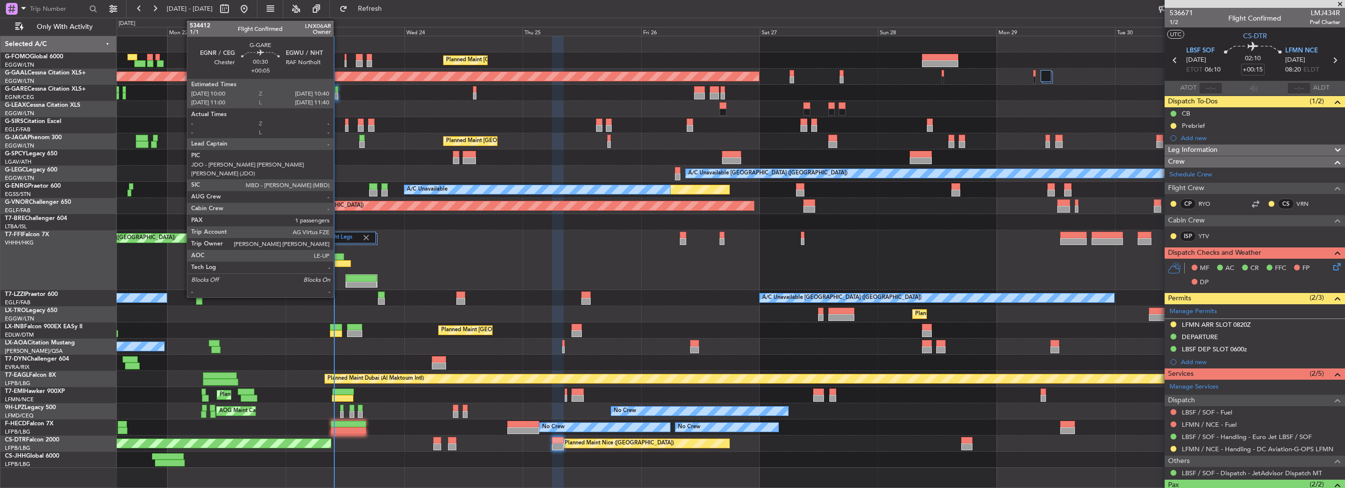
click at [337, 93] on div at bounding box center [336, 96] width 3 height 7
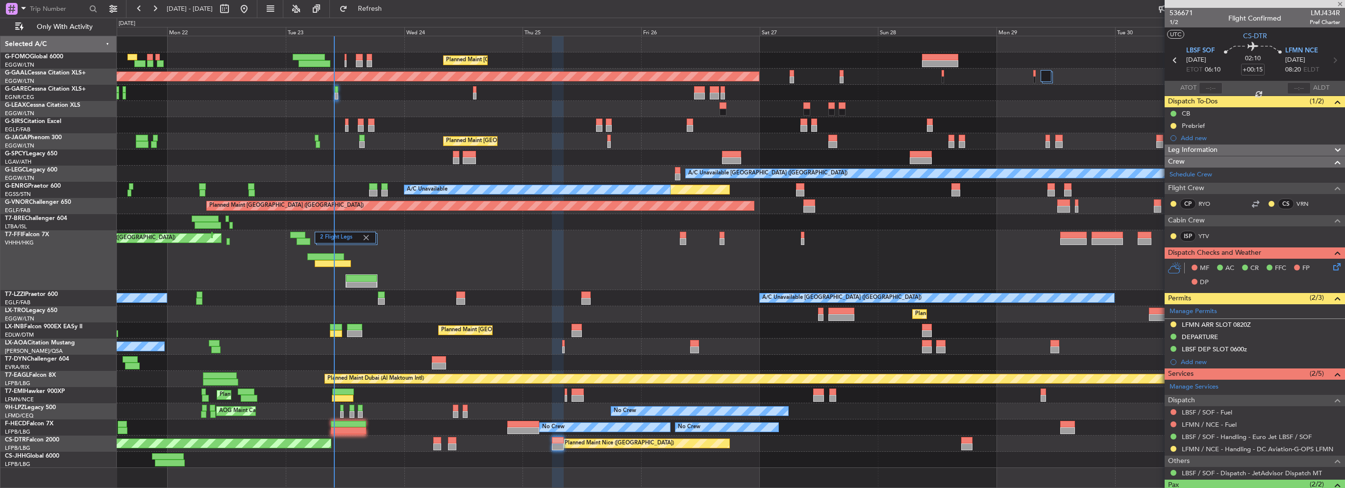
type input "+00:05"
type input "1"
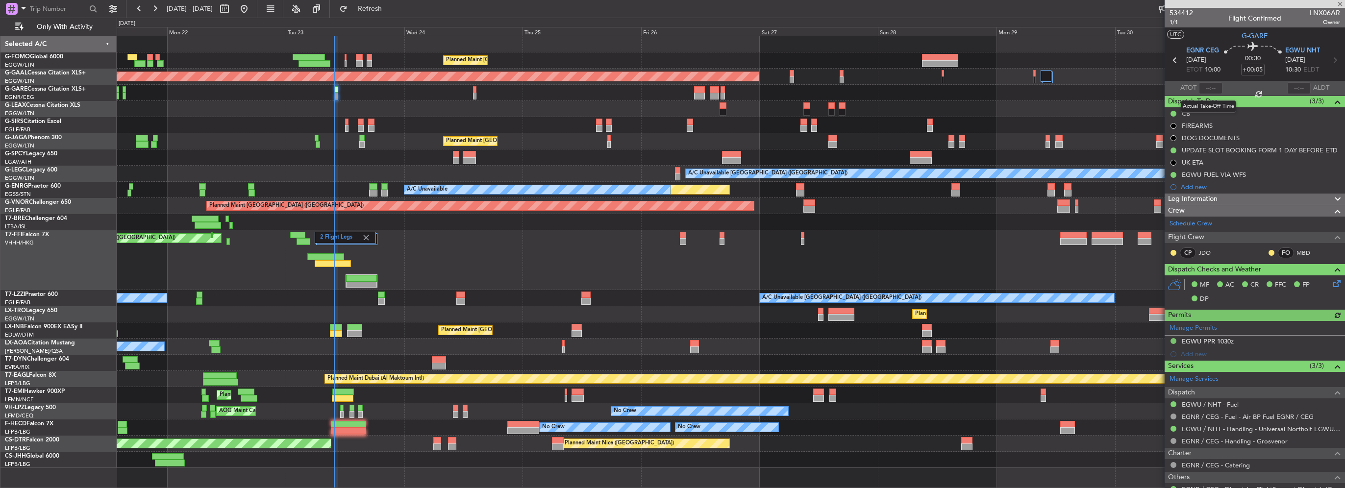
click at [1210, 87] on div at bounding box center [1211, 88] width 24 height 12
click at [1210, 87] on input "text" at bounding box center [1211, 88] width 24 height 12
type input "09:48"
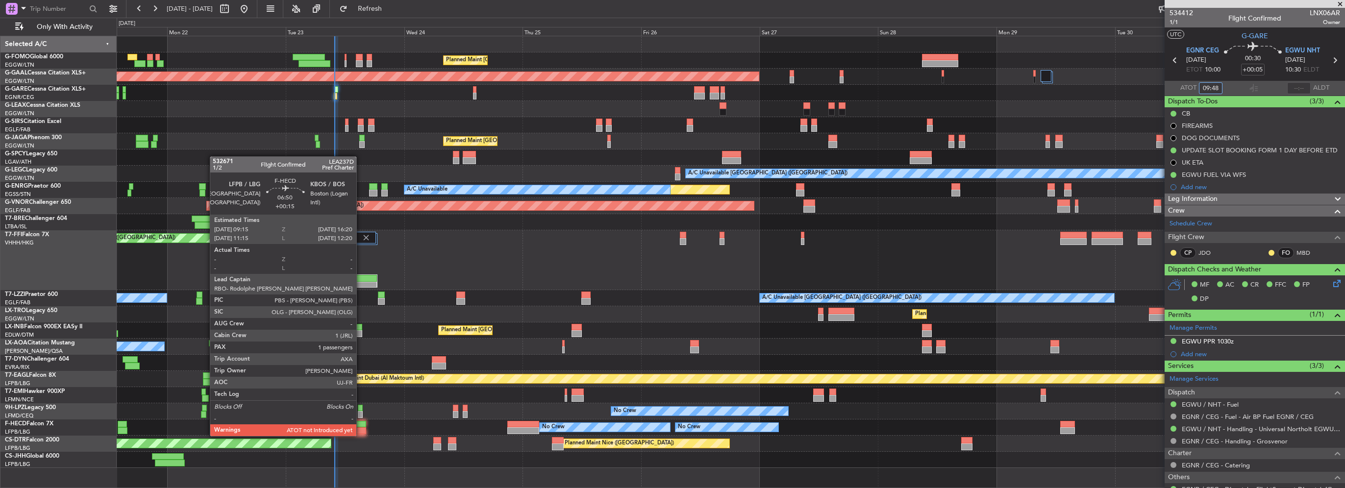
click at [356, 426] on div at bounding box center [348, 424] width 35 height 7
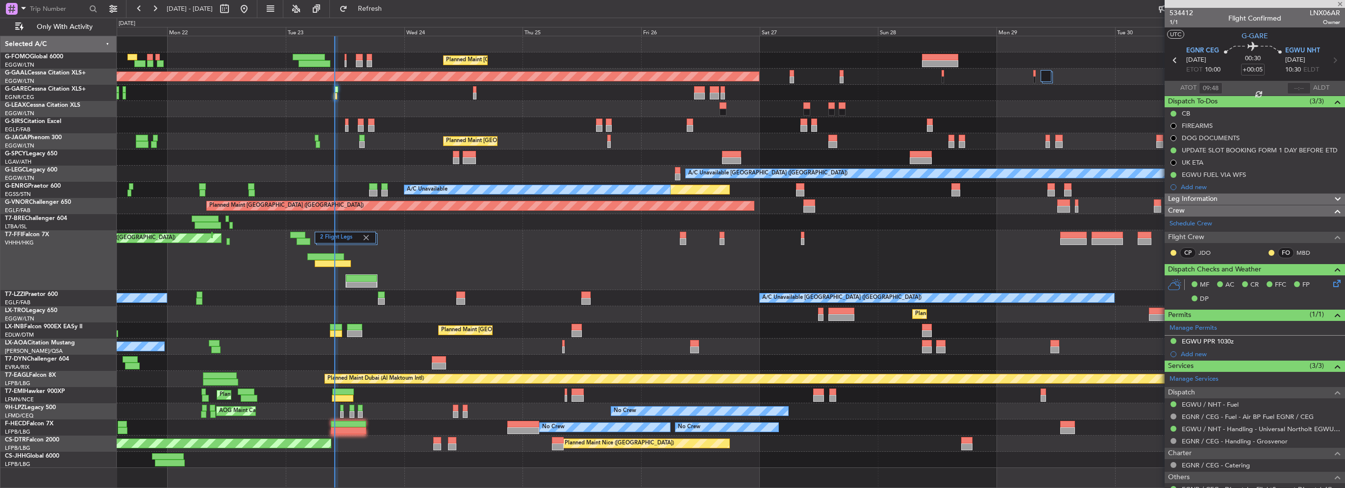
type input "+00:15"
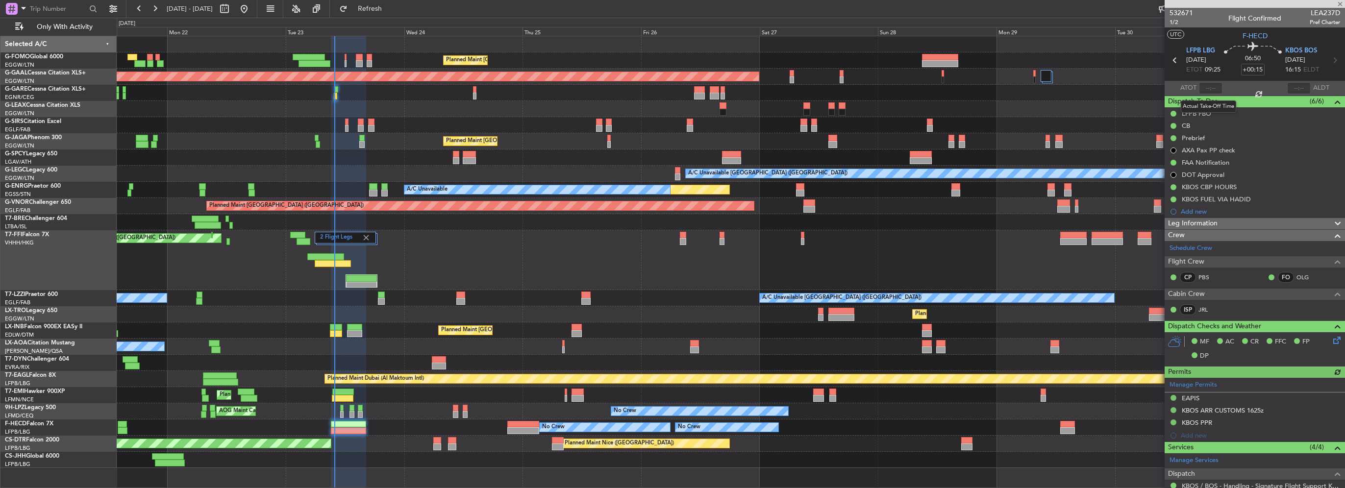
click at [1208, 88] on div at bounding box center [1211, 88] width 24 height 12
click at [1203, 88] on input "text" at bounding box center [1211, 88] width 24 height 12
type input "09:50"
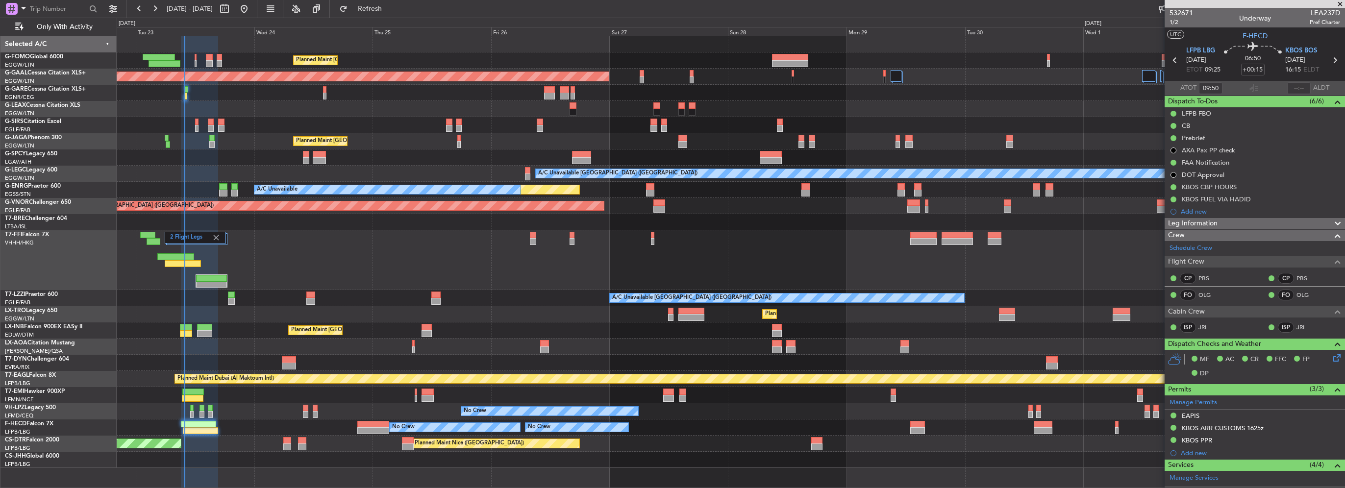
click at [776, 87] on div "Planned Maint London (Luton) Planned Maint Dusseldorf Owner Planned Maint Londo…" at bounding box center [731, 252] width 1228 height 432
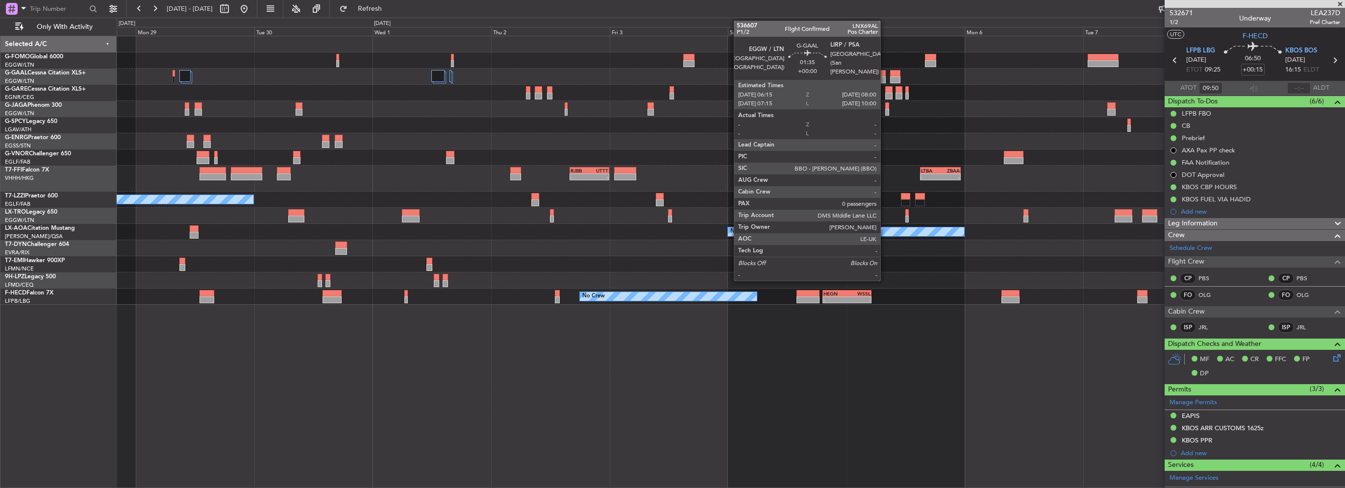
click at [885, 78] on div at bounding box center [881, 79] width 9 height 7
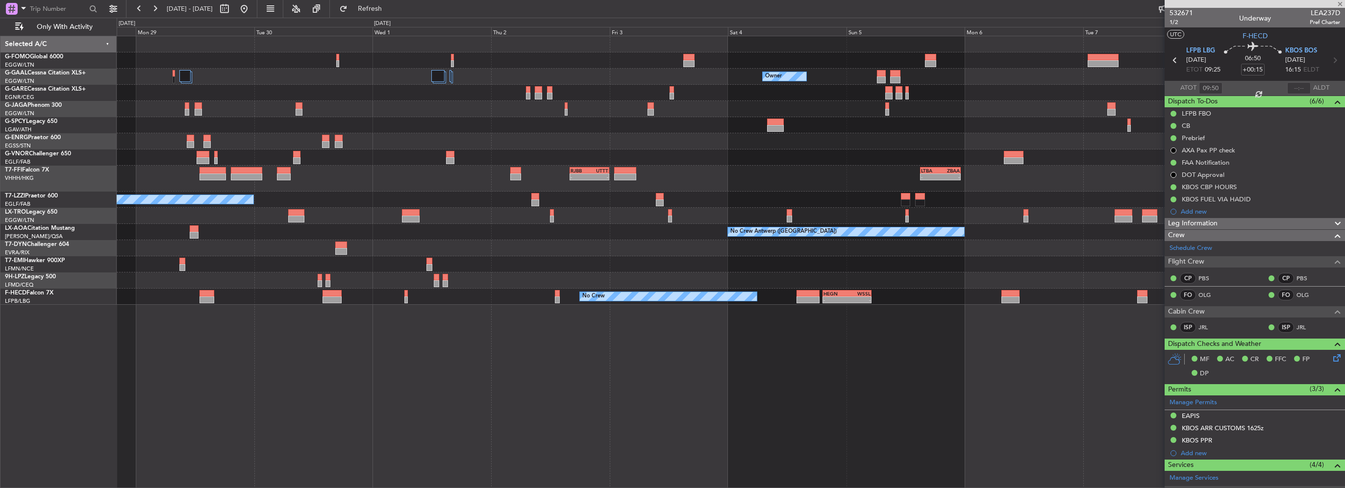
type input "0"
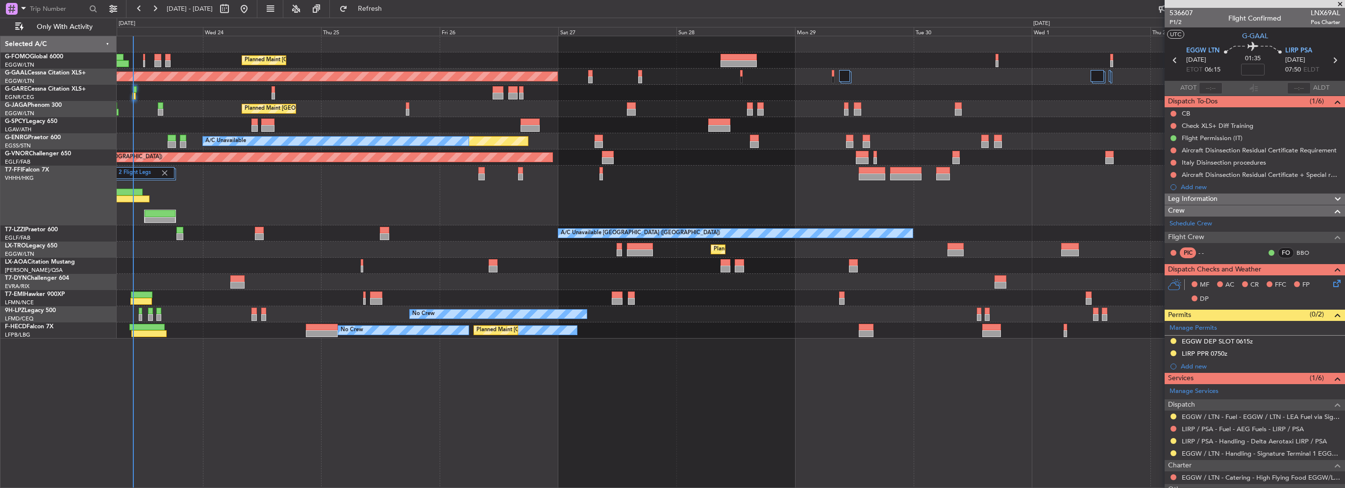
click at [754, 217] on div "- - RJBB 16:00 Z UTTT 00:00 Z 2 Flight Legs Planned Maint Tianjin (Binhai) - - …" at bounding box center [731, 196] width 1228 height 60
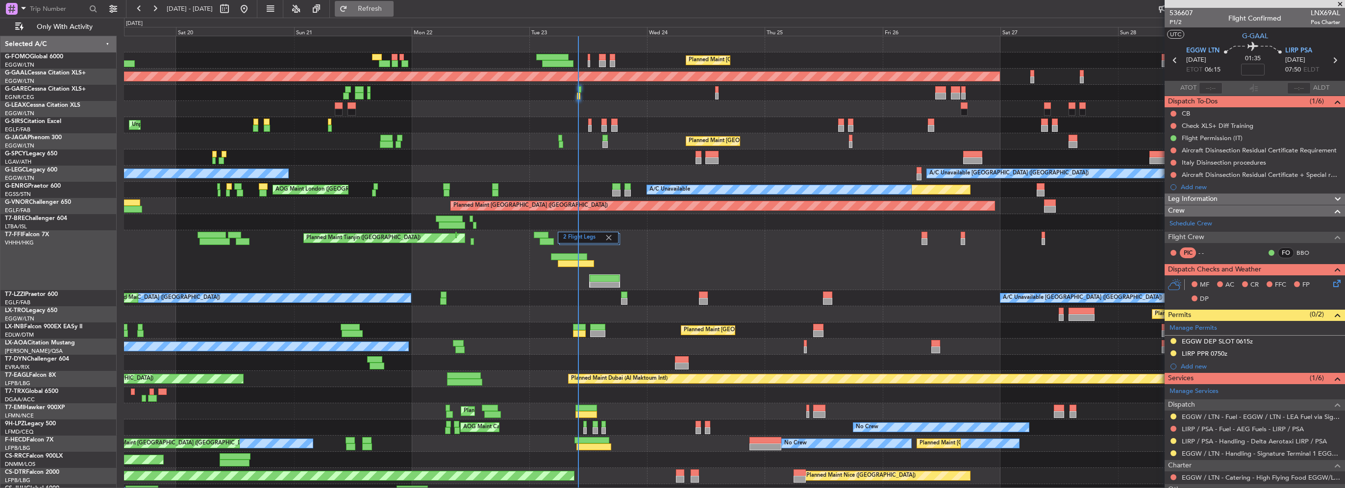
click at [387, 1] on button "Refresh" at bounding box center [364, 9] width 59 height 16
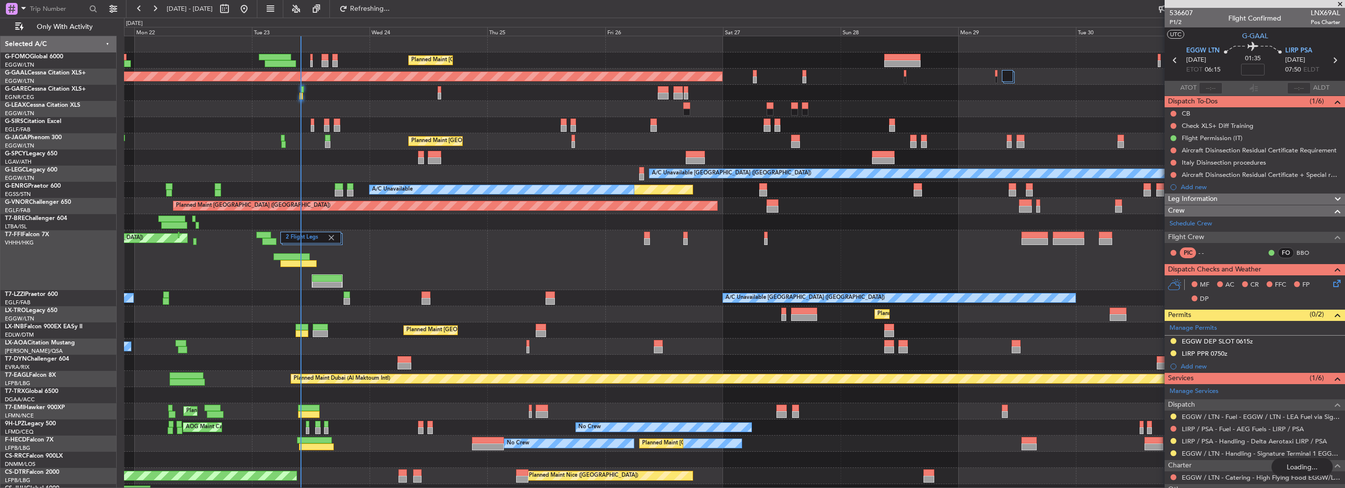
click at [459, 181] on div "Planned Maint London (Luton) Planned Maint Dusseldorf Owner Unplanned Maint Lon…" at bounding box center [734, 268] width 1221 height 464
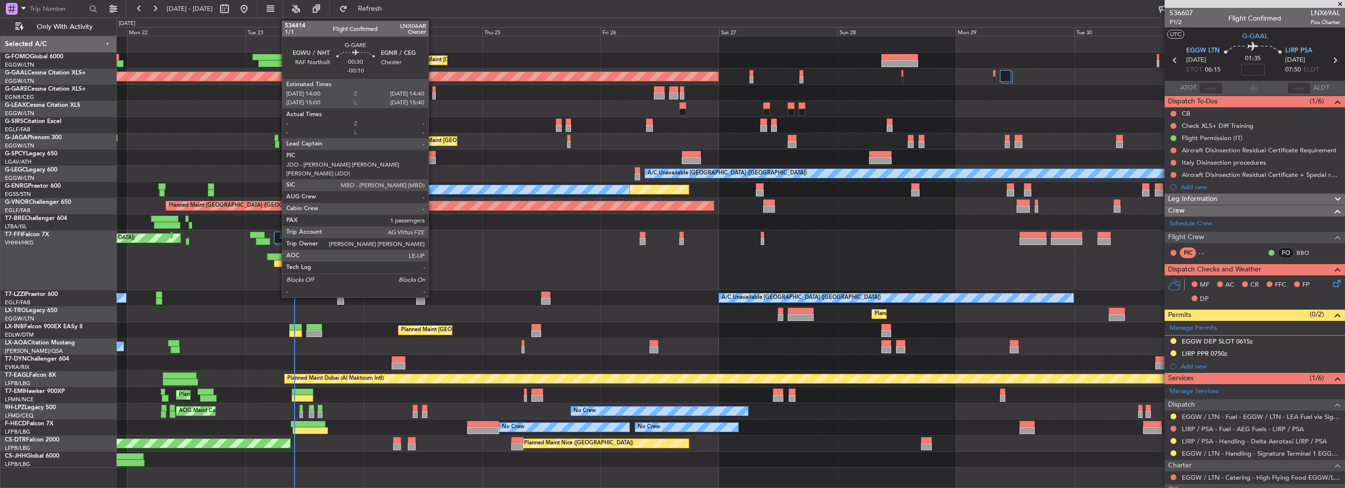
click at [433, 95] on div at bounding box center [433, 96] width 3 height 7
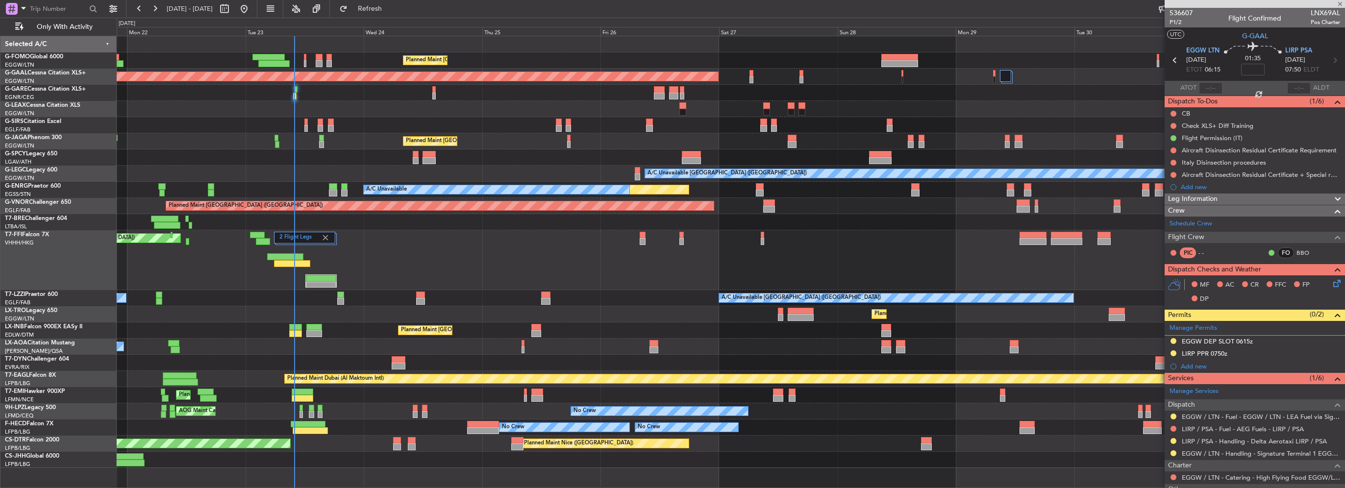
type input "-00:10"
type input "1"
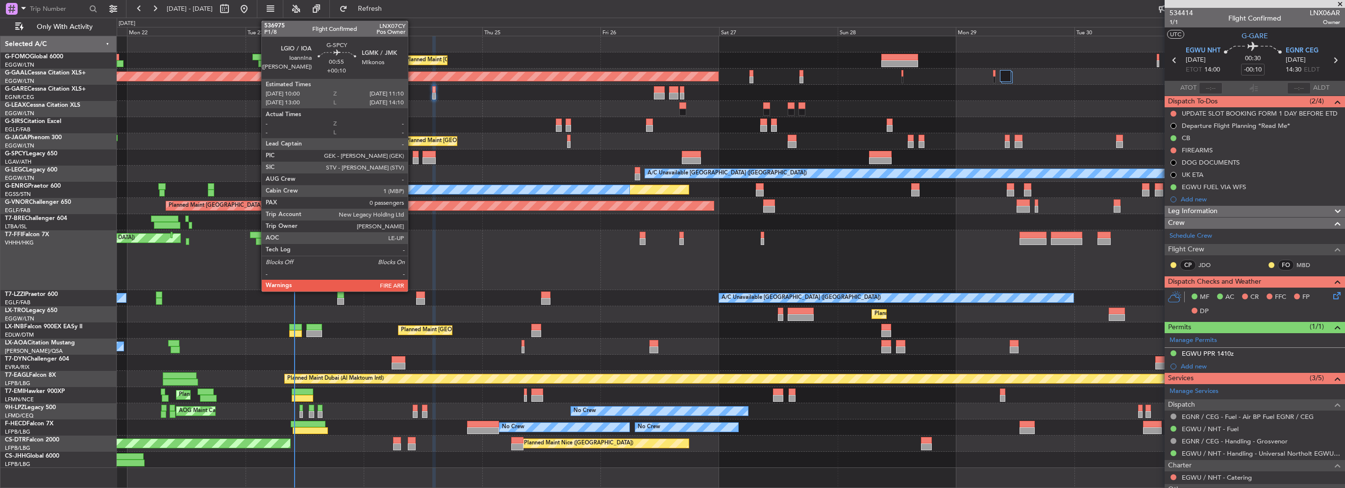
click at [413, 161] on div at bounding box center [416, 160] width 6 height 7
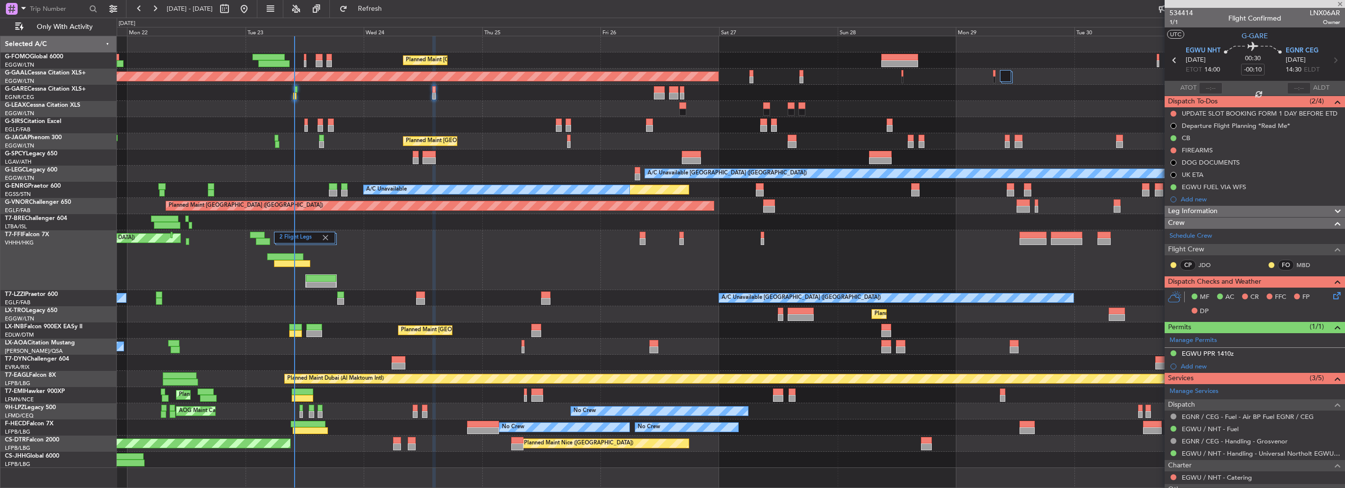
type input "+00:10"
type input "0"
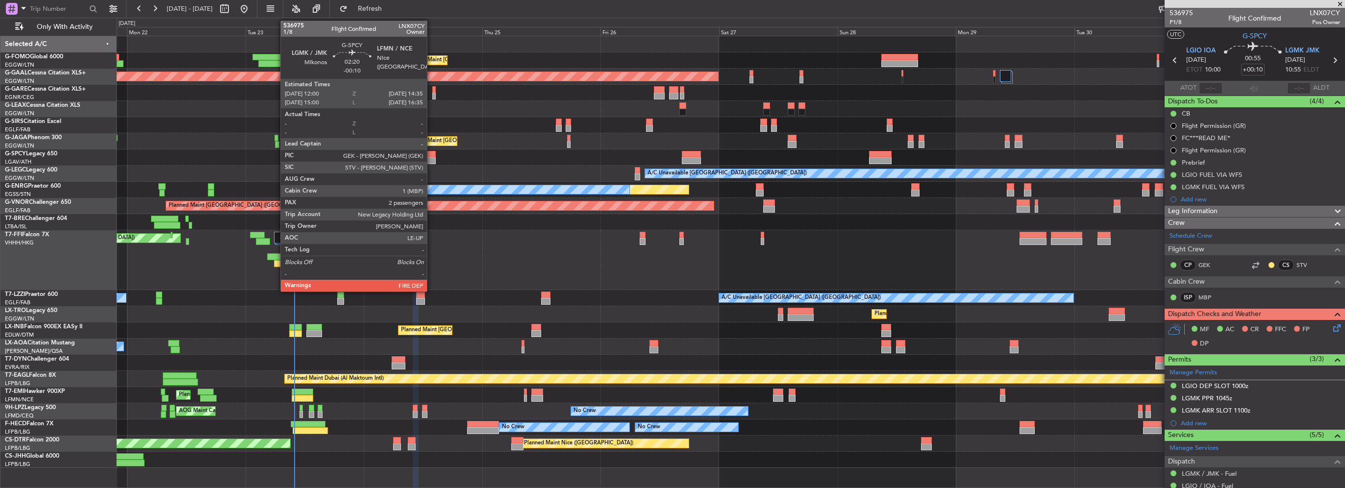
click at [431, 157] on div at bounding box center [429, 160] width 13 height 7
type input "-00:10"
type input "2"
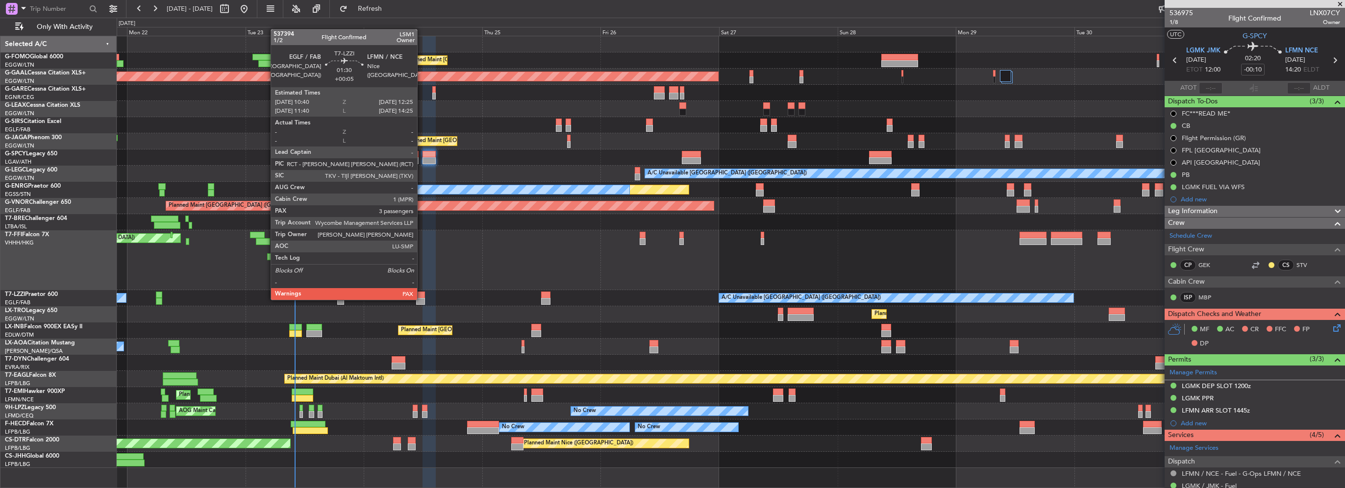
click at [422, 299] on div at bounding box center [420, 301] width 9 height 7
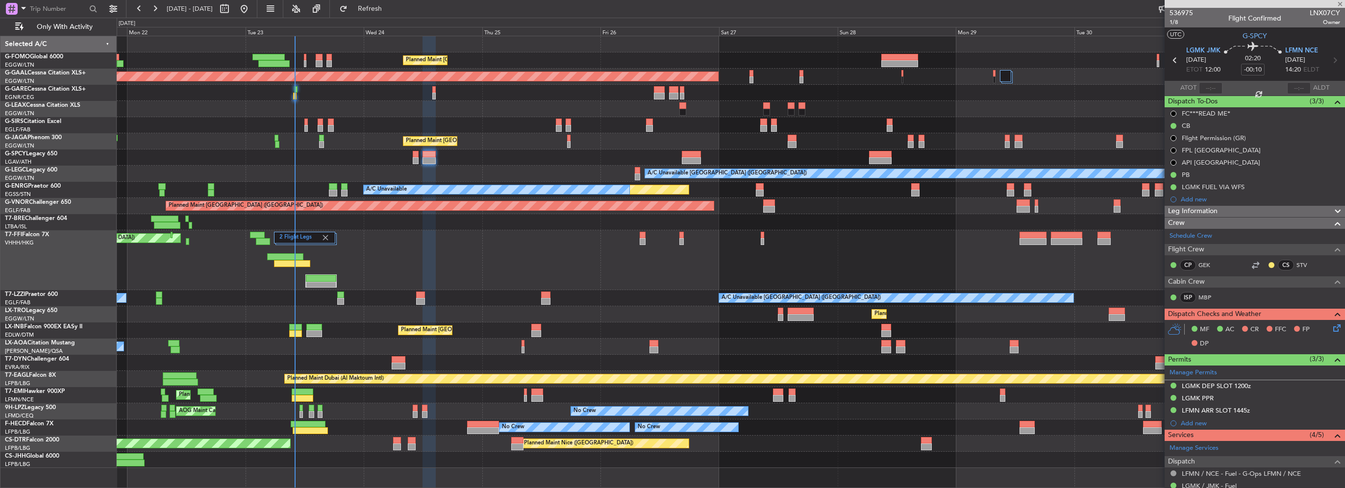
type input "+00:05"
type input "3"
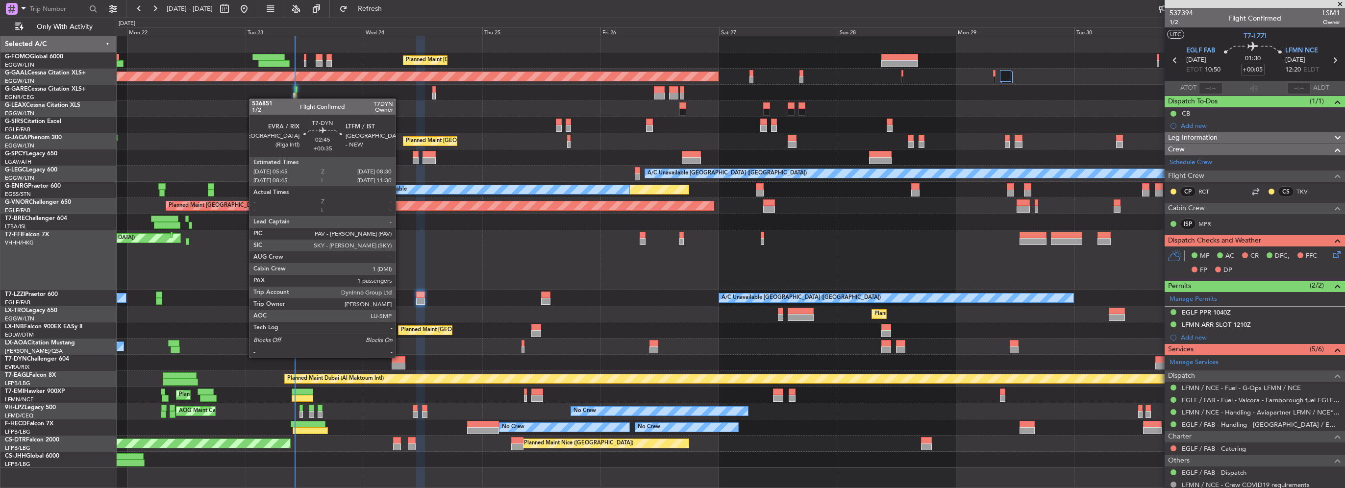
click at [400, 357] on div at bounding box center [399, 359] width 14 height 7
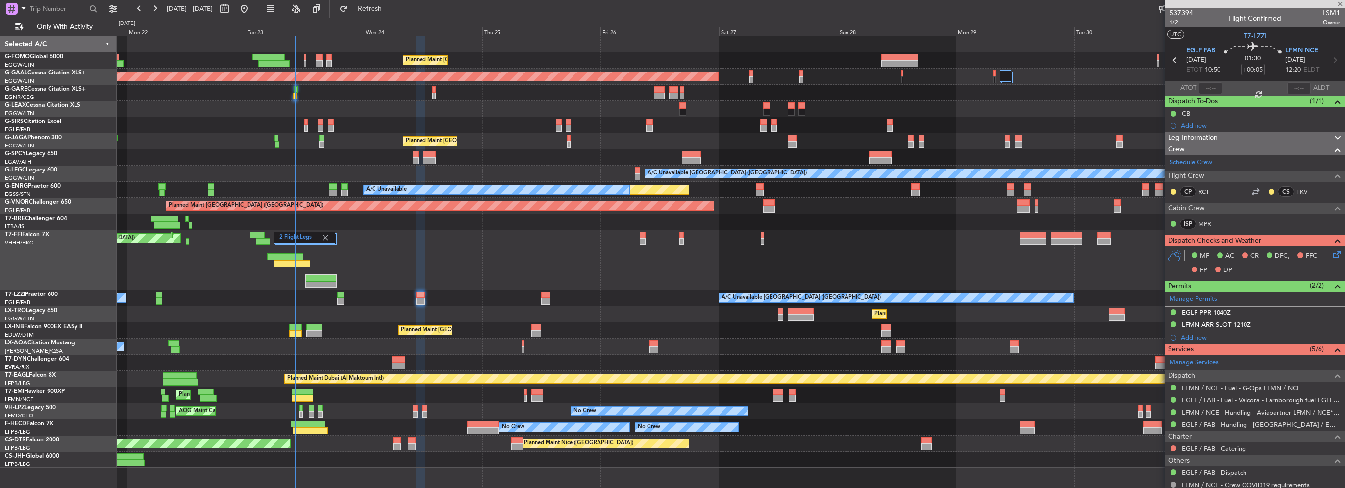
type input "+00:35"
type input "1"
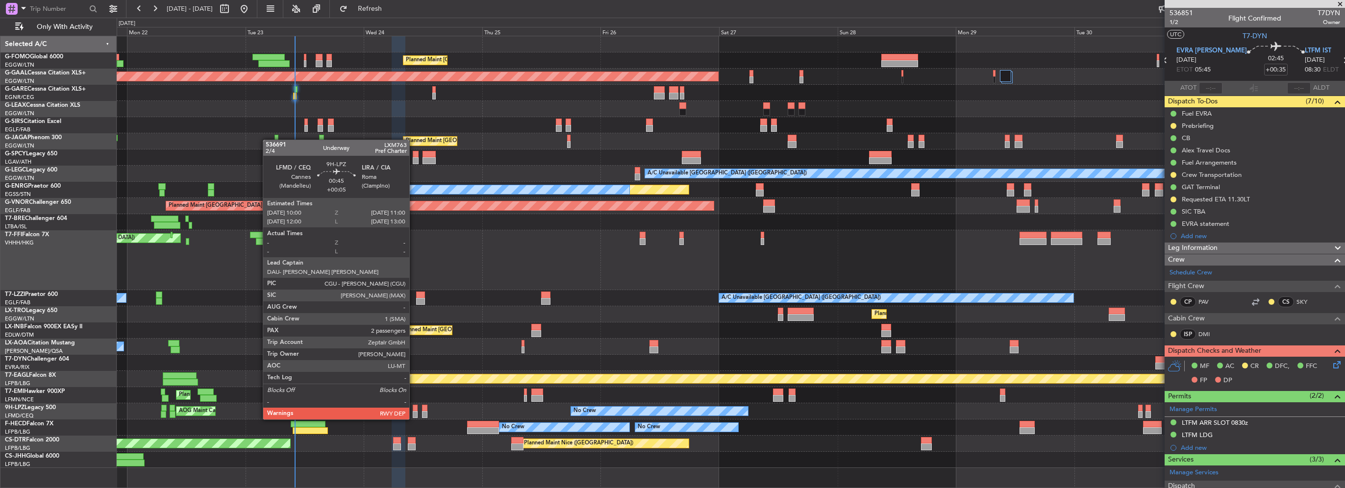
click at [414, 410] on div at bounding box center [415, 408] width 5 height 7
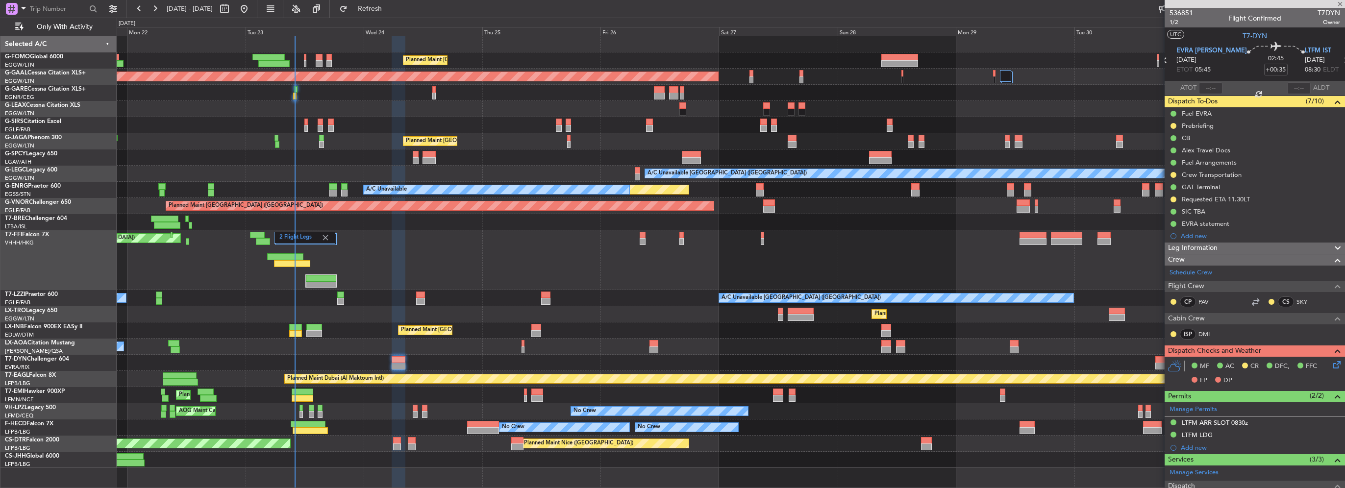
type input "+00:05"
type input "2"
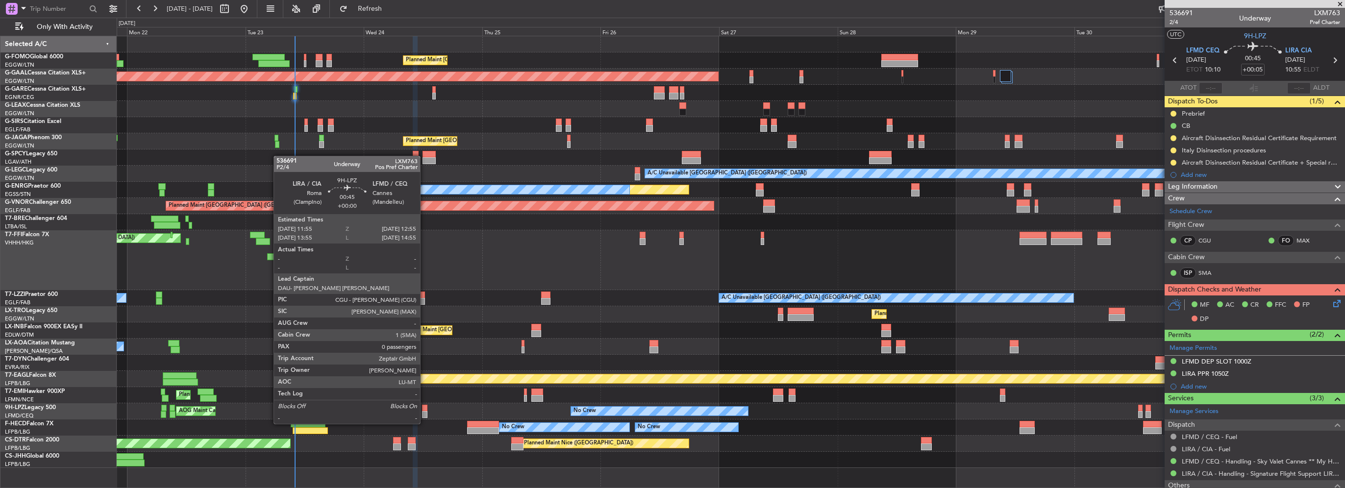
click at [425, 414] on div at bounding box center [424, 414] width 5 height 7
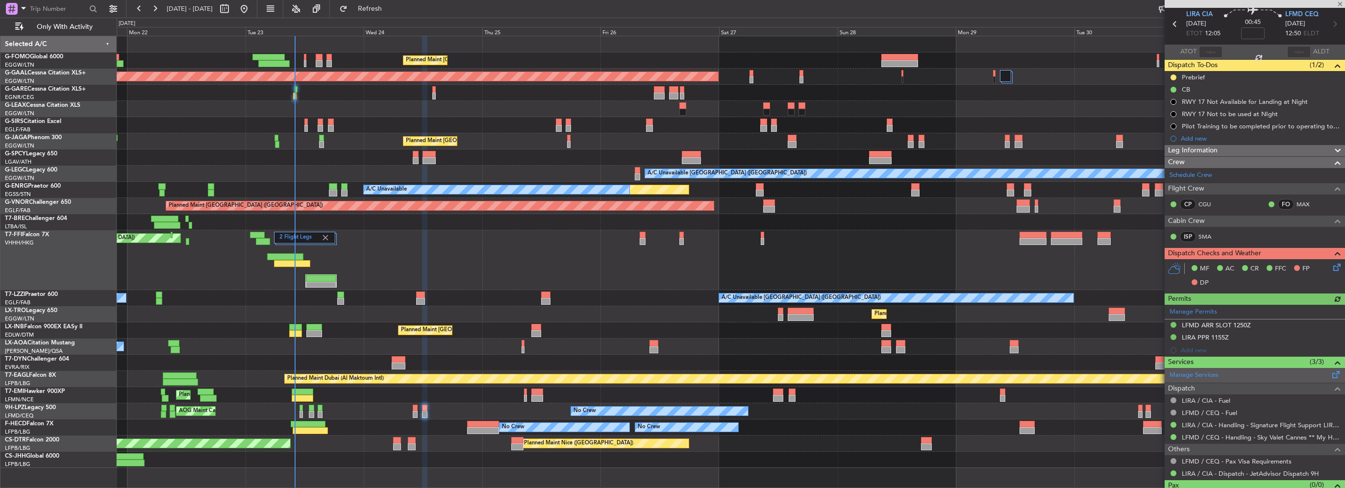
scroll to position [54, 0]
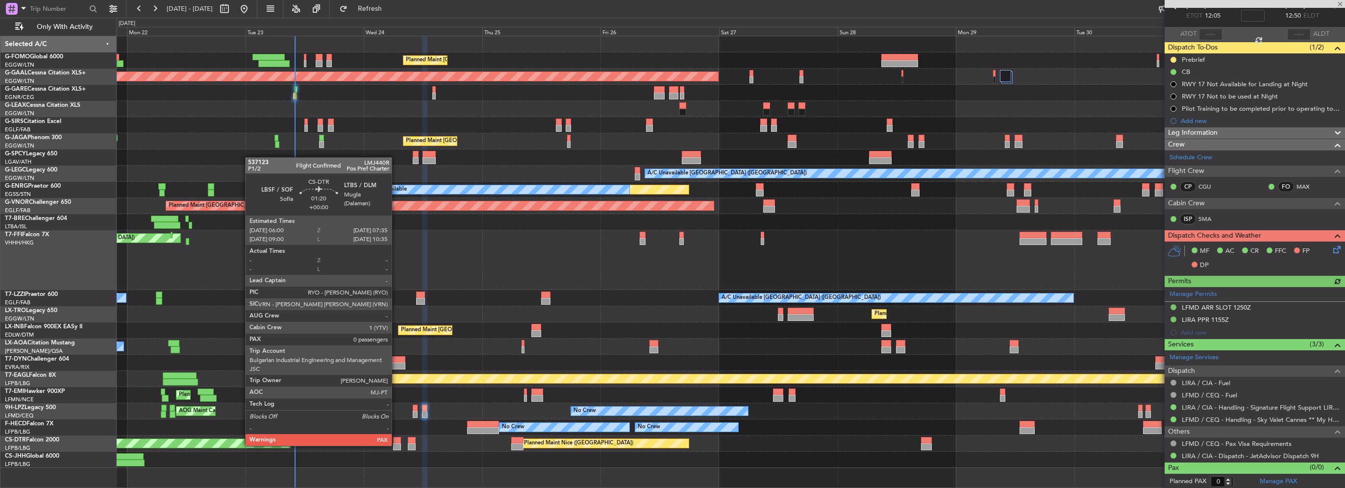
click at [396, 445] on div at bounding box center [397, 447] width 8 height 7
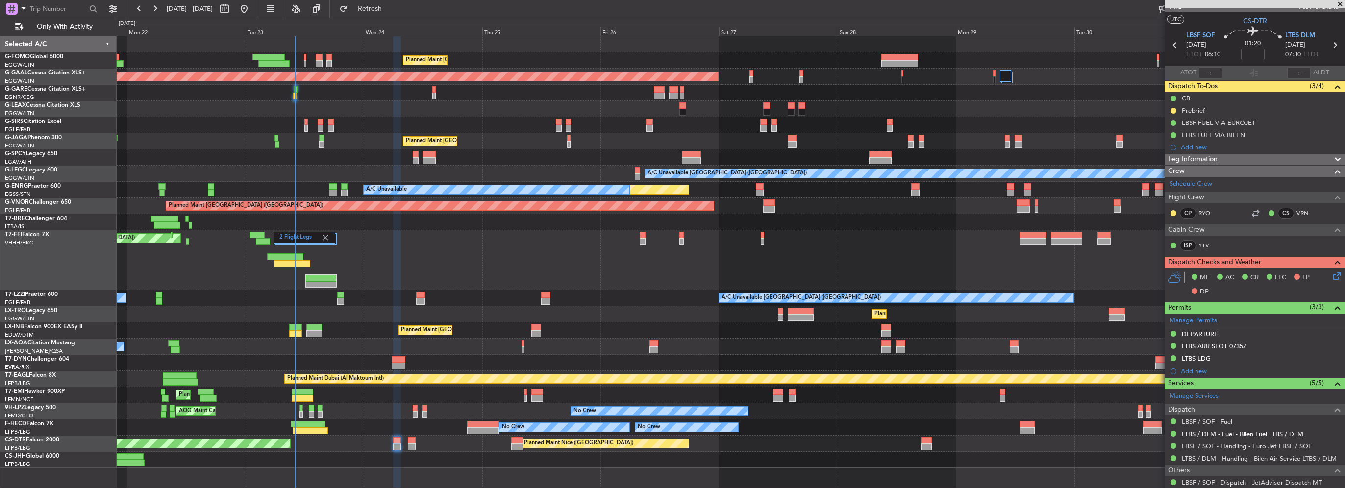
scroll to position [42, 0]
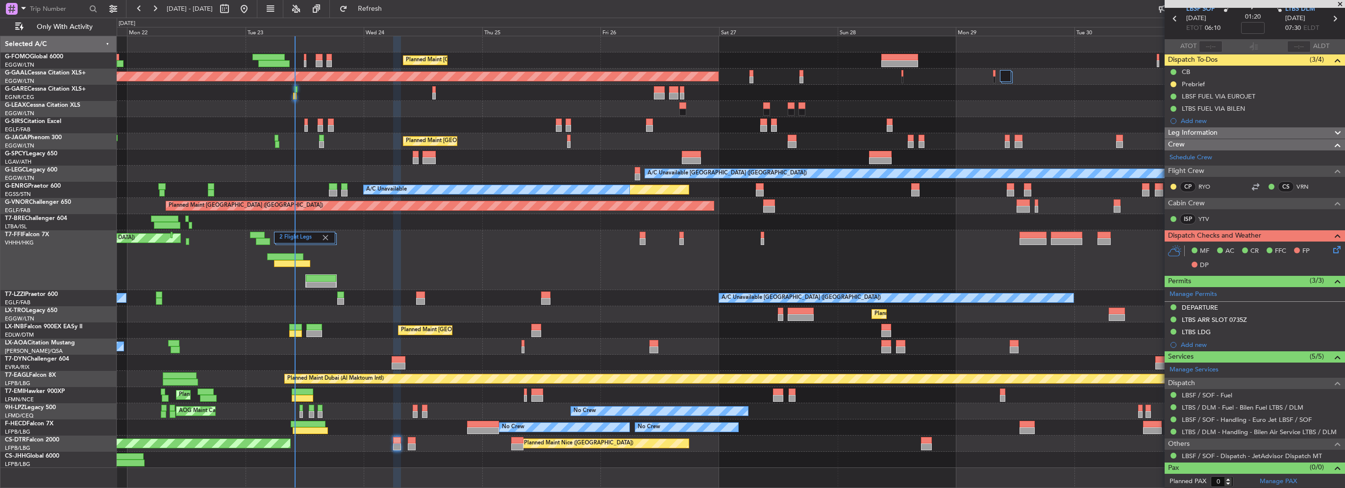
click at [416, 440] on div "AOG Maint Sofia Planned Maint Nice (Côte d'Azur Airport)" at bounding box center [731, 444] width 1228 height 16
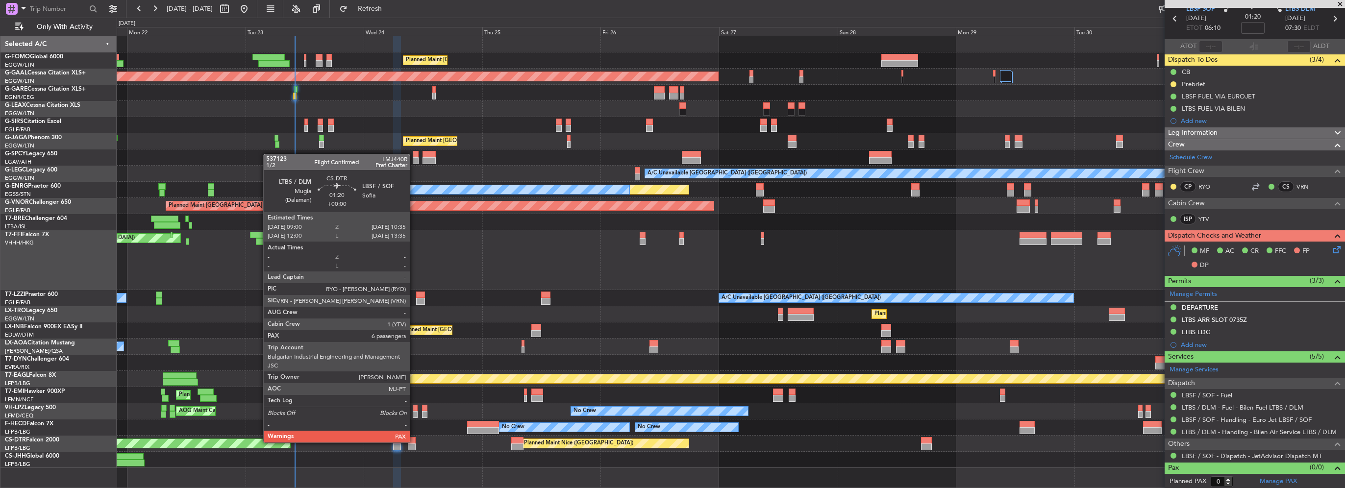
click at [414, 442] on div at bounding box center [412, 440] width 8 height 7
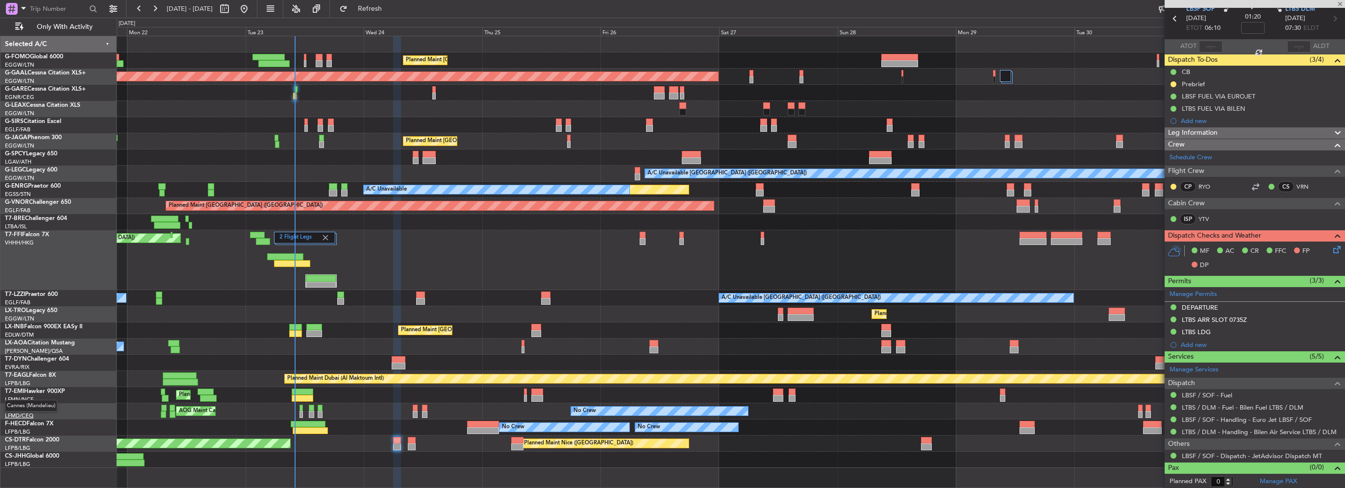
type input "6"
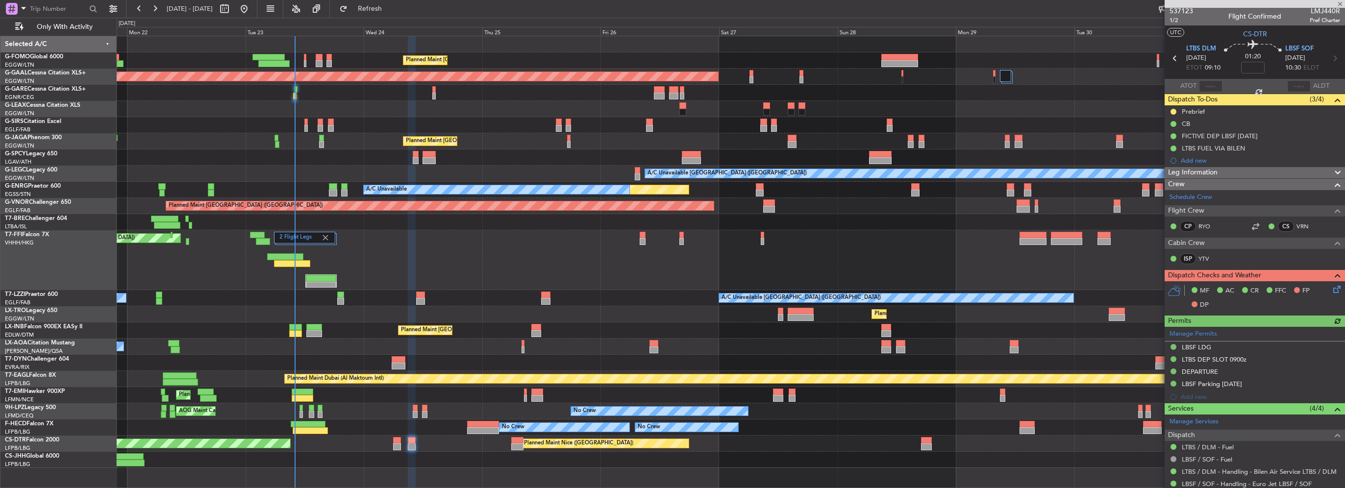
scroll to position [0, 0]
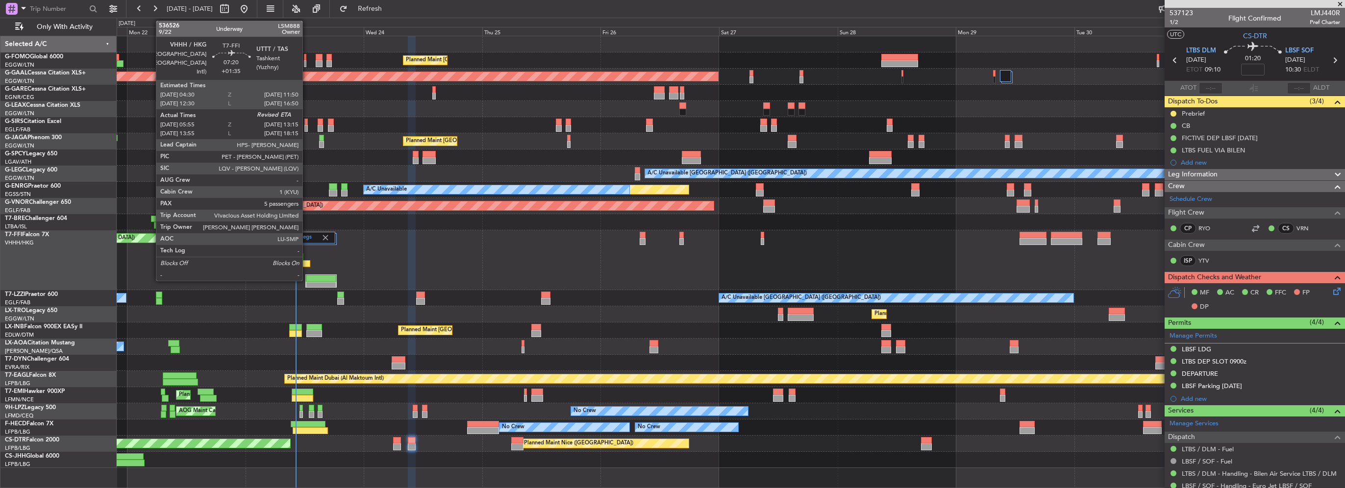
click at [320, 288] on div "2 Flight Legs Planned Maint Tianjin (Binhai) - - RJBB 16:00 Z UTTT 00:00 Z" at bounding box center [731, 260] width 1228 height 60
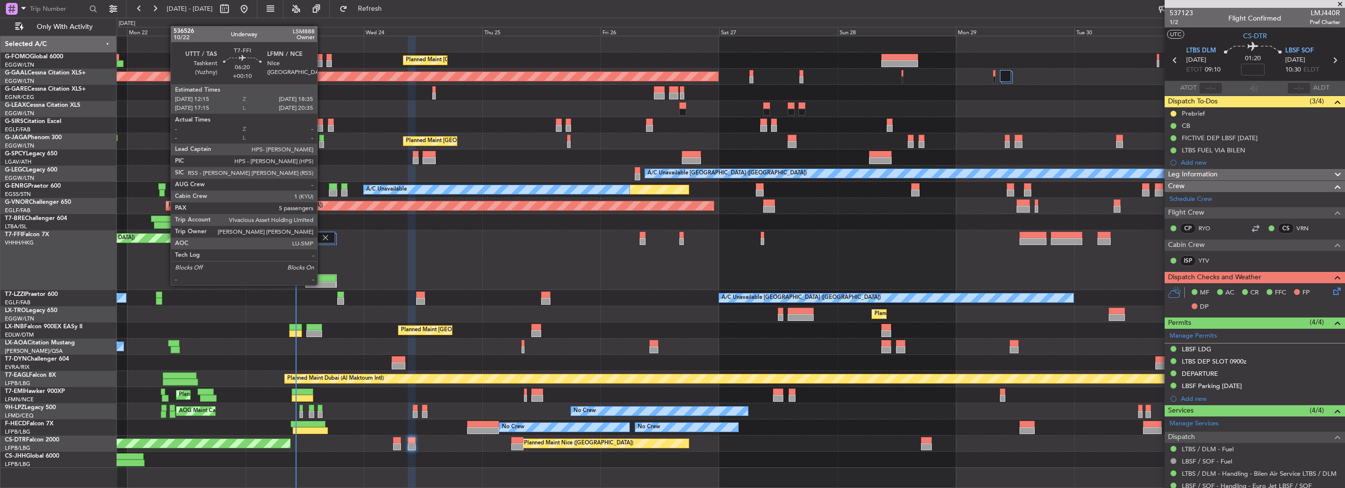
click at [322, 284] on div at bounding box center [321, 285] width 30 height 7
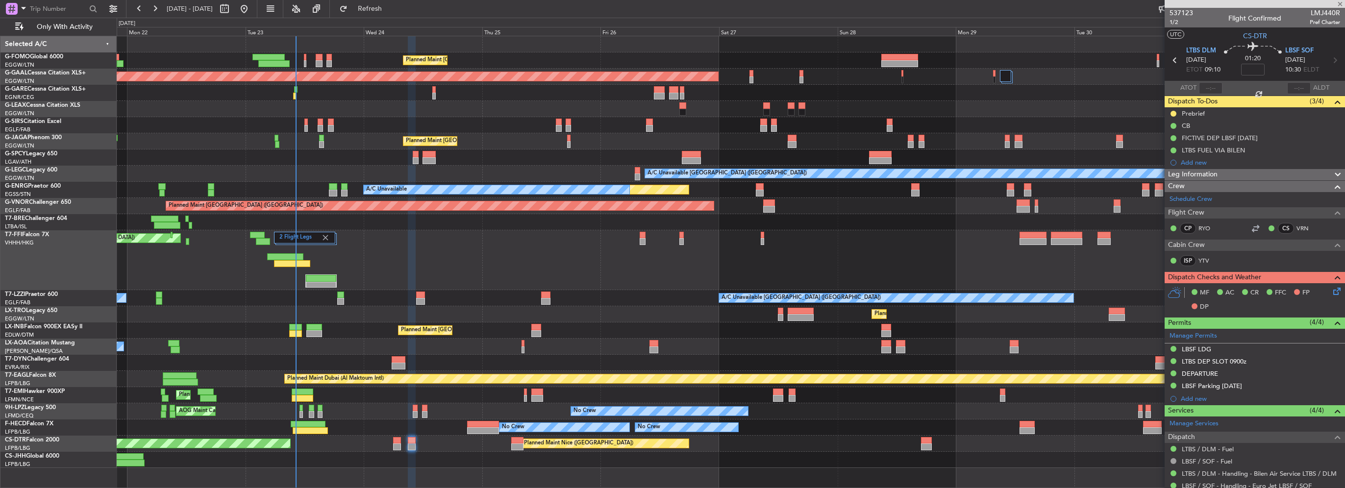
click at [317, 279] on div at bounding box center [321, 278] width 30 height 7
type input "+00:10"
type input "5"
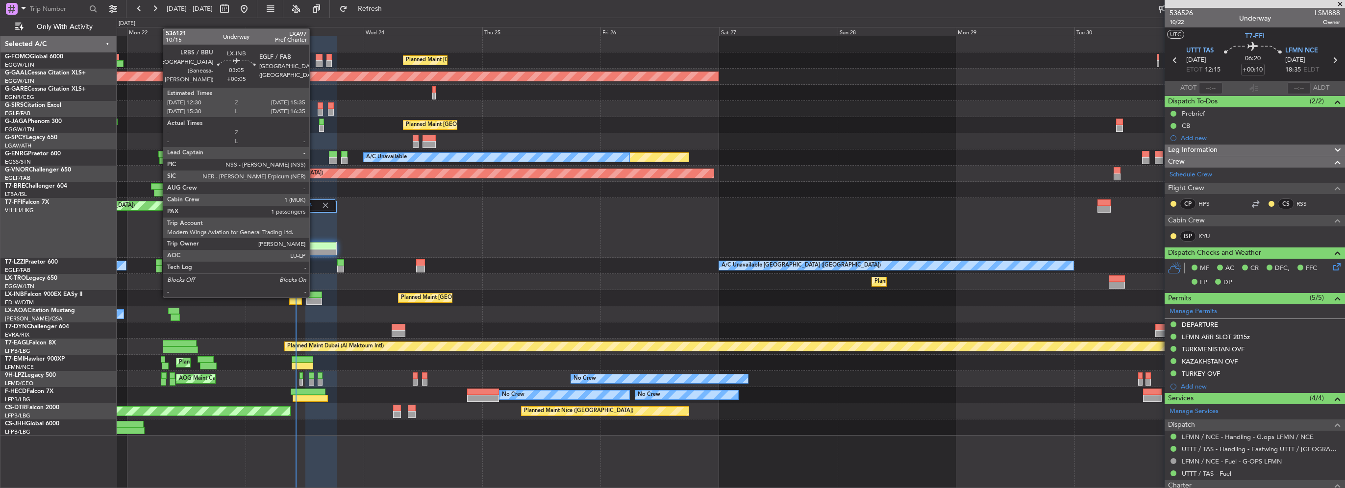
click at [314, 297] on div at bounding box center [314, 295] width 16 height 7
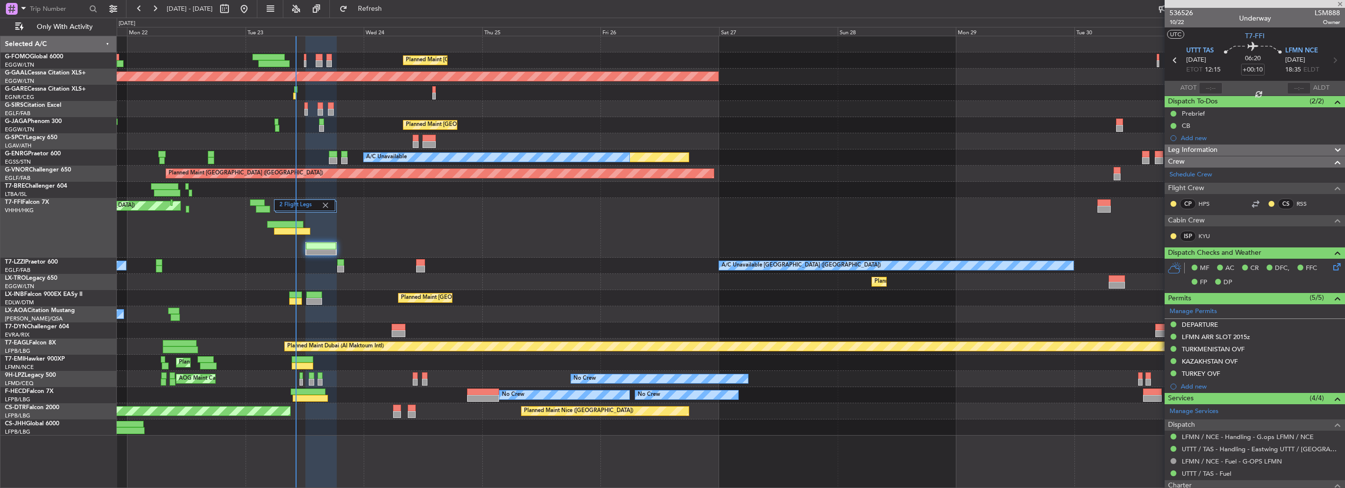
type input "+00:05"
type input "1"
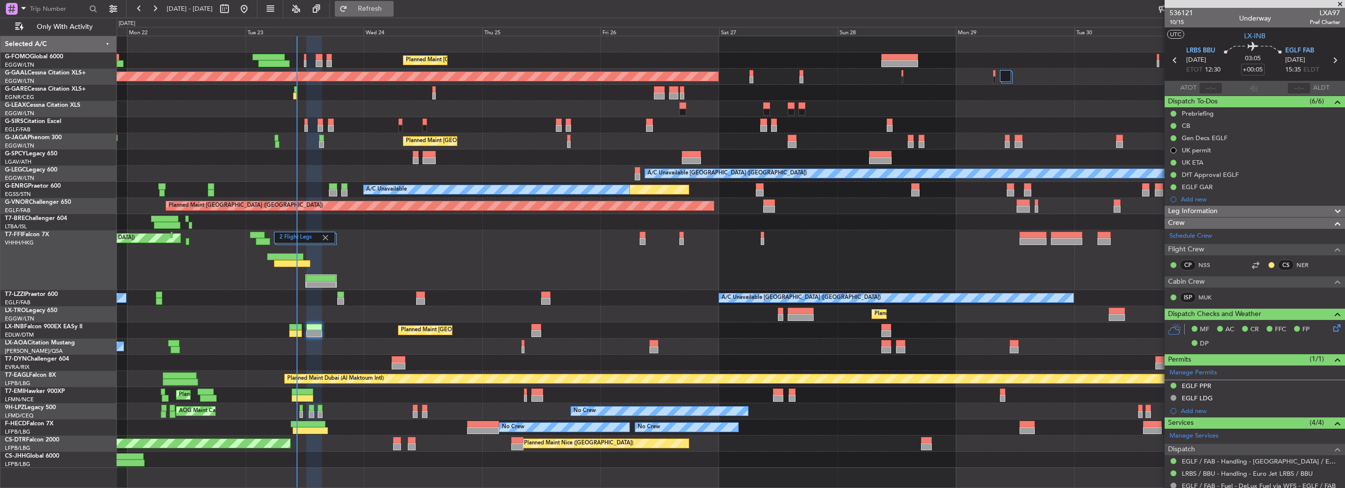
click at [391, 10] on span "Refresh" at bounding box center [370, 8] width 41 height 7
click at [391, 9] on span "Refresh" at bounding box center [370, 8] width 41 height 7
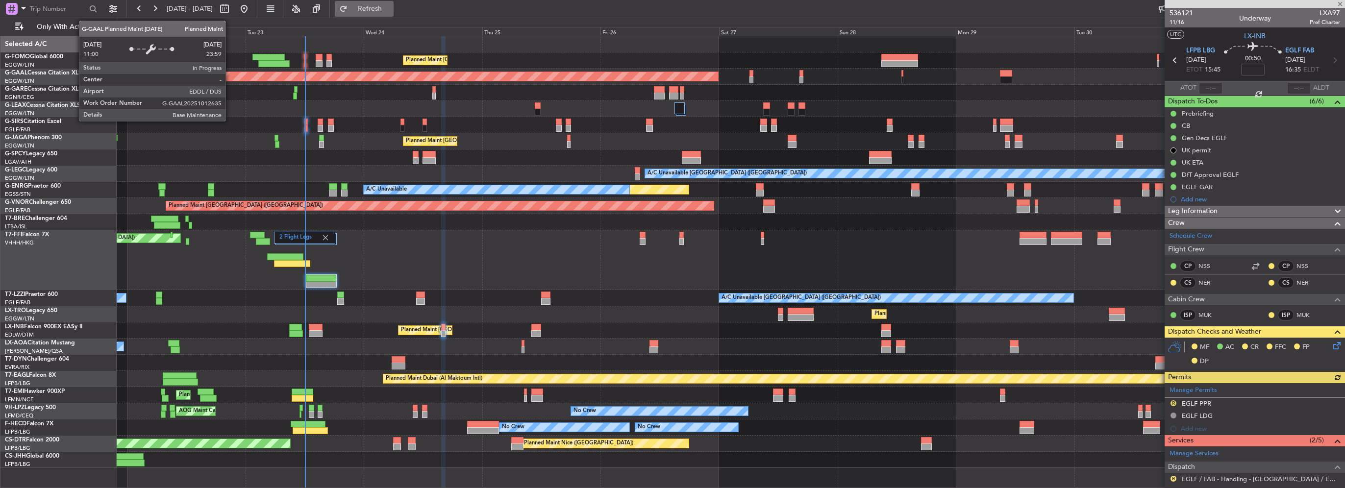
click at [391, 9] on span "Refresh" at bounding box center [370, 8] width 41 height 7
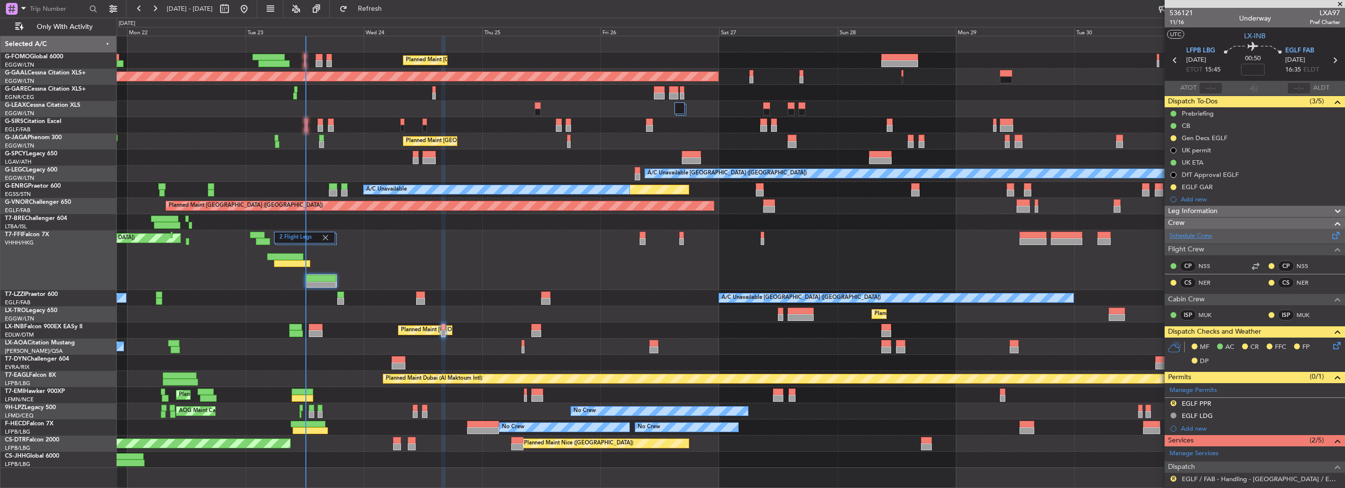
click at [1194, 236] on link "Schedule Crew" at bounding box center [1191, 236] width 43 height 10
click at [394, 14] on button "Refresh" at bounding box center [364, 9] width 59 height 16
click at [378, 16] on button "Refresh" at bounding box center [364, 9] width 59 height 16
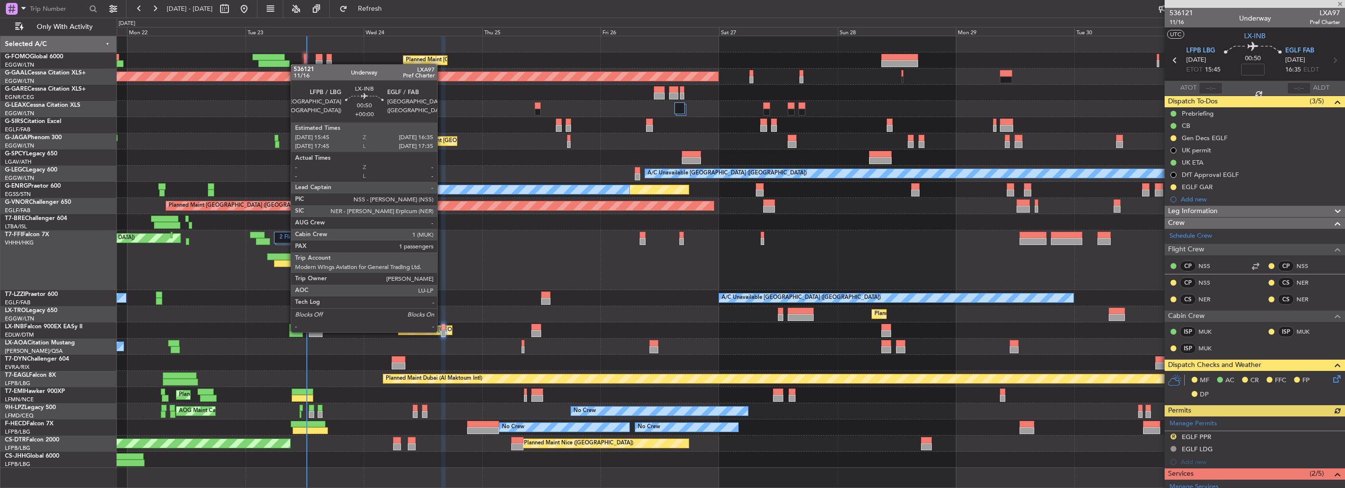
click at [442, 331] on div at bounding box center [443, 333] width 4 height 7
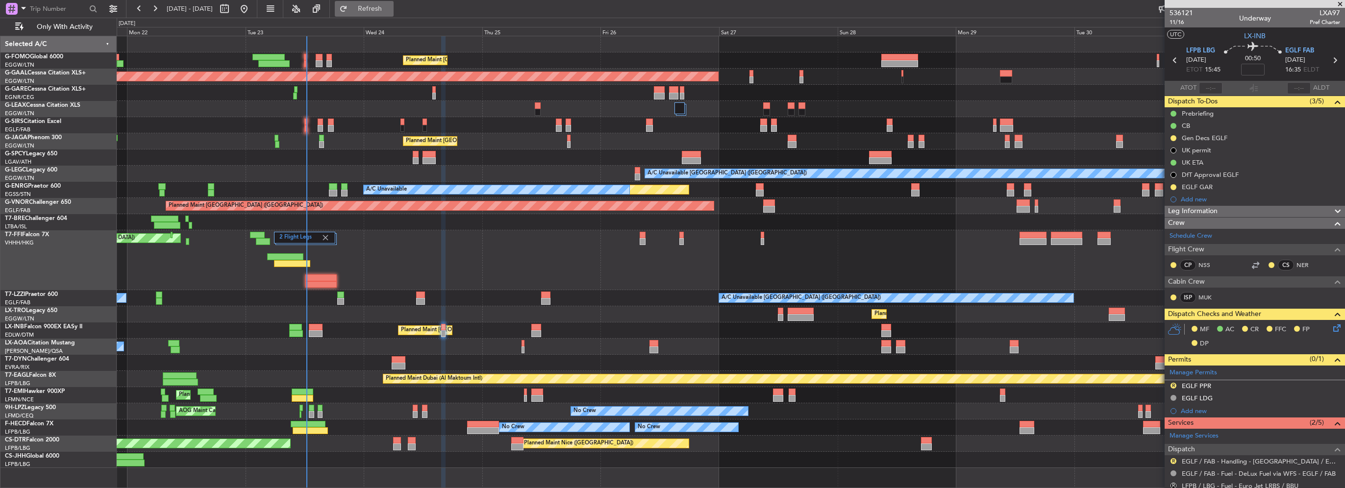
click at [394, 2] on button "Refresh" at bounding box center [364, 9] width 59 height 16
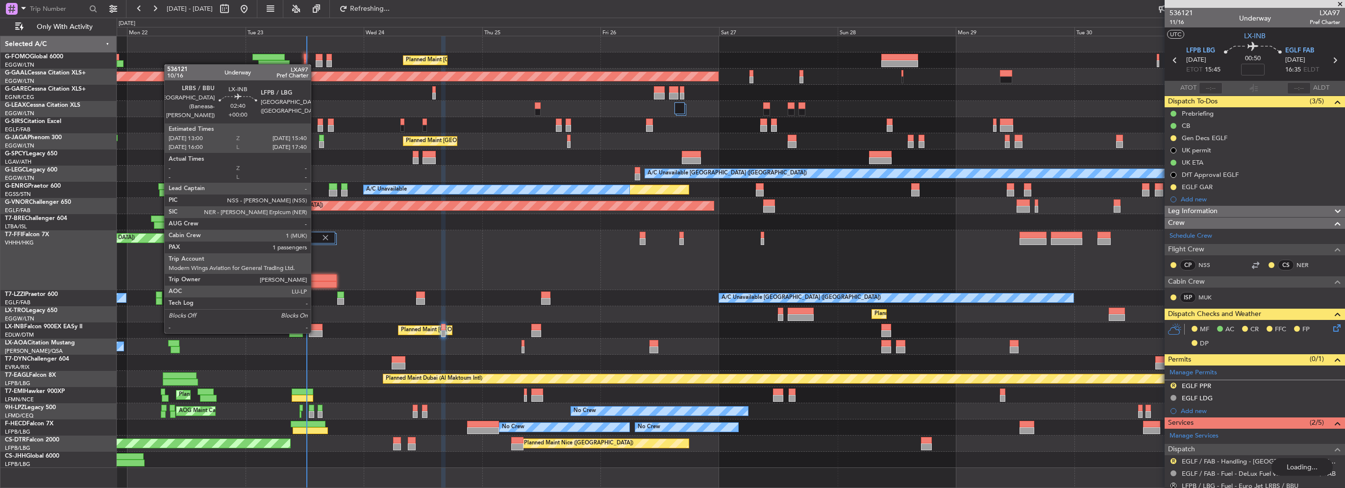
click at [315, 332] on div at bounding box center [315, 333] width 13 height 7
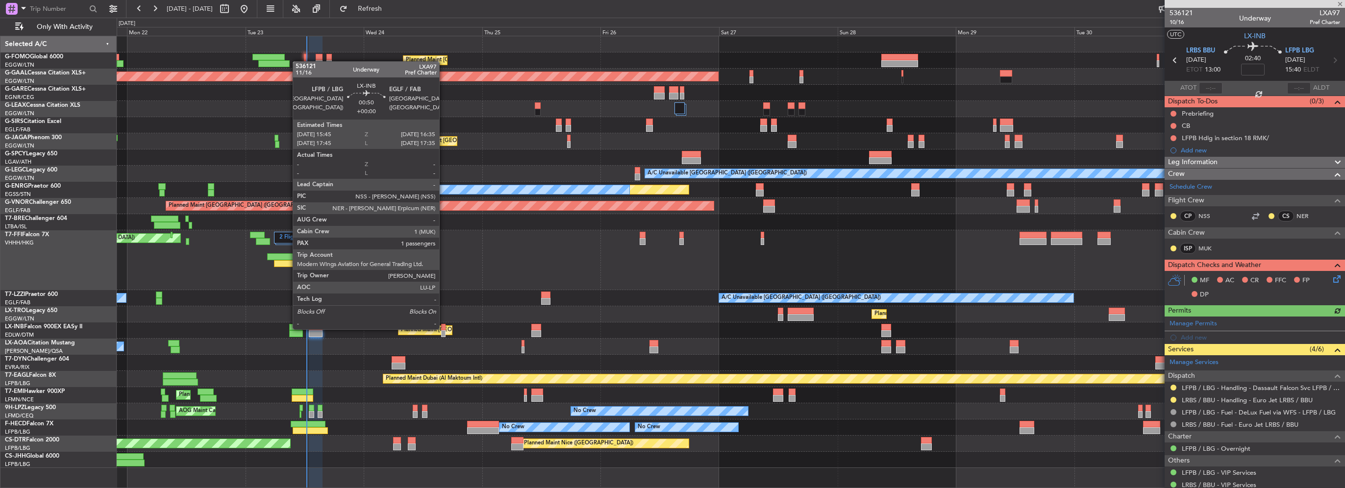
click at [444, 328] on div at bounding box center [443, 327] width 4 height 7
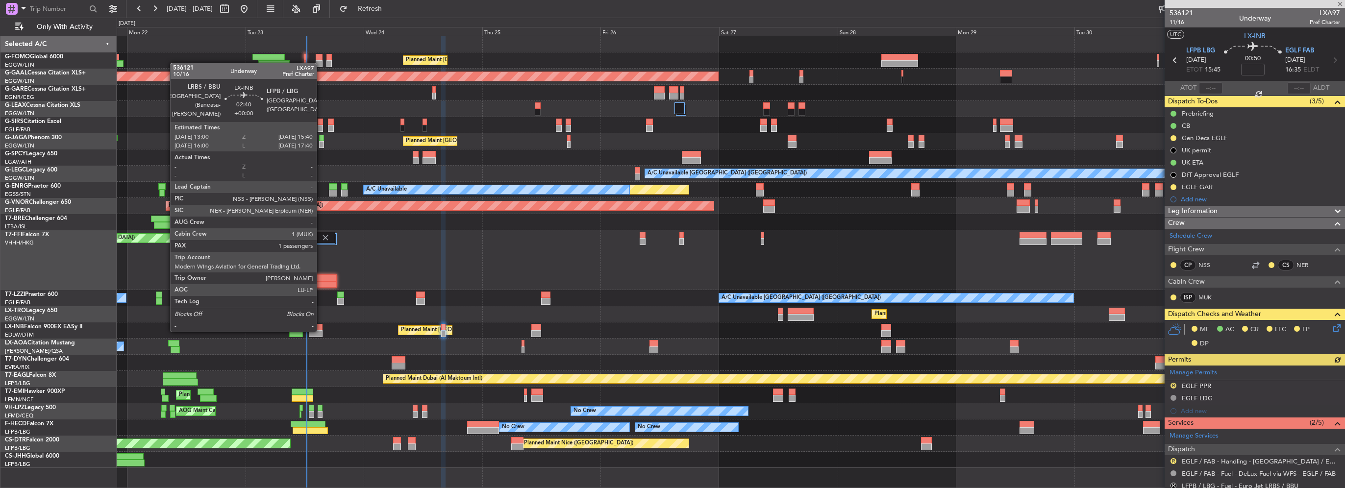
click at [321, 331] on div at bounding box center [315, 333] width 13 height 7
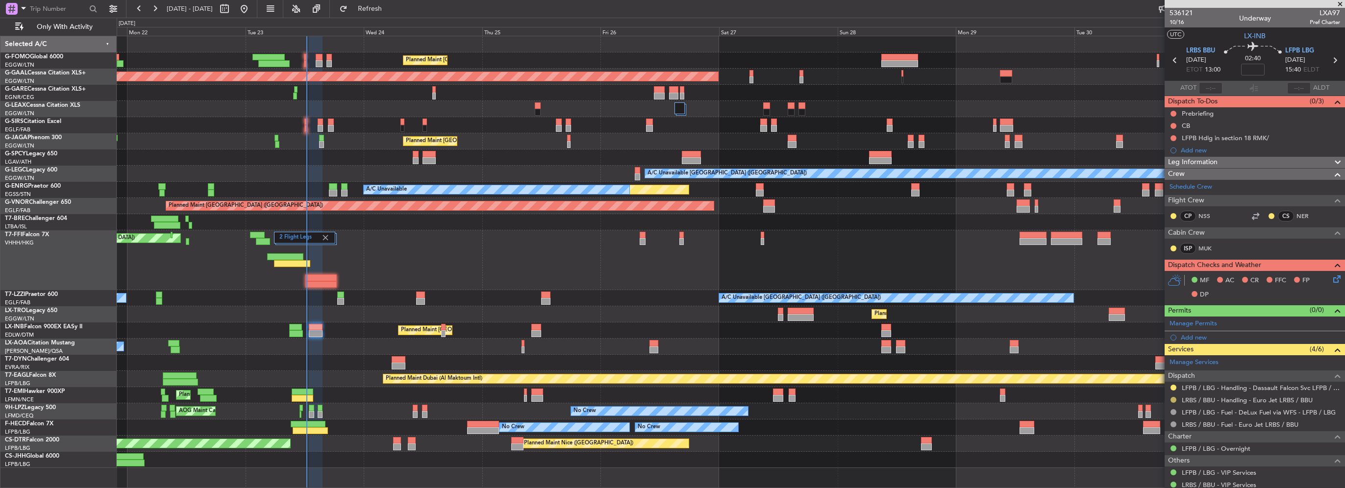
click at [1172, 400] on button at bounding box center [1174, 400] width 6 height 6
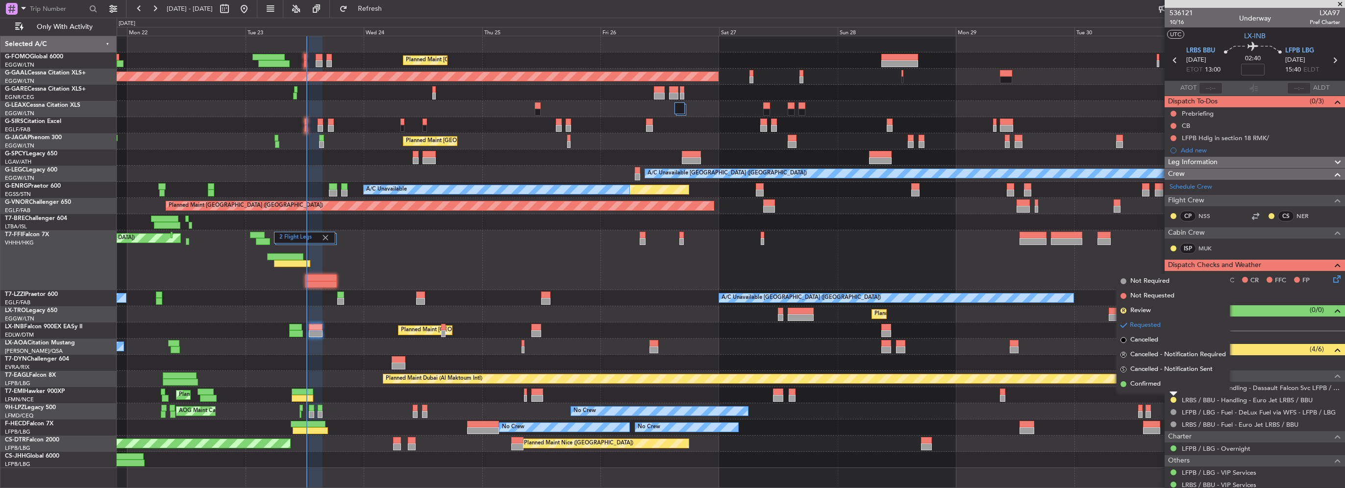
drag, startPoint x: 1157, startPoint y: 385, endPoint x: 1104, endPoint y: 396, distance: 53.9
click at [1157, 386] on span "Confirmed" at bounding box center [1146, 384] width 30 height 10
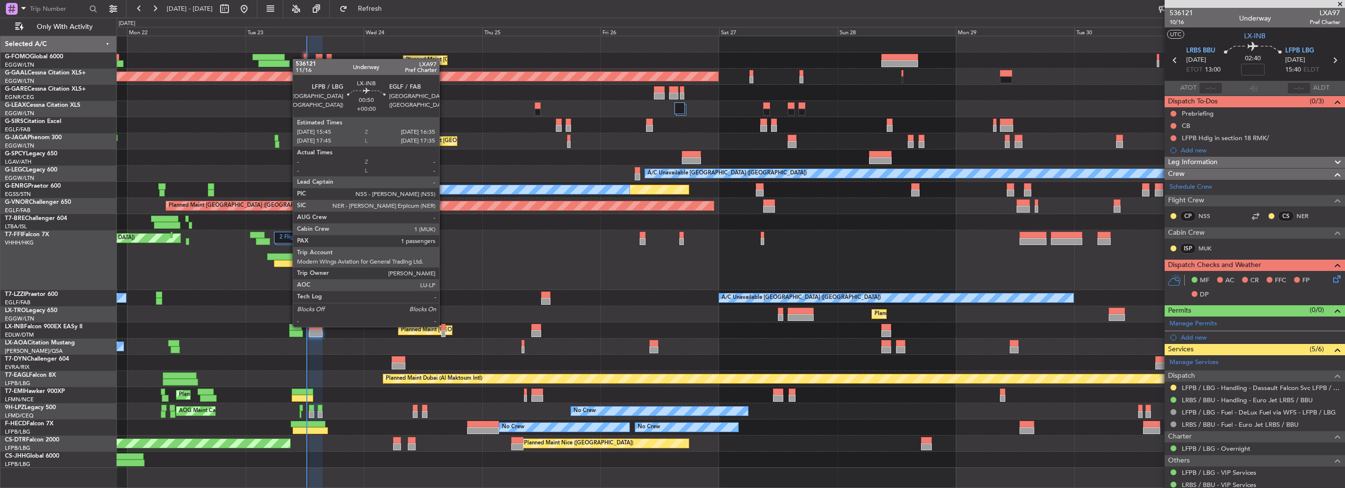
click at [444, 326] on div at bounding box center [443, 327] width 4 height 7
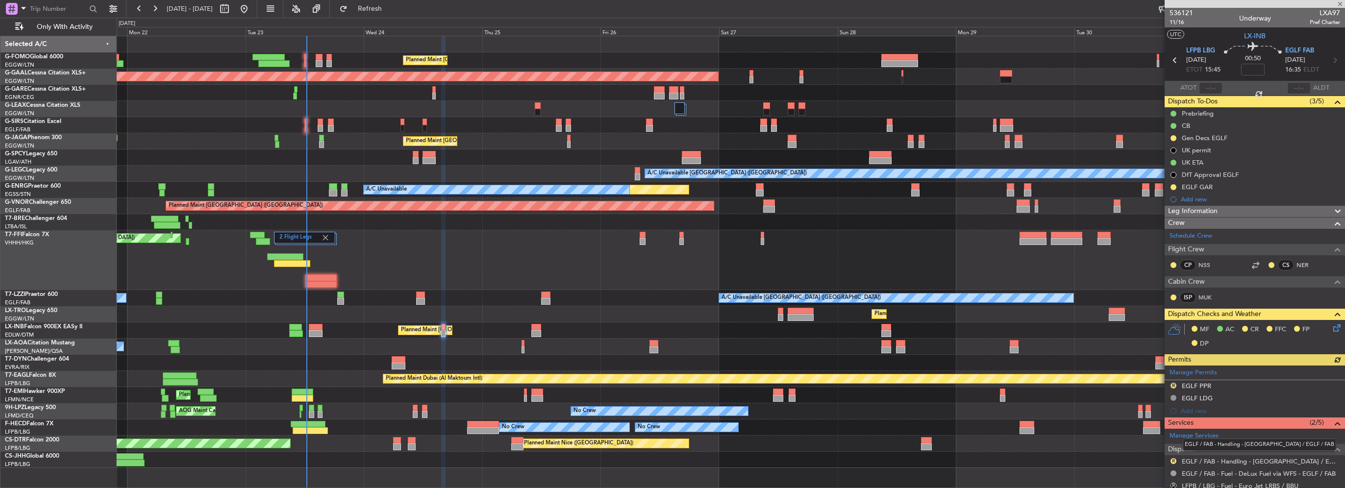
scroll to position [49, 0]
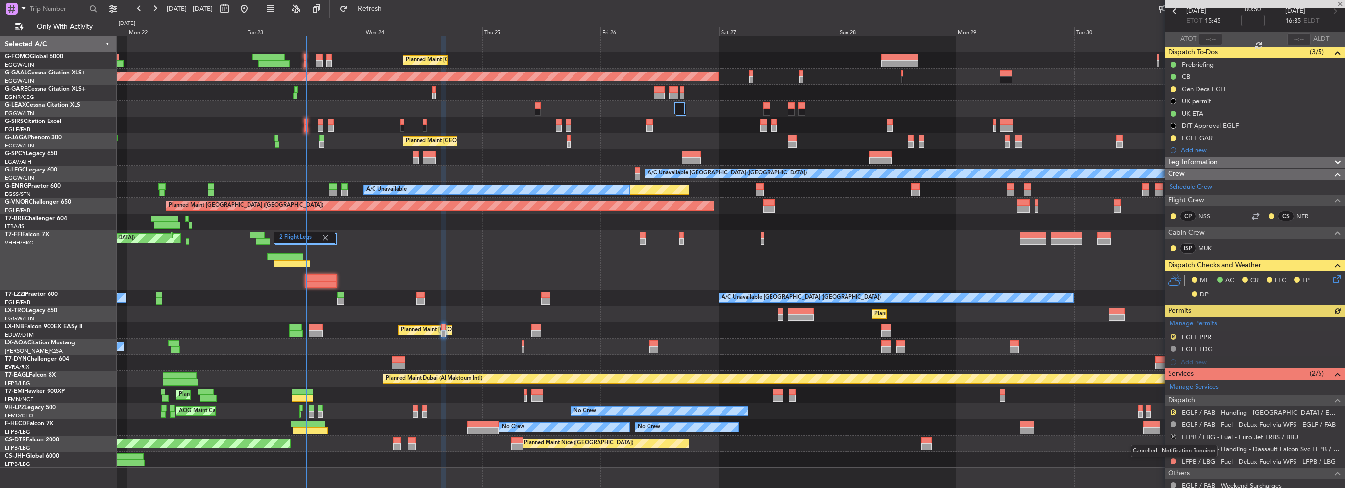
click at [1173, 435] on button "R" at bounding box center [1174, 437] width 6 height 6
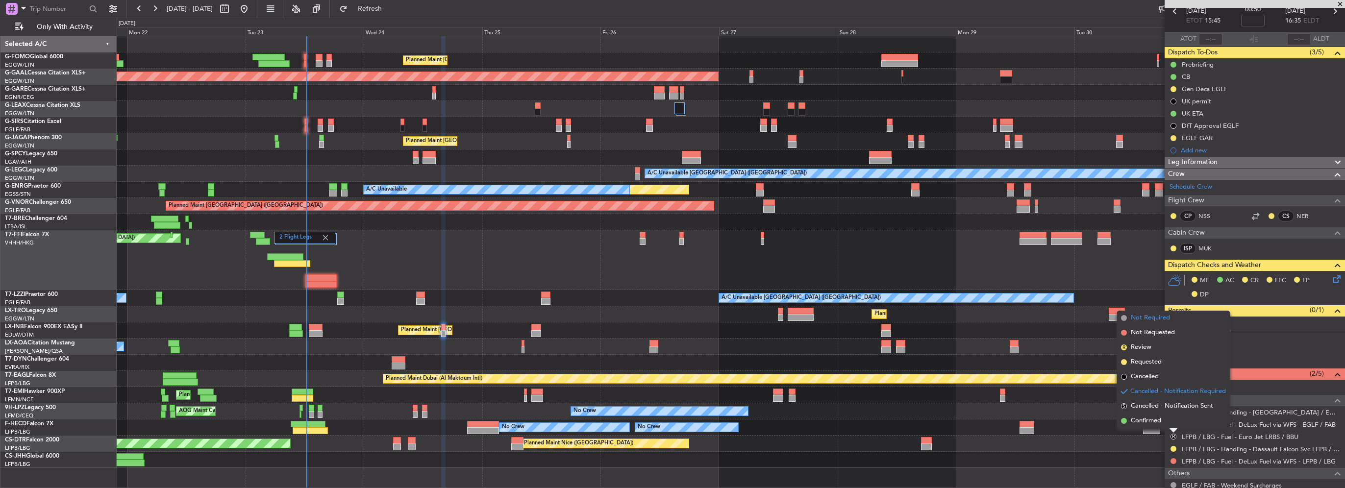
drag, startPoint x: 1145, startPoint y: 407, endPoint x: 1153, endPoint y: 321, distance: 86.6
click at [1153, 321] on ul "Not Required Not Requested R Review Requested Cancelled Cancelled - Notificatio…" at bounding box center [1173, 370] width 113 height 118
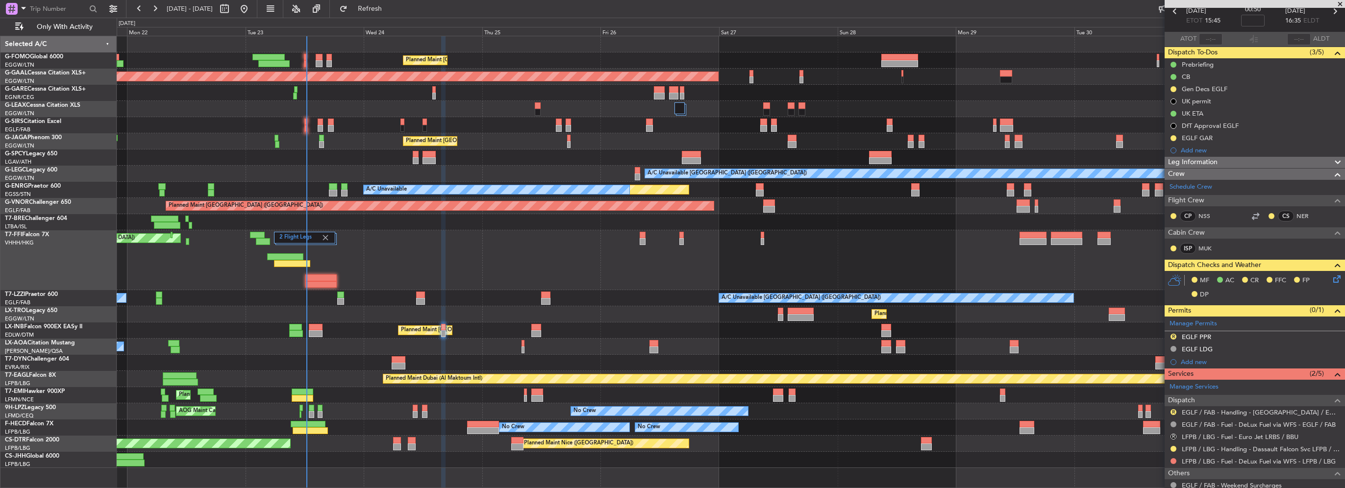
click at [1170, 436] on div "R" at bounding box center [1174, 437] width 8 height 8
click at [1173, 435] on button "R" at bounding box center [1174, 437] width 6 height 6
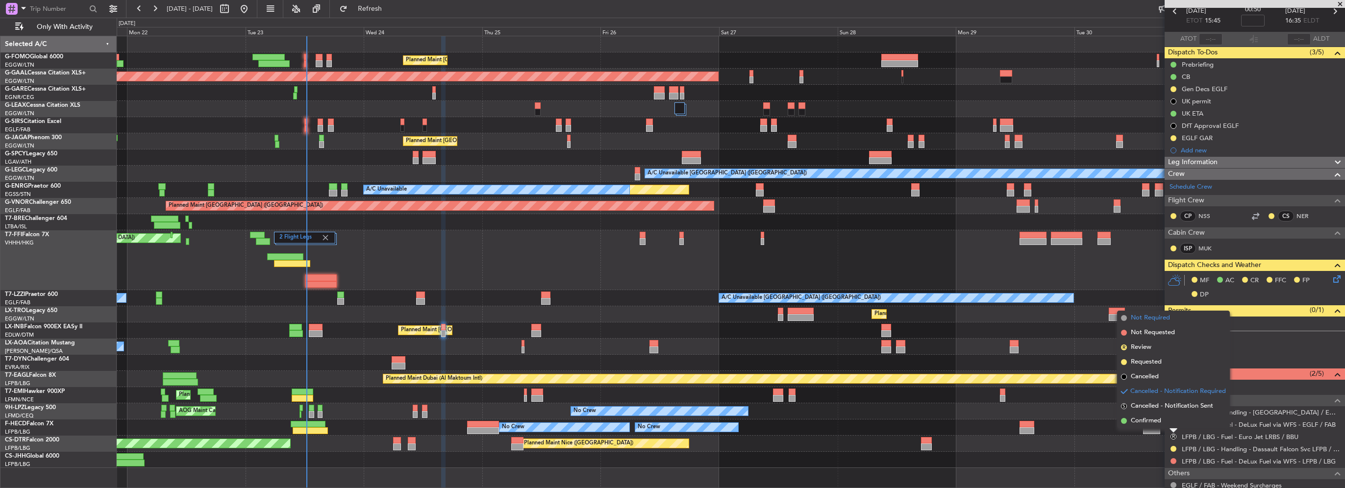
click at [1151, 318] on span "Not Required" at bounding box center [1150, 318] width 39 height 10
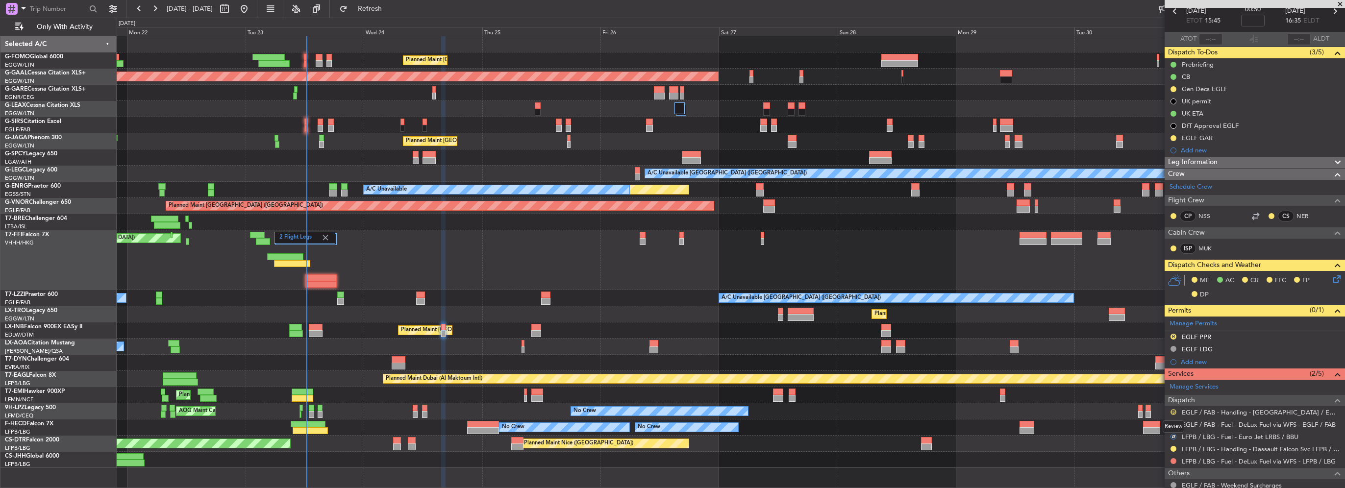
click at [1173, 411] on button "R" at bounding box center [1174, 412] width 6 height 6
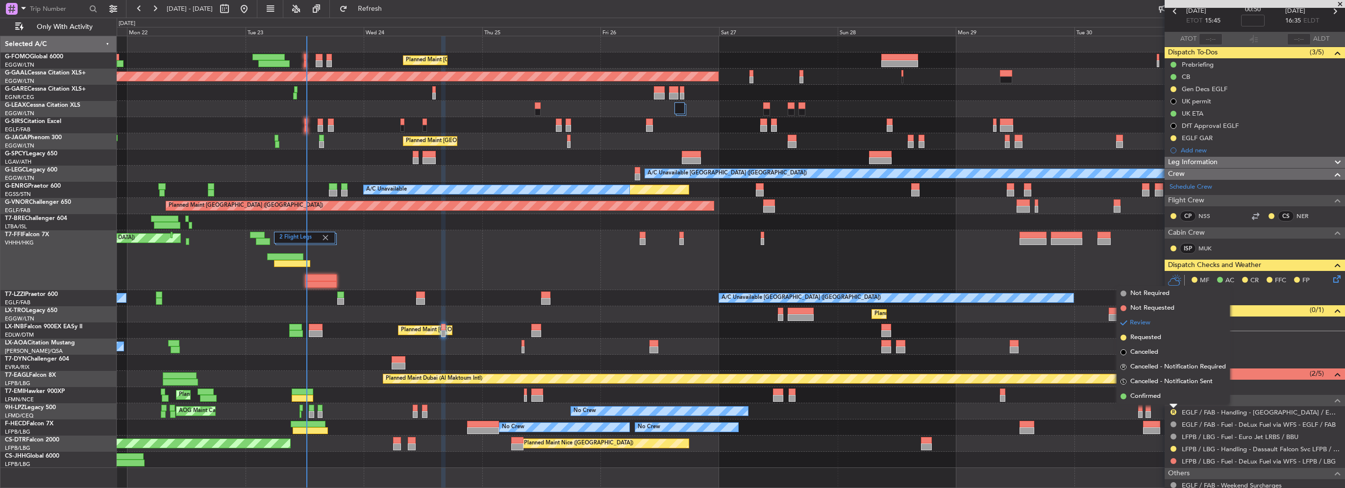
click at [845, 363] on div at bounding box center [731, 363] width 1228 height 16
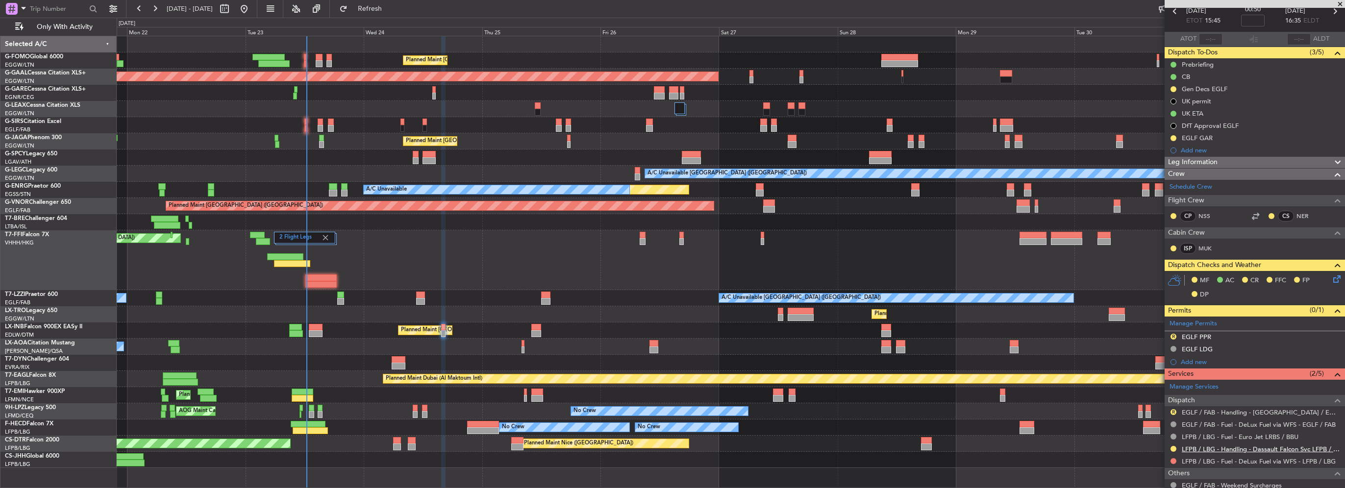
click at [1225, 447] on link "LFPB / LBG - Handling - Dassault Falcon Svc LFPB / LBG" at bounding box center [1261, 449] width 158 height 8
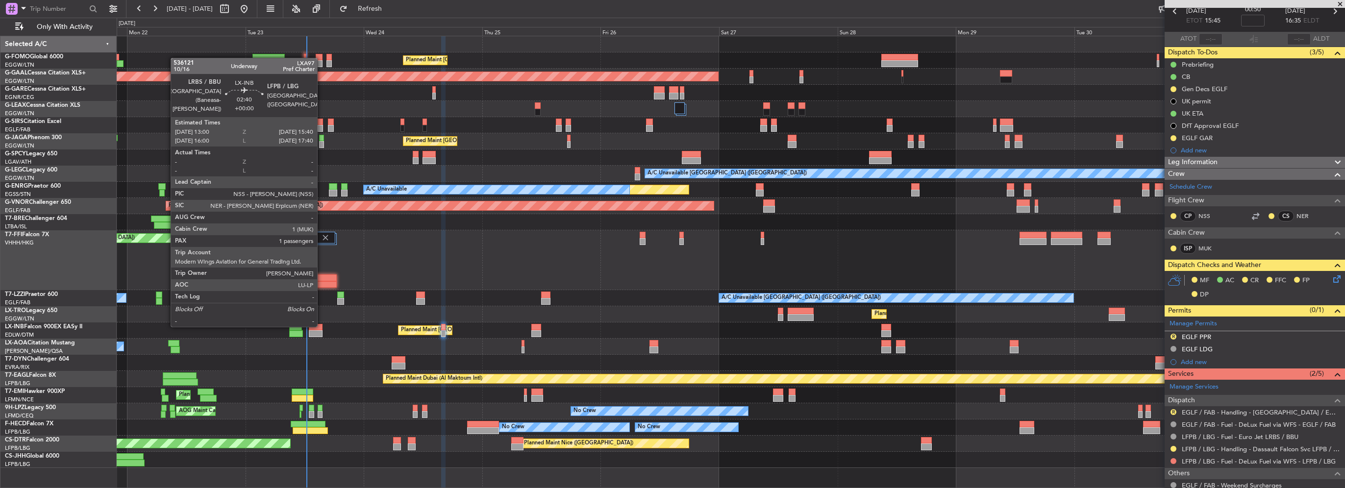
click at [321, 327] on div at bounding box center [315, 327] width 13 height 7
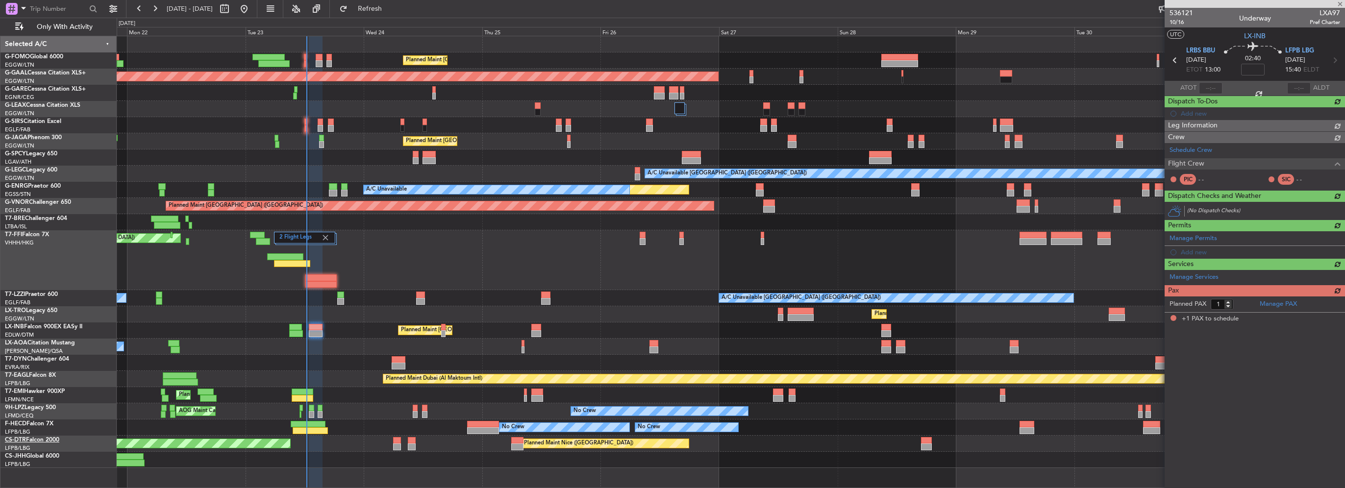
scroll to position [0, 0]
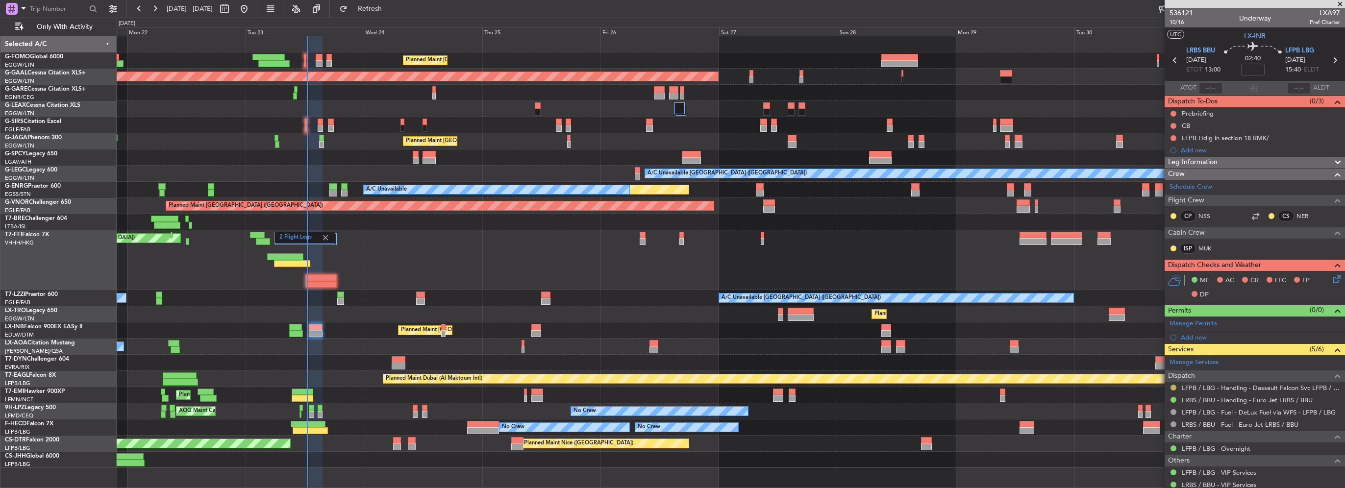
click at [1171, 387] on button at bounding box center [1174, 388] width 6 height 6
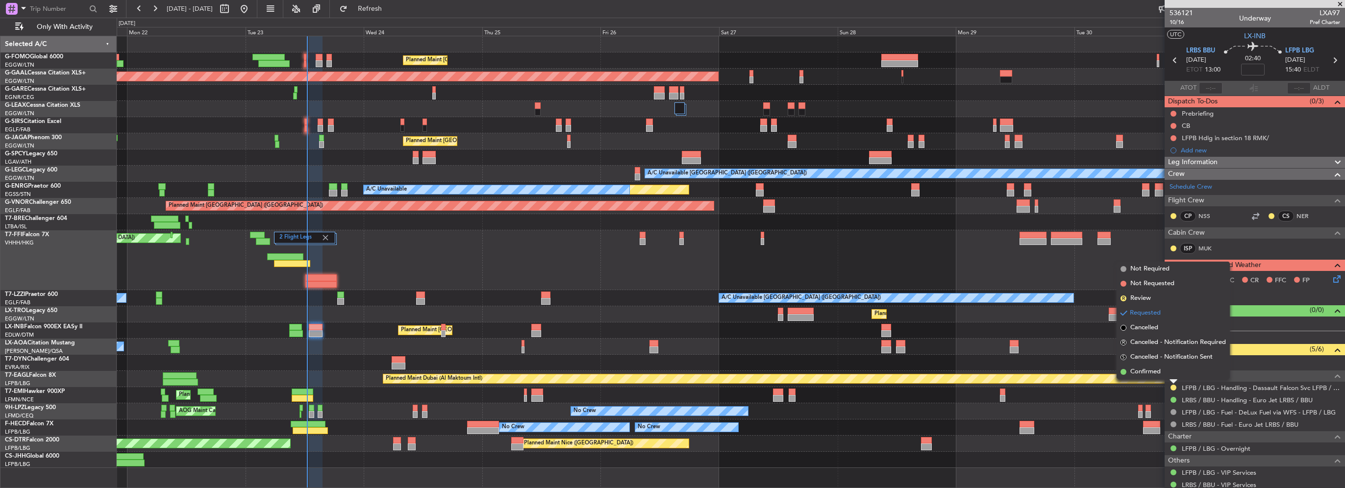
click at [1141, 374] on span "Confirmed" at bounding box center [1146, 372] width 30 height 10
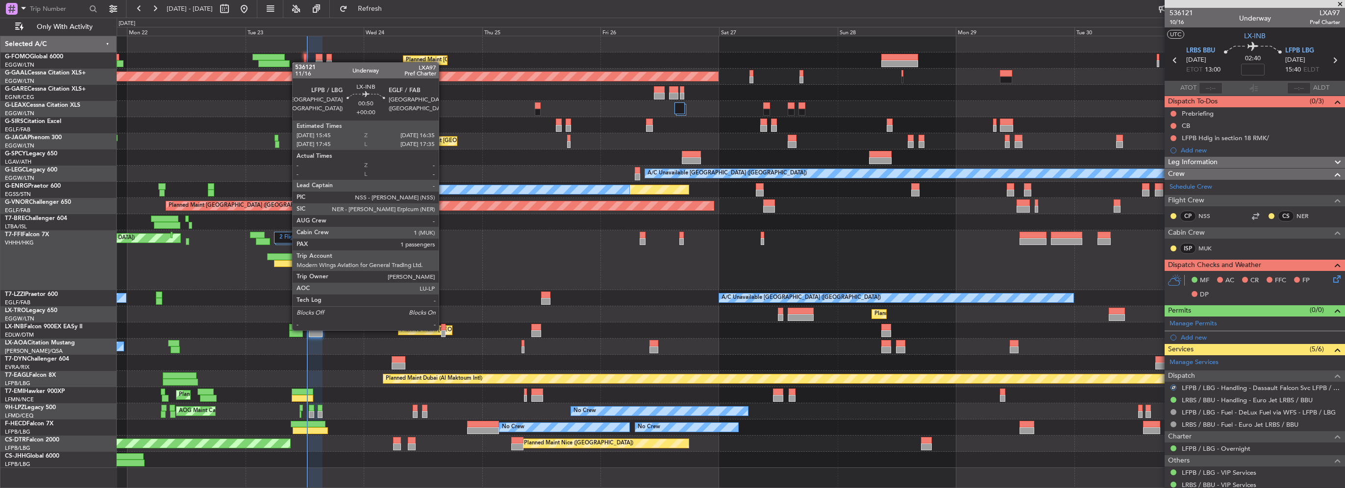
click at [442, 328] on div at bounding box center [443, 327] width 4 height 7
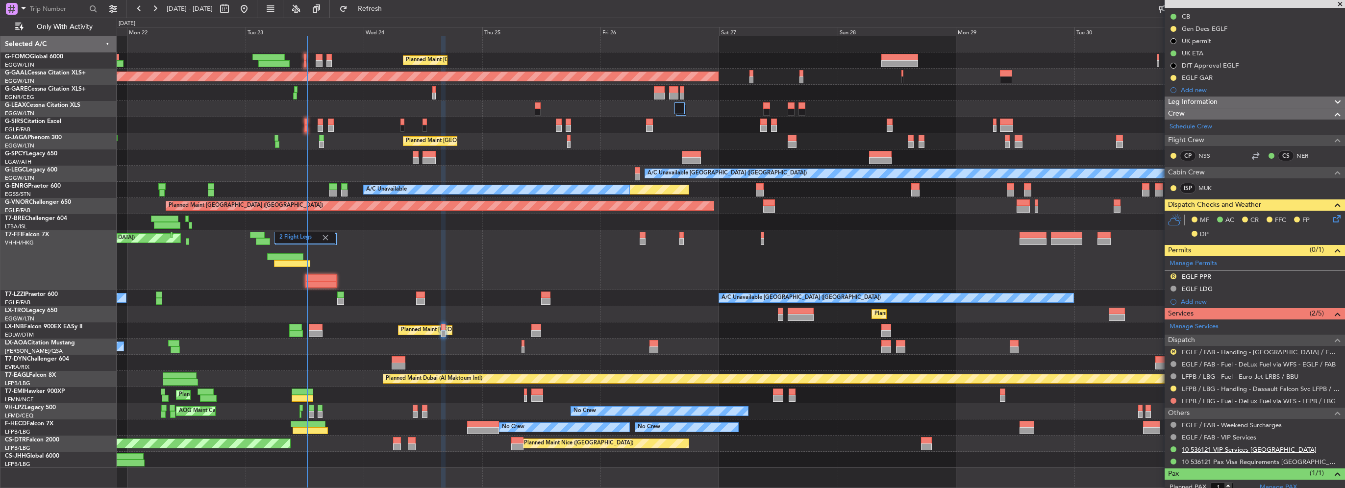
scroll to position [137, 0]
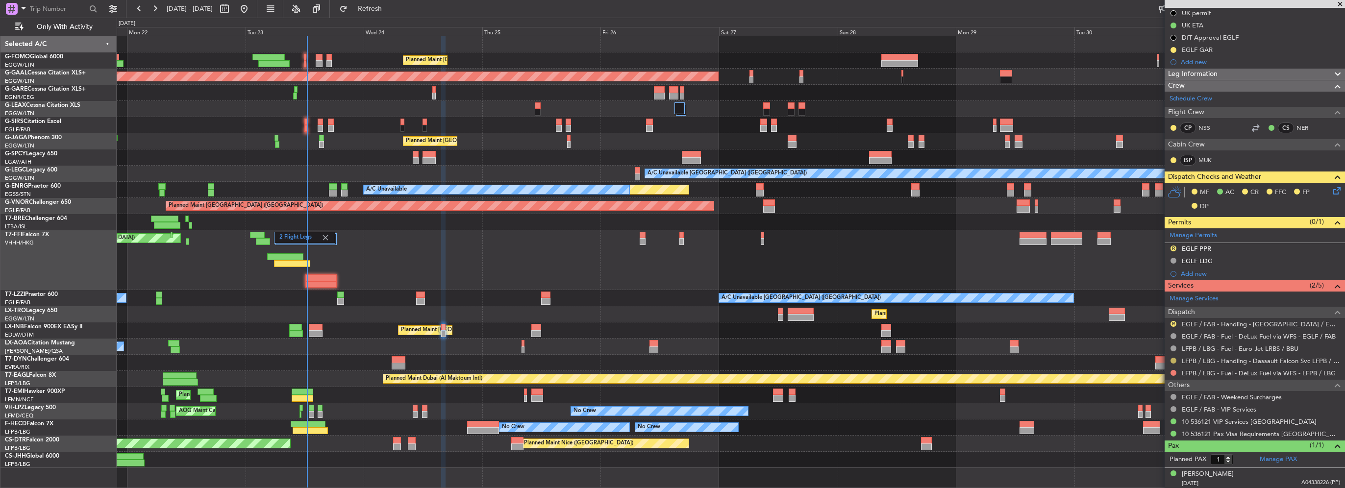
click at [1171, 360] on button at bounding box center [1174, 361] width 6 height 6
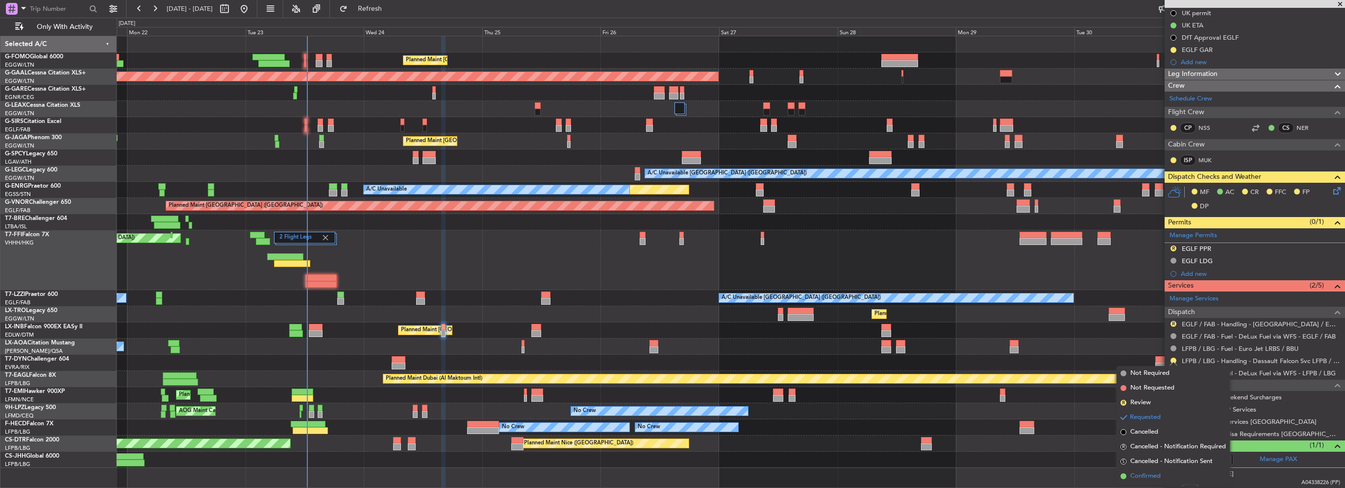
click at [1151, 478] on span "Confirmed" at bounding box center [1146, 477] width 30 height 10
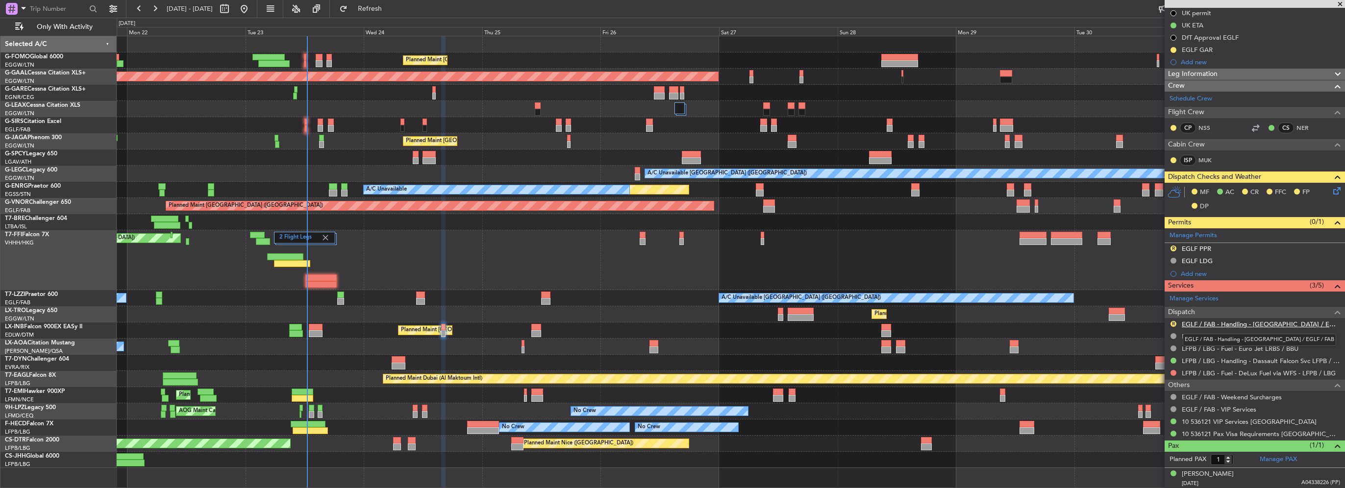
click at [1204, 320] on link "EGLF / FAB - Handling - [GEOGRAPHIC_DATA] / EGLF / FAB" at bounding box center [1261, 324] width 158 height 8
click at [1173, 322] on button "R" at bounding box center [1174, 324] width 6 height 6
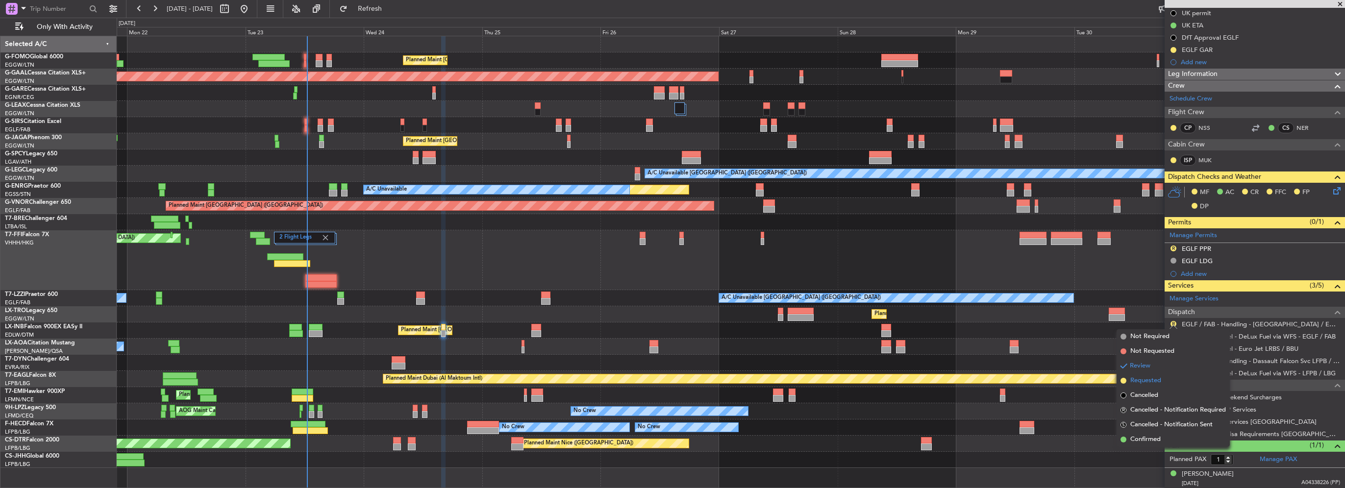
click at [1150, 383] on span "Requested" at bounding box center [1146, 381] width 31 height 10
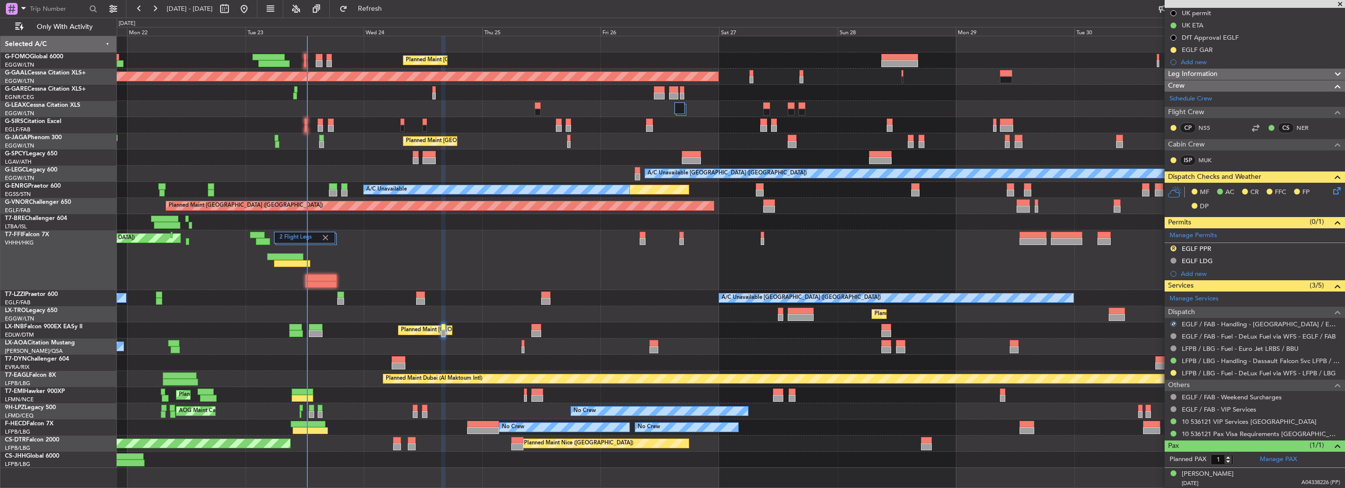
scroll to position [0, 0]
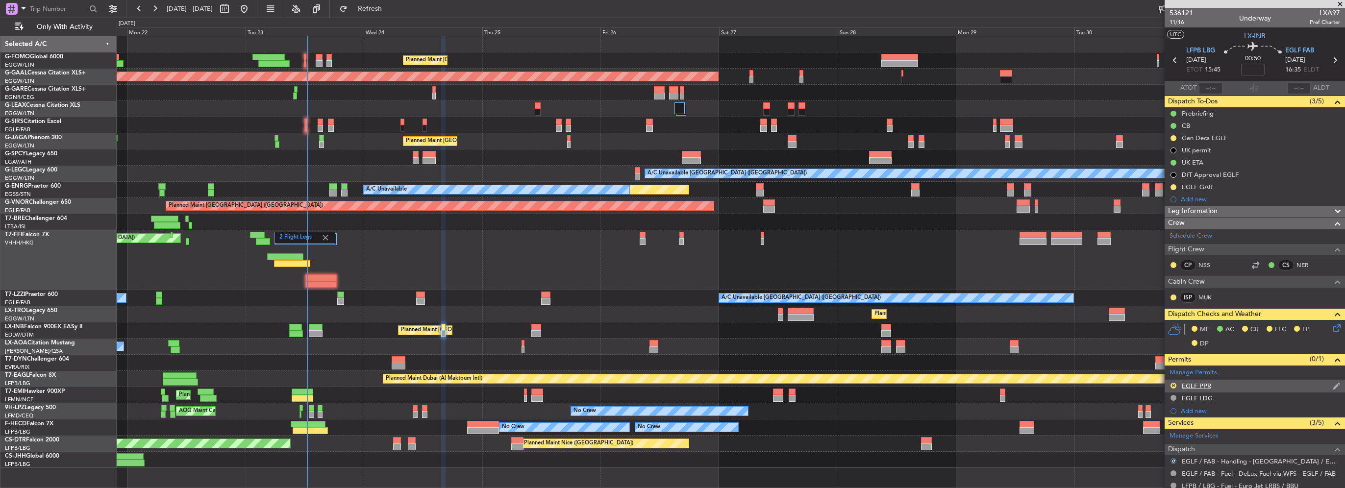
click at [1249, 385] on div "R EGLF PPR" at bounding box center [1255, 386] width 180 height 12
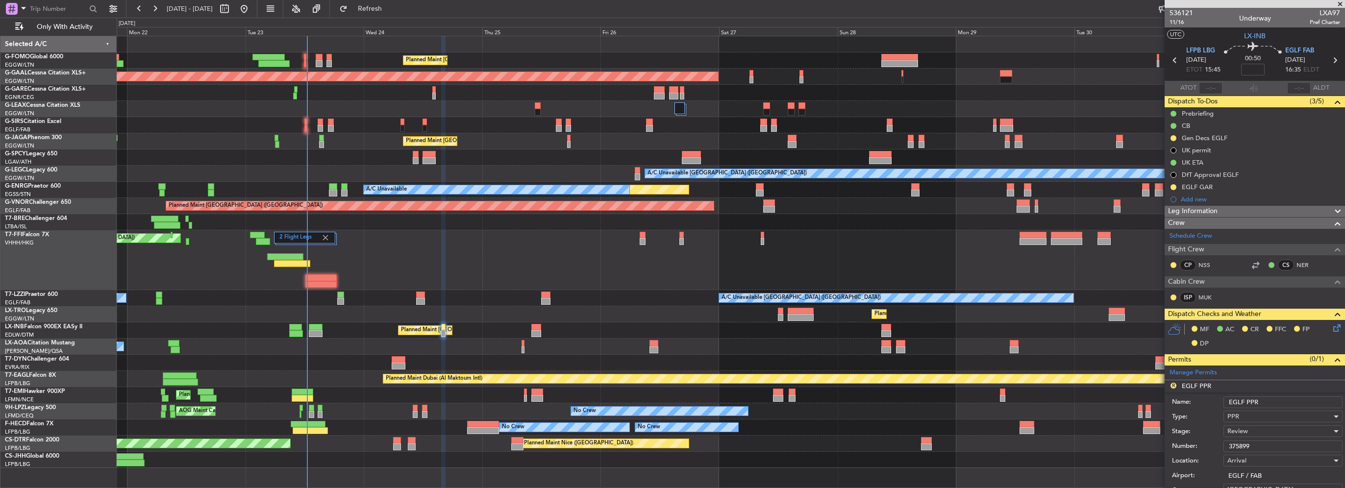
click at [1294, 399] on input "EGLF PPR" at bounding box center [1283, 403] width 119 height 12
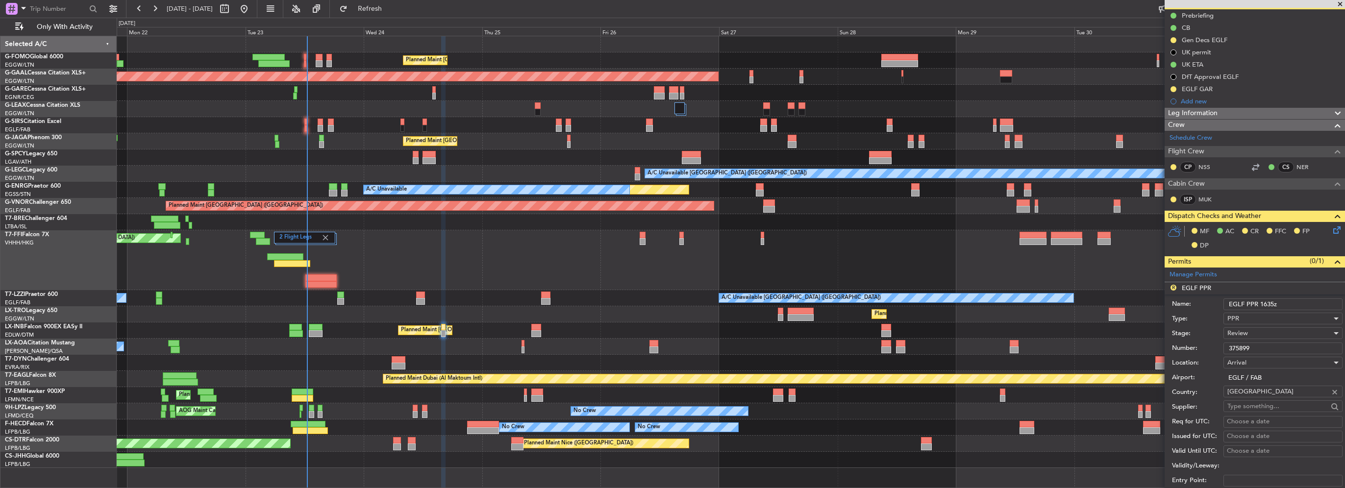
type input "EGLF PPR 1635z"
click at [1255, 329] on div "Review" at bounding box center [1280, 333] width 104 height 15
click at [1261, 393] on span "Requested" at bounding box center [1279, 396] width 103 height 15
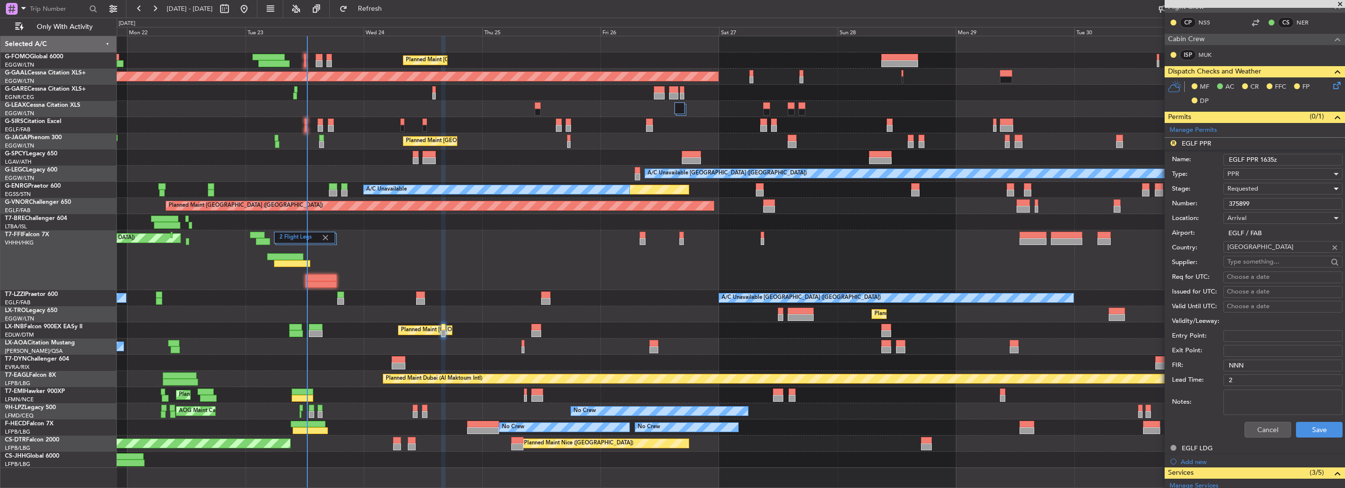
scroll to position [245, 0]
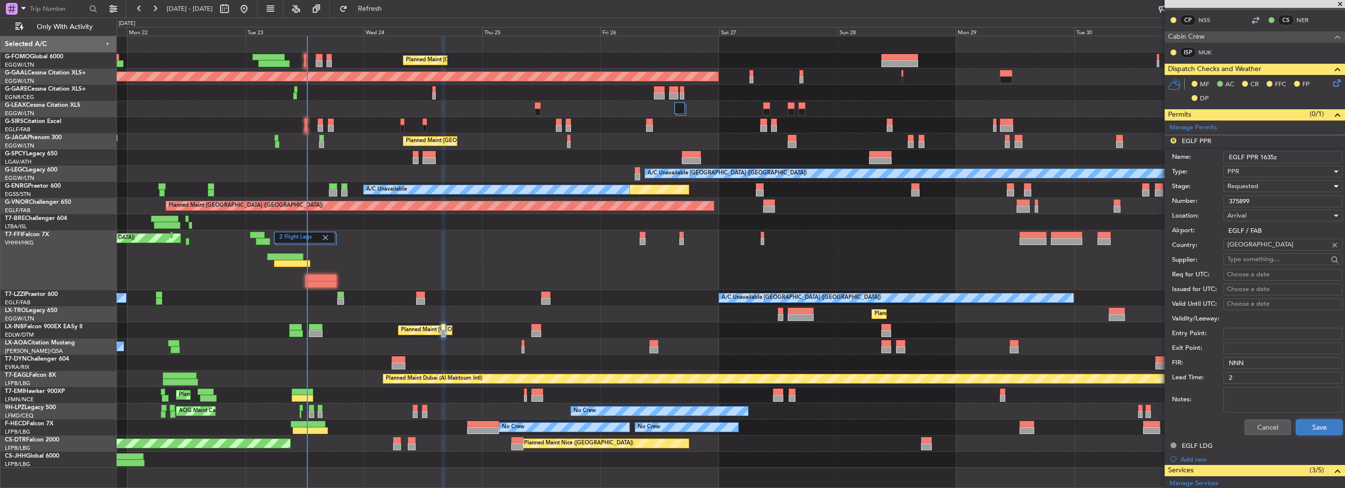
click at [1317, 421] on button "Save" at bounding box center [1319, 428] width 47 height 16
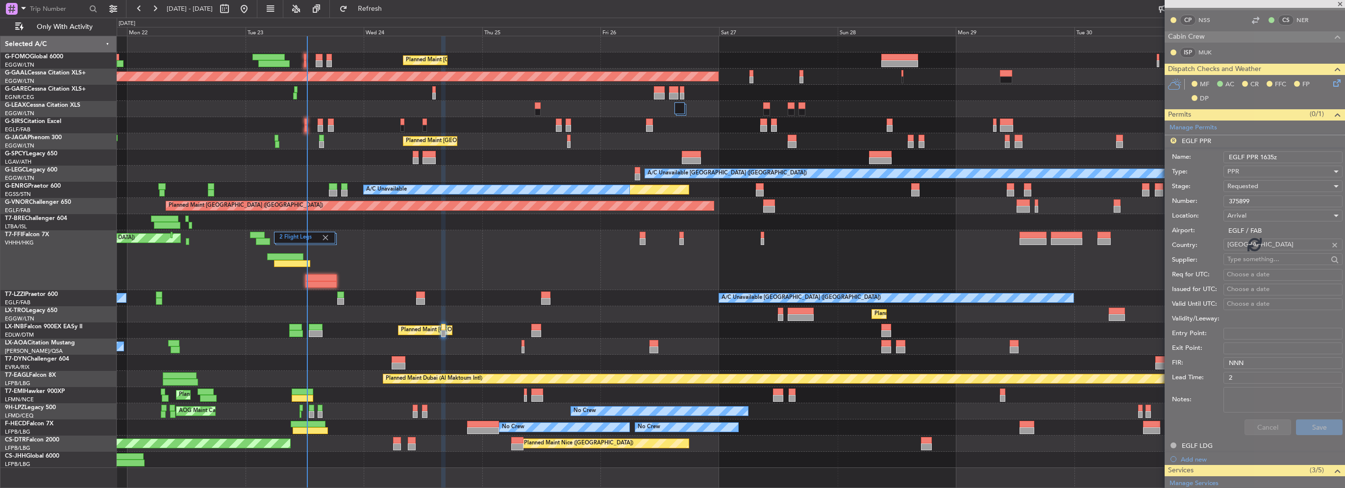
scroll to position [137, 0]
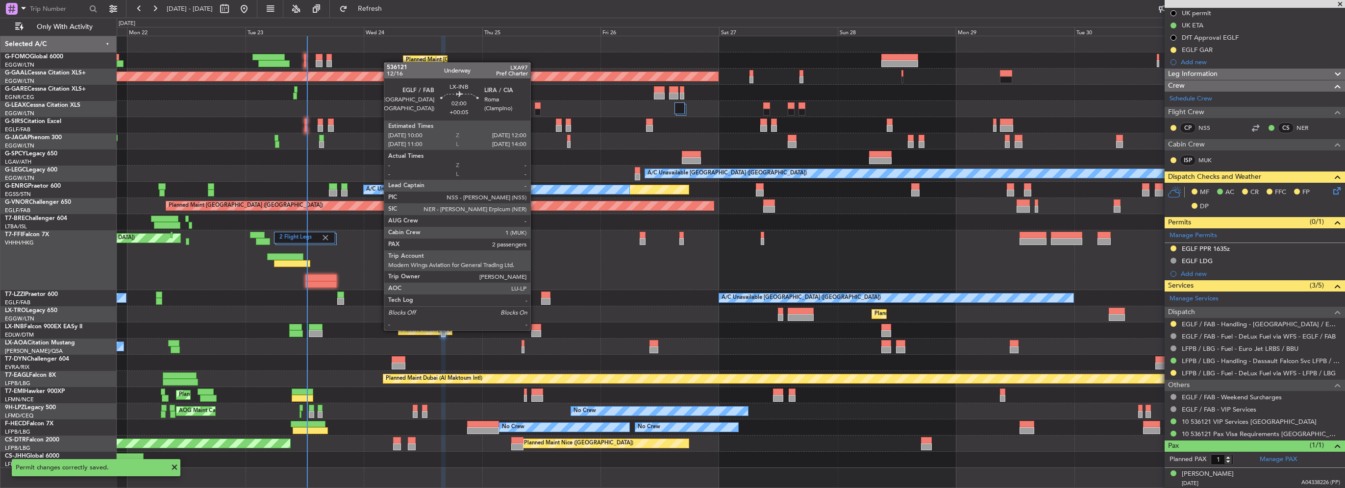
click at [535, 329] on div at bounding box center [536, 327] width 10 height 7
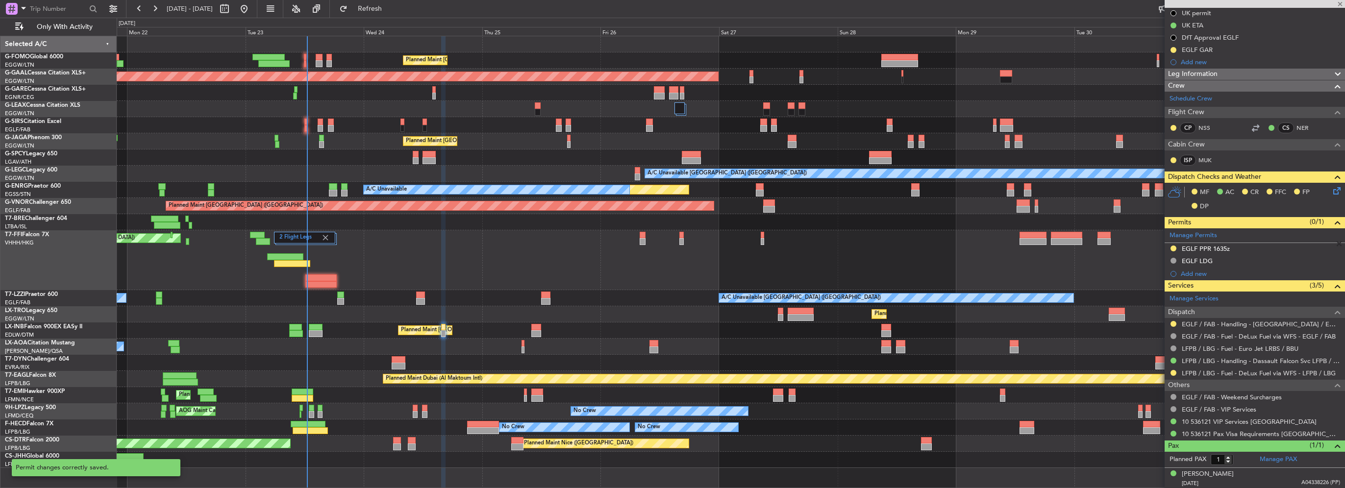
type input "+00:05"
type input "2"
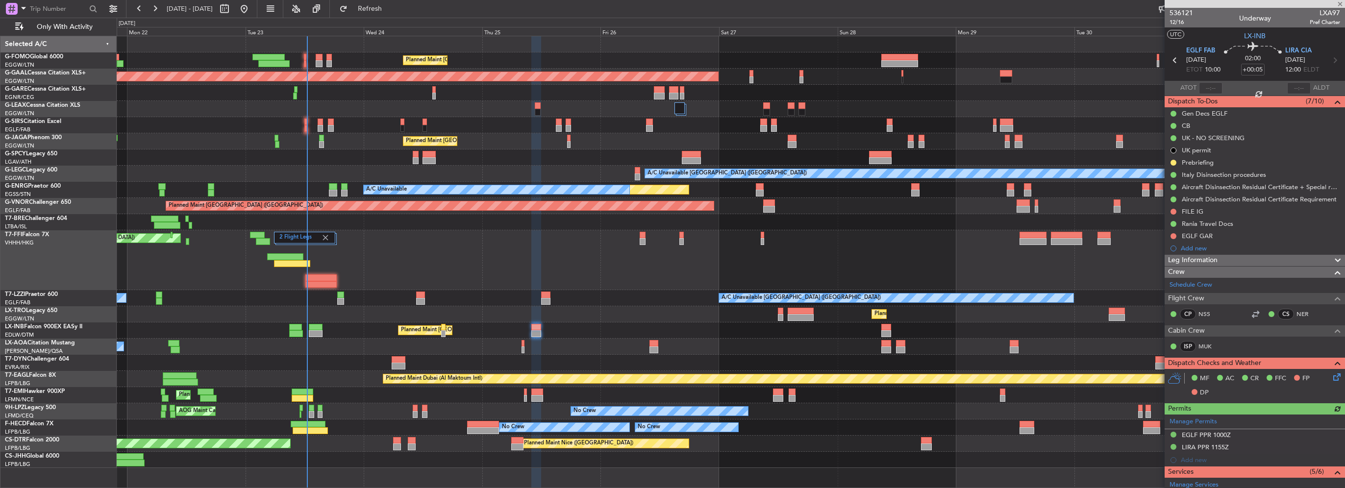
scroll to position [245, 0]
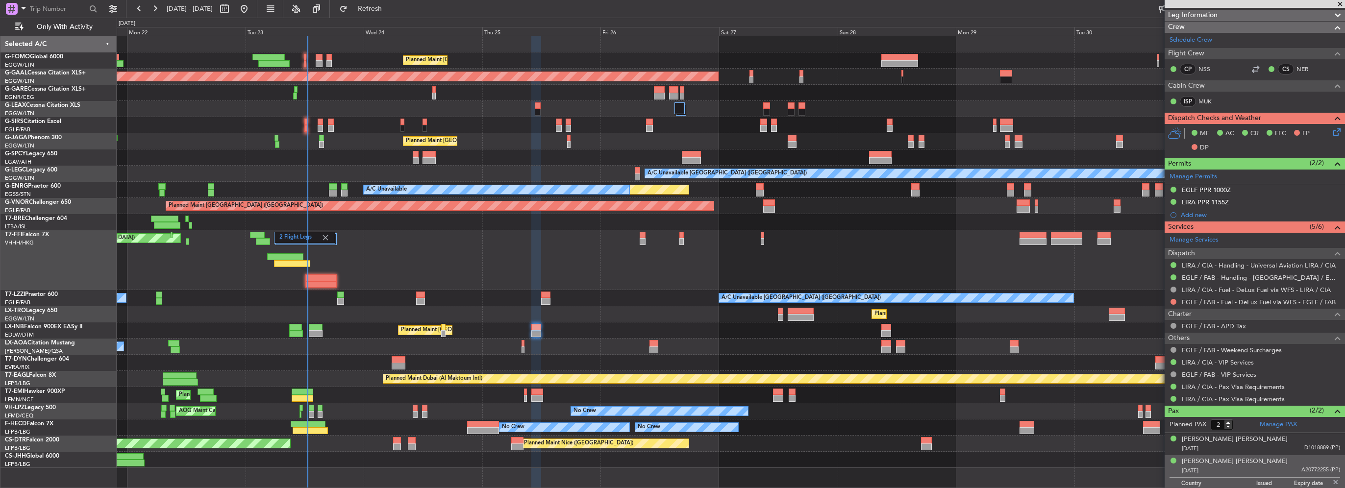
click at [917, 196] on div "Unplanned Maint London (Stansted) A/C Unavailable AOG Maint London (Stansted)" at bounding box center [731, 190] width 1228 height 16
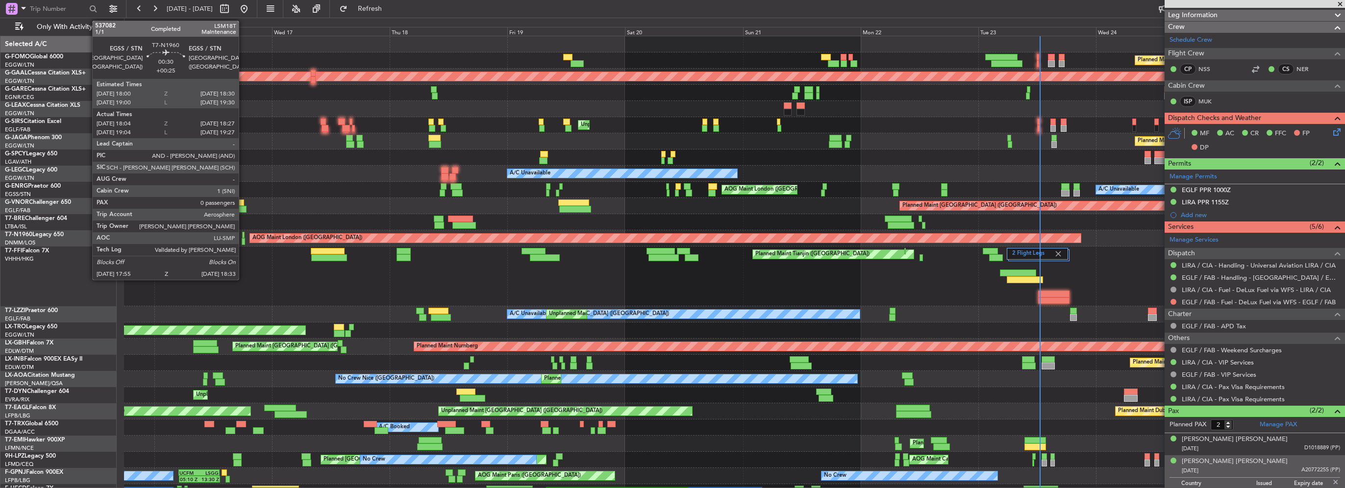
click at [243, 239] on div at bounding box center [243, 241] width 3 height 7
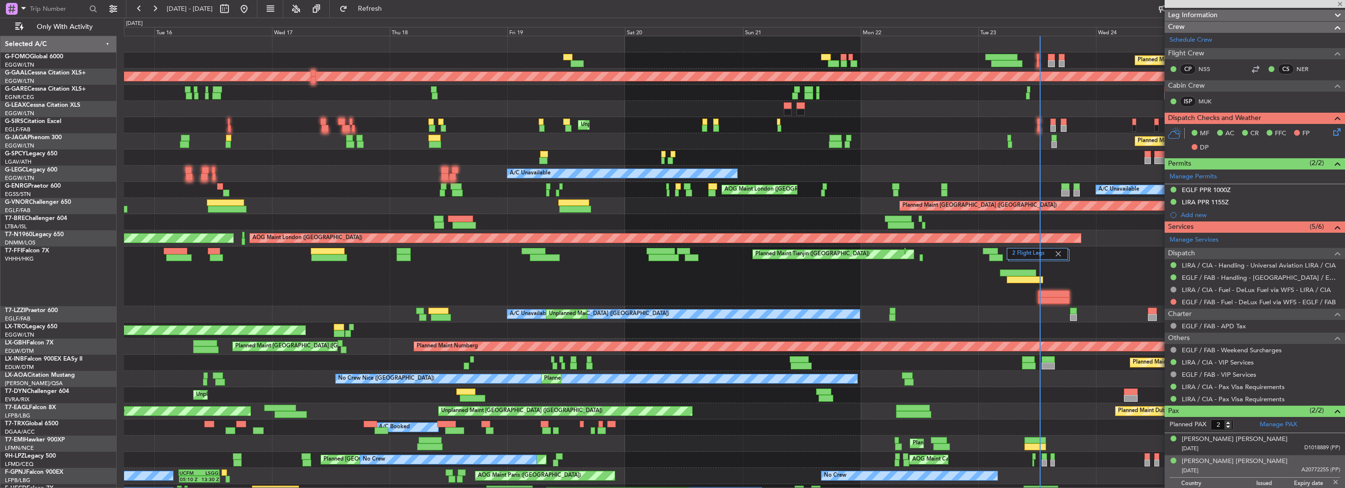
type input "+00:25"
type input "18:04"
type input "18:27"
type input "0"
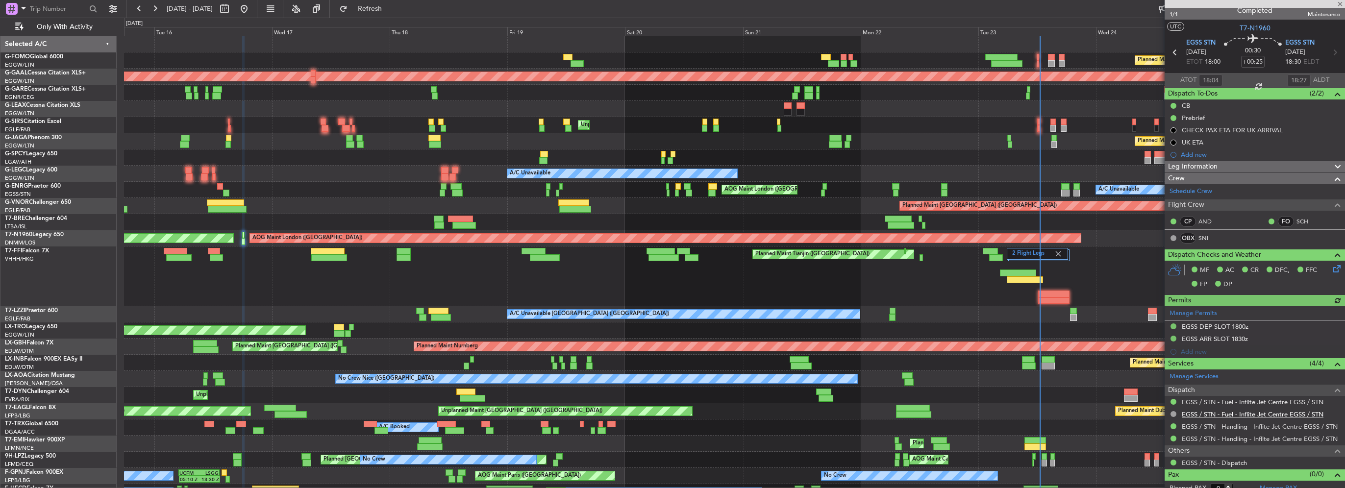
scroll to position [15, 0]
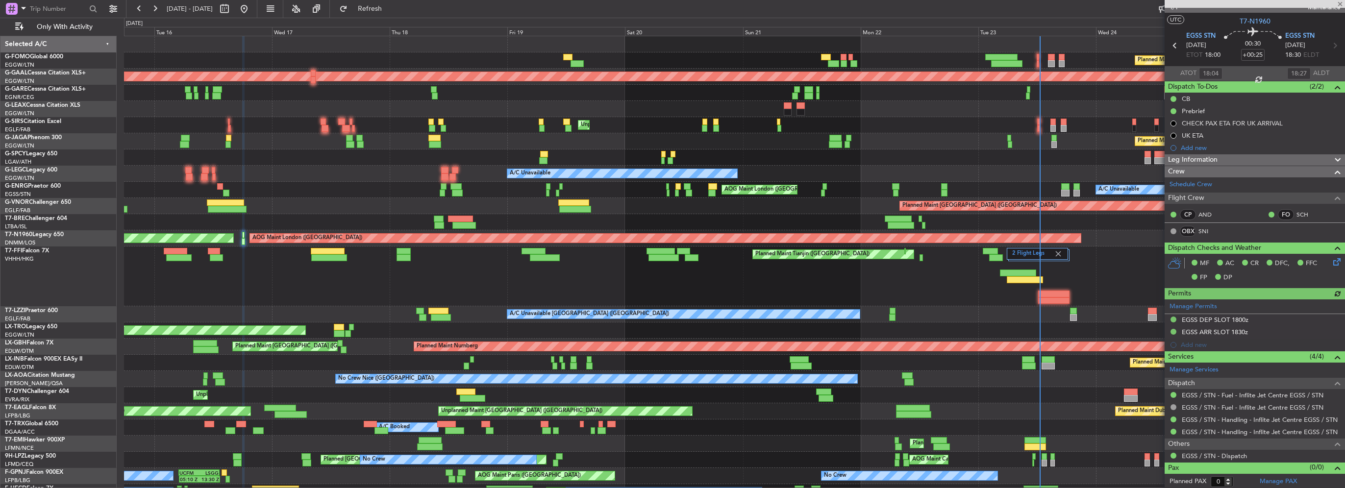
click at [1196, 156] on span "Leg Information" at bounding box center [1193, 159] width 50 height 11
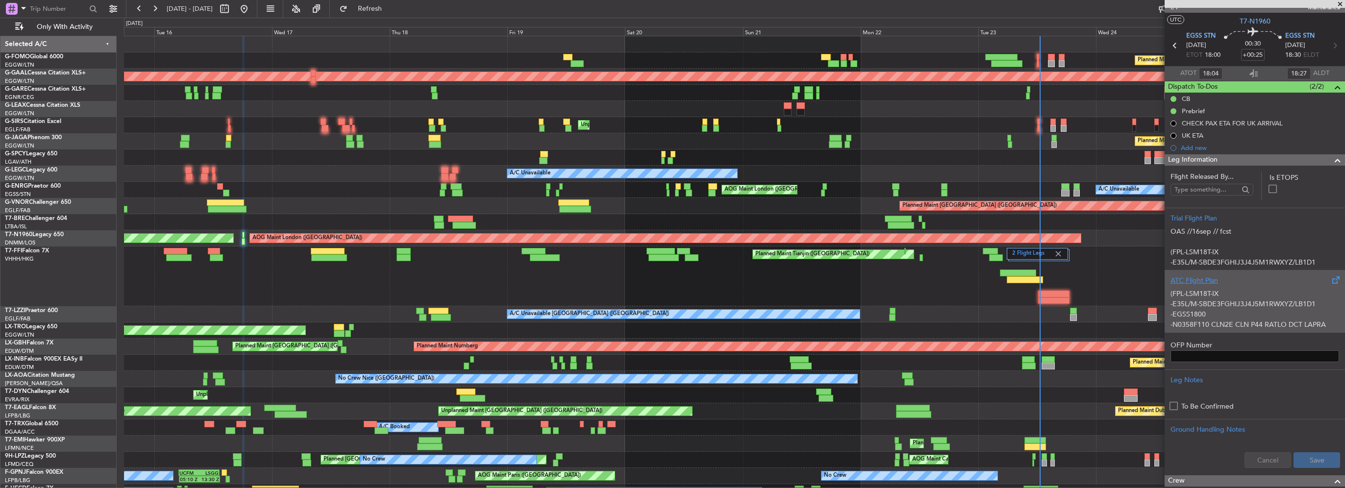
click at [1199, 290] on div "(FPL-LSM18T-IX -E35L/M-SBDE3FGHIJ3J4J5M1RWXYZ/LB1D1 -EGSS1800 -N0358F110 CLN2E …" at bounding box center [1255, 307] width 169 height 42
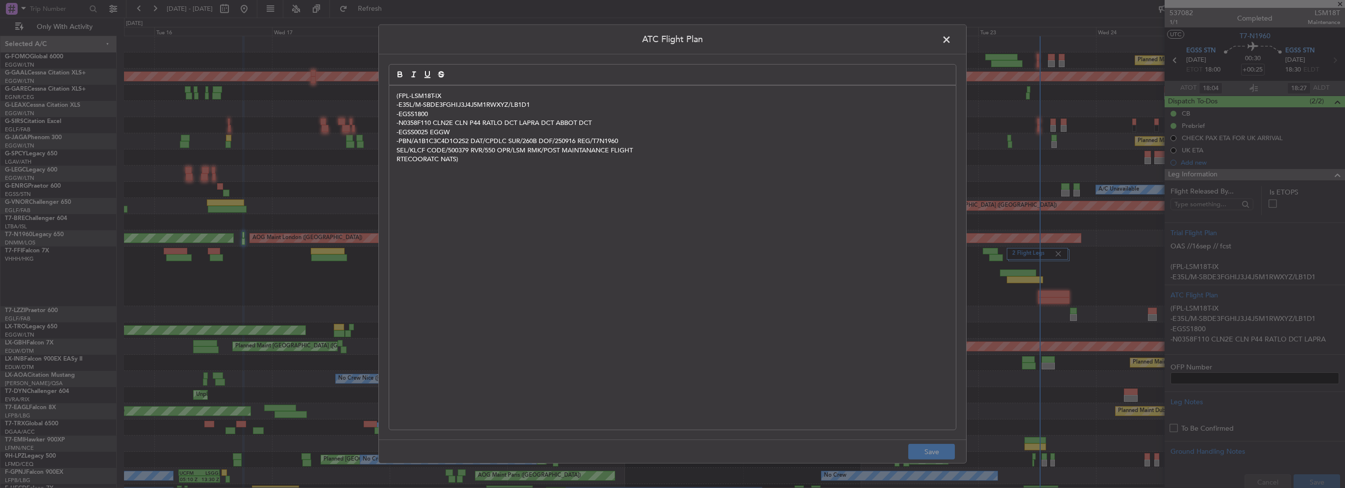
scroll to position [15, 0]
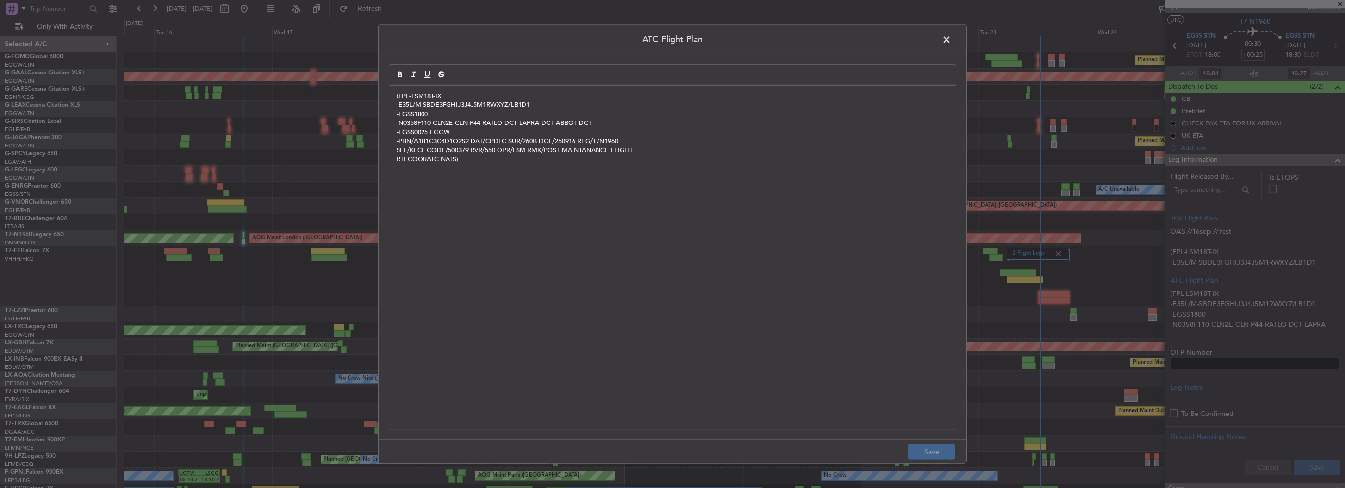
click at [952, 45] on span at bounding box center [952, 42] width 0 height 20
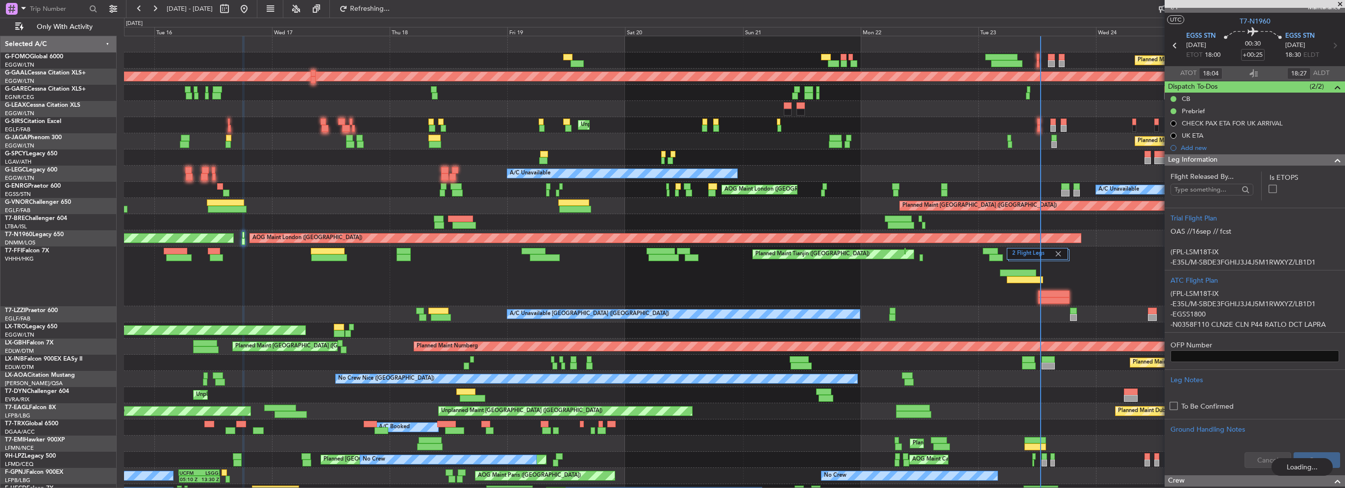
click at [1333, 159] on span at bounding box center [1338, 160] width 12 height 12
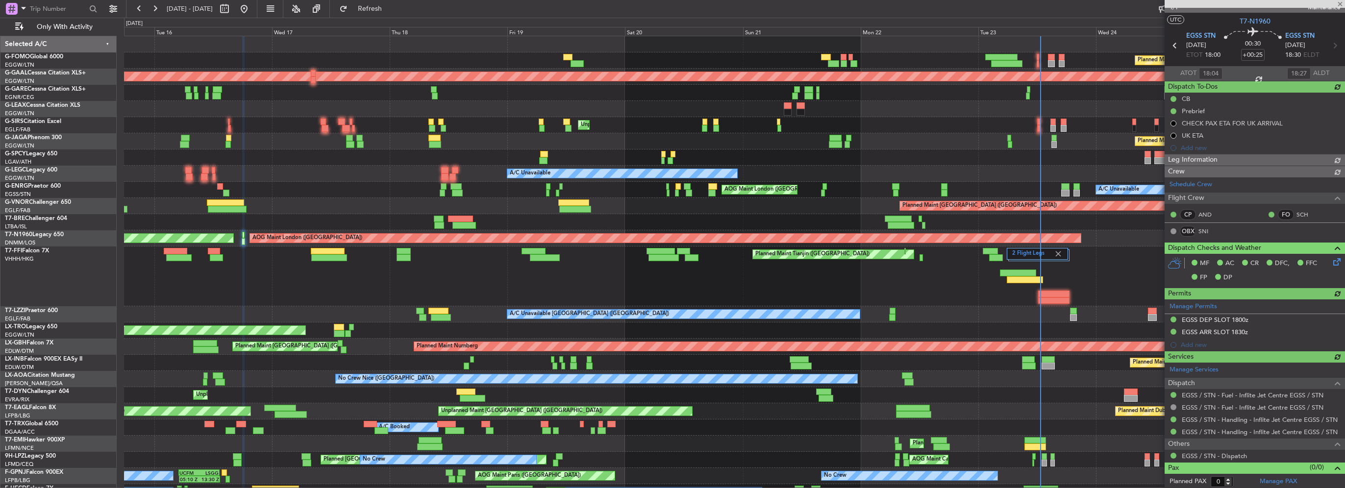
click at [411, 261] on div "2 Flight Legs Planned Maint Tianjin ([GEOGRAPHIC_DATA]) Planned Maint Tianjin (…" at bounding box center [734, 277] width 1221 height 60
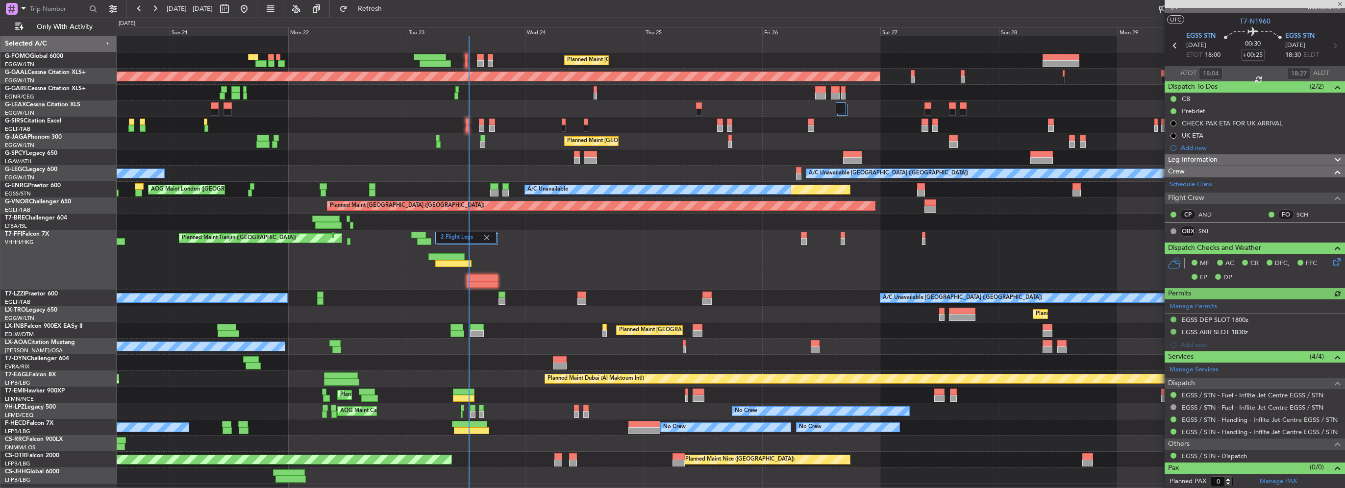
scroll to position [0, 0]
click at [394, 14] on button "Refresh" at bounding box center [364, 9] width 59 height 16
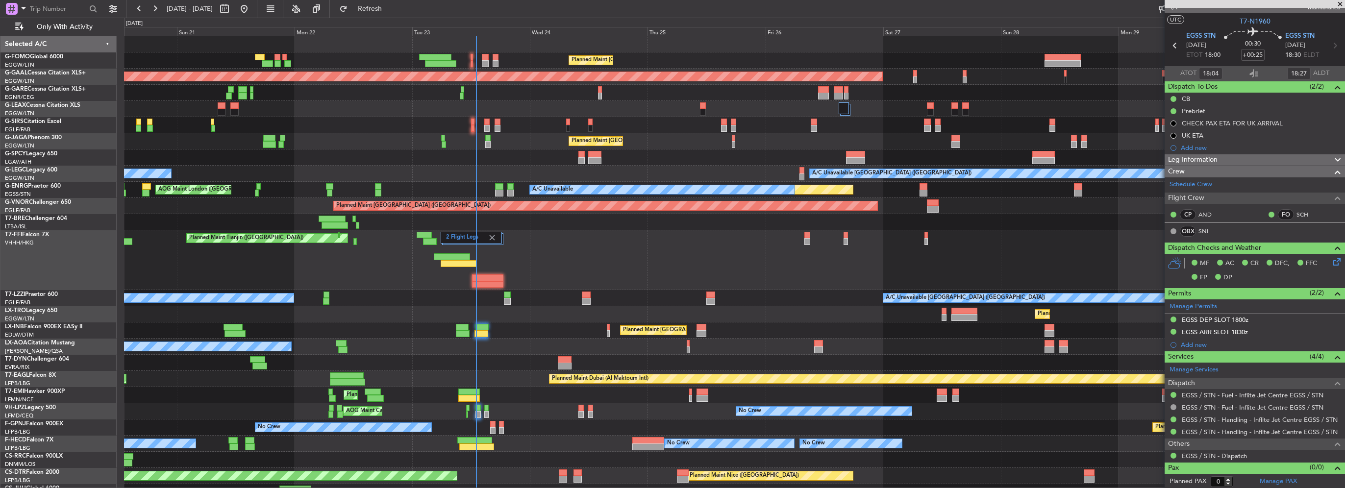
scroll to position [12, 0]
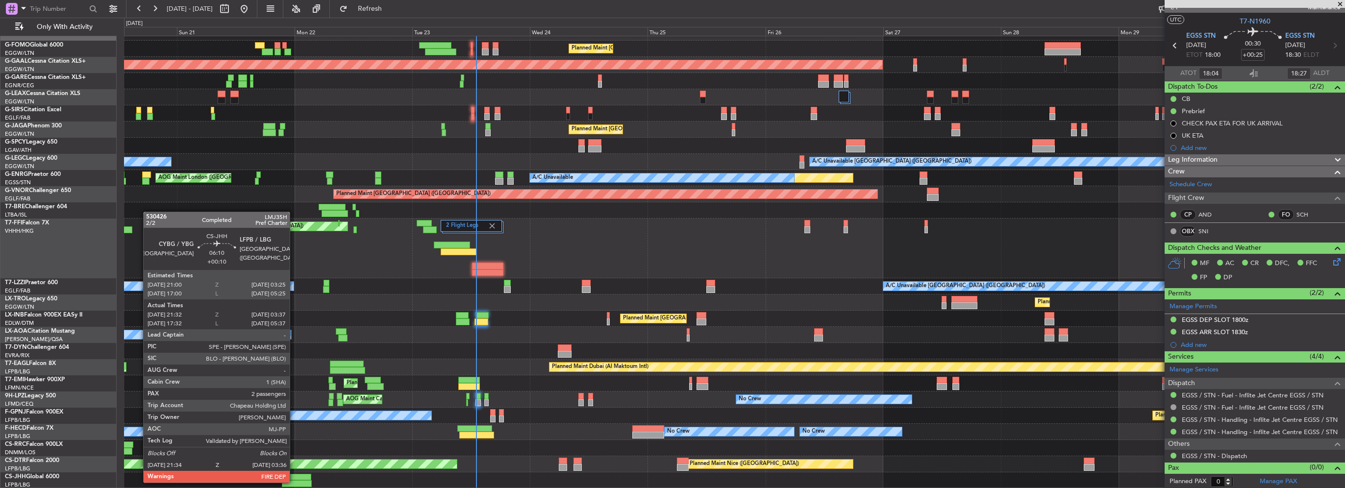
click at [294, 482] on div at bounding box center [297, 483] width 30 height 7
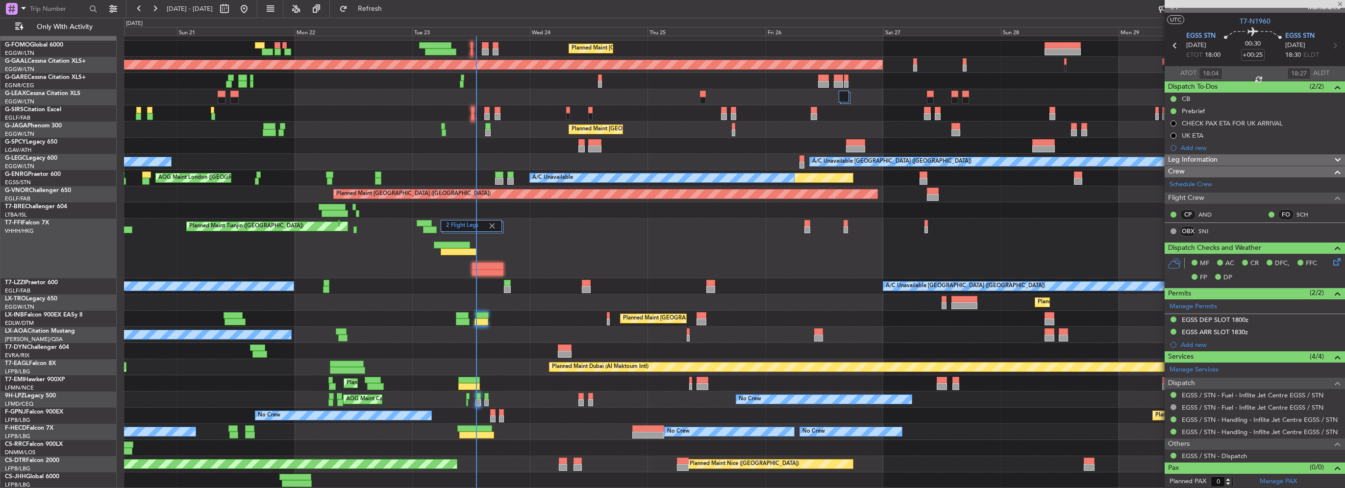
type input "+00:10"
type input "21:42"
type input "03:32"
type input "2"
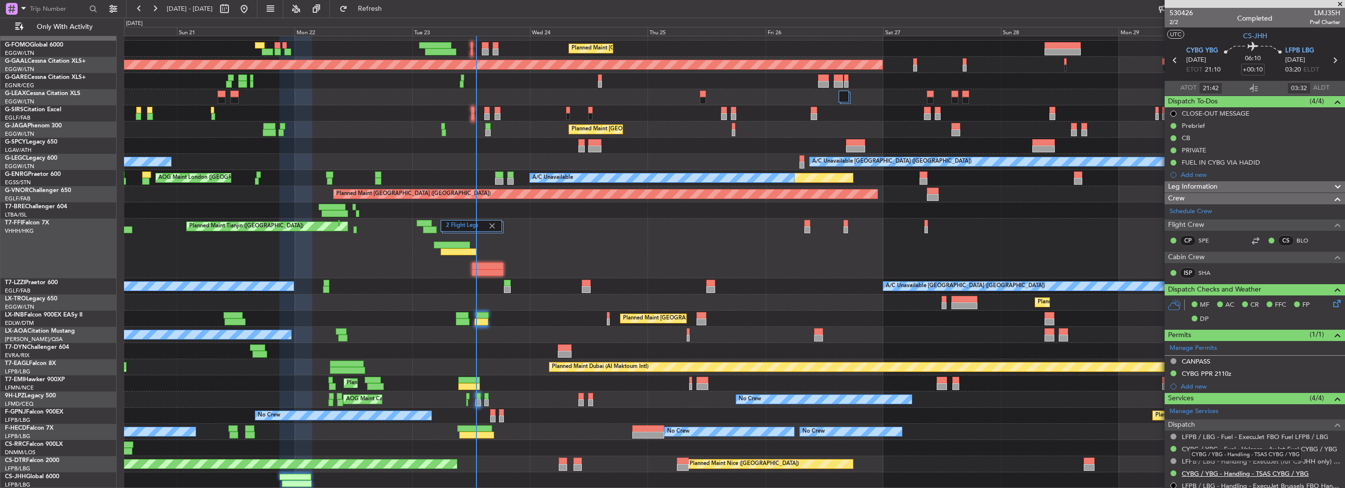
click at [1260, 471] on link "CYBG / YBG - Handling - TSAS CYBG / YBG" at bounding box center [1245, 474] width 127 height 8
click at [439, 9] on div "20 Sep 2025 - 30 Sep 2025 Refresh Quick Links Only With Activity" at bounding box center [672, 9] width 1345 height 18
click at [391, 12] on span "Refresh" at bounding box center [370, 8] width 41 height 7
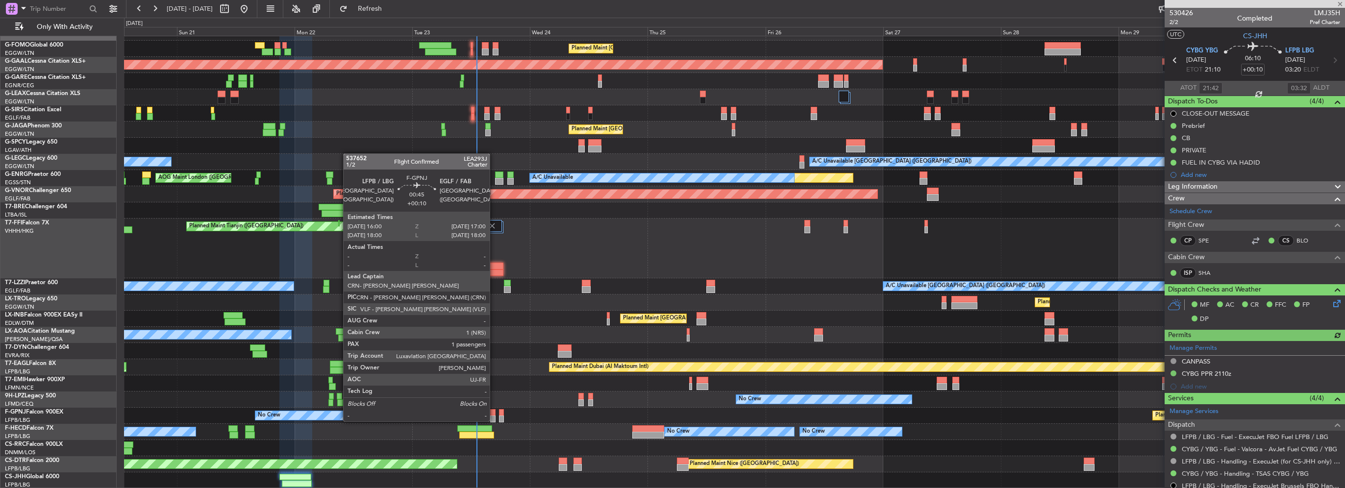
click at [494, 412] on div at bounding box center [492, 412] width 5 height 7
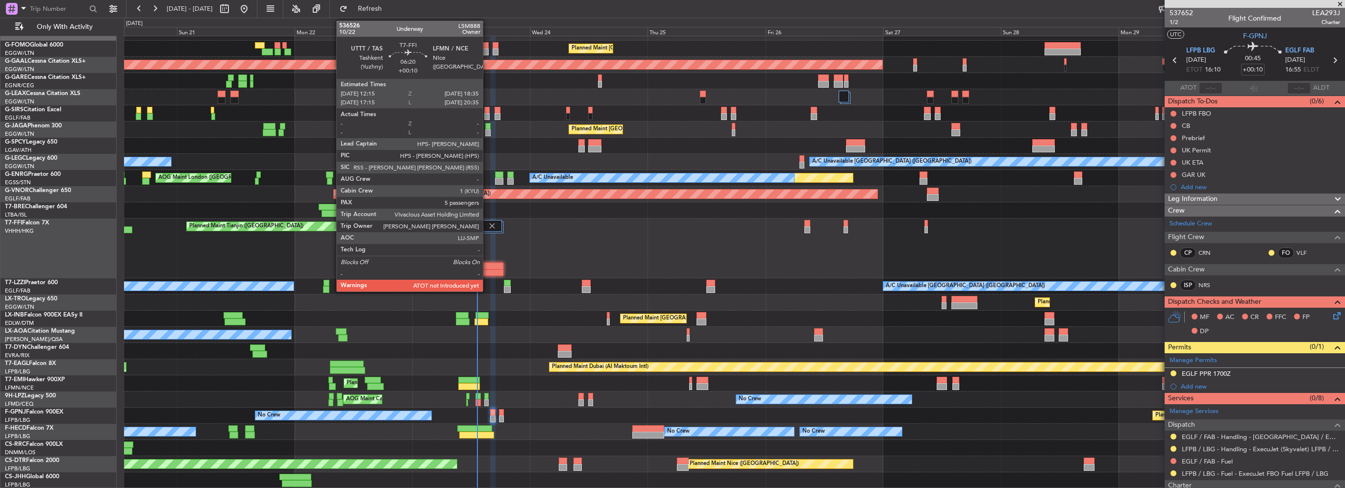
click at [487, 265] on div at bounding box center [487, 266] width 31 height 7
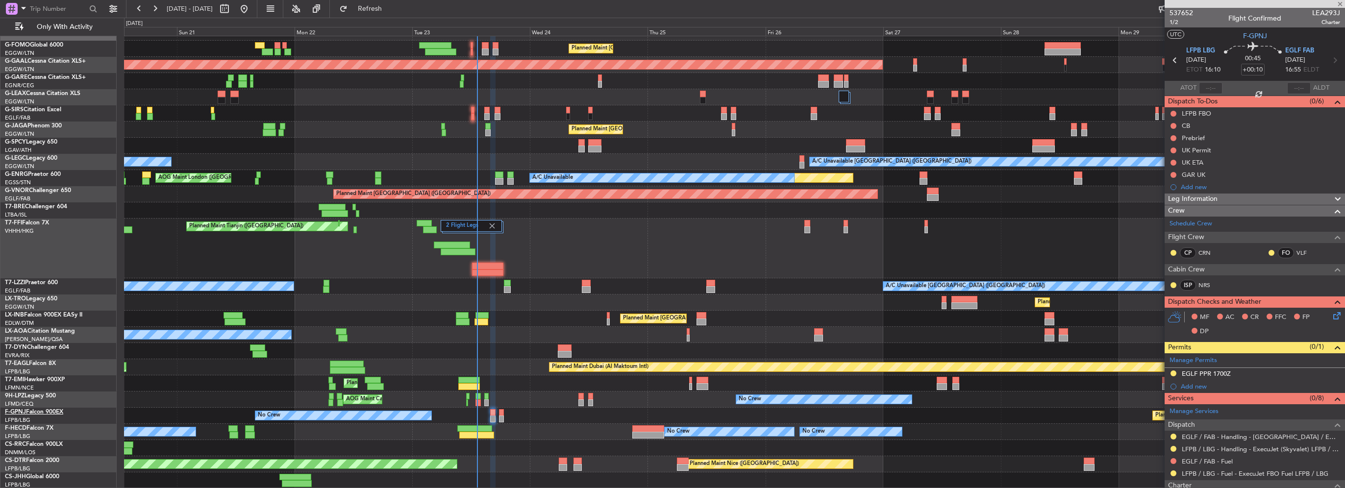
type input "5"
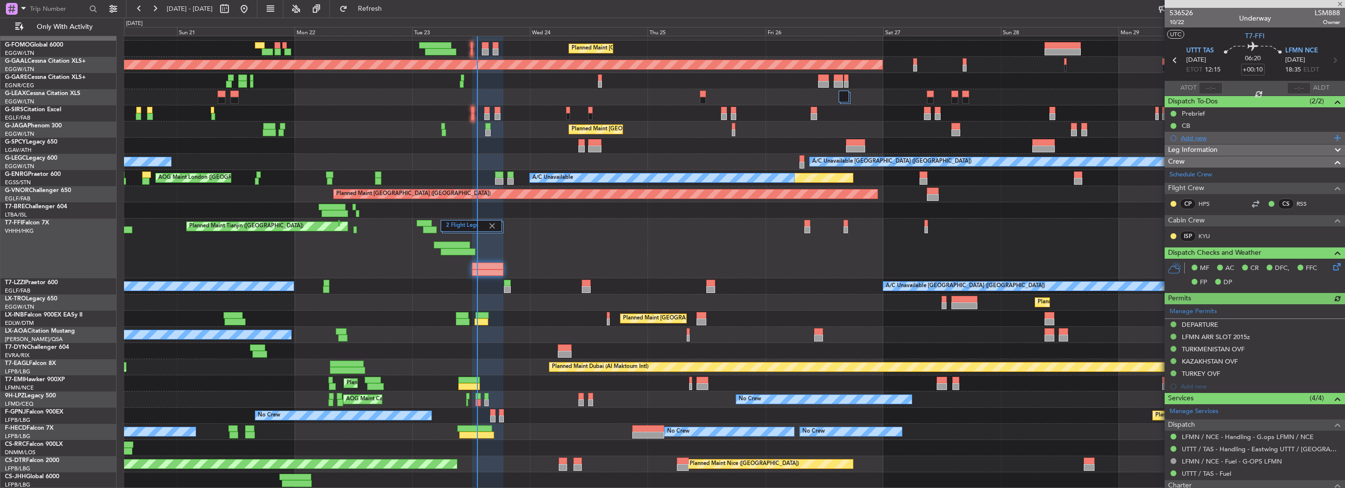
click at [1189, 137] on div "Add new" at bounding box center [1256, 138] width 151 height 8
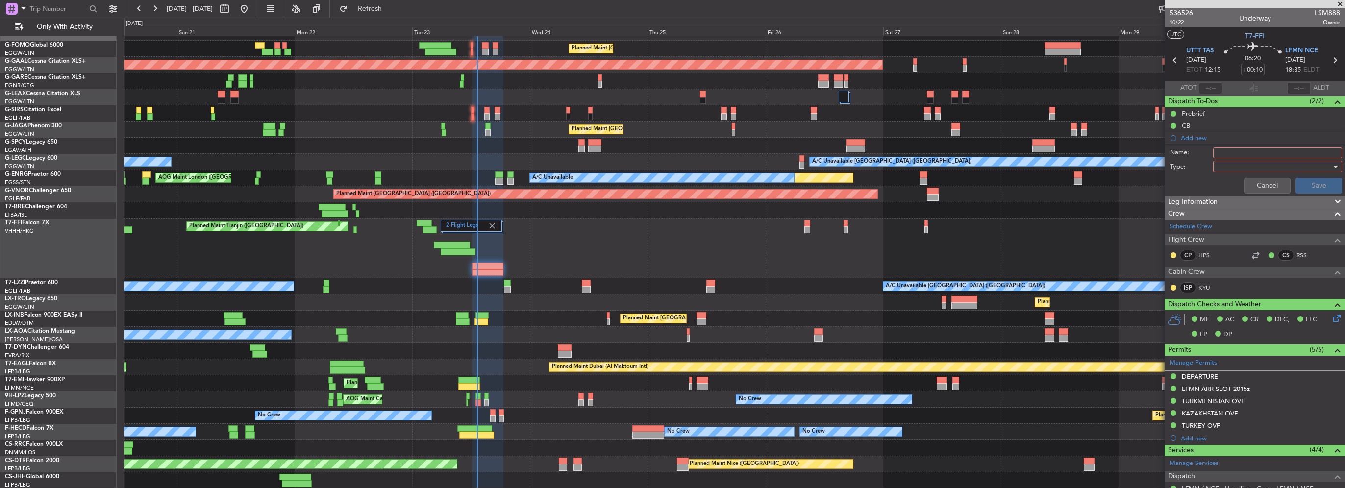
click at [1222, 152] on input "Name:" at bounding box center [1277, 153] width 129 height 11
type input "ASU & GPU AT LFMN CNF"
click at [1252, 162] on div at bounding box center [1274, 166] width 114 height 15
click at [1237, 184] on span "Generic" at bounding box center [1273, 185] width 115 height 15
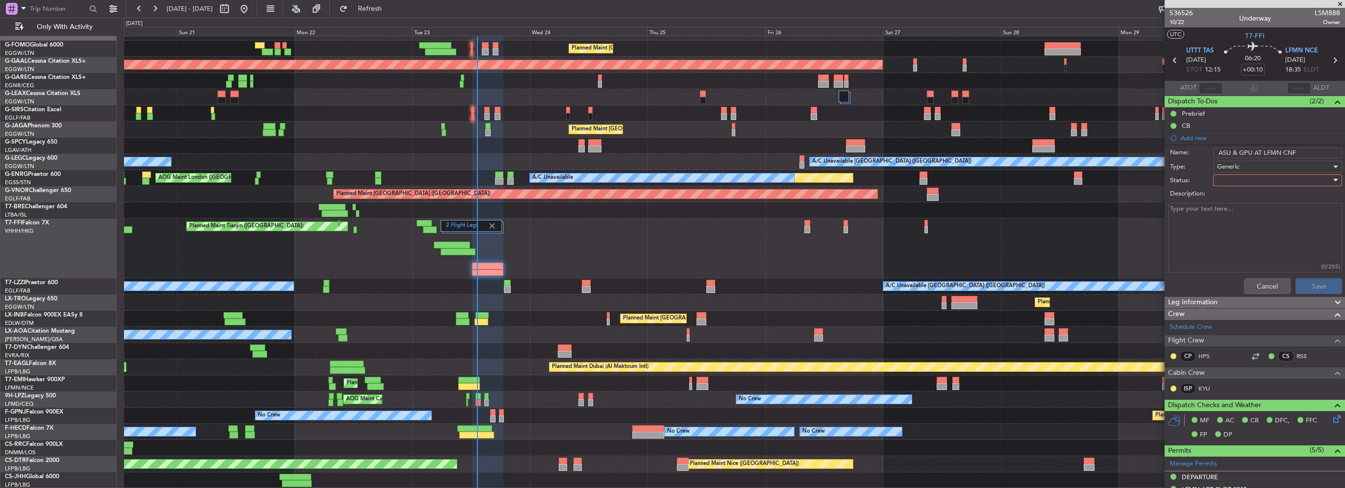
click at [1239, 179] on div at bounding box center [1274, 180] width 114 height 15
click at [1236, 214] on span "In Progress" at bounding box center [1273, 214] width 115 height 15
click at [1236, 175] on div "In Progress" at bounding box center [1274, 180] width 114 height 15
click at [1248, 231] on span "Completed" at bounding box center [1273, 229] width 115 height 15
click at [1304, 286] on button "Save" at bounding box center [1319, 286] width 47 height 16
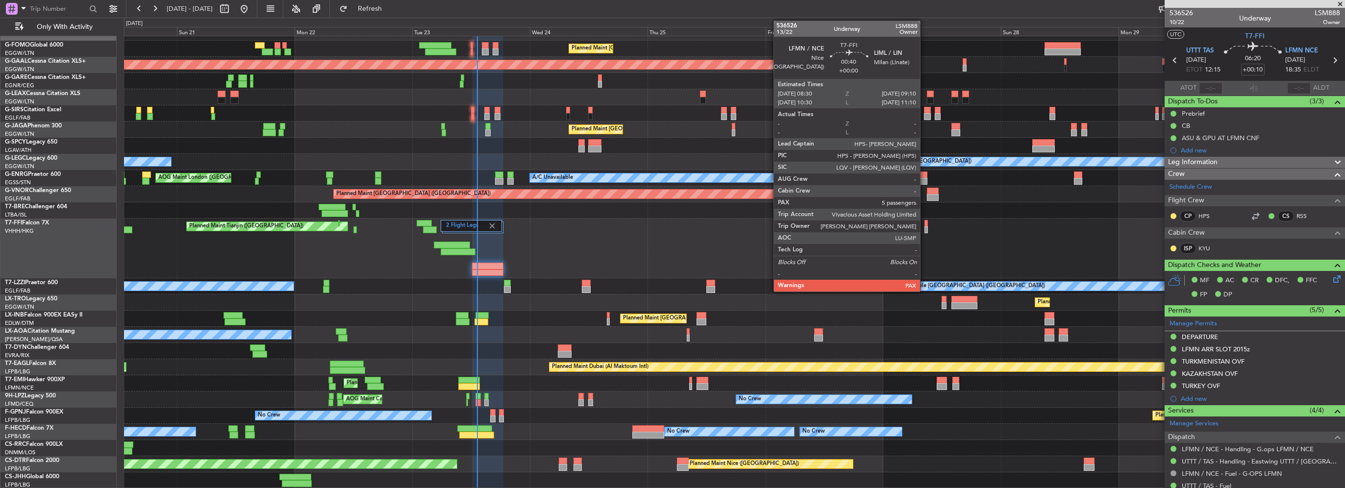
click at [925, 230] on div at bounding box center [926, 229] width 3 height 7
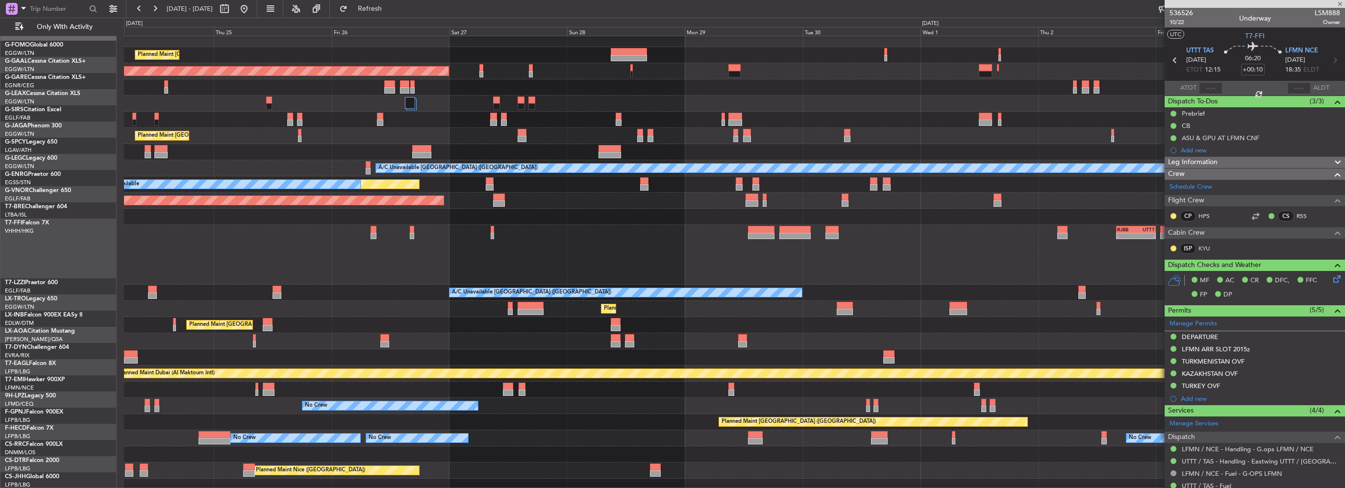
scroll to position [6, 0]
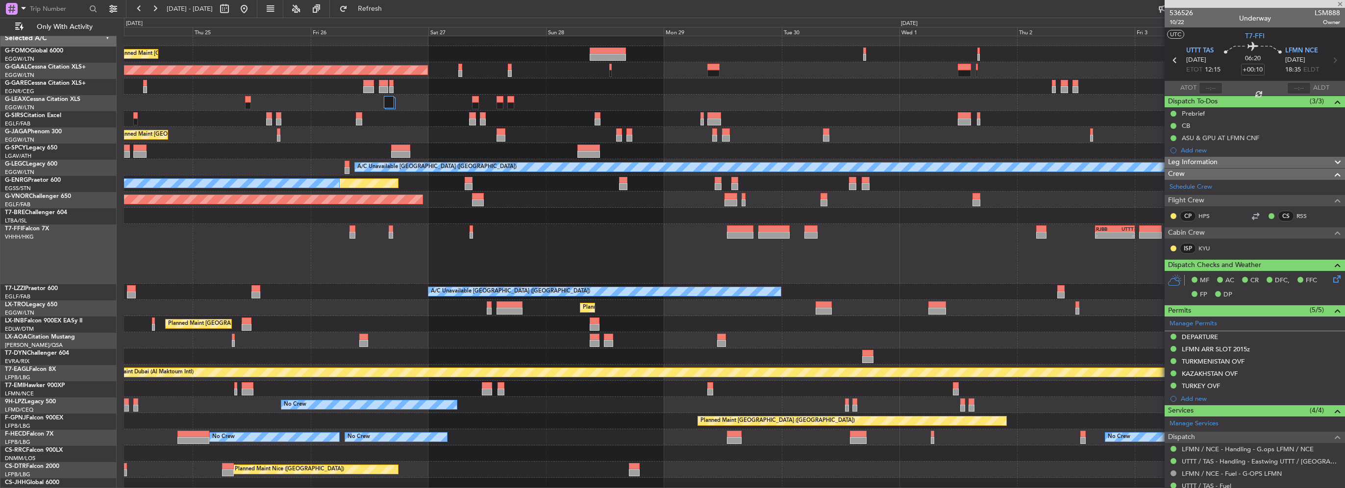
click at [625, 247] on div "- - RJBB 16:00 Z UTTT 00:00 Z 2 Flight Legs - - LTBA 15:00 Z ZBAA 23:15 Z Plann…" at bounding box center [734, 254] width 1221 height 60
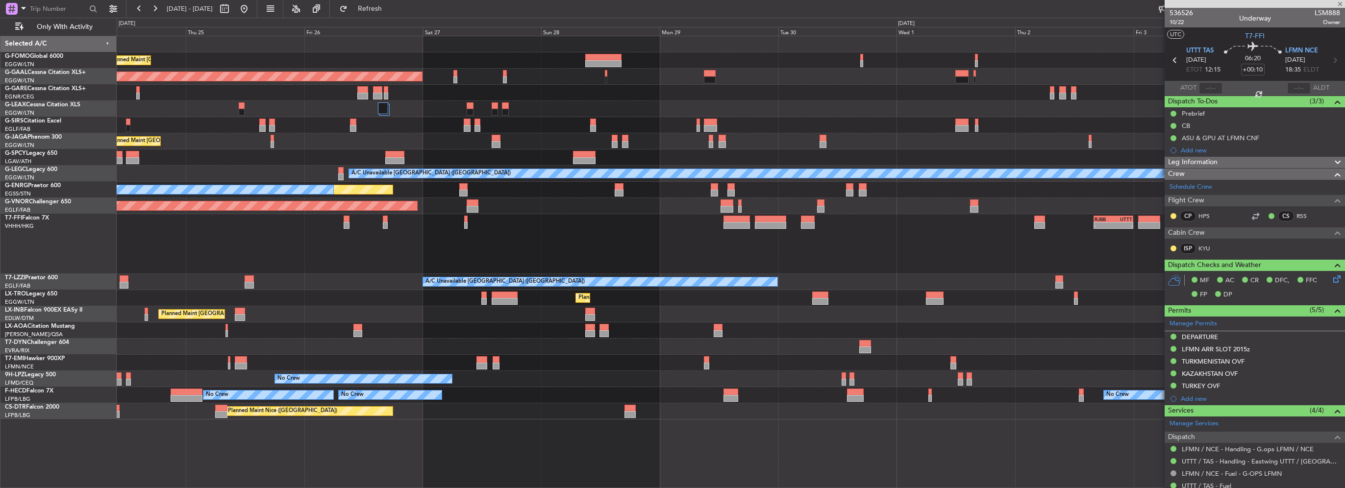
scroll to position [0, 0]
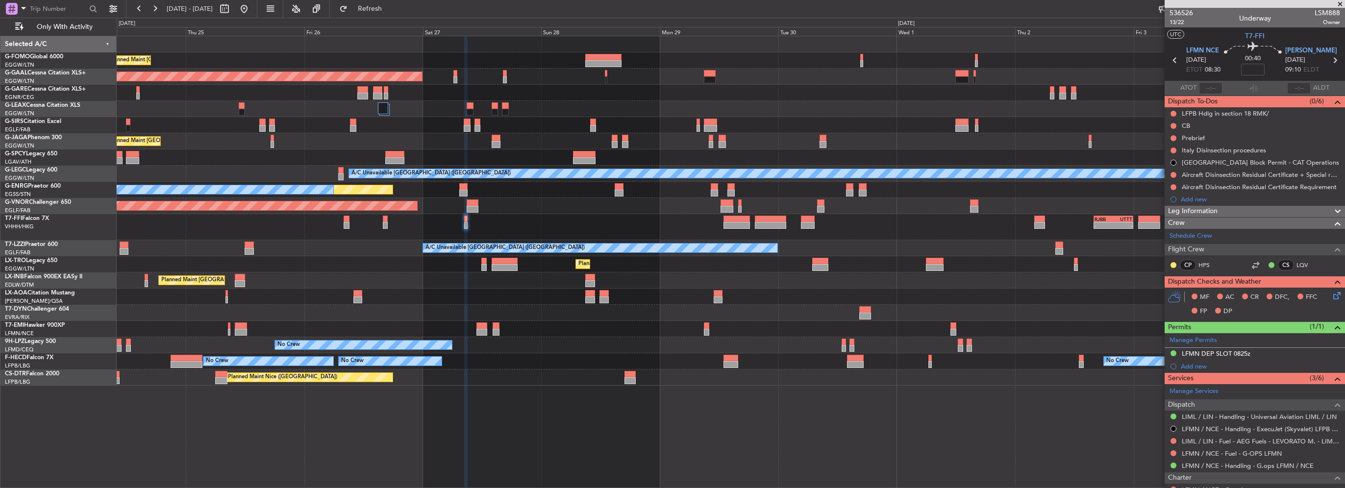
click at [1200, 198] on div "Add new" at bounding box center [1260, 199] width 159 height 8
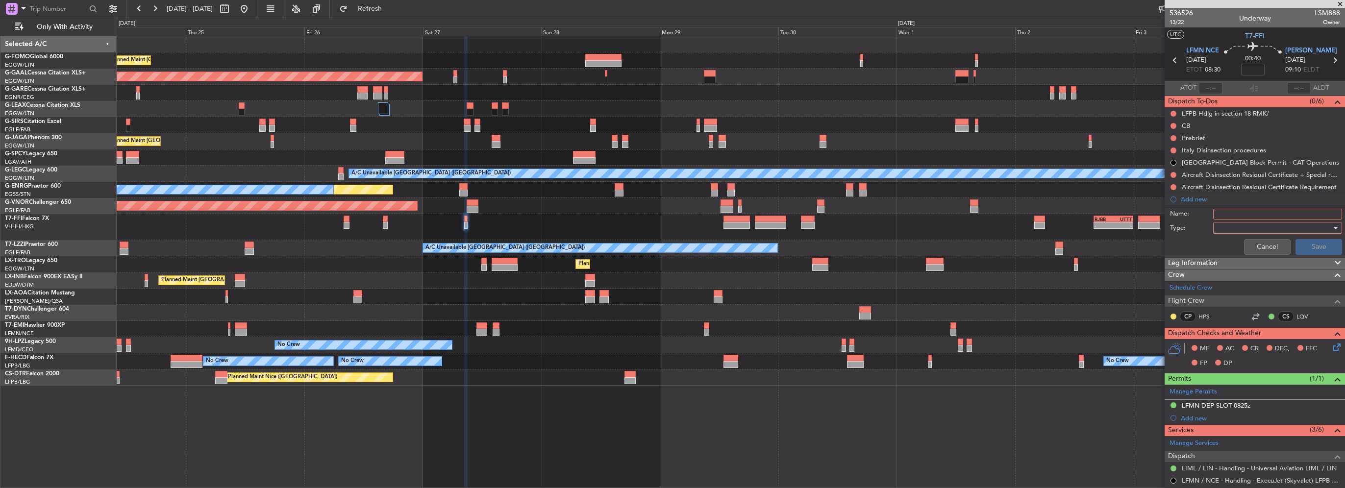
click at [1234, 207] on div "Name:" at bounding box center [1255, 214] width 190 height 15
click at [1235, 209] on input "Name:" at bounding box center [1277, 214] width 129 height 11
type input "ASU & GPU AT LIML"
click at [1227, 226] on div at bounding box center [1274, 228] width 114 height 15
click at [1232, 248] on span "Generic" at bounding box center [1273, 247] width 115 height 15
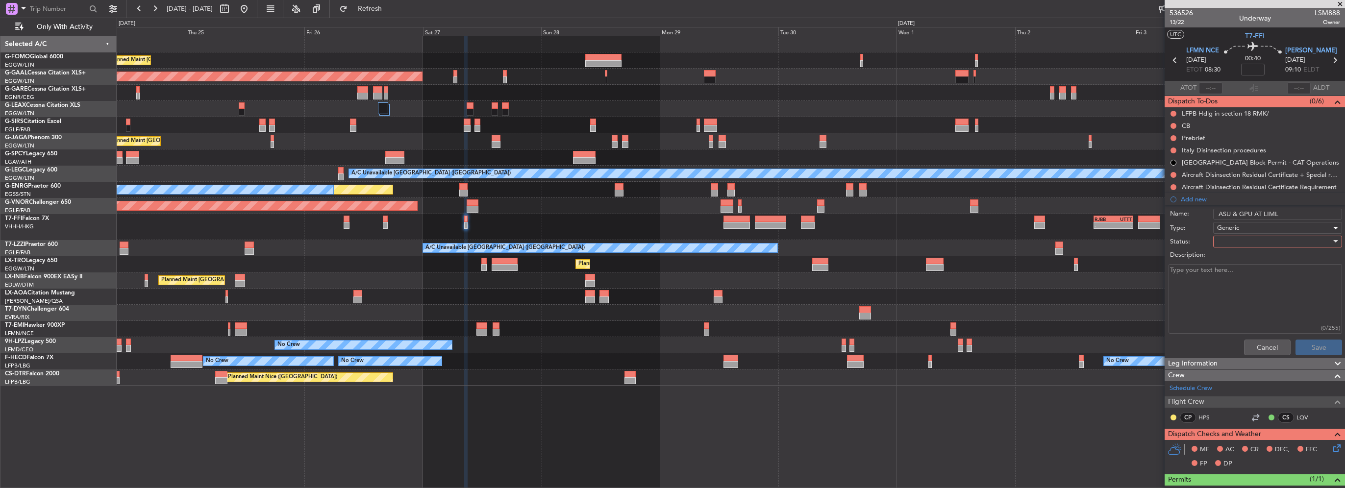
click at [1231, 238] on div at bounding box center [1274, 241] width 114 height 15
click at [1240, 273] on span "In Progress" at bounding box center [1273, 275] width 115 height 15
click at [1311, 347] on button "Save" at bounding box center [1319, 348] width 47 height 16
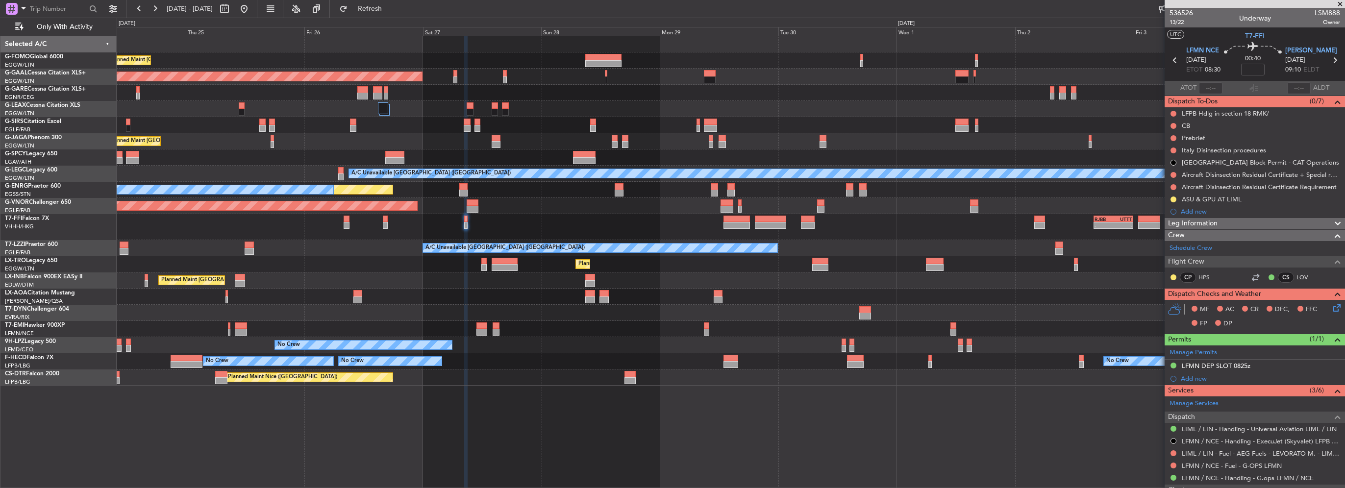
click at [737, 227] on div at bounding box center [737, 225] width 26 height 7
type input "-00:35"
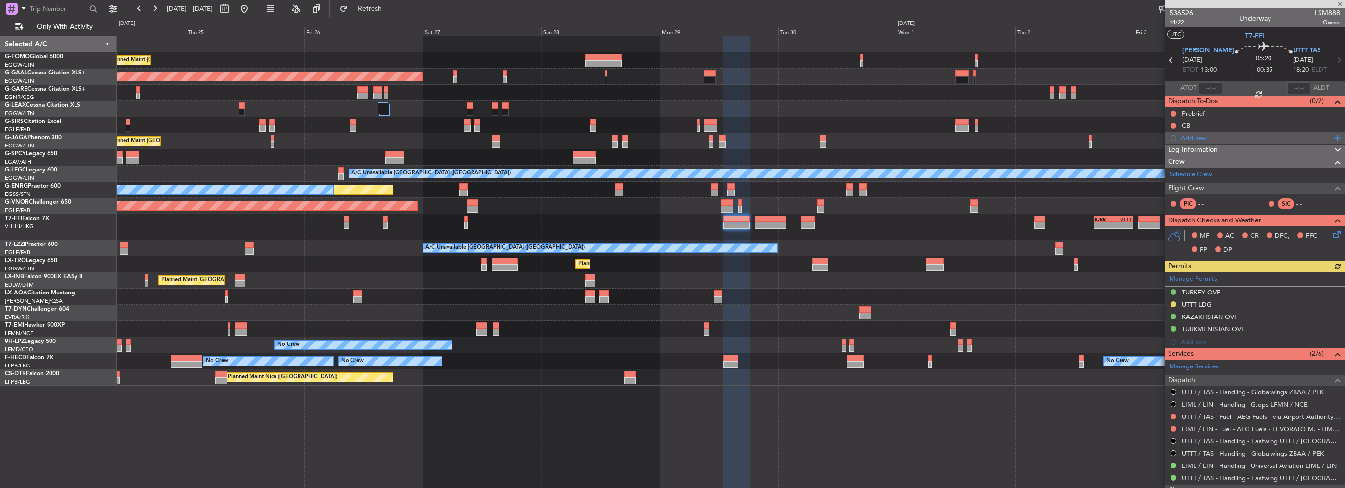
click at [1196, 137] on div "Add new" at bounding box center [1256, 138] width 151 height 8
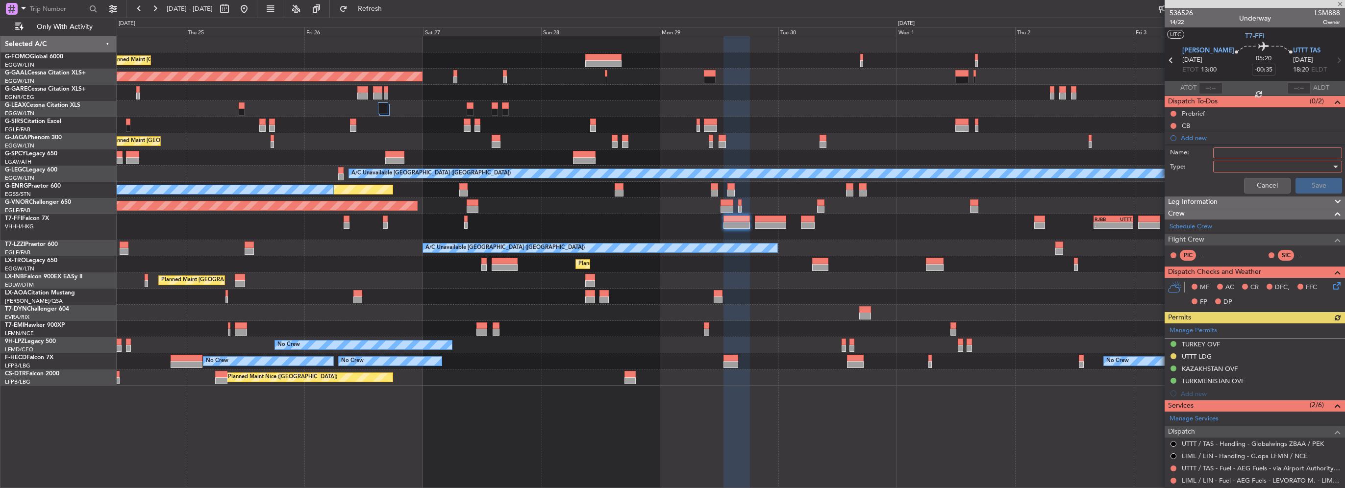
click at [1218, 153] on input "Name:" at bounding box center [1277, 153] width 129 height 11
type input "ASU & GPU AT LIML"
click at [1255, 163] on div at bounding box center [1274, 166] width 114 height 15
click at [1240, 188] on span "Generic" at bounding box center [1273, 185] width 115 height 15
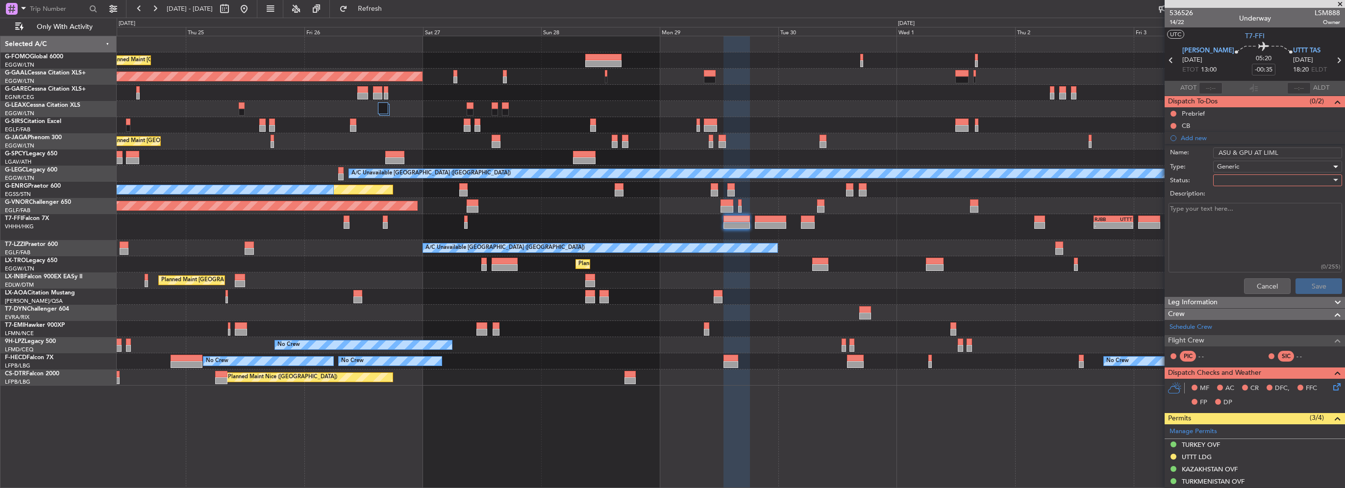
click at [1239, 178] on div at bounding box center [1274, 180] width 114 height 15
click at [1237, 214] on span "In Progress" at bounding box center [1273, 214] width 115 height 15
click at [1312, 286] on button "Save" at bounding box center [1319, 286] width 47 height 16
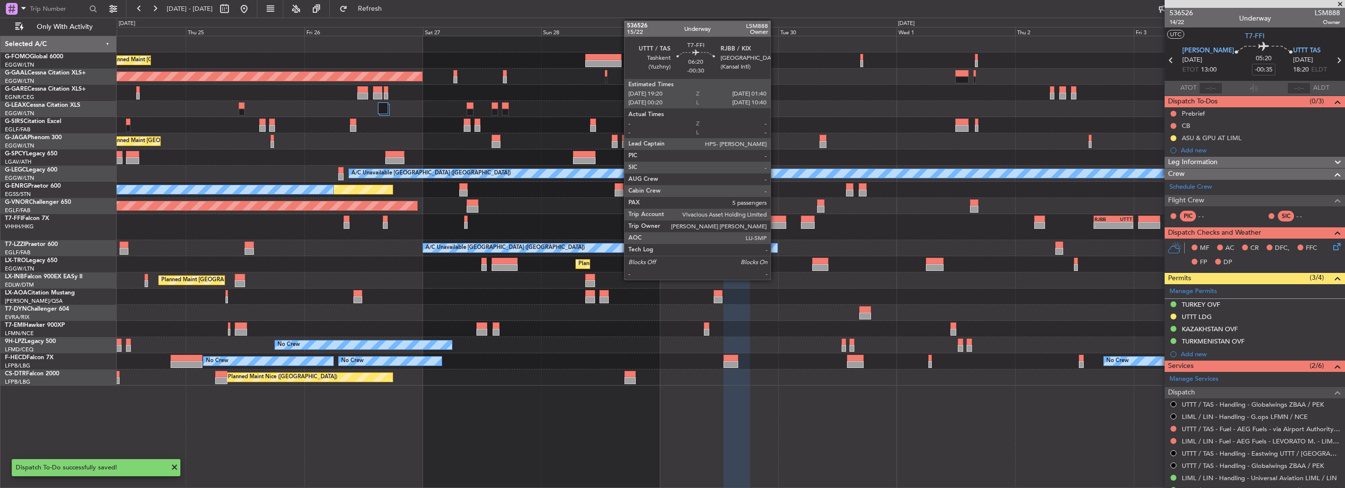
click at [775, 220] on div at bounding box center [770, 219] width 31 height 7
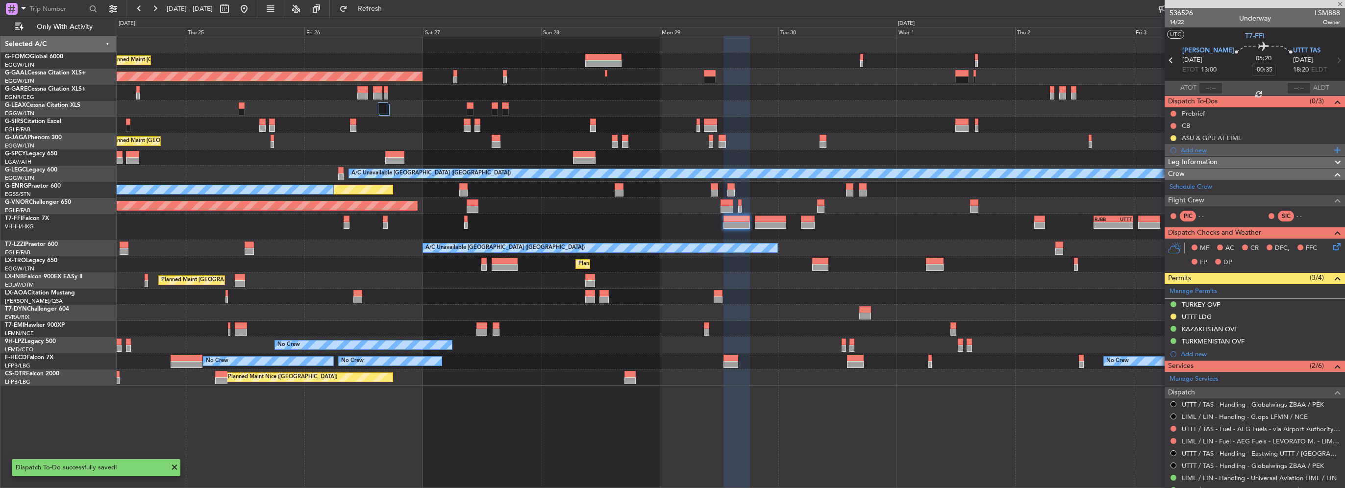
type input "-00:30"
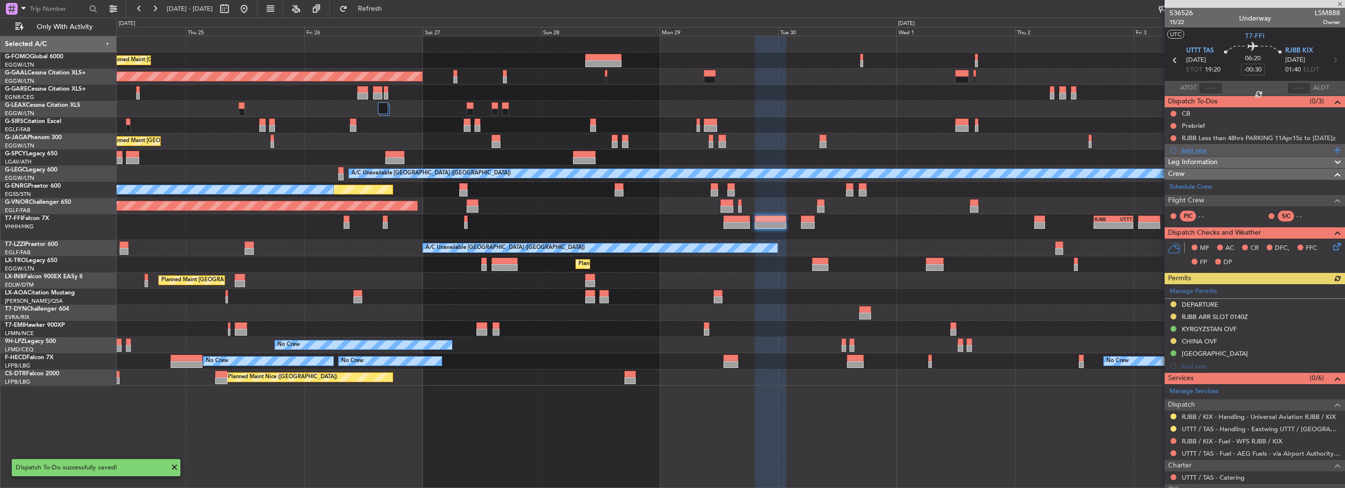
click at [1200, 148] on div "Add new" at bounding box center [1256, 150] width 151 height 8
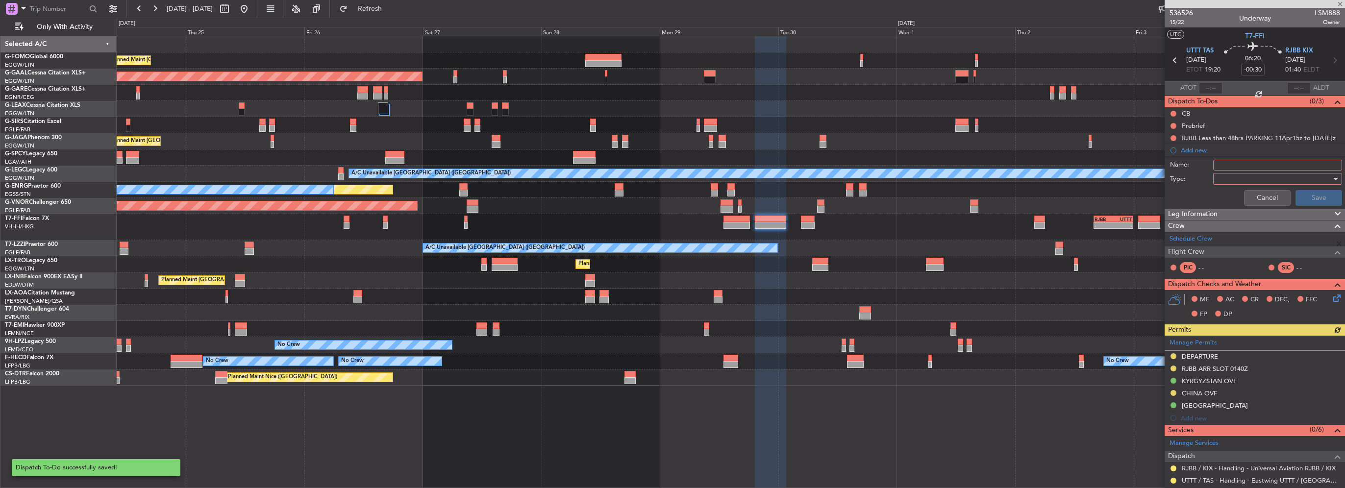
click at [1224, 172] on div at bounding box center [1274, 179] width 114 height 15
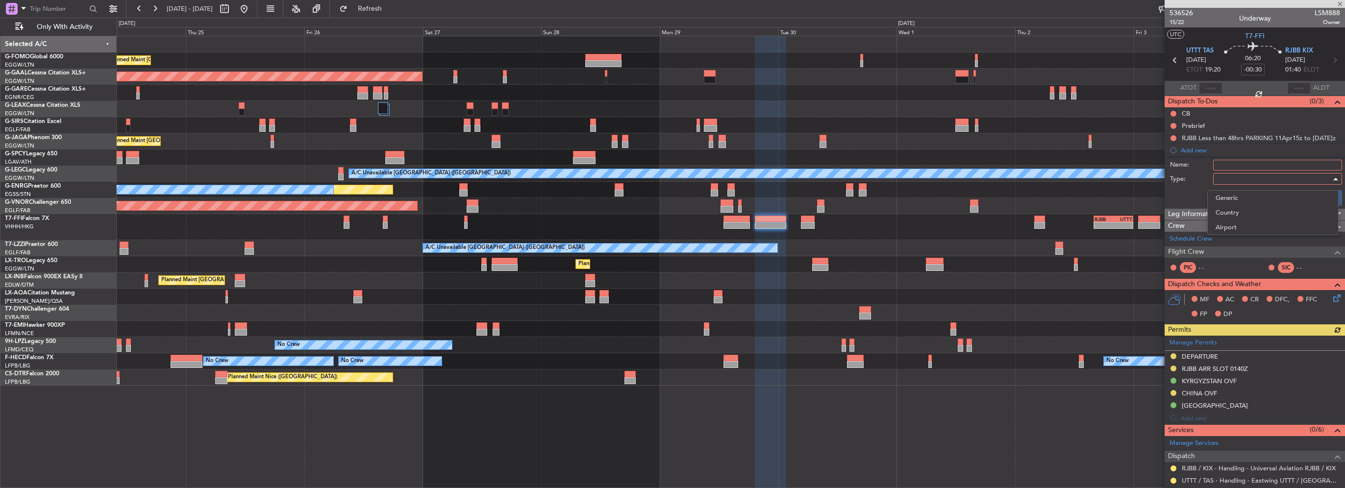
click at [1228, 167] on div at bounding box center [672, 244] width 1345 height 488
click at [1249, 163] on input "Name:" at bounding box center [1277, 165] width 129 height 11
type input "ASU & GPU AT RJBB"
click at [1229, 176] on div at bounding box center [1274, 179] width 114 height 15
click at [1227, 199] on span "Generic" at bounding box center [1273, 198] width 115 height 15
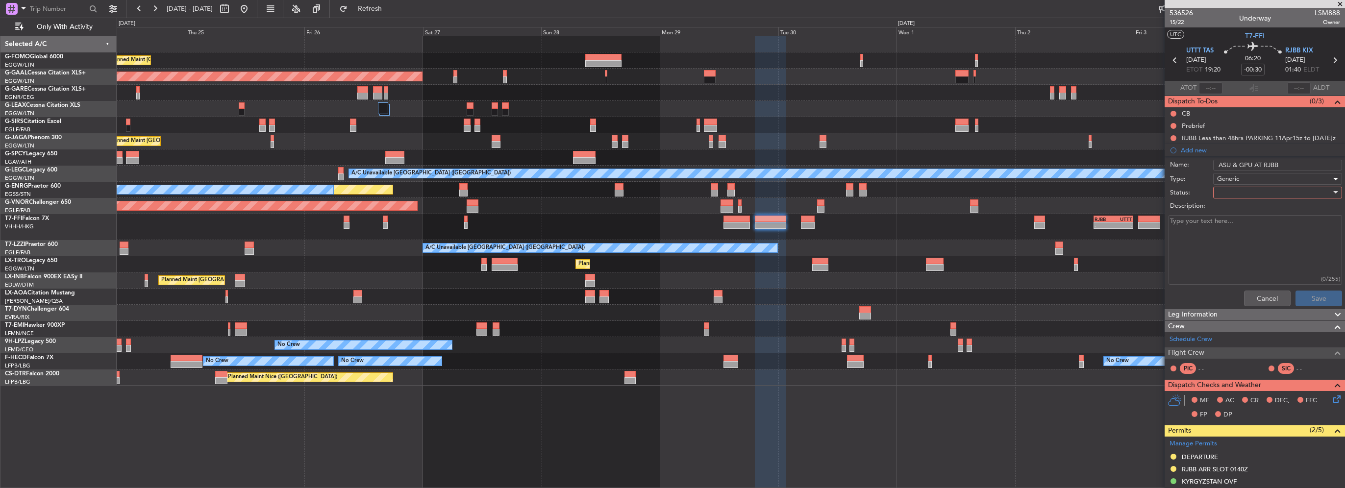
click at [1269, 191] on div at bounding box center [1274, 192] width 114 height 15
click at [1231, 224] on span "In Progress" at bounding box center [1273, 226] width 115 height 15
click at [1313, 298] on button "Save" at bounding box center [1319, 299] width 47 height 16
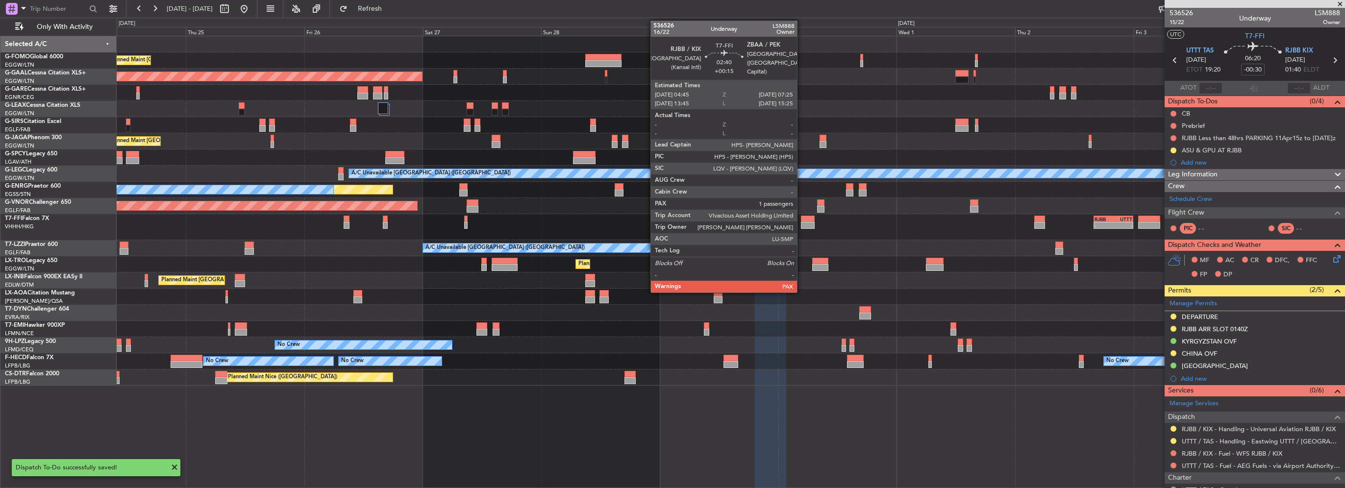
click at [802, 222] on div "- - RJBB 16:00 Z UTTT 00:00 Z 2 Flight Legs - - LTBA 15:00 Z ZBAA 23:15 Z Plann…" at bounding box center [731, 227] width 1228 height 26
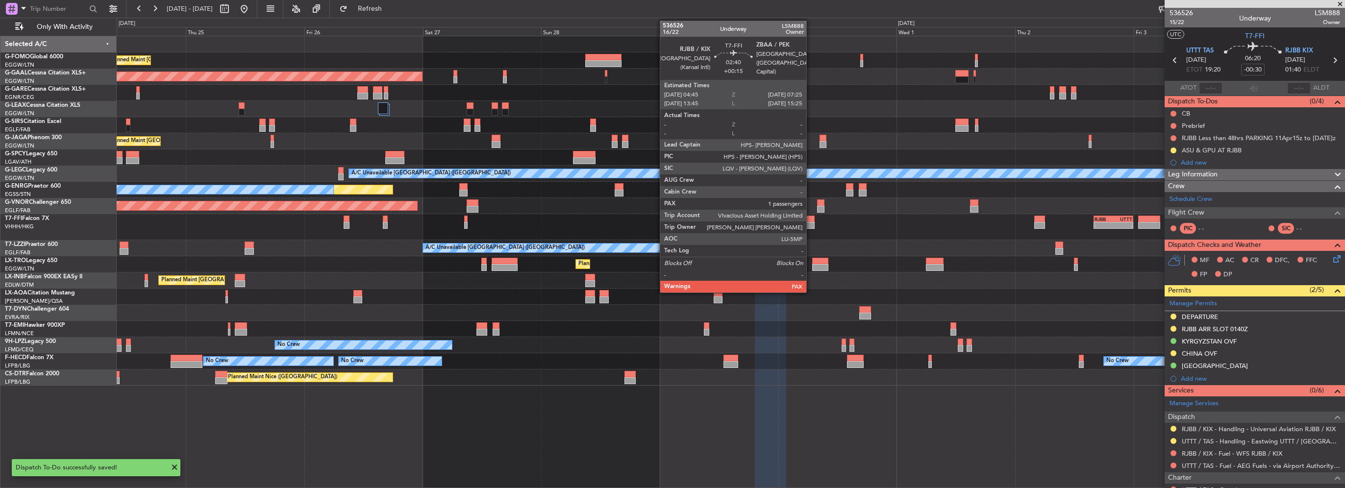
click at [811, 223] on div at bounding box center [807, 225] width 13 height 7
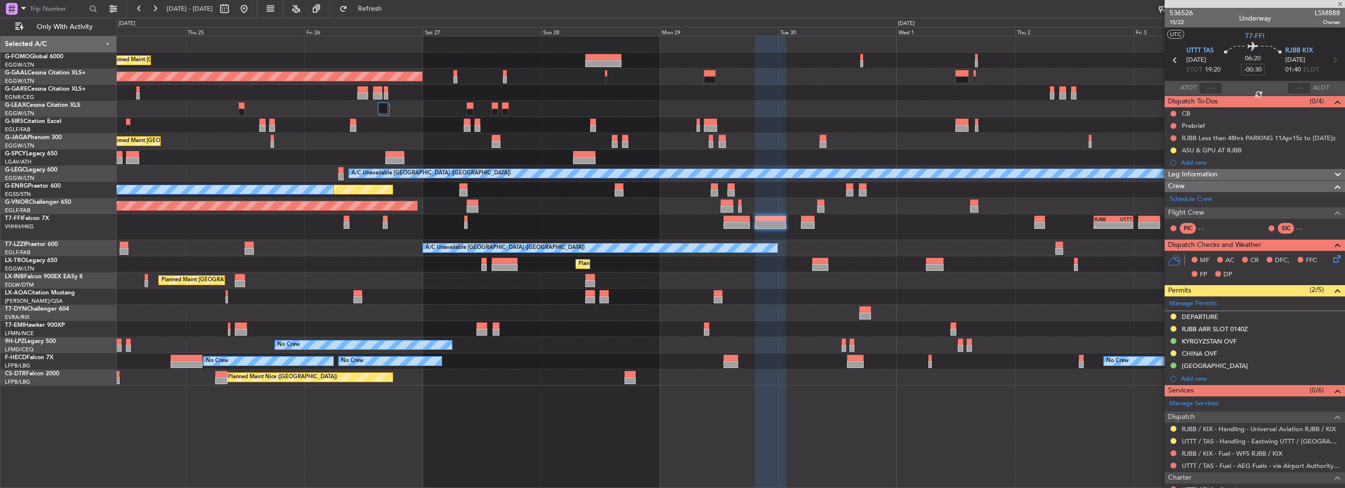
type input "+00:15"
type input "4"
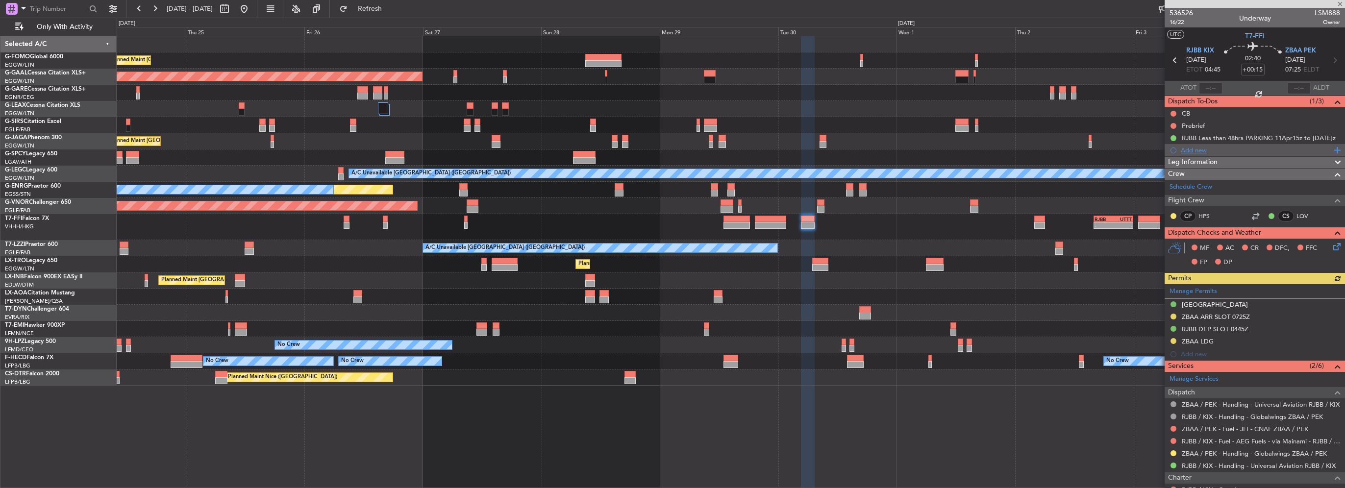
click at [1199, 152] on div "Add new" at bounding box center [1256, 150] width 151 height 8
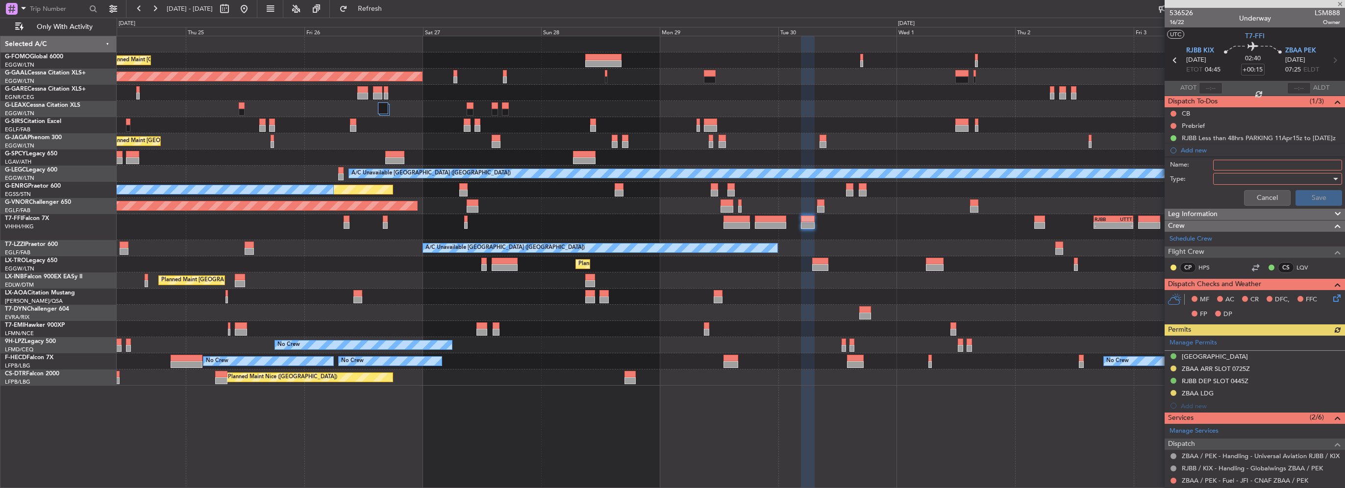
click at [1219, 161] on input "Name:" at bounding box center [1277, 165] width 129 height 11
type input "ASU & GPU AT RJBB"
click at [1255, 174] on div at bounding box center [1274, 179] width 114 height 15
click at [1233, 200] on span "Generic" at bounding box center [1273, 198] width 115 height 15
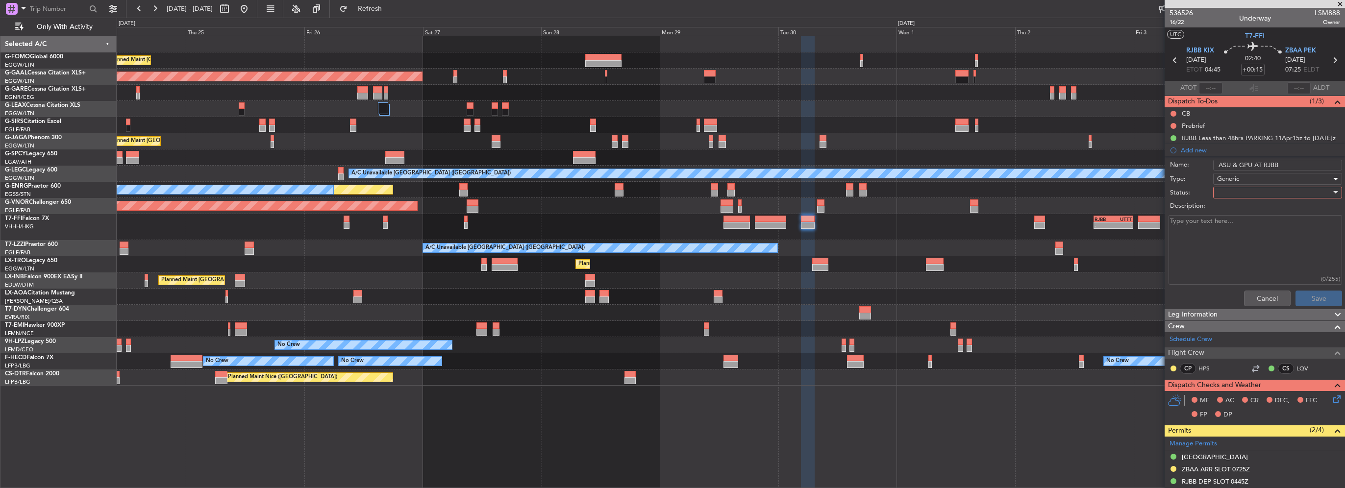
click at [1245, 192] on div at bounding box center [1274, 192] width 114 height 15
click at [1235, 227] on span "In Progress" at bounding box center [1273, 226] width 115 height 15
drag, startPoint x: 1238, startPoint y: 227, endPoint x: 1313, endPoint y: 284, distance: 94.5
click at [1313, 284] on div "(0/255)" at bounding box center [1255, 250] width 190 height 74
click at [1316, 293] on button "Save" at bounding box center [1319, 299] width 47 height 16
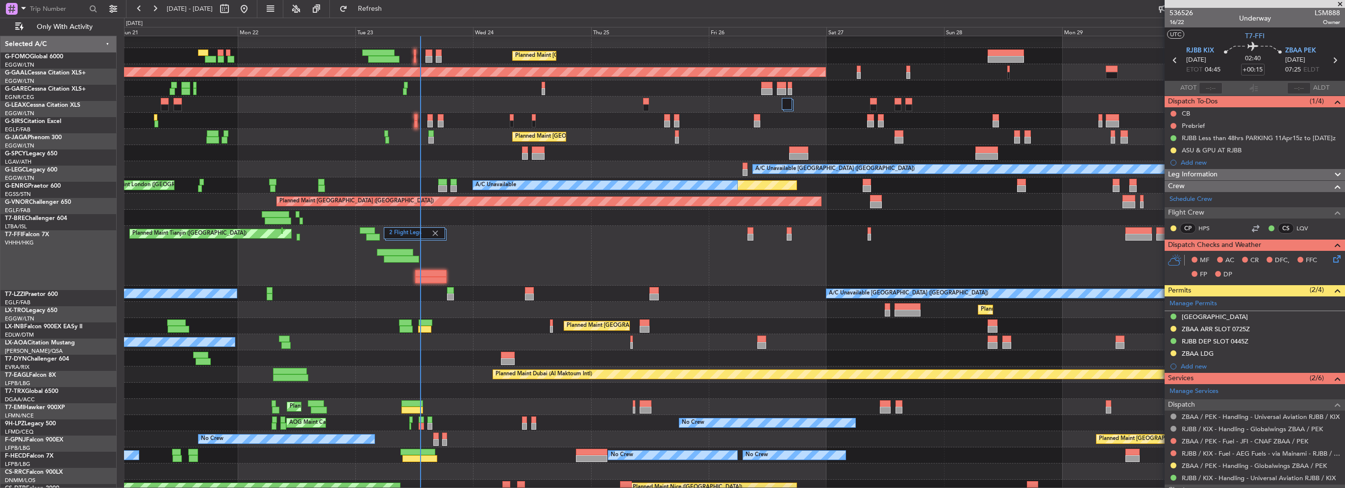
scroll to position [4, 0]
click at [457, 338] on div "No Crew Nice (Côte d'Azur Airport) Planned Maint Nice (Côte d'Azur Airport)" at bounding box center [734, 342] width 1221 height 16
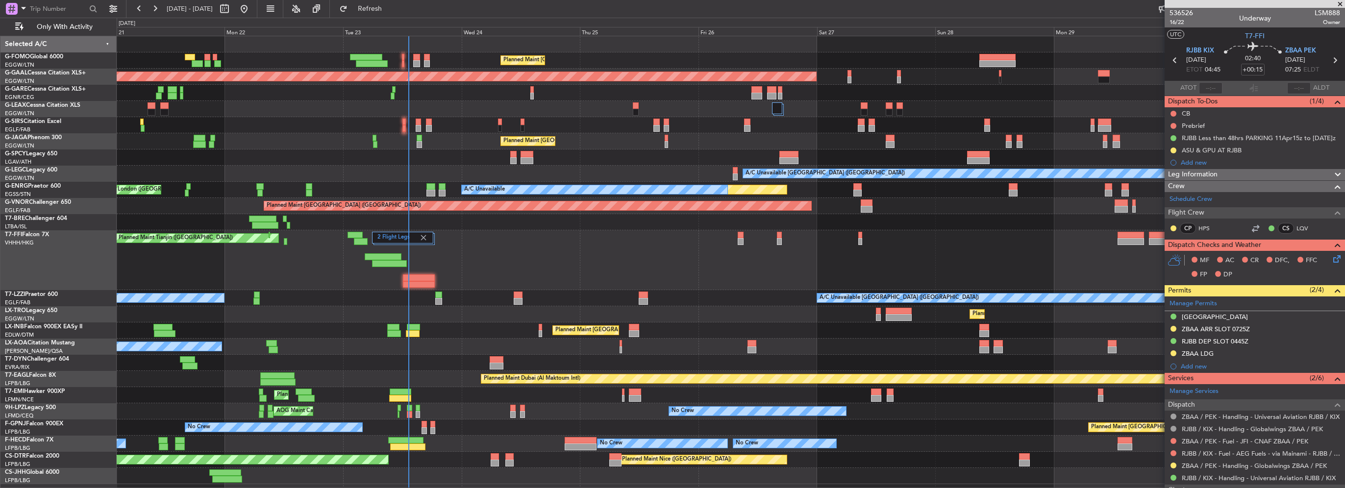
click at [476, 314] on div "Planned Maint London (Luton) Planned Maint Dusseldorf Unplanned Maint London (L…" at bounding box center [731, 260] width 1228 height 448
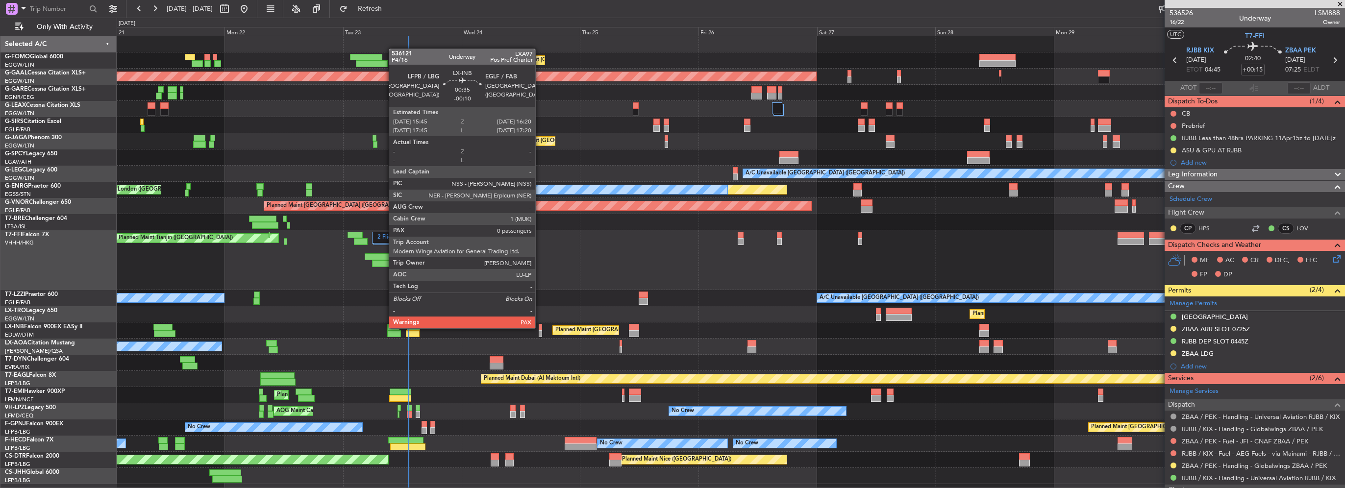
click at [540, 327] on div at bounding box center [540, 327] width 3 height 7
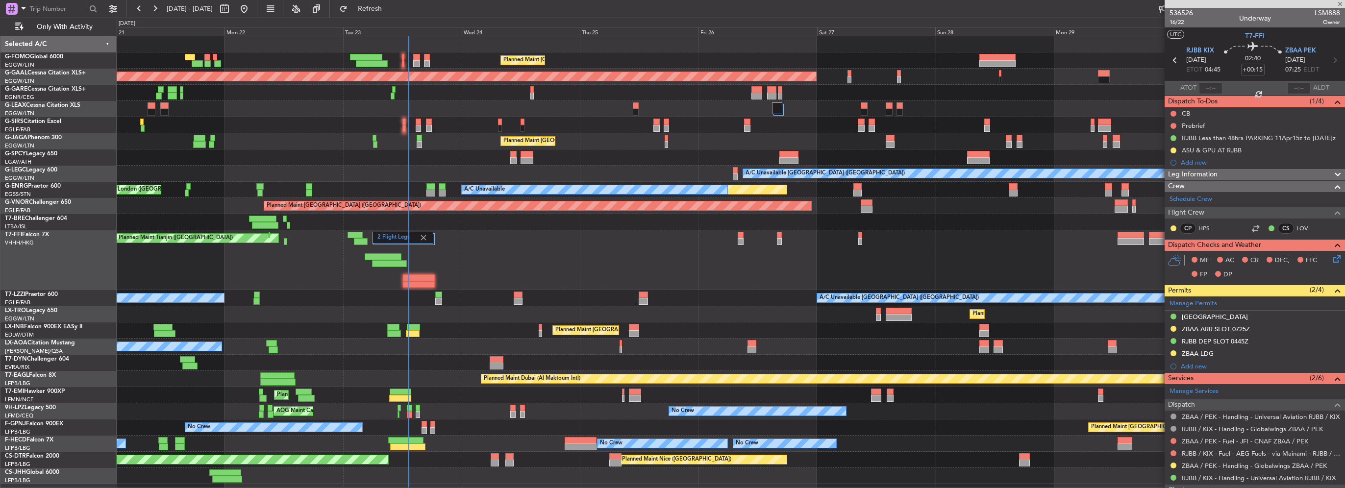
type input "-00:10"
type input "0"
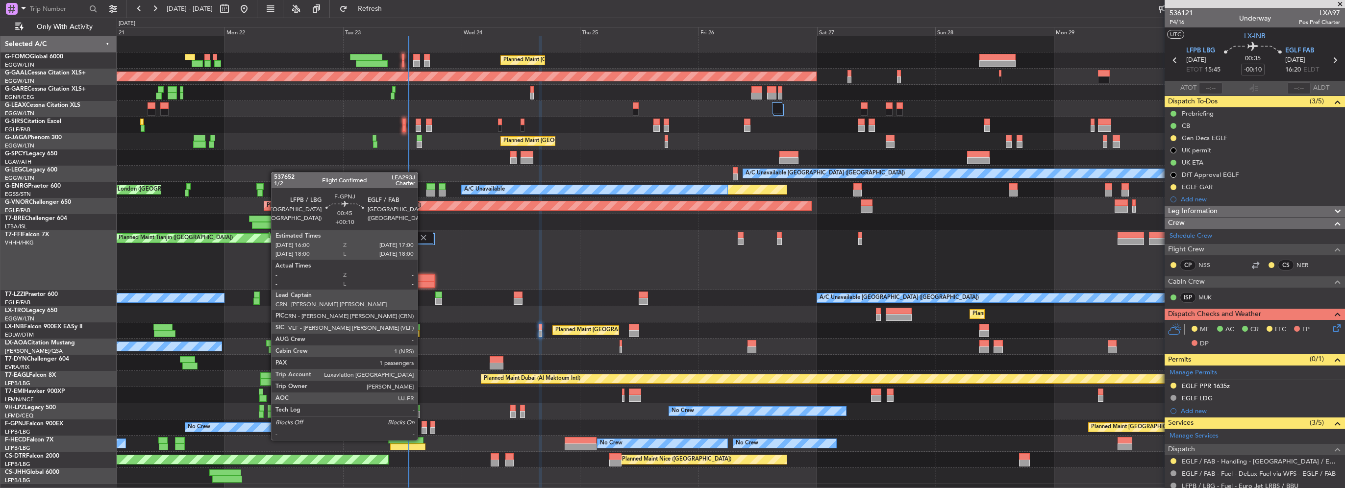
click at [422, 430] on div at bounding box center [424, 430] width 5 height 7
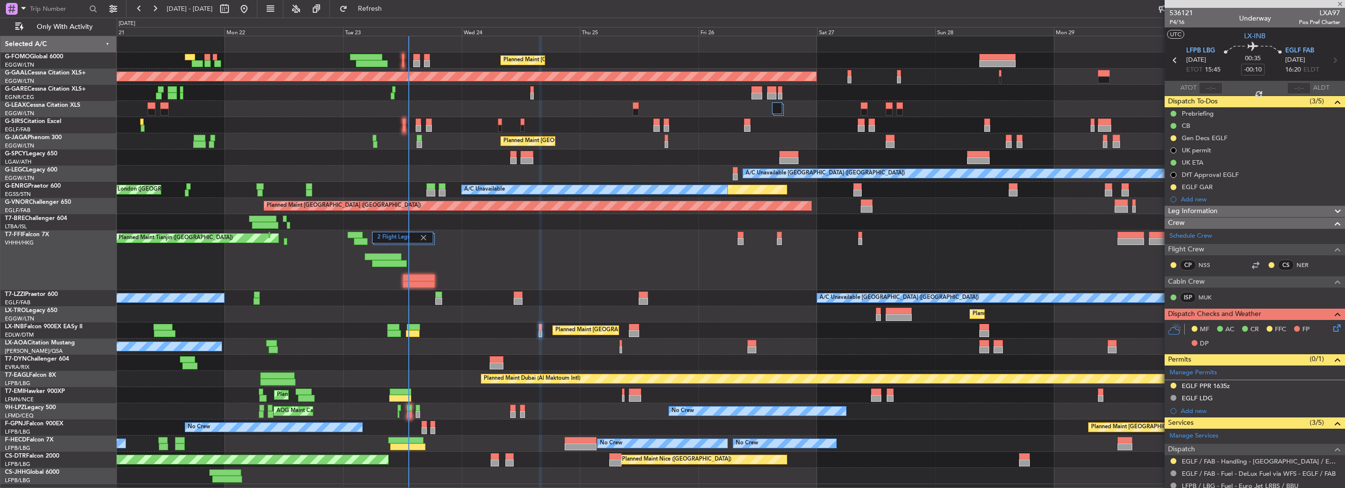
type input "+00:10"
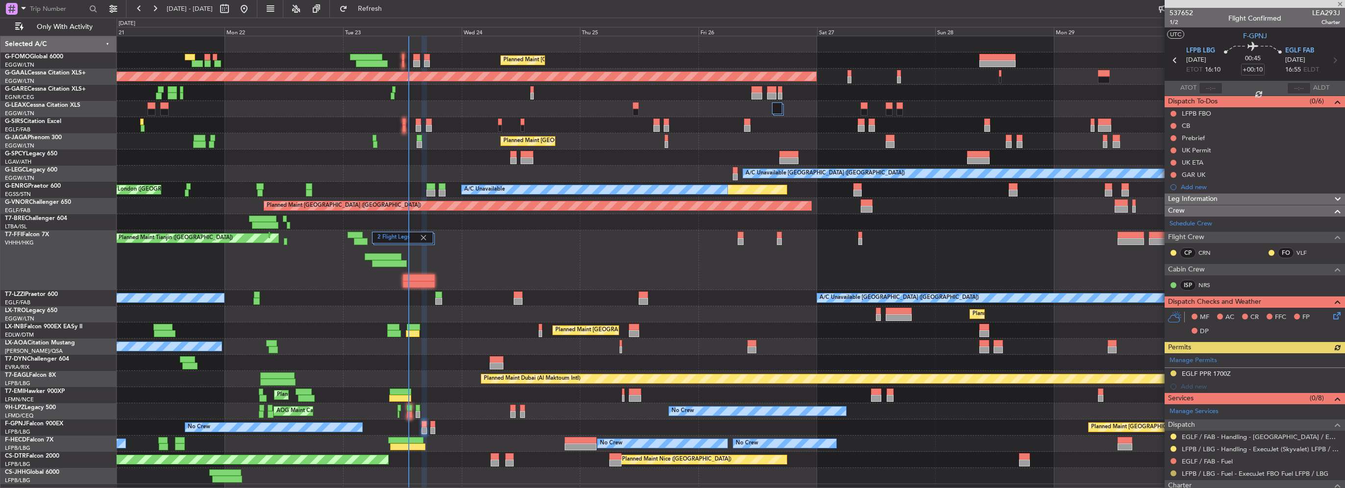
click at [1171, 472] on button at bounding box center [1174, 474] width 6 height 6
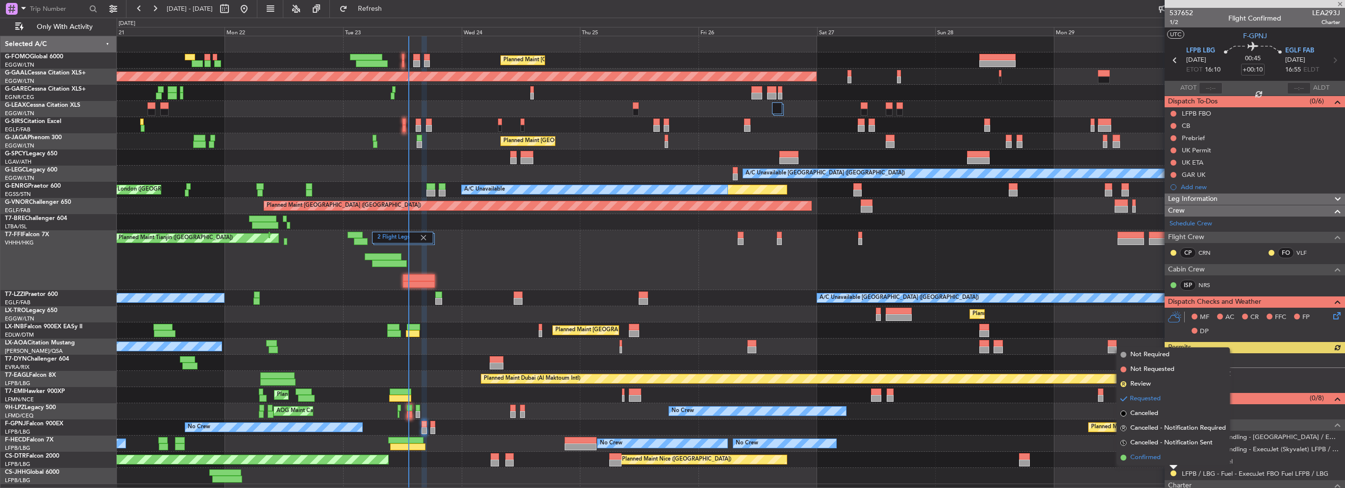
click at [1148, 459] on span "Confirmed" at bounding box center [1146, 458] width 30 height 10
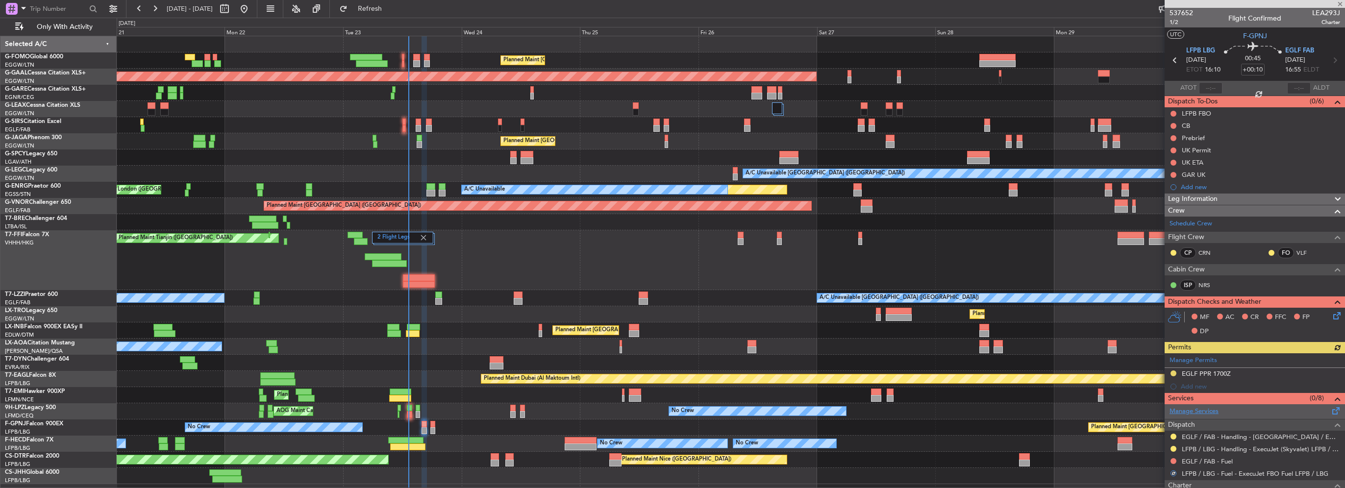
scroll to position [49, 0]
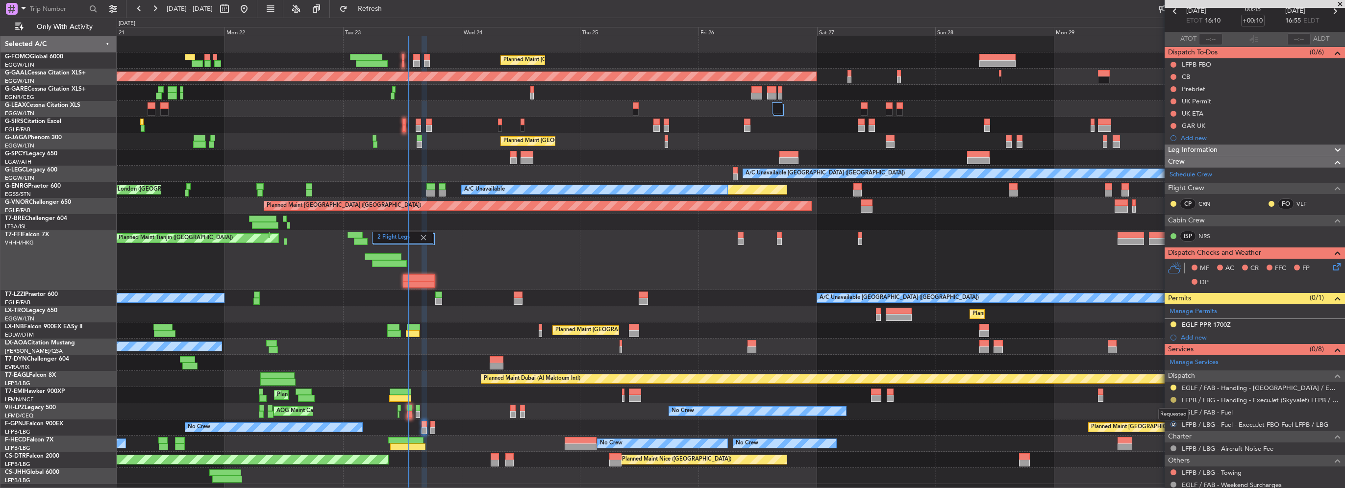
click at [1173, 400] on button at bounding box center [1174, 400] width 6 height 6
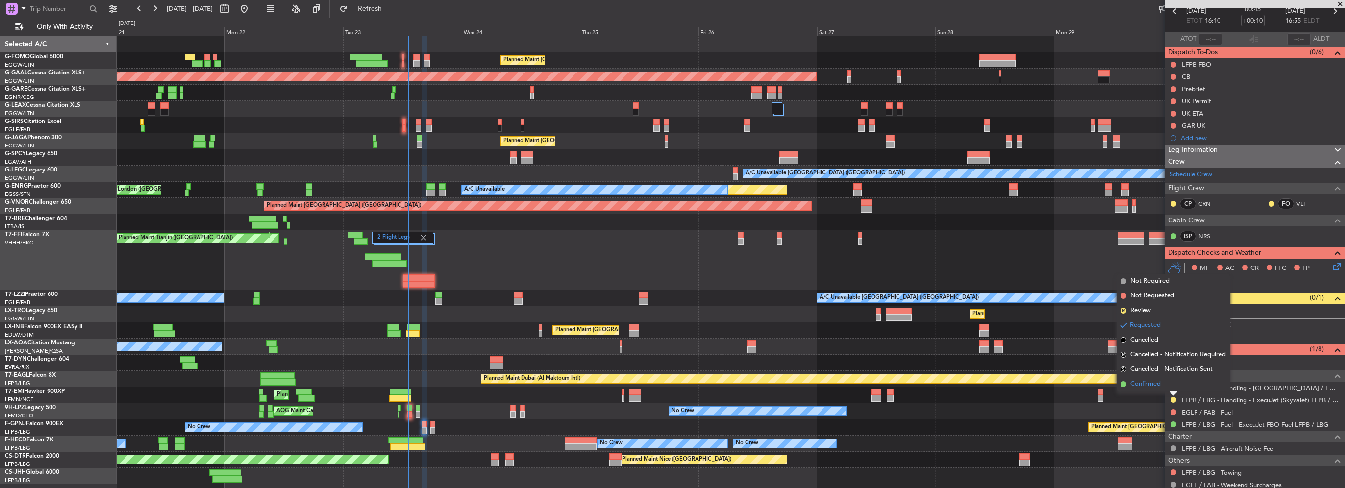
click at [1145, 384] on span "Confirmed" at bounding box center [1146, 384] width 30 height 10
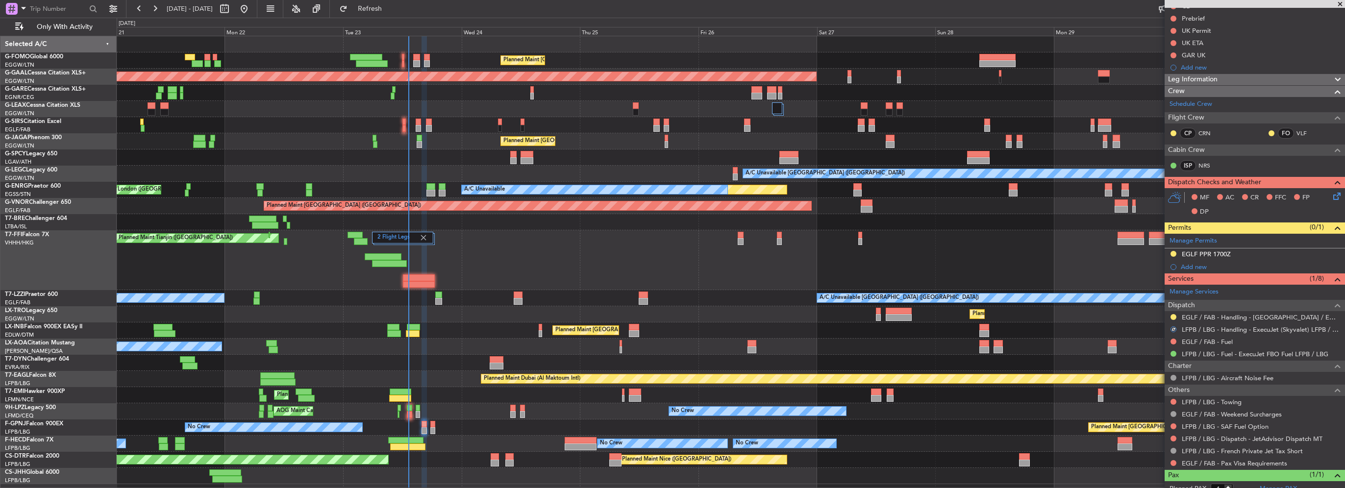
scroll to position [149, 0]
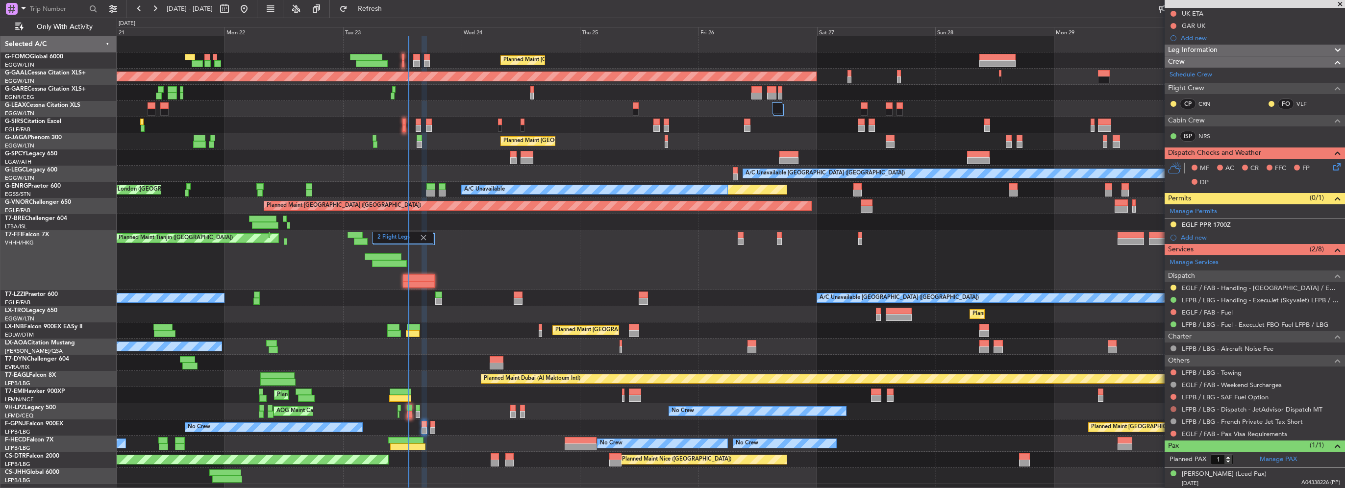
click at [1173, 408] on button at bounding box center [1174, 409] width 6 height 6
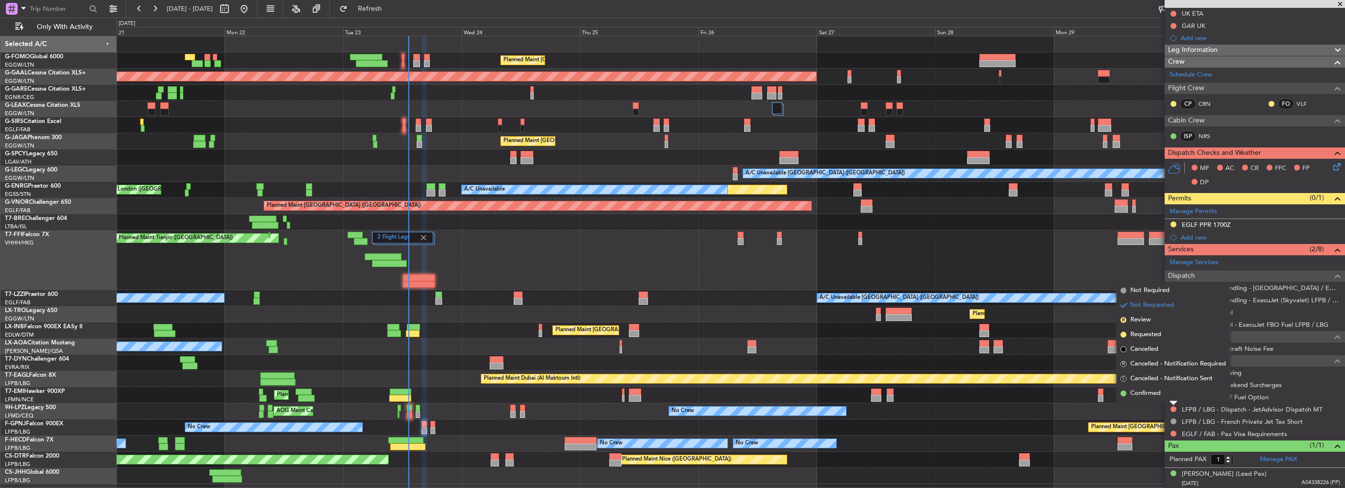
click at [1151, 394] on span "Confirmed" at bounding box center [1146, 394] width 30 height 10
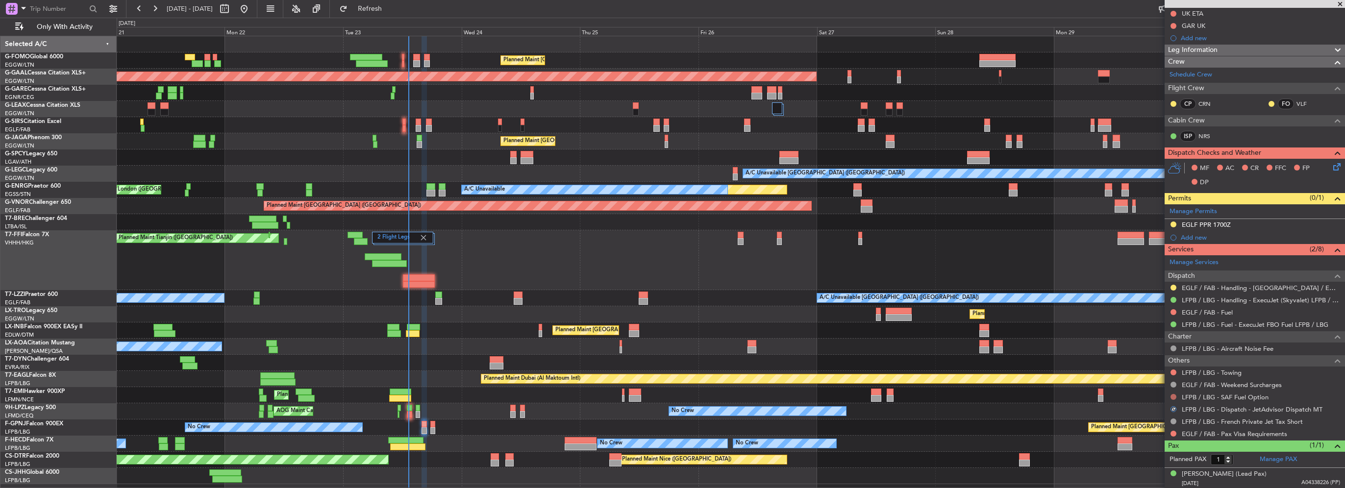
click at [1173, 394] on button at bounding box center [1174, 397] width 6 height 6
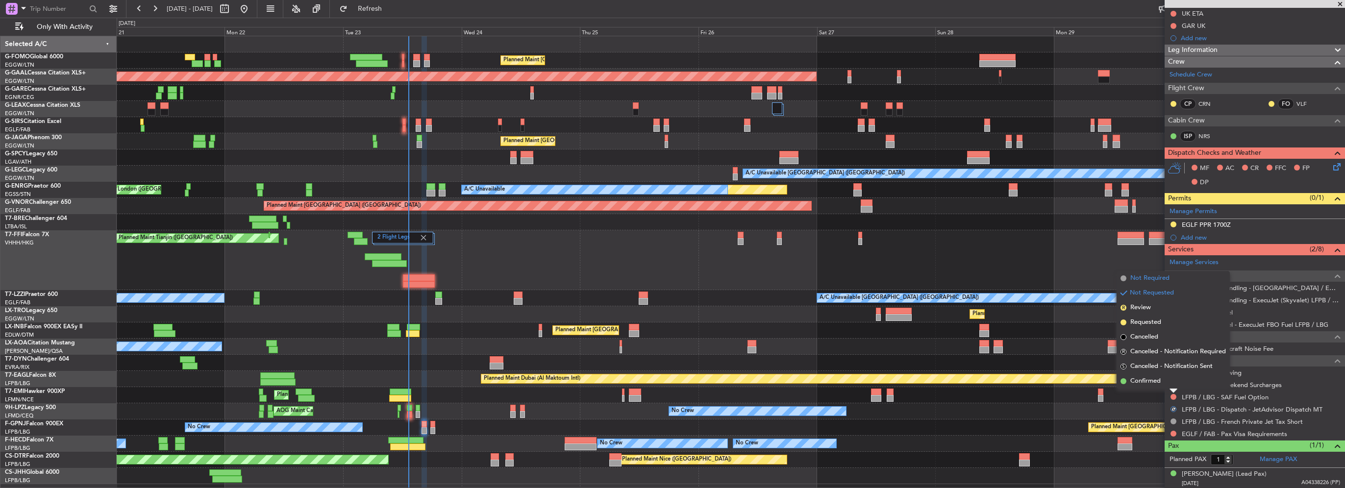
click at [1149, 279] on span "Not Required" at bounding box center [1150, 279] width 39 height 10
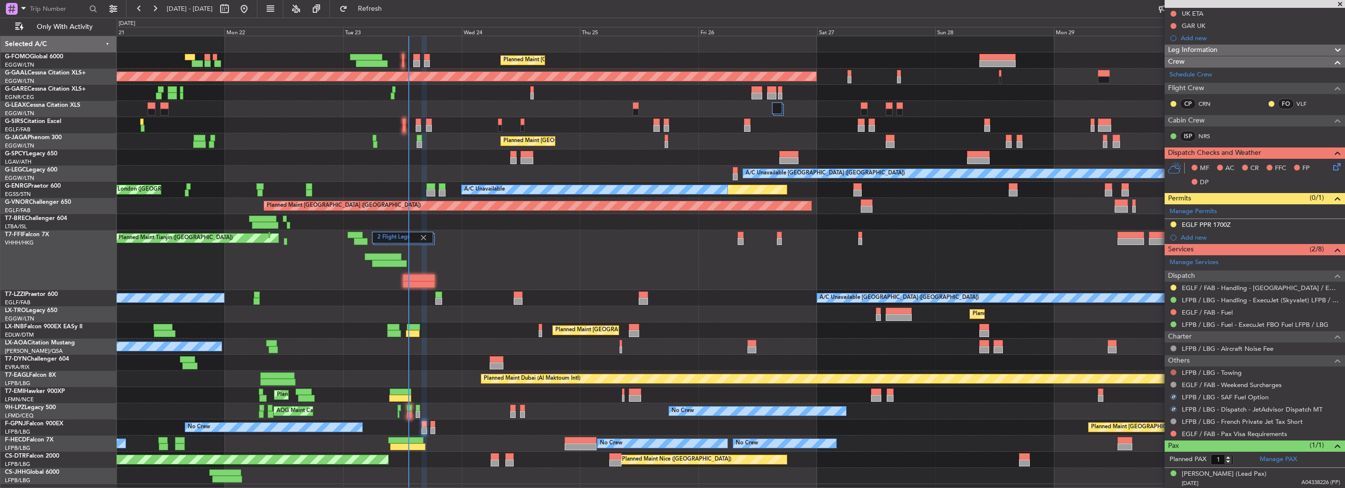
click at [1173, 373] on button at bounding box center [1174, 373] width 6 height 6
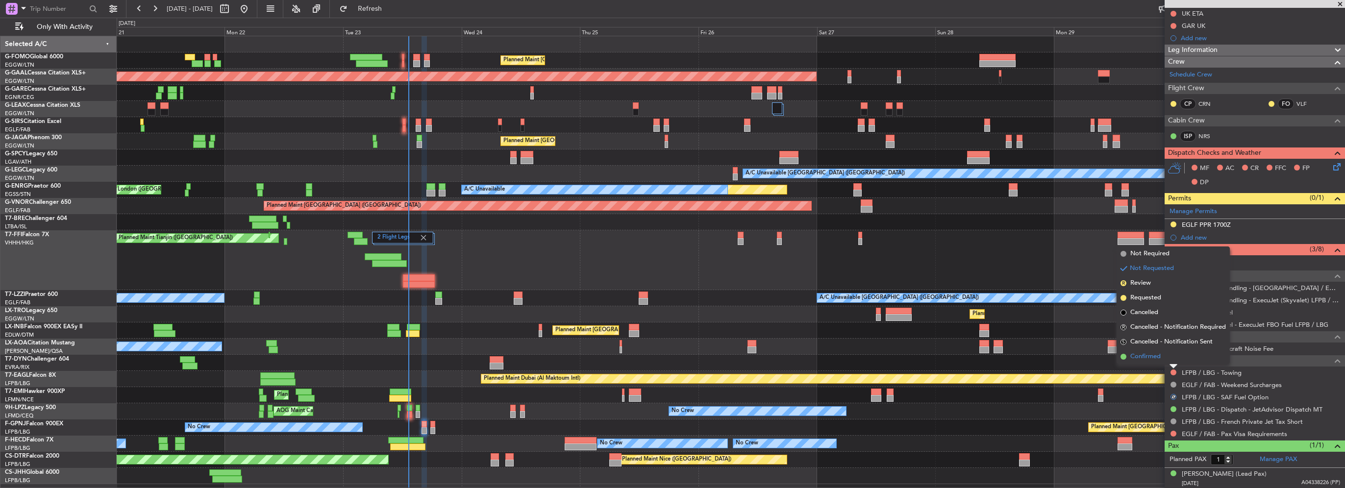
click at [1155, 359] on span "Confirmed" at bounding box center [1146, 357] width 30 height 10
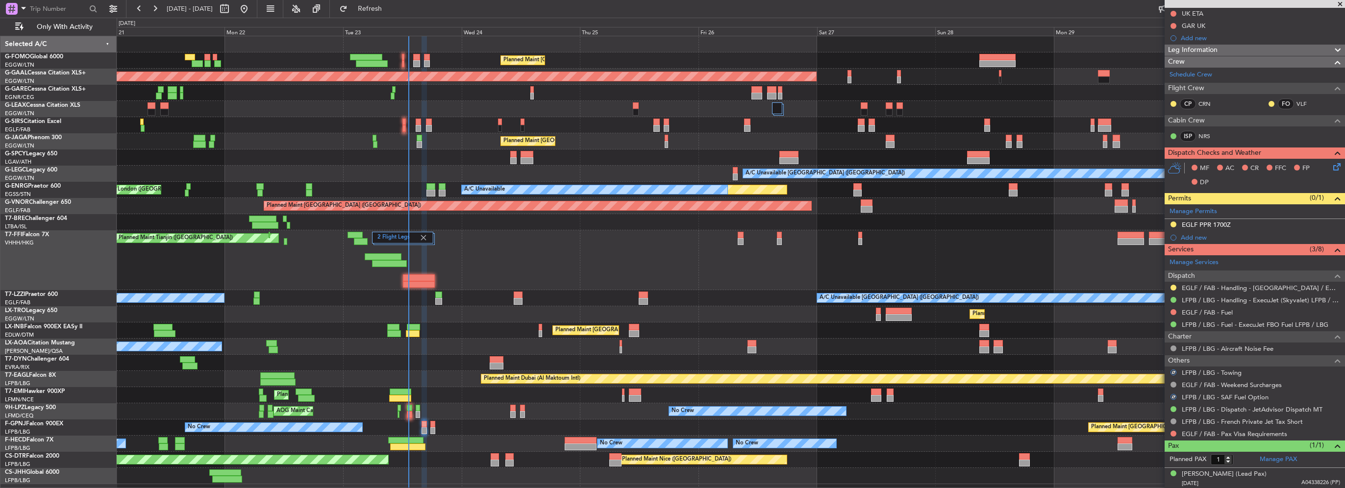
click at [1169, 432] on div "EGLF / FAB - Pax Visa Requirements" at bounding box center [1255, 434] width 180 height 12
click at [1171, 433] on button at bounding box center [1174, 434] width 6 height 6
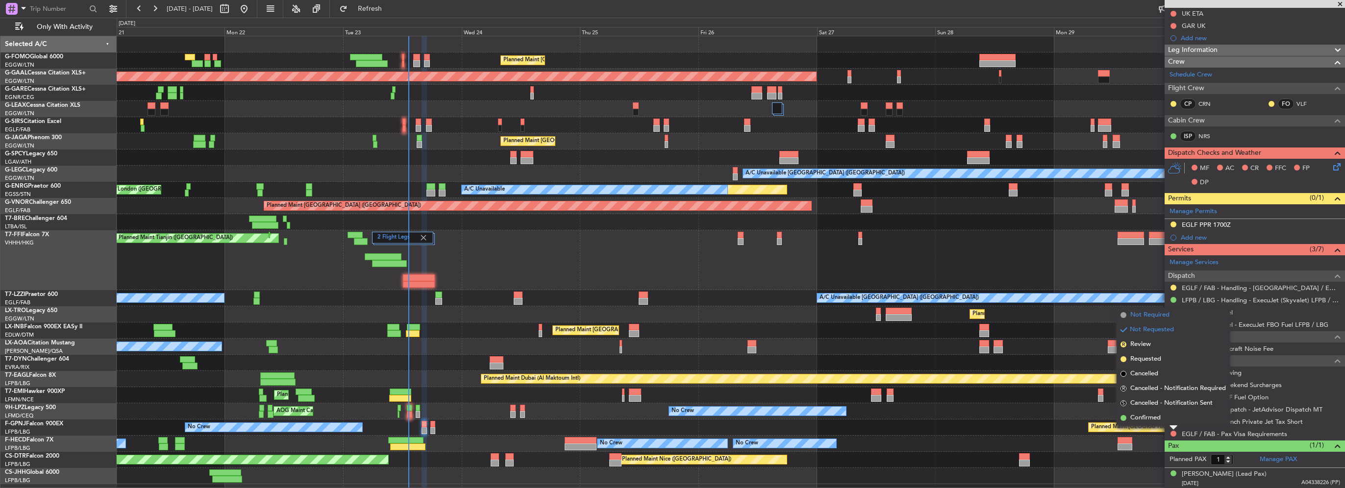
click at [1152, 317] on span "Not Required" at bounding box center [1150, 315] width 39 height 10
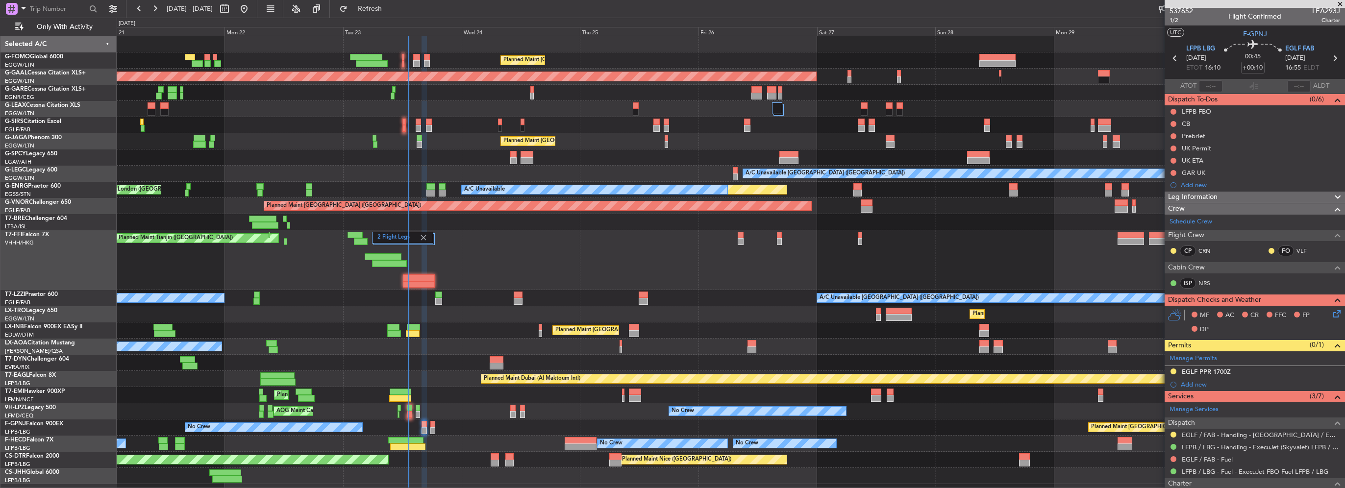
scroll to position [0, 0]
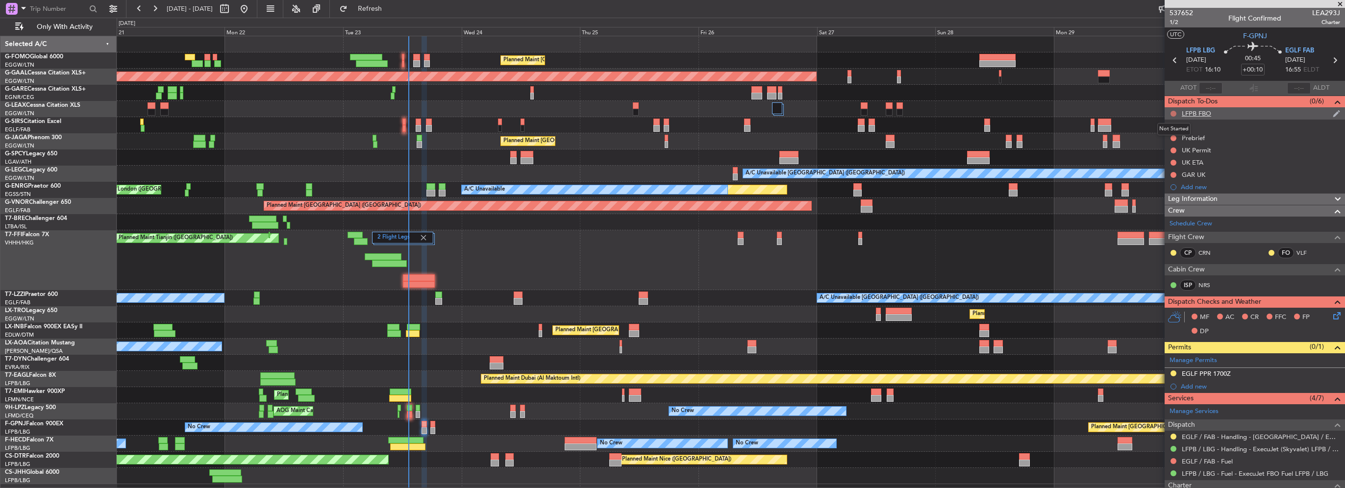
click at [1173, 112] on button at bounding box center [1174, 114] width 6 height 6
click at [1179, 173] on span "Cancelled" at bounding box center [1176, 172] width 28 height 10
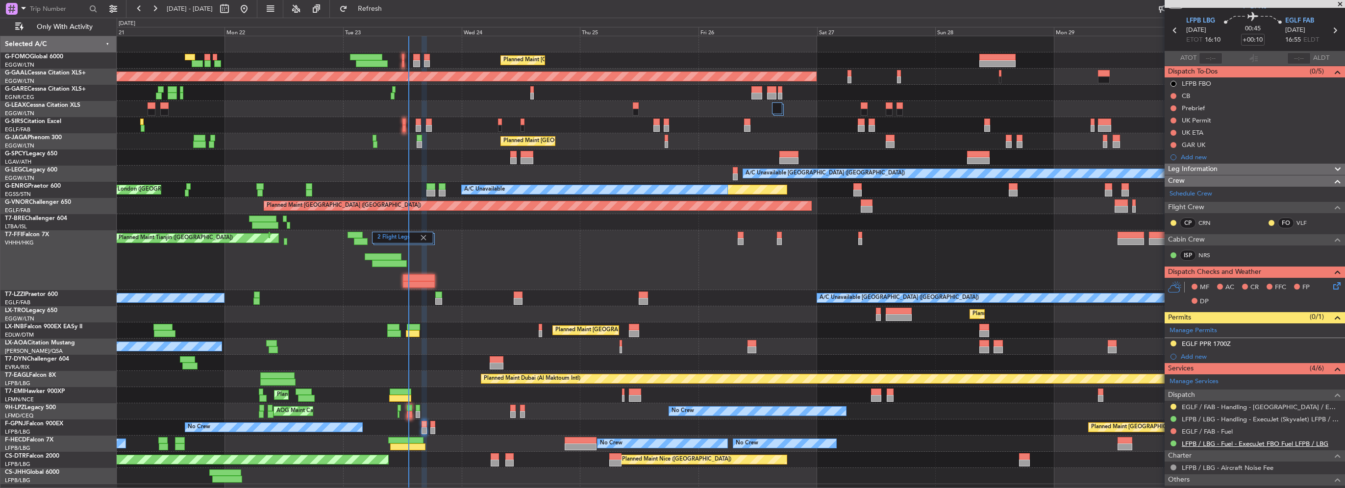
scroll to position [98, 0]
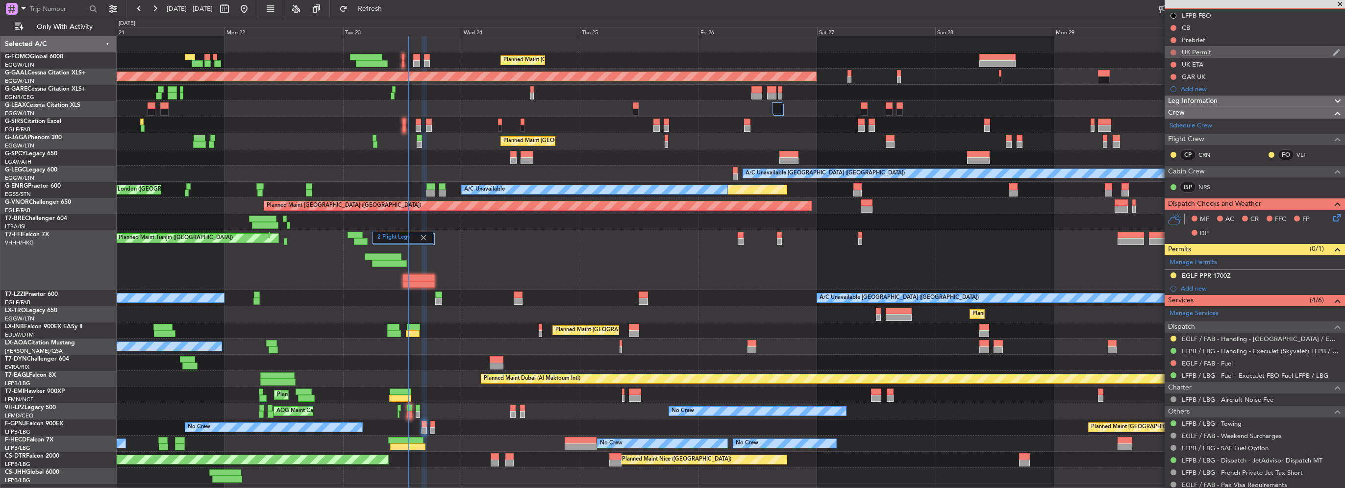
click at [1173, 52] on button at bounding box center [1174, 53] width 6 height 6
click at [1166, 107] on span "Cancelled" at bounding box center [1176, 110] width 28 height 10
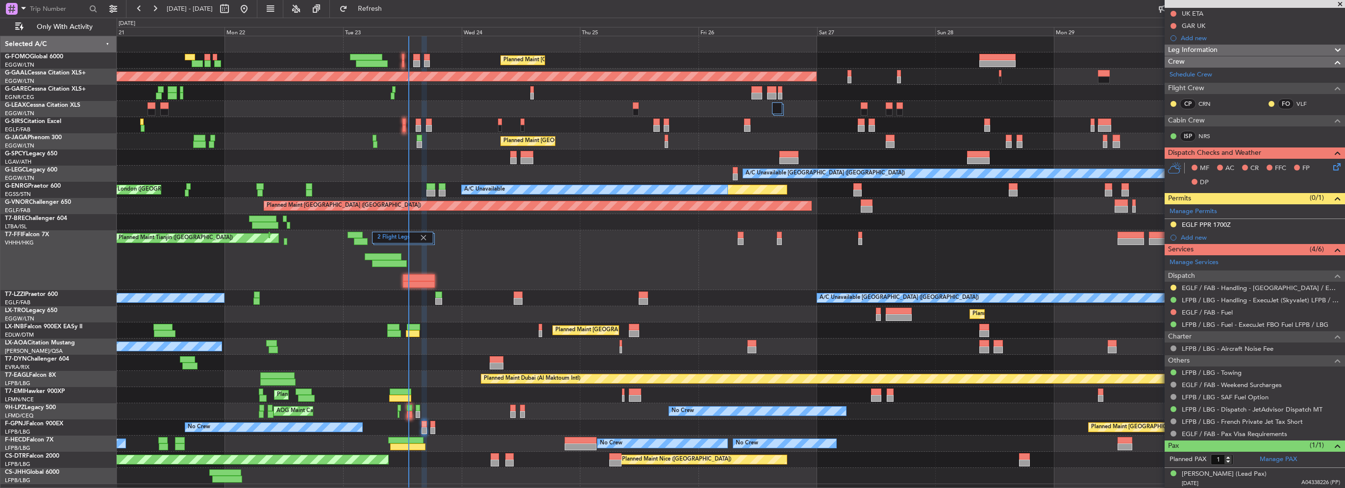
scroll to position [2, 0]
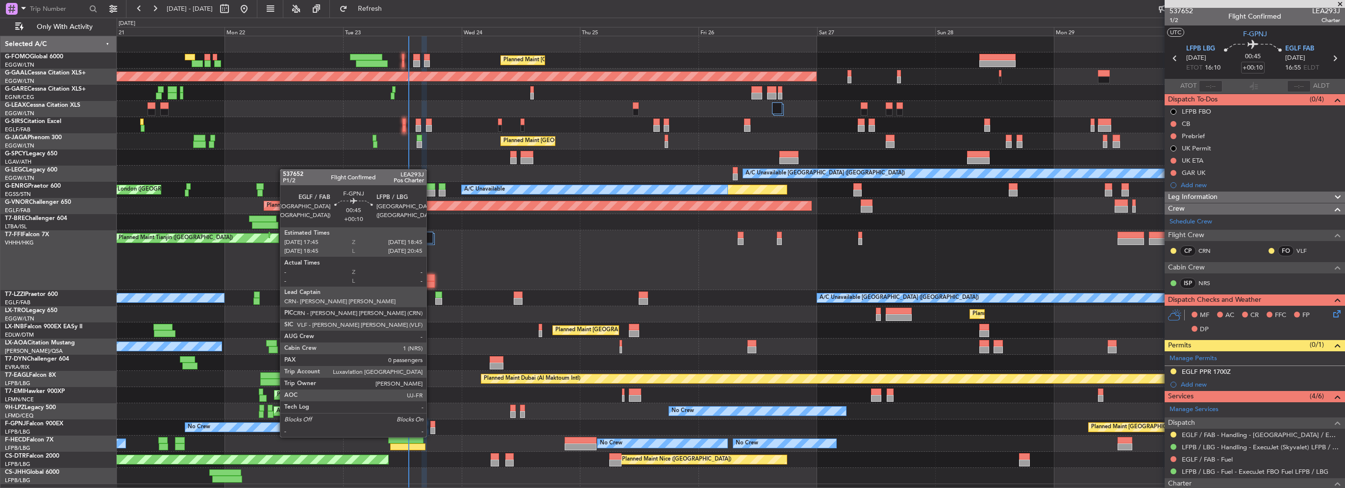
click at [431, 427] on div at bounding box center [432, 430] width 5 height 7
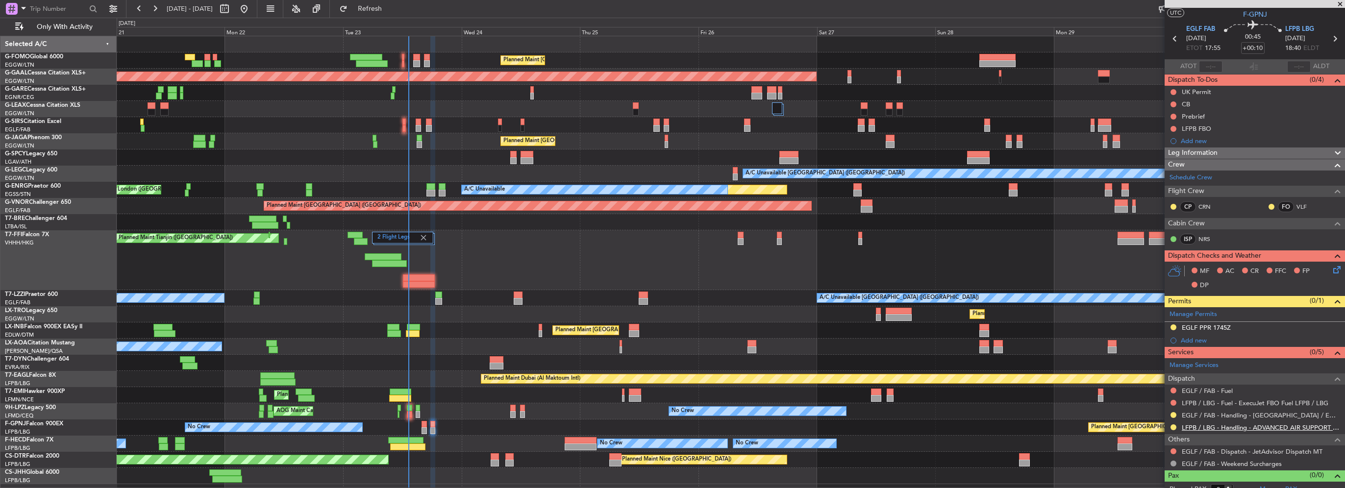
scroll to position [29, 0]
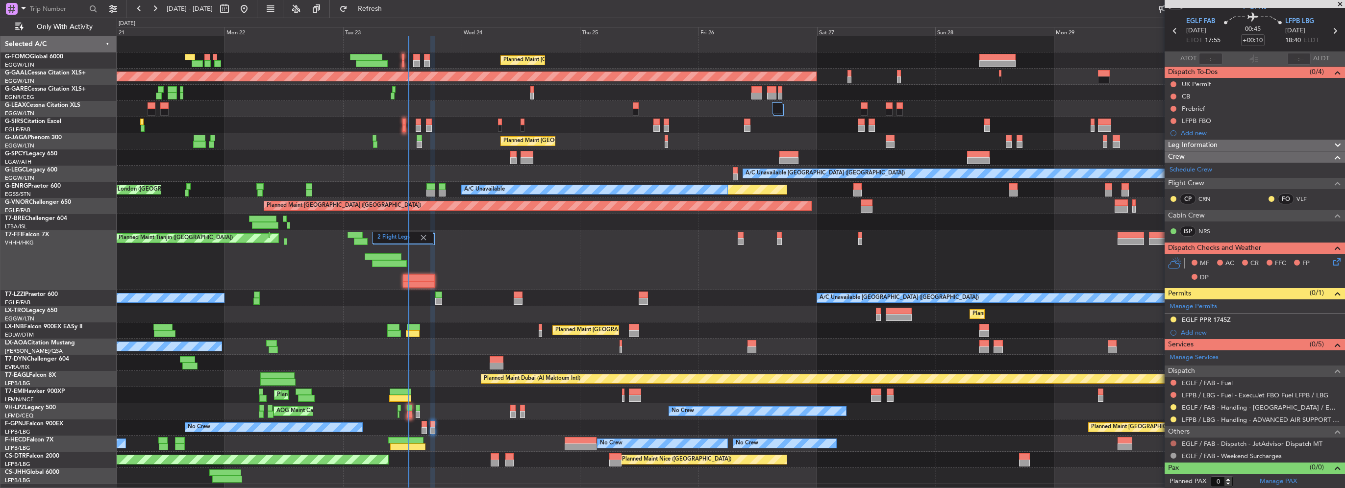
click at [1175, 442] on button at bounding box center [1174, 444] width 6 height 6
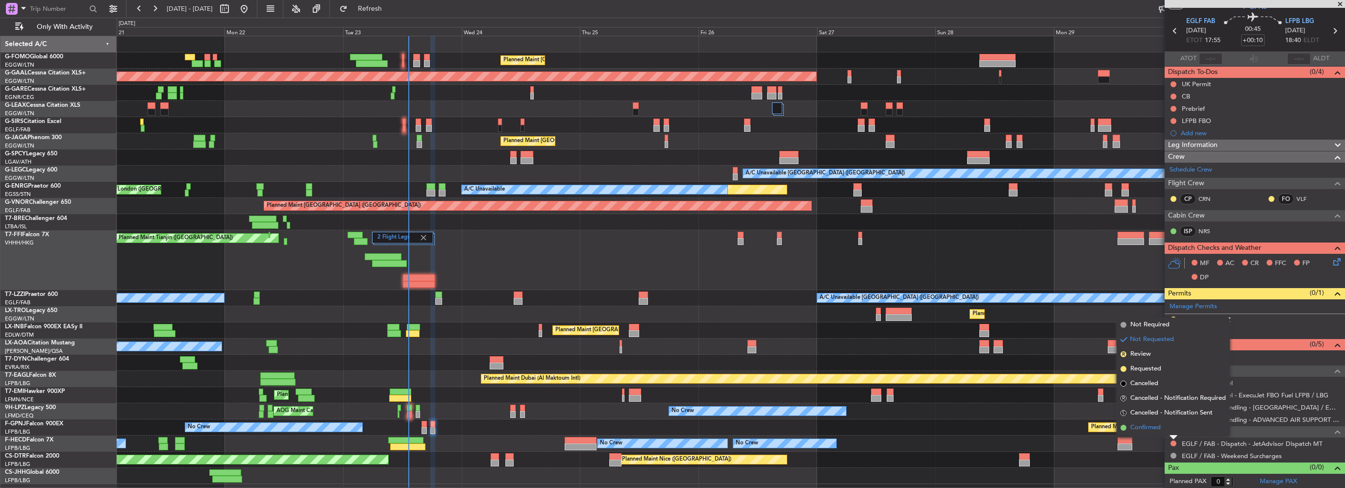
click at [1147, 430] on span "Confirmed" at bounding box center [1146, 428] width 30 height 10
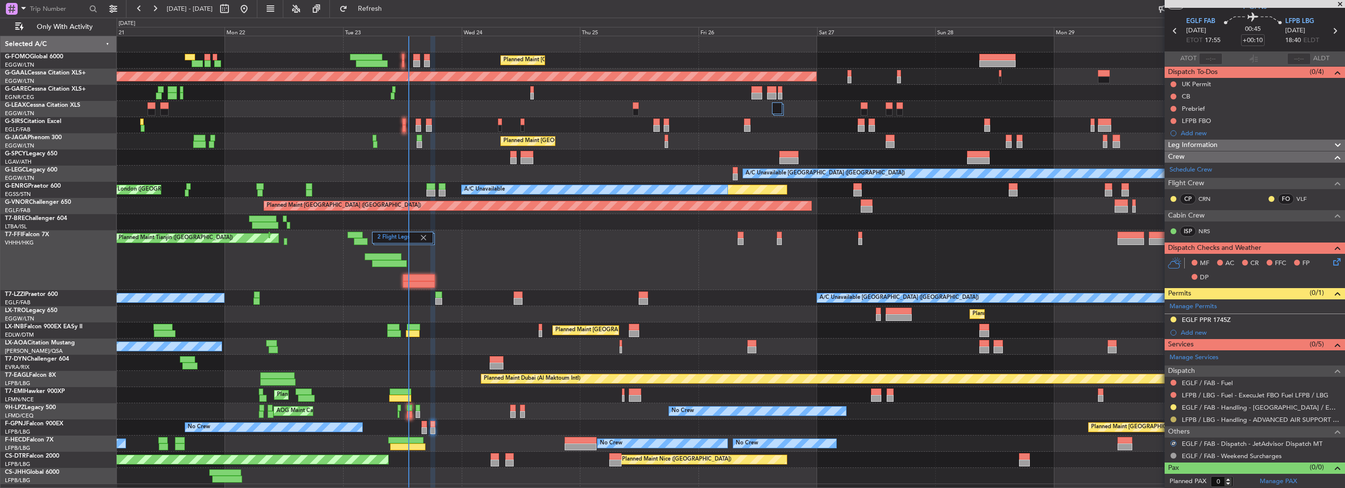
click at [1173, 418] on button at bounding box center [1174, 420] width 6 height 6
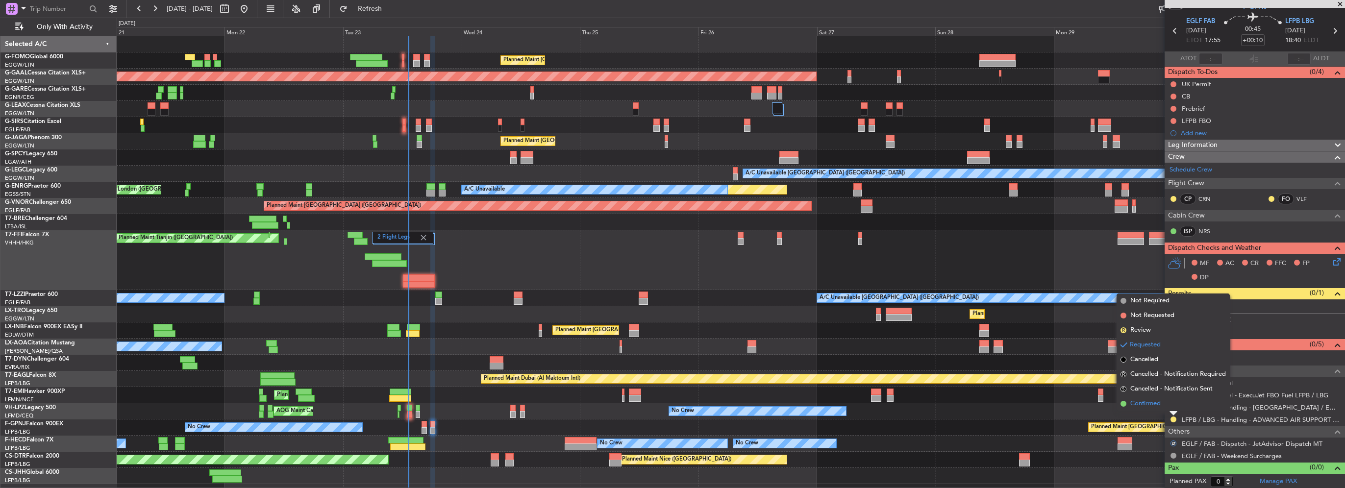
click at [1143, 406] on span "Confirmed" at bounding box center [1146, 404] width 30 height 10
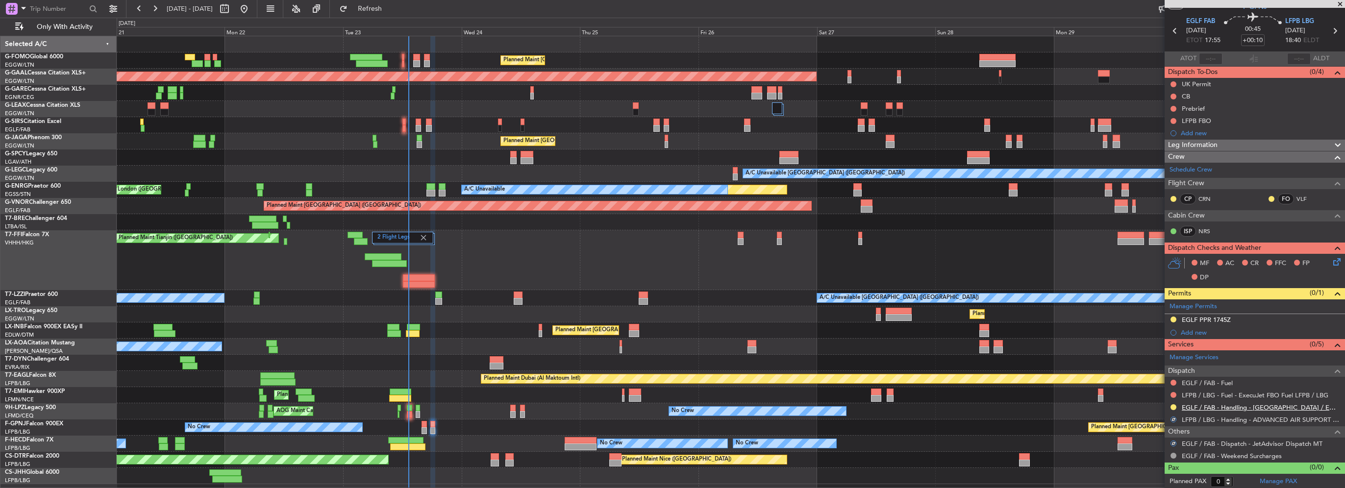
scroll to position [0, 0]
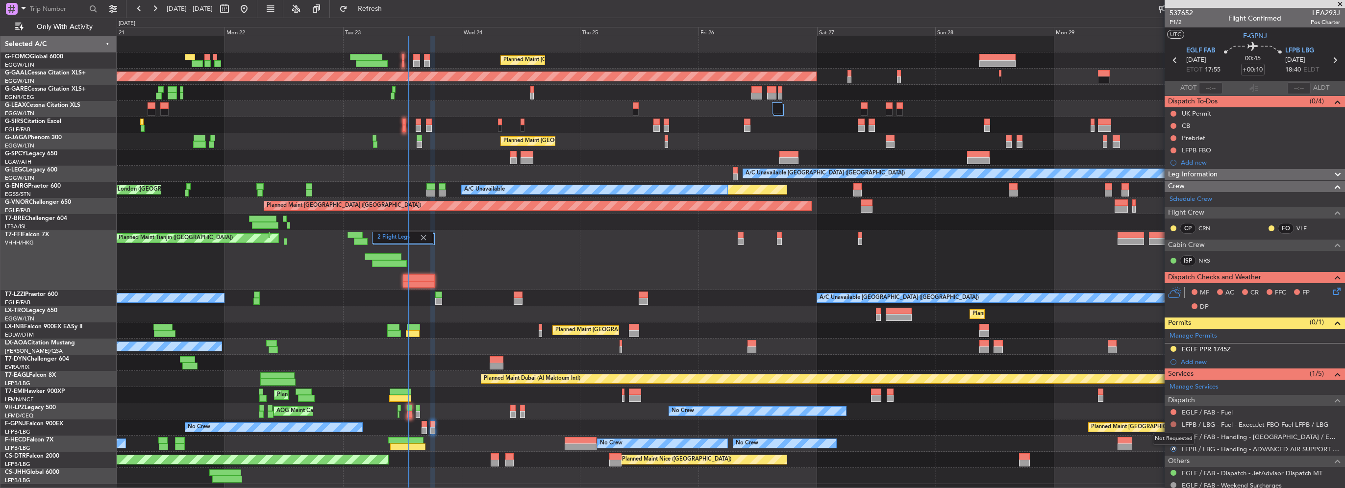
click at [1173, 422] on button at bounding box center [1174, 425] width 6 height 6
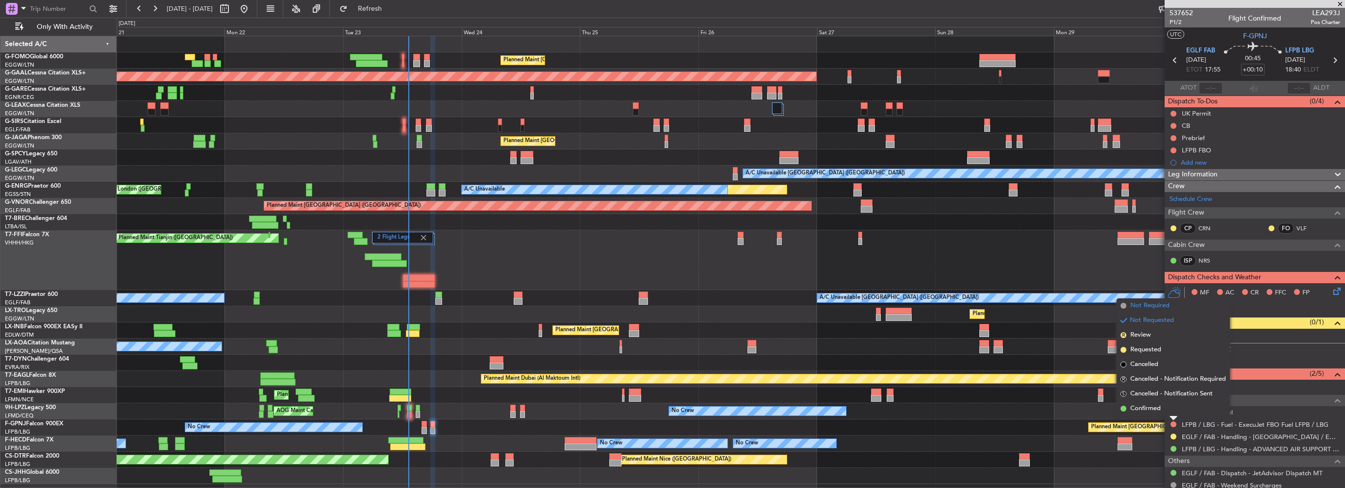
click at [1131, 307] on span "Not Required" at bounding box center [1150, 306] width 39 height 10
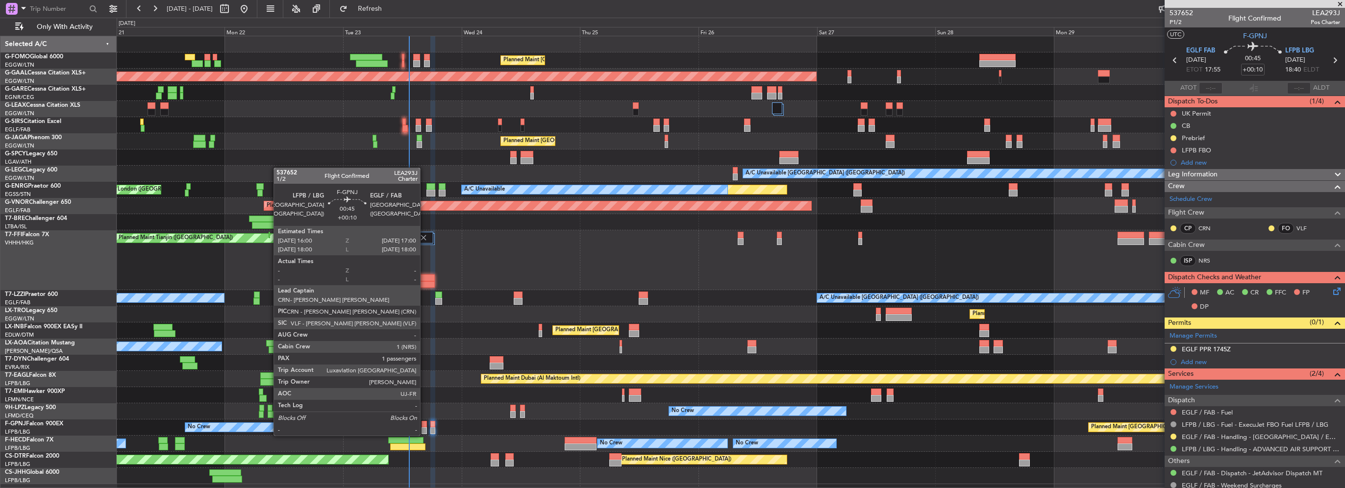
click at [425, 426] on div at bounding box center [424, 424] width 5 height 7
type input "1"
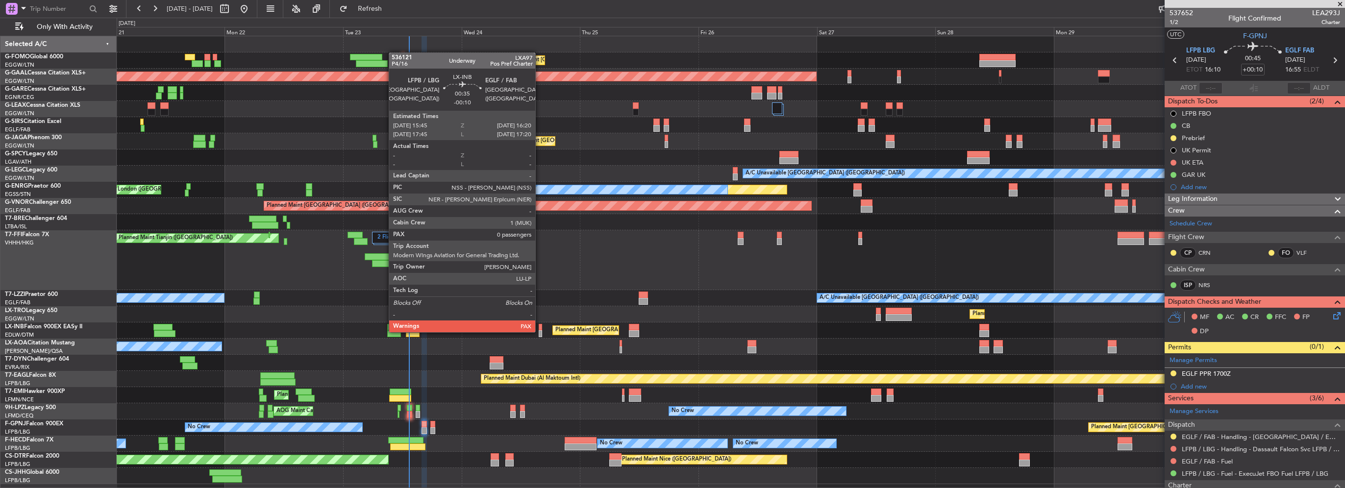
click at [540, 331] on div at bounding box center [540, 333] width 3 height 7
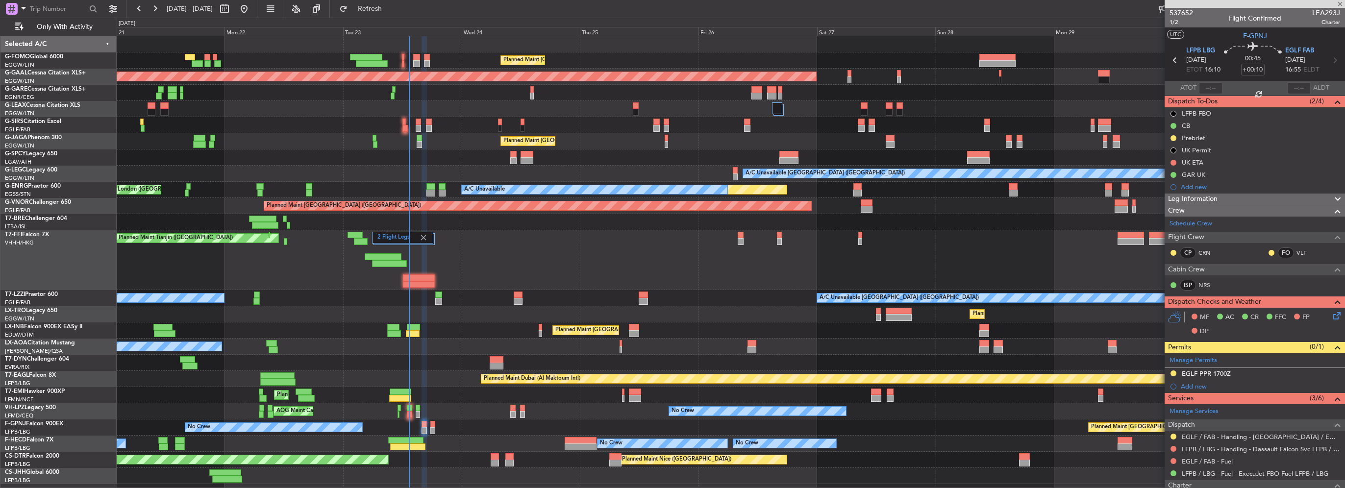
type input "-00:10"
type input "0"
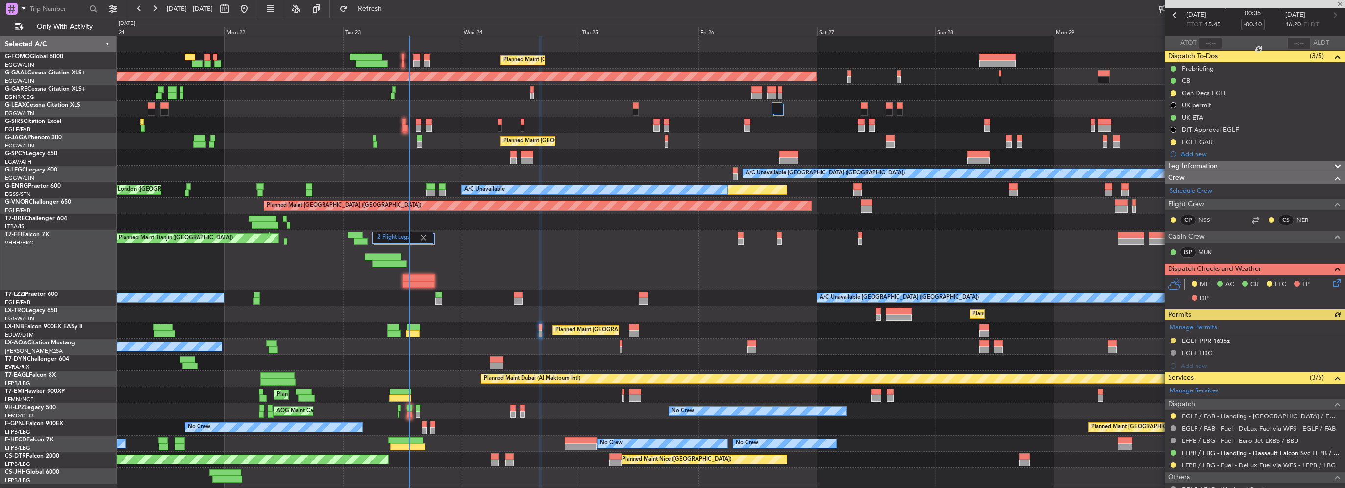
scroll to position [115, 0]
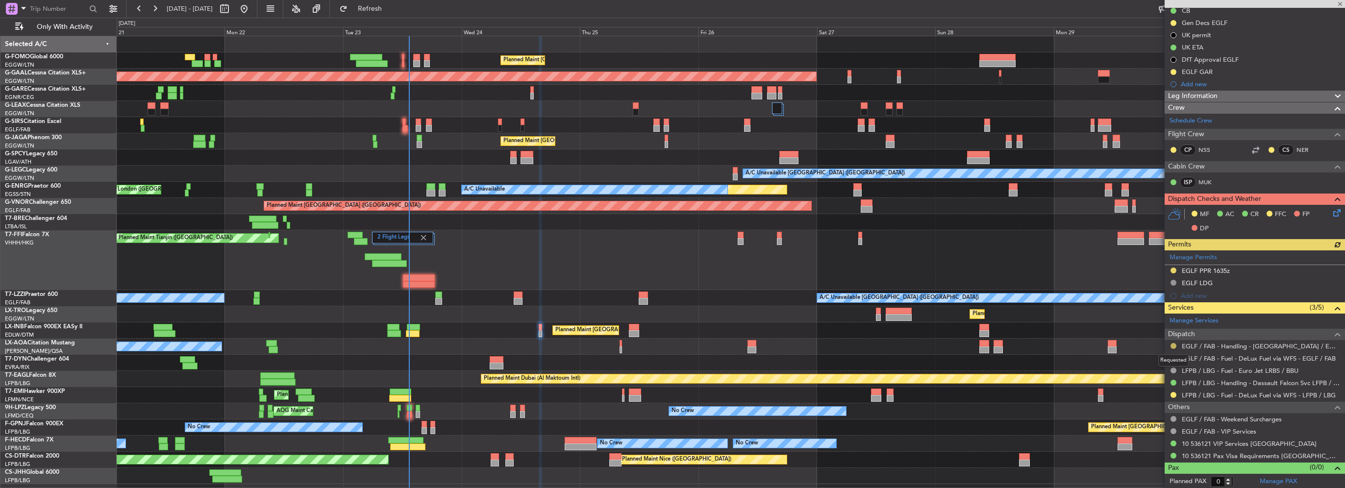
click at [1173, 343] on button at bounding box center [1174, 346] width 6 height 6
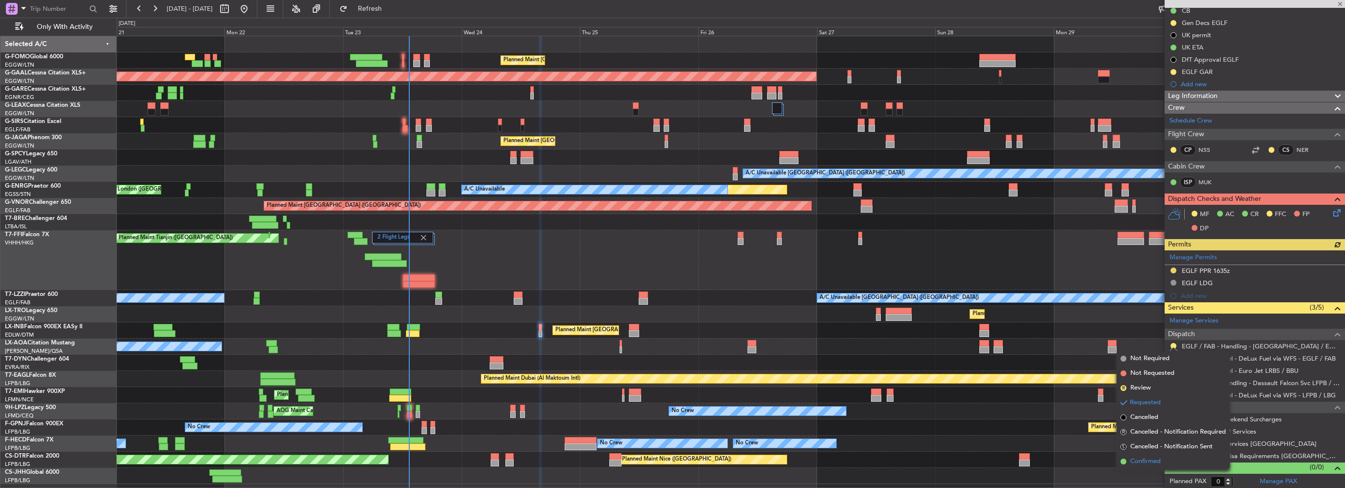
click at [1156, 461] on span "Confirmed" at bounding box center [1146, 462] width 30 height 10
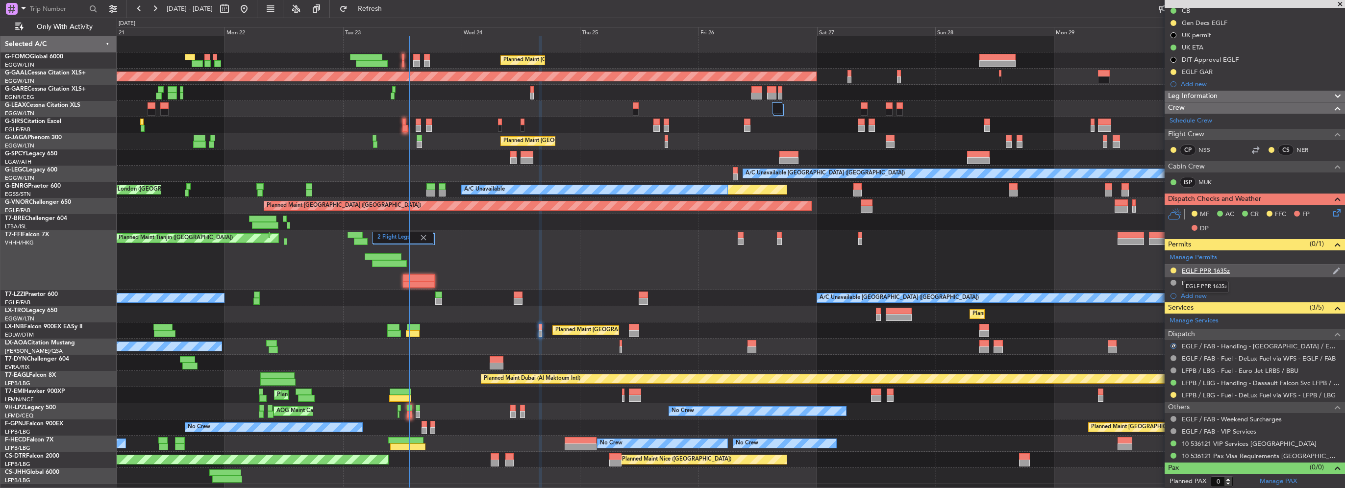
click at [1202, 272] on div "EGLF PPR 1635z" at bounding box center [1206, 271] width 48 height 8
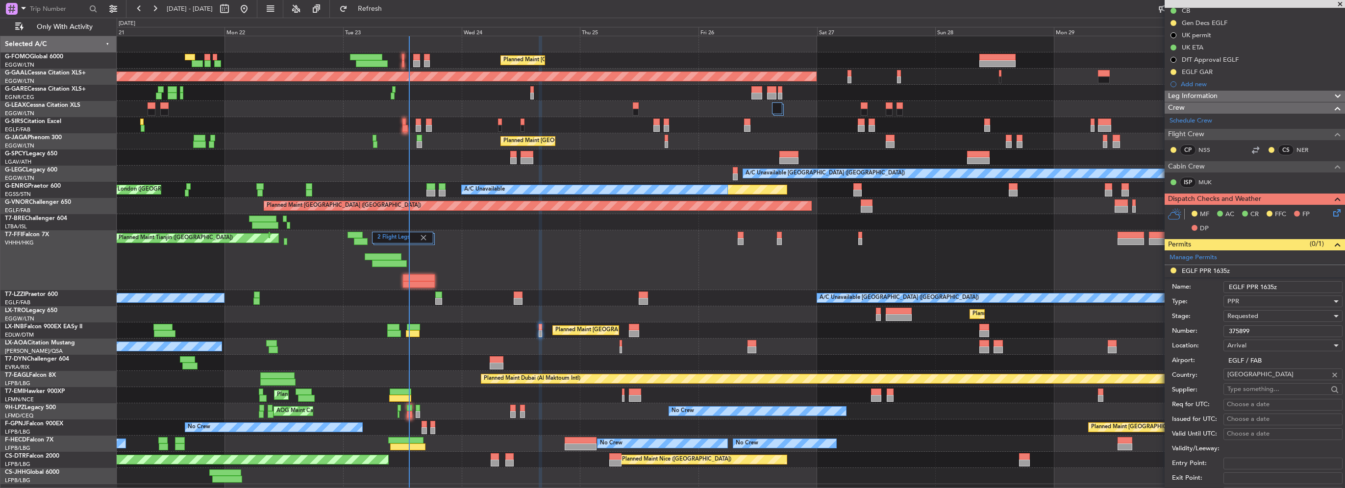
click at [1256, 330] on input "375899" at bounding box center [1283, 332] width 119 height 12
paste input "text"
type input "375899"
click at [1261, 314] on div "Requested" at bounding box center [1280, 316] width 104 height 15
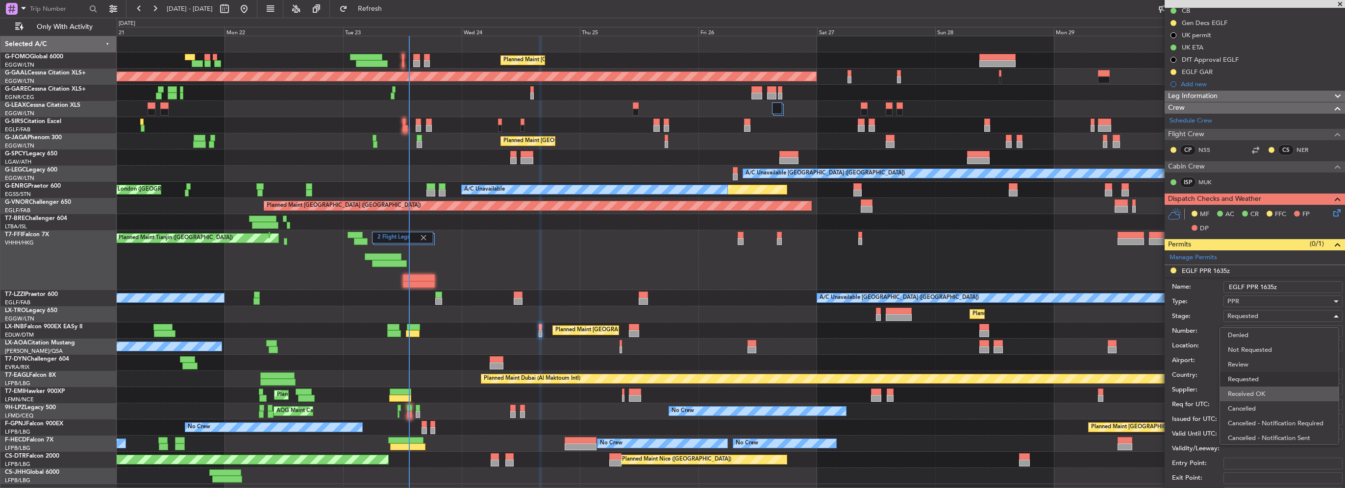
scroll to position [4, 0]
click at [1270, 391] on span "Received OK" at bounding box center [1279, 390] width 103 height 15
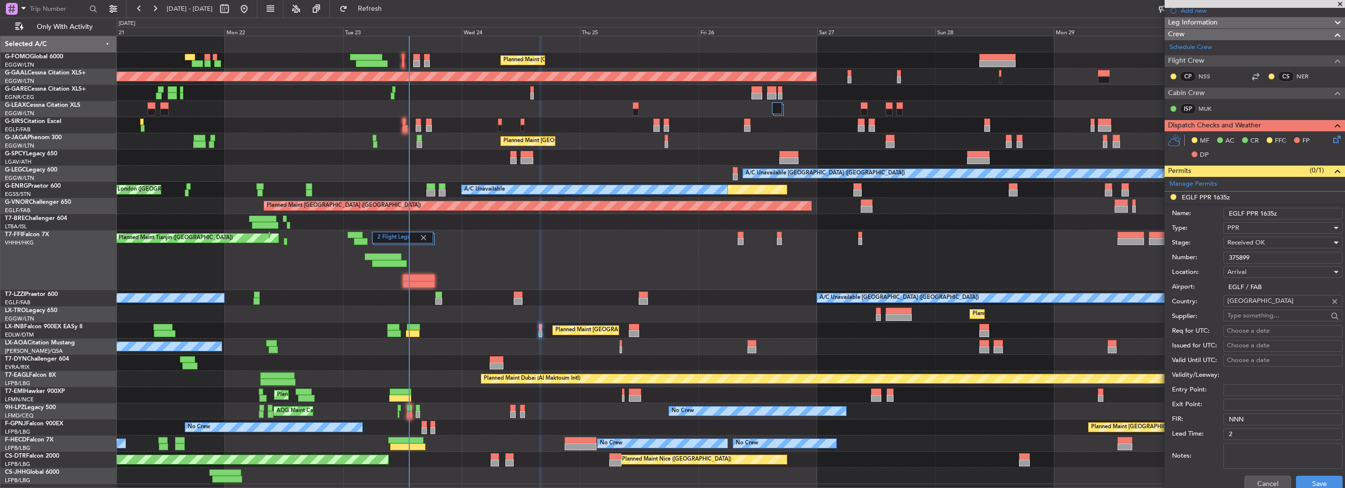
scroll to position [213, 0]
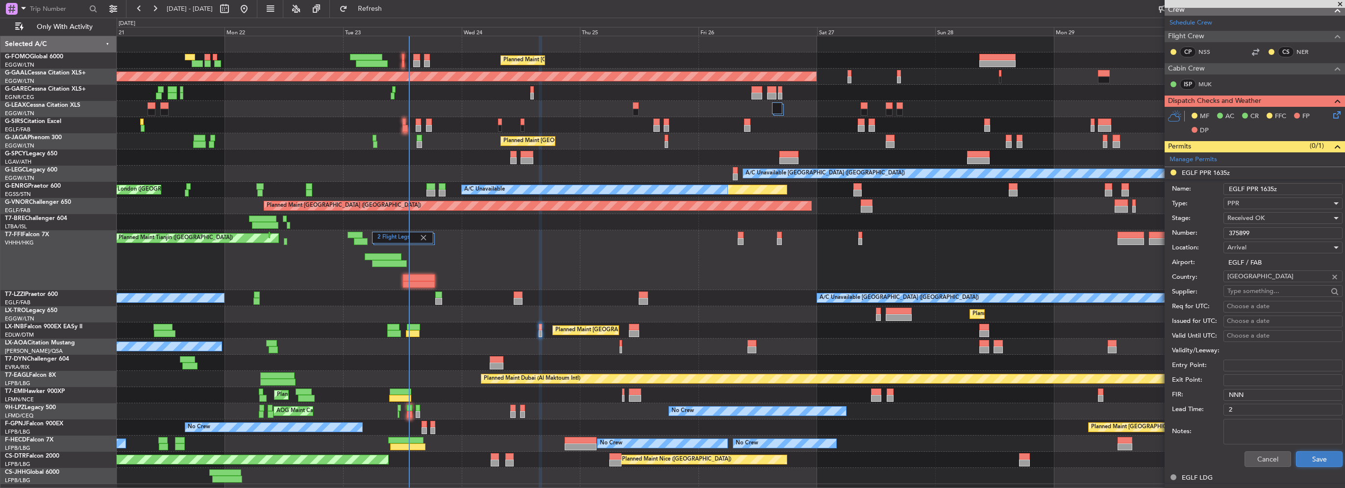
click at [1309, 453] on button "Save" at bounding box center [1319, 460] width 47 height 16
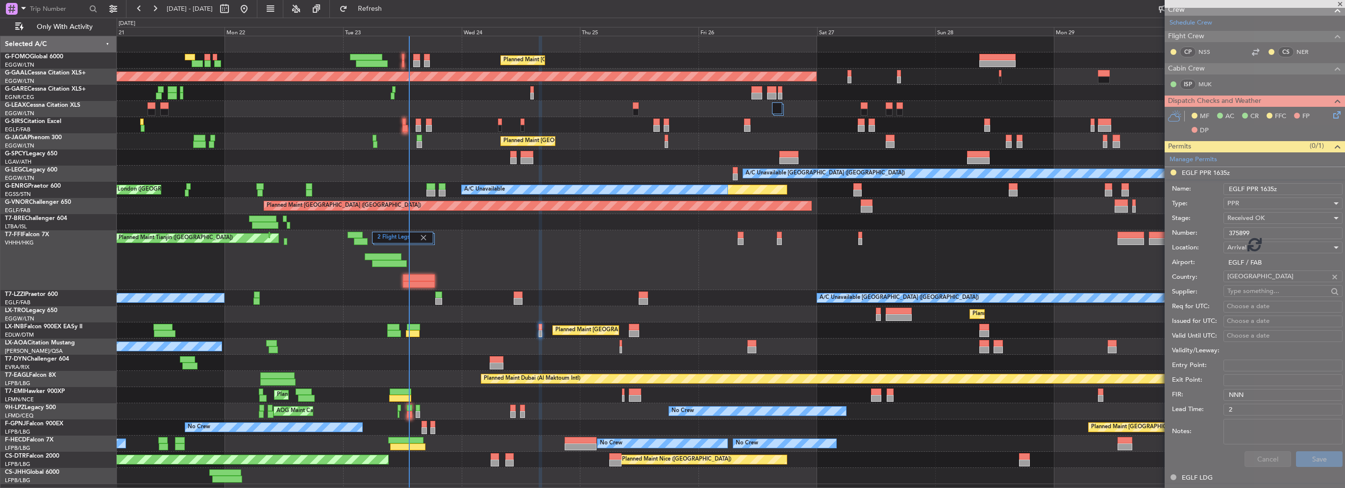
click at [639, 330] on div "Planned Maint [GEOGRAPHIC_DATA] ([GEOGRAPHIC_DATA])" at bounding box center [731, 331] width 1228 height 16
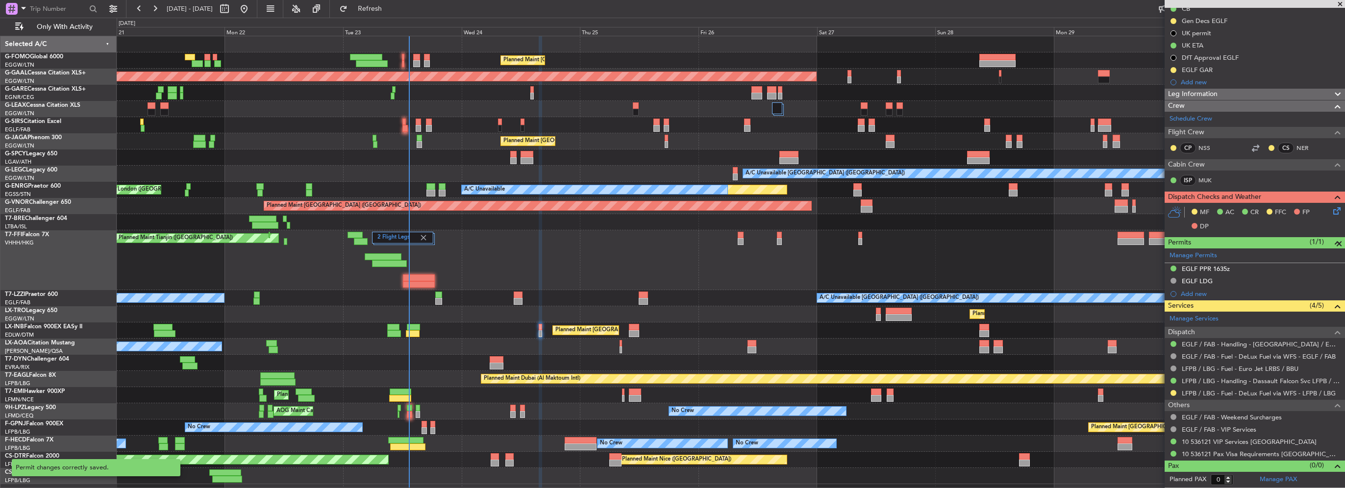
scroll to position [115, 0]
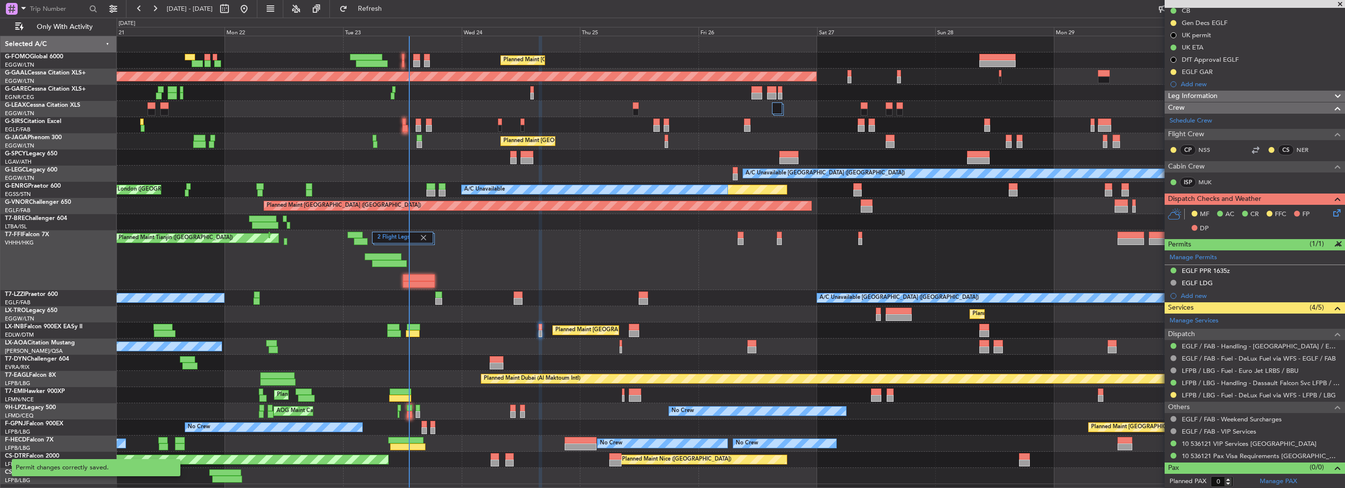
click at [638, 330] on div at bounding box center [634, 333] width 10 height 7
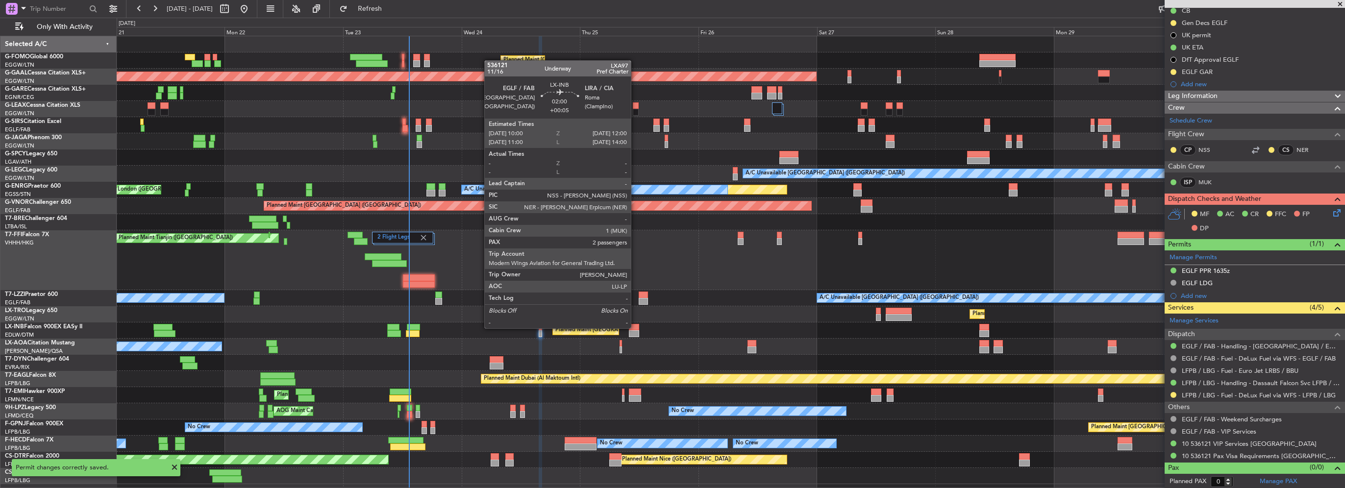
click at [635, 327] on div at bounding box center [634, 327] width 10 height 7
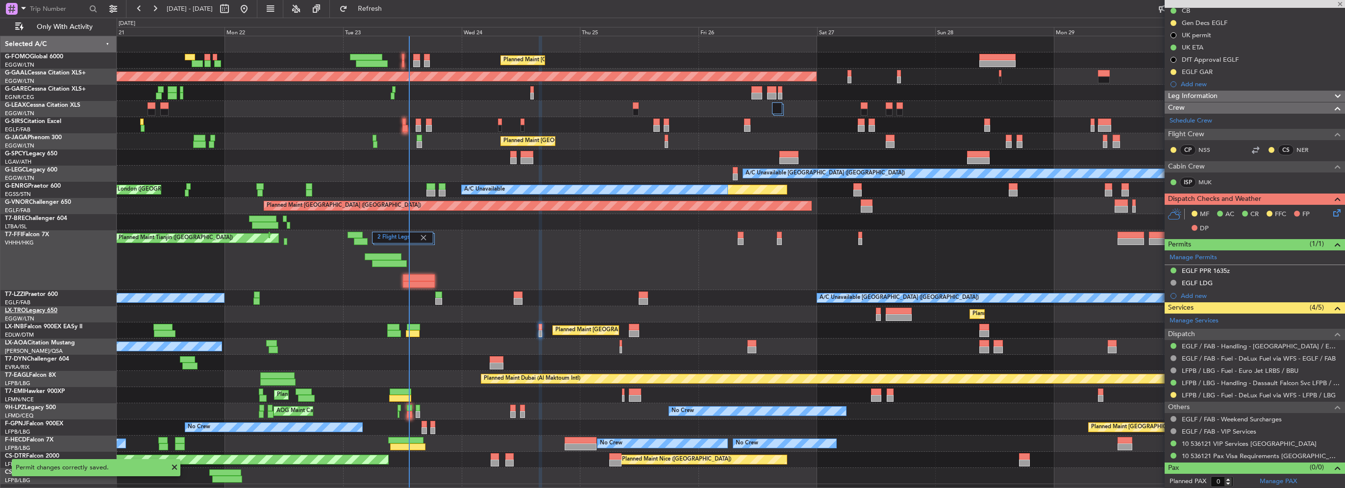
type input "+00:05"
type input "2"
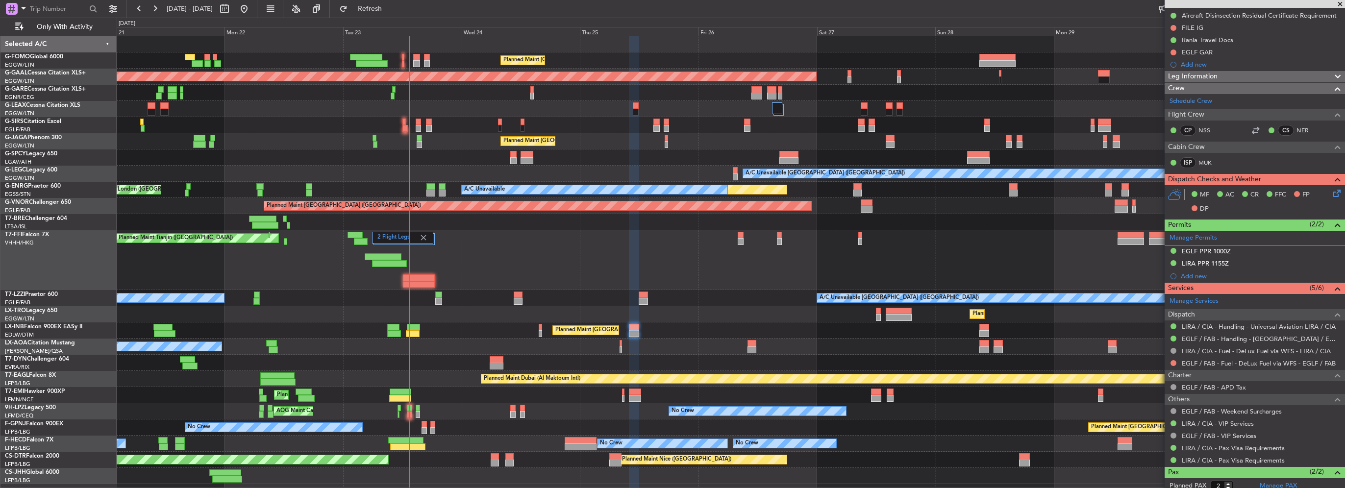
scroll to position [196, 0]
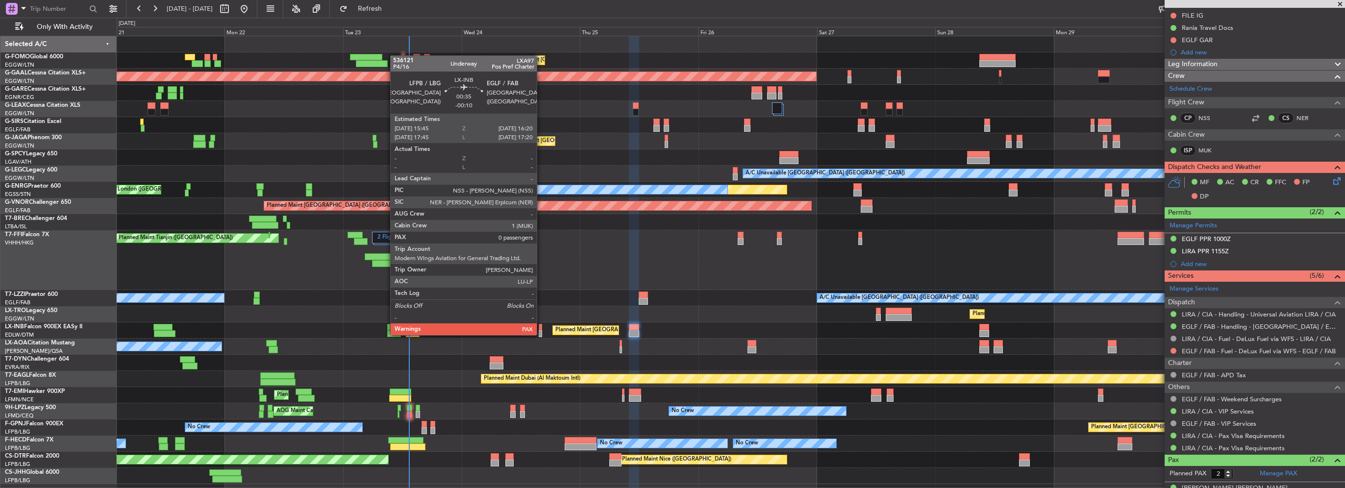
click at [541, 334] on div at bounding box center [540, 333] width 3 height 7
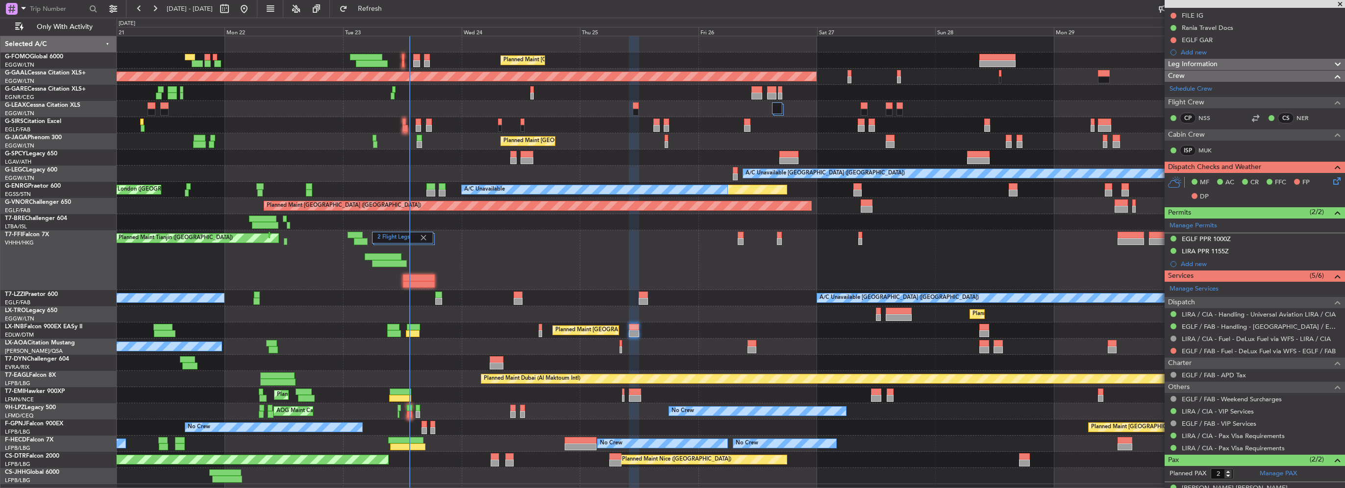
click at [538, 329] on div "Planned Maint [GEOGRAPHIC_DATA] ([GEOGRAPHIC_DATA])" at bounding box center [731, 331] width 1228 height 16
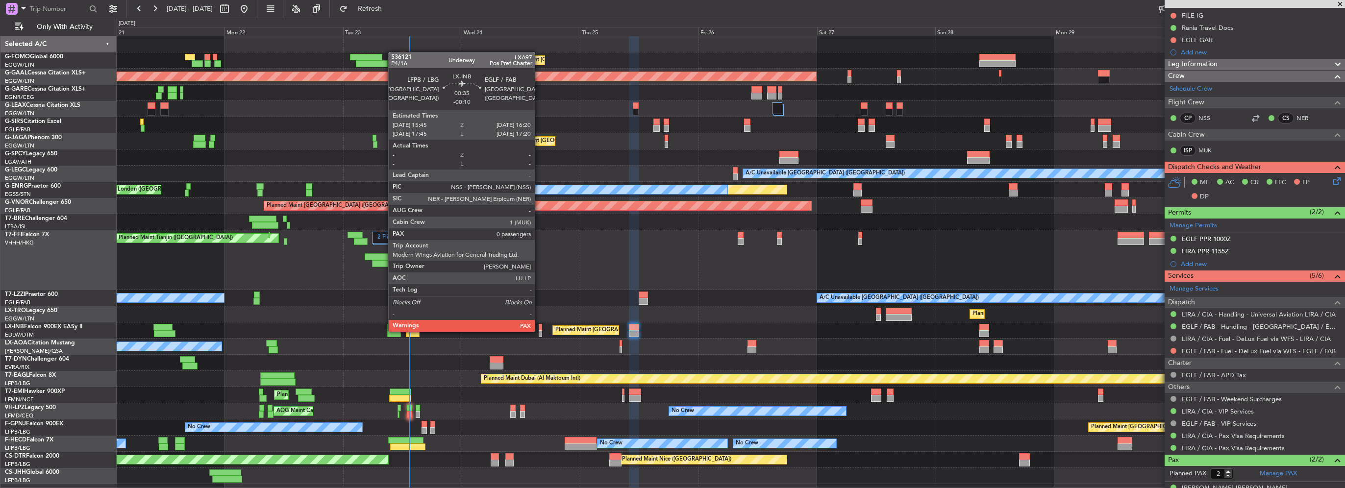
click at [539, 331] on div at bounding box center [540, 333] width 3 height 7
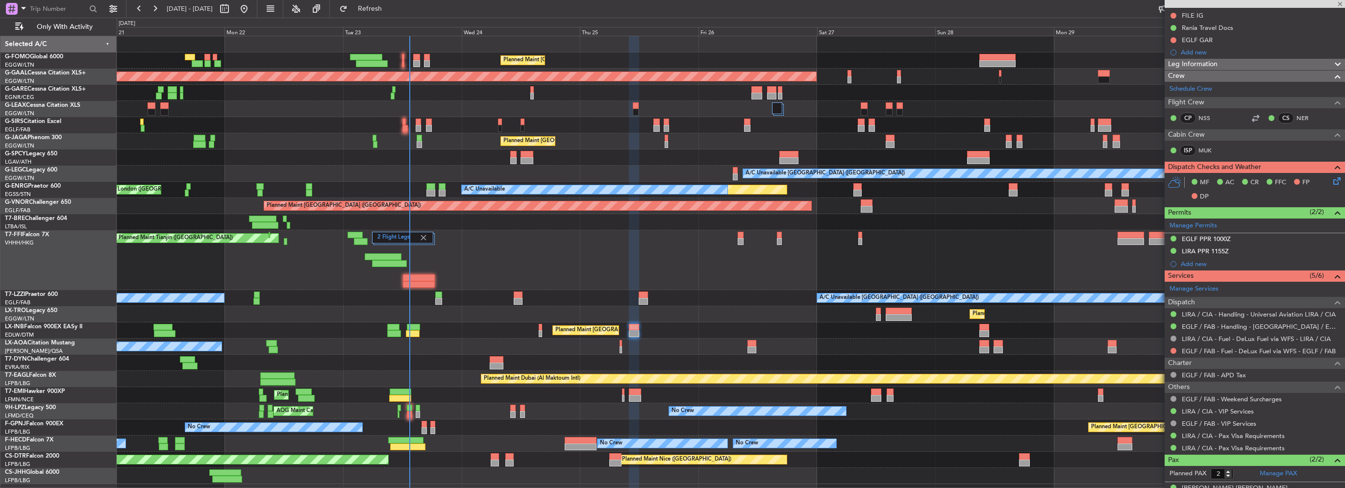
type input "-00:10"
type input "0"
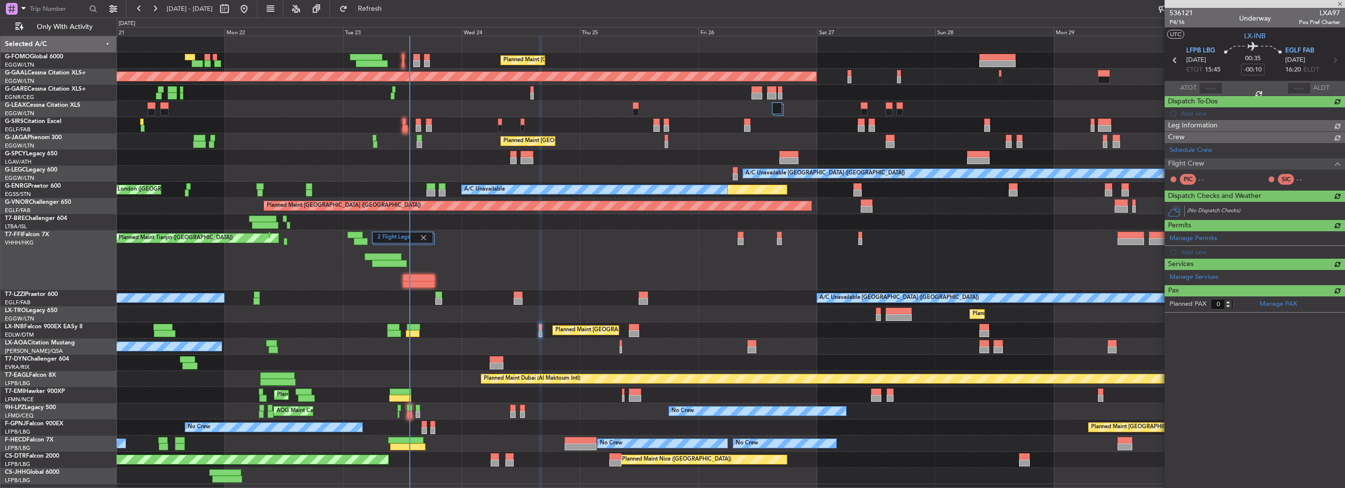
scroll to position [0, 0]
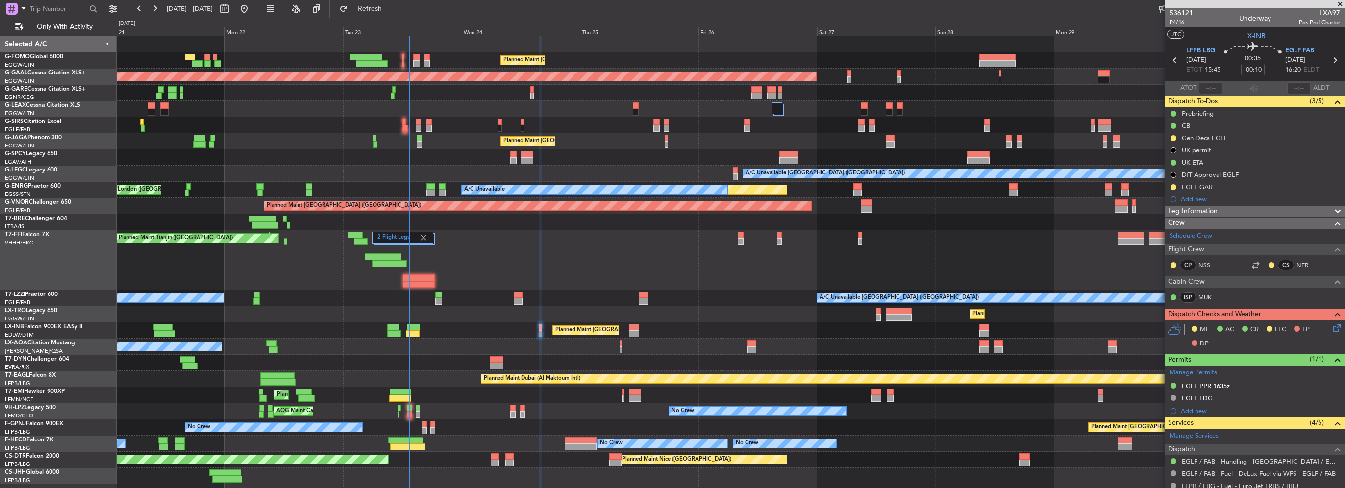
drag, startPoint x: 408, startPoint y: 14, endPoint x: 410, endPoint y: 21, distance: 6.7
click at [394, 14] on button "Refresh" at bounding box center [364, 9] width 59 height 16
click at [394, 3] on button "Refresh" at bounding box center [364, 9] width 59 height 16
click at [424, 430] on div at bounding box center [424, 430] width 5 height 7
type input "+00:10"
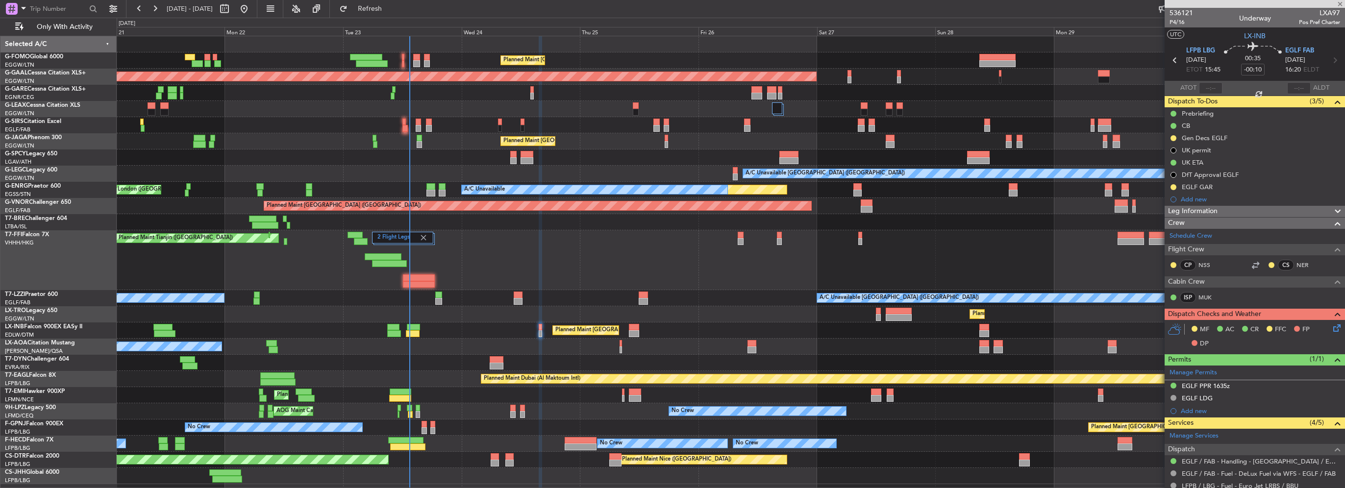
type input "1"
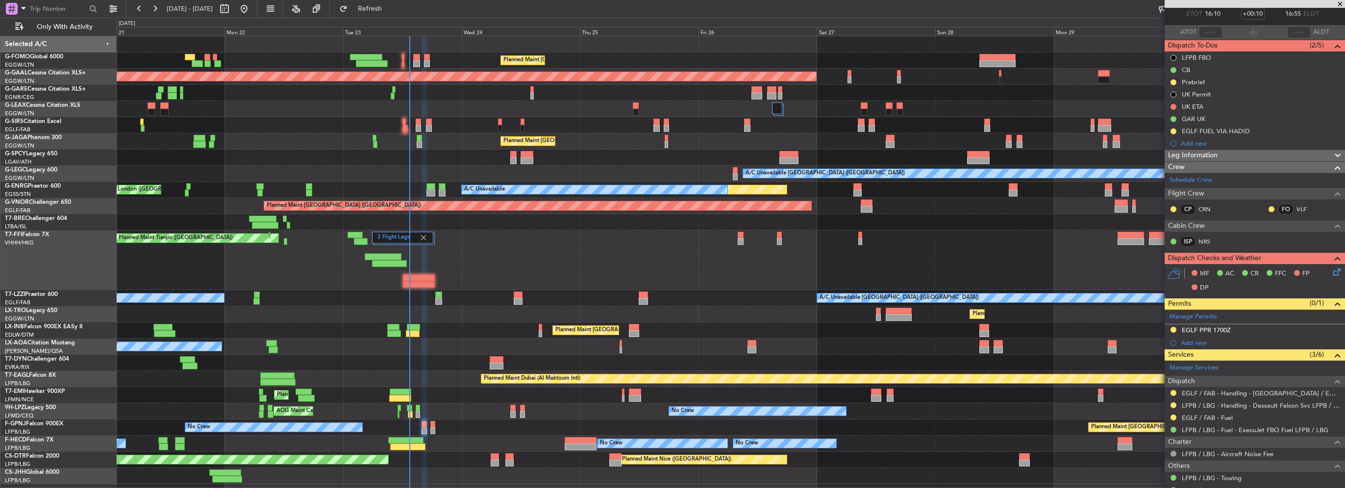
scroll to position [98, 0]
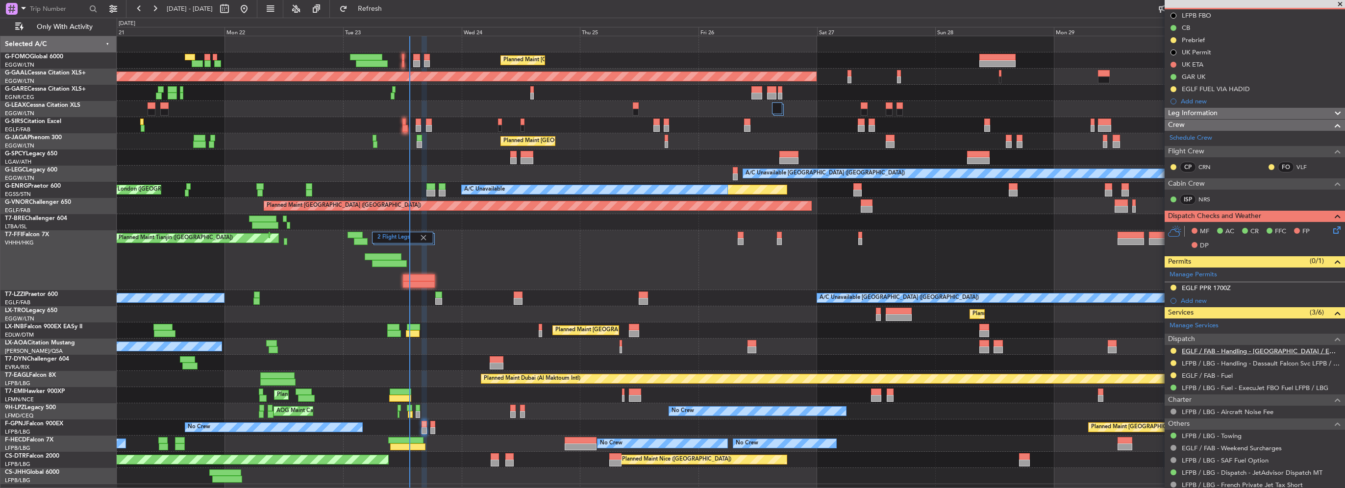
click at [1277, 347] on link "EGLF / FAB - Handling - [GEOGRAPHIC_DATA] / EGLF / FAB" at bounding box center [1261, 351] width 158 height 8
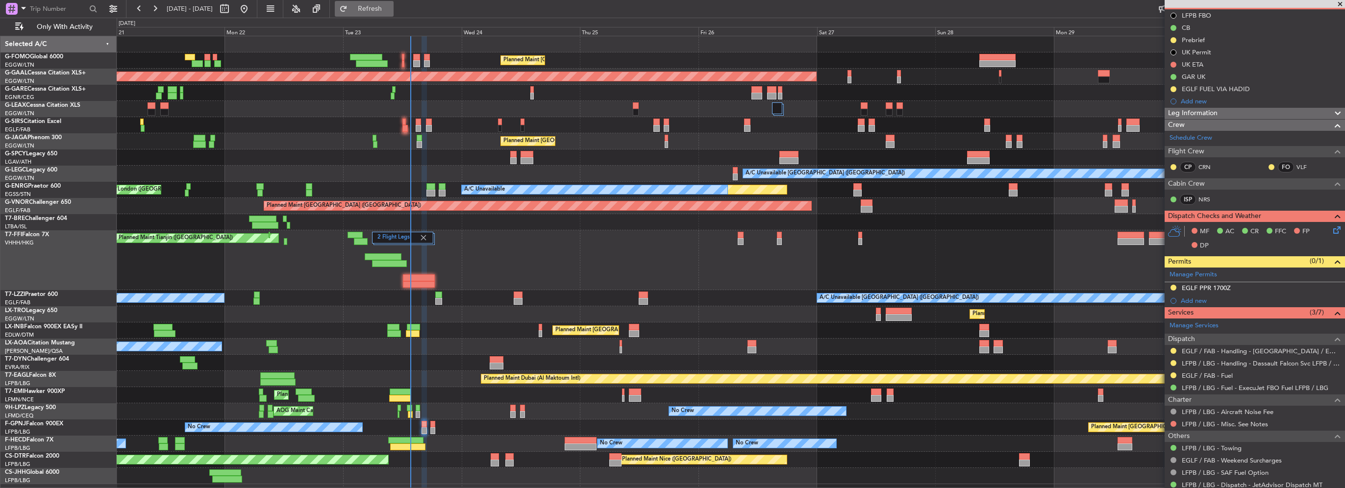
click at [391, 6] on span "Refresh" at bounding box center [370, 8] width 41 height 7
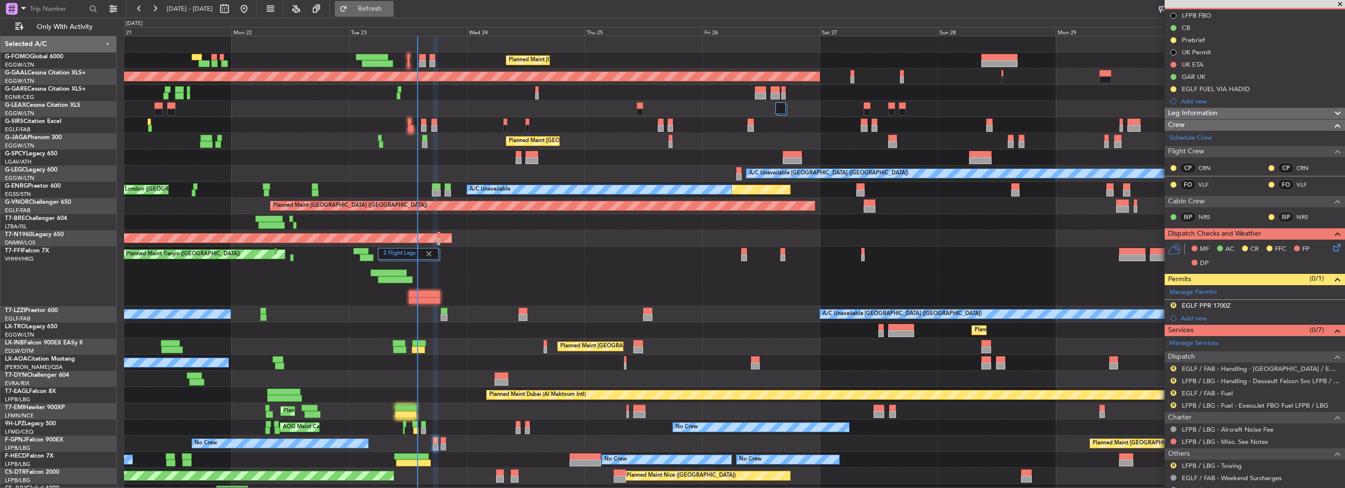
click at [375, 1] on fb-refresh-button "Refresh" at bounding box center [364, 9] width 69 height 18
drag, startPoint x: 377, startPoint y: 4, endPoint x: 349, endPoint y: 14, distance: 29.6
click at [378, 4] on button "Refresh" at bounding box center [364, 9] width 59 height 16
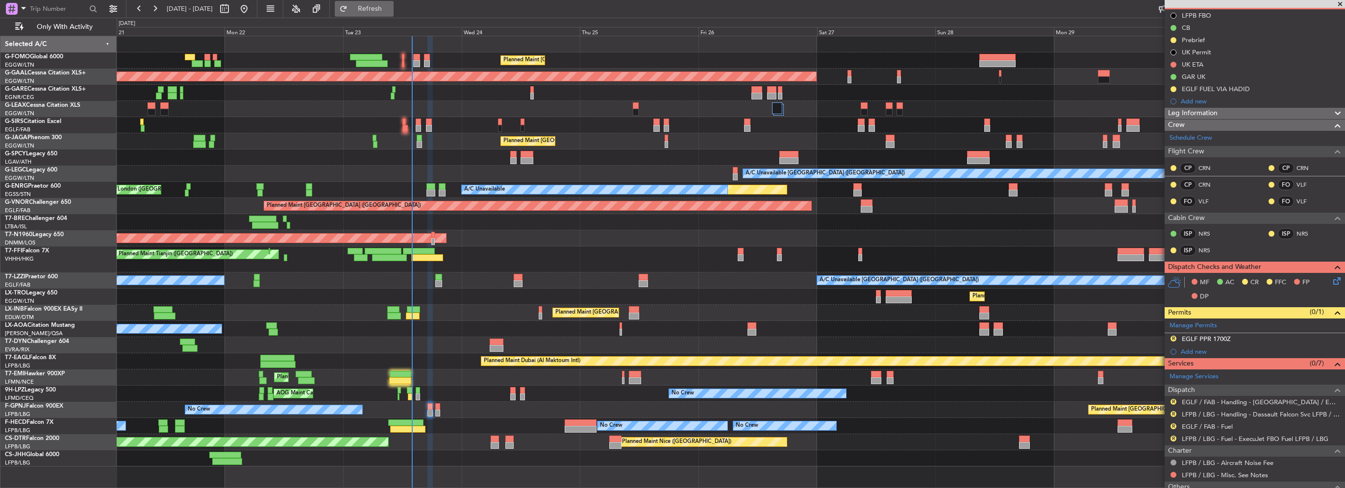
click at [391, 10] on span "Refresh" at bounding box center [370, 8] width 41 height 7
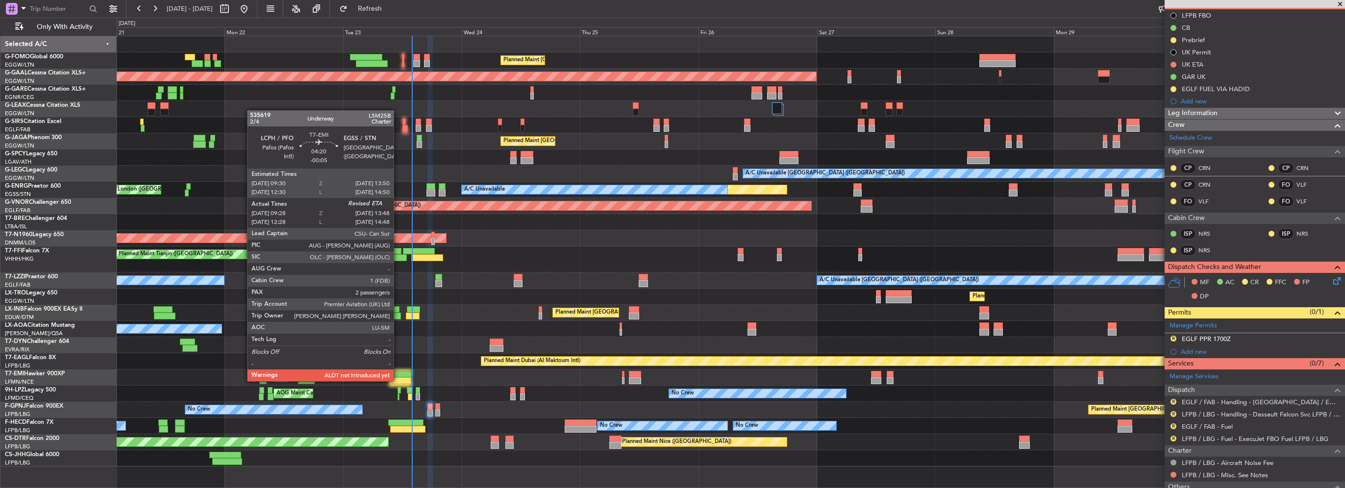
click at [398, 380] on div at bounding box center [400, 380] width 22 height 7
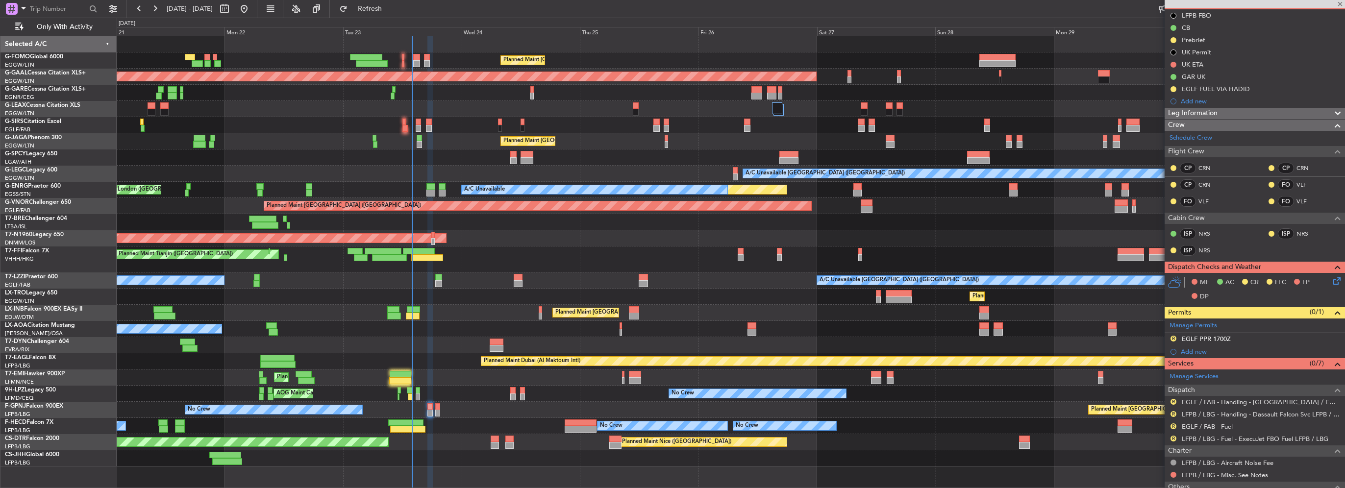
type input "-00:05"
type input "09:28"
type input "2"
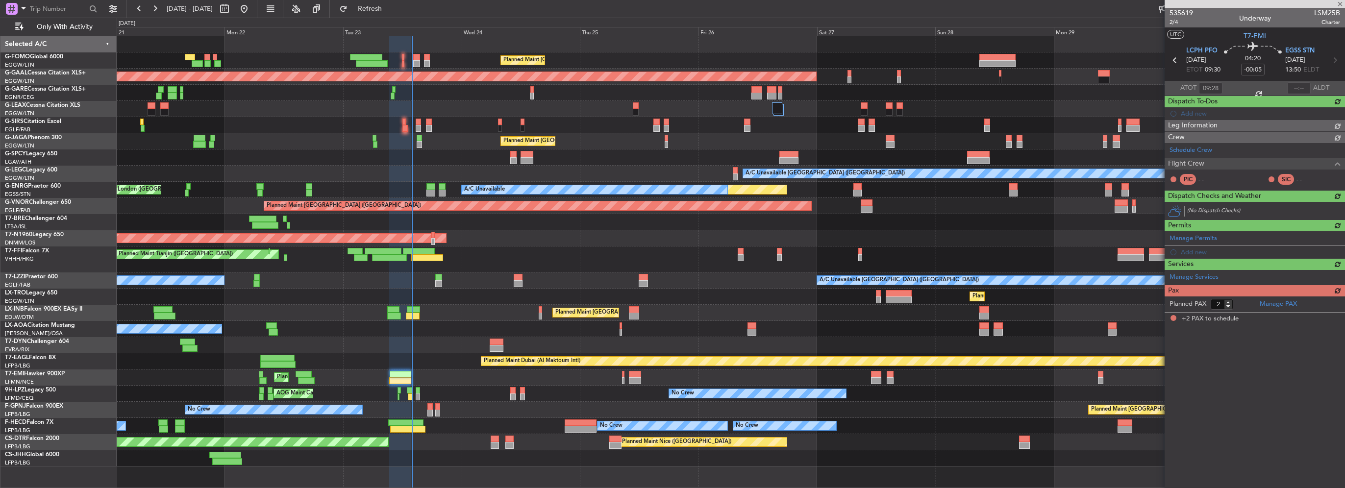
scroll to position [0, 0]
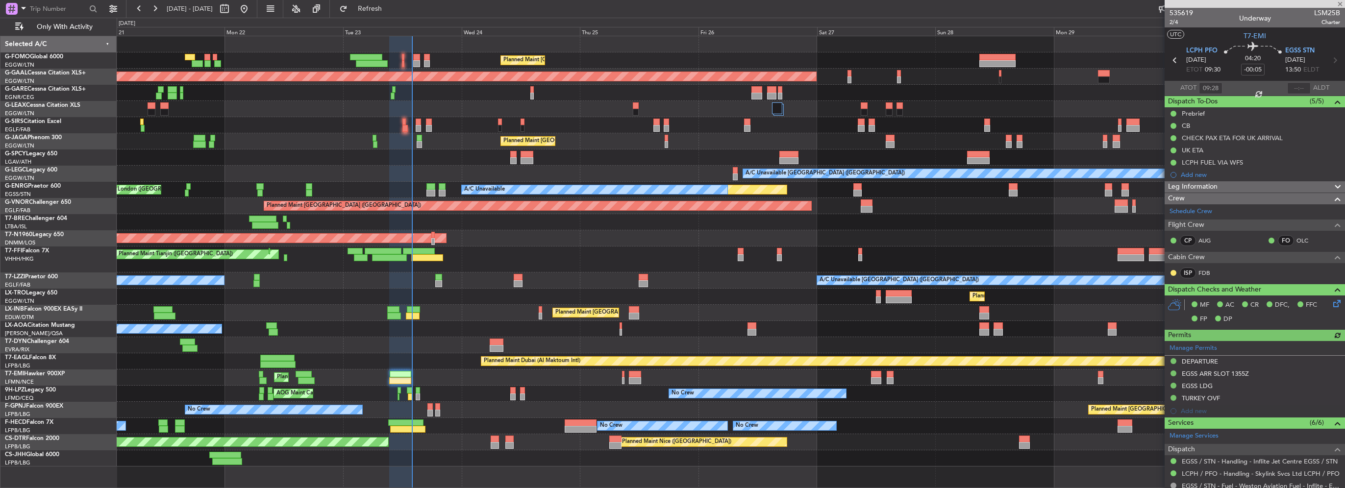
click at [1292, 88] on div at bounding box center [1299, 88] width 24 height 12
click at [1290, 87] on input "text" at bounding box center [1299, 88] width 24 height 12
type input "13:57"
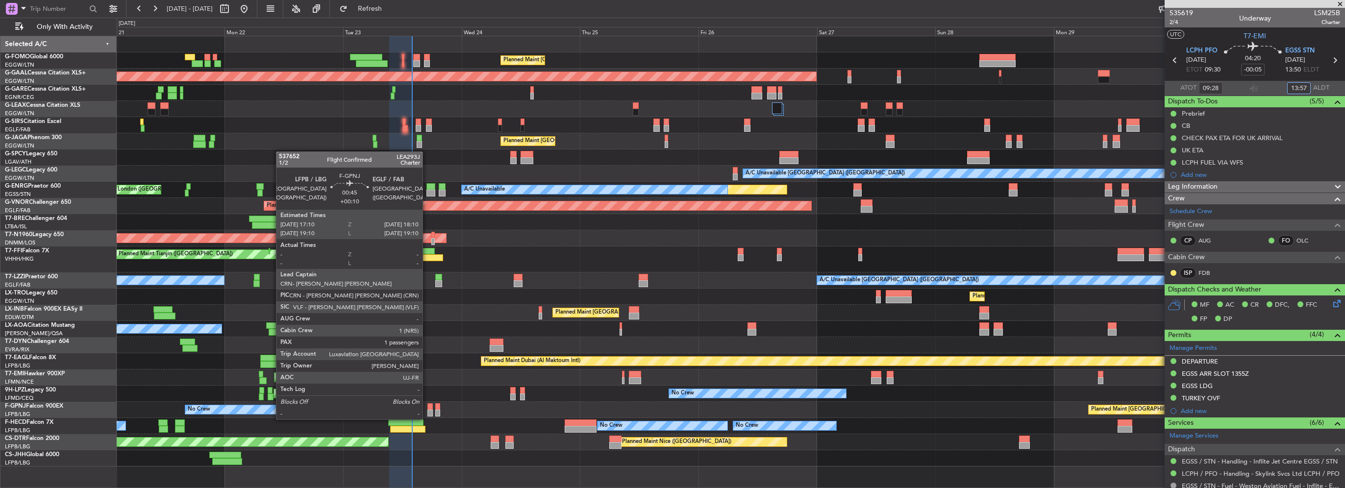
click at [427, 410] on div at bounding box center [429, 413] width 5 height 7
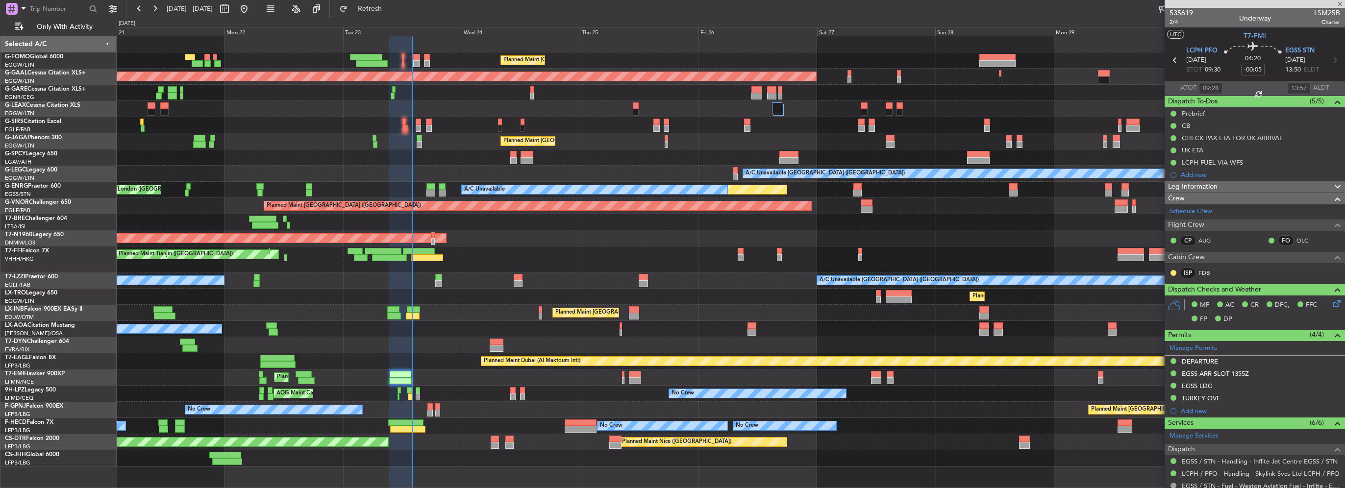
type input "+00:10"
type input "1"
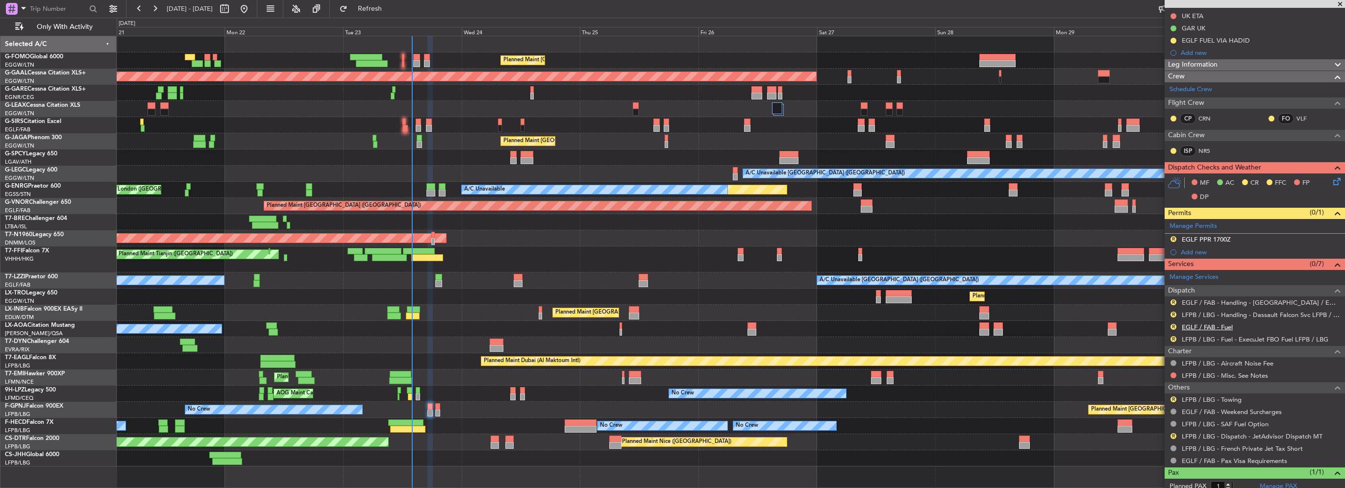
scroll to position [147, 0]
click at [1219, 241] on div "EGLF PPR 1700Z" at bounding box center [1206, 239] width 49 height 8
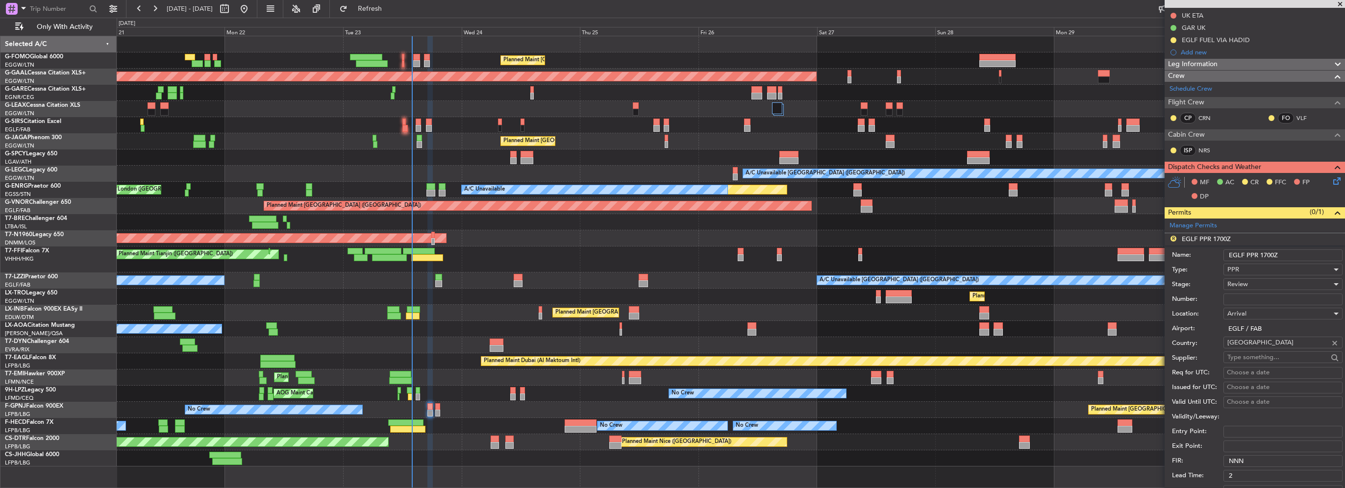
click at [1264, 252] on input "EGLF PPR 1700Z" at bounding box center [1283, 256] width 119 height 12
type input "EGLF PPR 1800Z"
click at [1248, 295] on input "Number:" at bounding box center [1283, 300] width 119 height 12
paste input "376341"
type input "376341"
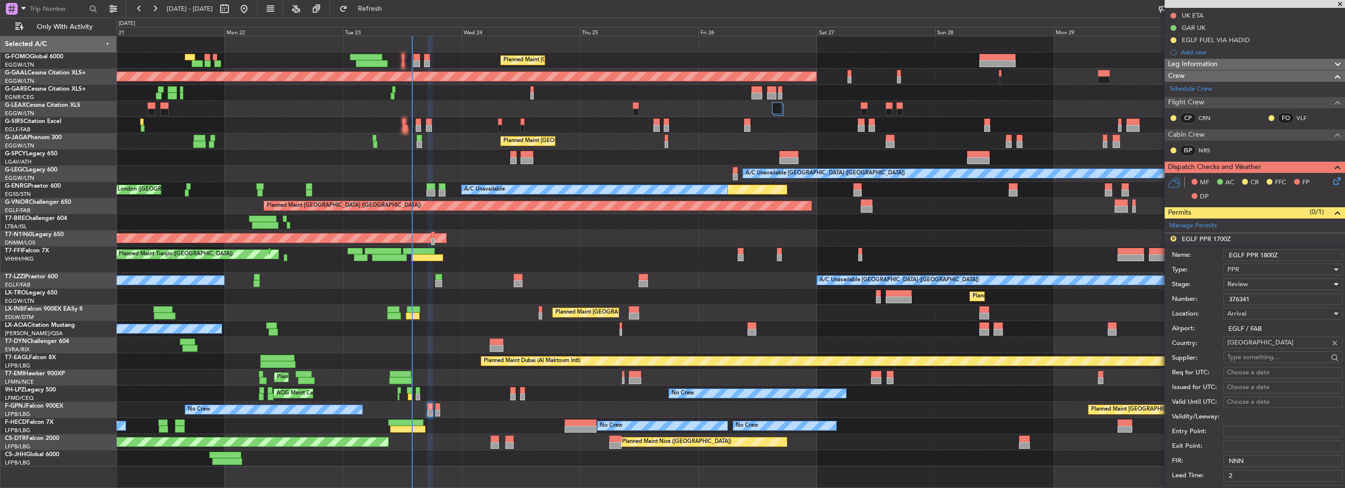
click at [1242, 286] on span "Review" at bounding box center [1238, 284] width 21 height 9
click at [1255, 349] on span "Requested" at bounding box center [1279, 347] width 103 height 15
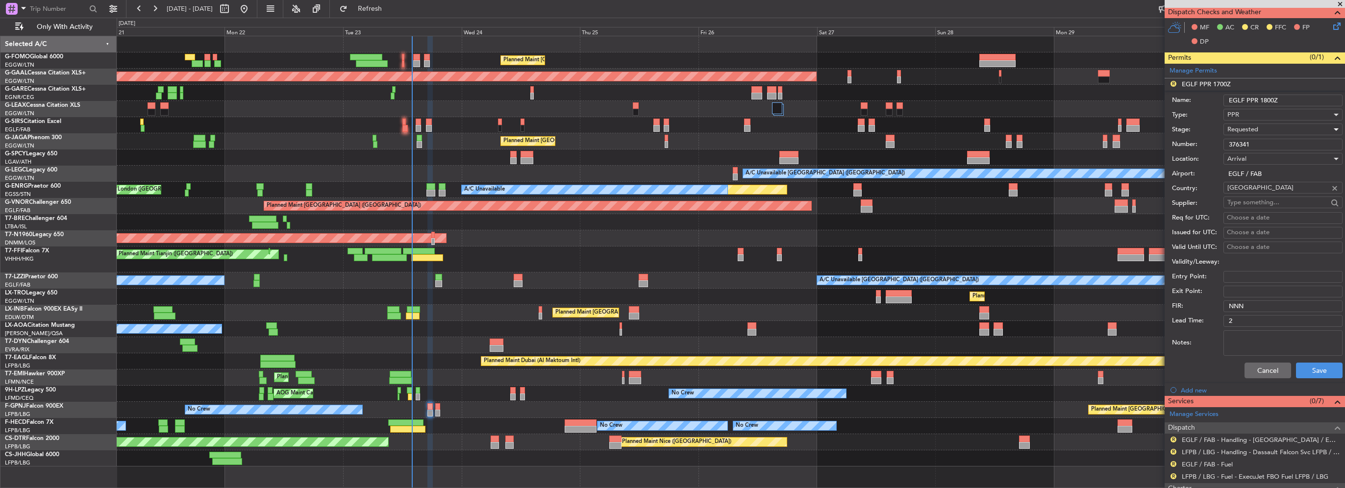
scroll to position [343, 0]
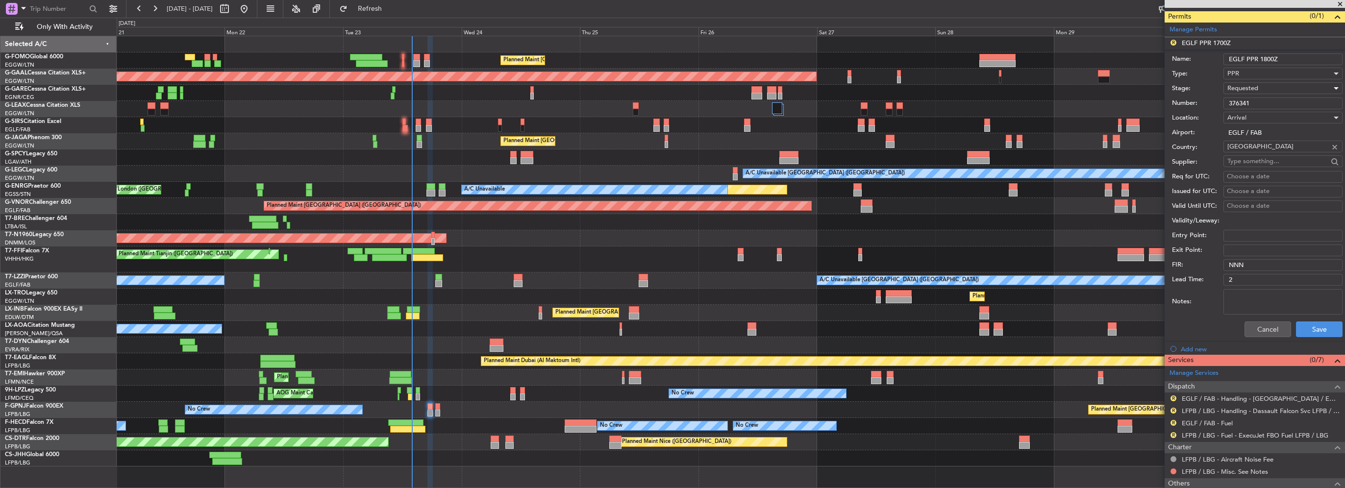
click at [1265, 89] on div "Requested" at bounding box center [1280, 88] width 104 height 15
click at [1264, 163] on span "Received OK" at bounding box center [1279, 162] width 103 height 15
click at [1307, 329] on button "Save" at bounding box center [1319, 330] width 47 height 16
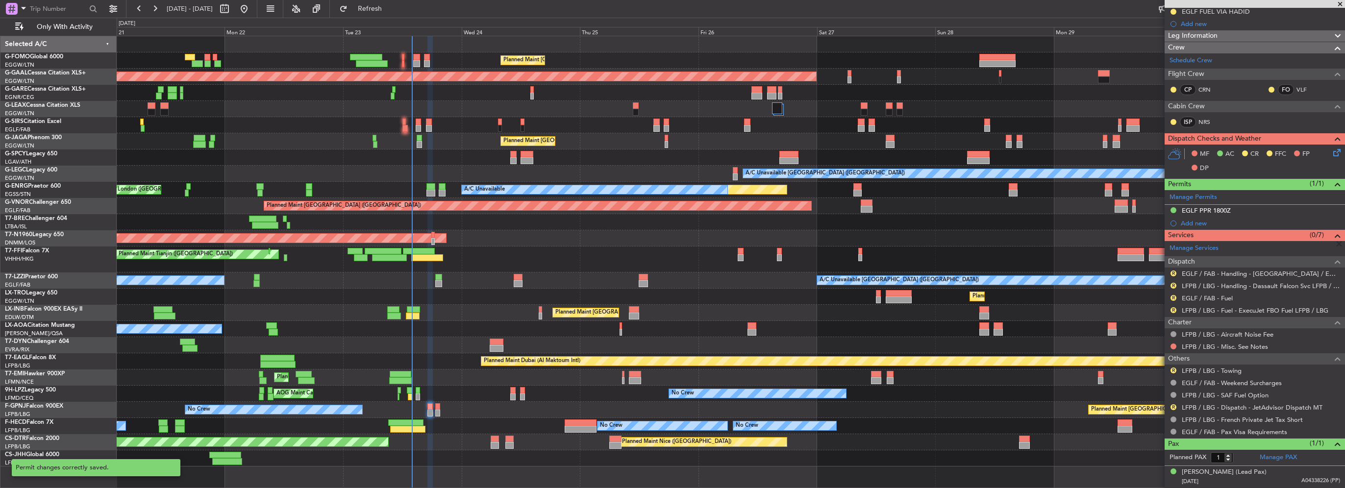
scroll to position [174, 0]
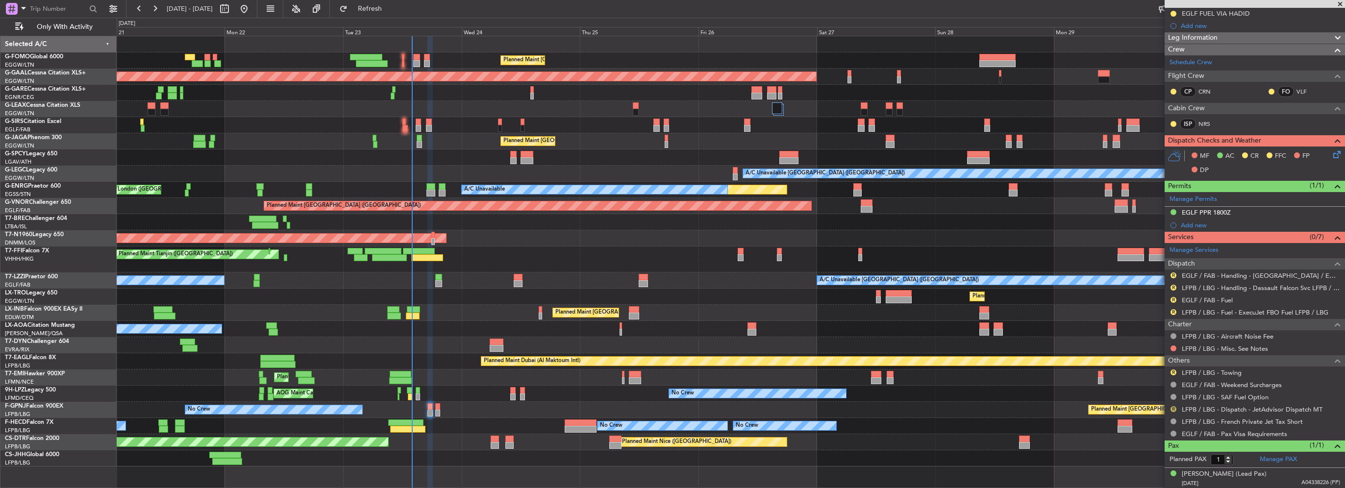
click at [1175, 406] on button "R" at bounding box center [1174, 409] width 6 height 6
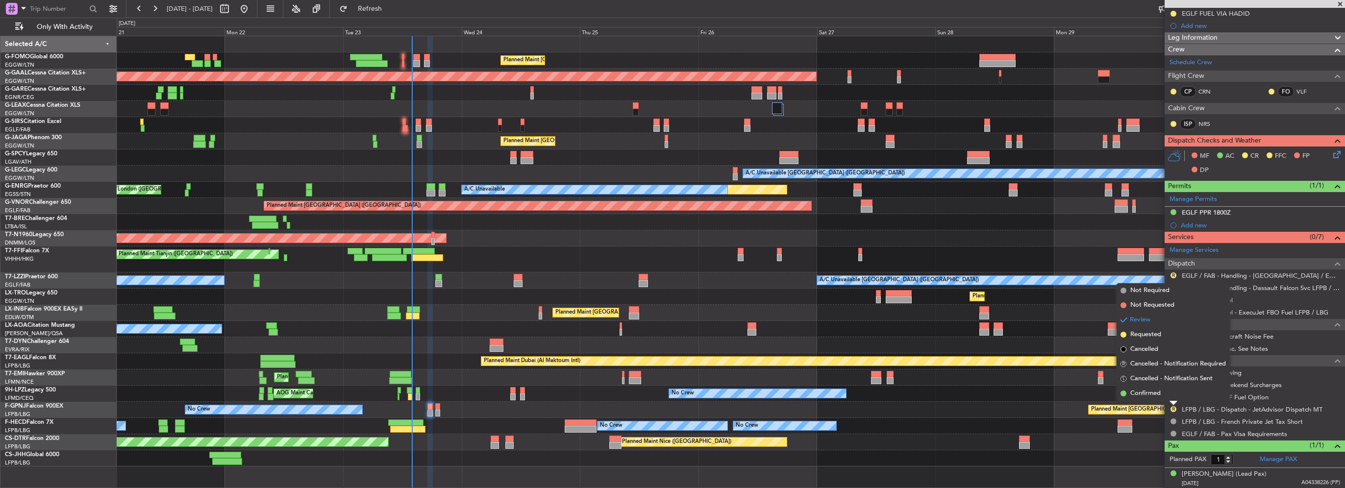
drag, startPoint x: 1135, startPoint y: 394, endPoint x: 1144, endPoint y: 385, distance: 12.8
click at [1135, 394] on span "Confirmed" at bounding box center [1146, 394] width 30 height 10
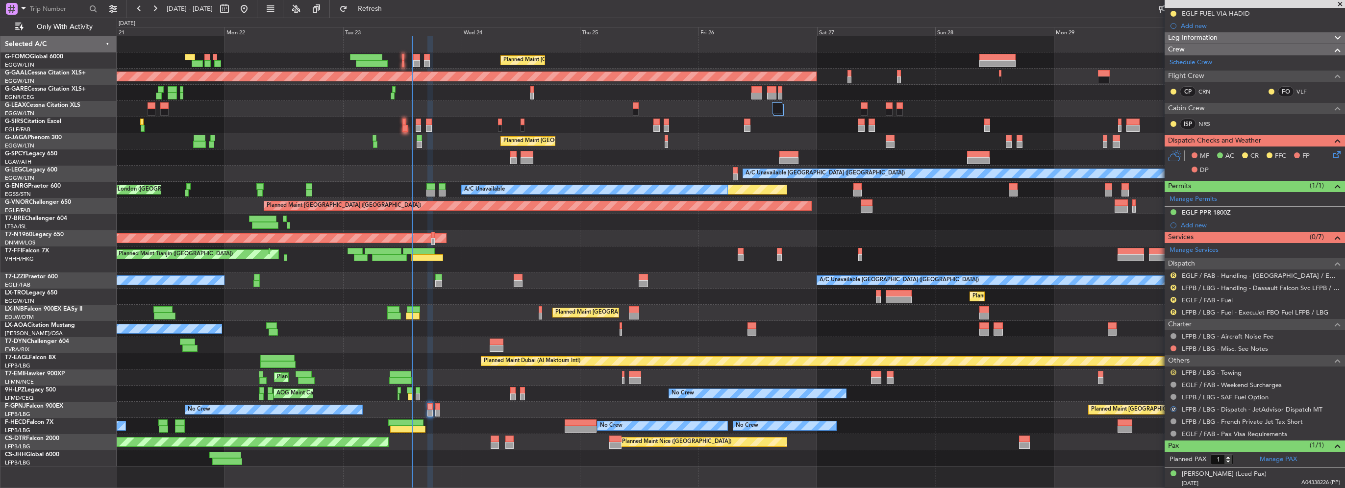
click at [1173, 371] on button "R" at bounding box center [1174, 373] width 6 height 6
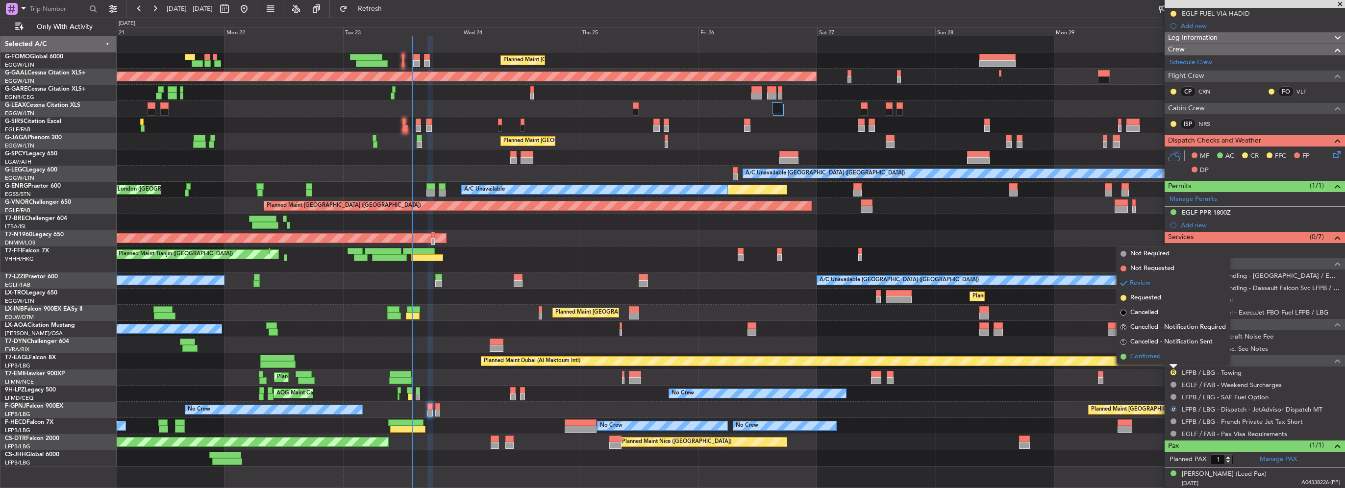
click at [1153, 359] on span "Confirmed" at bounding box center [1146, 357] width 30 height 10
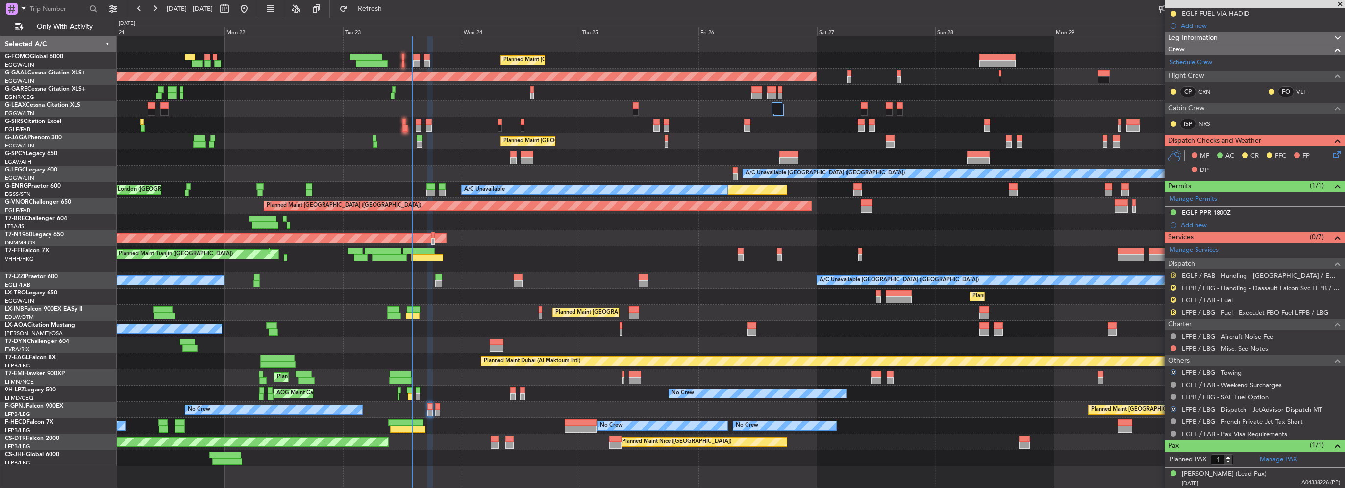
click at [1172, 273] on button "R" at bounding box center [1174, 276] width 6 height 6
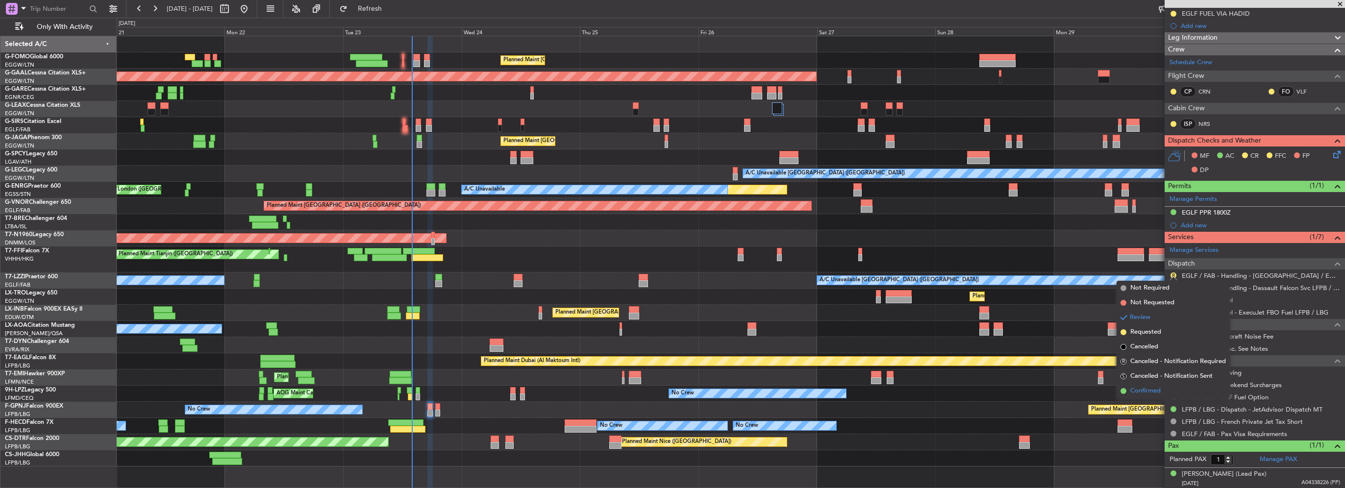
click at [1142, 390] on span "Confirmed" at bounding box center [1146, 391] width 30 height 10
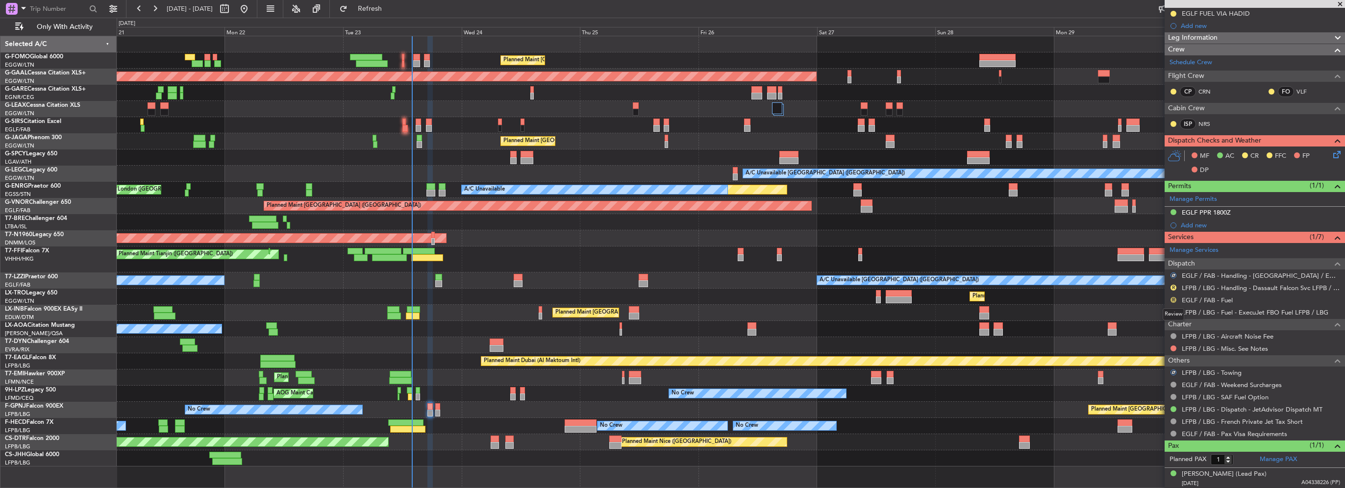
click at [1172, 300] on button "R" at bounding box center [1174, 300] width 6 height 6
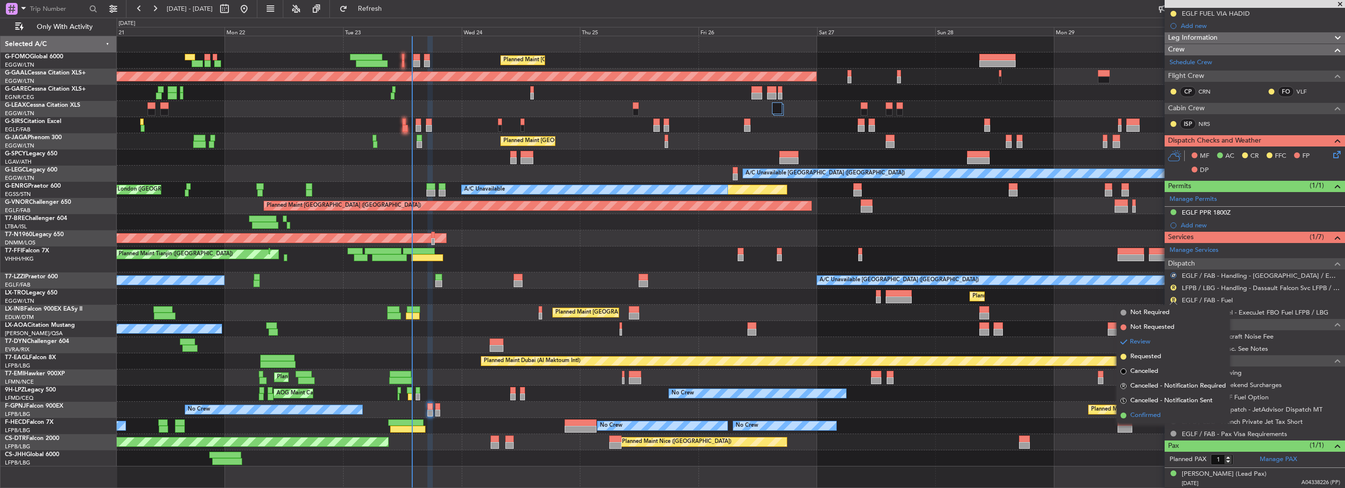
click at [1164, 414] on li "Confirmed" at bounding box center [1173, 415] width 113 height 15
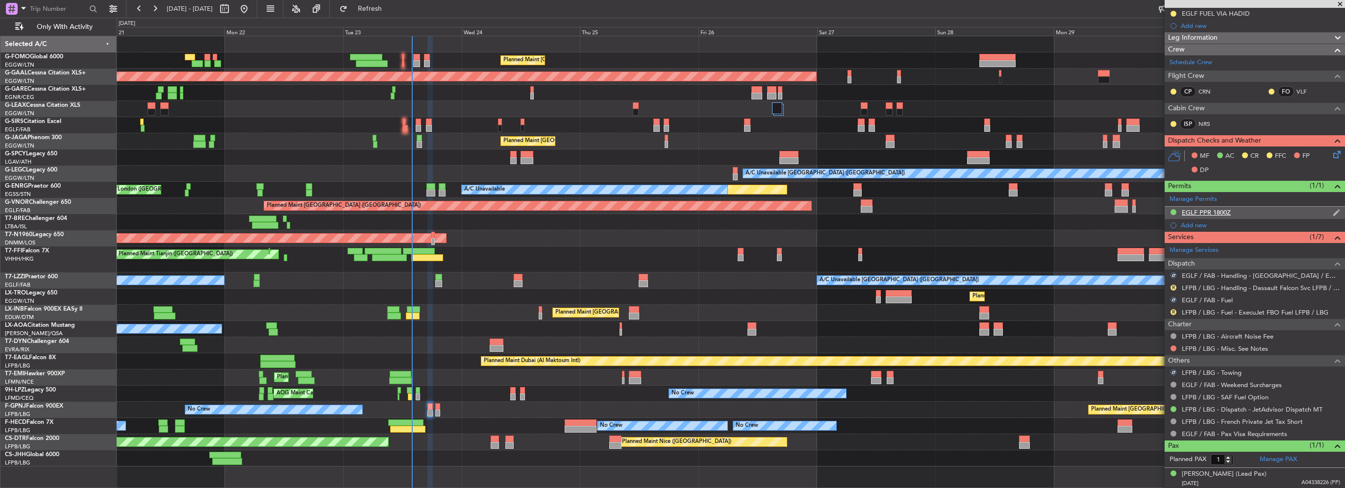
scroll to position [26, 0]
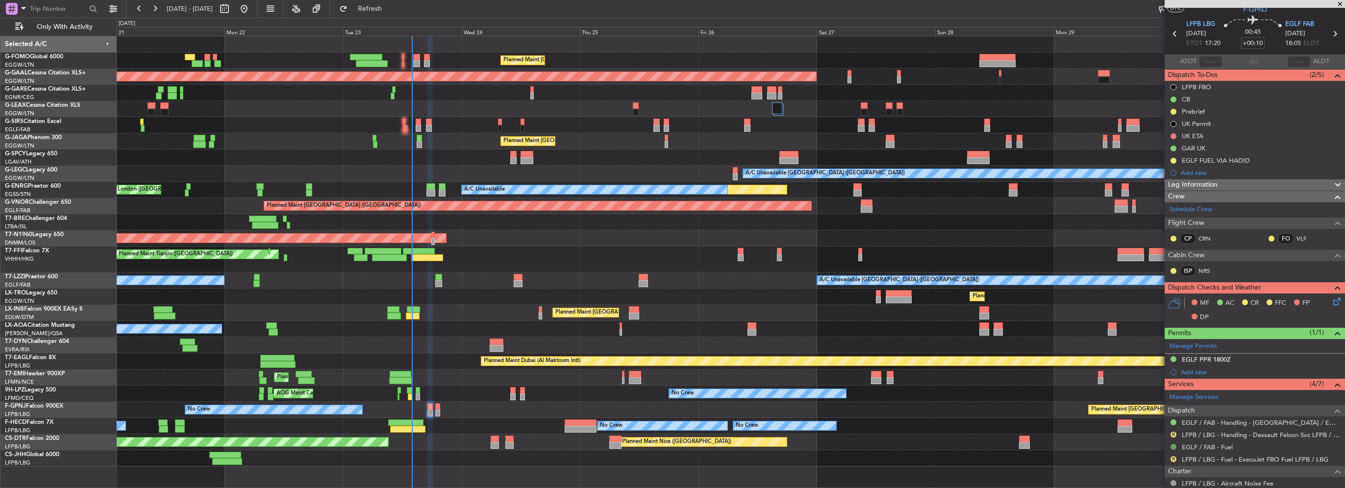
click at [1171, 444] on button at bounding box center [1174, 447] width 6 height 6
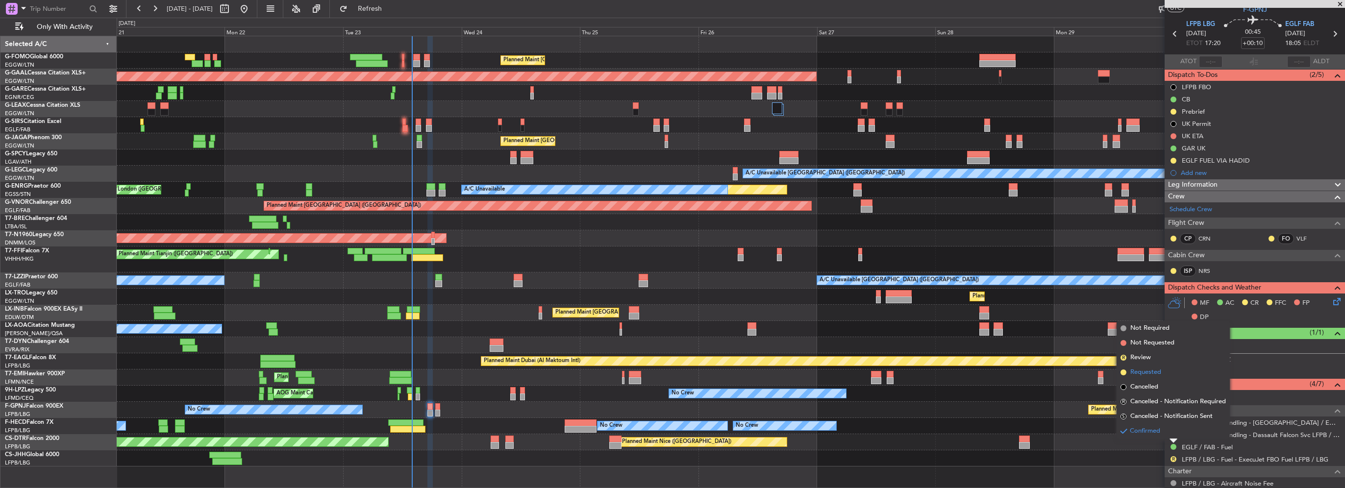
click at [1146, 373] on span "Requested" at bounding box center [1146, 373] width 31 height 10
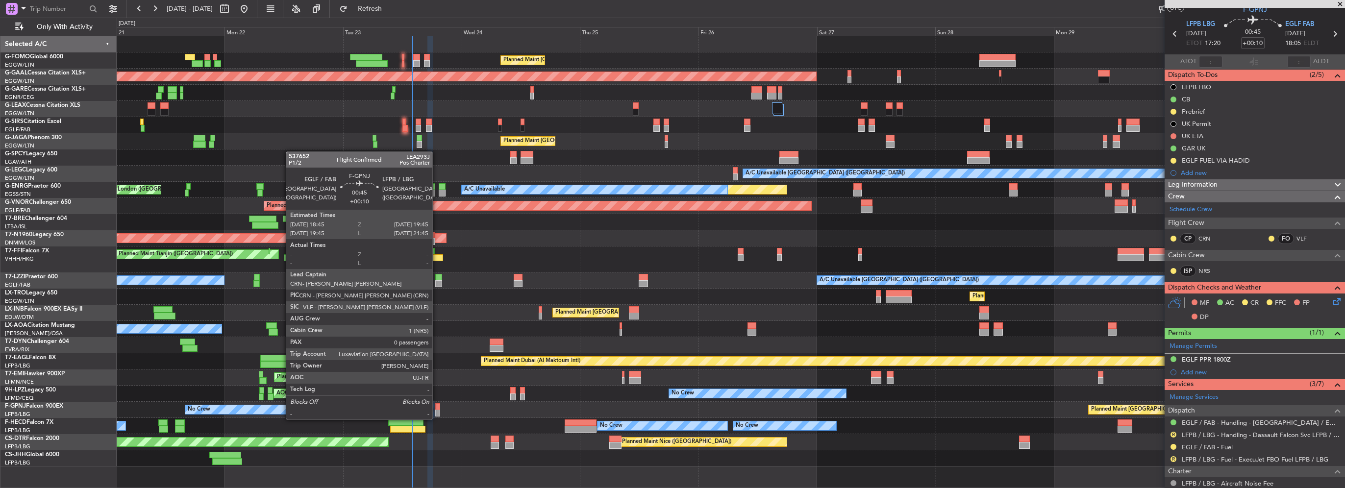
click at [437, 410] on div at bounding box center [437, 413] width 5 height 7
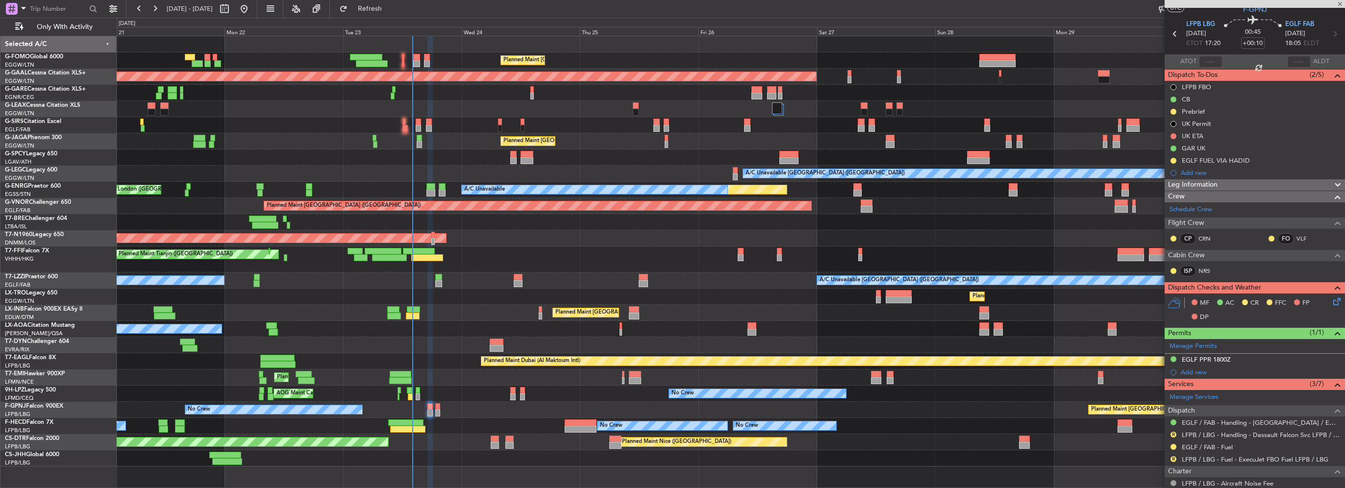
scroll to position [0, 0]
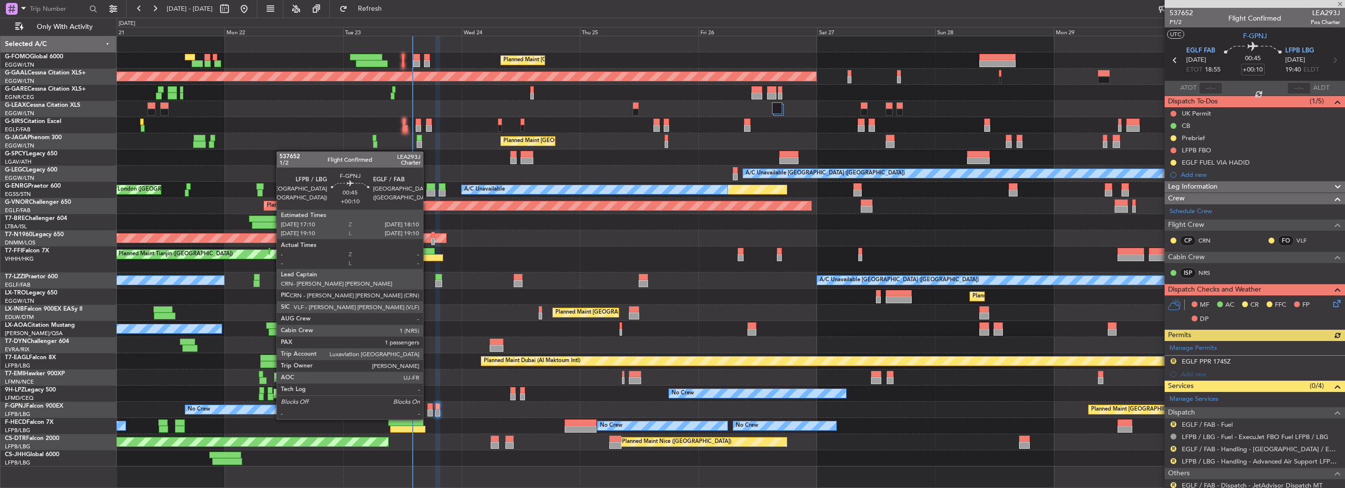
click at [429, 412] on div at bounding box center [429, 413] width 5 height 7
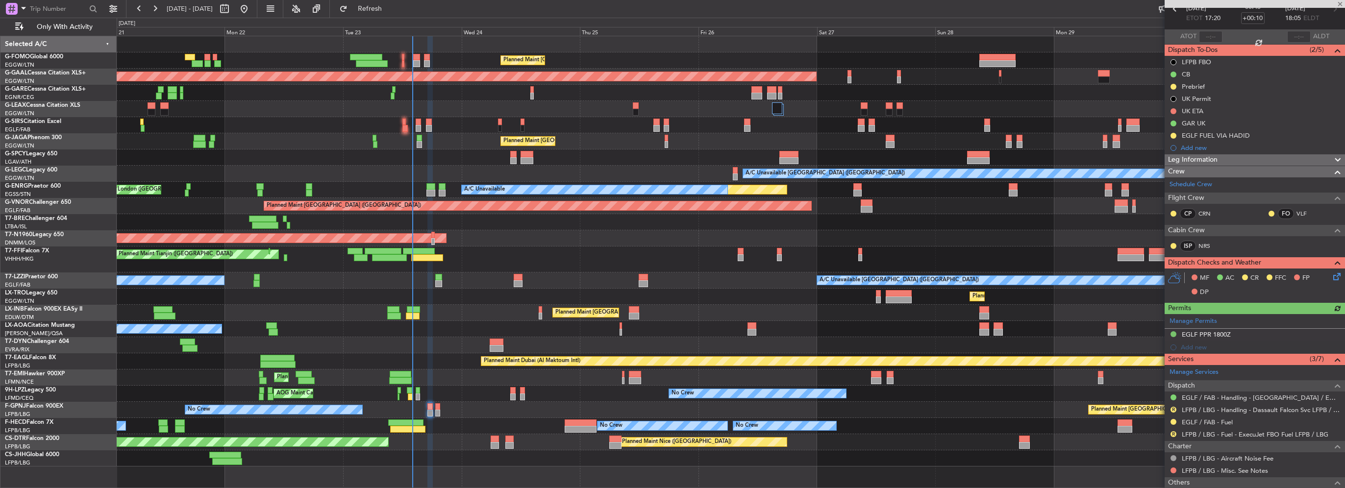
scroll to position [98, 0]
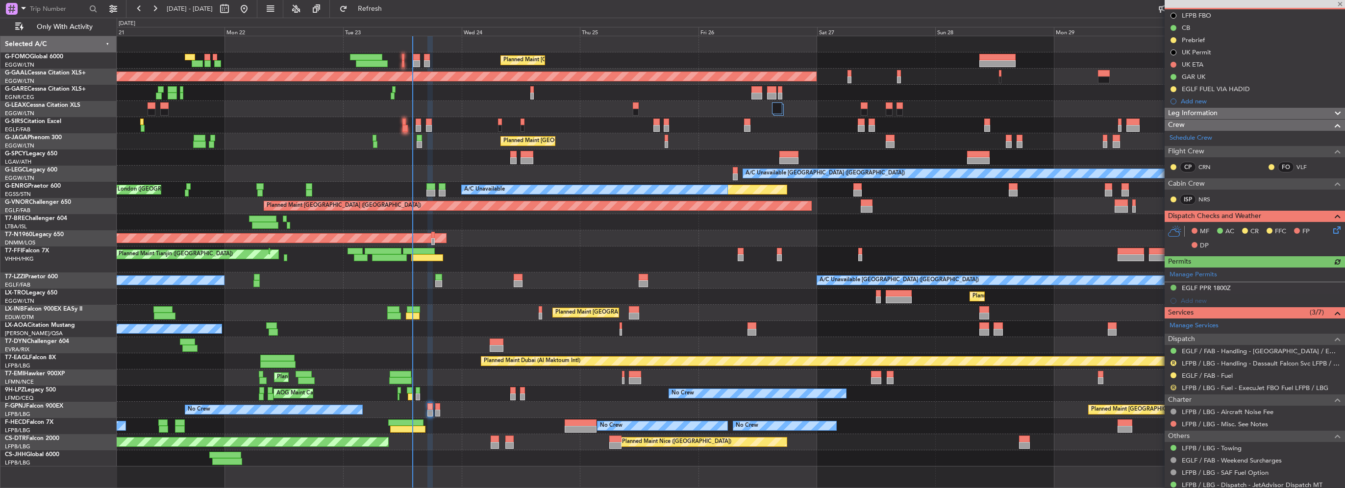
click at [1173, 388] on button "R" at bounding box center [1174, 388] width 6 height 6
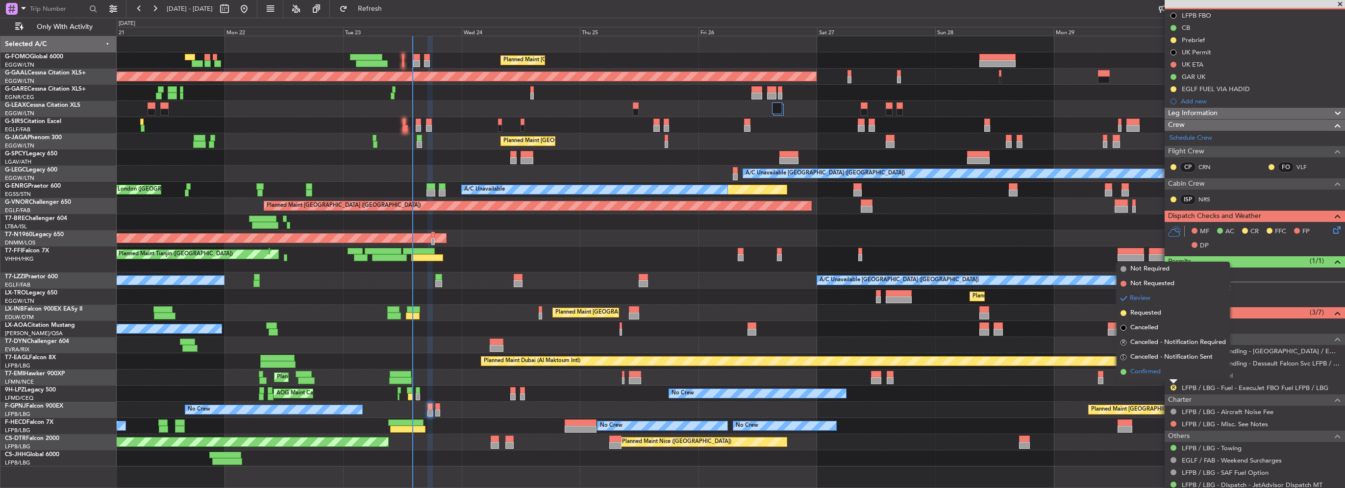
click at [1157, 372] on span "Confirmed" at bounding box center [1146, 372] width 30 height 10
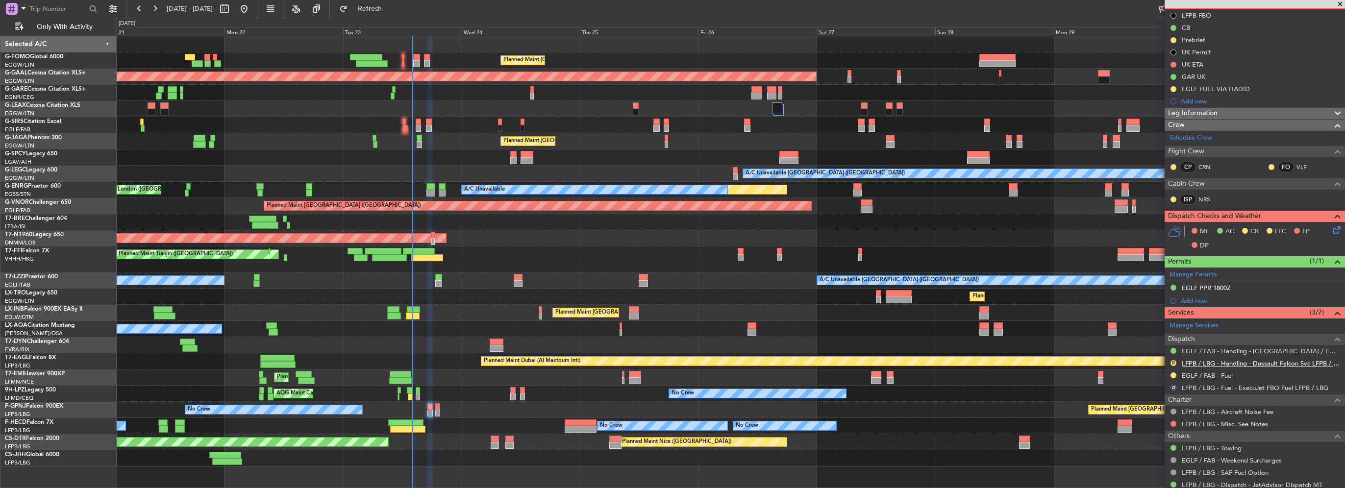
click at [1253, 364] on link "LFPB / LBG - Handling - Dassault Falcon Svc LFPB / LBG" at bounding box center [1261, 363] width 158 height 8
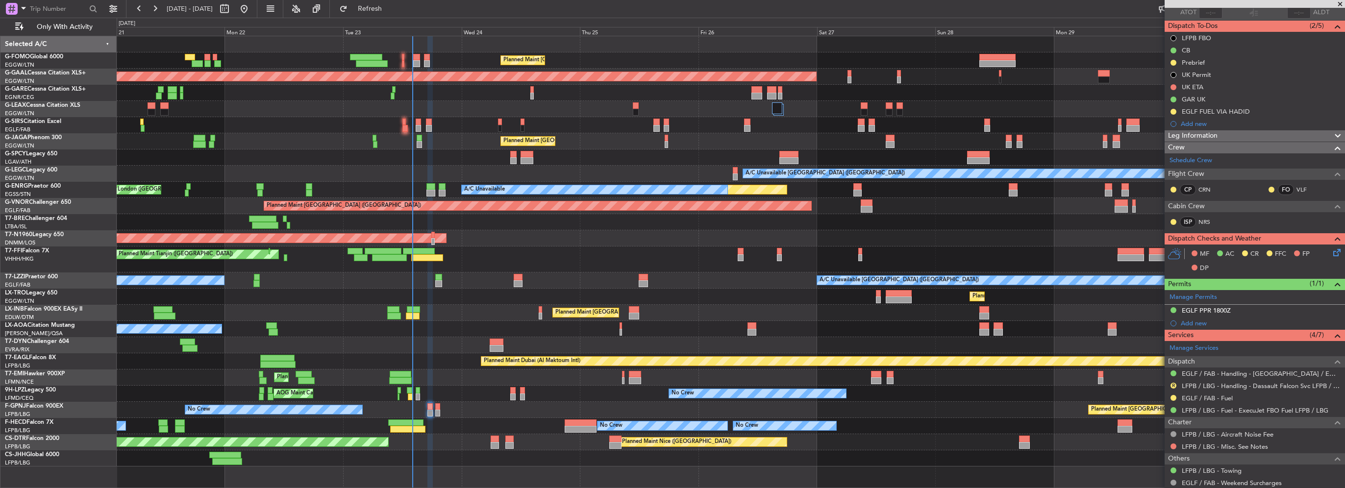
scroll to position [174, 0]
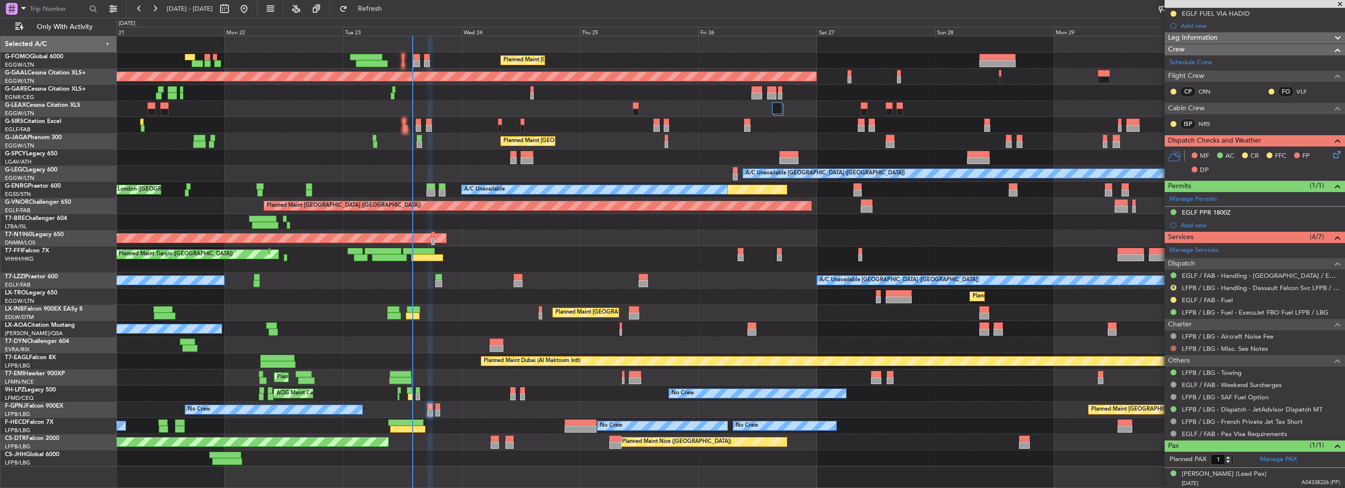
click at [1173, 346] on button at bounding box center [1174, 349] width 6 height 6
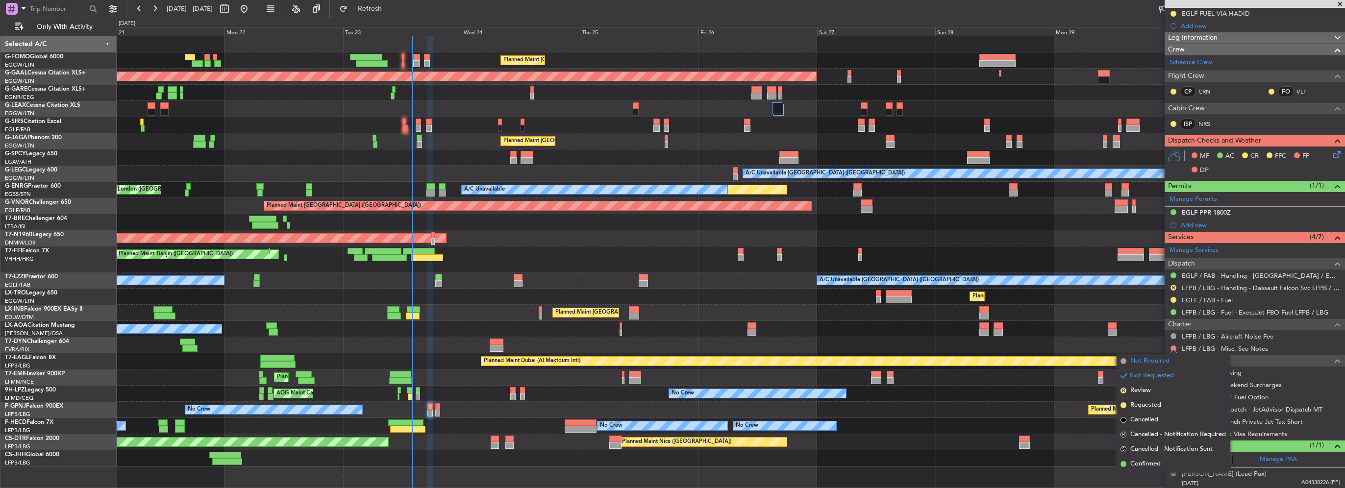
click at [1160, 358] on span "Not Required" at bounding box center [1150, 361] width 39 height 10
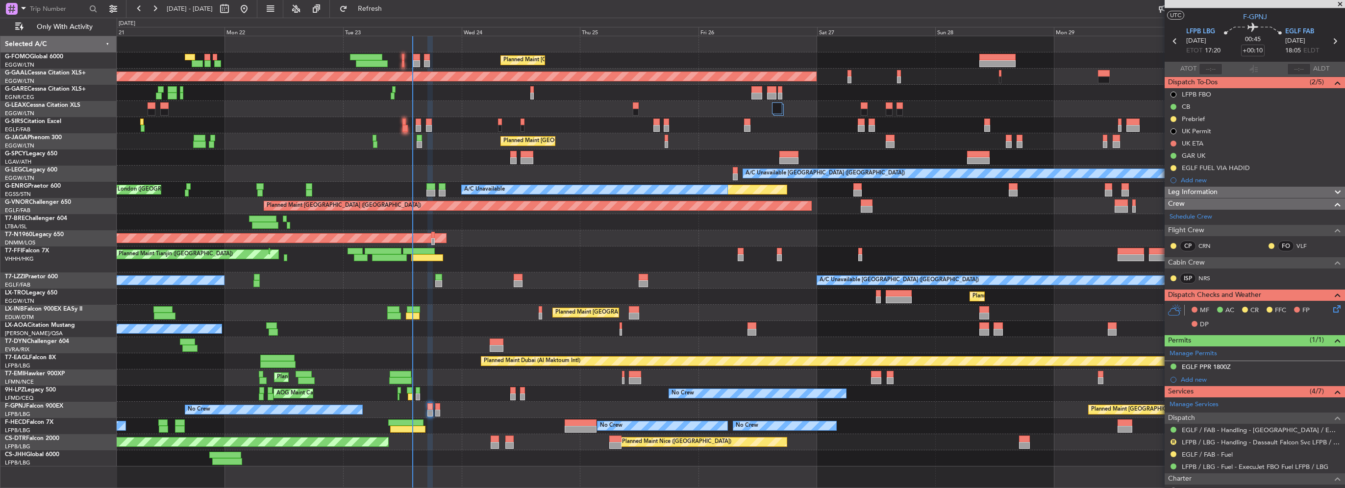
scroll to position [49, 0]
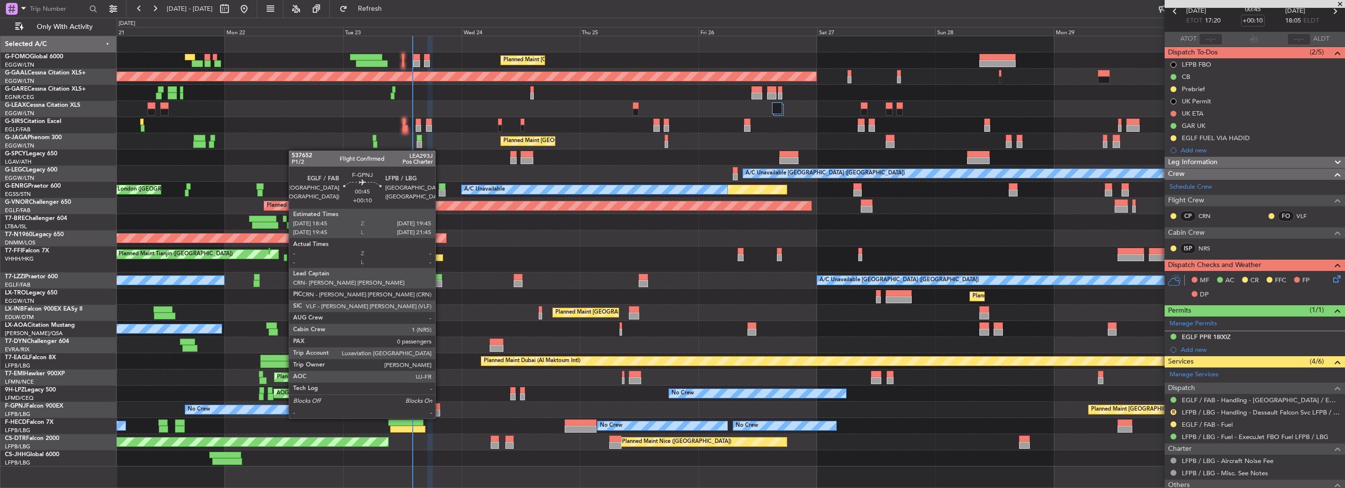
click at [440, 409] on div at bounding box center [437, 406] width 5 height 7
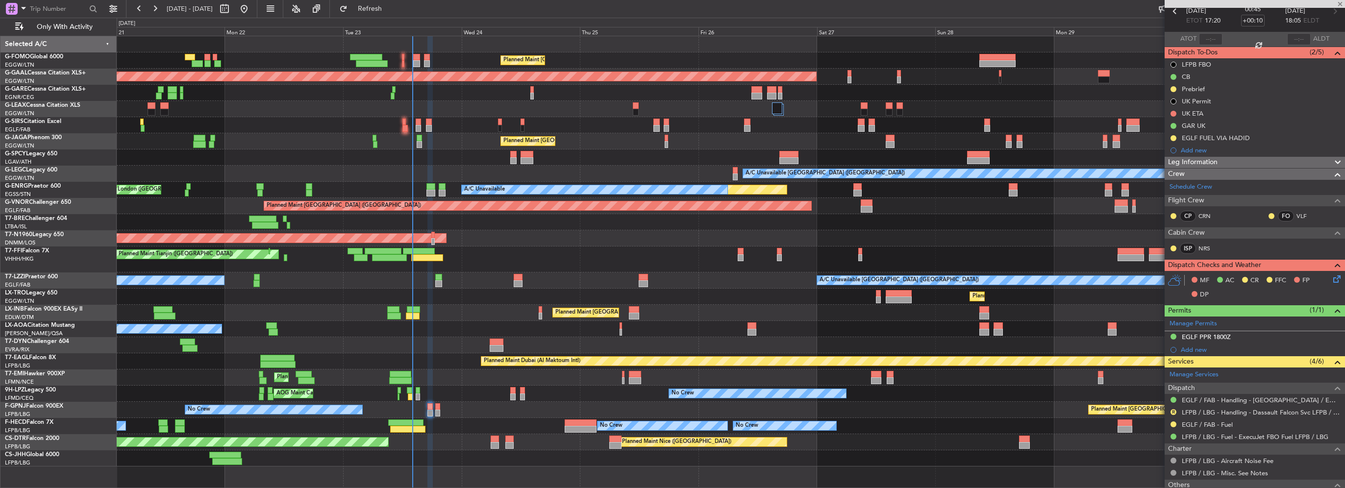
type input "0"
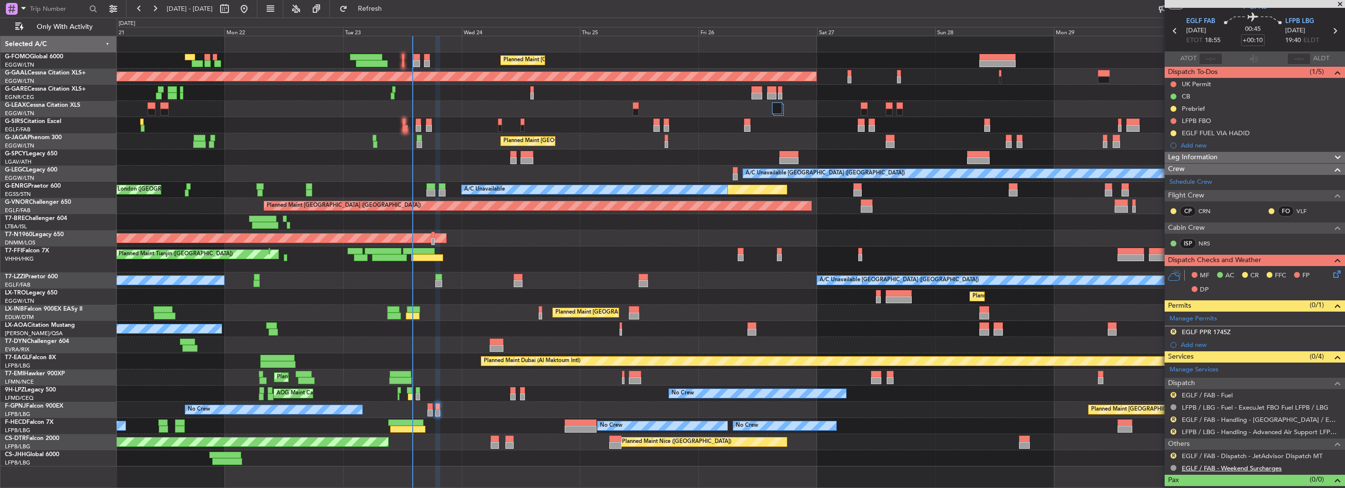
scroll to position [42, 0]
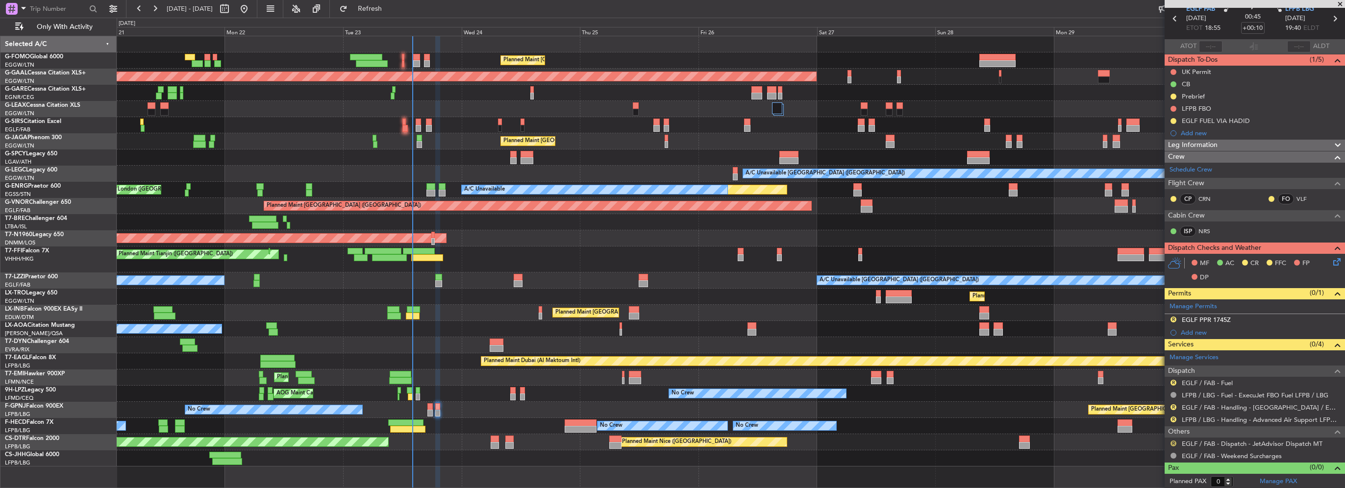
click at [1173, 443] on button "R" at bounding box center [1174, 444] width 6 height 6
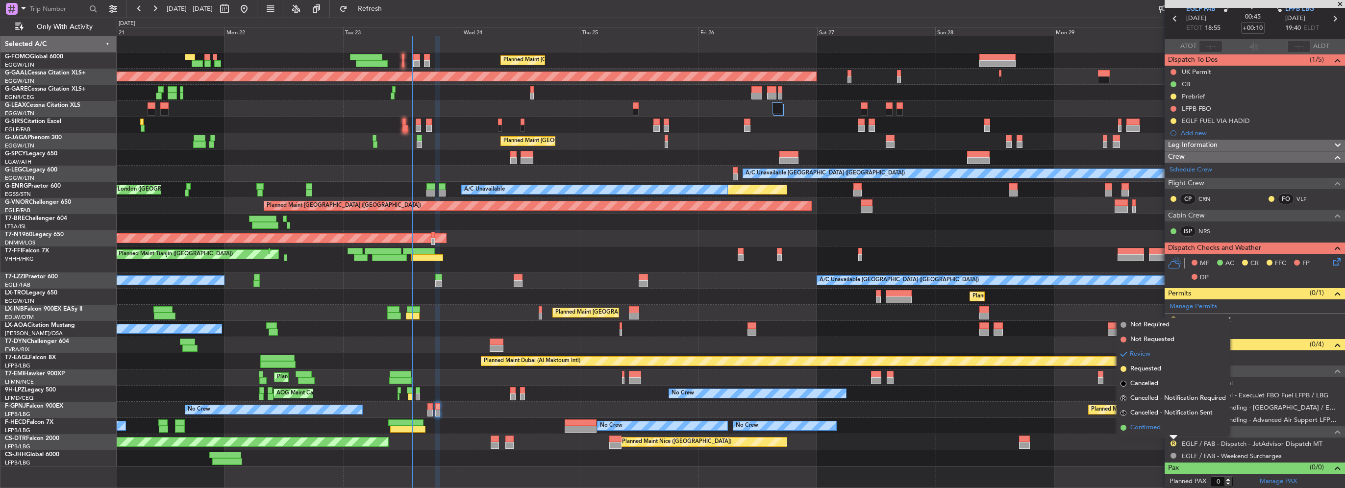
click at [1151, 430] on span "Confirmed" at bounding box center [1146, 428] width 30 height 10
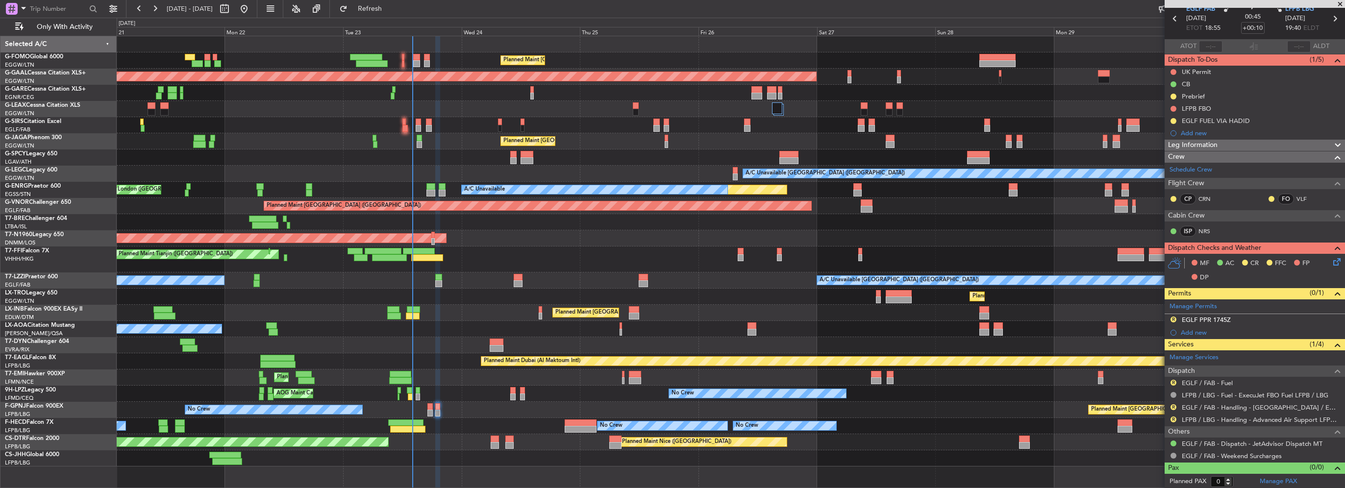
click at [1222, 321] on div "EGLF PPR 1745Z" at bounding box center [1206, 320] width 49 height 8
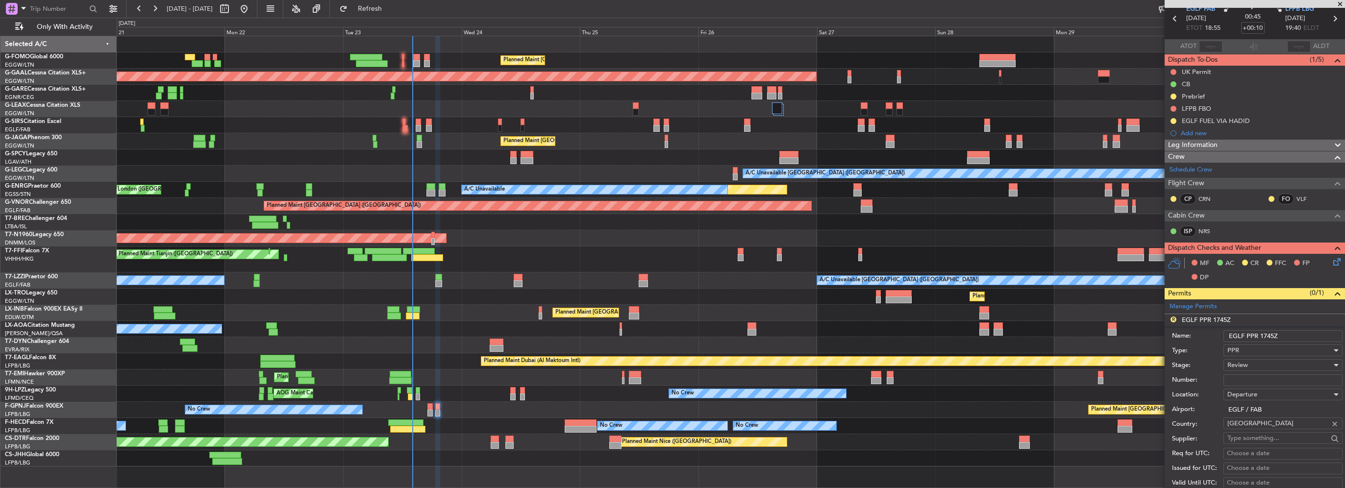
click at [1249, 381] on input "Number:" at bounding box center [1283, 381] width 119 height 12
paste input "376342"
type input "376342"
click at [1238, 366] on span "Review" at bounding box center [1238, 365] width 21 height 9
click at [1255, 443] on span "Received OK" at bounding box center [1279, 443] width 103 height 15
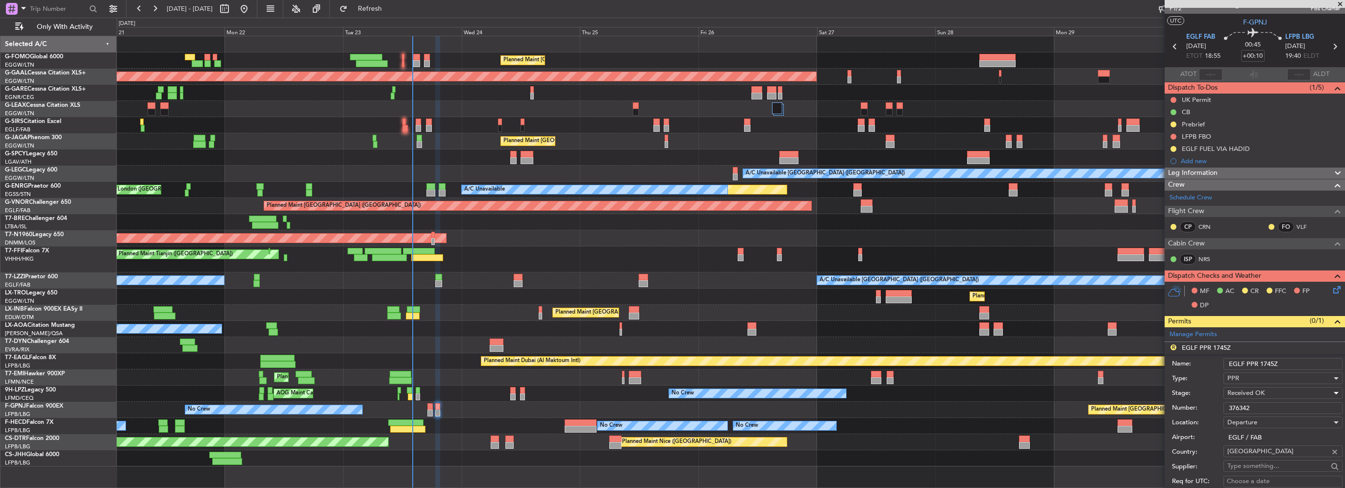
scroll to position [0, 0]
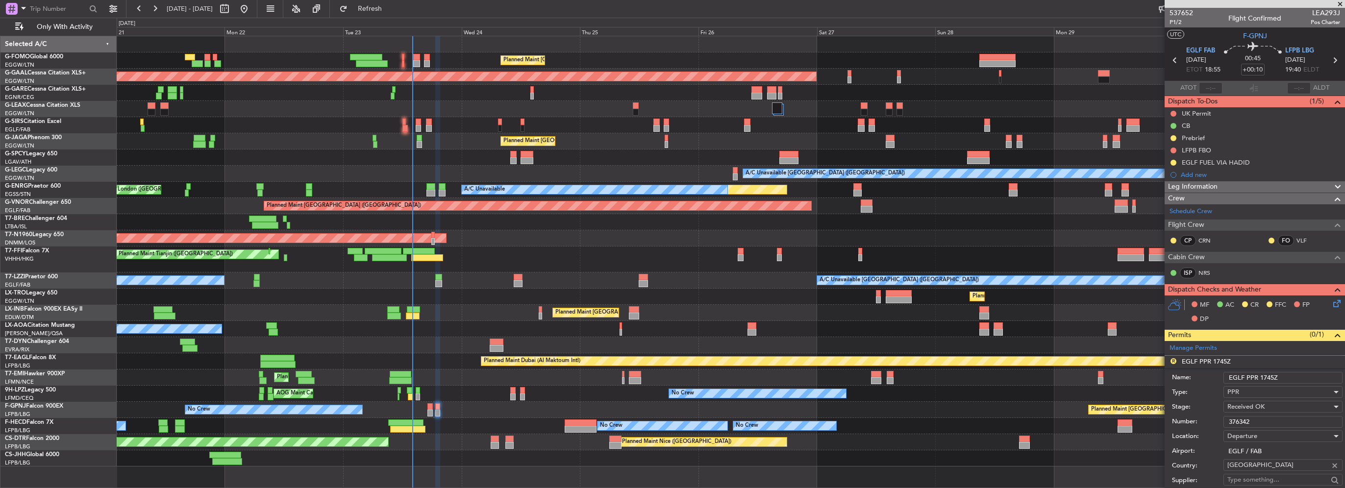
drag, startPoint x: 1275, startPoint y: 375, endPoint x: 1261, endPoint y: 375, distance: 13.7
click at [1261, 375] on input "EGLF PPR 1745Z" at bounding box center [1283, 378] width 119 height 12
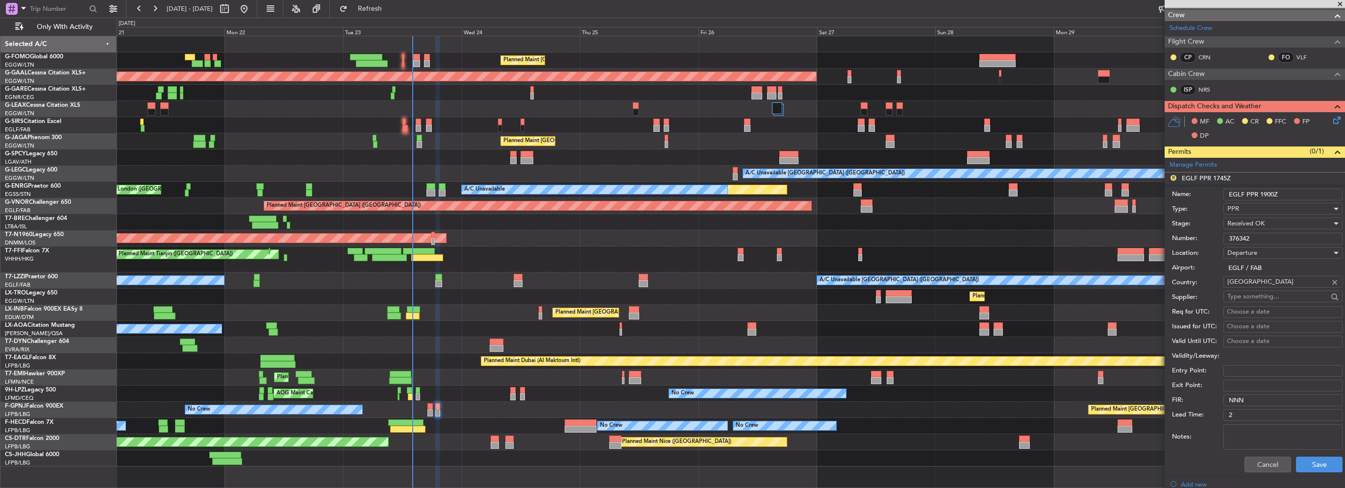
scroll to position [196, 0]
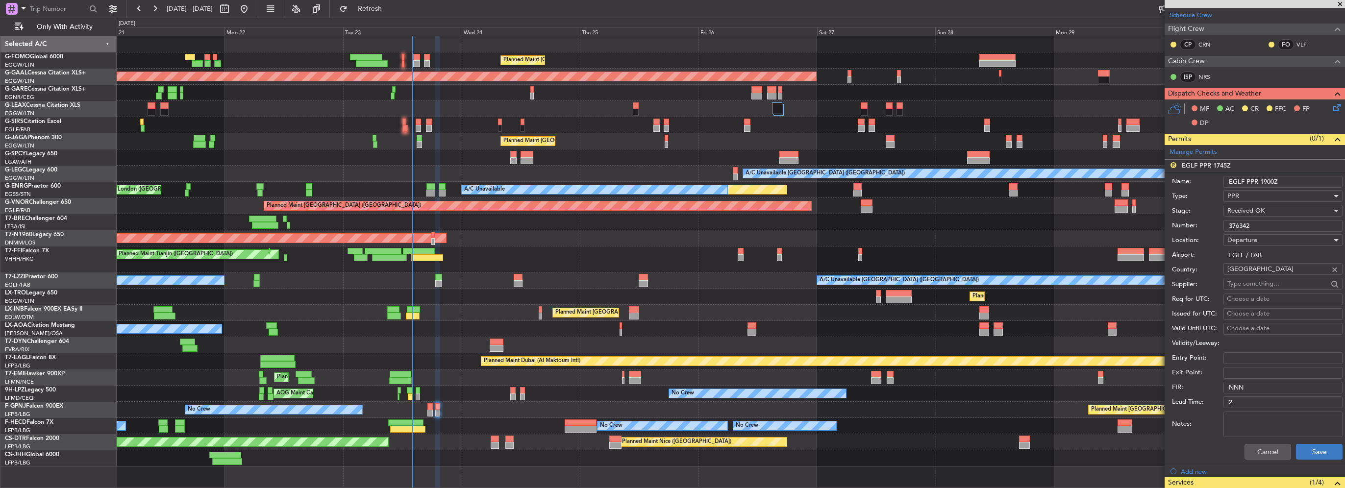
type input "EGLF PPR 1900Z"
click at [1315, 453] on button "Save" at bounding box center [1319, 452] width 47 height 16
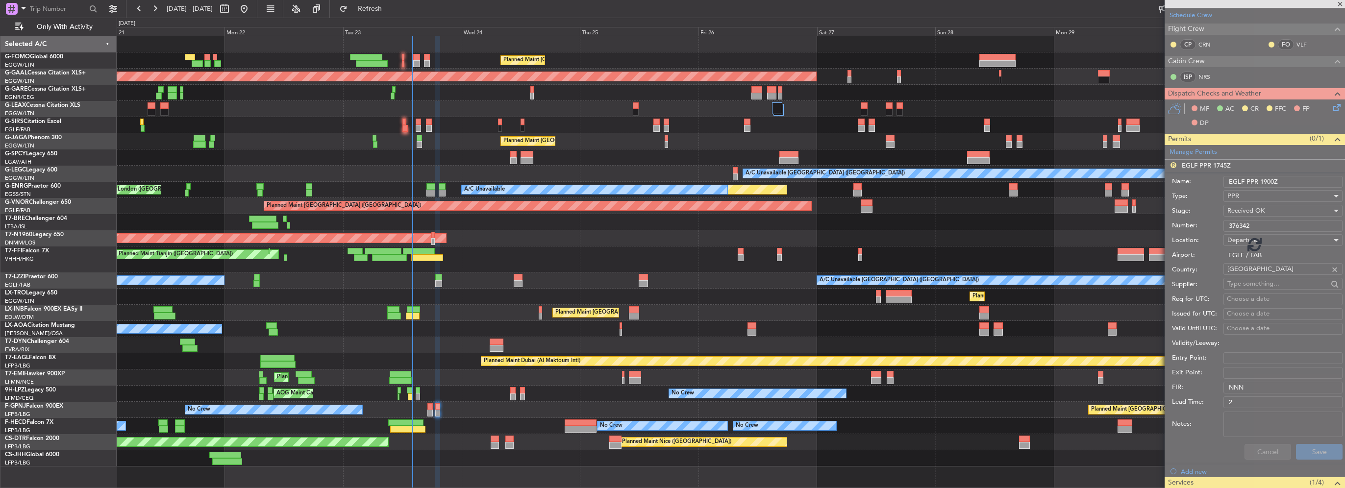
scroll to position [42, 0]
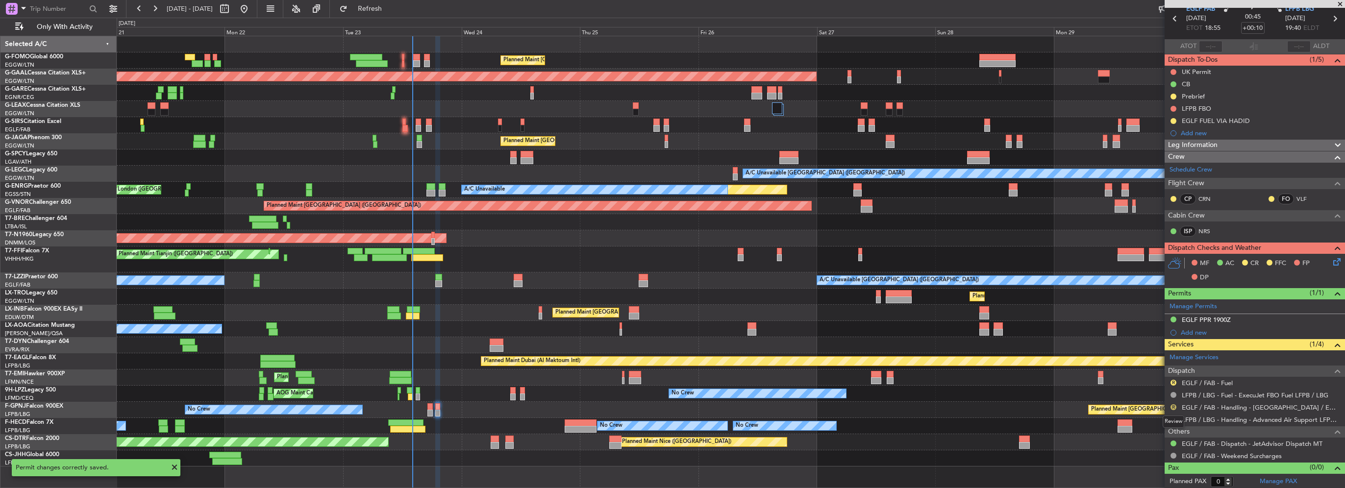
click at [1172, 406] on button "R" at bounding box center [1174, 407] width 6 height 6
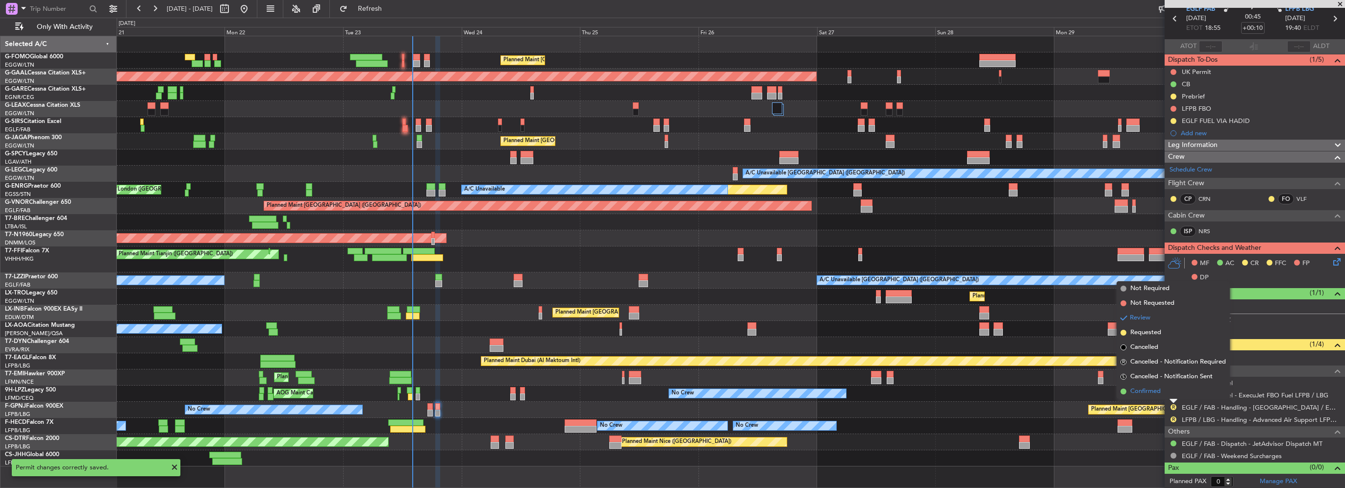
click at [1131, 393] on span "Confirmed" at bounding box center [1146, 392] width 30 height 10
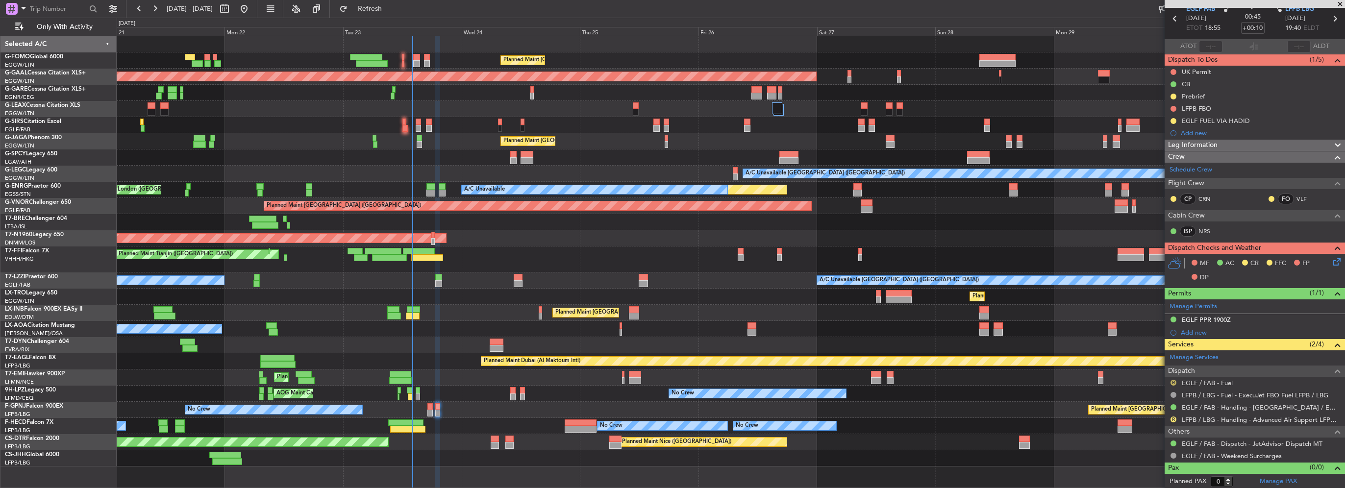
click at [1174, 381] on button "R" at bounding box center [1174, 383] width 6 height 6
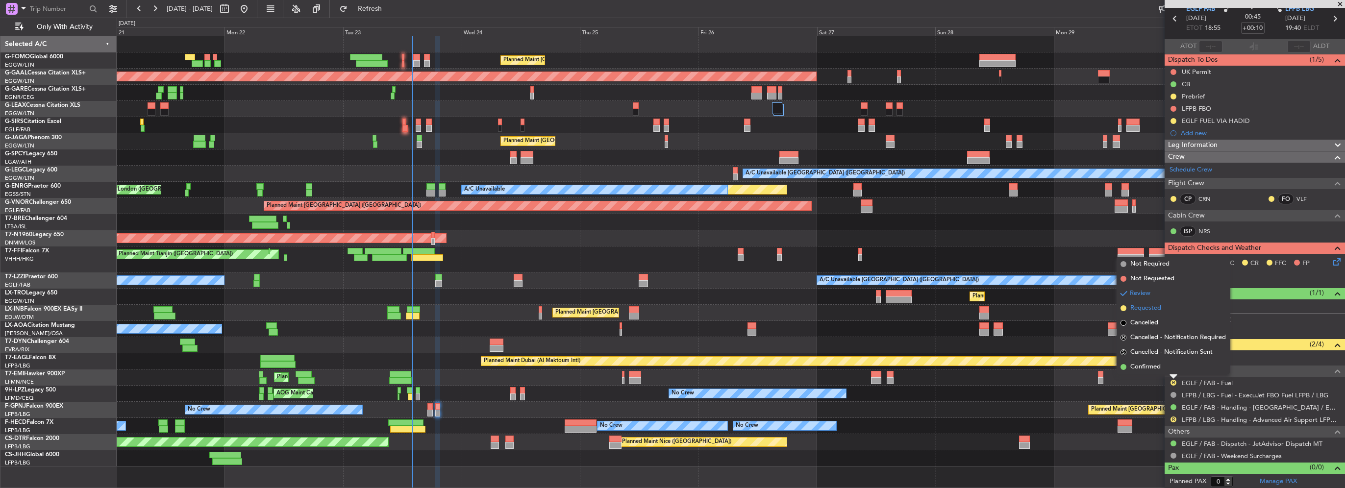
click at [1137, 308] on span "Requested" at bounding box center [1146, 308] width 31 height 10
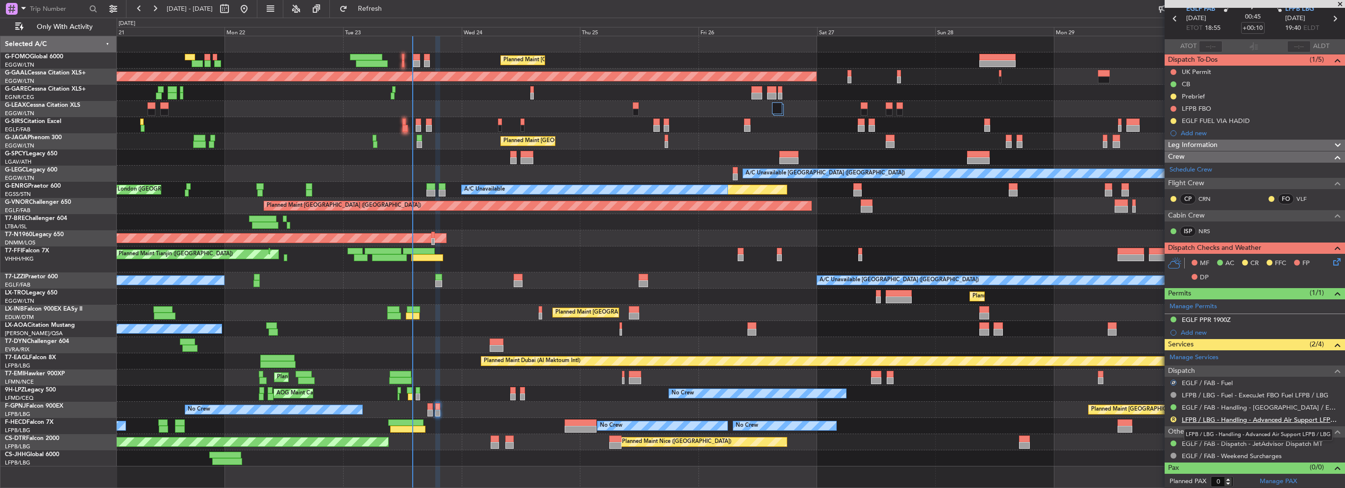
click at [1275, 418] on link "LFPB / LBG - Handling - Advanced Air Support LFPB / LBG" at bounding box center [1261, 420] width 158 height 8
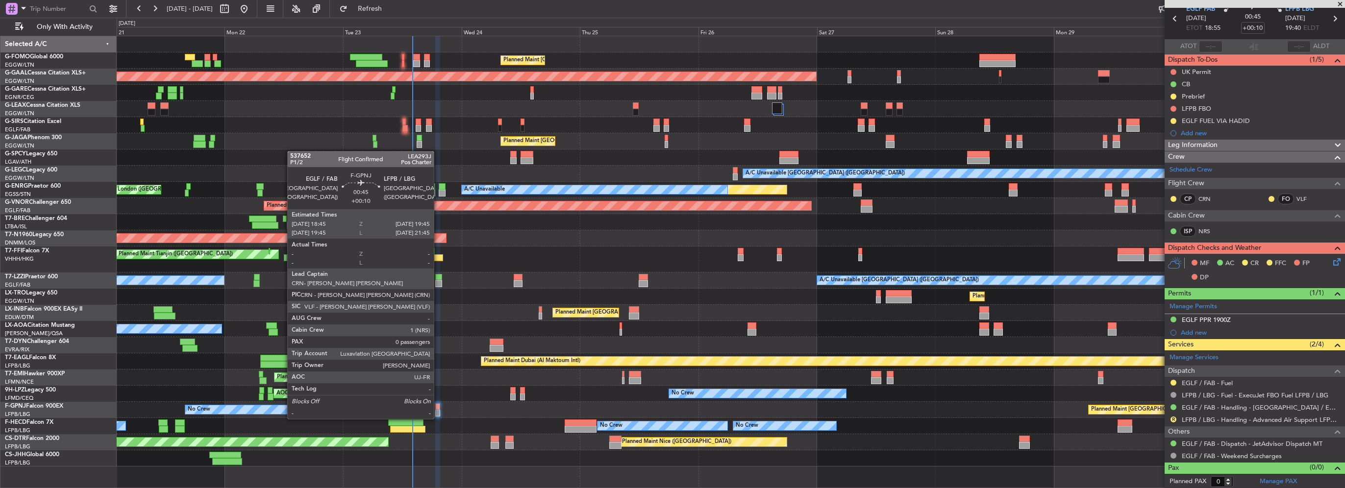
click at [438, 409] on div at bounding box center [437, 406] width 5 height 7
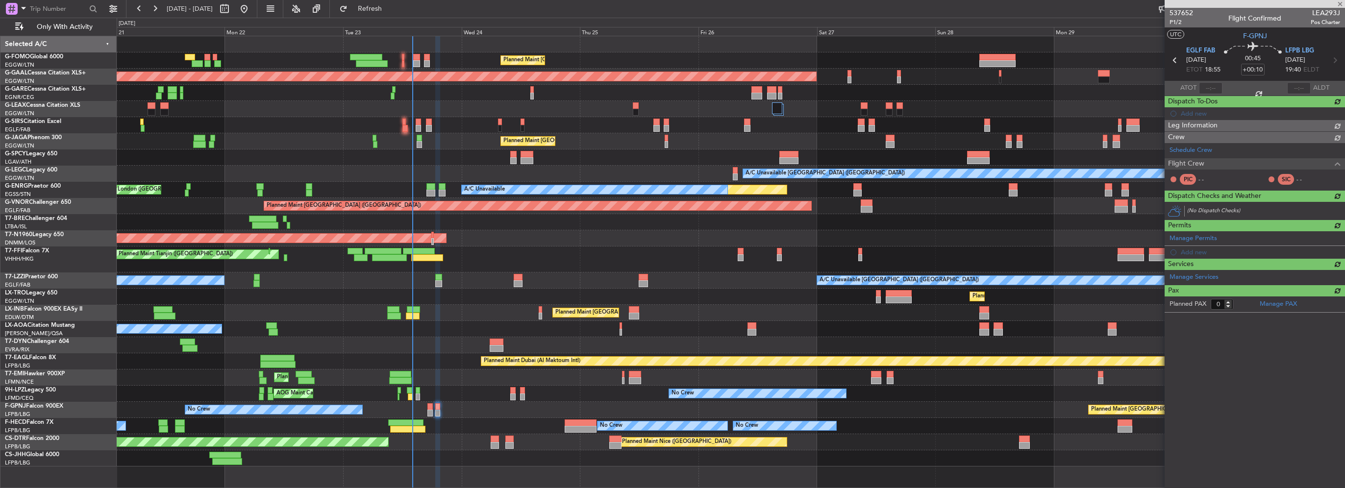
scroll to position [0, 0]
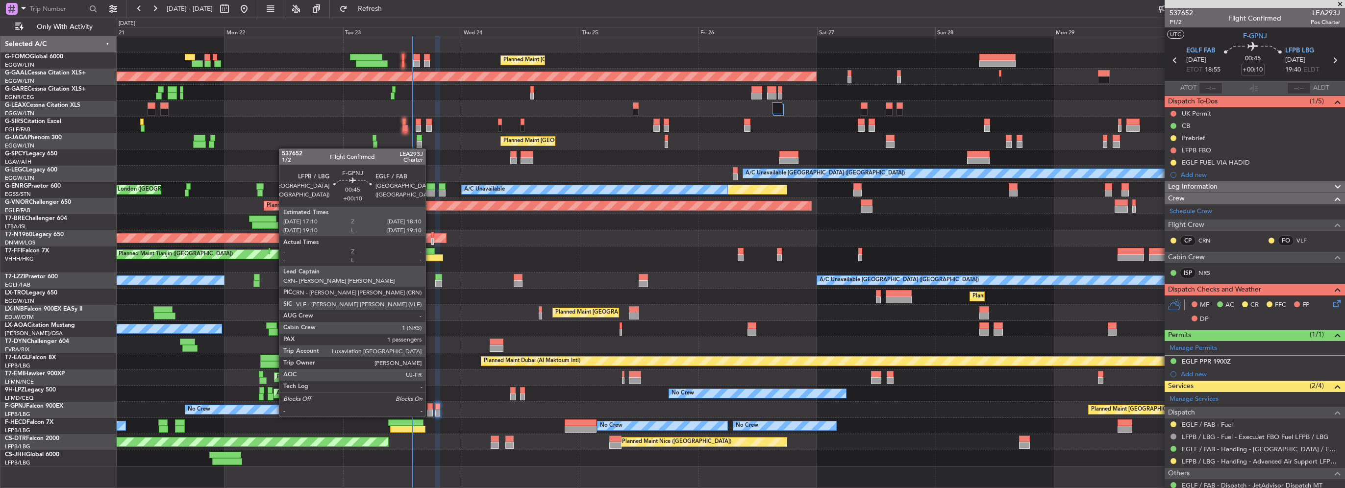
click at [430, 407] on div at bounding box center [429, 406] width 5 height 7
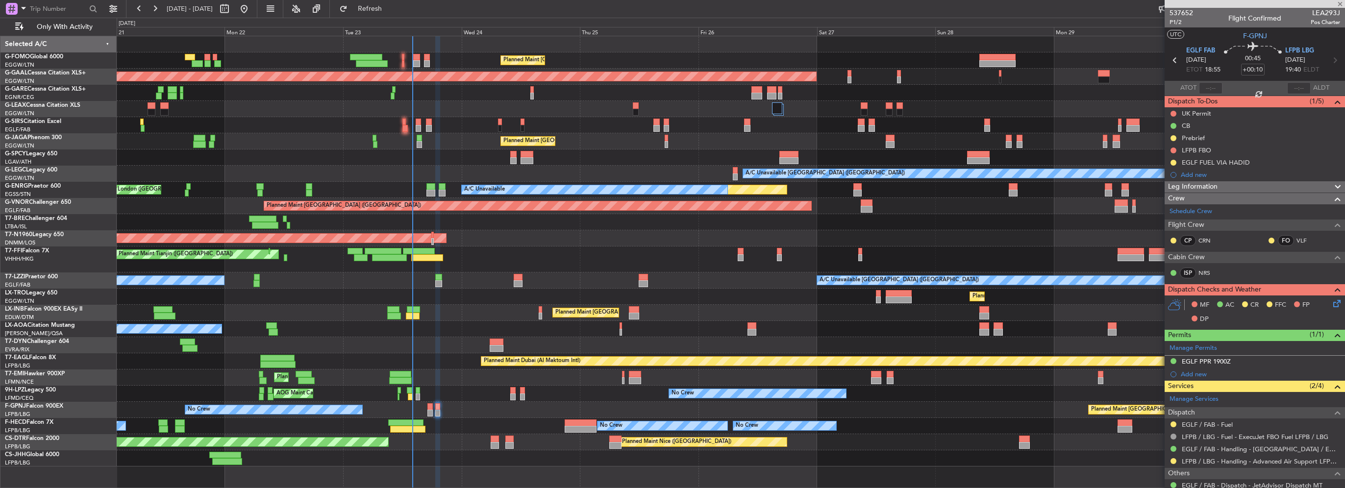
type input "1"
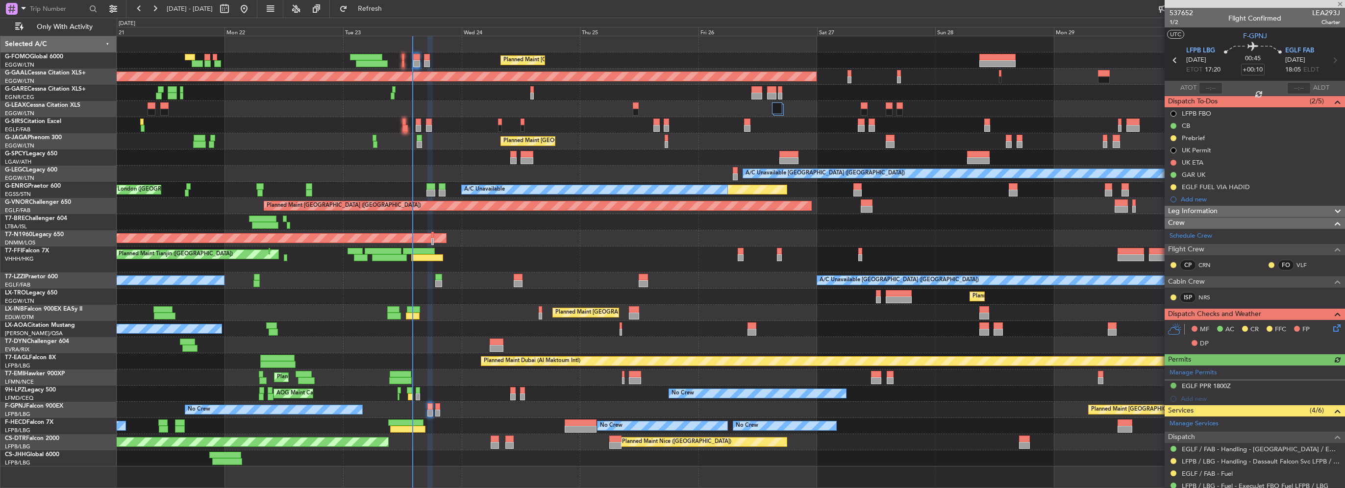
click at [1232, 206] on div "Leg Information" at bounding box center [1255, 211] width 180 height 11
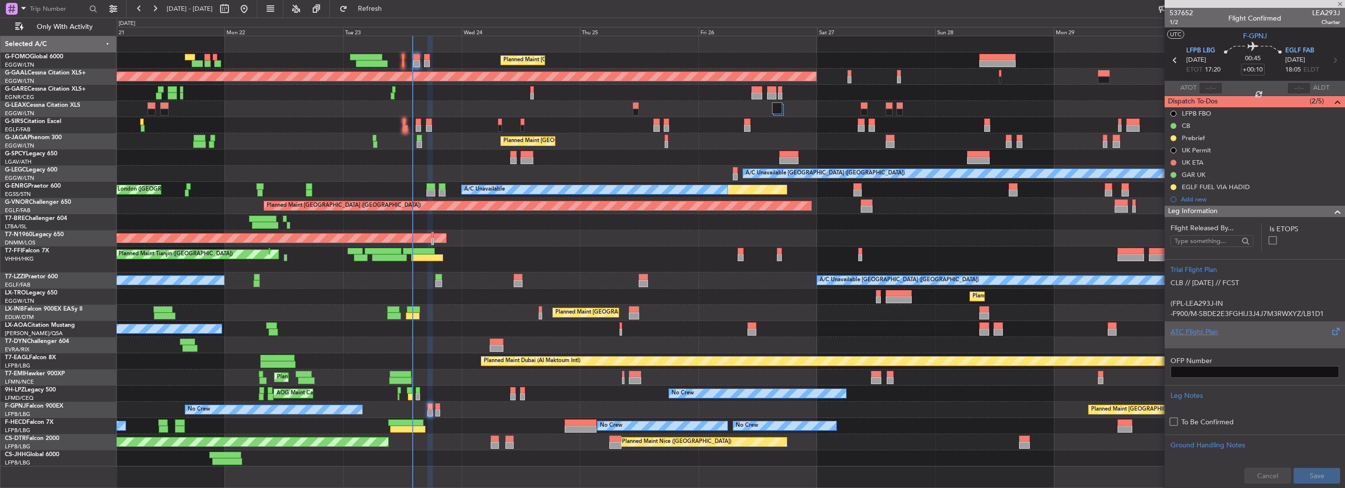
click at [1195, 336] on div "ATC Flight Plan" at bounding box center [1255, 332] width 169 height 10
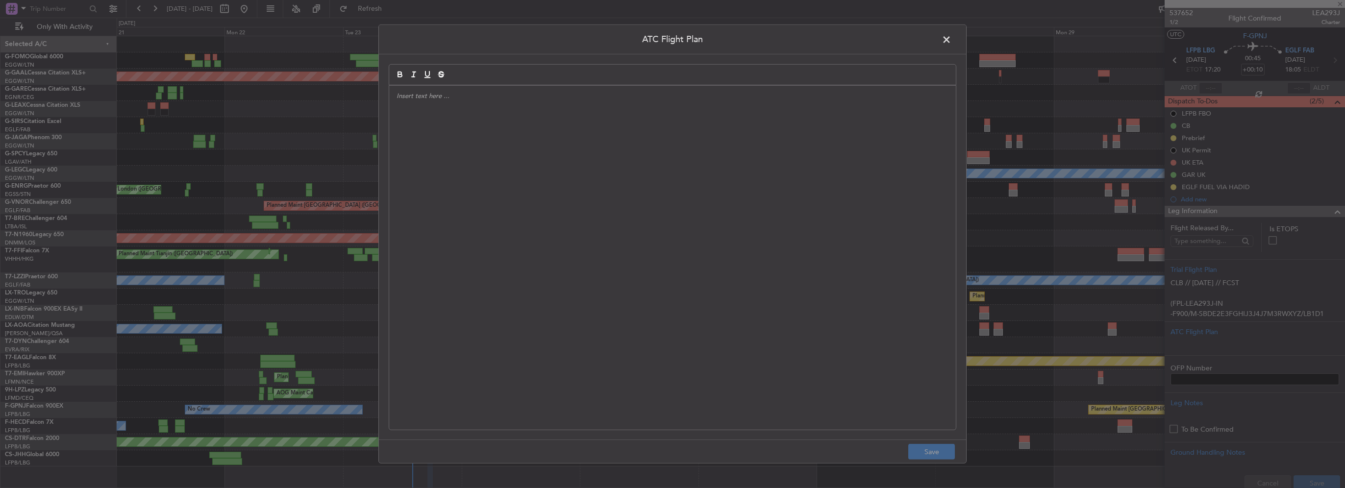
click at [574, 195] on div at bounding box center [672, 258] width 567 height 344
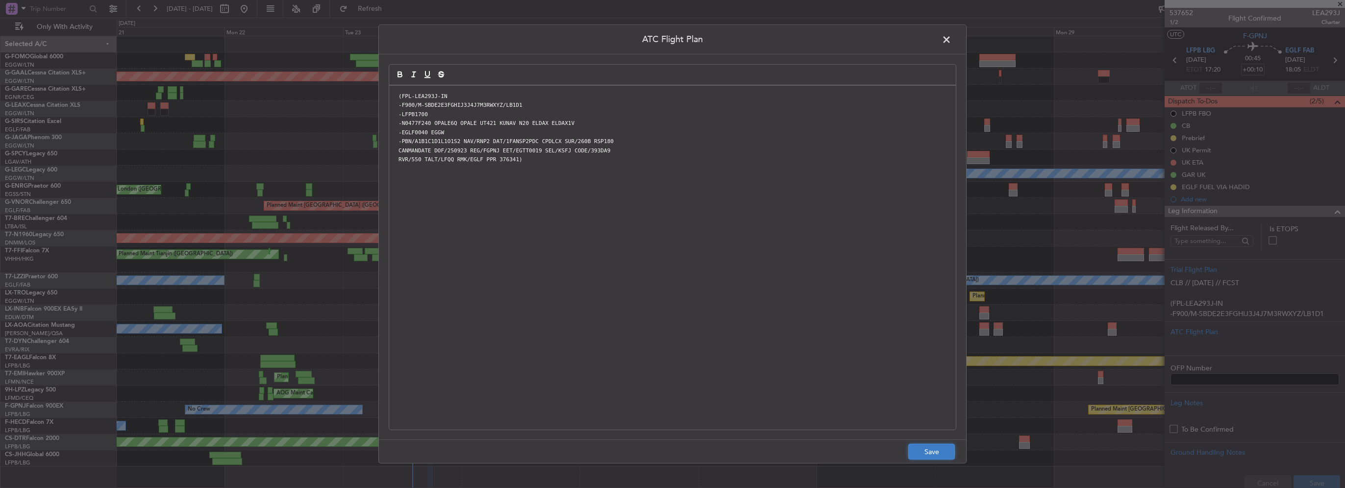
click at [937, 453] on button "Save" at bounding box center [931, 452] width 47 height 16
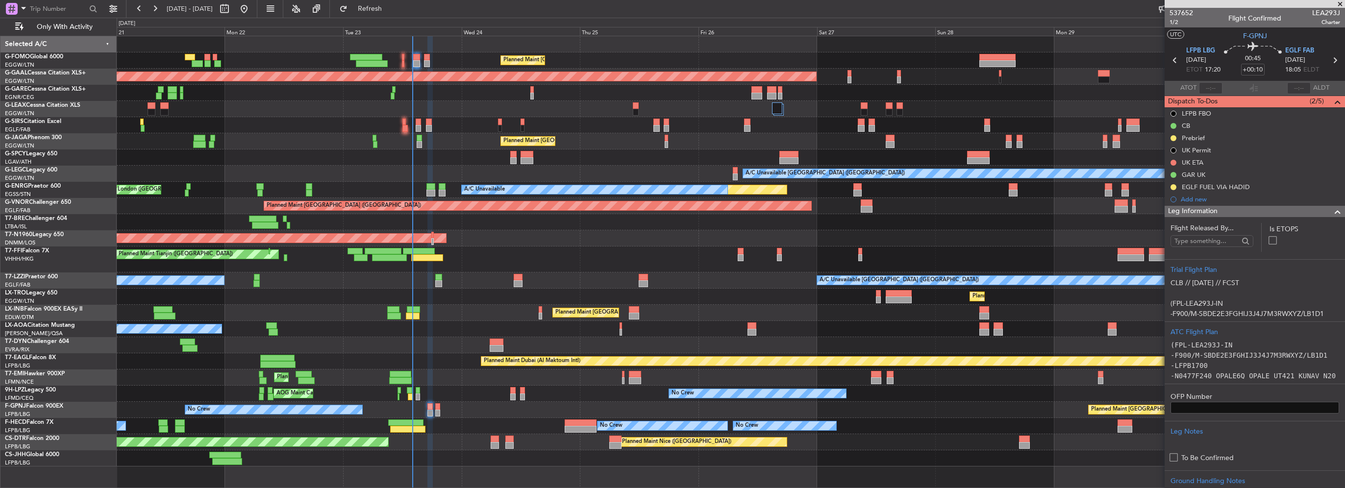
scroll to position [147, 0]
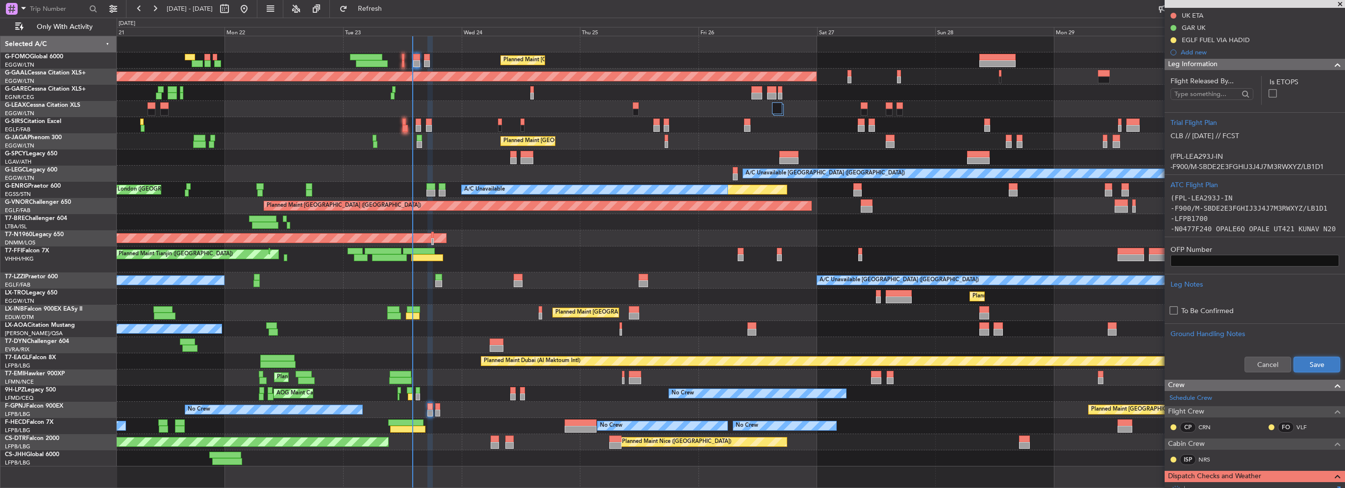
click at [1308, 367] on button "Save" at bounding box center [1317, 365] width 47 height 16
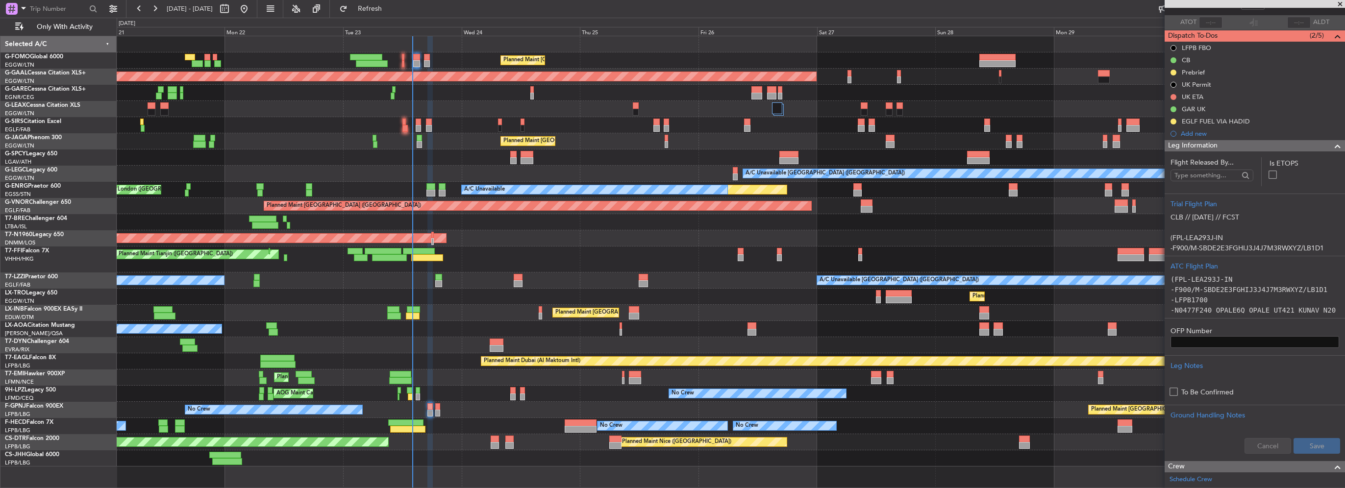
scroll to position [49, 0]
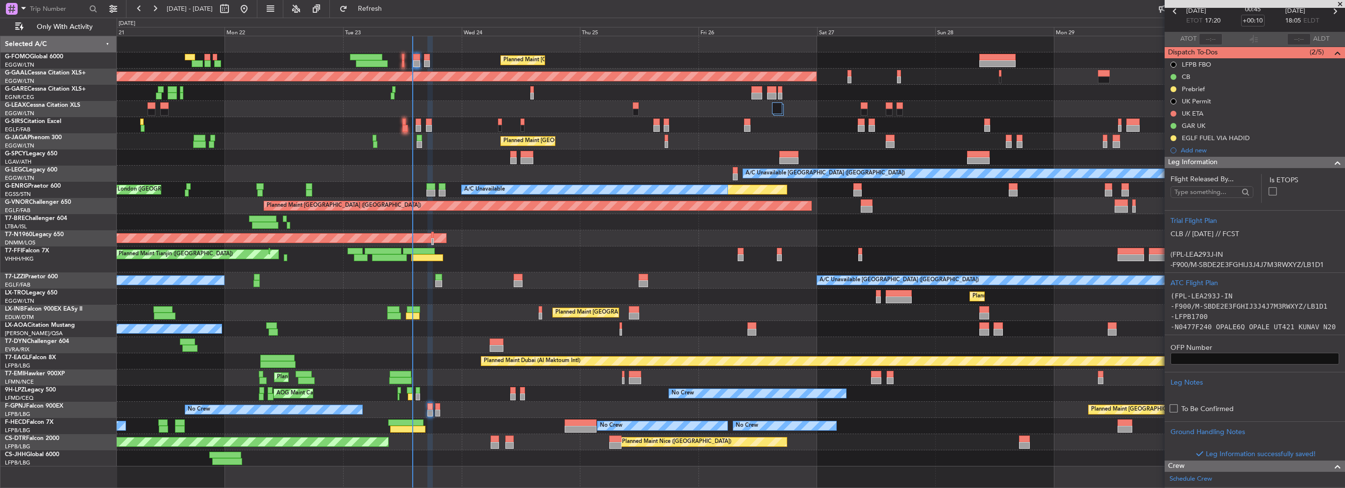
click at [1332, 160] on span at bounding box center [1338, 163] width 12 height 12
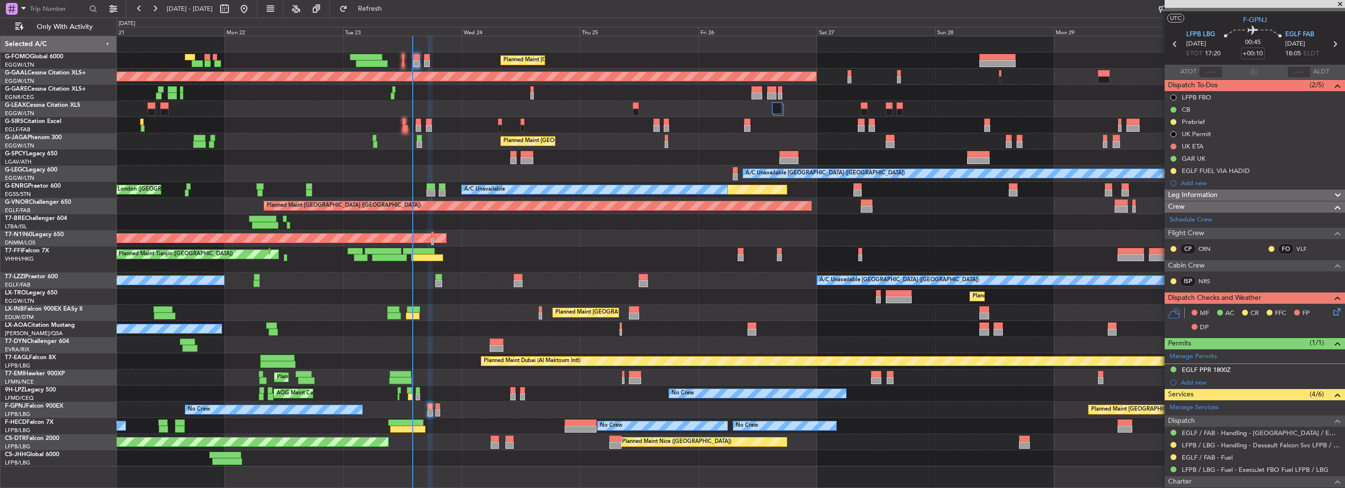
scroll to position [0, 0]
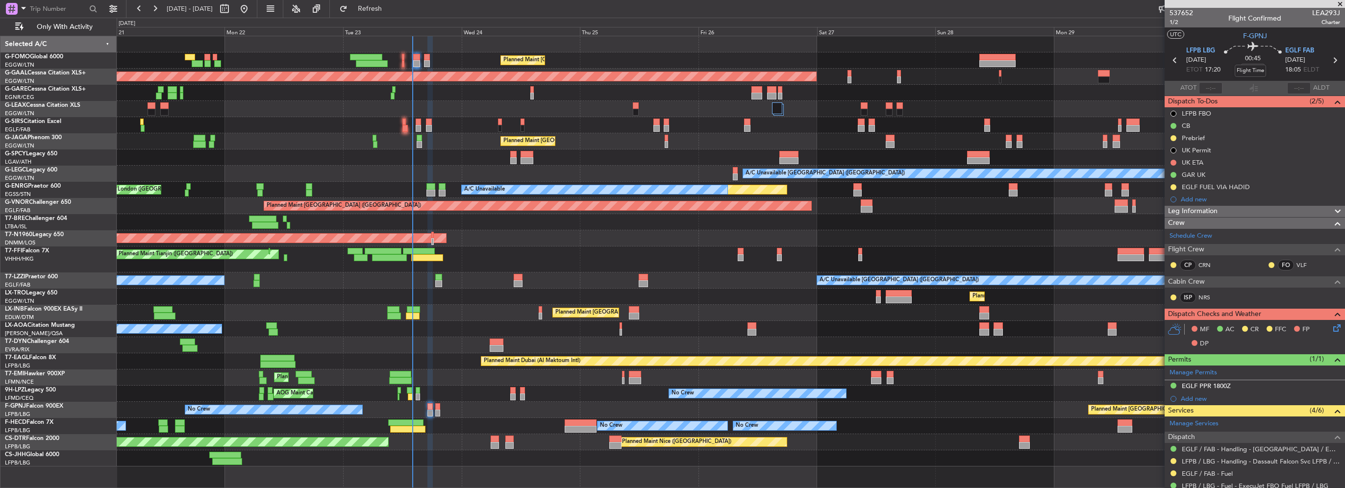
click at [1261, 68] on div "Flight Time" at bounding box center [1250, 71] width 31 height 12
click at [1256, 68] on div "Flight Time" at bounding box center [1250, 71] width 31 height 12
click at [1253, 64] on input "+00:10" at bounding box center [1253, 70] width 24 height 12
click at [1255, 69] on input "+00:10" at bounding box center [1253, 70] width 24 height 12
drag, startPoint x: 1253, startPoint y: 71, endPoint x: 1260, endPoint y: 71, distance: 6.9
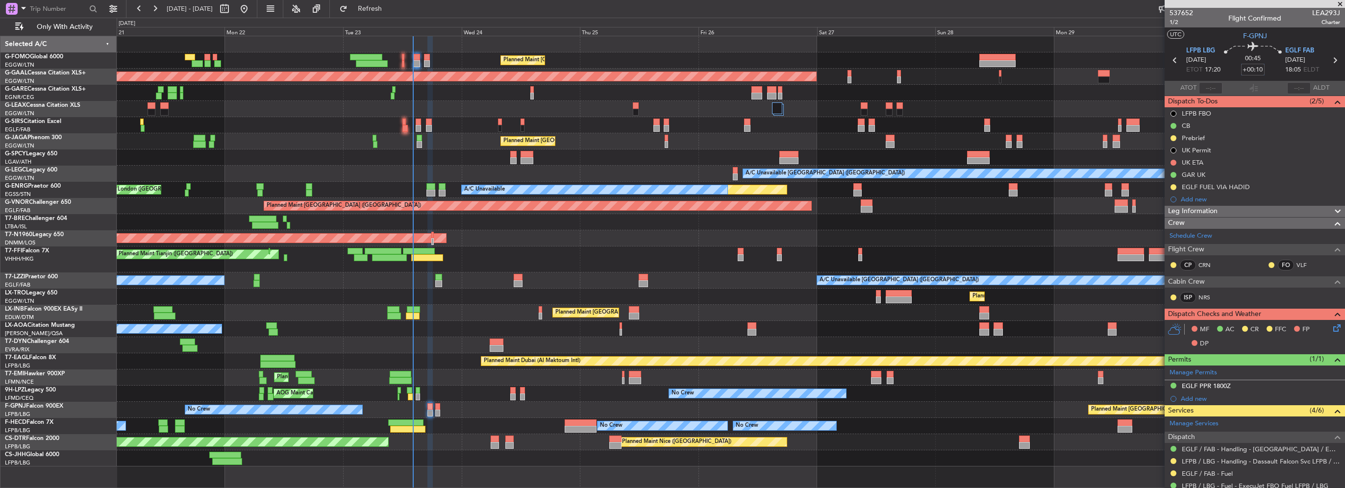
click at [1260, 71] on input "+00:10" at bounding box center [1253, 70] width 24 height 12
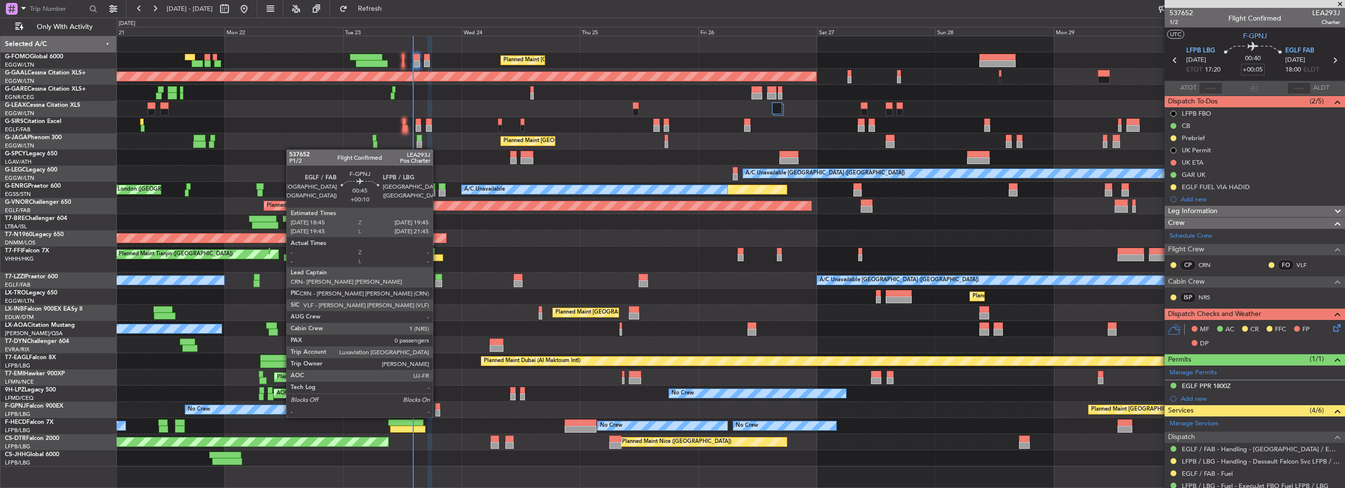
click at [438, 409] on div "Planned Maint Paris (Le Bourget) No Crew AOG Maint Paris (Le Bourget)" at bounding box center [731, 410] width 1228 height 16
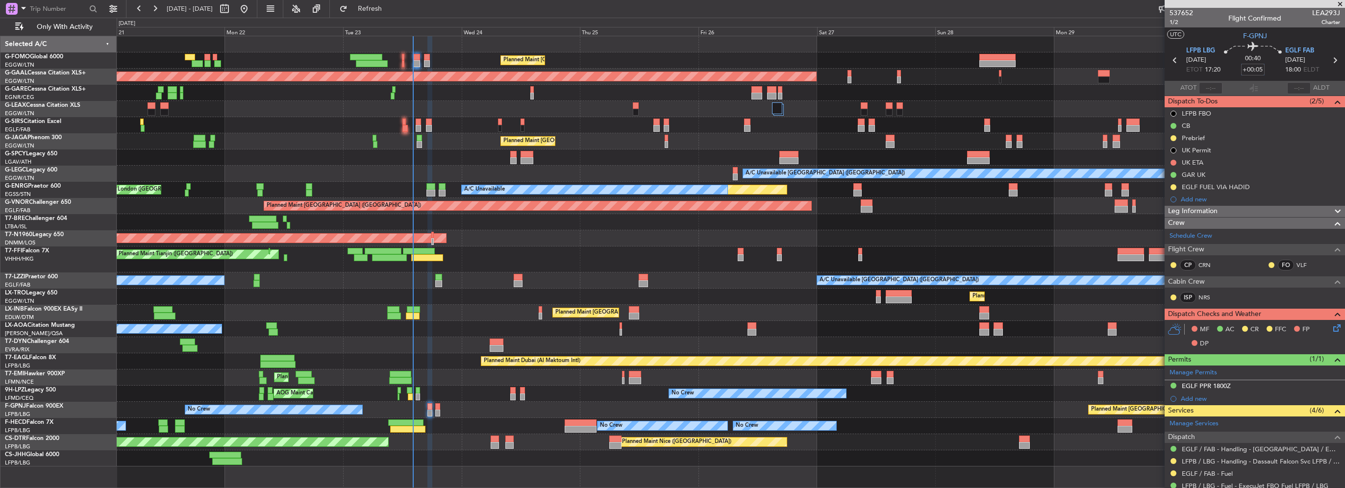
click at [440, 408] on div "Planned Maint Paris (Le Bourget) No Crew AOG Maint Paris (Le Bourget)" at bounding box center [731, 410] width 1228 height 16
click at [440, 409] on div "Planned Maint Paris (Le Bourget) No Crew AOG Maint Paris (Le Bourget)" at bounding box center [731, 410] width 1228 height 16
click at [1224, 209] on div "Leg Information" at bounding box center [1255, 211] width 180 height 11
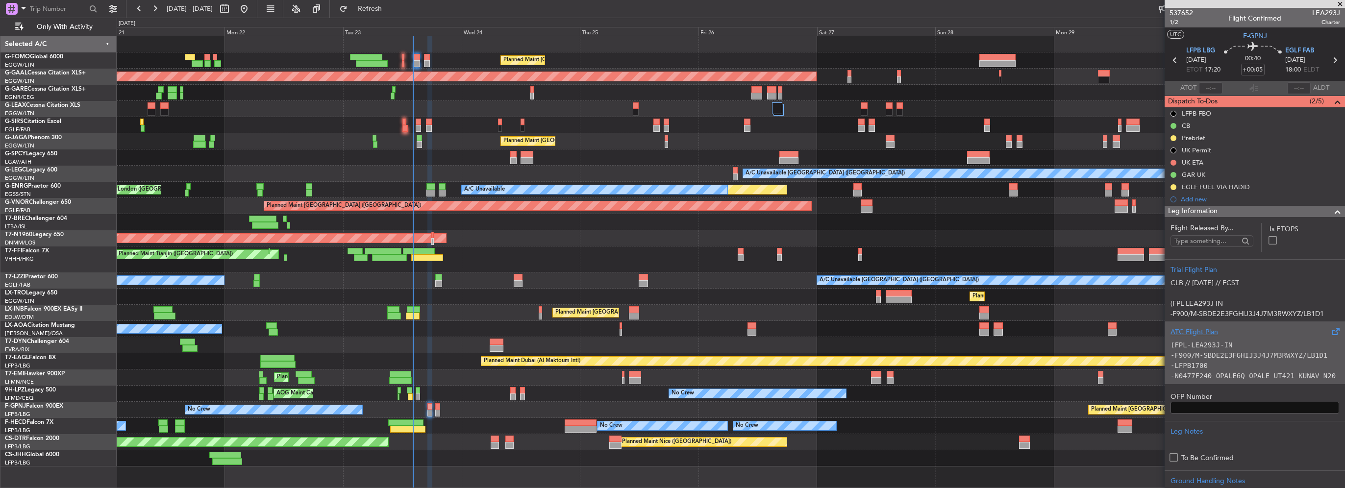
click at [1206, 341] on code "(FPL-LEA293J-IN" at bounding box center [1202, 345] width 62 height 8
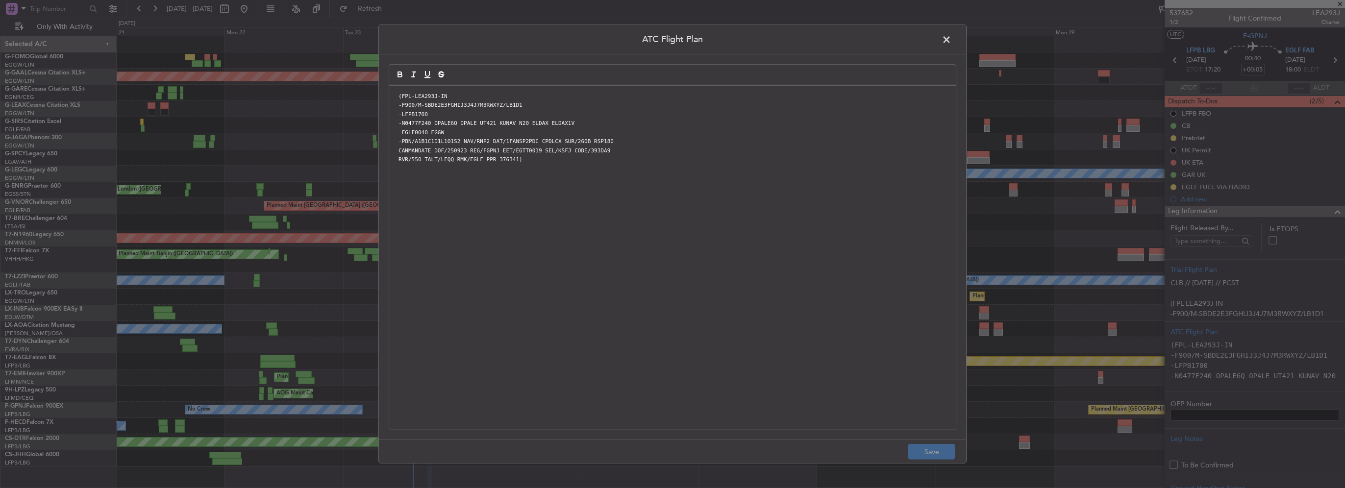
click at [952, 42] on span at bounding box center [952, 42] width 0 height 20
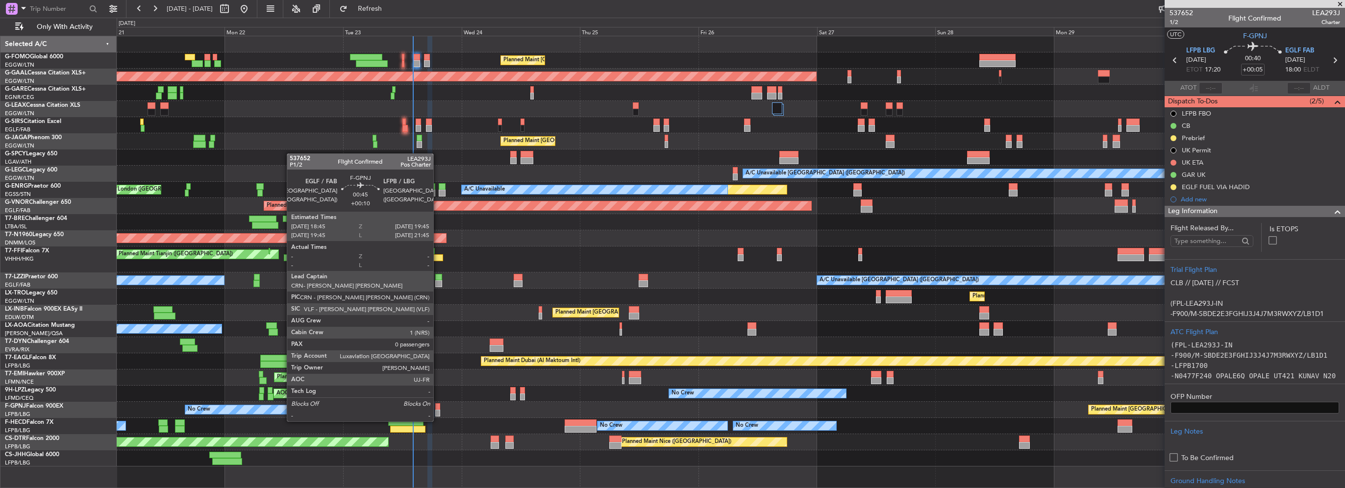
click at [438, 412] on div at bounding box center [437, 413] width 5 height 7
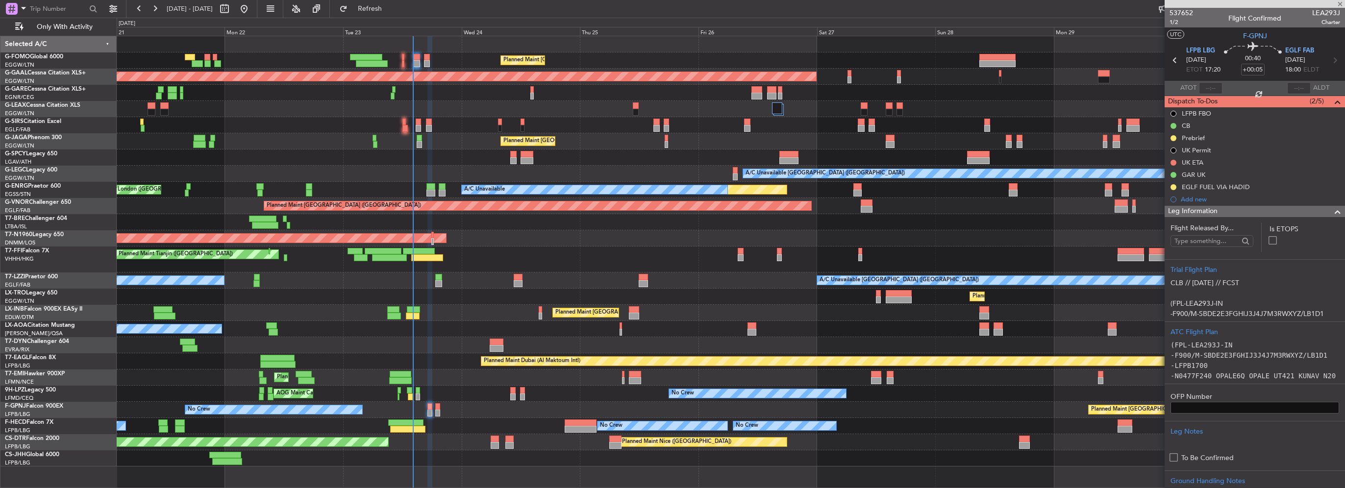
type input "+00:10"
type input "0"
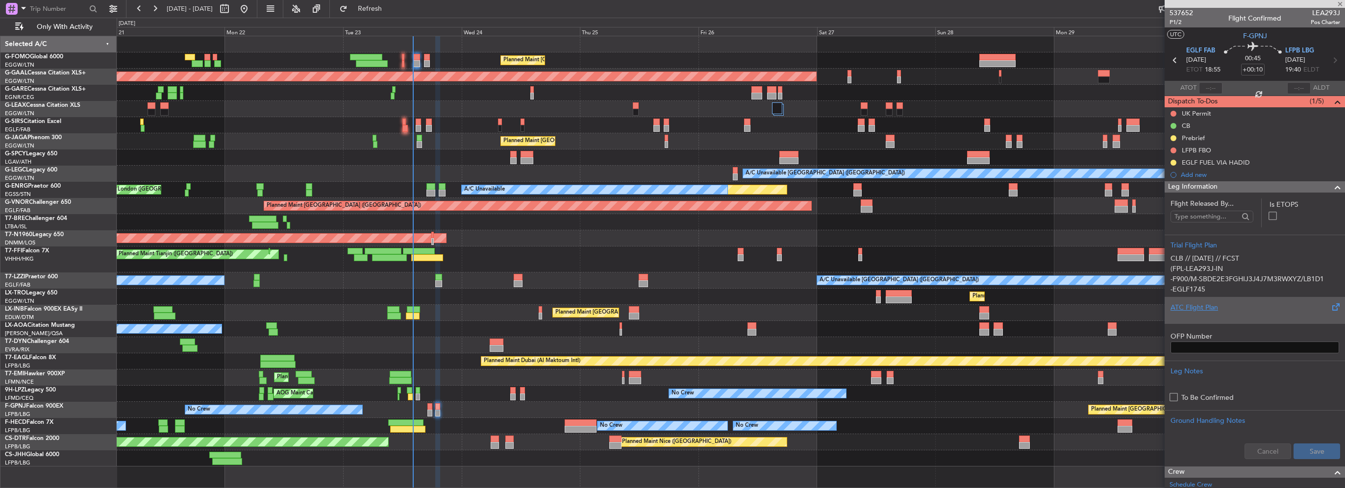
click at [1211, 309] on div "ATC Flight Plan" at bounding box center [1255, 307] width 169 height 10
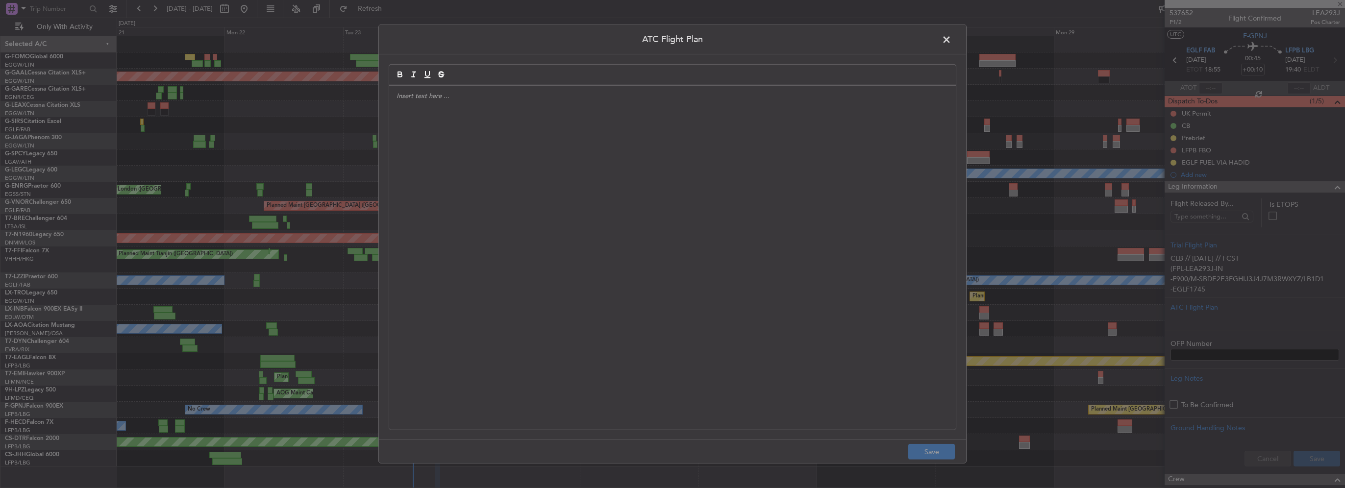
click at [687, 267] on div at bounding box center [672, 258] width 567 height 344
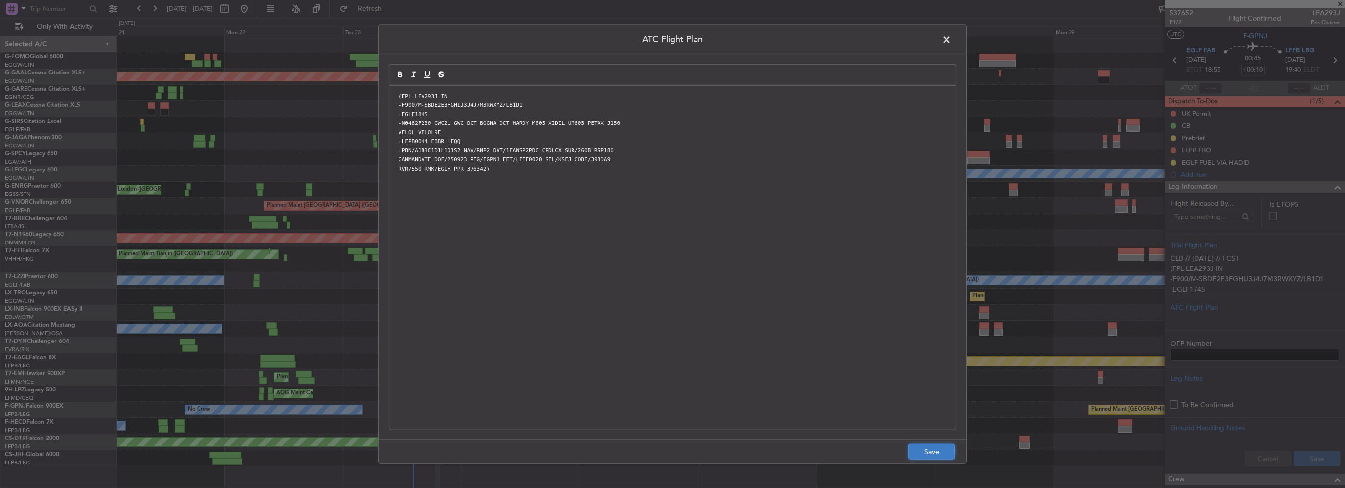
click at [940, 457] on button "Save" at bounding box center [931, 452] width 47 height 16
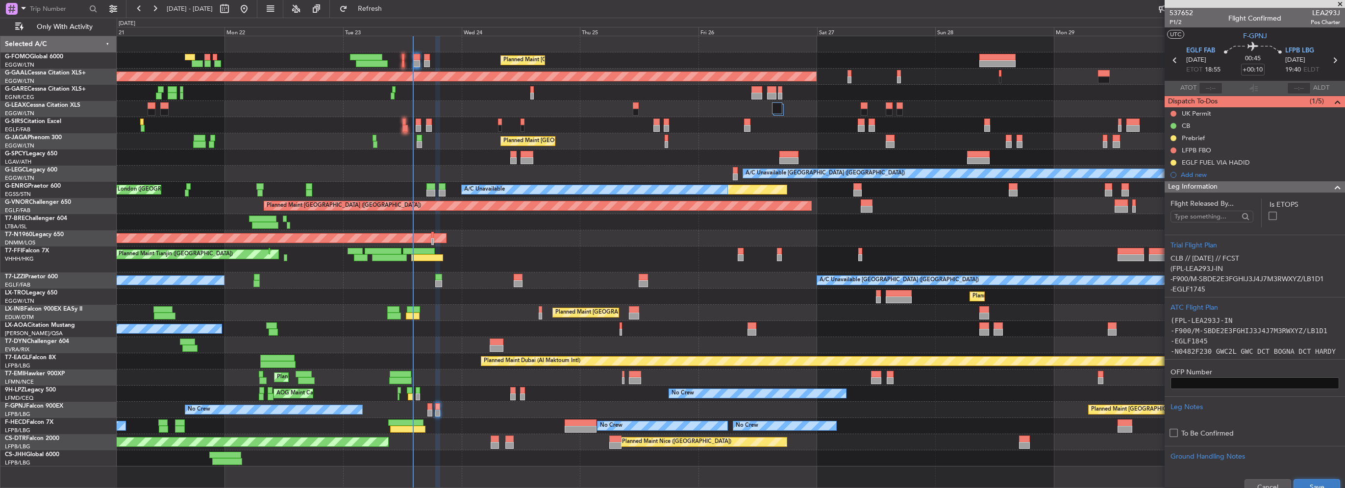
click at [1310, 484] on button "Save" at bounding box center [1317, 487] width 47 height 16
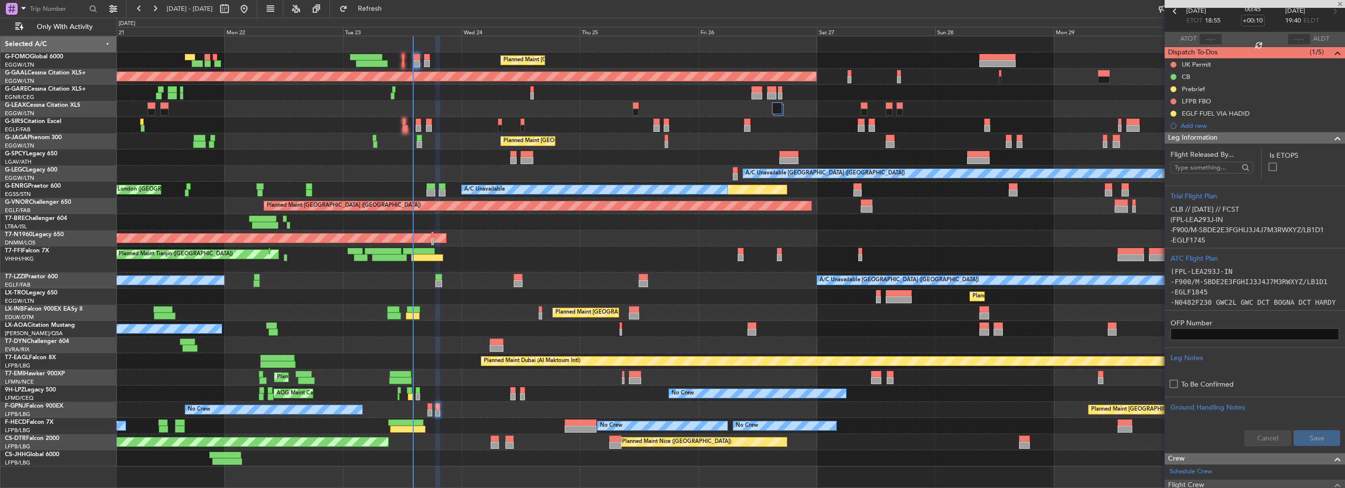
scroll to position [7, 0]
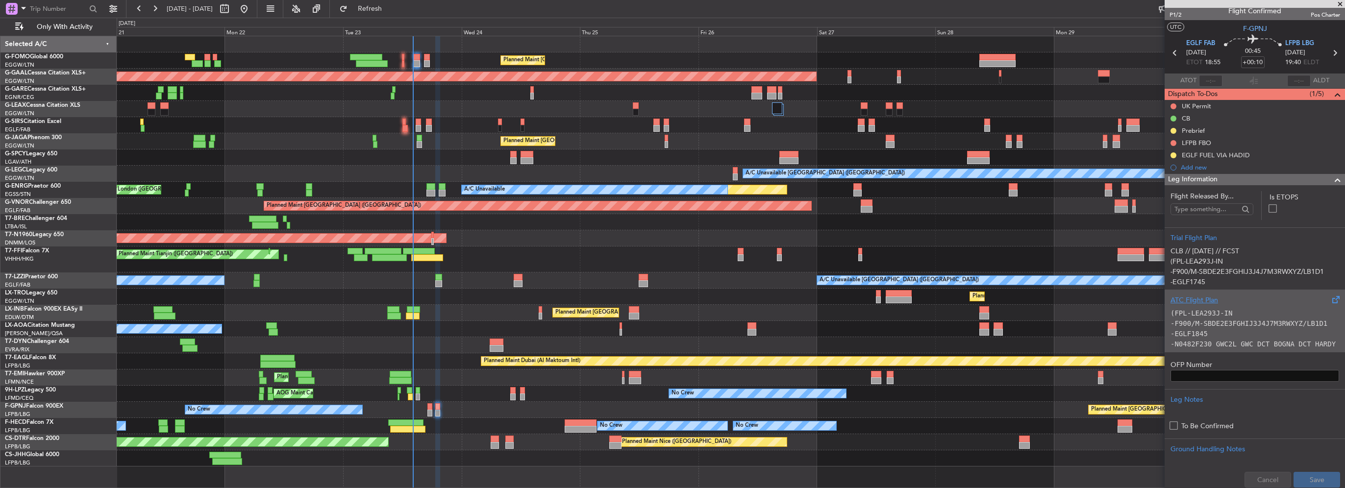
click at [1216, 300] on div "ATC Flight Plan" at bounding box center [1255, 300] width 169 height 10
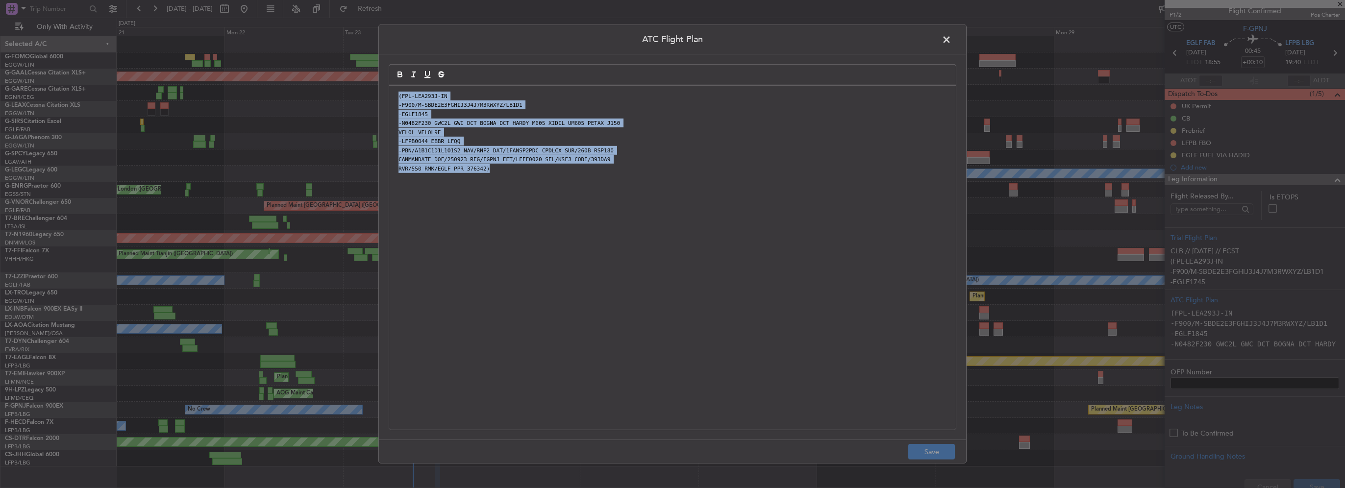
drag, startPoint x: 632, startPoint y: 206, endPoint x: 352, endPoint y: 67, distance: 312.6
click at [352, 67] on div "ATC Flight Plan (FPL-LEA293J-IN -F900/M-SBDE2E3FGHIJ3J4J7M3RWXYZ/LB1D1 -EGLF184…" at bounding box center [672, 244] width 1345 height 488
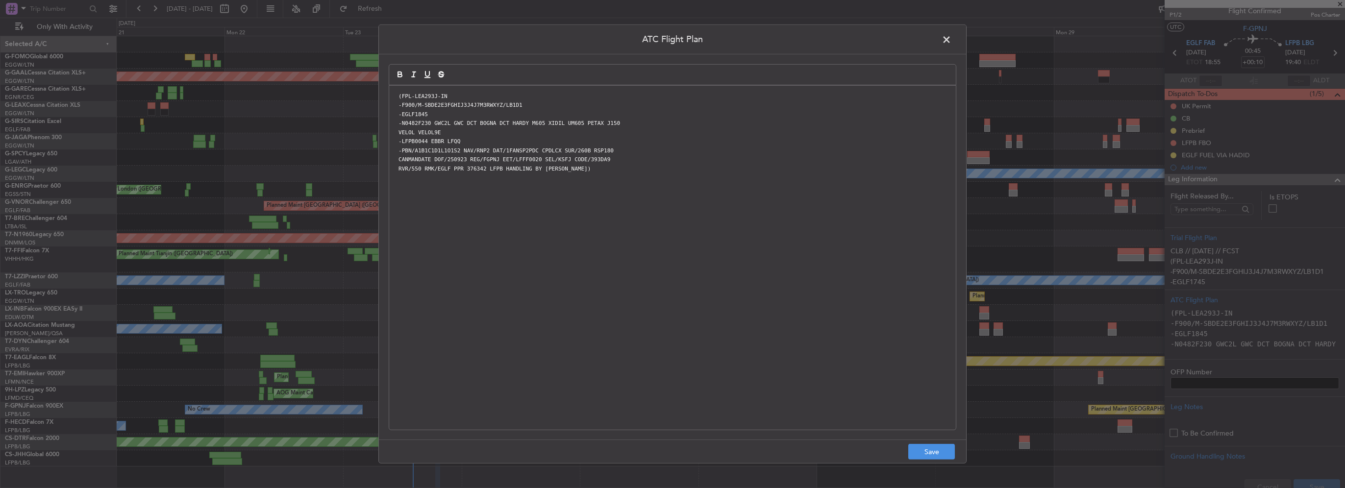
scroll to position [0, 0]
drag, startPoint x: 933, startPoint y: 447, endPoint x: 1027, endPoint y: 470, distance: 95.8
click at [933, 447] on button "Save" at bounding box center [931, 452] width 47 height 16
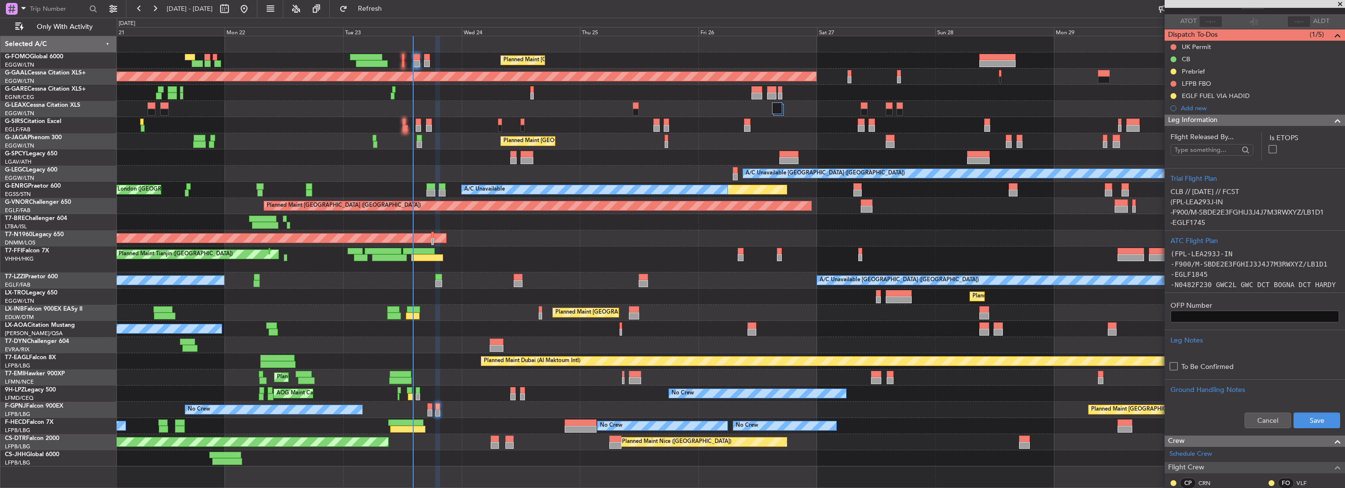
scroll to position [105, 0]
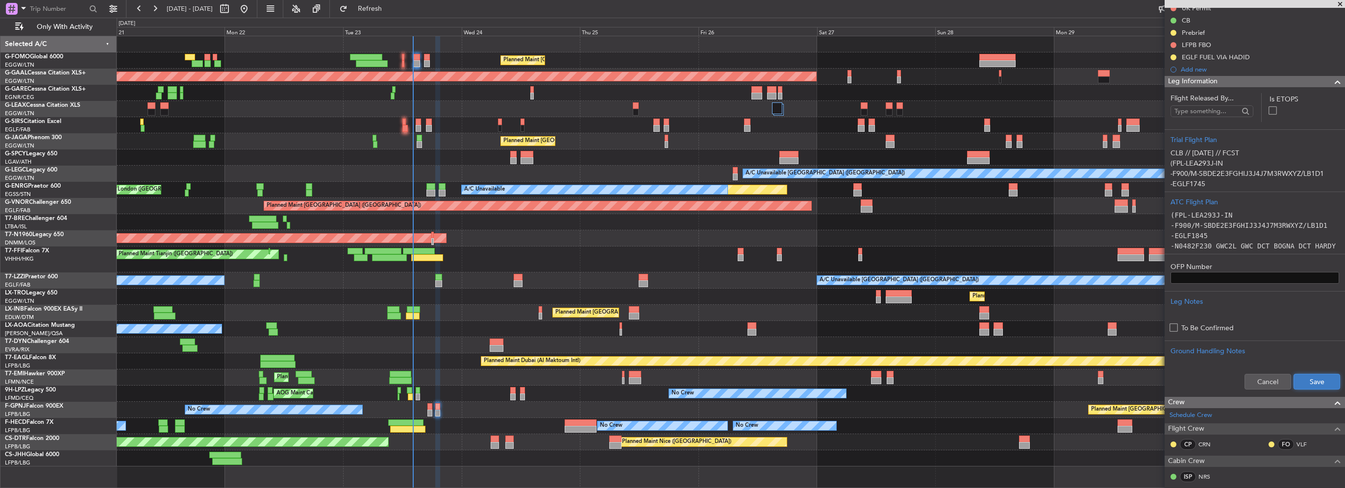
click at [1314, 384] on button "Save" at bounding box center [1317, 382] width 47 height 16
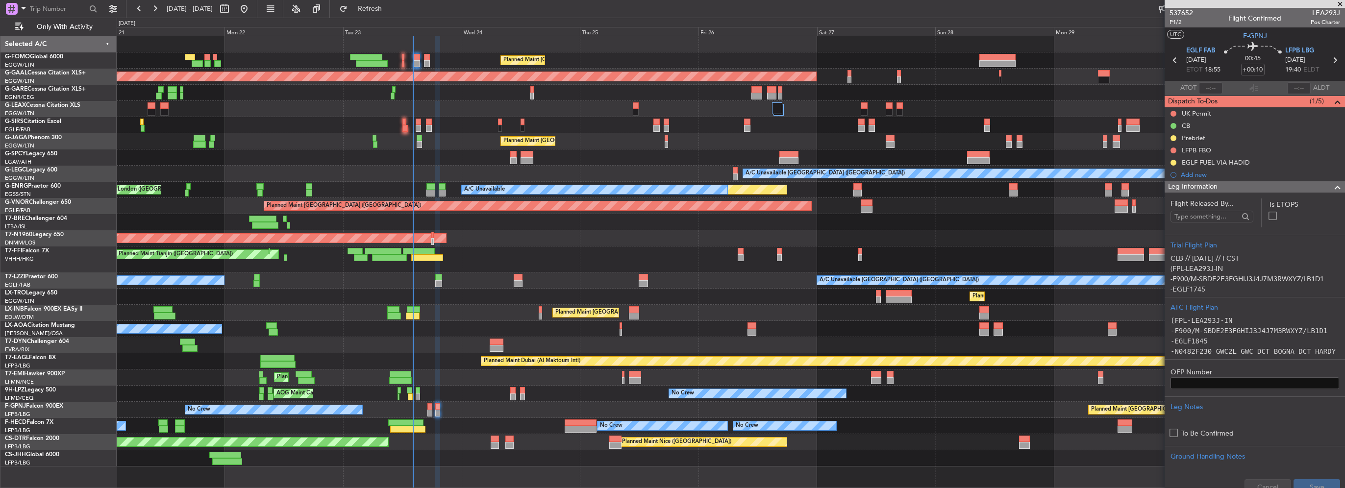
click at [1332, 184] on span at bounding box center [1338, 187] width 12 height 12
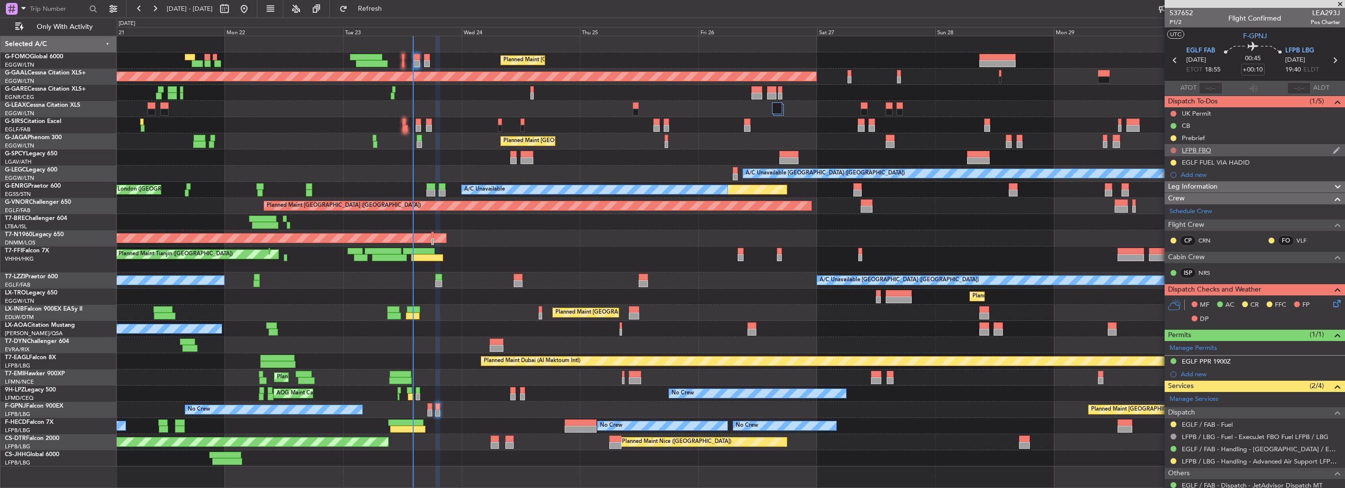
click at [1173, 148] on button at bounding box center [1174, 151] width 6 height 6
drag, startPoint x: 1175, startPoint y: 209, endPoint x: 1180, endPoint y: 163, distance: 46.8
click at [1175, 208] on span "Cancelled" at bounding box center [1176, 208] width 28 height 10
click at [1171, 112] on button at bounding box center [1174, 114] width 6 height 6
click at [1165, 174] on span "Cancelled" at bounding box center [1176, 172] width 28 height 10
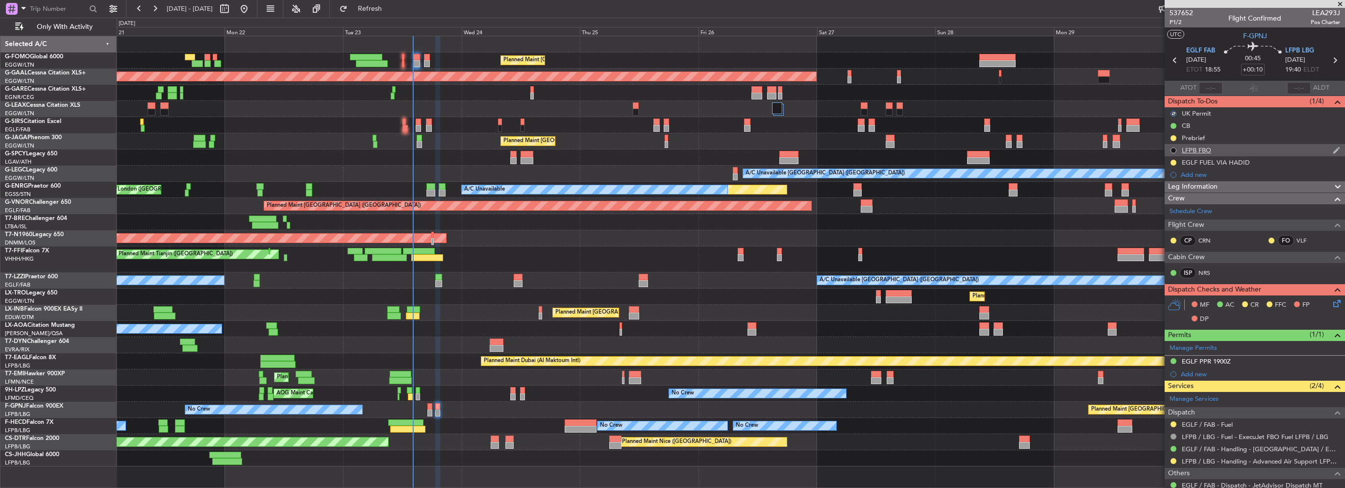
click at [1173, 149] on button at bounding box center [1174, 151] width 6 height 6
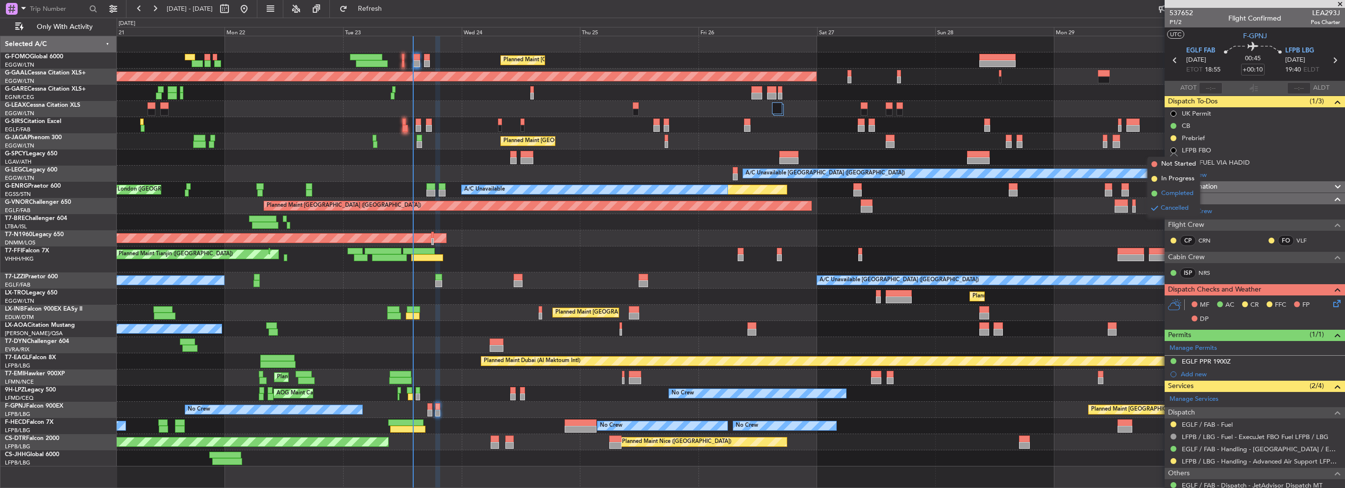
click at [1170, 193] on span "Completed" at bounding box center [1177, 194] width 32 height 10
click at [1174, 138] on button at bounding box center [1174, 138] width 6 height 6
click at [1163, 183] on span "Completed" at bounding box center [1177, 181] width 32 height 10
click at [1332, 304] on icon at bounding box center [1336, 302] width 8 height 8
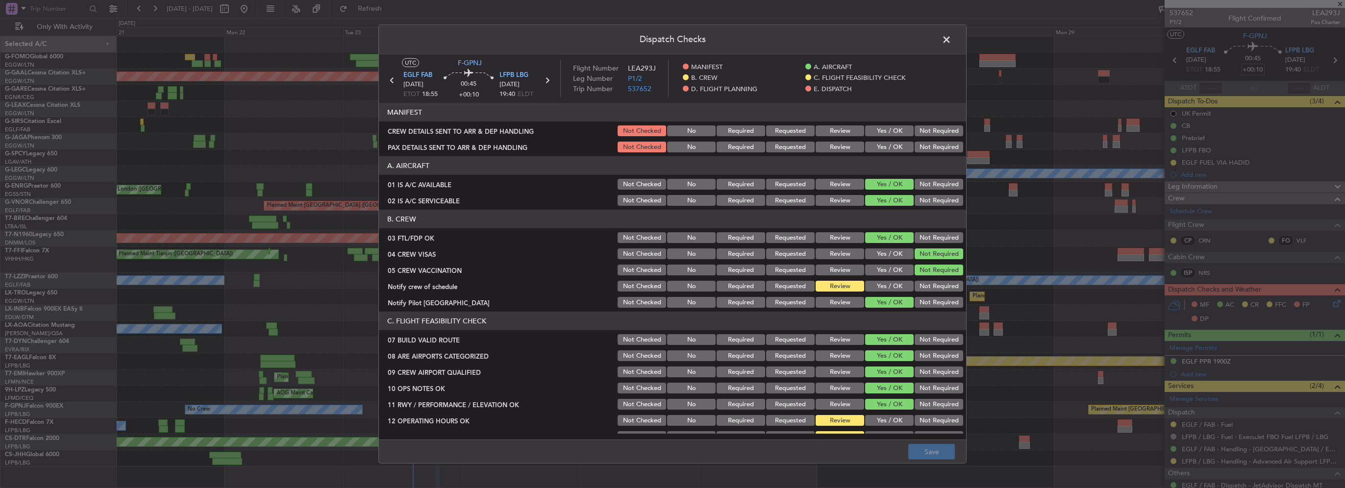
click at [890, 287] on button "Yes / OK" at bounding box center [889, 286] width 49 height 11
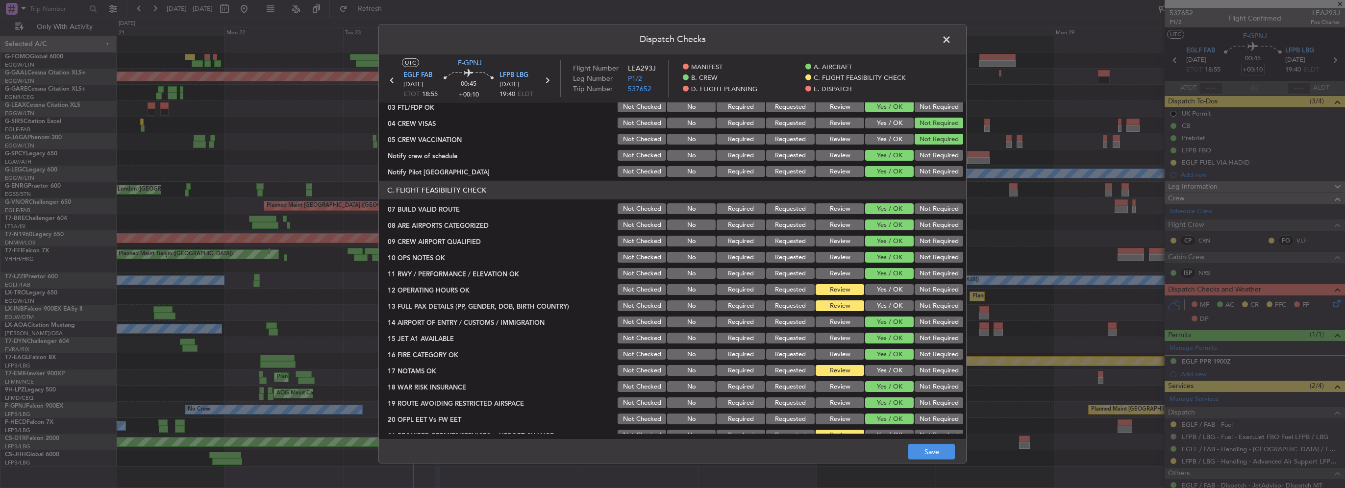
scroll to position [147, 0]
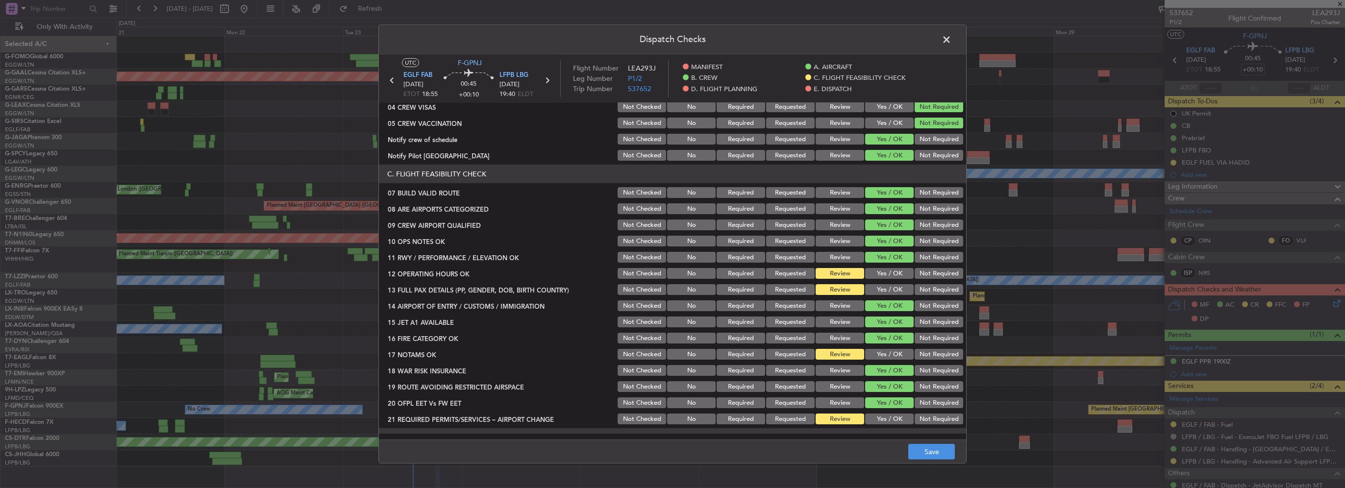
click at [890, 271] on button "Yes / OK" at bounding box center [889, 273] width 49 height 11
click at [893, 290] on button "Yes / OK" at bounding box center [889, 289] width 49 height 11
click at [883, 358] on button "Yes / OK" at bounding box center [889, 354] width 49 height 11
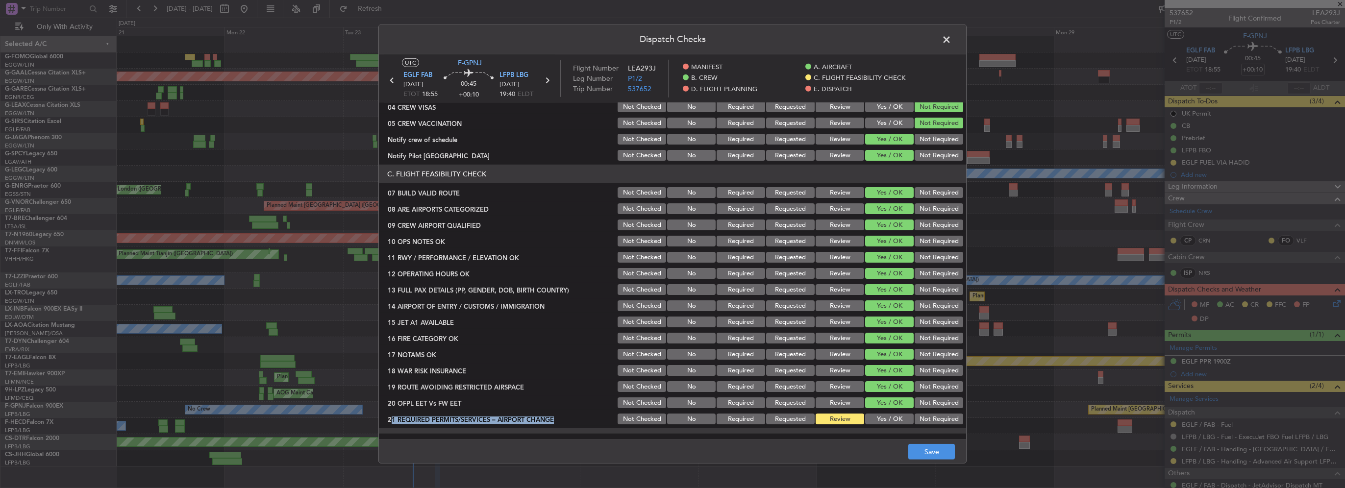
click at [891, 412] on section "C. FLIGHT FEASIBILITY CHECK 07 BUILD VALID ROUTE Not Checked No Required Reques…" at bounding box center [672, 295] width 587 height 261
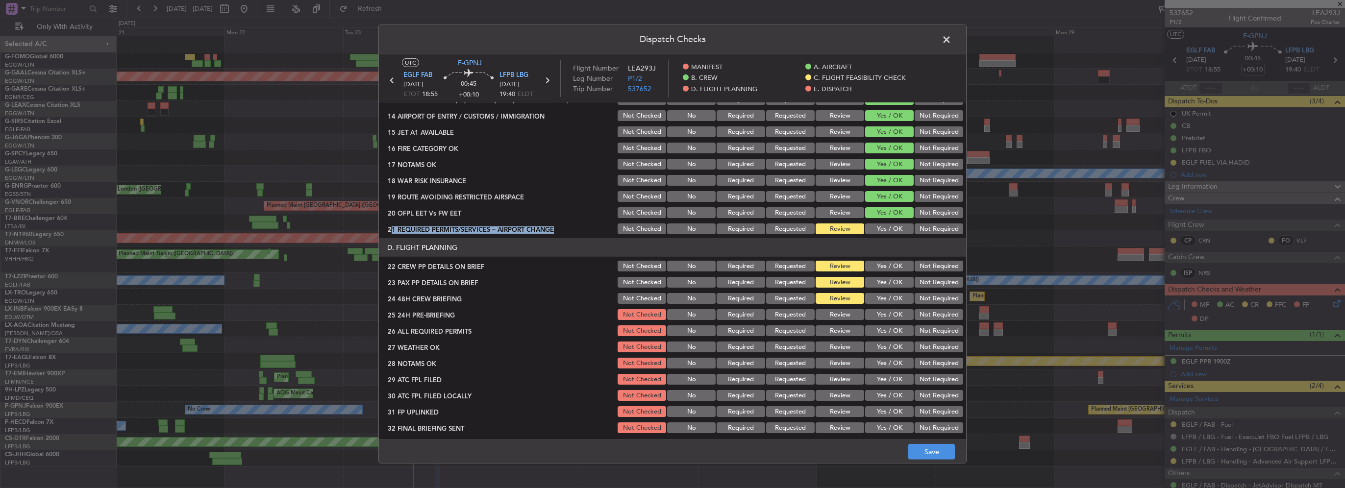
scroll to position [343, 0]
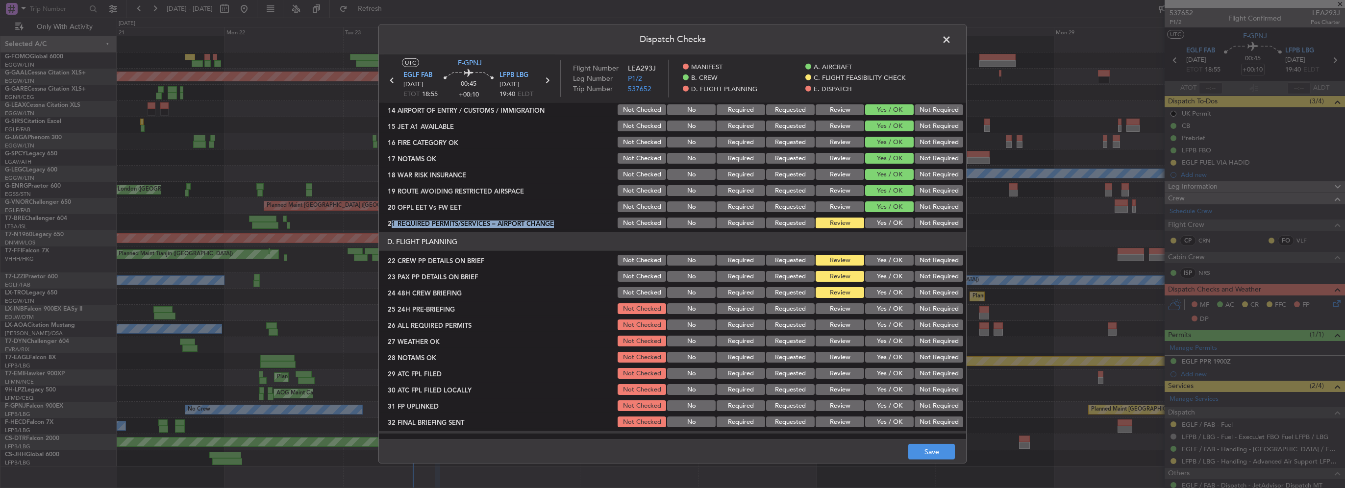
click at [886, 224] on button "Yes / OK" at bounding box center [889, 223] width 49 height 11
drag, startPoint x: 887, startPoint y: 243, endPoint x: 891, endPoint y: 251, distance: 9.0
click at [888, 244] on header "D. FLIGHT PLANNING" at bounding box center [672, 241] width 587 height 19
click at [895, 264] on button "Yes / OK" at bounding box center [889, 260] width 49 height 11
click at [885, 282] on div "Yes / OK" at bounding box center [889, 277] width 50 height 14
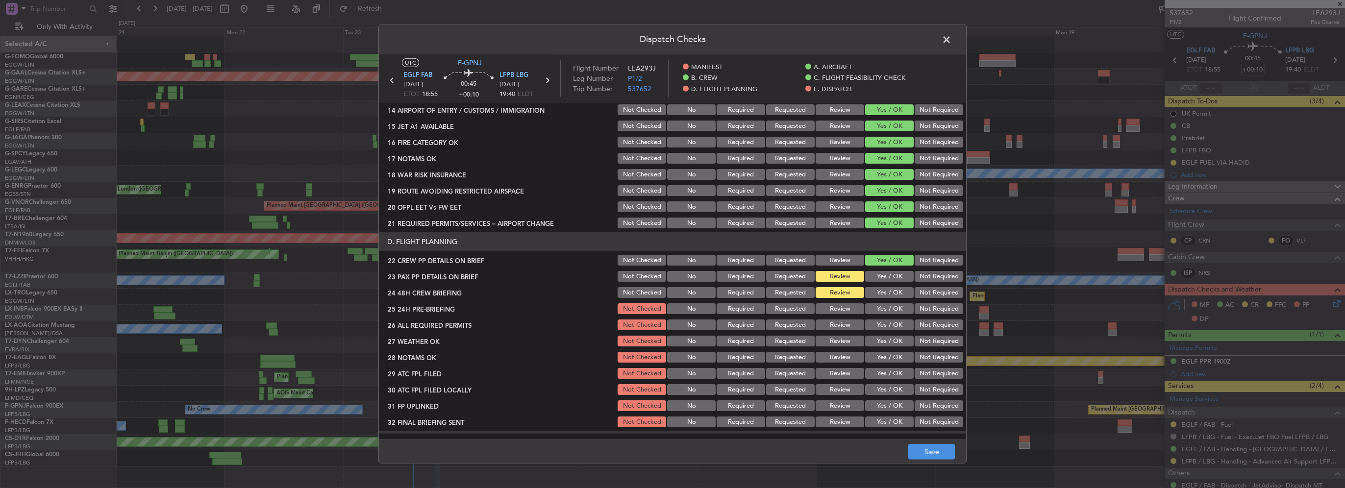
click at [884, 274] on button "Yes / OK" at bounding box center [889, 276] width 49 height 11
drag, startPoint x: 890, startPoint y: 291, endPoint x: 924, endPoint y: 303, distance: 35.5
click at [890, 291] on button "Yes / OK" at bounding box center [889, 292] width 49 height 11
click at [925, 304] on button "Not Required" at bounding box center [939, 308] width 49 height 11
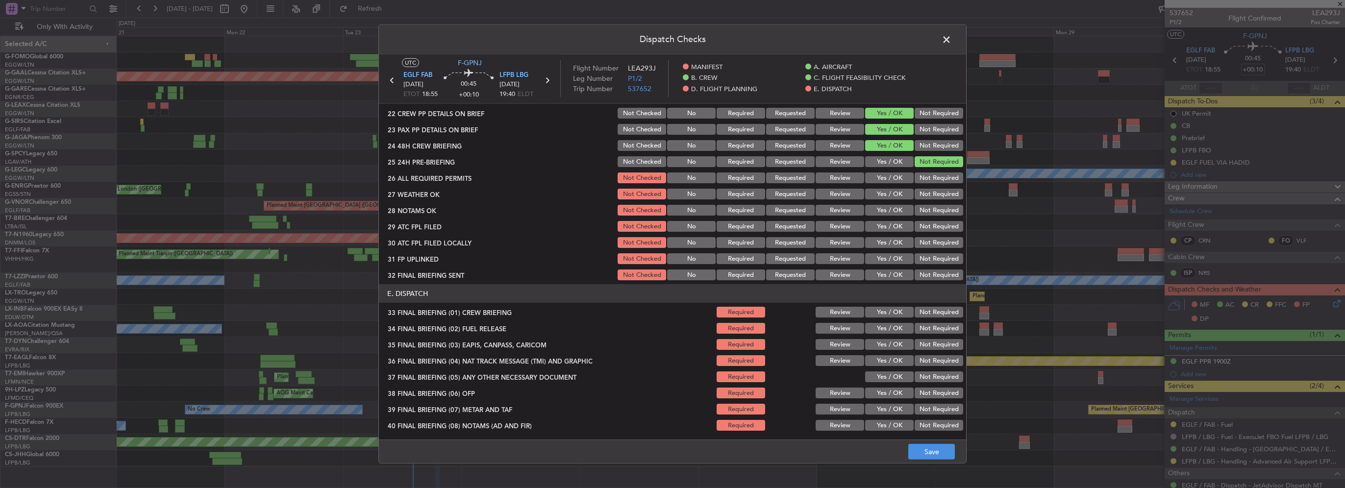
click at [884, 177] on button "Yes / OK" at bounding box center [889, 178] width 49 height 11
click at [885, 199] on button "Yes / OK" at bounding box center [889, 194] width 49 height 11
click at [893, 222] on button "Yes / OK" at bounding box center [889, 226] width 49 height 11
drag, startPoint x: 894, startPoint y: 234, endPoint x: 891, endPoint y: 223, distance: 12.3
click at [894, 232] on section "D. FLIGHT PLANNING 22 CREW PP DETAILS ON BRIEF Not Checked No Required Requeste…" at bounding box center [672, 183] width 587 height 197
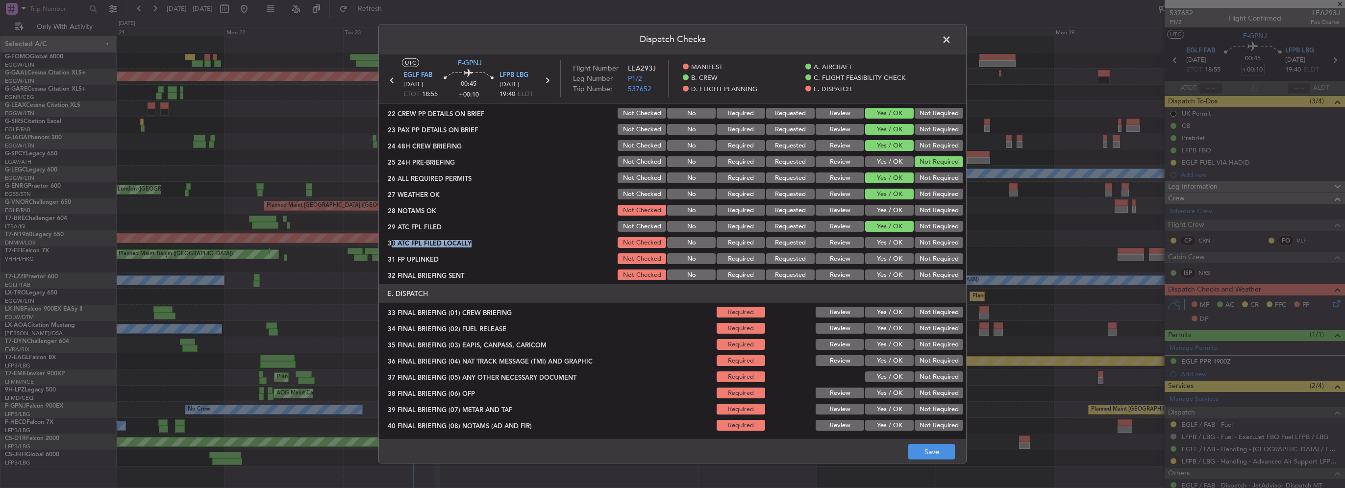
drag, startPoint x: 891, startPoint y: 223, endPoint x: 888, endPoint y: 212, distance: 11.2
click at [888, 212] on button "Yes / OK" at bounding box center [889, 210] width 49 height 11
click at [888, 238] on button "Yes / OK" at bounding box center [889, 242] width 49 height 11
drag, startPoint x: 882, startPoint y: 258, endPoint x: 885, endPoint y: 263, distance: 5.7
click at [882, 258] on button "Yes / OK" at bounding box center [889, 258] width 49 height 11
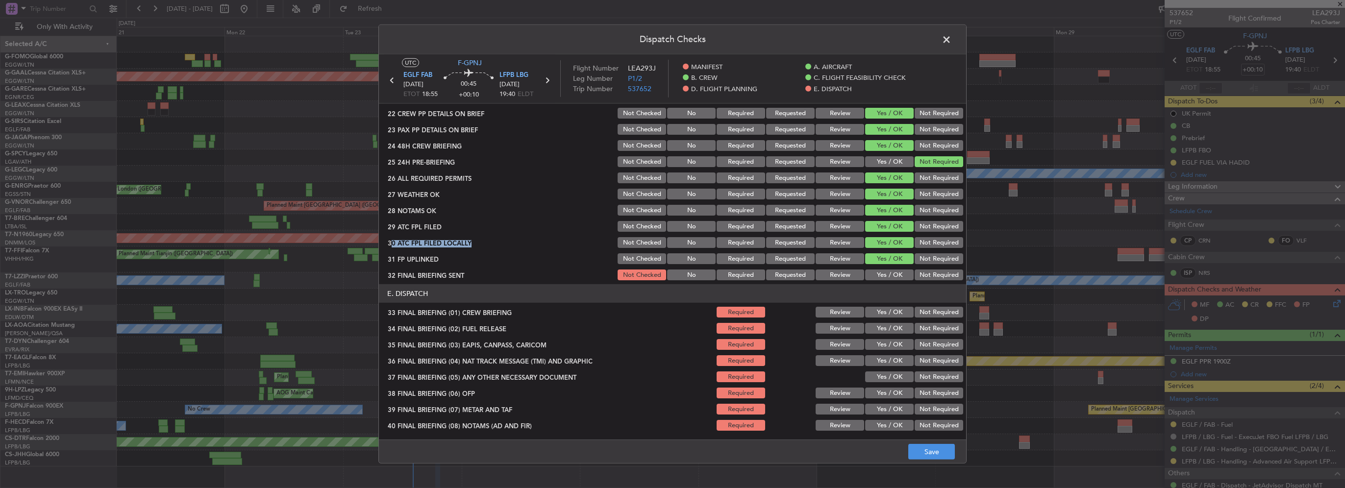
click at [896, 279] on button "Yes / OK" at bounding box center [889, 275] width 49 height 11
click at [518, 252] on div "31 FP UPLINKED Not Checked No Required Requested Review Yes / OK Not Required" at bounding box center [672, 259] width 587 height 14
click at [892, 305] on div "Yes / OK" at bounding box center [889, 312] width 50 height 14
click at [893, 312] on button "Yes / OK" at bounding box center [889, 312] width 49 height 11
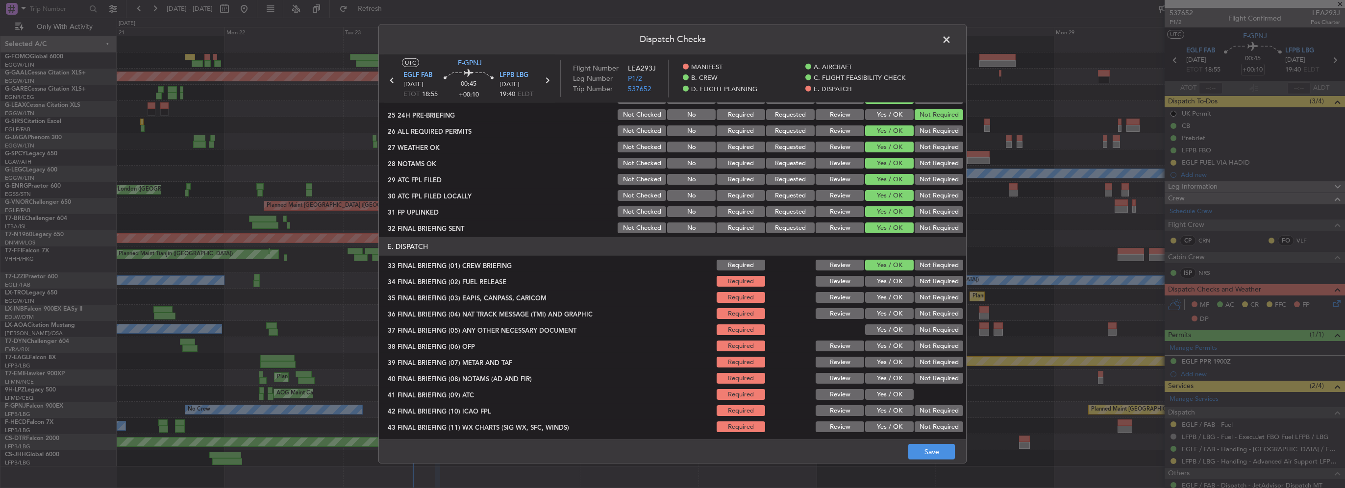
scroll to position [555, 0]
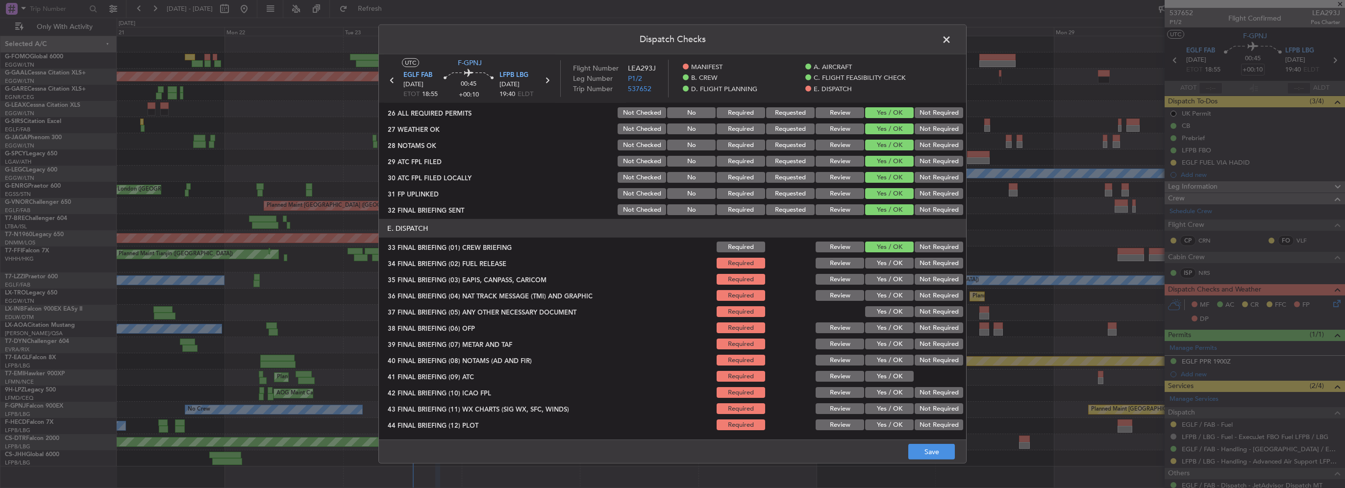
click at [887, 260] on button "Yes / OK" at bounding box center [889, 263] width 49 height 11
click at [926, 281] on button "Not Required" at bounding box center [939, 279] width 49 height 11
click at [926, 291] on button "Not Required" at bounding box center [939, 295] width 49 height 11
drag, startPoint x: 879, startPoint y: 312, endPoint x: 885, endPoint y: 327, distance: 16.3
click at [879, 312] on button "Yes / OK" at bounding box center [889, 311] width 49 height 11
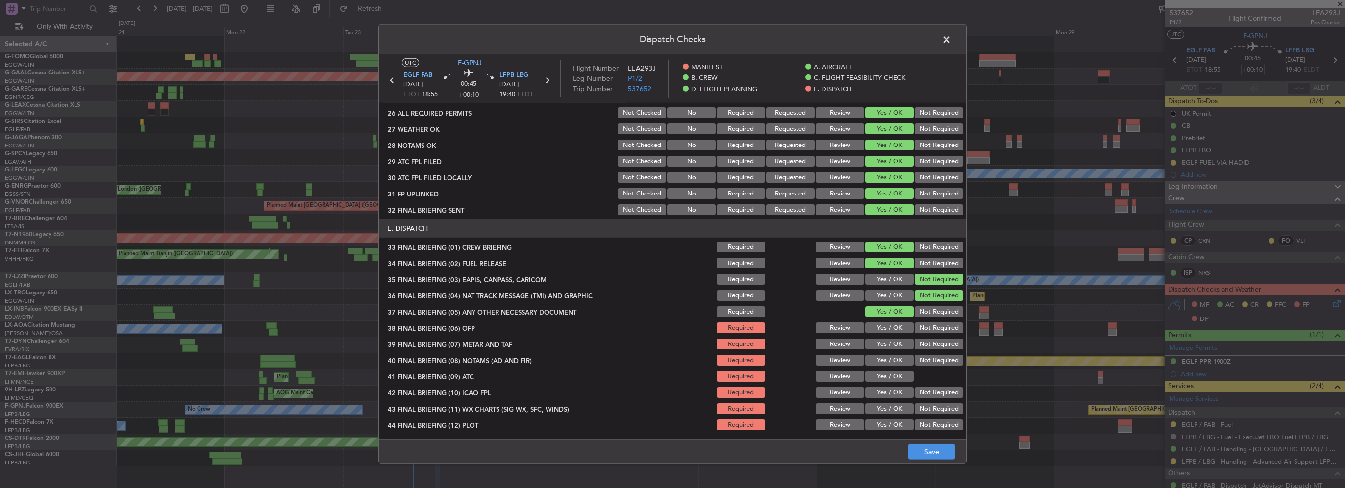
click at [885, 327] on button "Yes / OK" at bounding box center [889, 328] width 49 height 11
click at [885, 345] on button "Yes / OK" at bounding box center [889, 344] width 49 height 11
click at [892, 365] on button "Yes / OK" at bounding box center [889, 360] width 49 height 11
click at [892, 369] on section "E. DISPATCH 33 FINAL BRIEFING (01) CREW BRIEFING Required Review Yes / OK Not R…" at bounding box center [672, 325] width 587 height 213
click at [892, 380] on button "Yes / OK" at bounding box center [889, 376] width 49 height 11
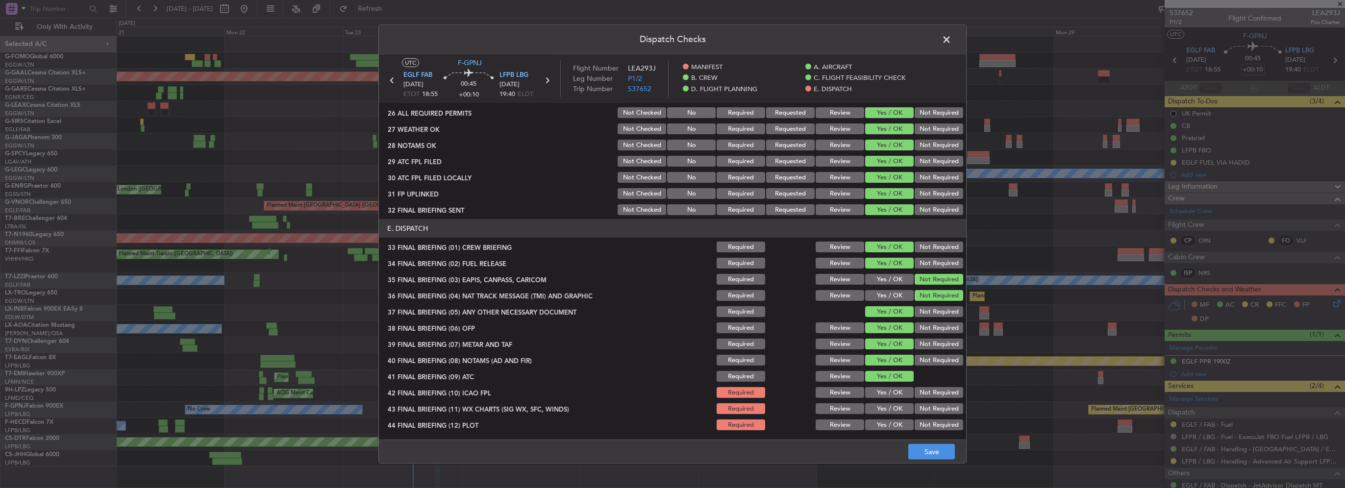
click at [888, 392] on button "Yes / OK" at bounding box center [889, 392] width 49 height 11
click at [885, 413] on button "Yes / OK" at bounding box center [889, 408] width 49 height 11
click at [886, 417] on section "E. DISPATCH 33 FINAL BRIEFING (01) CREW BRIEFING Required Review Yes / OK Not R…" at bounding box center [672, 325] width 587 height 213
click at [891, 428] on button "Yes / OK" at bounding box center [889, 425] width 49 height 11
click at [942, 454] on button "Save" at bounding box center [931, 452] width 47 height 16
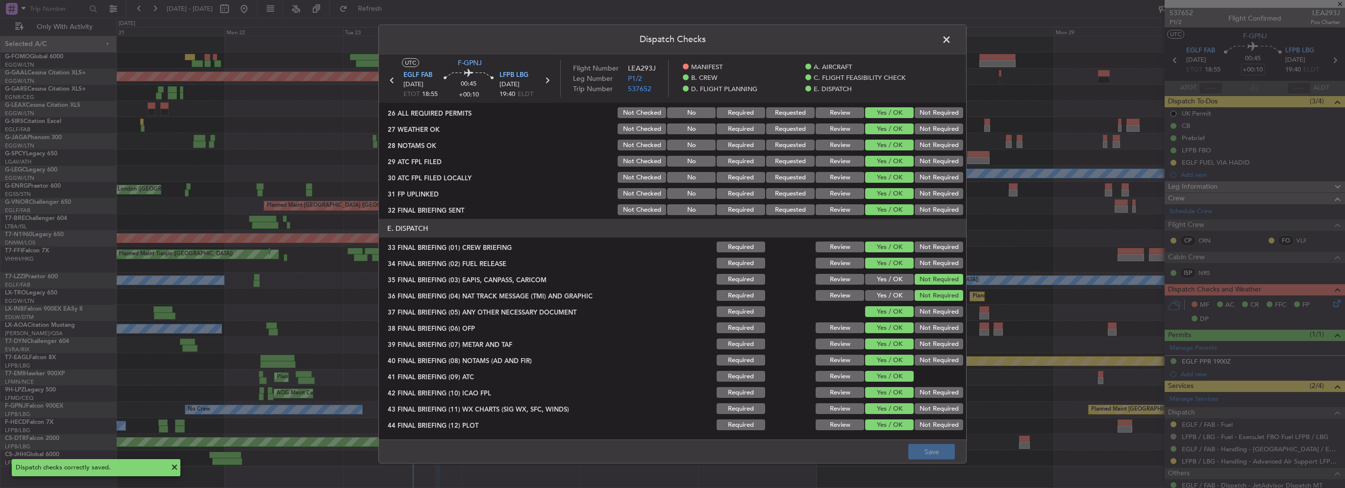
click at [952, 41] on span at bounding box center [952, 42] width 0 height 20
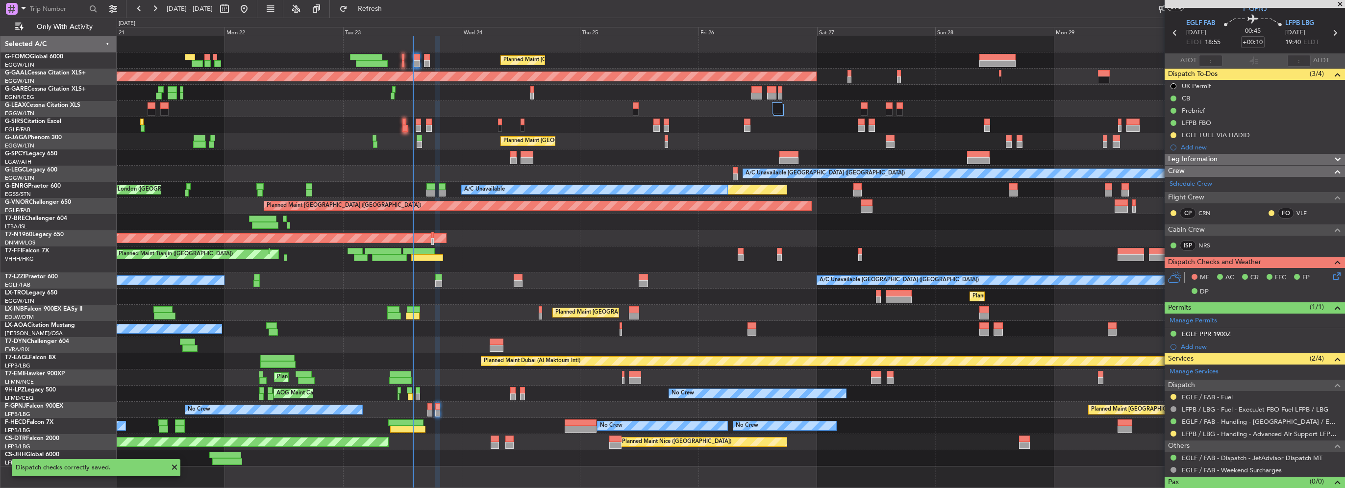
scroll to position [42, 0]
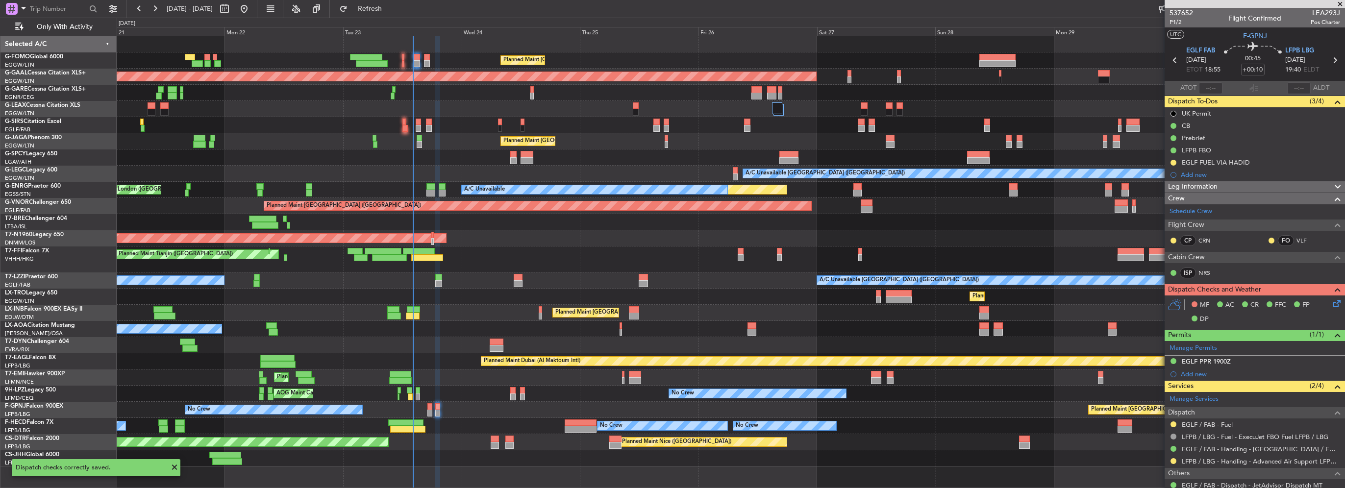
scroll to position [42, 0]
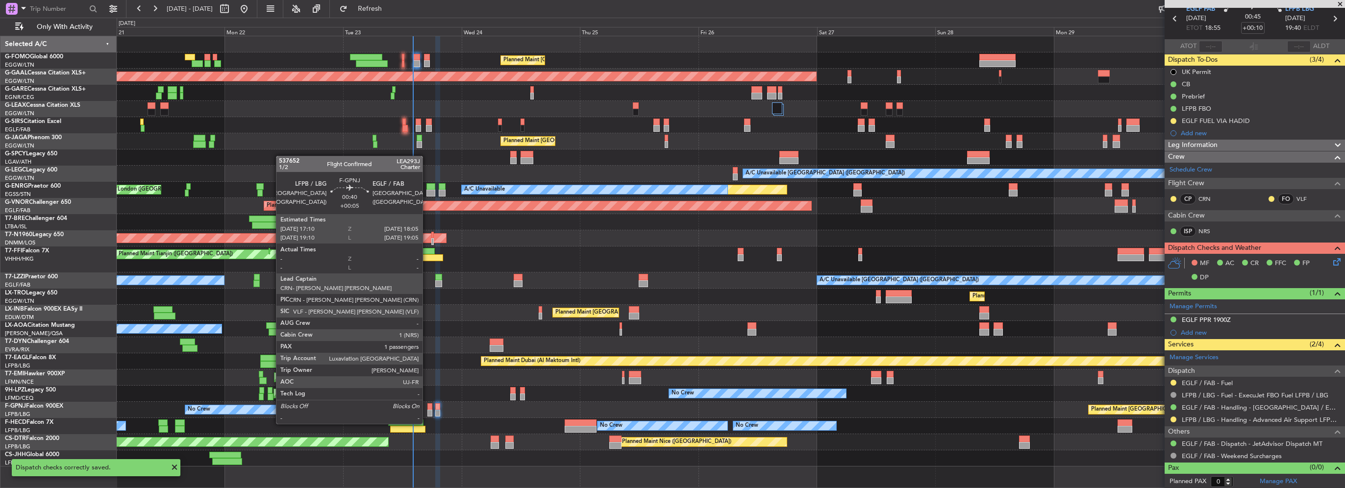
click at [429, 414] on div at bounding box center [429, 413] width 5 height 7
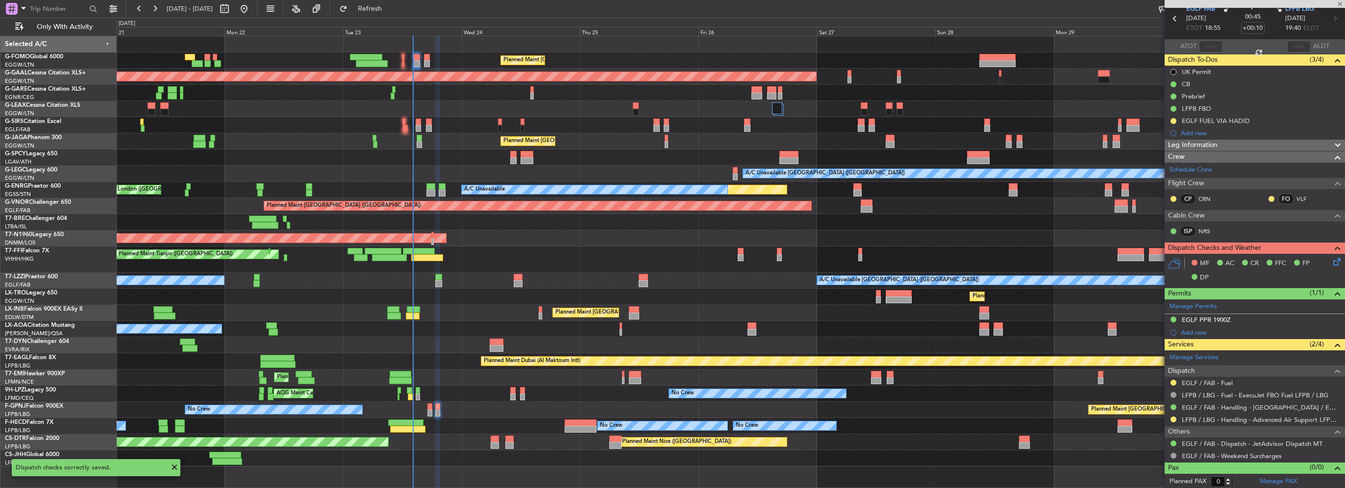
type input "+00:05"
type input "1"
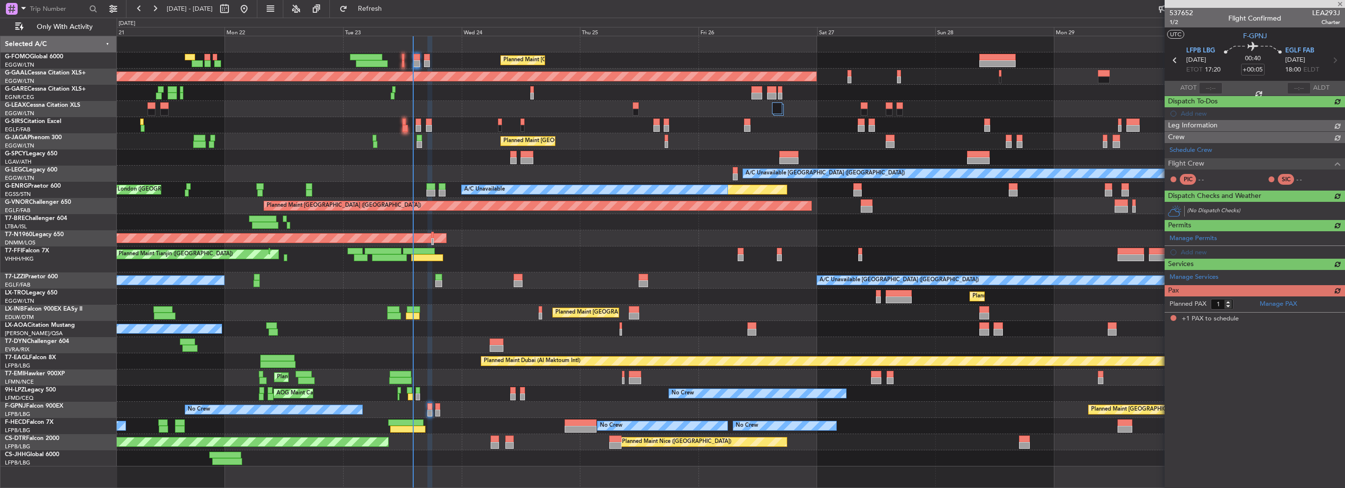
scroll to position [0, 0]
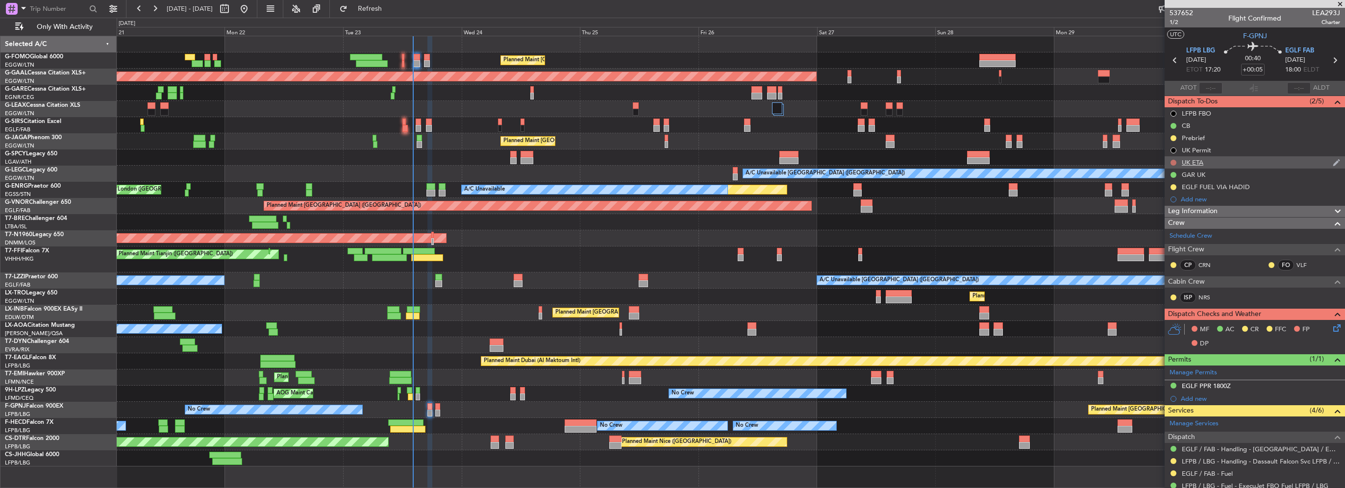
click at [1174, 160] on button at bounding box center [1174, 163] width 6 height 6
click at [1169, 222] on span "Cancelled" at bounding box center [1176, 221] width 28 height 10
click at [1171, 137] on button at bounding box center [1174, 138] width 6 height 6
click at [1160, 178] on li "Completed" at bounding box center [1174, 181] width 52 height 15
click at [1332, 327] on icon at bounding box center [1336, 327] width 8 height 8
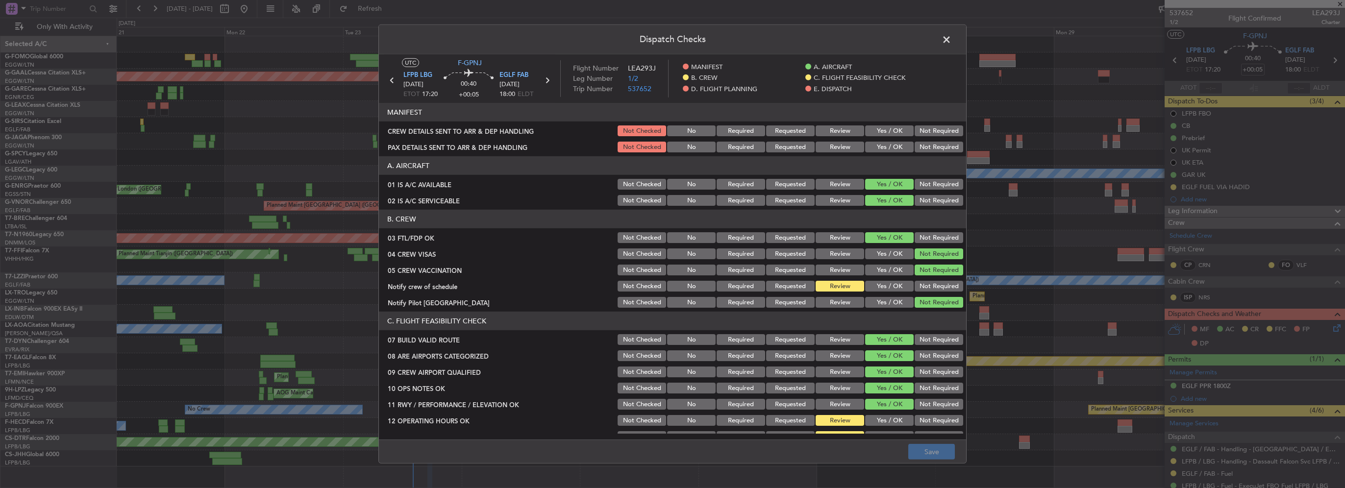
click at [885, 285] on button "Yes / OK" at bounding box center [889, 286] width 49 height 11
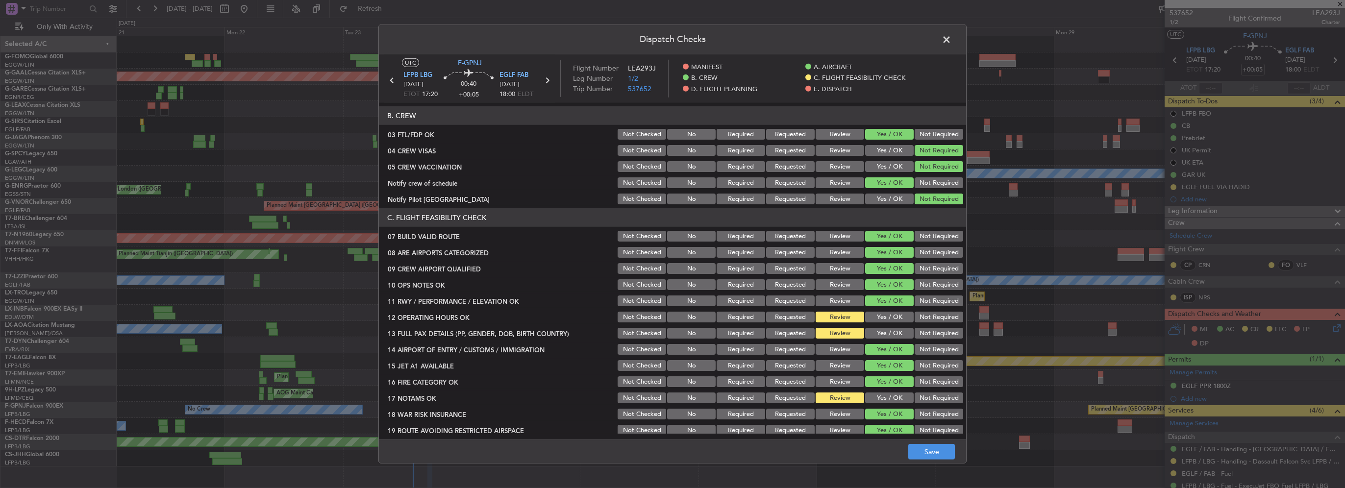
scroll to position [147, 0]
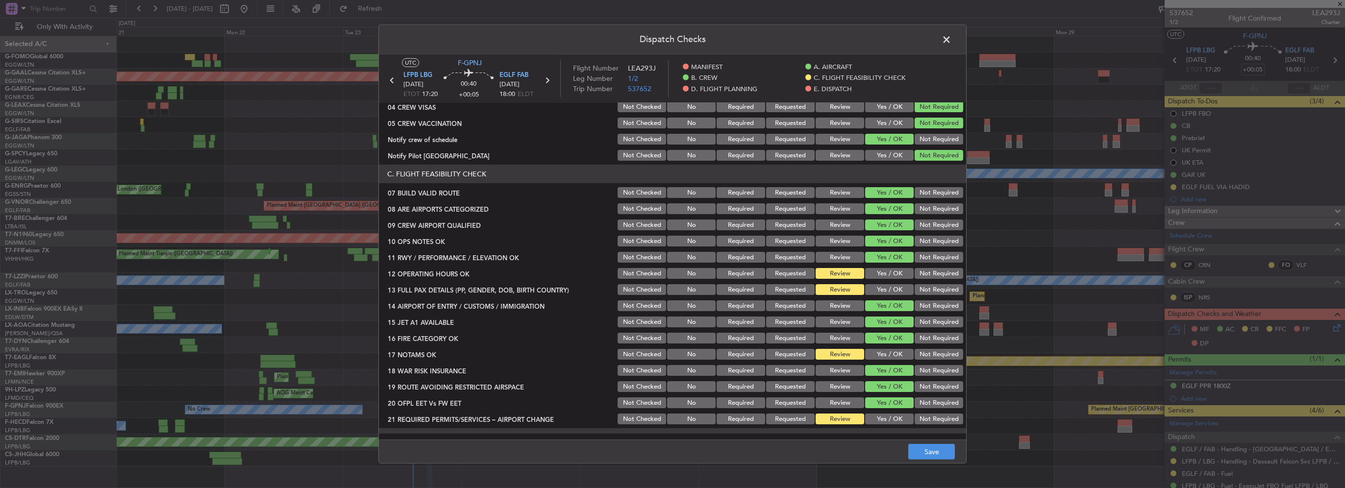
click at [884, 274] on button "Yes / OK" at bounding box center [889, 273] width 49 height 11
click at [884, 290] on button "Yes / OK" at bounding box center [889, 289] width 49 height 11
click at [879, 360] on div "Yes / OK" at bounding box center [889, 355] width 50 height 14
click at [892, 356] on button "Yes / OK" at bounding box center [889, 354] width 49 height 11
click at [873, 424] on button "Yes / OK" at bounding box center [889, 419] width 49 height 11
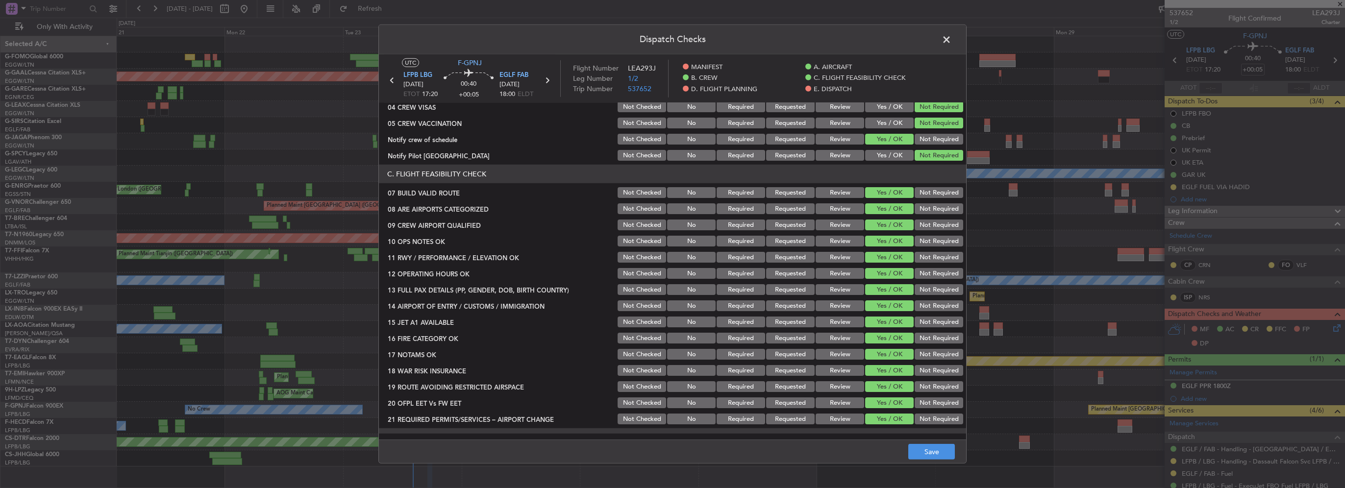
scroll to position [343, 0]
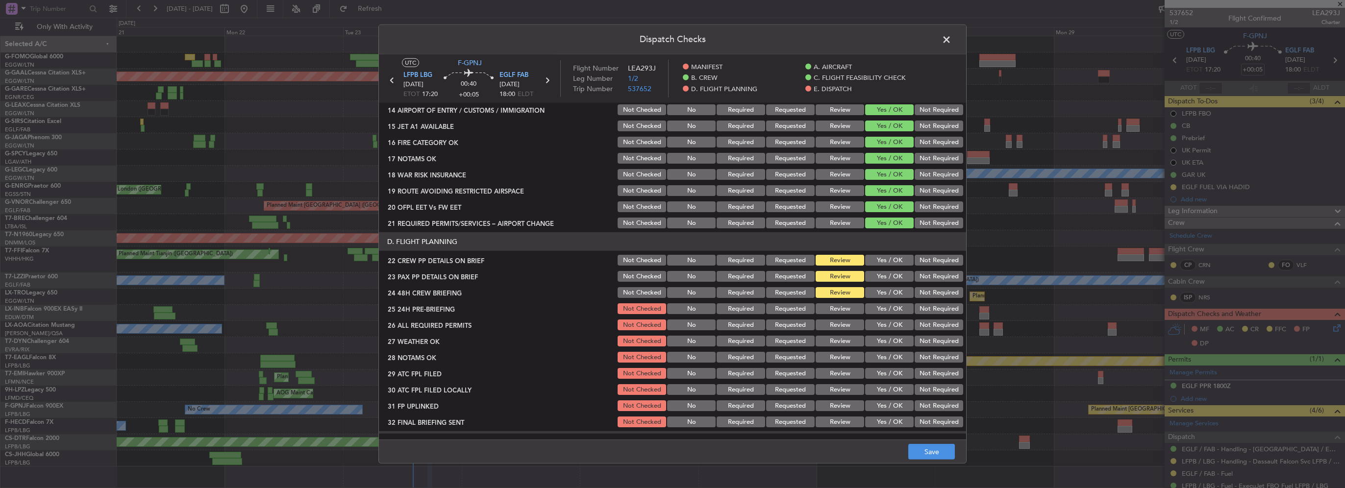
click at [889, 260] on button "Yes / OK" at bounding box center [889, 260] width 49 height 11
click at [891, 278] on button "Yes / OK" at bounding box center [889, 276] width 49 height 11
drag, startPoint x: 892, startPoint y: 291, endPoint x: 912, endPoint y: 302, distance: 23.3
click at [893, 291] on button "Yes / OK" at bounding box center [889, 292] width 49 height 11
click at [915, 305] on button "Not Required" at bounding box center [939, 308] width 49 height 11
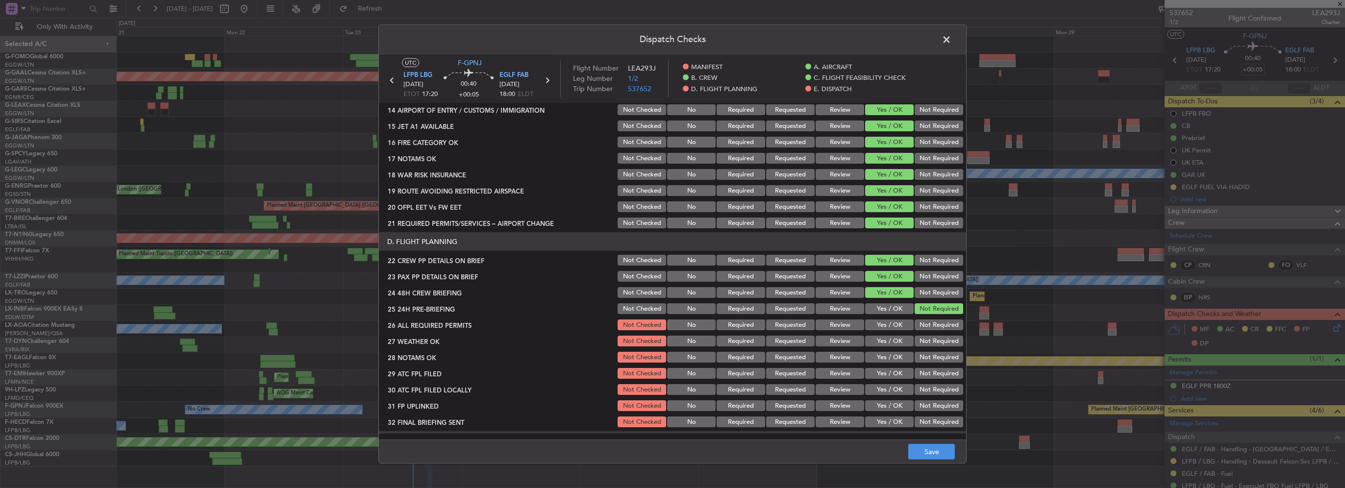
click at [899, 325] on button "Yes / OK" at bounding box center [889, 325] width 49 height 11
click at [900, 343] on button "Yes / OK" at bounding box center [889, 341] width 49 height 11
drag, startPoint x: 899, startPoint y: 358, endPoint x: 898, endPoint y: 370, distance: 11.8
click at [899, 358] on button "Yes / OK" at bounding box center [889, 357] width 49 height 11
drag, startPoint x: 898, startPoint y: 370, endPoint x: 894, endPoint y: 388, distance: 19.0
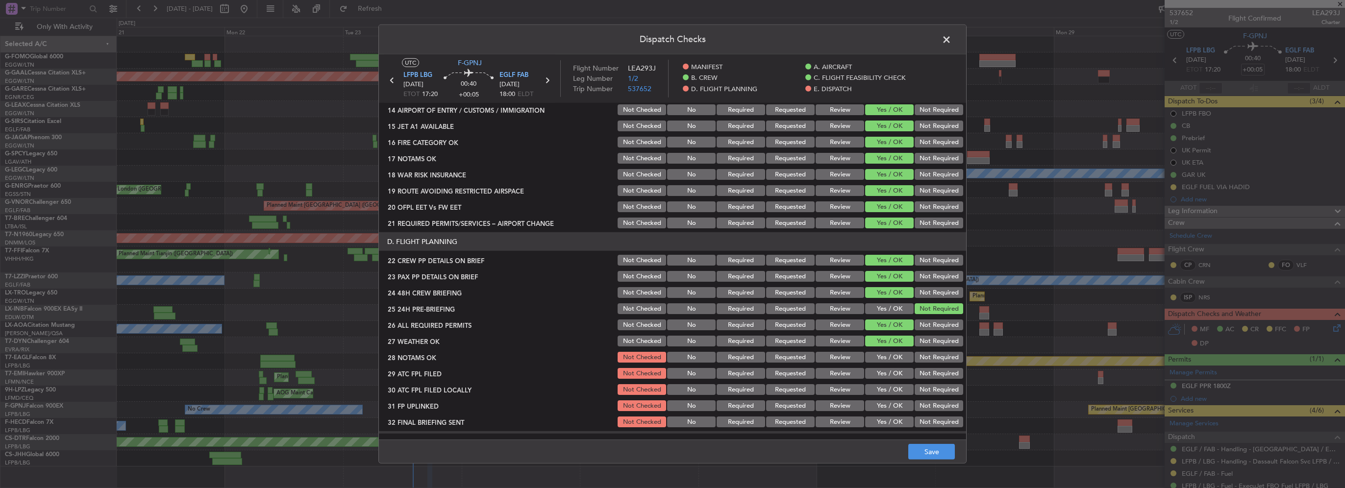
click at [897, 372] on button "Yes / OK" at bounding box center [889, 373] width 49 height 11
click at [893, 392] on button "Yes / OK" at bounding box center [889, 389] width 49 height 11
drag, startPoint x: 896, startPoint y: 409, endPoint x: 894, endPoint y: 419, distance: 9.9
click at [896, 410] on button "Yes / OK" at bounding box center [889, 406] width 49 height 11
click at [894, 419] on button "Yes / OK" at bounding box center [889, 422] width 49 height 11
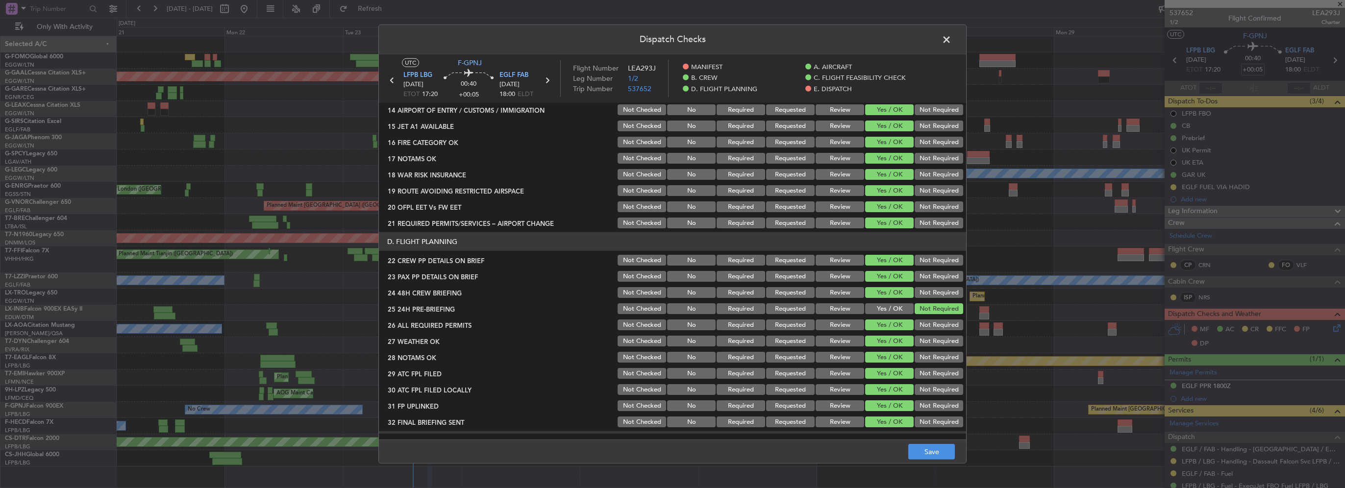
click at [894, 426] on button "Yes / OK" at bounding box center [889, 422] width 49 height 11
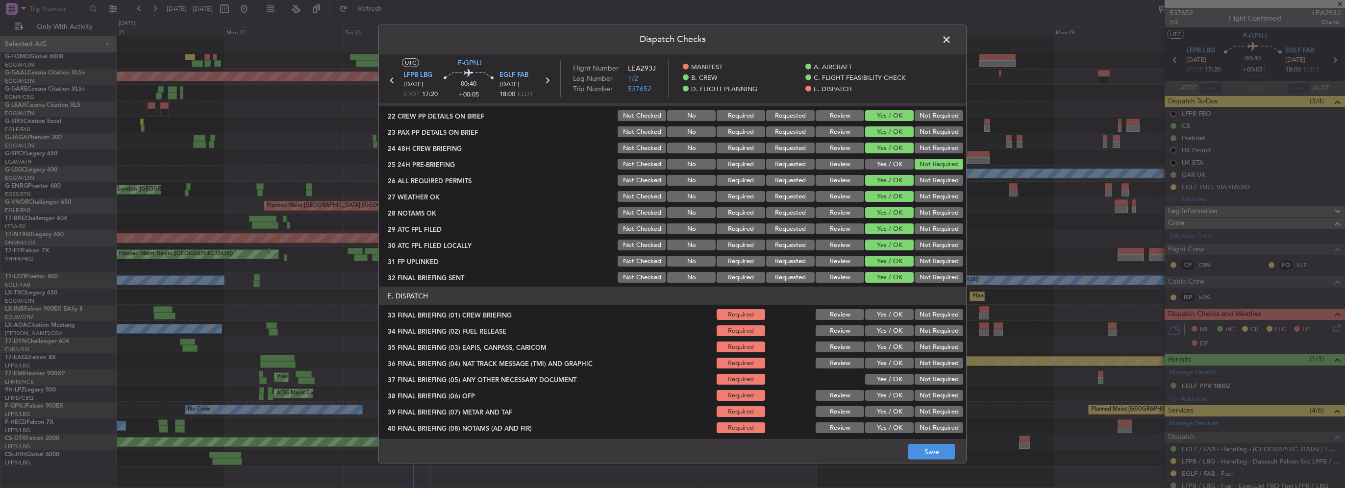
scroll to position [490, 0]
click at [885, 308] on button "Yes / OK" at bounding box center [889, 312] width 49 height 11
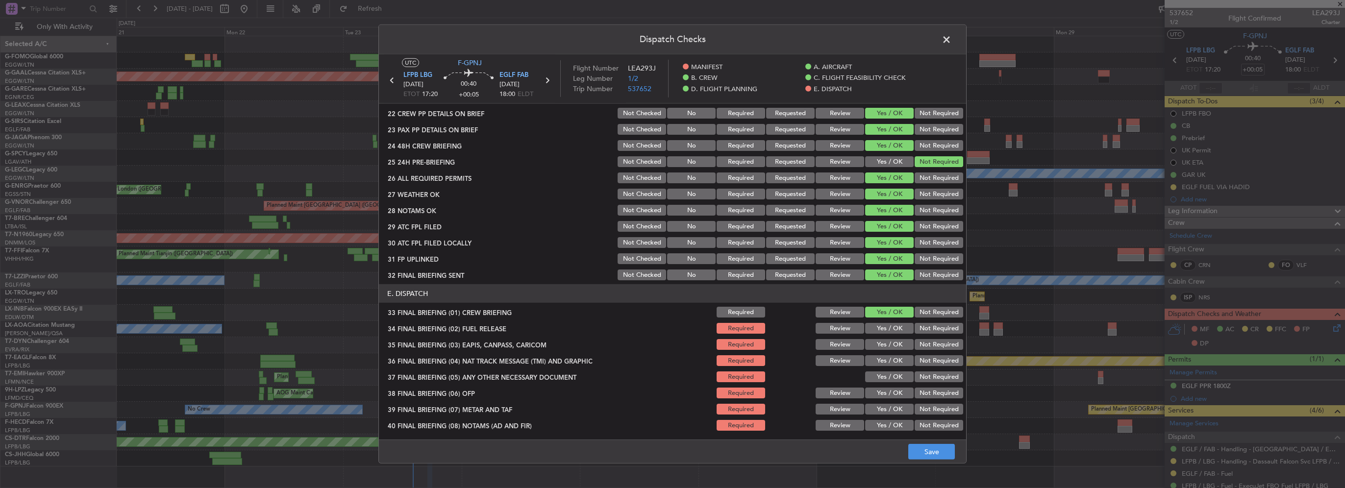
click at [892, 326] on button "Yes / OK" at bounding box center [889, 328] width 49 height 11
click at [915, 347] on button "Not Required" at bounding box center [939, 344] width 49 height 11
click at [924, 360] on button "Not Required" at bounding box center [939, 360] width 49 height 11
drag, startPoint x: 891, startPoint y: 375, endPoint x: 888, endPoint y: 392, distance: 17.4
click at [891, 375] on button "Yes / OK" at bounding box center [889, 377] width 49 height 11
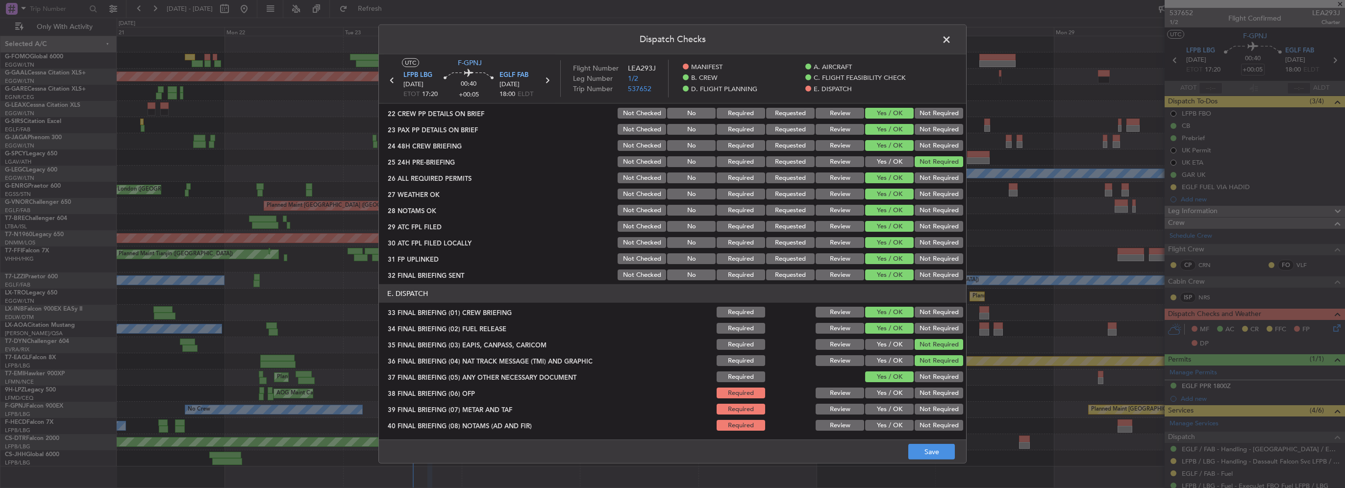
drag, startPoint x: 888, startPoint y: 392, endPoint x: 888, endPoint y: 397, distance: 5.4
click at [888, 392] on button "Yes / OK" at bounding box center [889, 393] width 49 height 11
click at [887, 403] on div "Yes / OK" at bounding box center [889, 409] width 50 height 14
click at [888, 409] on button "Yes / OK" at bounding box center [889, 409] width 49 height 11
click at [888, 423] on button "Yes / OK" at bounding box center [889, 425] width 49 height 11
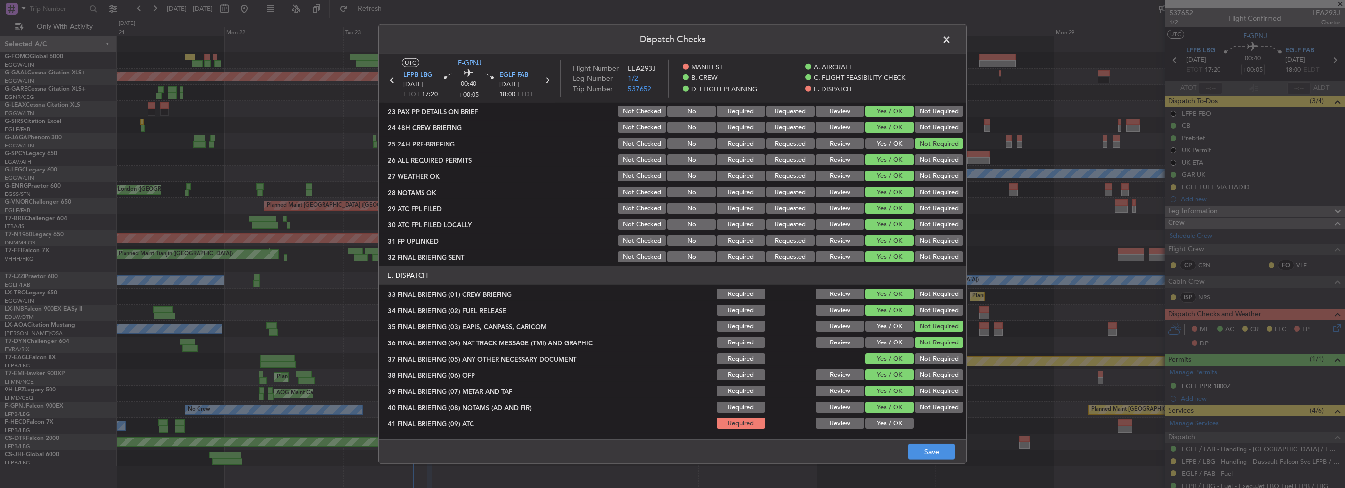
scroll to position [555, 0]
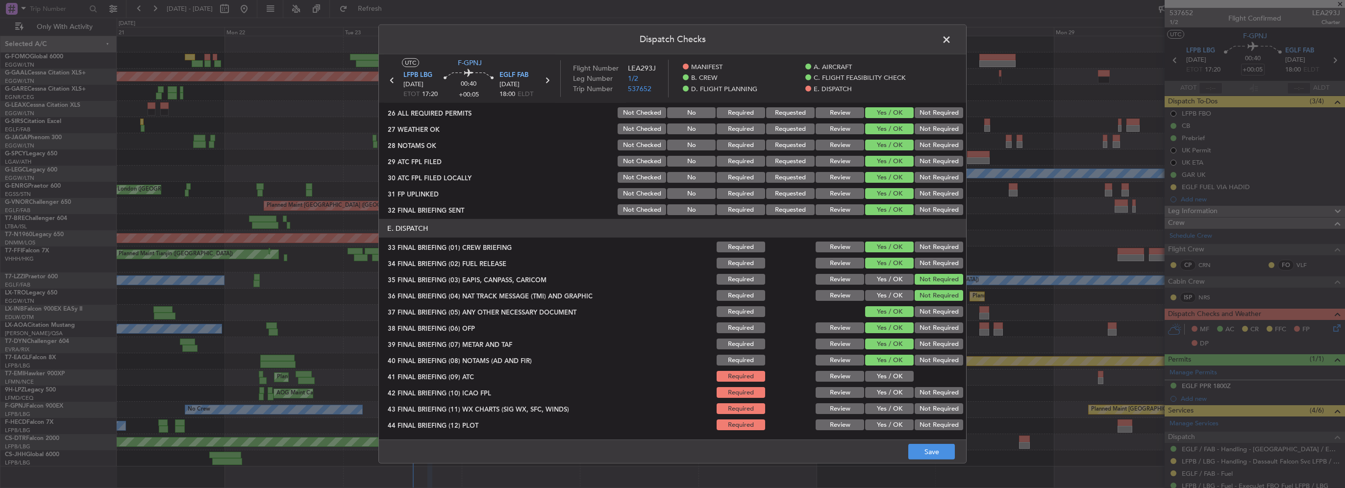
click at [882, 379] on button "Yes / OK" at bounding box center [889, 376] width 49 height 11
drag, startPoint x: 886, startPoint y: 395, endPoint x: 890, endPoint y: 412, distance: 18.1
click at [886, 396] on button "Yes / OK" at bounding box center [889, 392] width 49 height 11
click at [890, 412] on button "Yes / OK" at bounding box center [889, 408] width 49 height 11
click at [892, 422] on button "Yes / OK" at bounding box center [889, 425] width 49 height 11
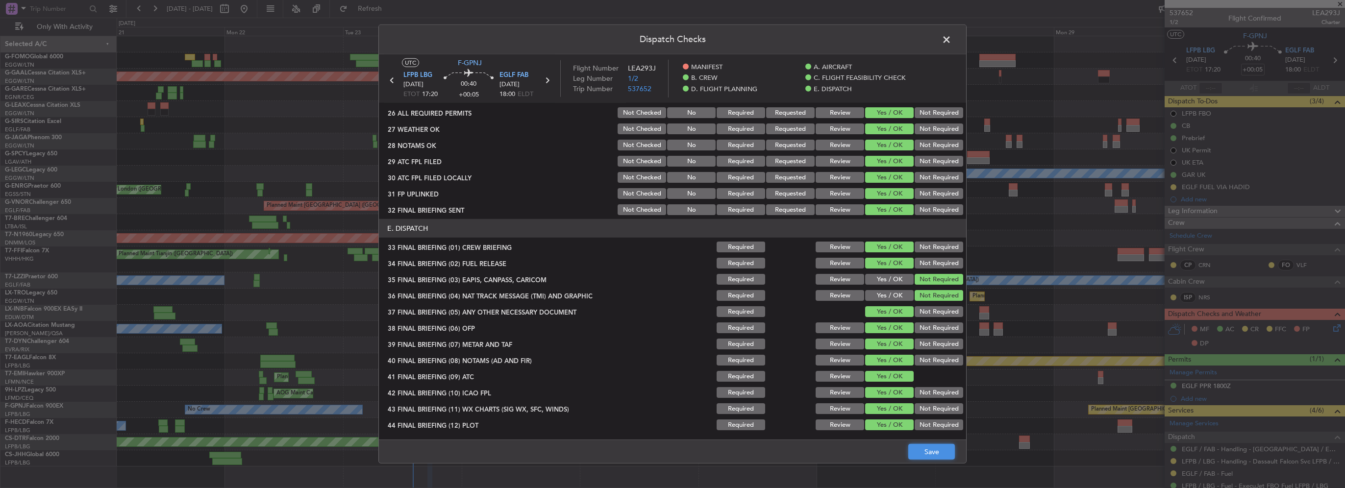
click at [923, 447] on button "Save" at bounding box center [931, 452] width 47 height 16
click at [952, 38] on span at bounding box center [952, 42] width 0 height 20
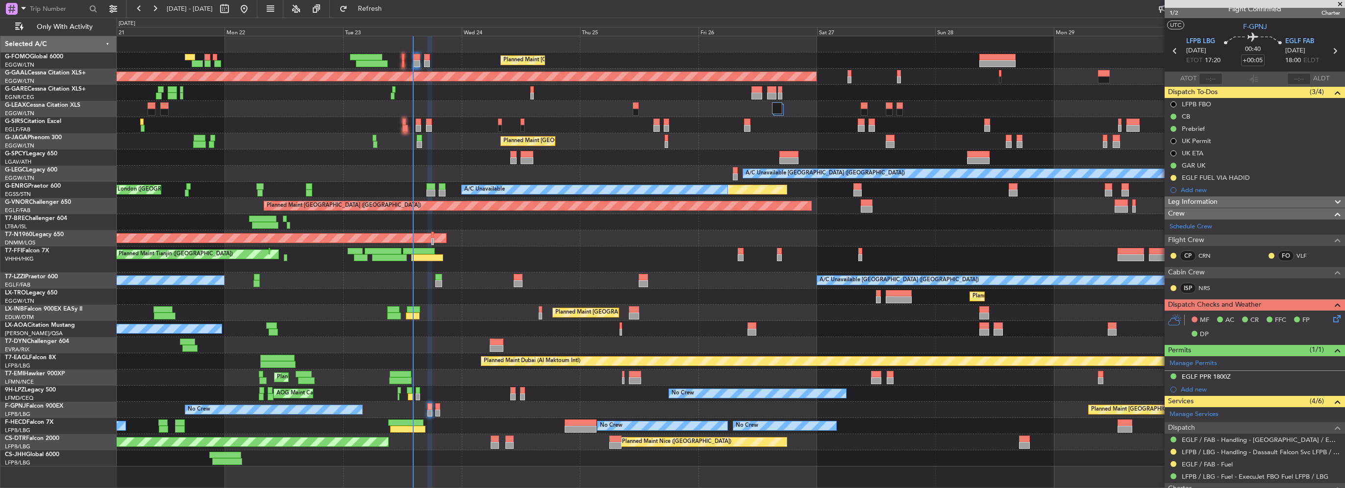
scroll to position [0, 0]
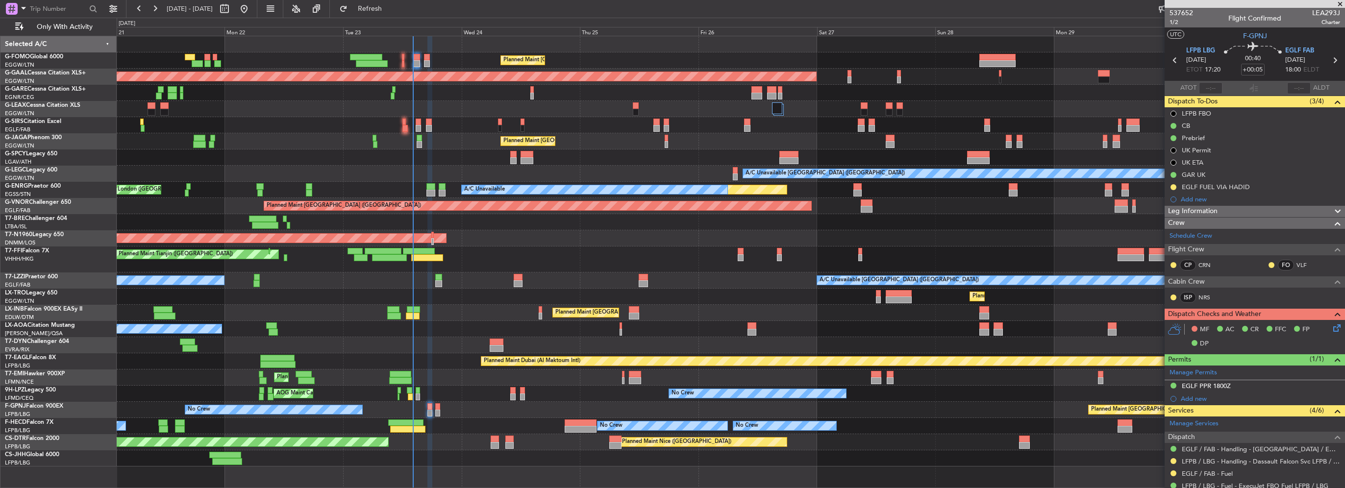
click at [427, 409] on div at bounding box center [429, 406] width 5 height 7
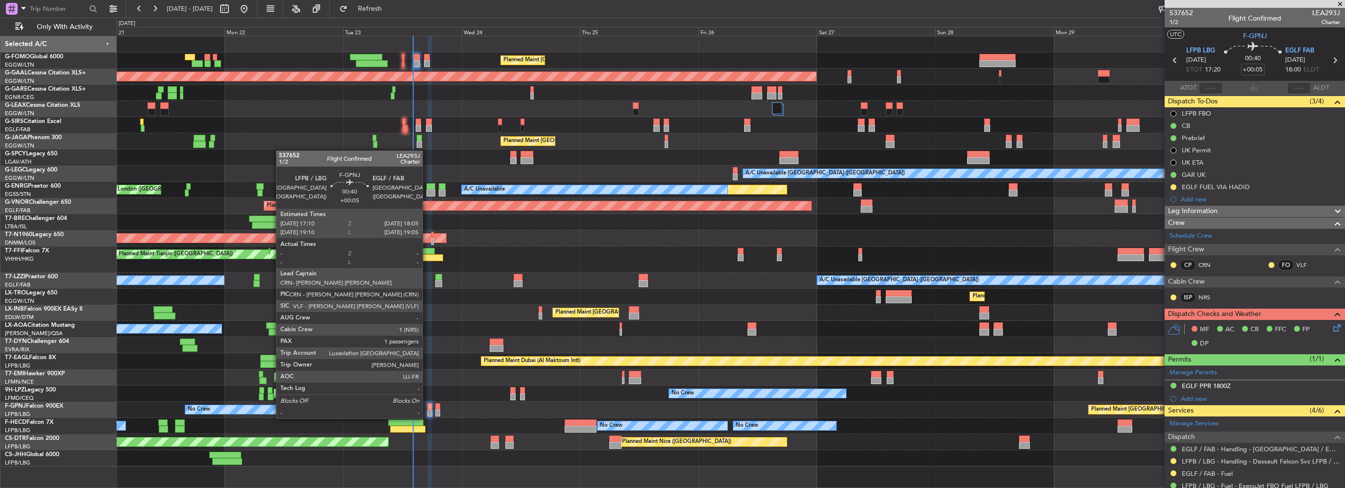
click at [427, 409] on div at bounding box center [429, 406] width 5 height 7
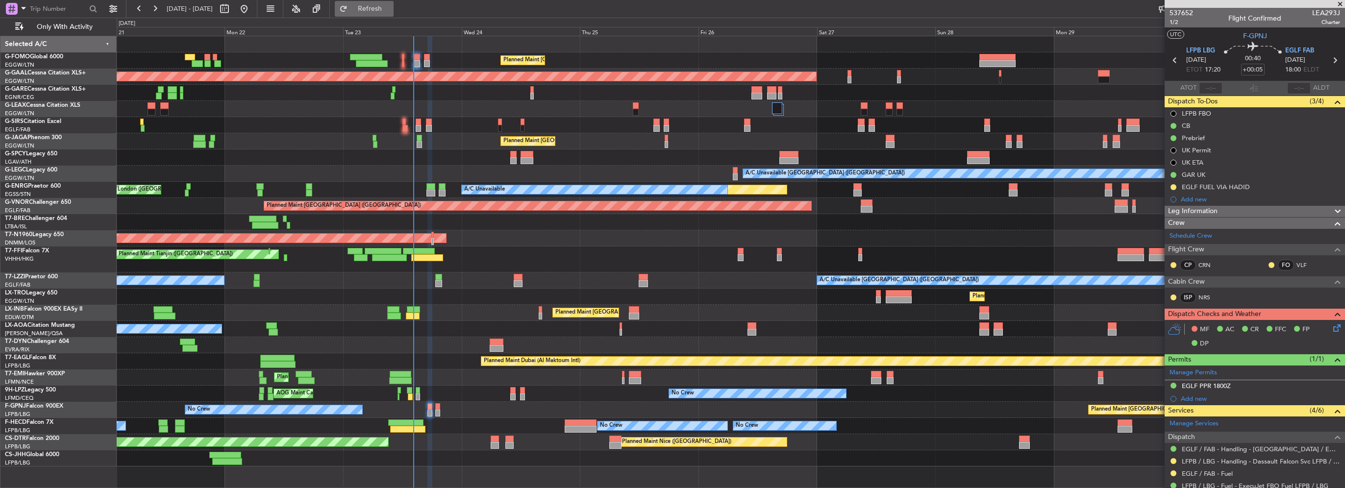
click at [391, 12] on span "Refresh" at bounding box center [370, 8] width 41 height 7
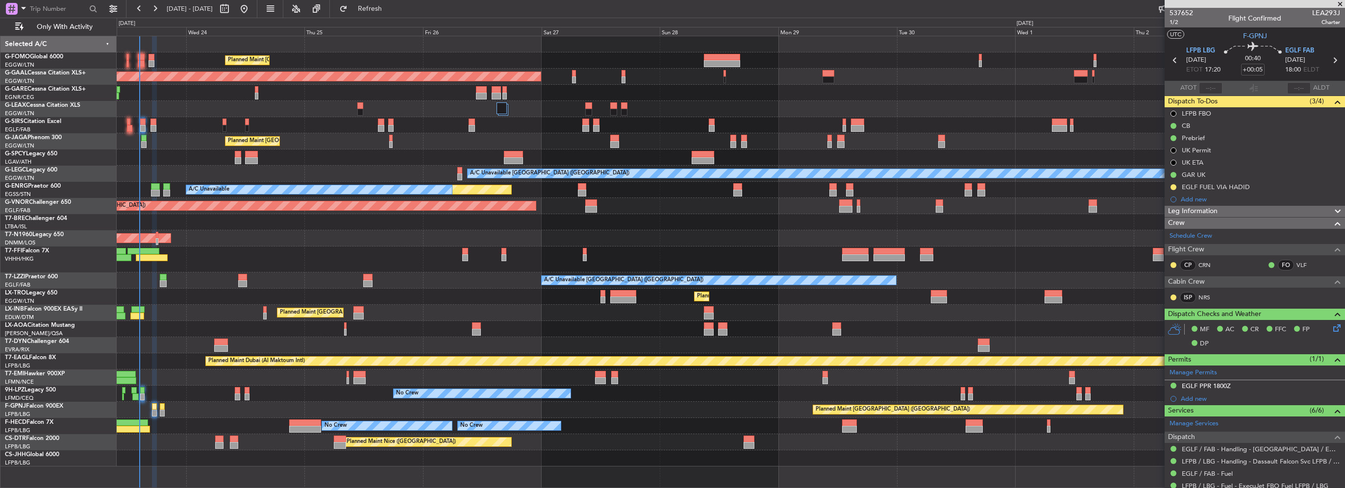
click at [200, 313] on div "Planned Maint [GEOGRAPHIC_DATA] ([GEOGRAPHIC_DATA]) Planned [GEOGRAPHIC_DATA] O…" at bounding box center [731, 251] width 1228 height 430
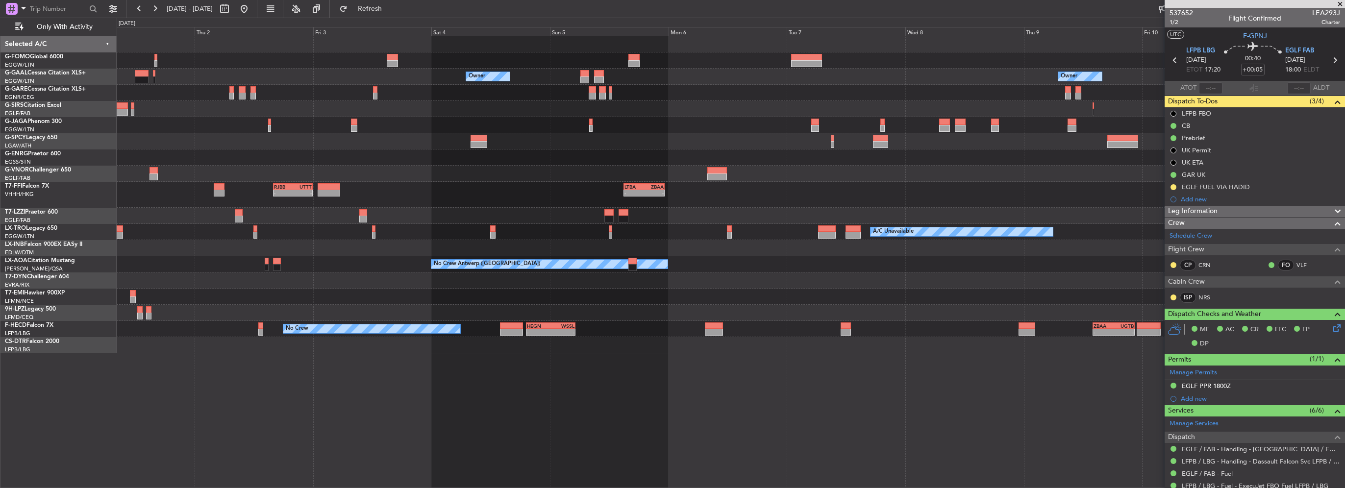
click at [631, 285] on div at bounding box center [731, 281] width 1228 height 16
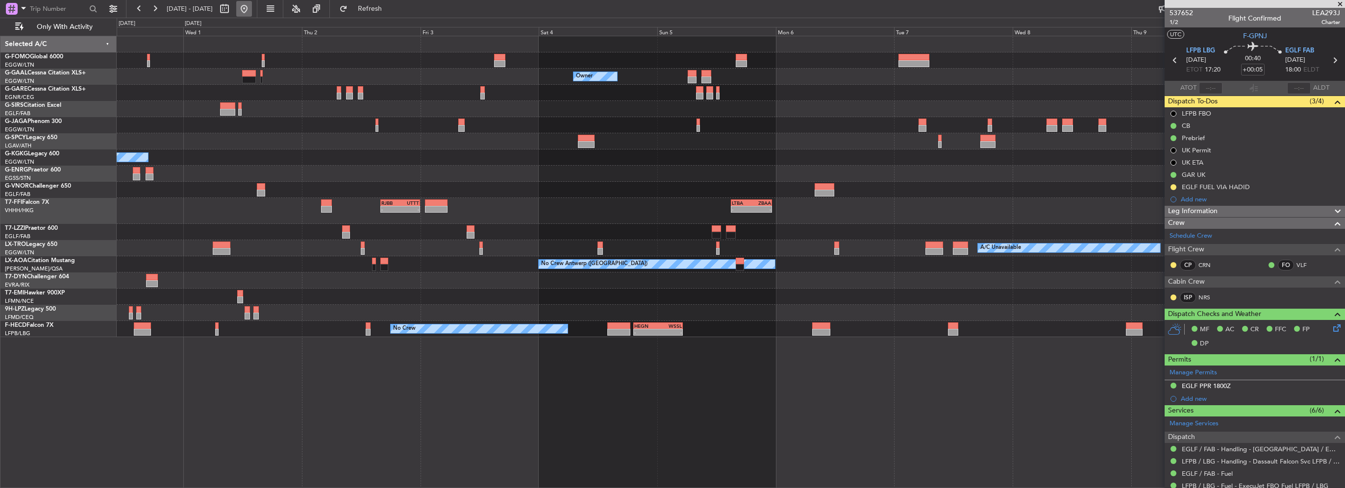
click at [252, 7] on button at bounding box center [244, 9] width 16 height 16
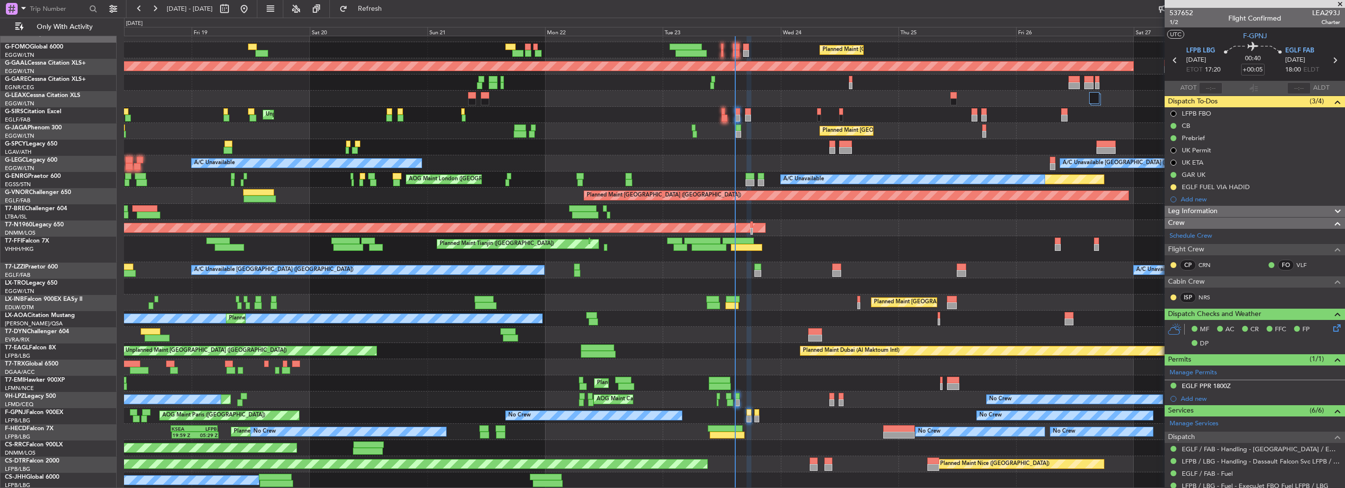
click at [634, 403] on div "AOG Maint Cannes (Mandelieu) No Crew [GEOGRAPHIC_DATA] ([GEOGRAPHIC_DATA]) No C…" at bounding box center [734, 400] width 1221 height 16
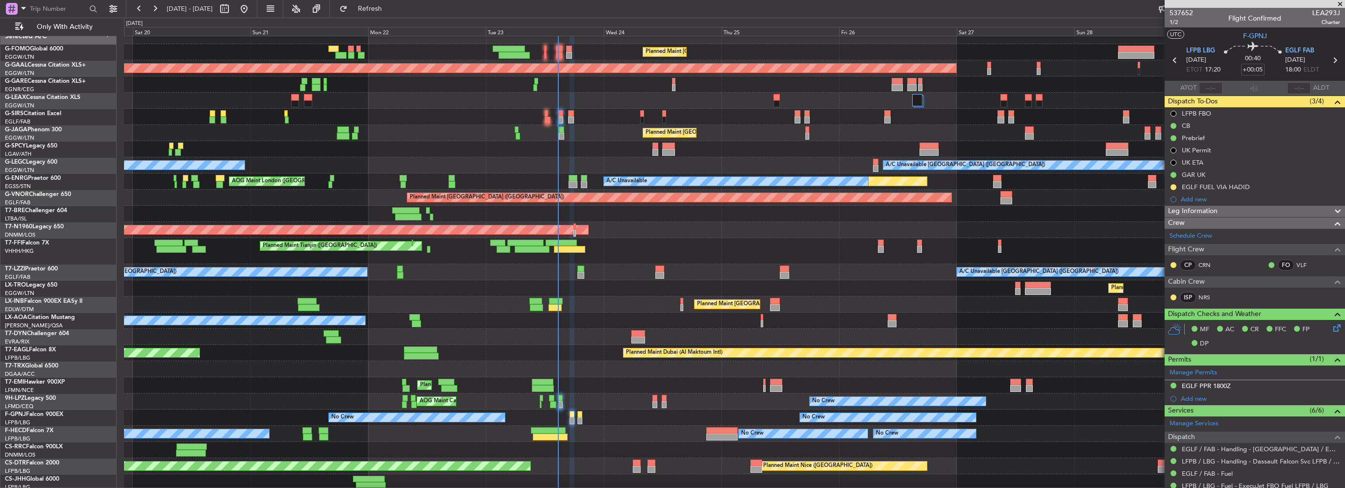
scroll to position [10, 0]
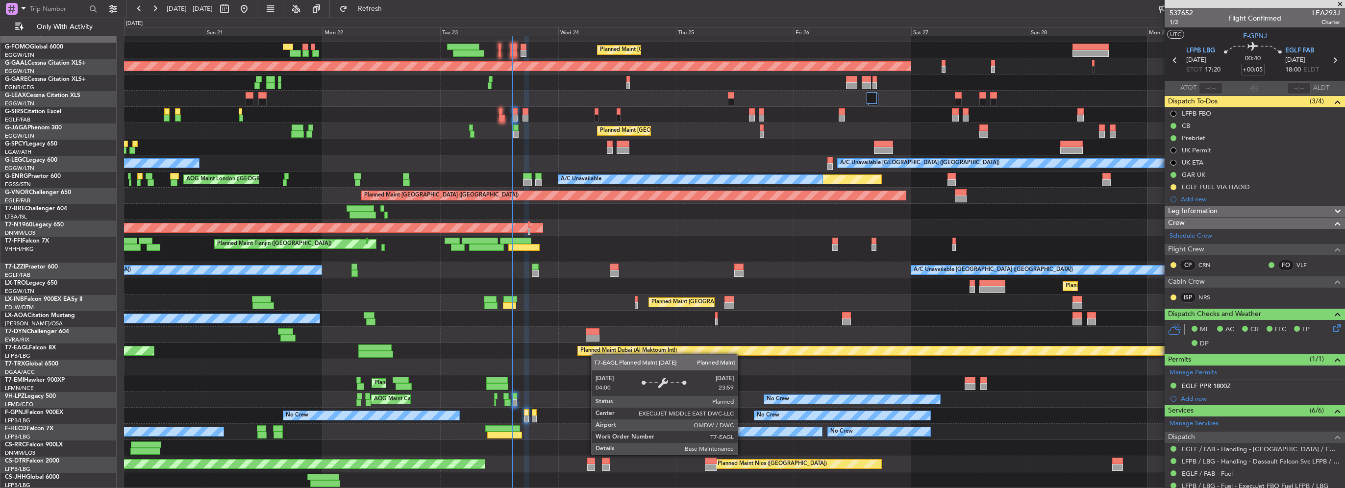
click at [596, 352] on div "Planned Maint [GEOGRAPHIC_DATA] ([GEOGRAPHIC_DATA]) Planned [GEOGRAPHIC_DATA] U…" at bounding box center [734, 257] width 1221 height 463
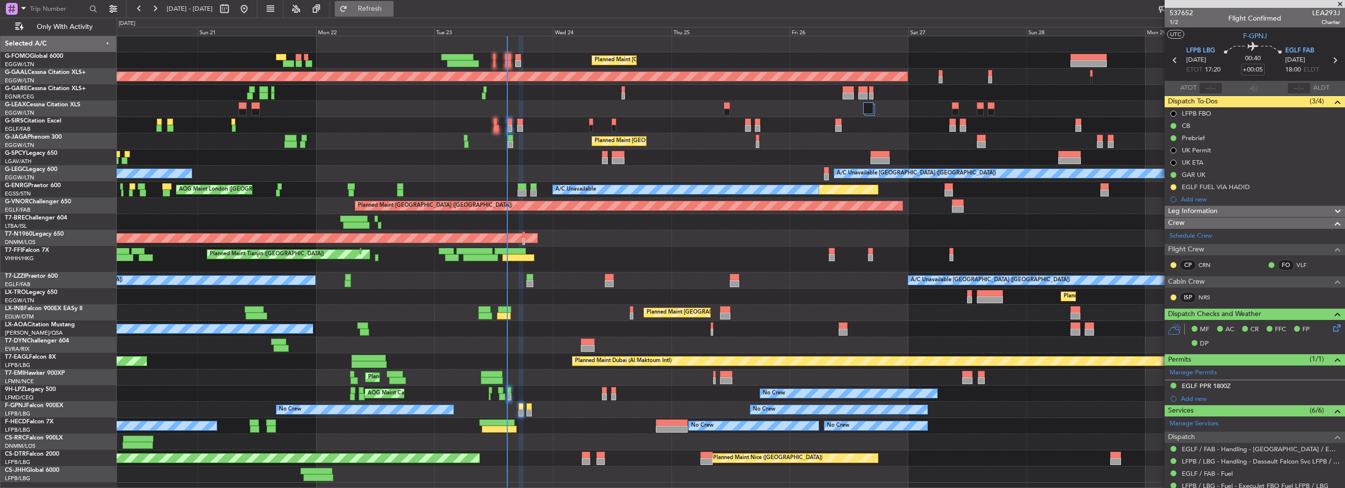
scroll to position [0, 0]
click at [394, 2] on button "Refresh" at bounding box center [364, 9] width 59 height 16
click at [1339, 2] on div at bounding box center [1255, 4] width 180 height 8
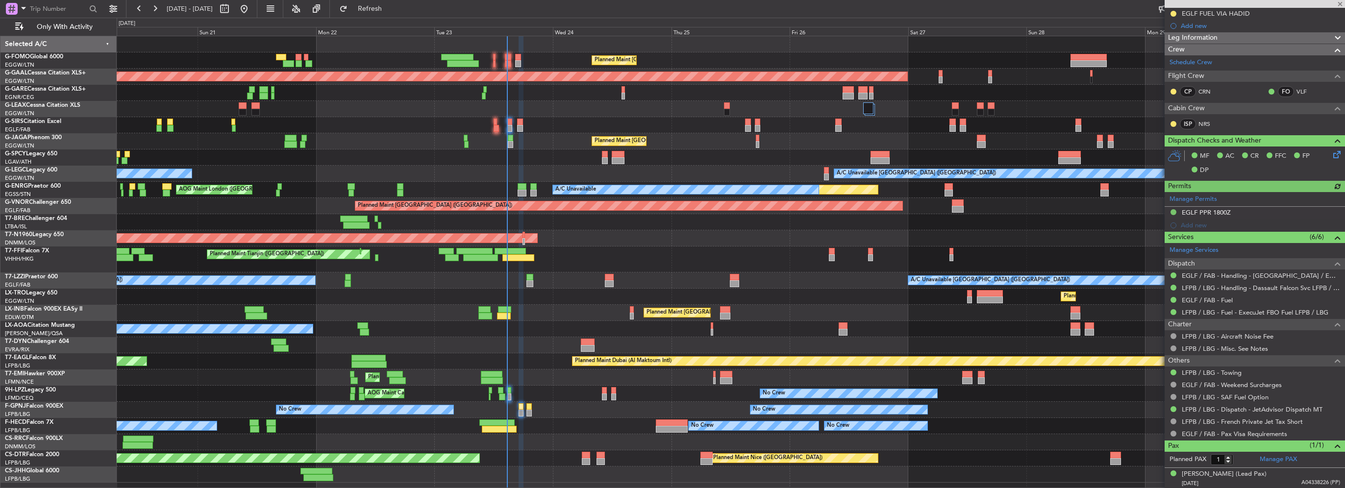
scroll to position [26, 0]
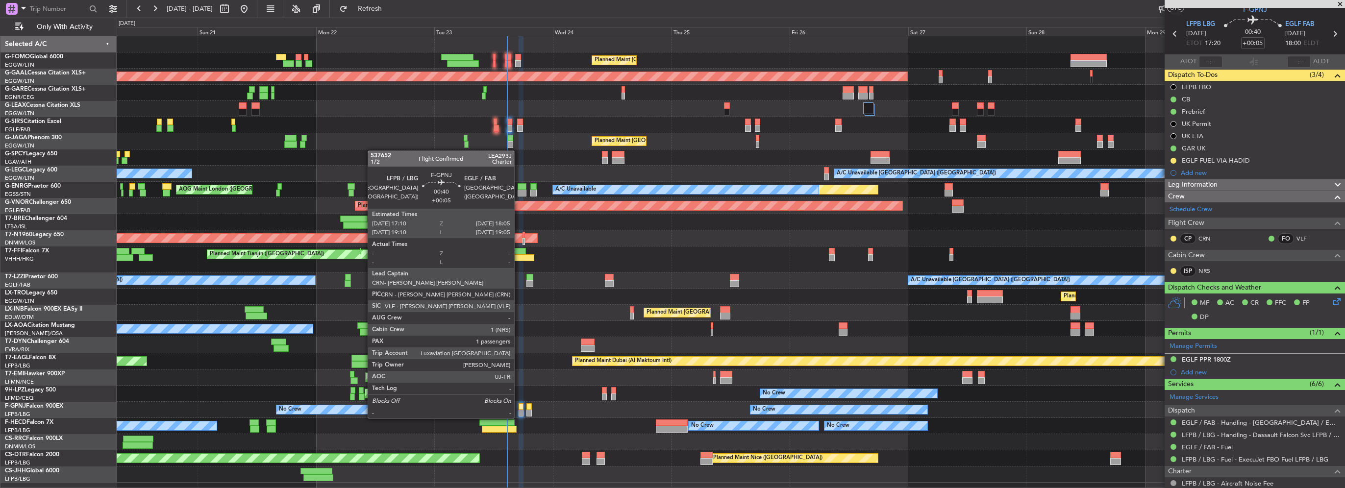
click at [519, 409] on div at bounding box center [521, 406] width 5 height 7
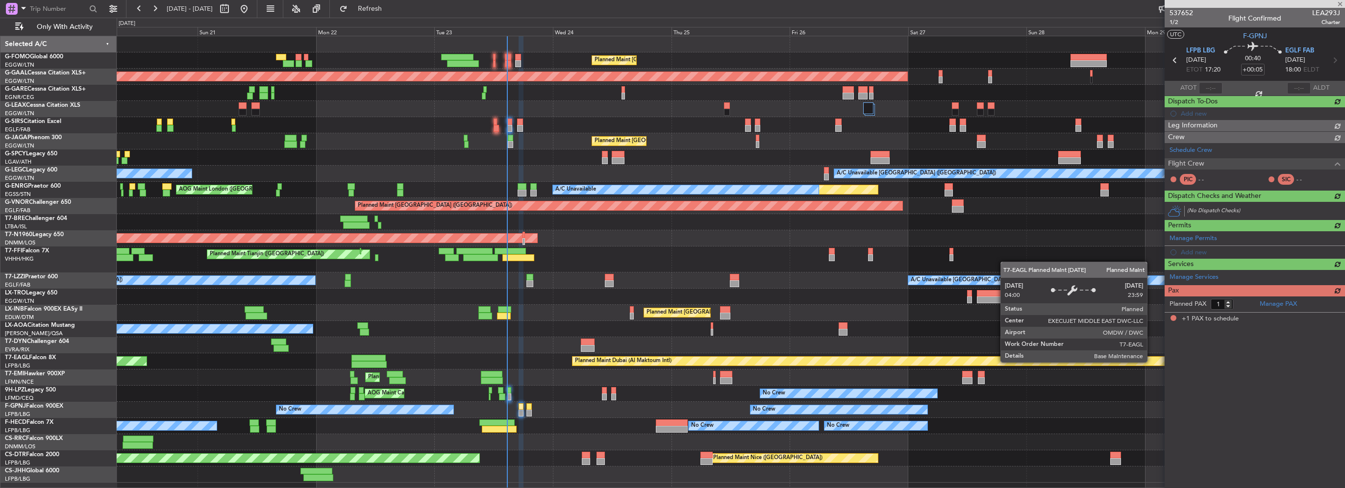
scroll to position [0, 0]
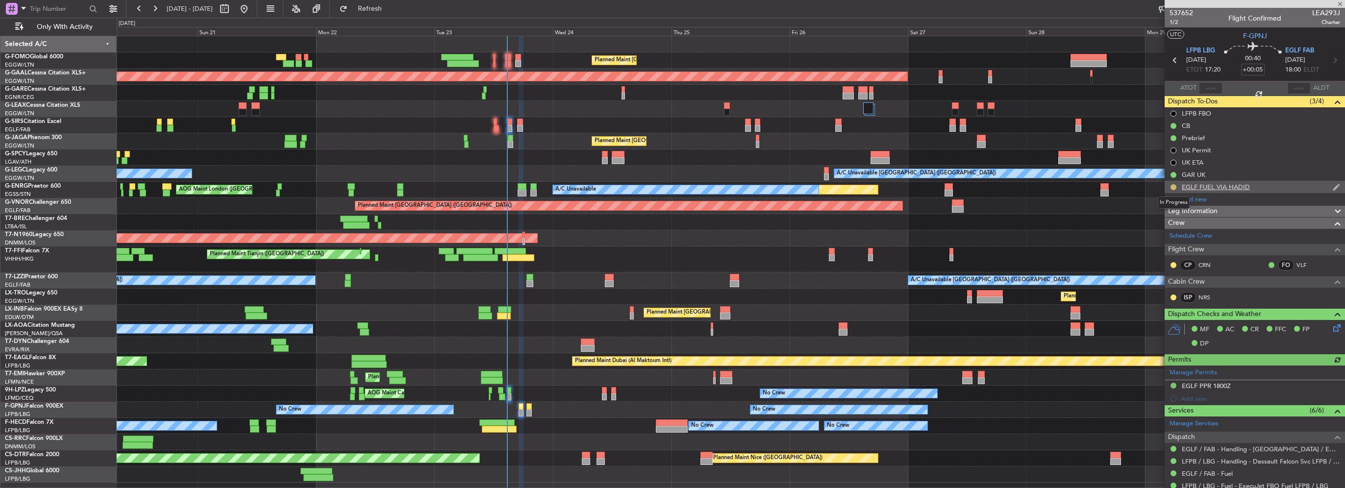
click at [1173, 186] on button at bounding box center [1174, 187] width 6 height 6
drag, startPoint x: 1173, startPoint y: 231, endPoint x: 1179, endPoint y: 222, distance: 11.4
click at [1173, 231] on span "Completed" at bounding box center [1177, 231] width 32 height 10
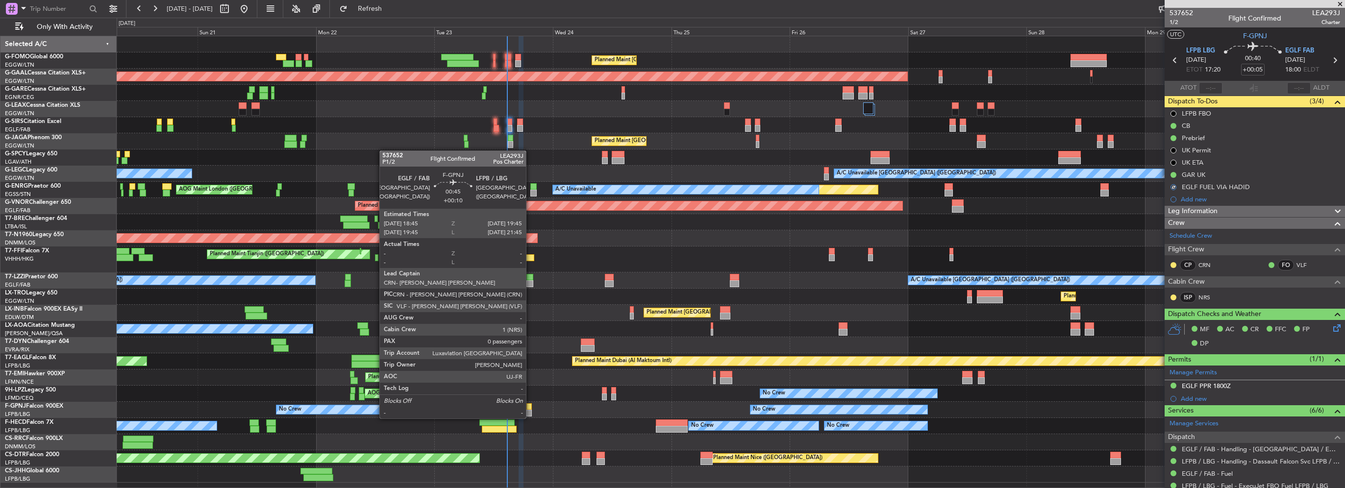
click at [530, 409] on div at bounding box center [529, 406] width 5 height 7
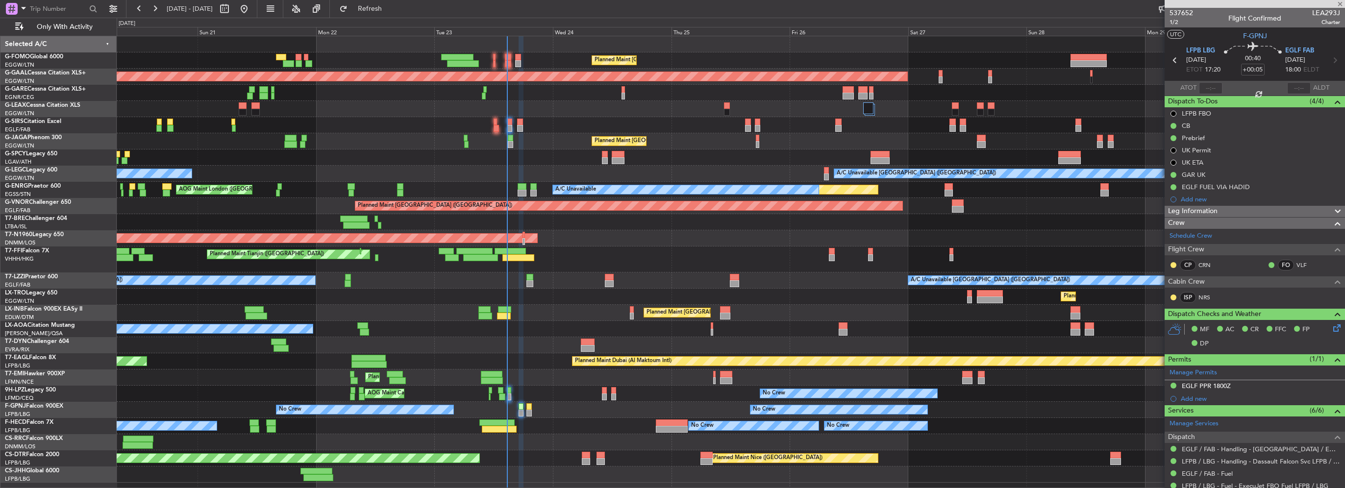
type input "+00:10"
type input "0"
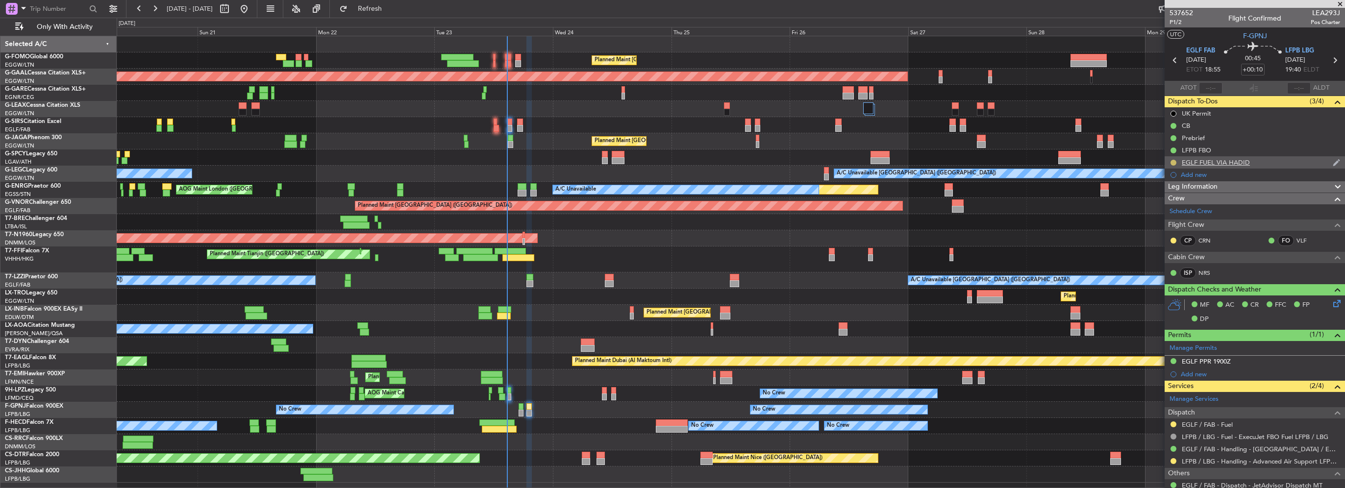
click at [1175, 161] on button at bounding box center [1174, 163] width 6 height 6
click at [1177, 208] on span "Completed" at bounding box center [1177, 206] width 32 height 10
click at [1173, 422] on button at bounding box center [1174, 425] width 6 height 6
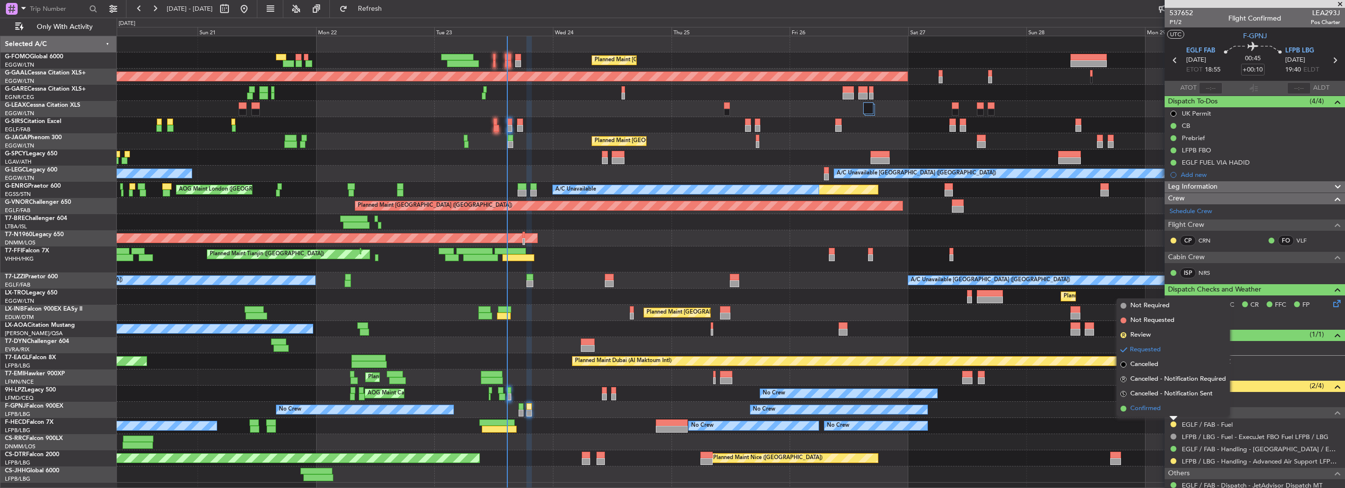
click at [1153, 409] on span "Confirmed" at bounding box center [1146, 409] width 30 height 10
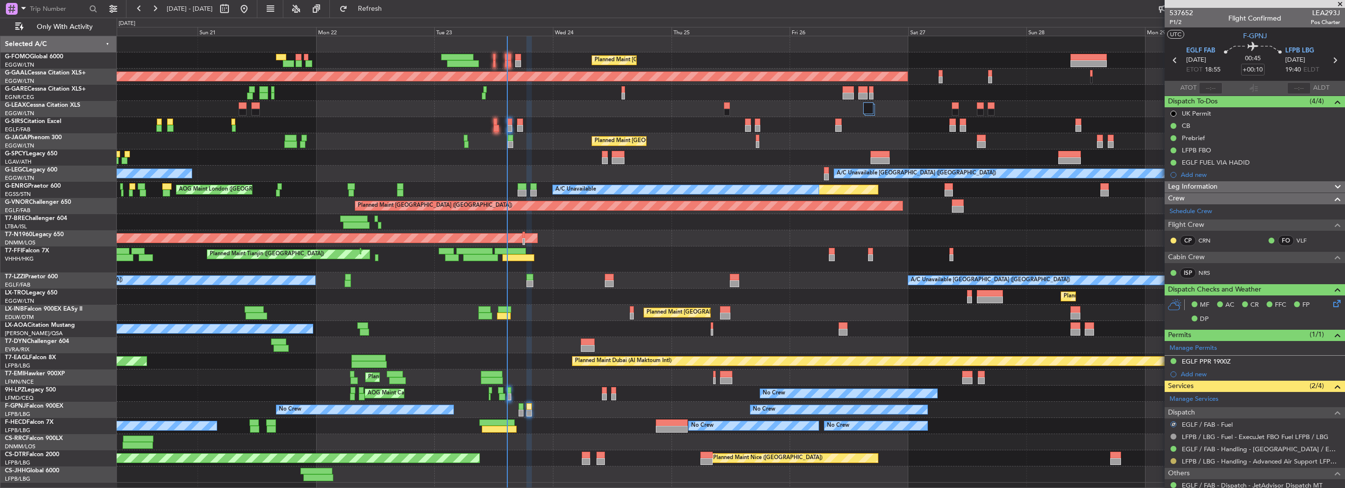
click at [1171, 460] on button at bounding box center [1174, 461] width 6 height 6
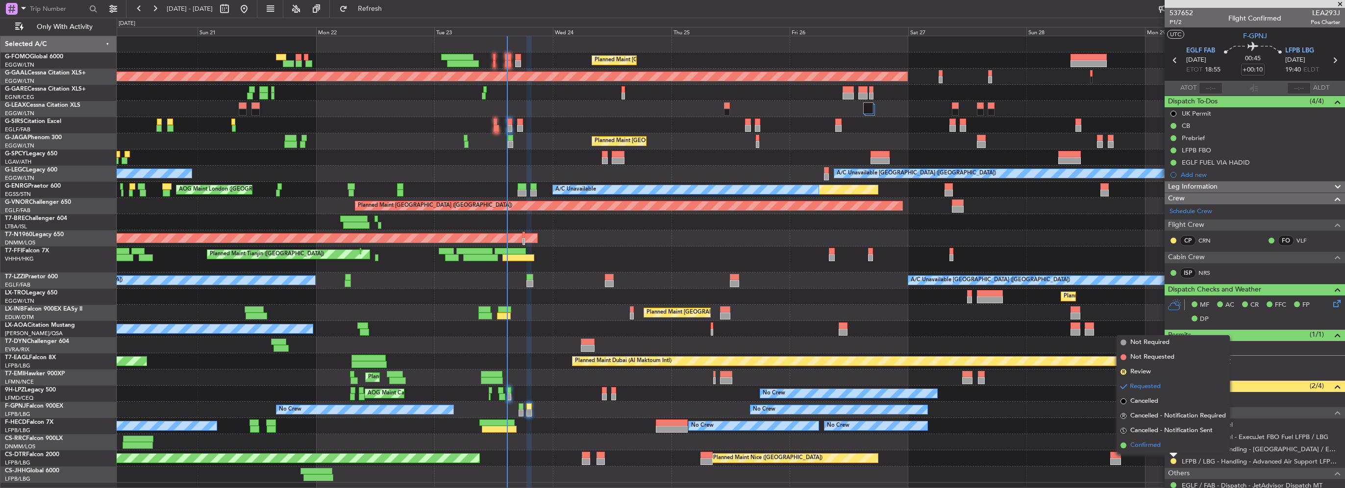
click at [1149, 441] on span "Confirmed" at bounding box center [1146, 446] width 30 height 10
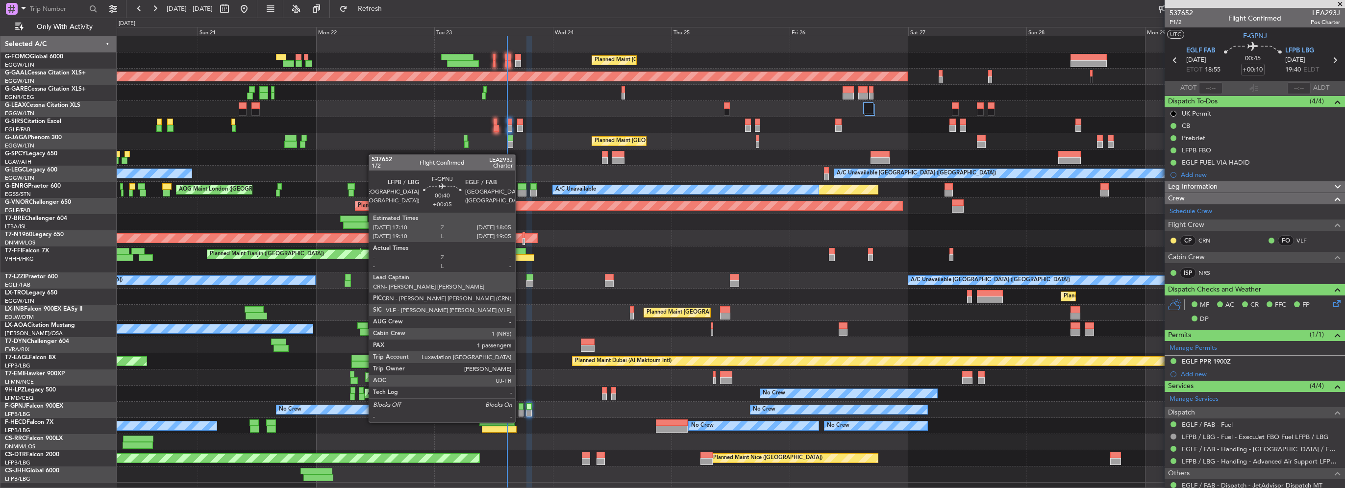
click at [520, 413] on div at bounding box center [521, 413] width 5 height 7
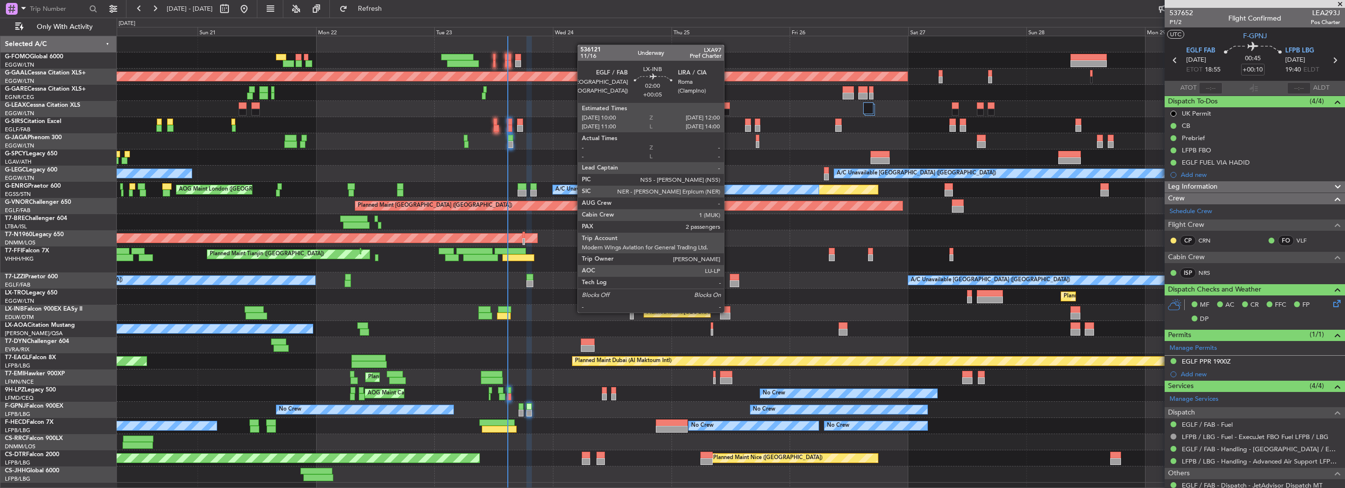
click at [729, 312] on div at bounding box center [725, 309] width 10 height 7
type input "+00:05"
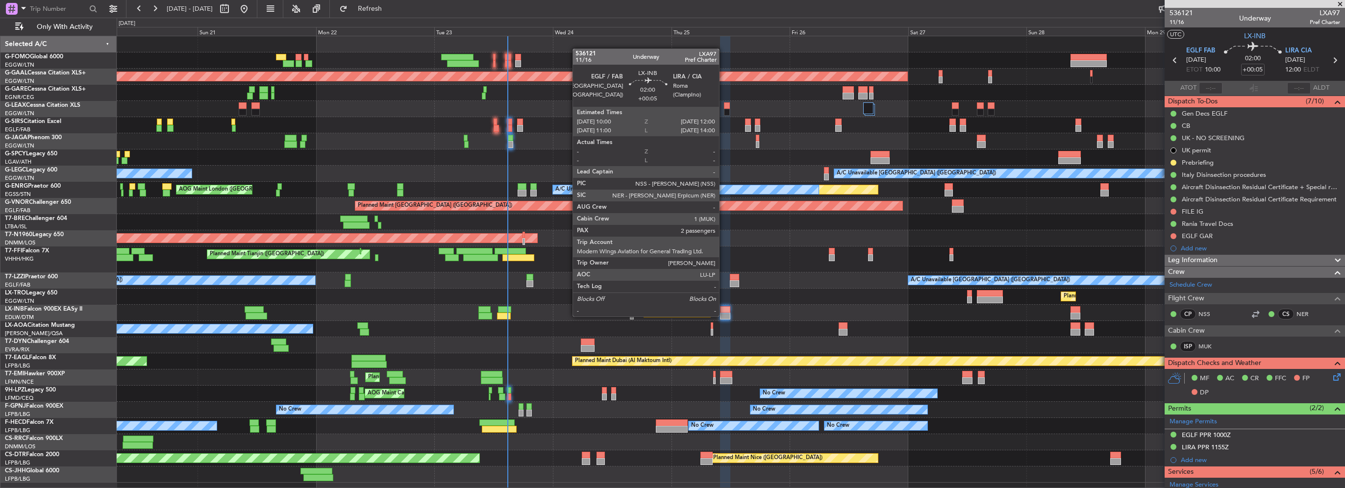
click at [724, 316] on div at bounding box center [725, 316] width 10 height 7
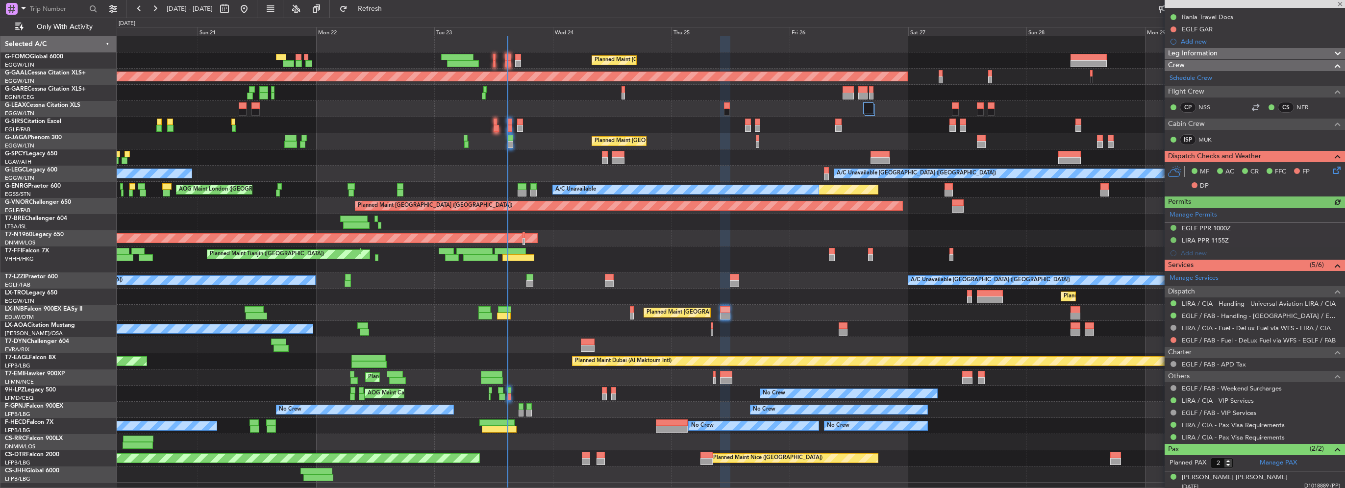
scroll to position [256, 0]
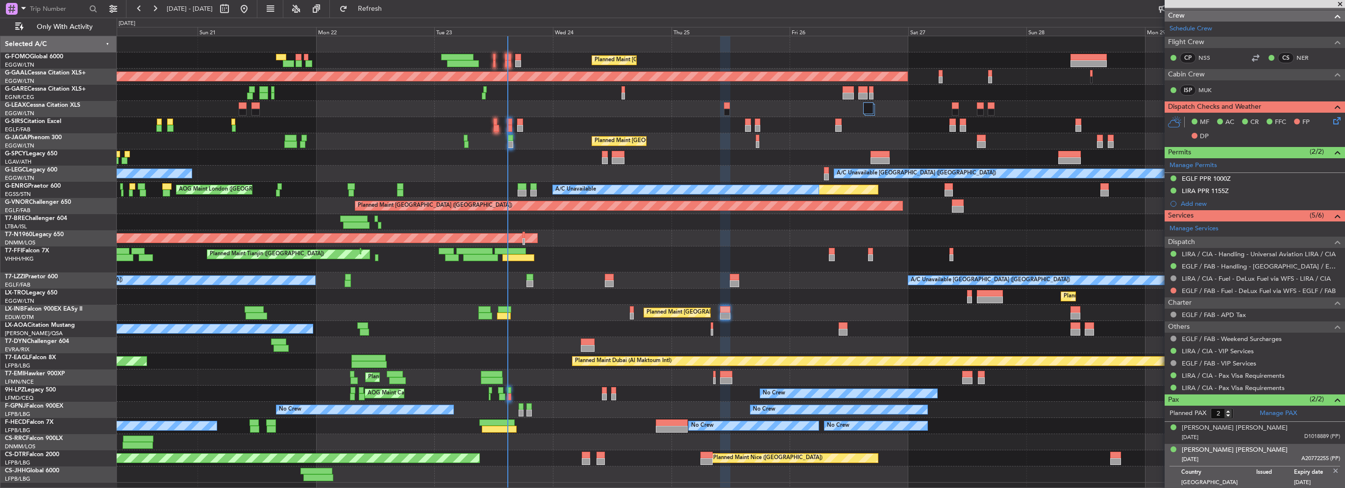
click at [1332, 469] on img at bounding box center [1336, 471] width 9 height 9
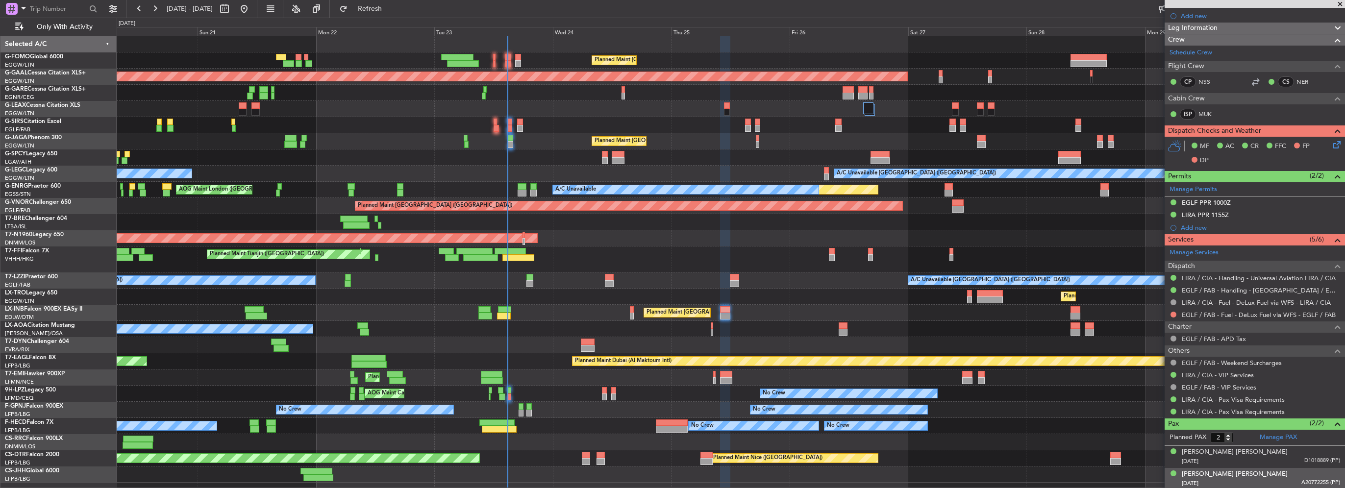
scroll to position [0, 0]
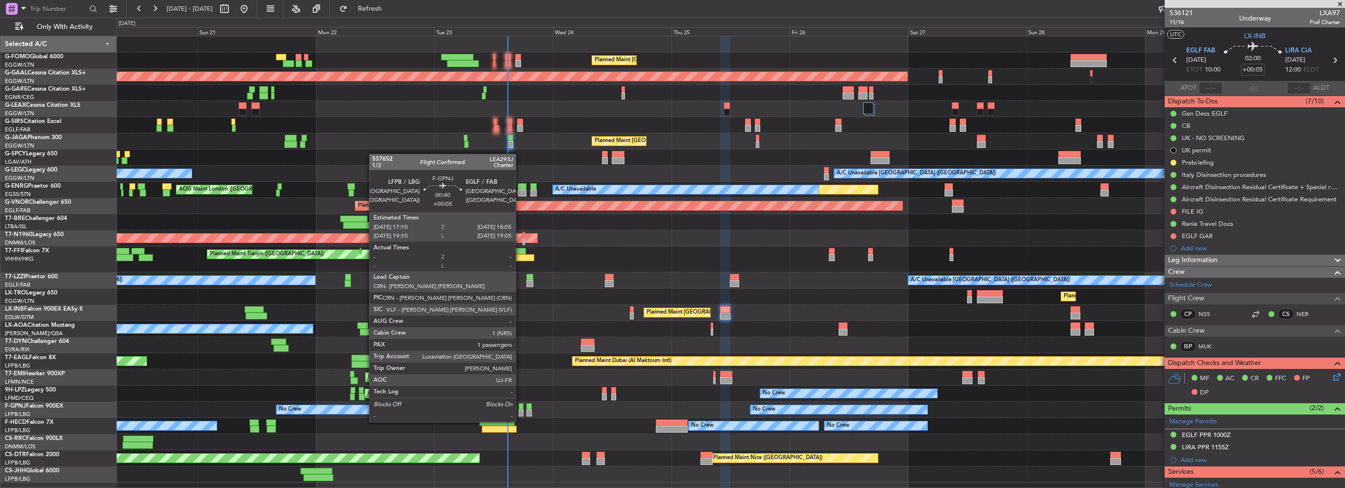
click at [520, 412] on div at bounding box center [521, 413] width 5 height 7
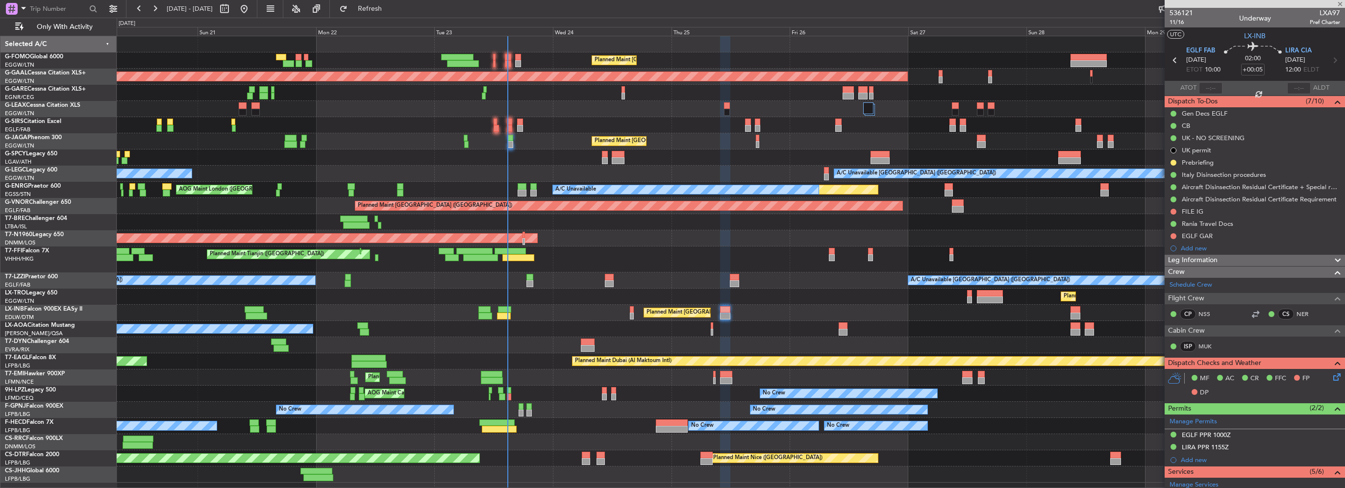
type input "1"
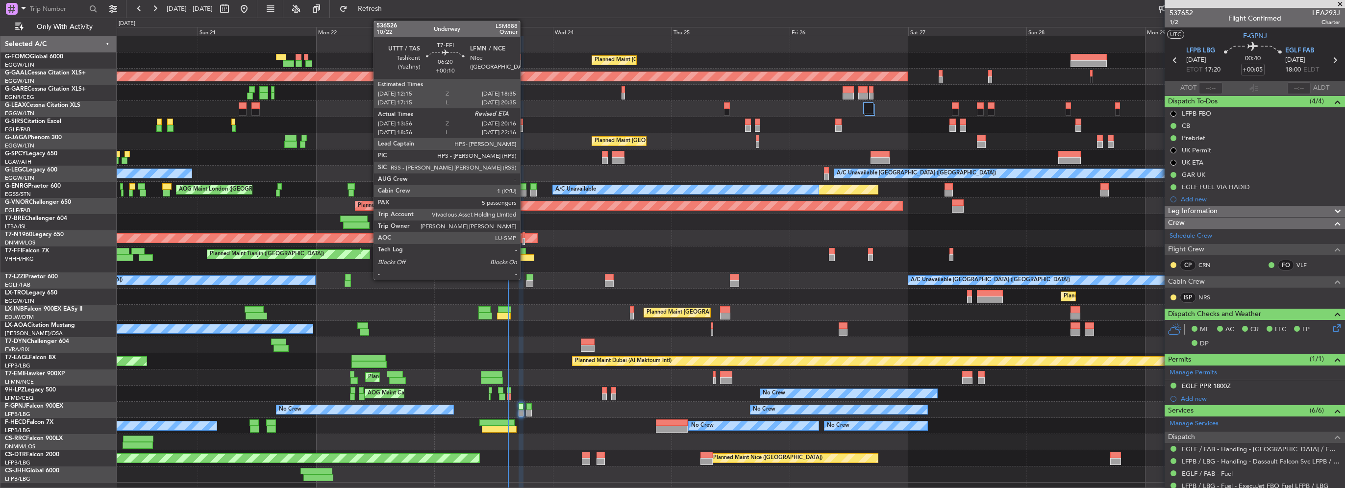
click at [525, 251] on div at bounding box center [510, 251] width 31 height 7
type input "+00:10"
type input "13:56"
type input "5"
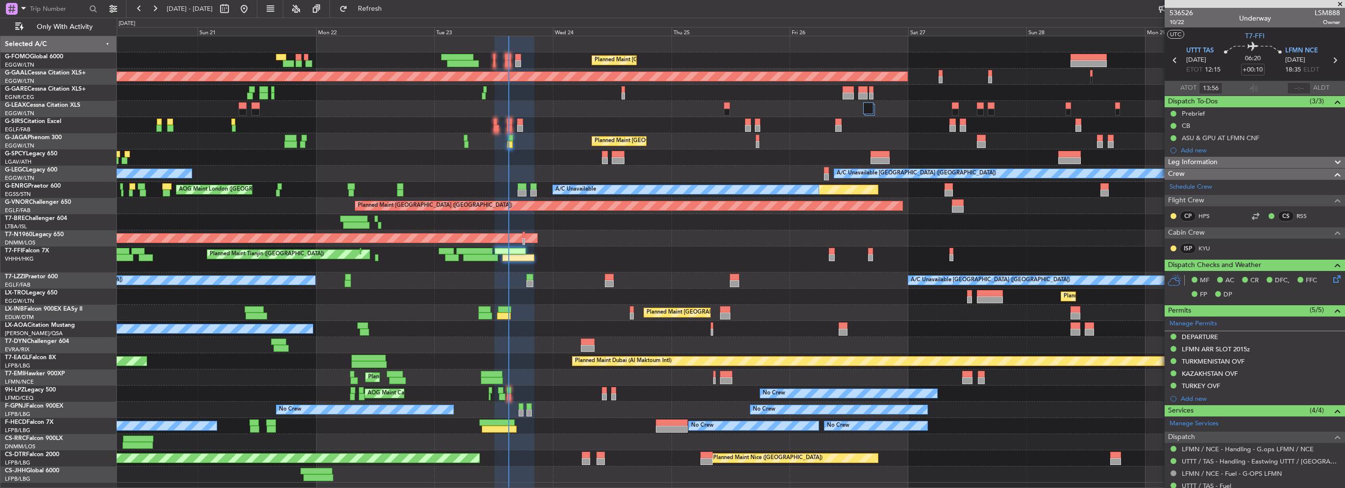
click at [526, 410] on div "No Crew No Crew Planned Maint [GEOGRAPHIC_DATA] ([GEOGRAPHIC_DATA]) AOG Maint […" at bounding box center [731, 410] width 1228 height 16
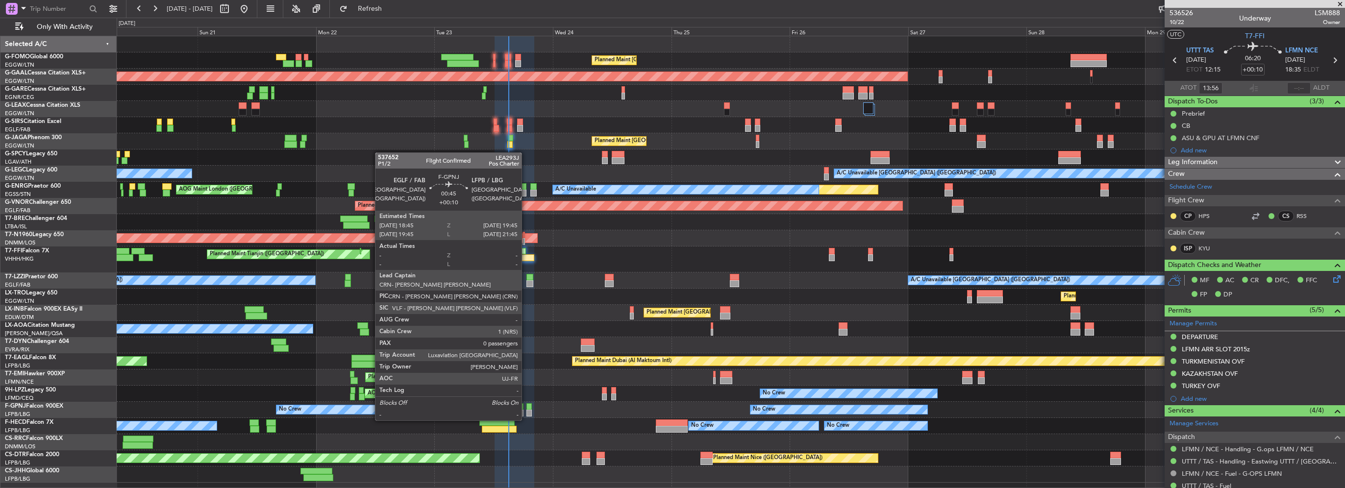
click at [527, 411] on div at bounding box center [529, 413] width 5 height 7
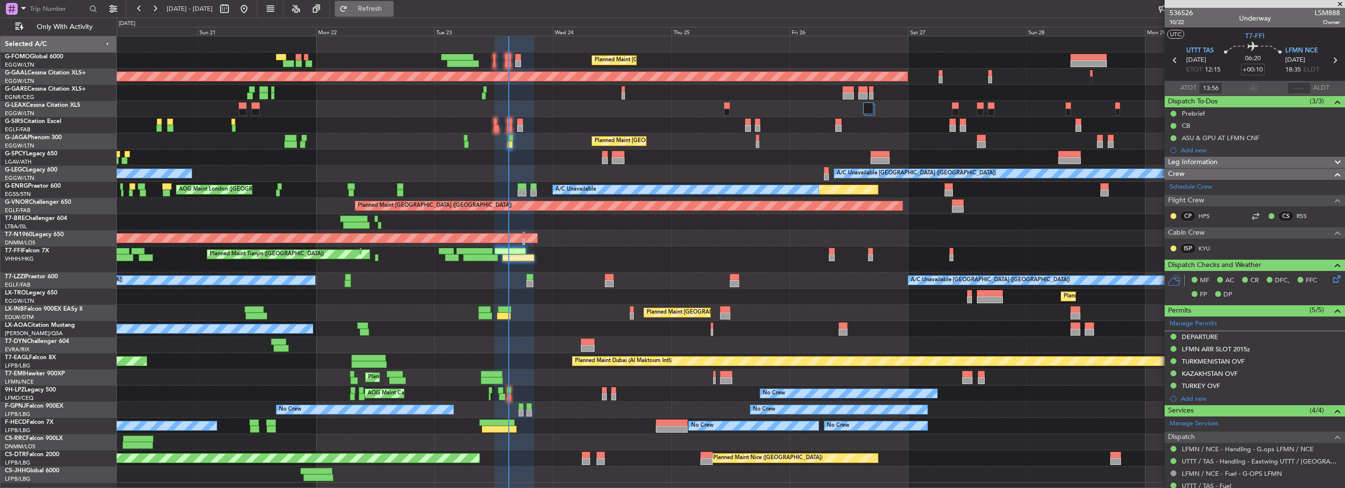
click at [388, 11] on span "Refresh" at bounding box center [370, 8] width 41 height 7
click at [386, 1] on button "Refresh" at bounding box center [364, 9] width 59 height 16
